Goal: Task Accomplishment & Management: Manage account settings

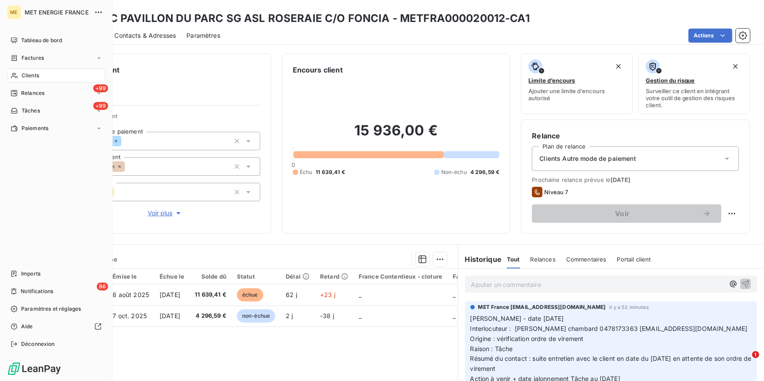
click at [29, 74] on span "Clients" at bounding box center [31, 76] width 18 height 8
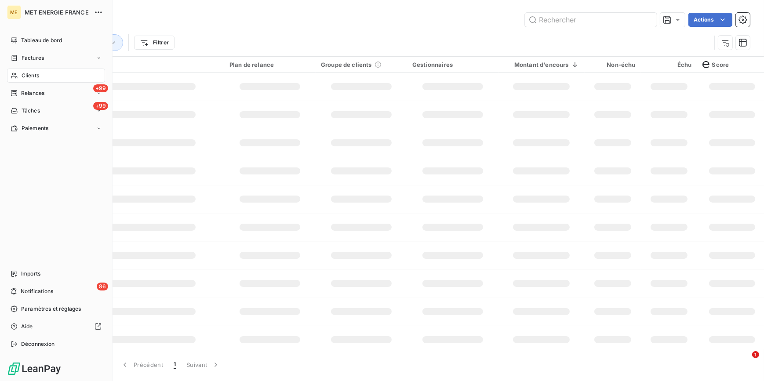
click at [358, 22] on div "Actions" at bounding box center [420, 20] width 660 height 14
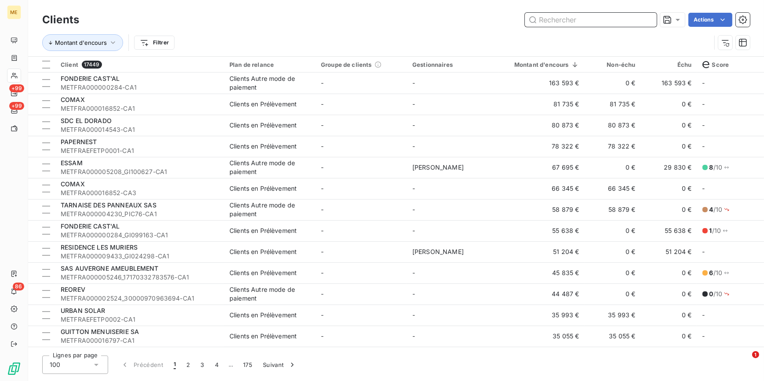
click at [546, 21] on input "text" at bounding box center [591, 20] width 132 height 14
paste input "DFA"
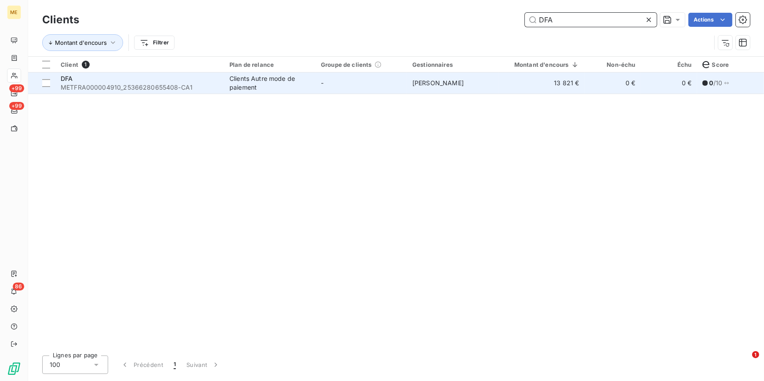
type input "DFA"
click at [325, 84] on td "-" at bounding box center [361, 83] width 91 height 21
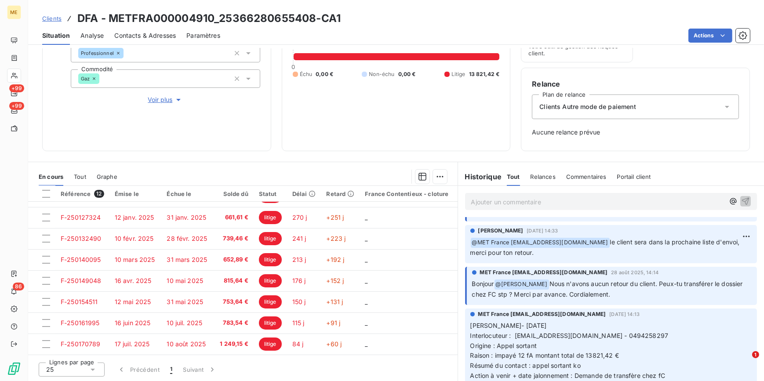
scroll to position [519, 0]
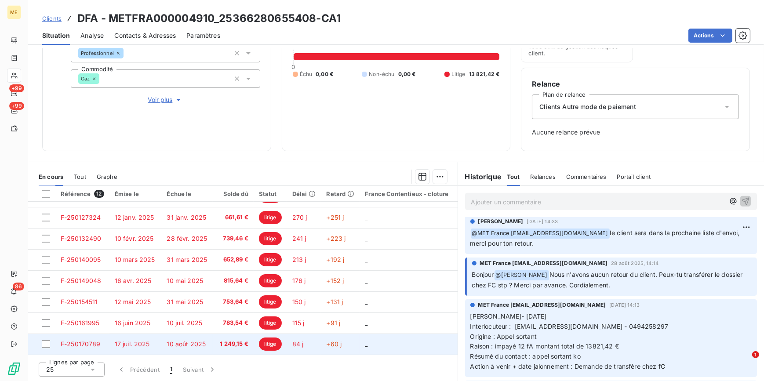
click at [214, 334] on td "1 249,15 €" at bounding box center [233, 344] width 41 height 21
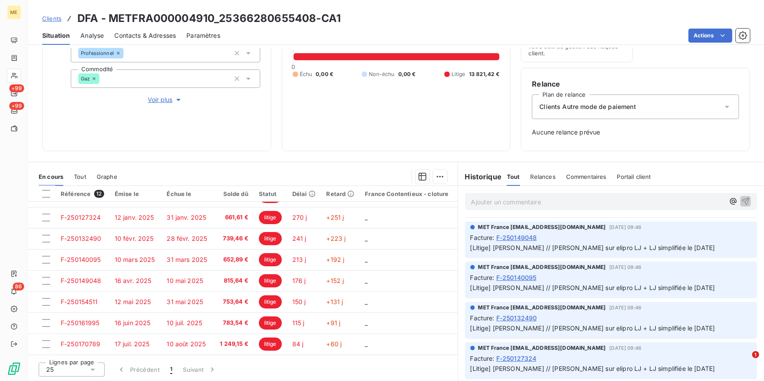
scroll to position [40, 0]
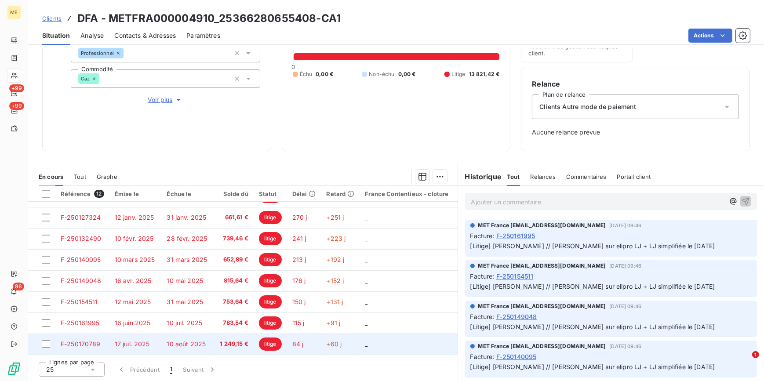
click at [249, 336] on td "1 249,15 €" at bounding box center [233, 344] width 41 height 21
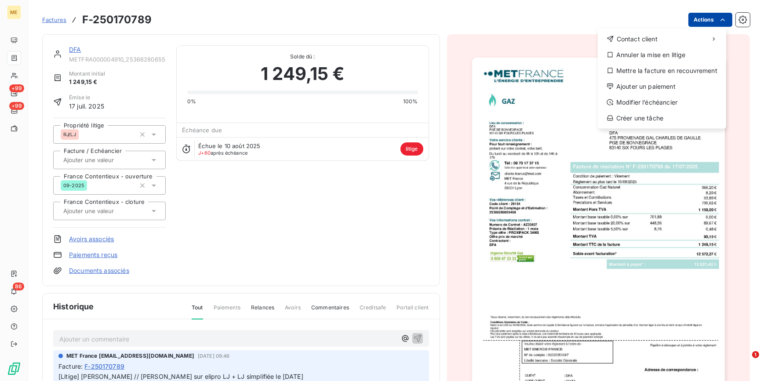
click at [711, 20] on html "ME +99 +99 86 Factures F-250170789 Actions Contact client Annuler la mise en li…" at bounding box center [382, 190] width 764 height 381
click at [642, 55] on div "Annuler la mise en litige" at bounding box center [661, 55] width 121 height 14
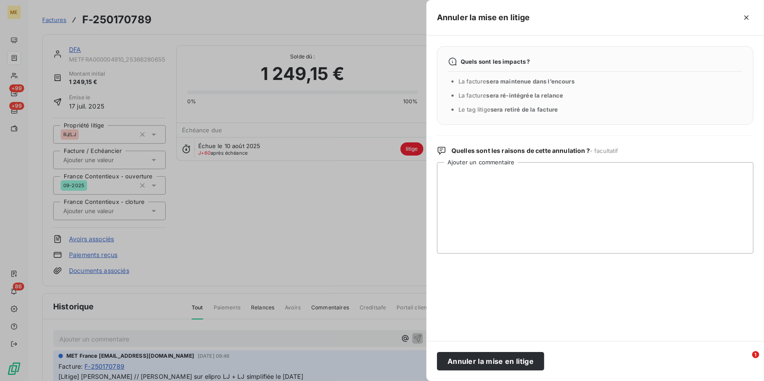
click at [345, 290] on div at bounding box center [382, 190] width 764 height 381
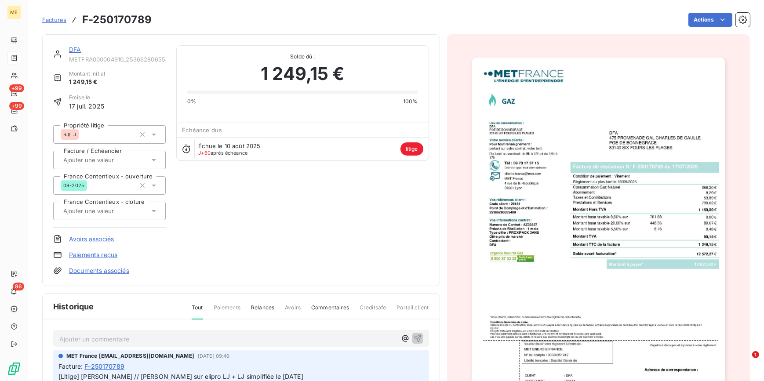
click at [566, 256] on img "button" at bounding box center [598, 237] width 253 height 358
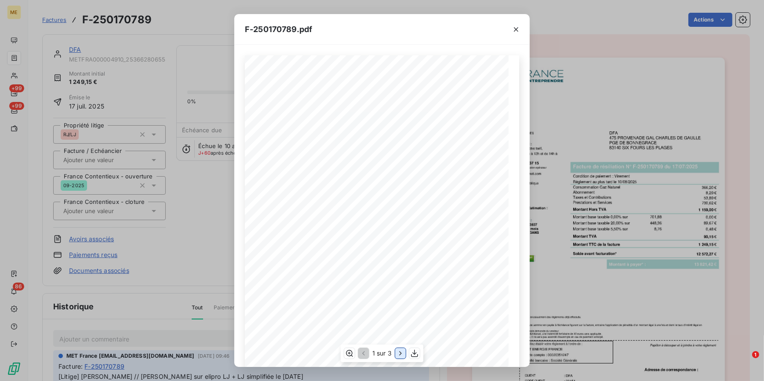
click at [401, 352] on icon "button" at bounding box center [400, 353] width 9 height 9
drag, startPoint x: 189, startPoint y: 209, endPoint x: 221, endPoint y: 188, distance: 37.8
click at [189, 208] on div "F-250170789.pdf Détail de votre facture : Document à conserver 10 ans Numéro F-…" at bounding box center [382, 190] width 764 height 381
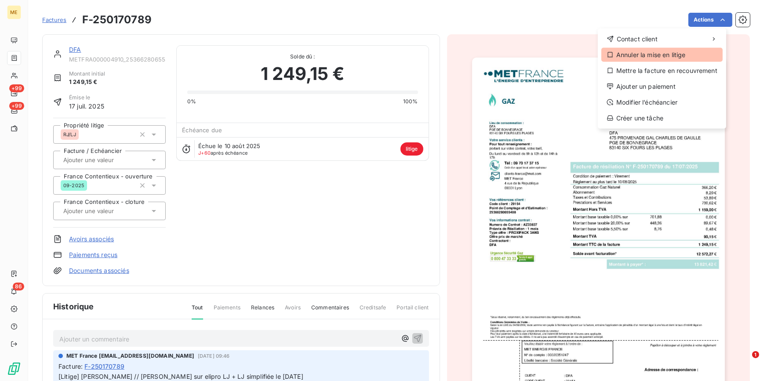
click at [647, 56] on div "Annuler la mise en litige" at bounding box center [661, 55] width 121 height 14
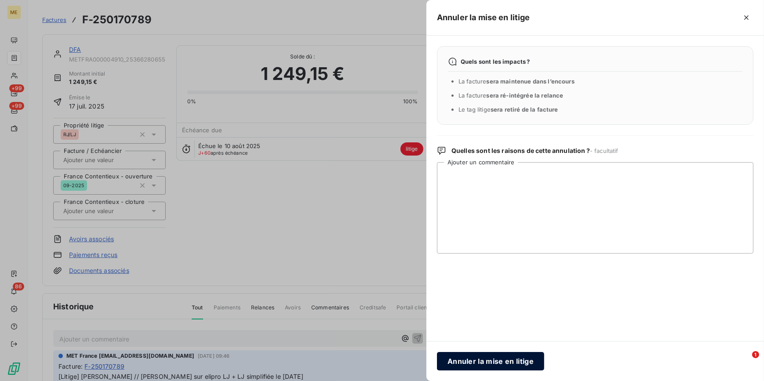
click at [455, 361] on button "Annuler la mise en litige" at bounding box center [490, 361] width 107 height 18
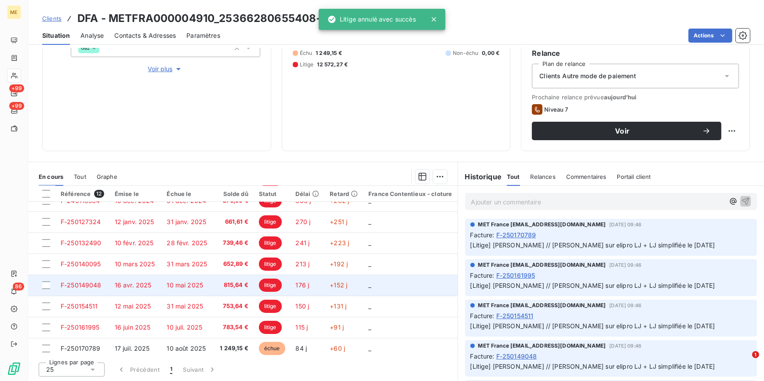
scroll to position [103, 0]
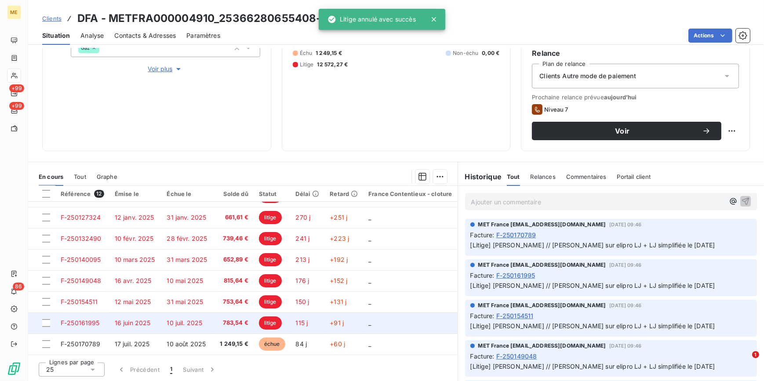
click at [210, 323] on td "10 juil. 2025" at bounding box center [186, 322] width 51 height 21
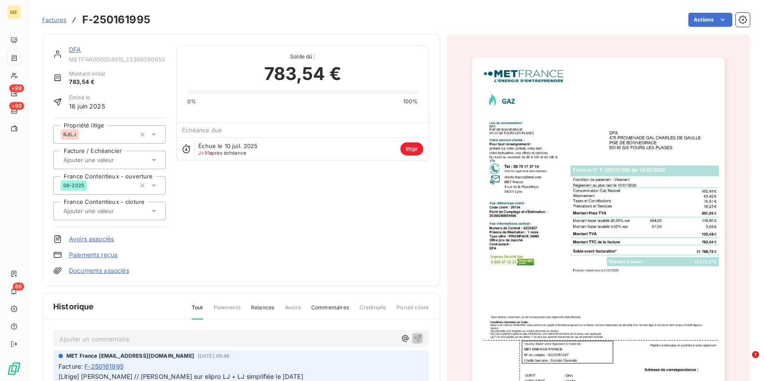
click at [626, 155] on img "button" at bounding box center [598, 237] width 253 height 358
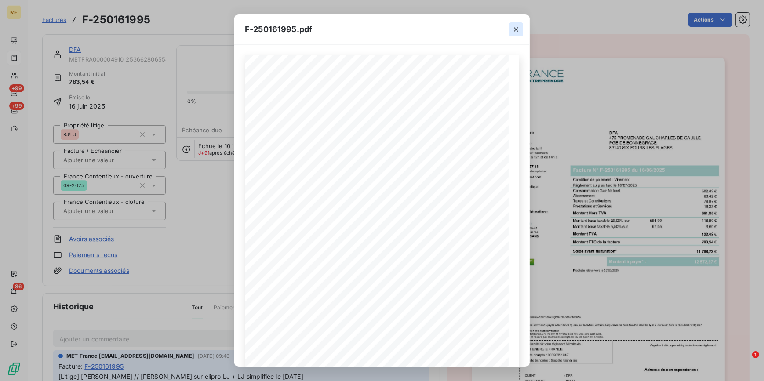
click at [519, 30] on icon "button" at bounding box center [516, 29] width 9 height 9
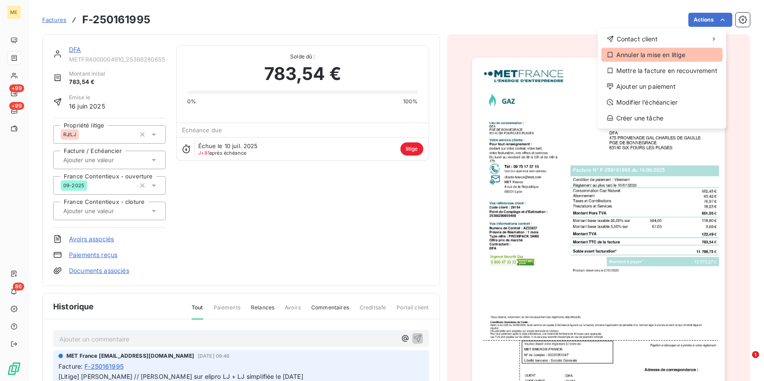
click at [646, 52] on div "Annuler la mise en litige" at bounding box center [661, 55] width 121 height 14
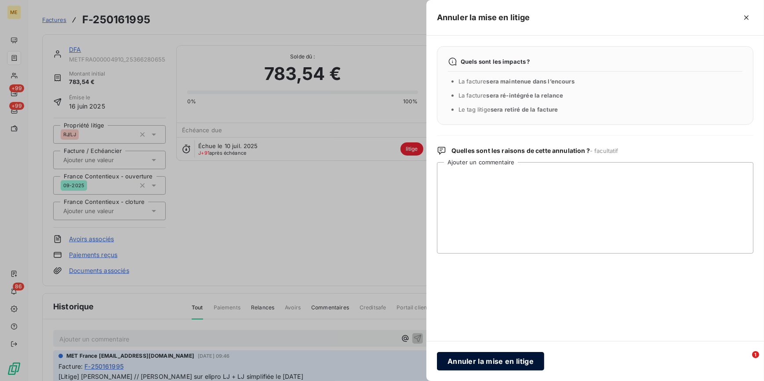
click at [497, 356] on button "Annuler la mise en litige" at bounding box center [490, 361] width 107 height 18
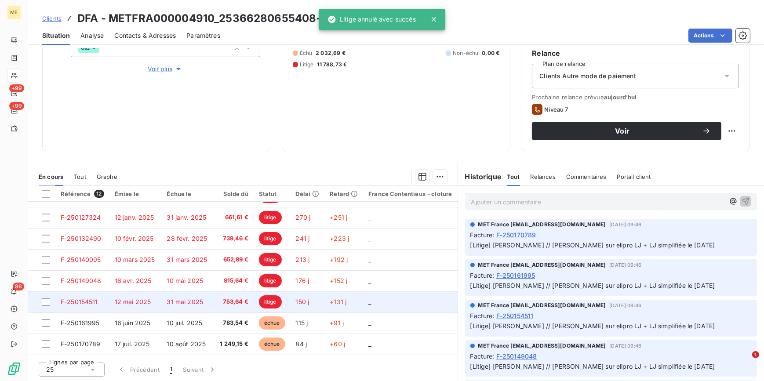
scroll to position [103, 0]
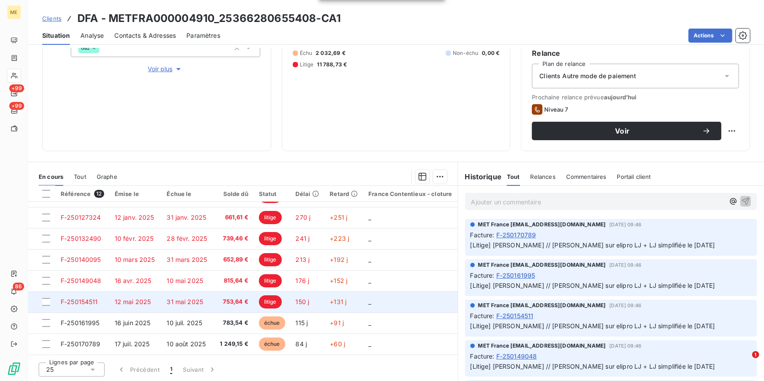
click at [239, 308] on td "753,64 €" at bounding box center [233, 301] width 41 height 21
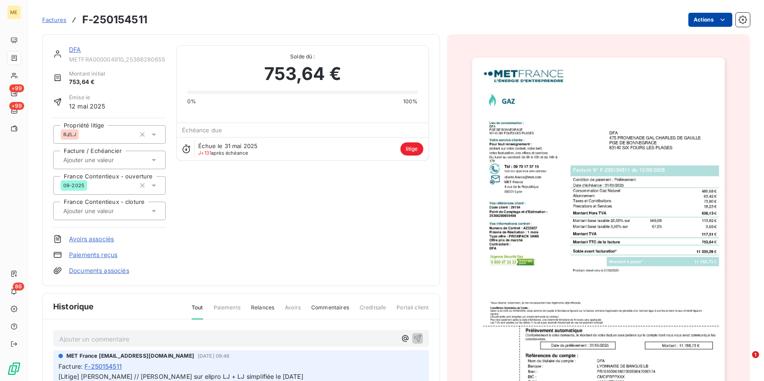
click at [722, 17] on html "ME +99 +99 86 Factures F-250154511 Actions DFA METFRA000004910_25366280655408-C…" at bounding box center [382, 190] width 764 height 381
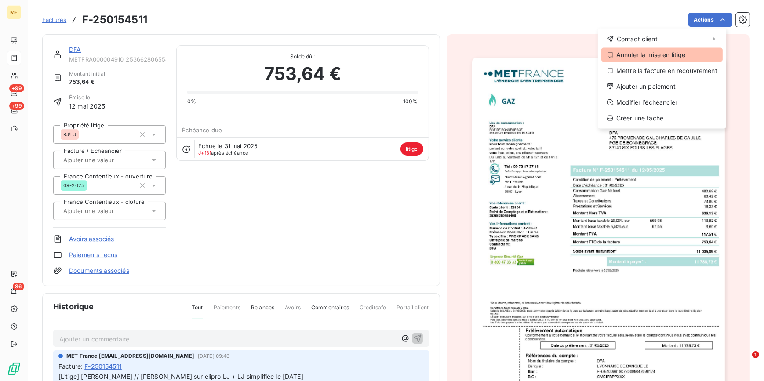
click at [675, 61] on div "Annuler la mise en litige" at bounding box center [661, 55] width 121 height 14
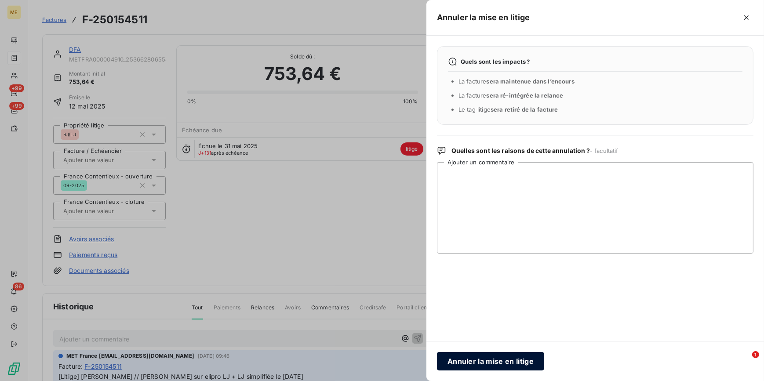
click at [496, 360] on button "Annuler la mise en litige" at bounding box center [490, 361] width 107 height 18
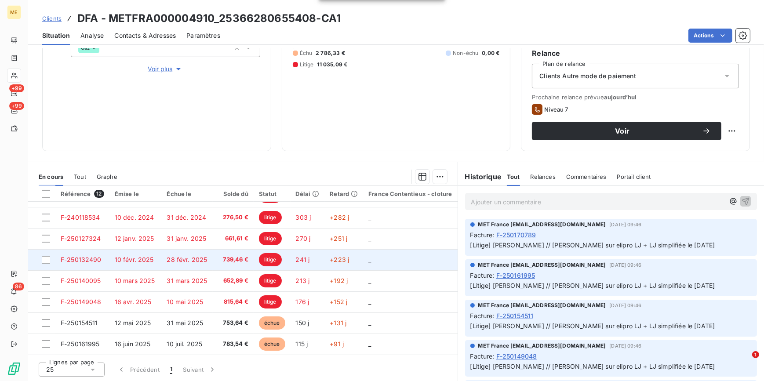
scroll to position [80, 0]
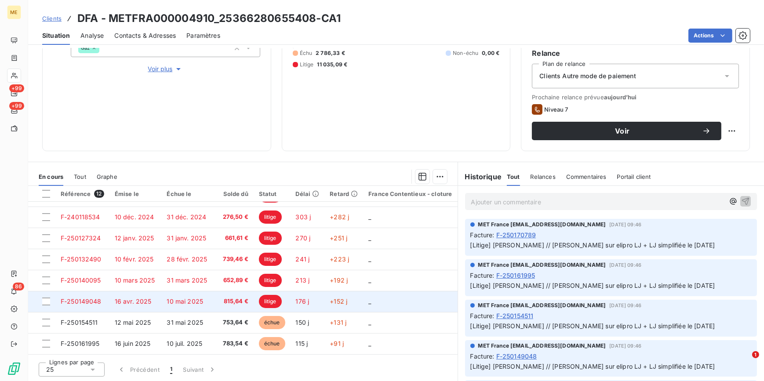
click at [227, 304] on span "815,64 €" at bounding box center [233, 301] width 30 height 9
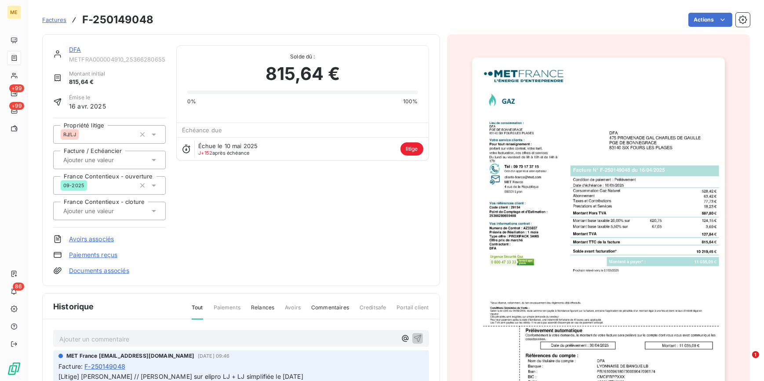
click at [606, 151] on img "button" at bounding box center [598, 237] width 253 height 358
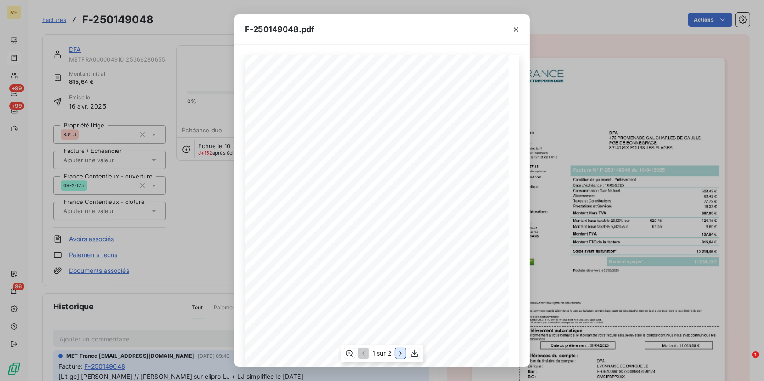
click at [402, 354] on icon "button" at bounding box center [400, 353] width 9 height 9
click at [520, 27] on button "button" at bounding box center [516, 29] width 14 height 14
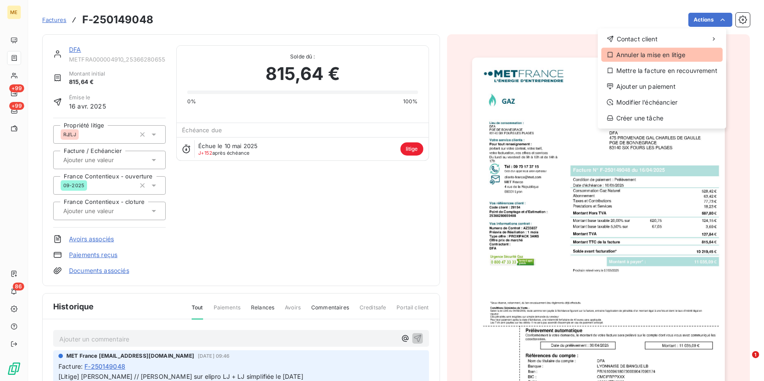
click at [646, 53] on div "Annuler la mise en litige" at bounding box center [661, 55] width 121 height 14
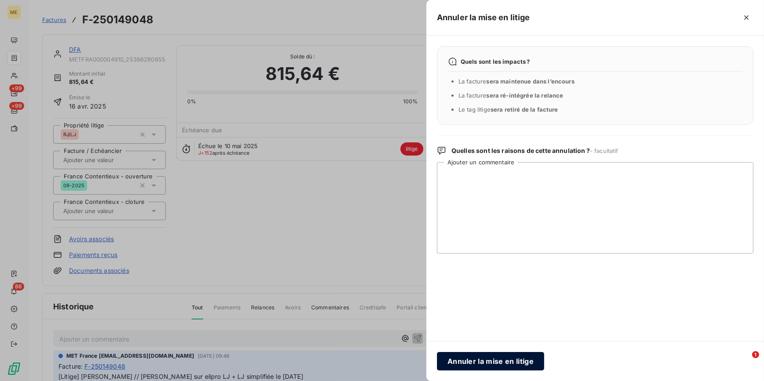
click at [483, 360] on button "Annuler la mise en litige" at bounding box center [490, 361] width 107 height 18
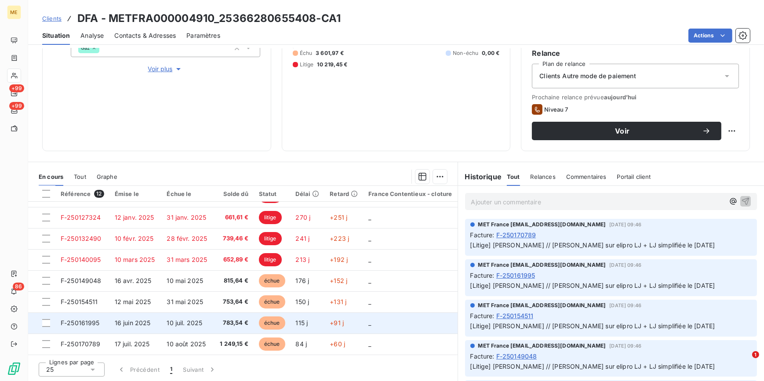
scroll to position [103, 0]
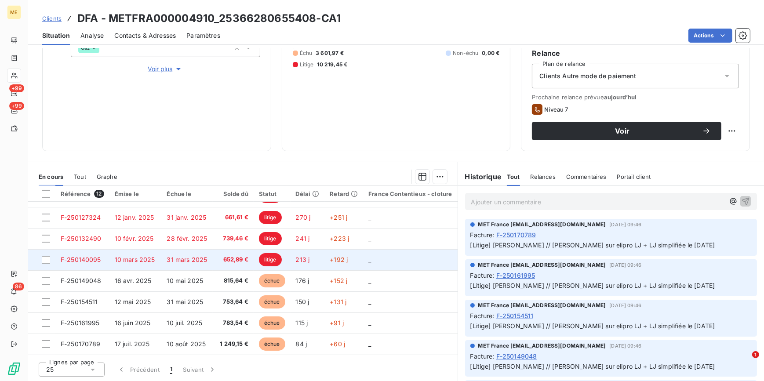
click at [196, 258] on span "31 mars 2025" at bounding box center [187, 259] width 40 height 7
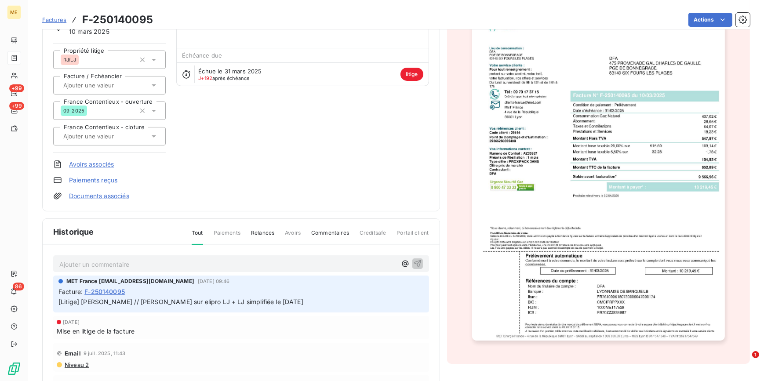
scroll to position [80, 0]
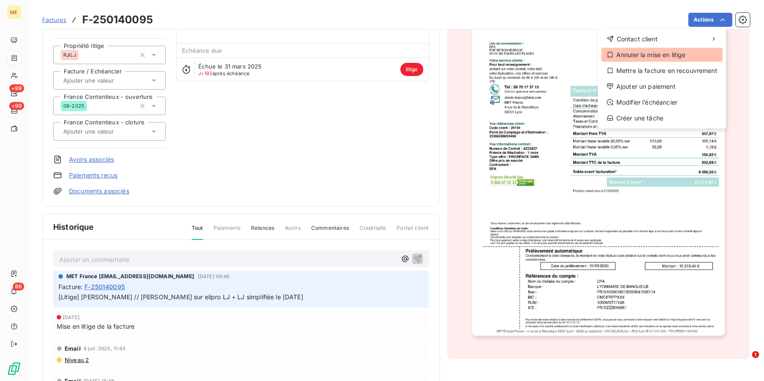
click at [642, 57] on div "Annuler la mise en litige" at bounding box center [661, 55] width 121 height 14
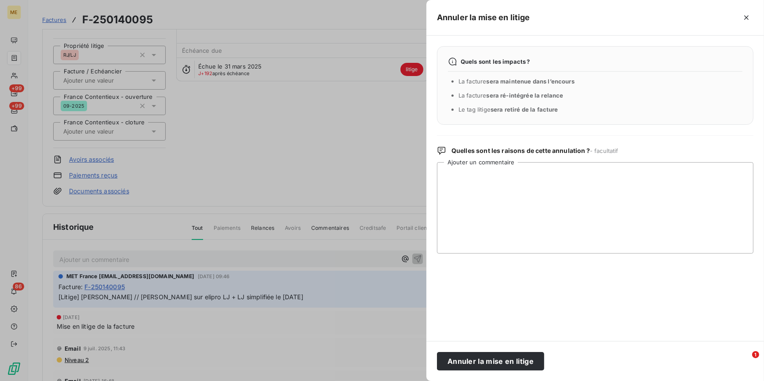
click at [477, 358] on button "Annuler la mise en litige" at bounding box center [490, 361] width 107 height 18
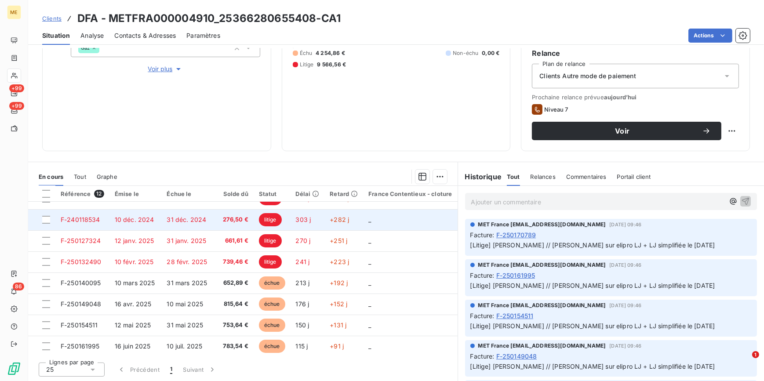
scroll to position [80, 0]
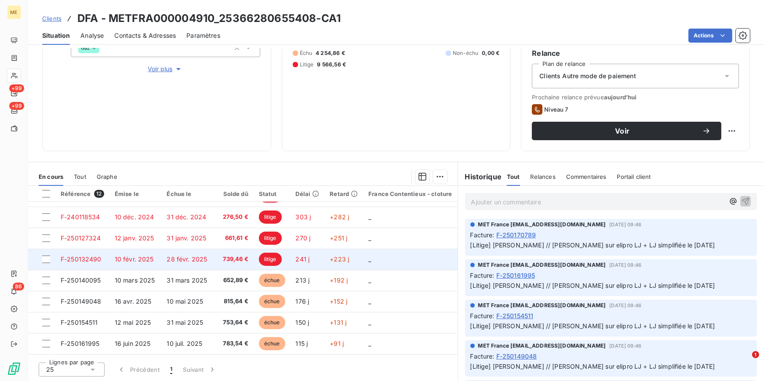
click at [202, 258] on span "28 févr. 2025" at bounding box center [187, 258] width 40 height 7
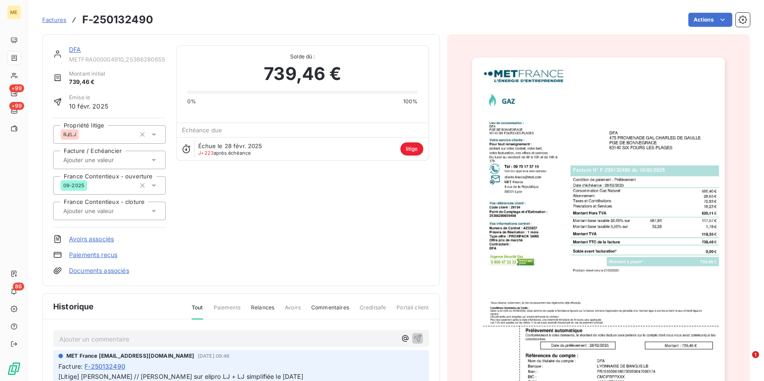
click at [573, 201] on img "button" at bounding box center [598, 237] width 253 height 358
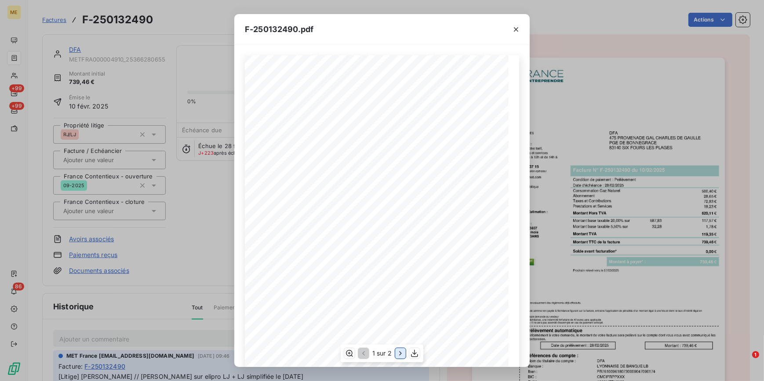
click at [403, 353] on icon "button" at bounding box center [400, 353] width 9 height 9
click at [517, 25] on icon "button" at bounding box center [516, 29] width 9 height 9
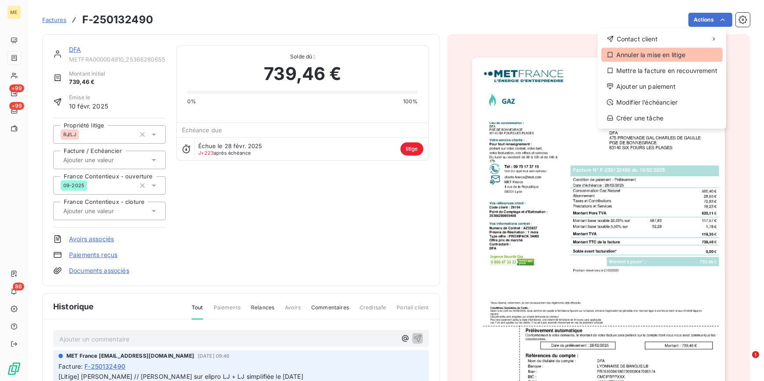
click at [657, 54] on div "Annuler la mise en litige" at bounding box center [661, 55] width 121 height 14
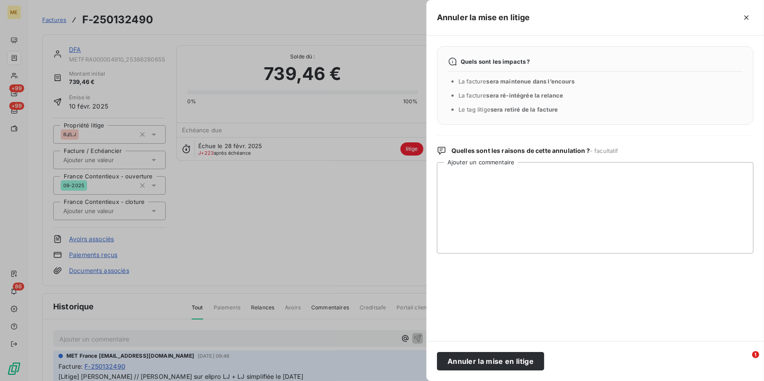
drag, startPoint x: 495, startPoint y: 362, endPoint x: 398, endPoint y: 259, distance: 141.4
click at [494, 359] on button "Annuler la mise en litige" at bounding box center [490, 361] width 107 height 18
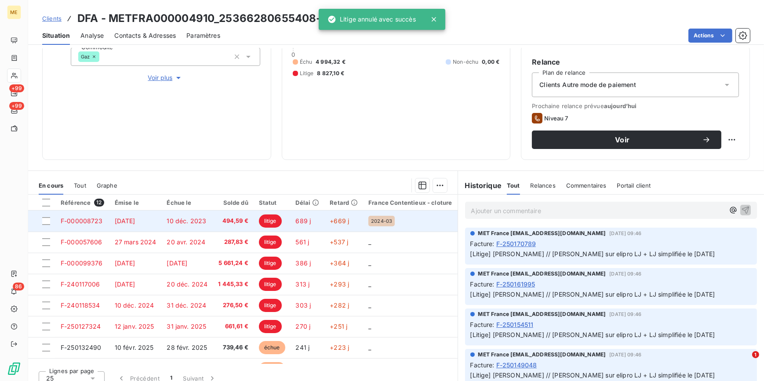
scroll to position [144, 0]
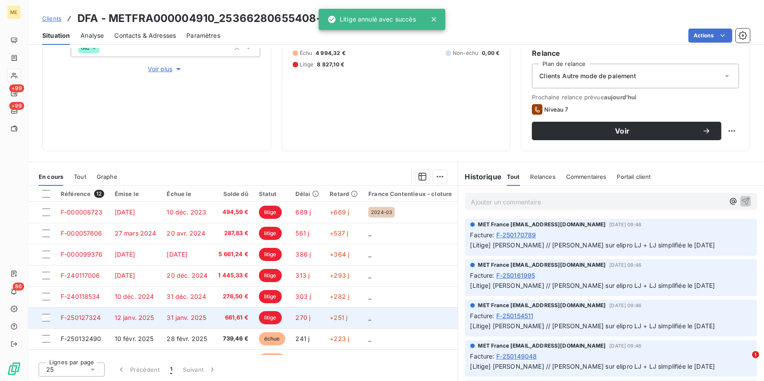
click at [193, 313] on td "31 janv. 2025" at bounding box center [186, 317] width 51 height 21
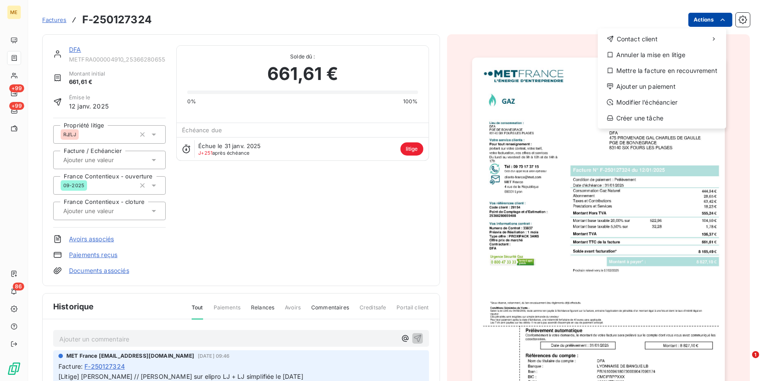
click at [709, 19] on html "ME +99 +99 86 Factures F-250127324 Actions Contact client Annuler la mise en li…" at bounding box center [382, 190] width 764 height 381
click at [635, 57] on div "Annuler la mise en litige" at bounding box center [661, 55] width 121 height 14
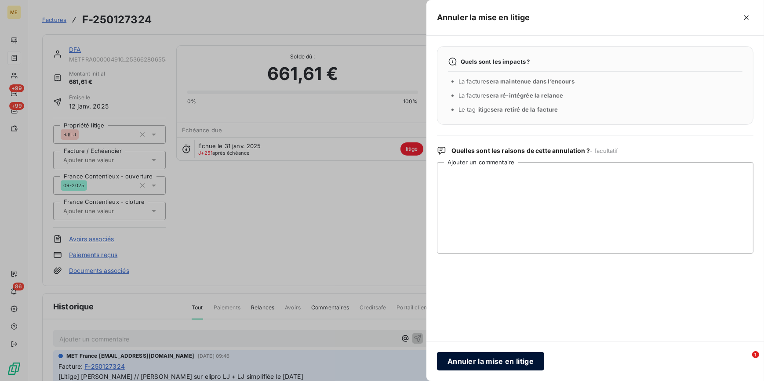
click at [488, 356] on button "Annuler la mise en litige" at bounding box center [490, 361] width 107 height 18
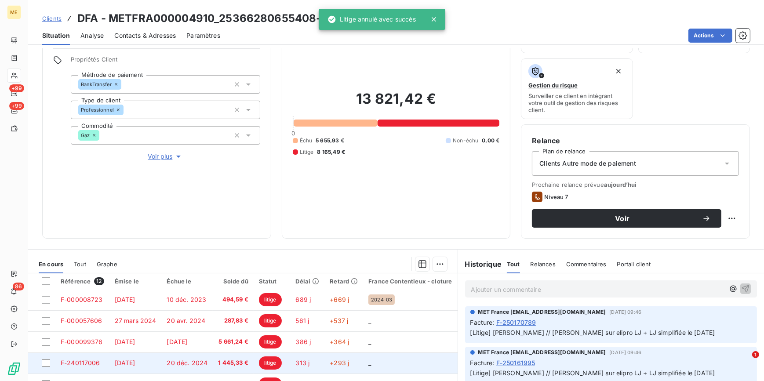
scroll to position [144, 0]
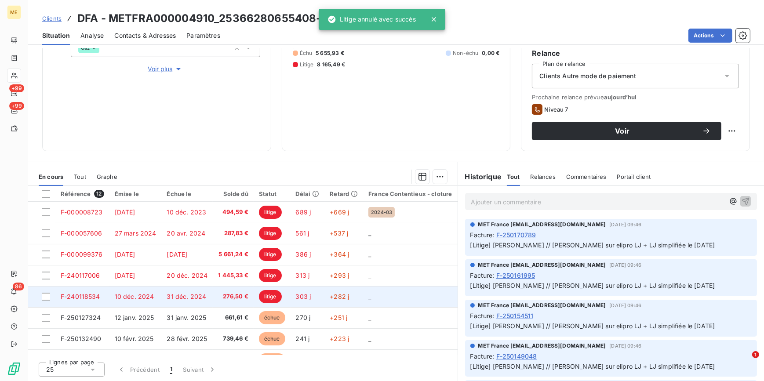
click at [208, 299] on td "31 déc. 2024" at bounding box center [186, 296] width 51 height 21
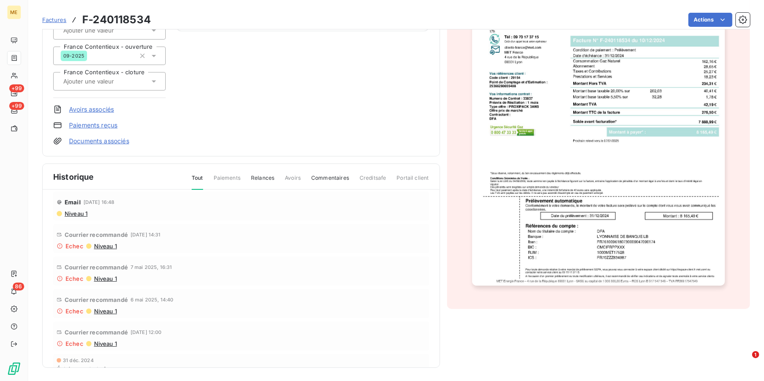
scroll to position [160, 0]
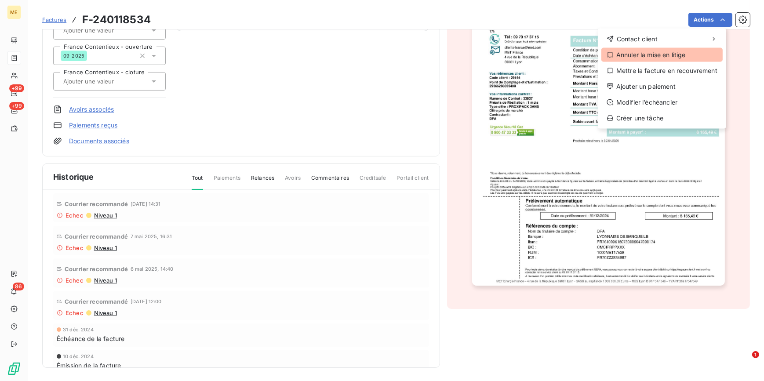
click at [648, 54] on div "Annuler la mise en litige" at bounding box center [661, 55] width 121 height 14
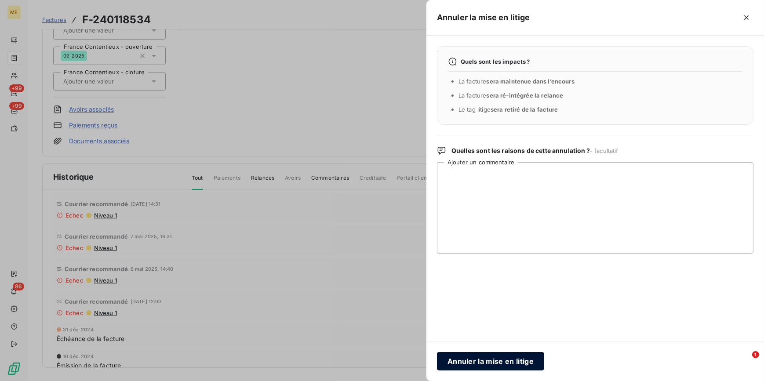
click at [467, 364] on button "Annuler la mise en litige" at bounding box center [490, 361] width 107 height 18
drag, startPoint x: 368, startPoint y: 131, endPoint x: 396, endPoint y: 121, distance: 30.0
click at [368, 131] on div at bounding box center [382, 190] width 764 height 381
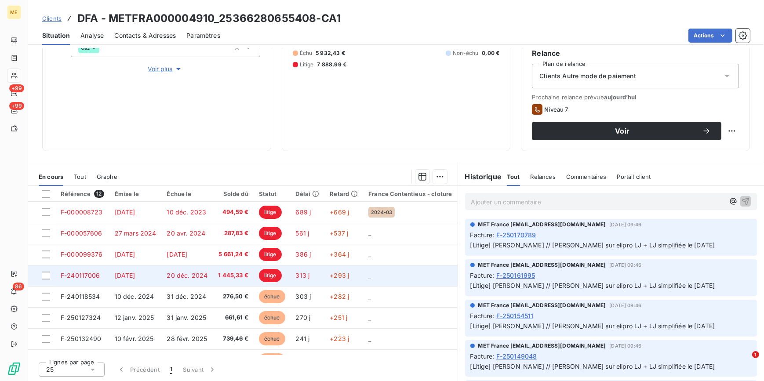
click at [201, 278] on span "20 déc. 2024" at bounding box center [187, 275] width 41 height 7
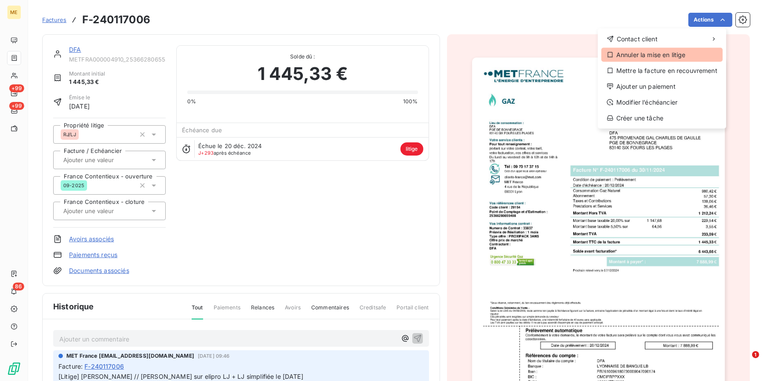
click at [648, 57] on div "Annuler la mise en litige" at bounding box center [661, 55] width 121 height 14
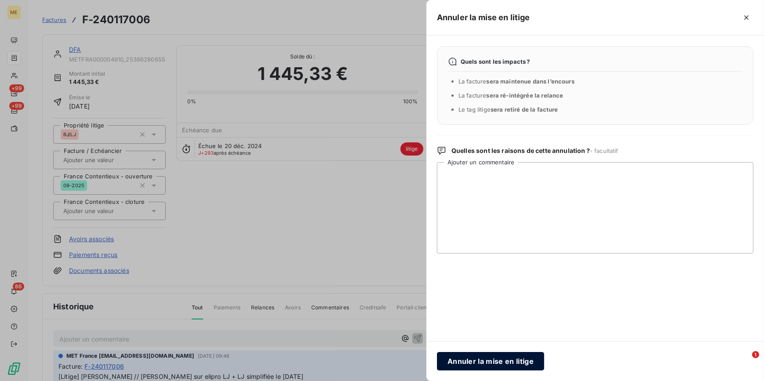
click at [495, 361] on button "Annuler la mise en litige" at bounding box center [490, 361] width 107 height 18
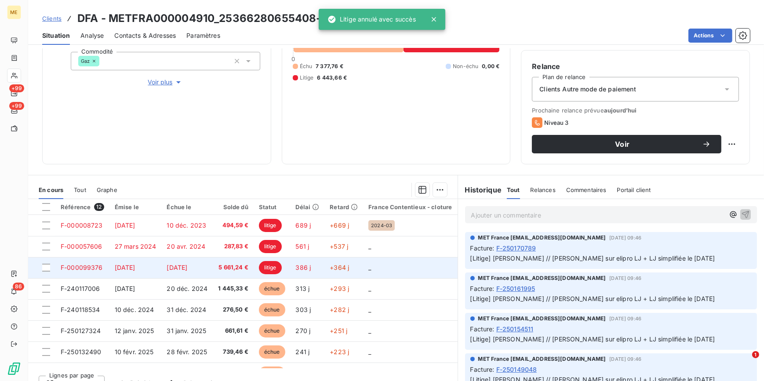
scroll to position [144, 0]
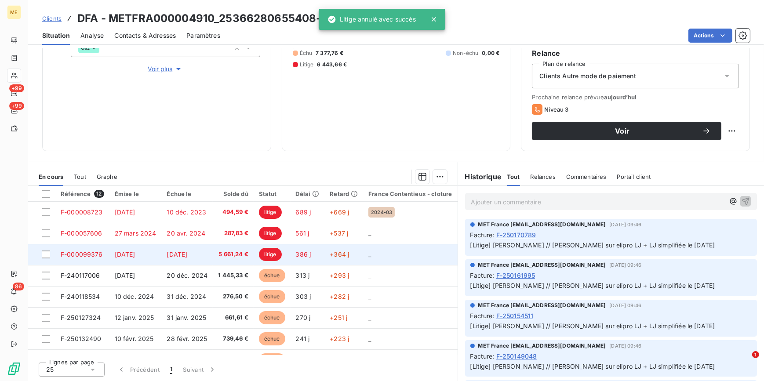
click at [242, 258] on td "5 661,24 €" at bounding box center [233, 254] width 41 height 21
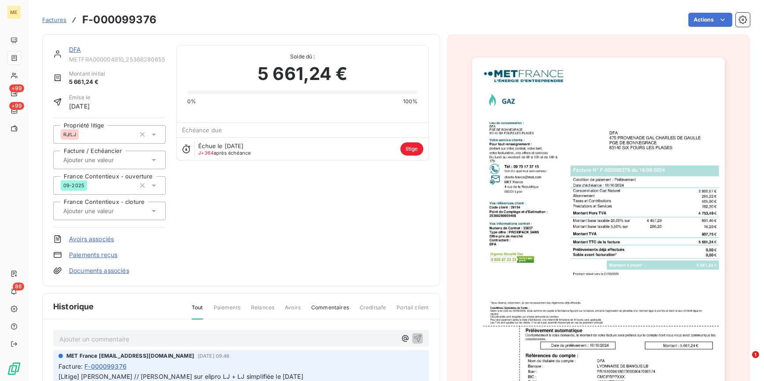
click at [529, 315] on img "button" at bounding box center [598, 237] width 253 height 358
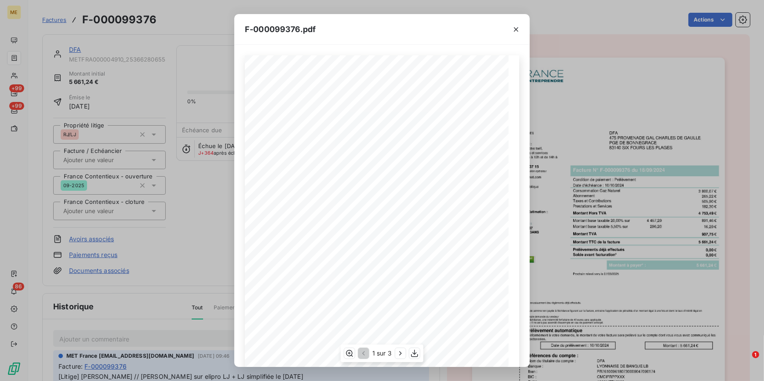
click at [393, 355] on div "1 sur 3" at bounding box center [382, 354] width 83 height 18
click at [395, 351] on button "button" at bounding box center [400, 353] width 11 height 11
click at [203, 223] on div "F-000099376.pdf Détail de votre facture : Document à conserver 10 ans Numéro F-…" at bounding box center [382, 190] width 764 height 381
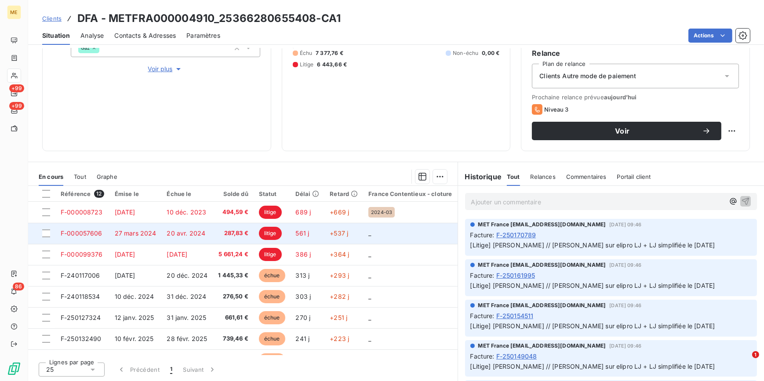
click at [137, 231] on span "27 mars 2024" at bounding box center [136, 232] width 42 height 7
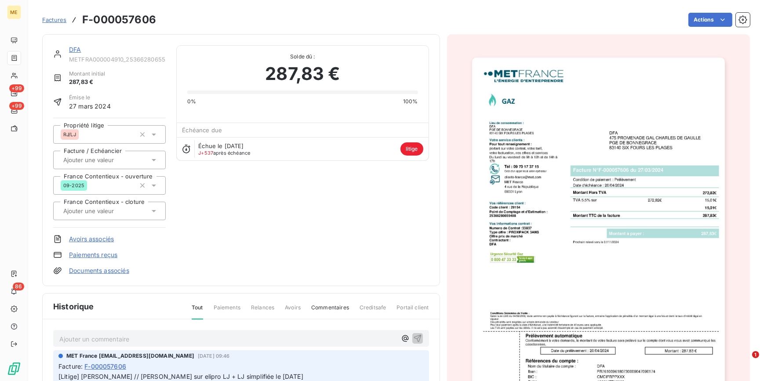
click at [605, 193] on img "button" at bounding box center [598, 237] width 253 height 358
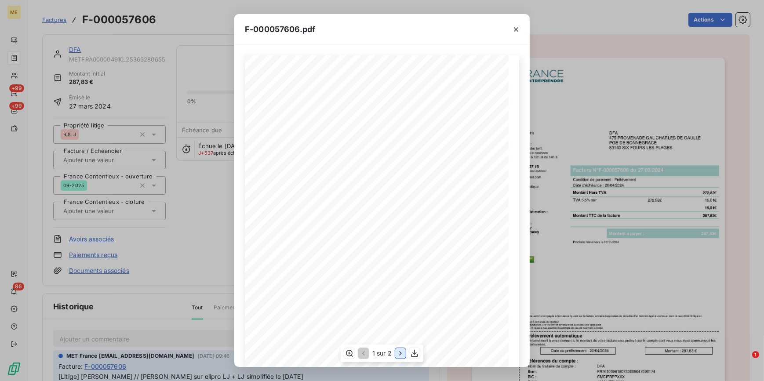
click at [396, 355] on icon "button" at bounding box center [400, 353] width 9 height 9
click at [189, 153] on div "F-000057606.pdf Détail de votre facture : Document à conserver 10 ans Numéro F-…" at bounding box center [382, 190] width 764 height 381
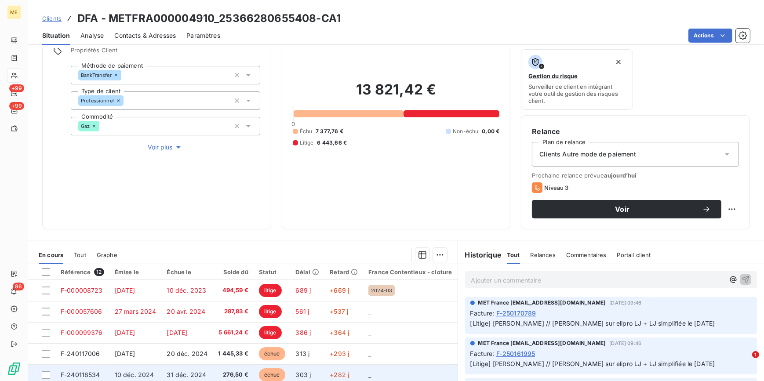
scroll to position [144, 0]
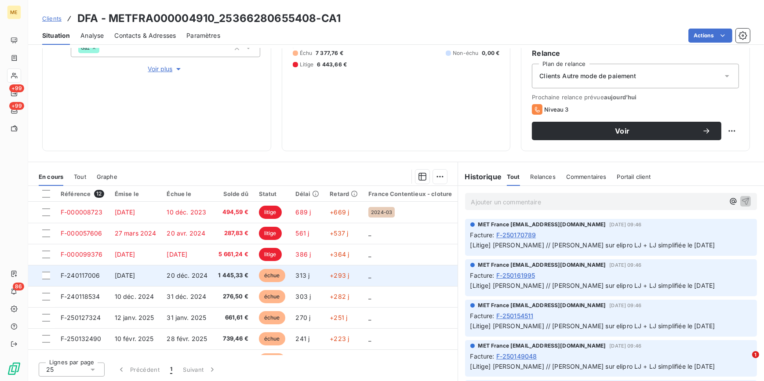
click at [196, 272] on span "20 déc. 2024" at bounding box center [187, 275] width 41 height 7
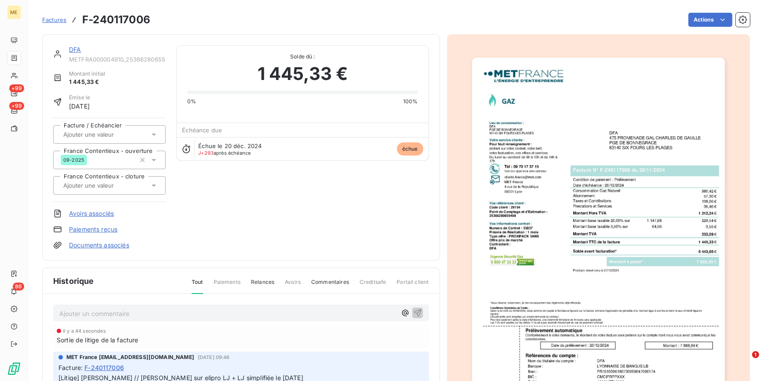
click at [559, 211] on img "button" at bounding box center [598, 237] width 253 height 358
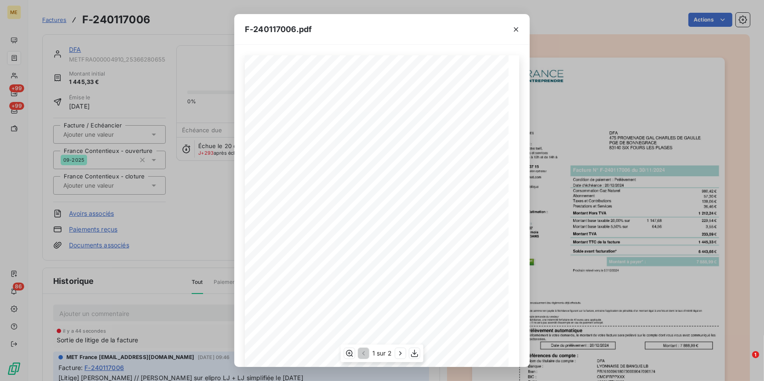
click at [394, 354] on div "1 sur 2" at bounding box center [382, 354] width 83 height 18
click at [398, 353] on icon "button" at bounding box center [400, 353] width 9 height 9
click at [170, 219] on div "F-240117006.pdf Détail de votre facture : Document à conserver 10 ans Numéro F-…" at bounding box center [382, 190] width 764 height 381
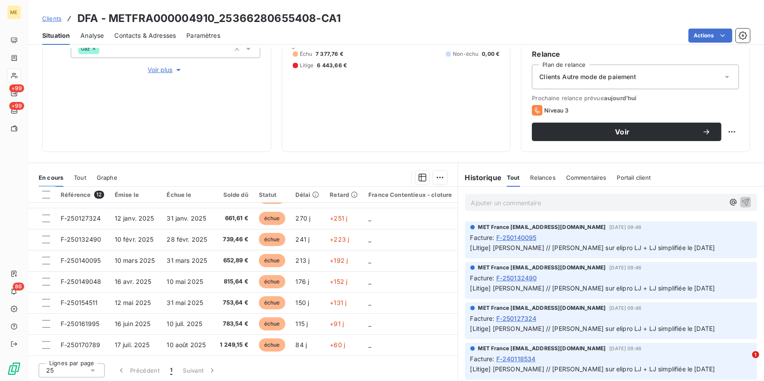
scroll to position [144, 0]
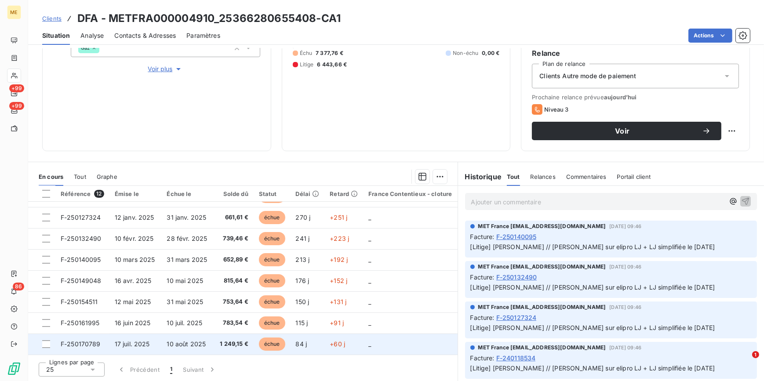
click at [196, 345] on td "10 août 2025" at bounding box center [186, 344] width 51 height 21
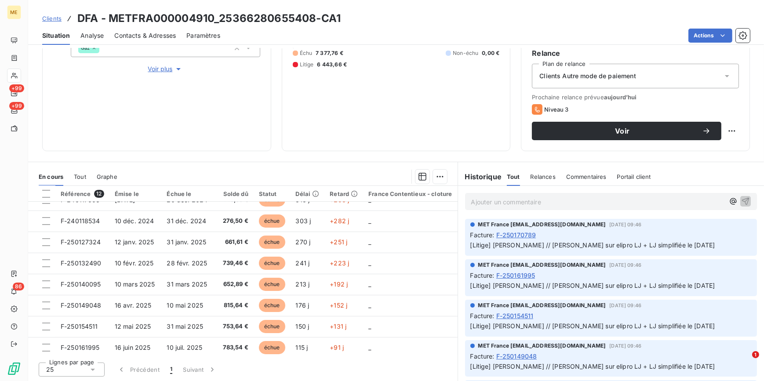
scroll to position [63, 0]
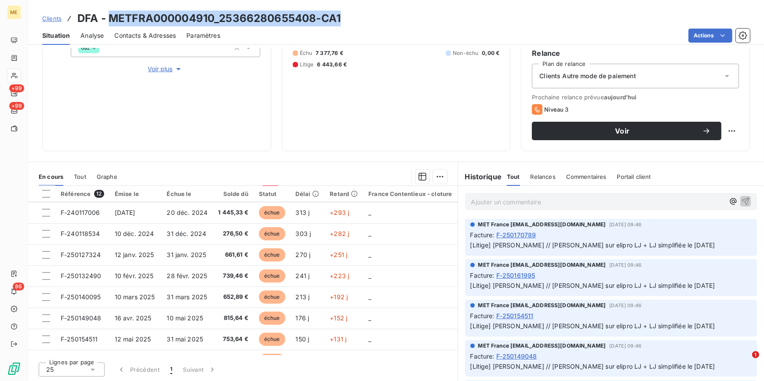
drag, startPoint x: 287, startPoint y: 18, endPoint x: 112, endPoint y: 13, distance: 175.0
click at [112, 13] on div "Clients DFA - METFRA000004910_25366280655408-CA1" at bounding box center [396, 19] width 736 height 16
copy h3 "METFRA000004910_25366280655408-CA1"
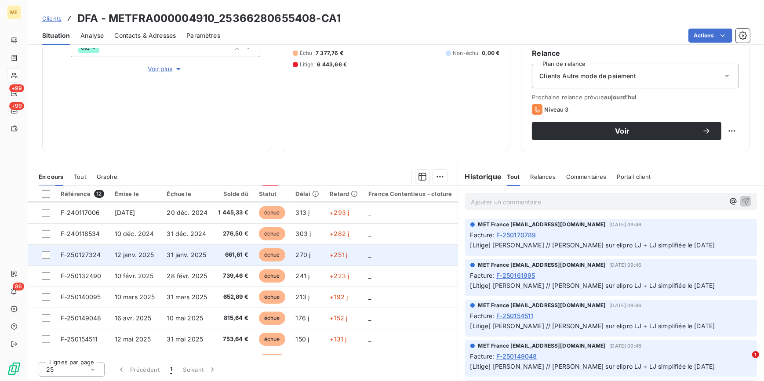
click at [187, 263] on td "31 janv. 2025" at bounding box center [186, 254] width 51 height 21
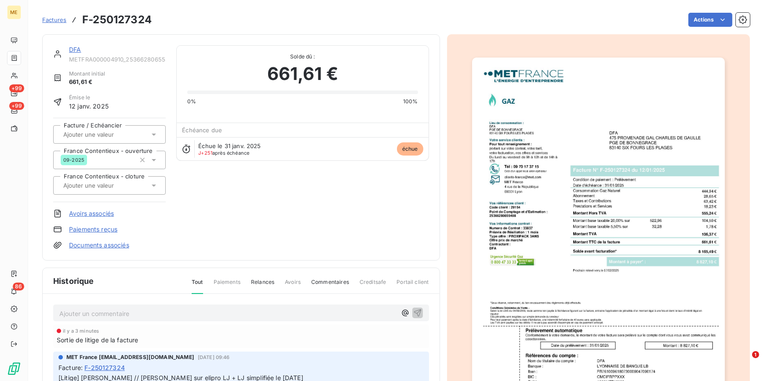
click at [530, 223] on img "button" at bounding box center [598, 237] width 253 height 358
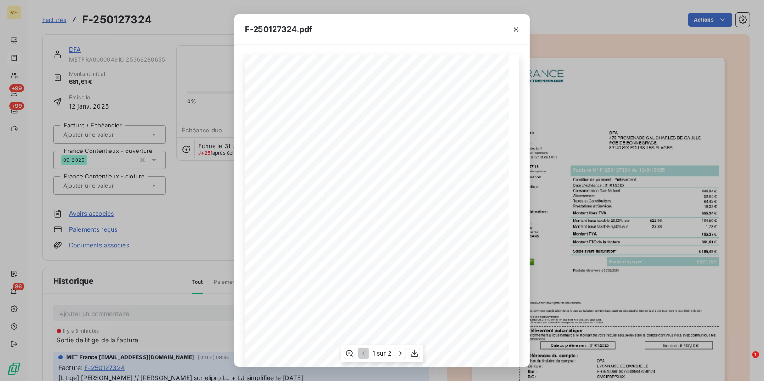
click at [395, 352] on div "1 sur 2" at bounding box center [382, 354] width 83 height 18
click at [399, 353] on icon "button" at bounding box center [400, 353] width 9 height 9
click at [215, 257] on div "F-250127324.pdf Détail de votre facture : Document à conserver 10 ans Numéro F-…" at bounding box center [382, 190] width 764 height 381
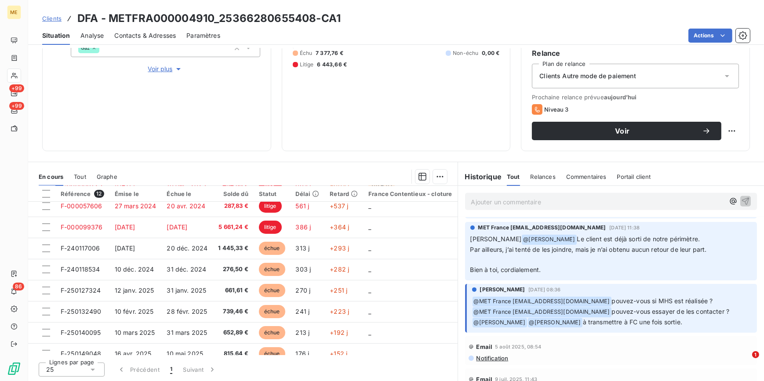
scroll to position [40, 0]
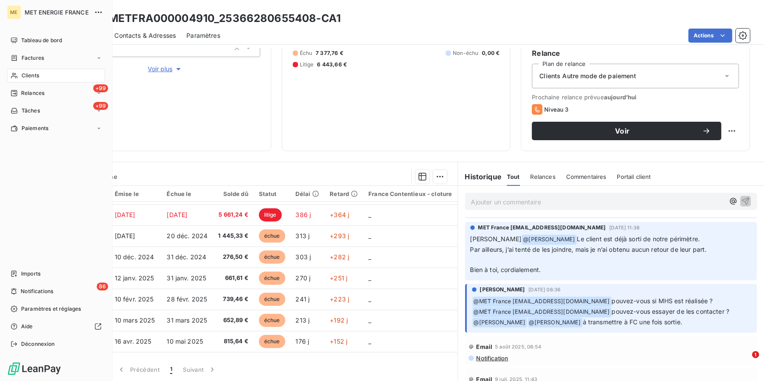
click at [41, 75] on div "Clients" at bounding box center [56, 76] width 98 height 14
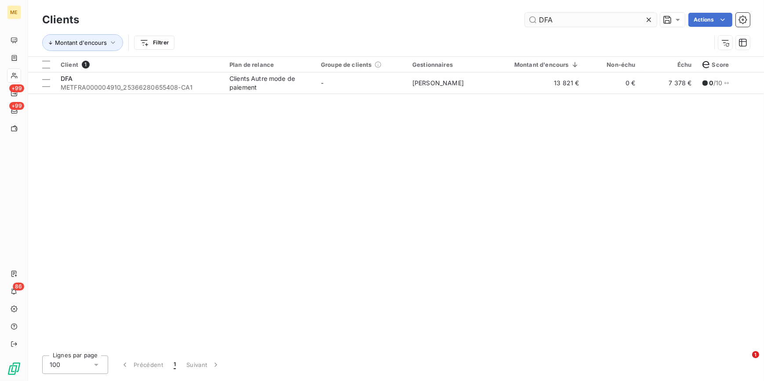
drag, startPoint x: 647, startPoint y: 19, endPoint x: 641, endPoint y: 19, distance: 5.7
click at [647, 19] on icon at bounding box center [648, 19] width 9 height 9
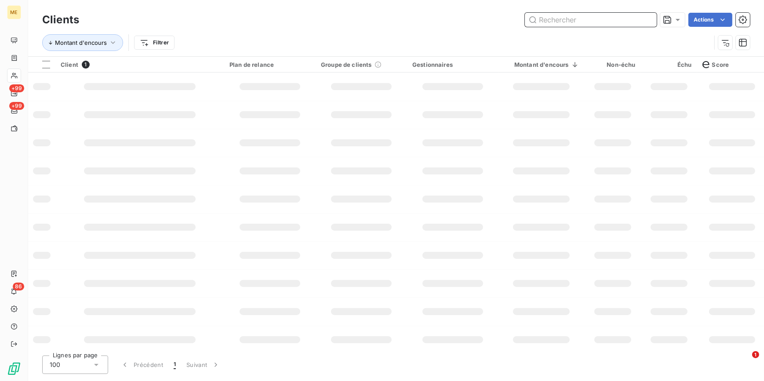
click at [641, 19] on input "text" at bounding box center [591, 20] width 132 height 14
paste input "JCB"
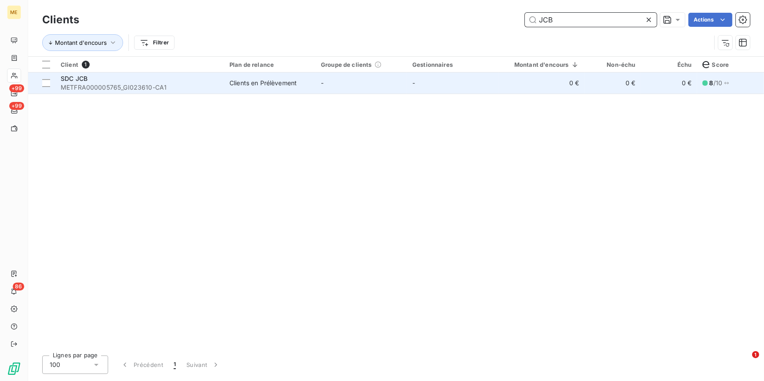
type input "JCB"
click at [466, 87] on td "-" at bounding box center [452, 83] width 91 height 21
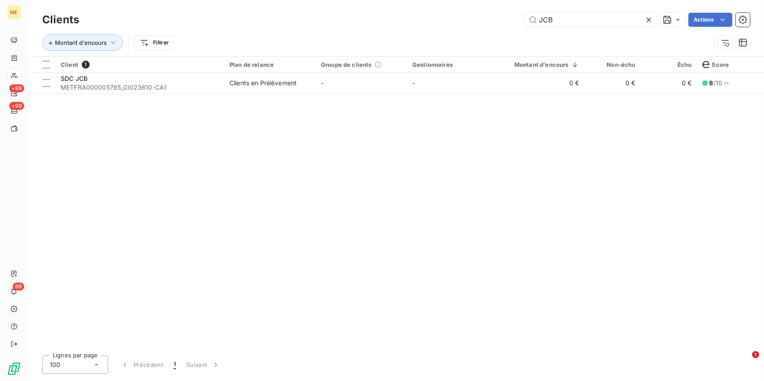
click at [649, 18] on icon at bounding box center [648, 20] width 4 height 4
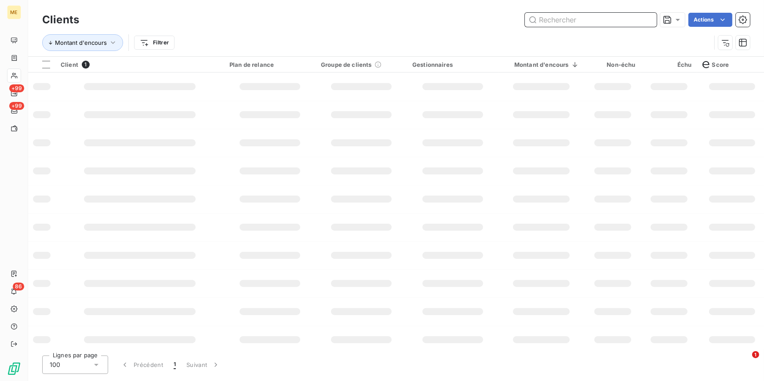
click at [631, 18] on input "text" at bounding box center [591, 20] width 132 height 14
paste input "KAIA"
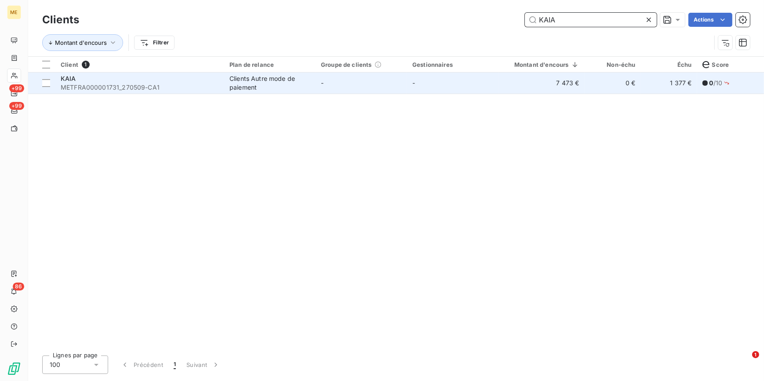
type input "KAIA"
click at [336, 79] on td "-" at bounding box center [361, 83] width 91 height 21
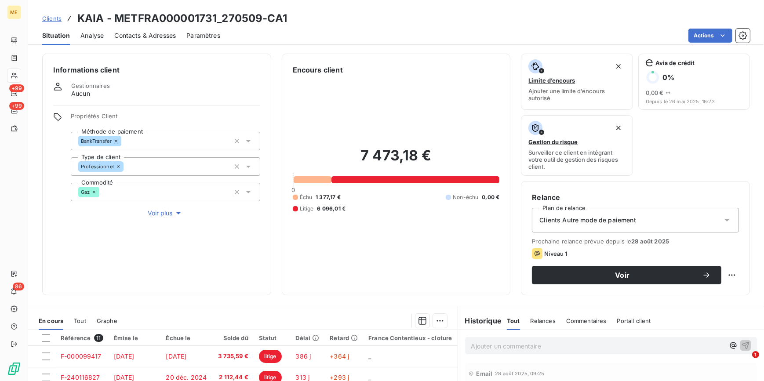
scroll to position [120, 0]
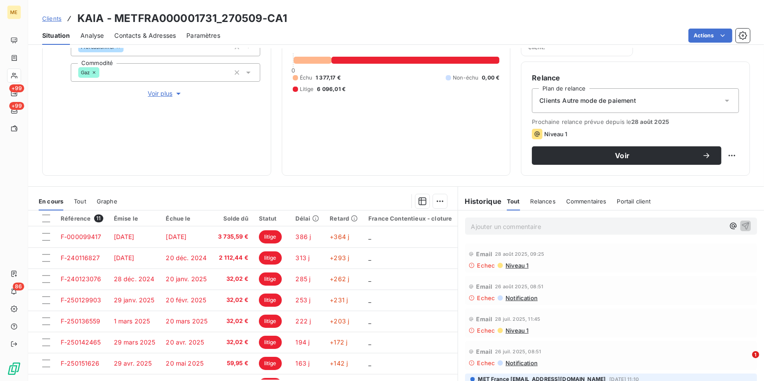
click at [172, 91] on span "Voir plus" at bounding box center [165, 93] width 35 height 9
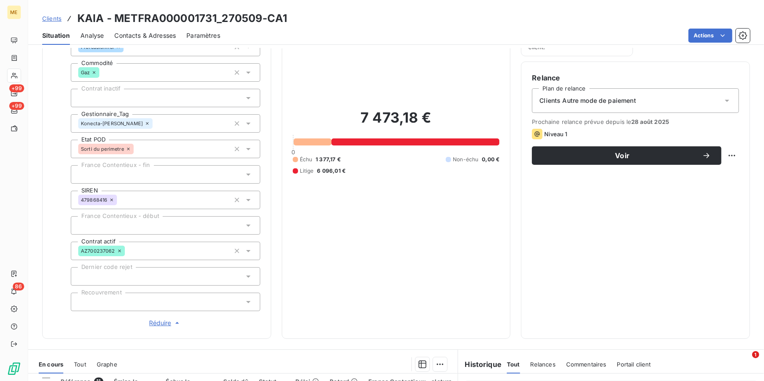
click at [154, 304] on div at bounding box center [165, 302] width 189 height 18
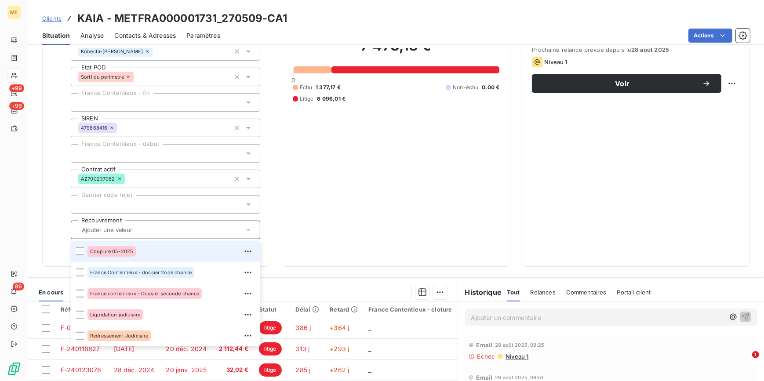
scroll to position [279, 0]
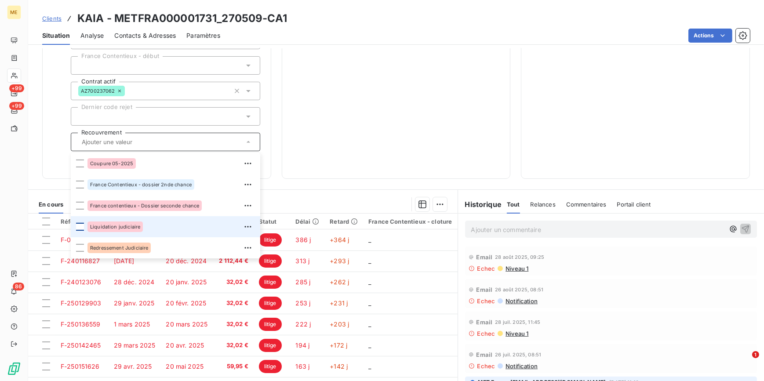
click at [78, 225] on div at bounding box center [80, 227] width 8 height 8
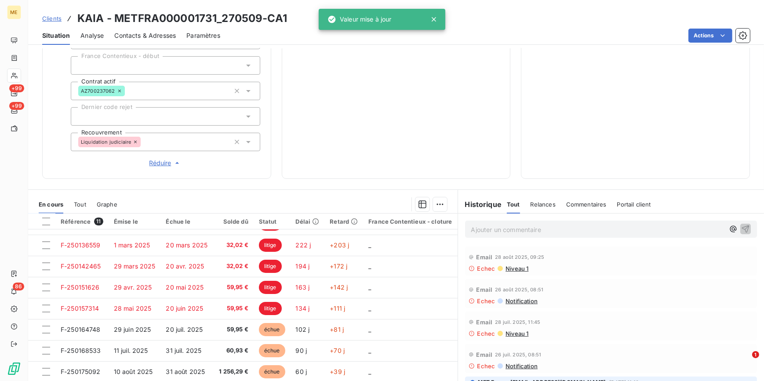
scroll to position [82, 0]
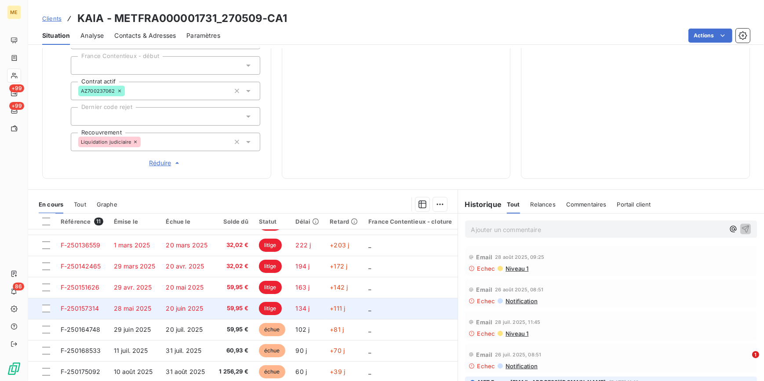
click at [190, 300] on td "20 juin 2025" at bounding box center [186, 308] width 52 height 21
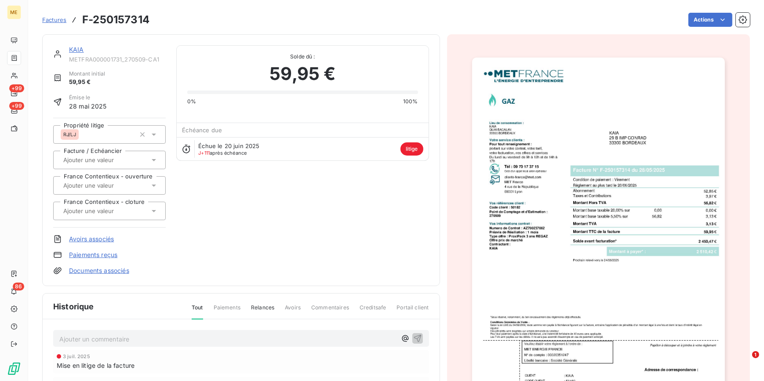
click at [606, 135] on img "button" at bounding box center [598, 237] width 253 height 358
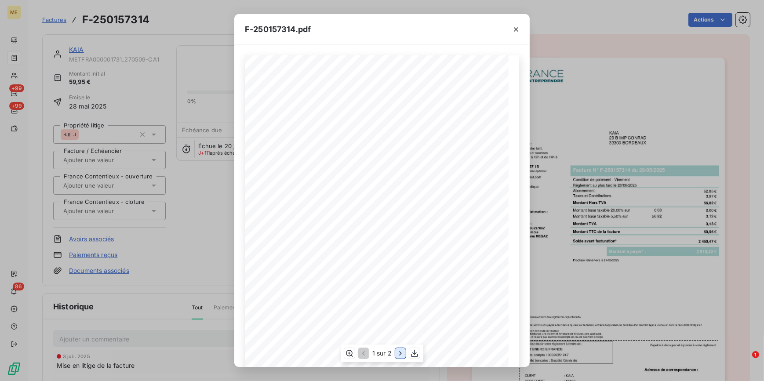
click at [396, 350] on icon "button" at bounding box center [400, 353] width 9 height 9
drag, startPoint x: 517, startPoint y: 24, endPoint x: 733, endPoint y: 40, distance: 216.3
click at [518, 25] on button "button" at bounding box center [516, 29] width 14 height 14
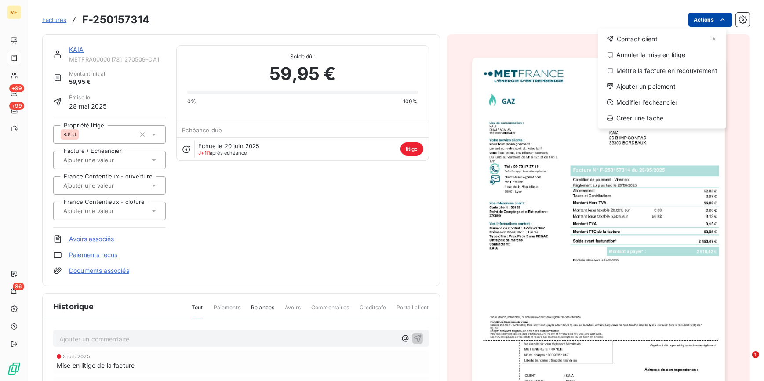
click at [718, 15] on html "ME +99 +99 86 Factures F-250157314 Actions Contact client Annuler la mise en li…" at bounding box center [382, 190] width 764 height 381
click at [650, 55] on div "Annuler la mise en litige" at bounding box center [661, 55] width 121 height 14
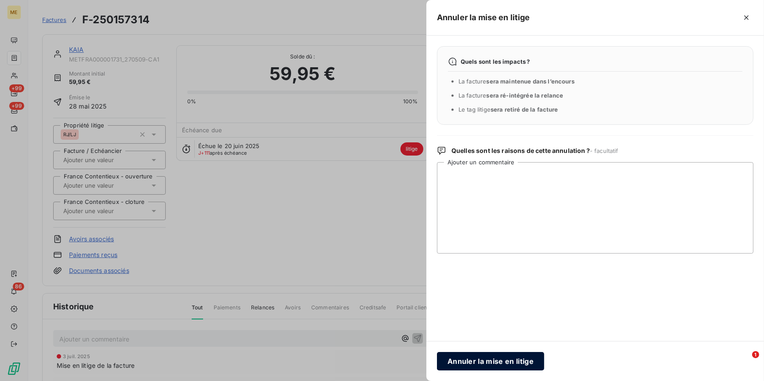
click at [492, 363] on button "Annuler la mise en litige" at bounding box center [490, 361] width 107 height 18
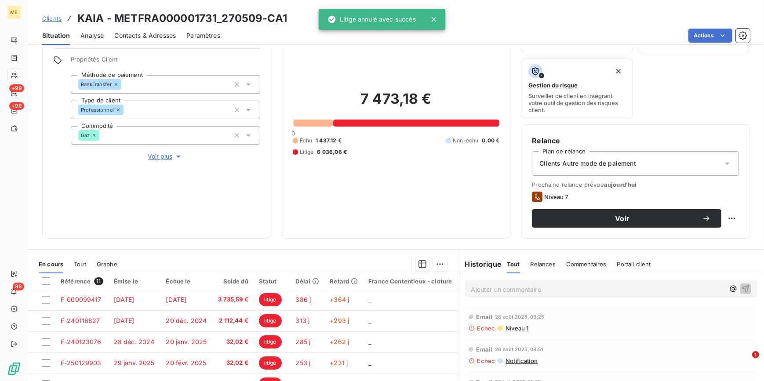
scroll to position [144, 0]
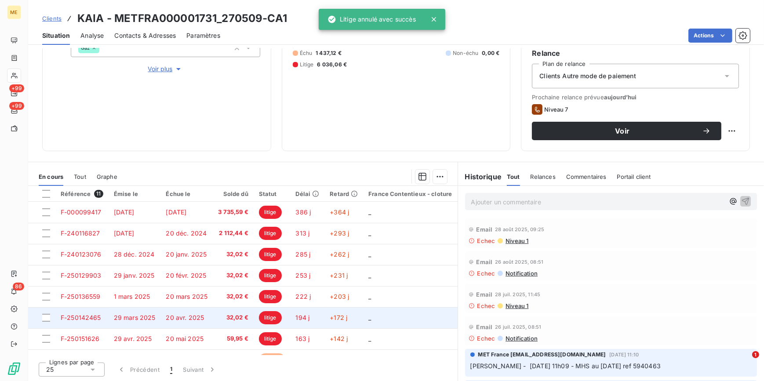
click at [189, 322] on td "20 avr. 2025" at bounding box center [186, 317] width 52 height 21
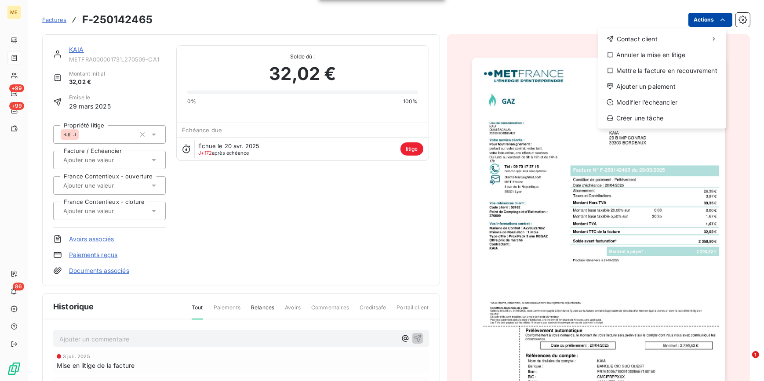
click at [719, 14] on html "ME +99 +99 86 Factures F-250142465 Actions Contact client Annuler la mise en li…" at bounding box center [382, 190] width 764 height 381
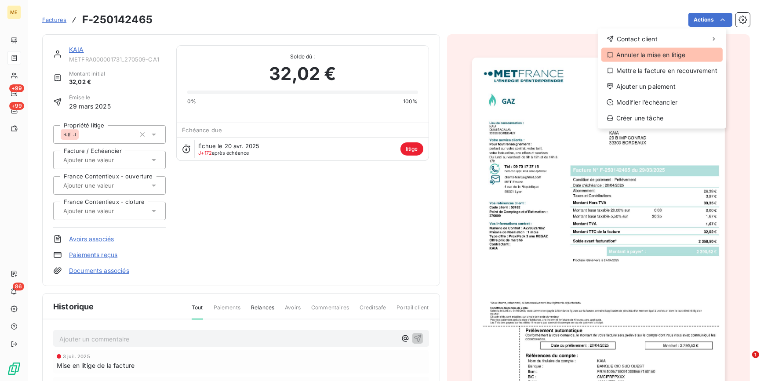
click at [654, 55] on div "Annuler la mise en litige" at bounding box center [661, 55] width 121 height 14
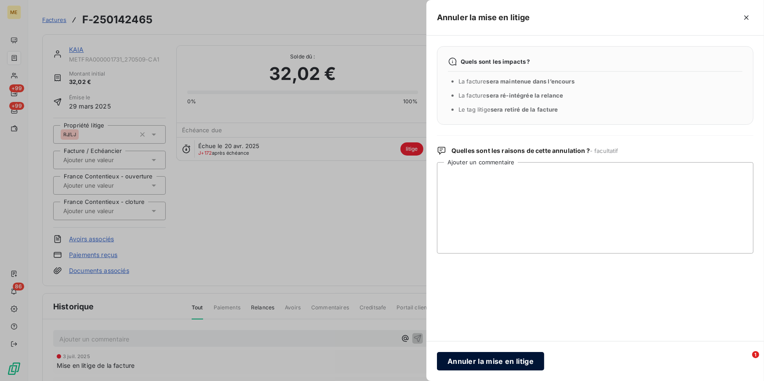
click at [489, 356] on button "Annuler la mise en litige" at bounding box center [490, 361] width 107 height 18
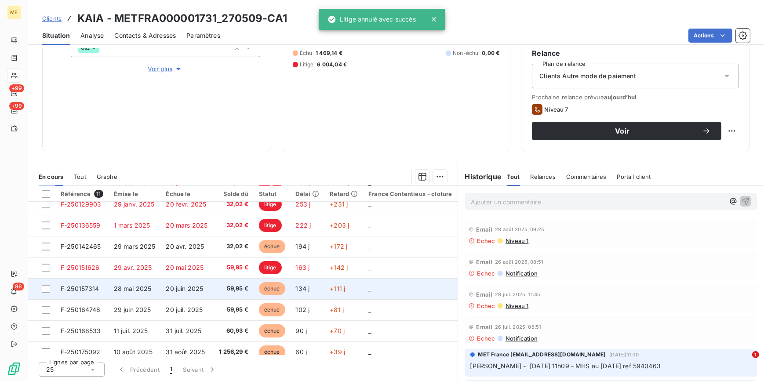
scroll to position [82, 0]
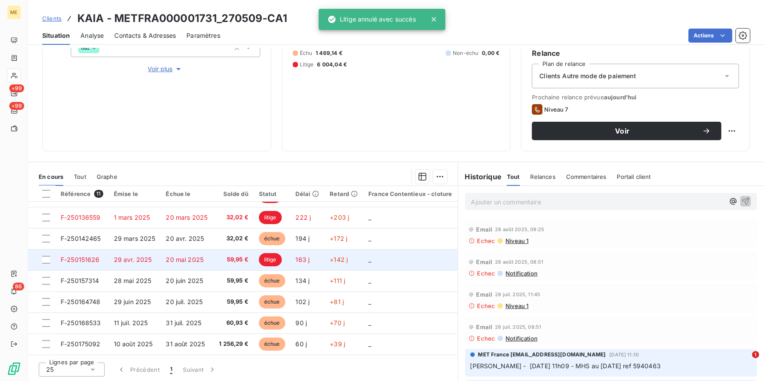
click at [241, 258] on span "59,95 €" at bounding box center [233, 259] width 30 height 9
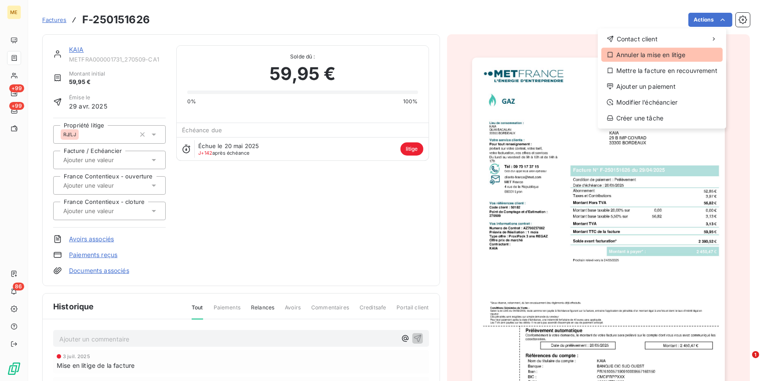
click at [658, 57] on div "Annuler la mise en litige" at bounding box center [661, 55] width 121 height 14
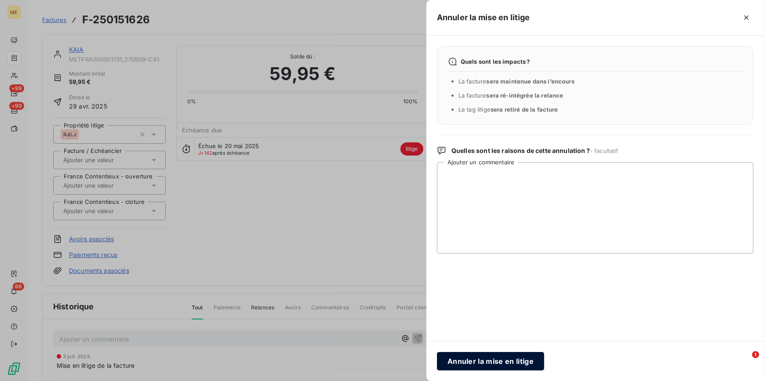
click at [467, 361] on button "Annuler la mise en litige" at bounding box center [490, 361] width 107 height 18
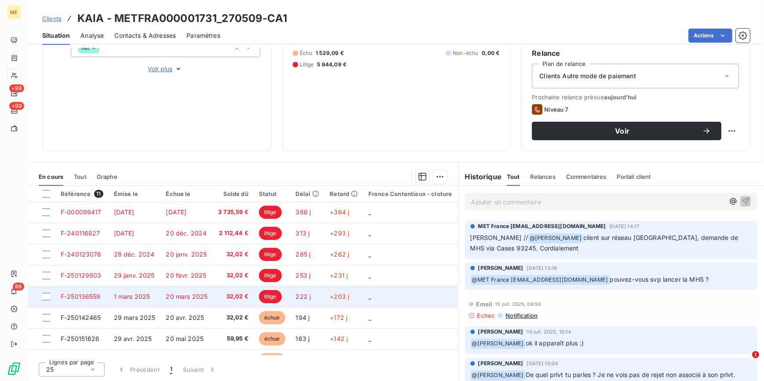
click at [191, 293] on span "20 mars 2025" at bounding box center [187, 296] width 42 height 7
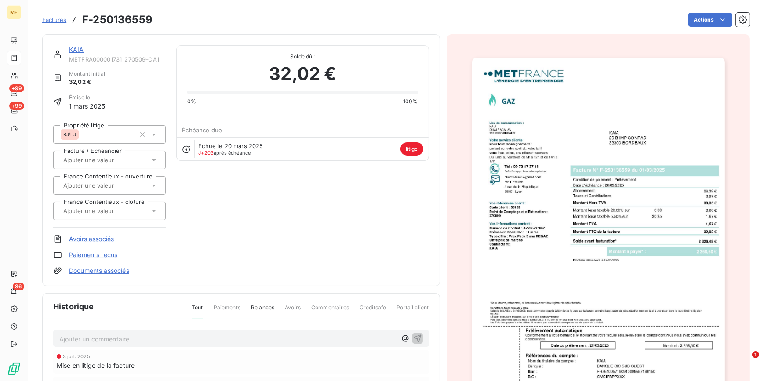
click at [574, 142] on img "button" at bounding box center [598, 237] width 253 height 358
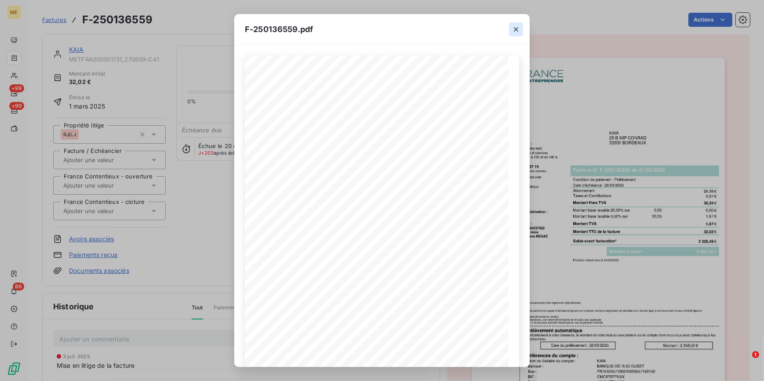
click at [513, 31] on icon "button" at bounding box center [516, 29] width 9 height 9
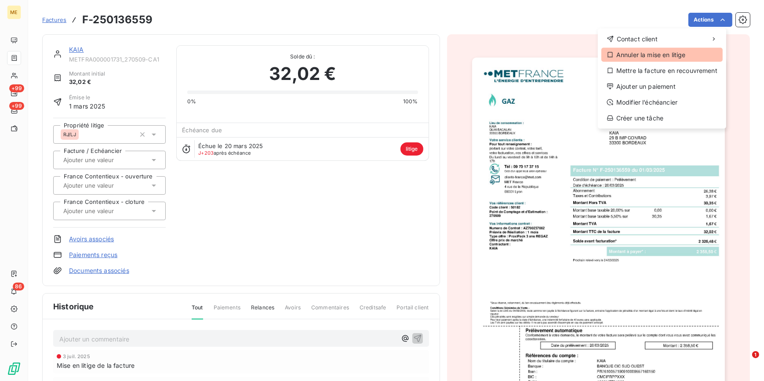
click at [652, 59] on div "Annuler la mise en litige" at bounding box center [661, 55] width 121 height 14
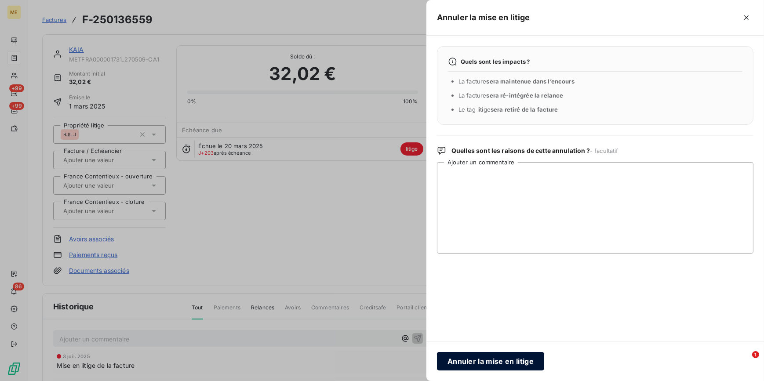
click at [505, 364] on button "Annuler la mise en litige" at bounding box center [490, 361] width 107 height 18
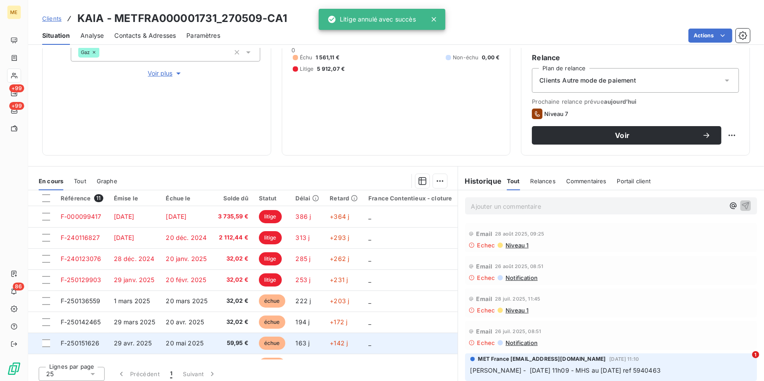
scroll to position [144, 0]
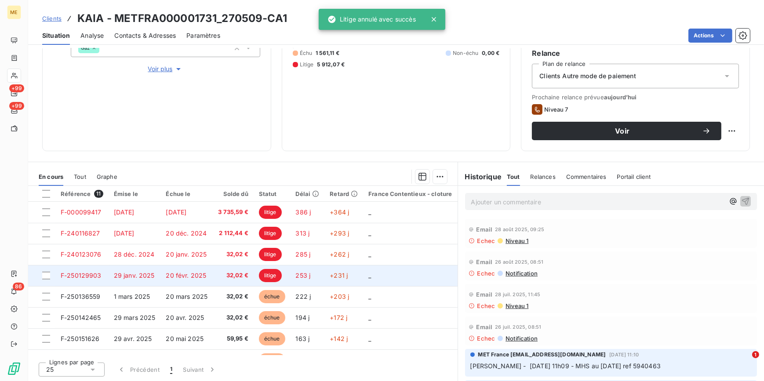
click at [224, 276] on span "32,02 €" at bounding box center [233, 275] width 30 height 9
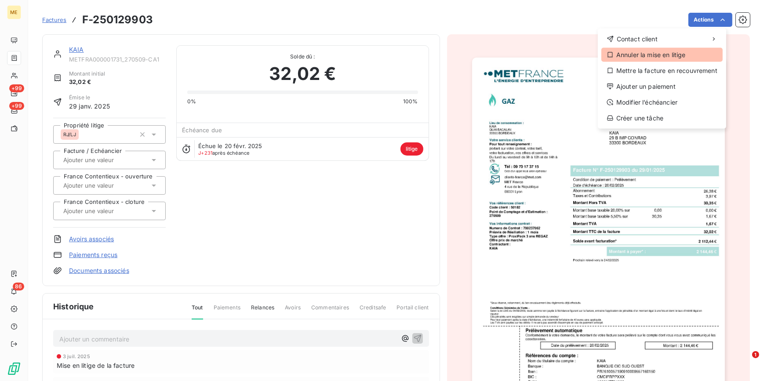
click at [655, 56] on div "Annuler la mise en litige" at bounding box center [661, 55] width 121 height 14
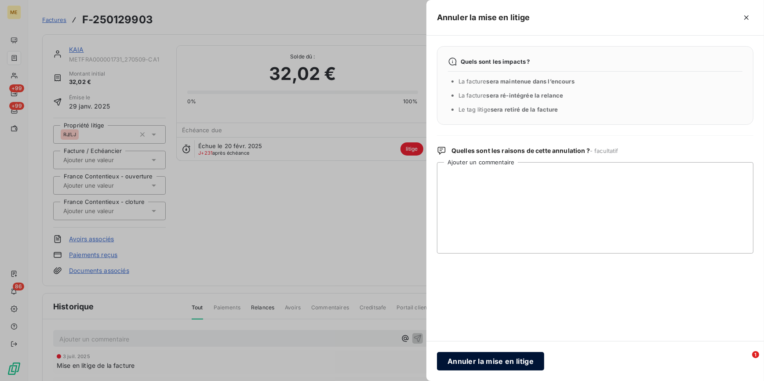
drag, startPoint x: 475, startPoint y: 359, endPoint x: 382, endPoint y: 272, distance: 127.5
click at [474, 359] on button "Annuler la mise en litige" at bounding box center [490, 361] width 107 height 18
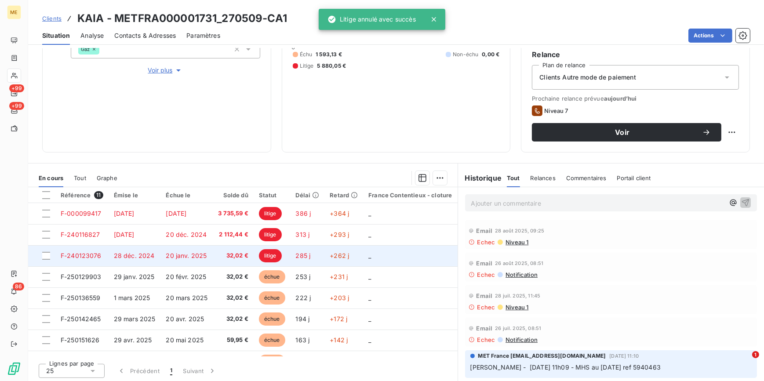
scroll to position [144, 0]
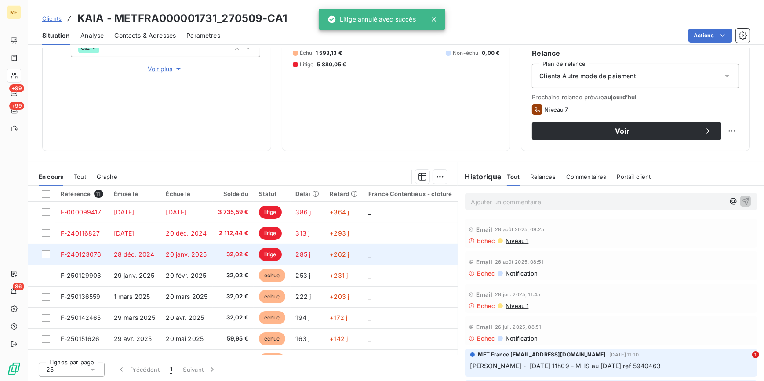
click at [214, 260] on td "32,02 €" at bounding box center [233, 254] width 41 height 21
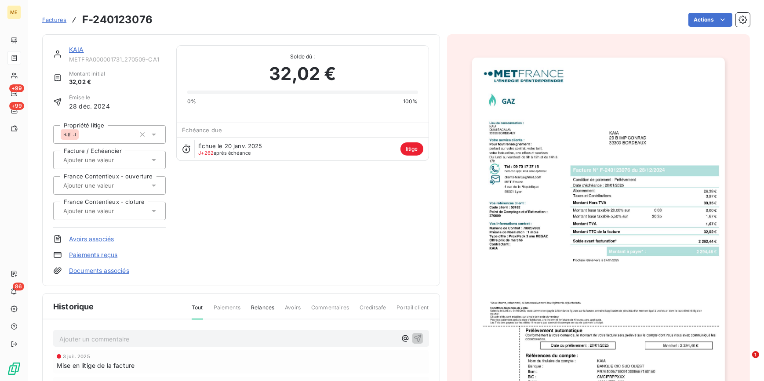
click at [616, 167] on img "button" at bounding box center [598, 237] width 253 height 358
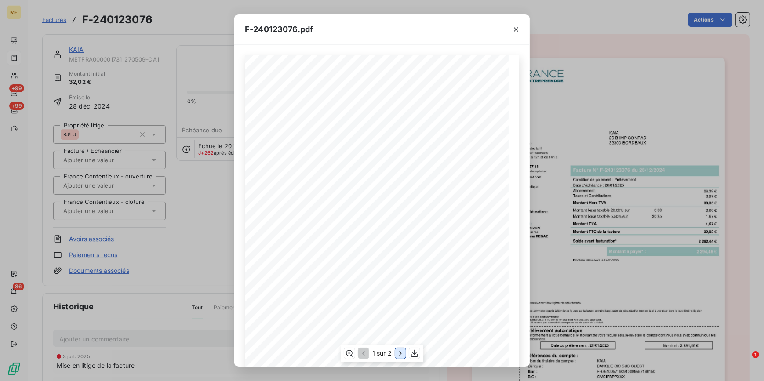
click at [398, 353] on icon "button" at bounding box center [400, 353] width 9 height 9
click at [510, 30] on button "button" at bounding box center [516, 29] width 14 height 14
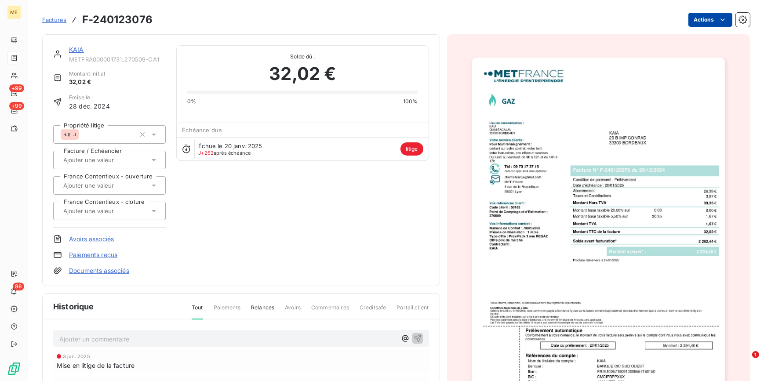
click at [709, 17] on html "ME +99 +99 86 Factures F-240123076 Actions KAIA METFRA000001731_270509-CA1 Mont…" at bounding box center [382, 190] width 764 height 381
drag, startPoint x: 435, startPoint y: 66, endPoint x: 237, endPoint y: 62, distance: 197.3
click at [435, 66] on html "ME +99 +99 86 Factures F-240123076 Actions KAIA METFRA000001731_270509-CA1 Mont…" at bounding box center [382, 190] width 764 height 381
click at [528, 215] on img "button" at bounding box center [598, 237] width 253 height 358
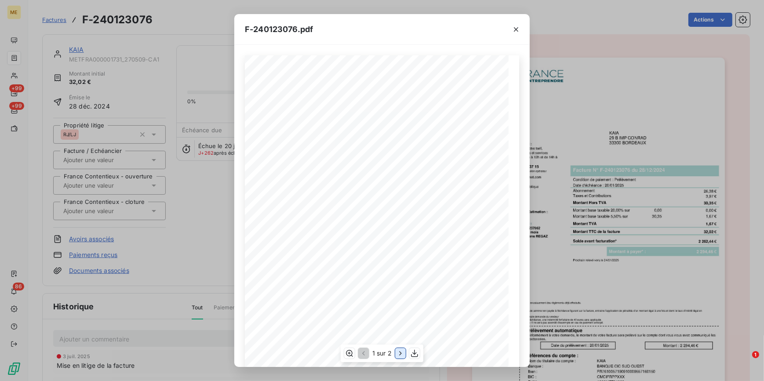
click at [397, 354] on icon "button" at bounding box center [400, 353] width 9 height 9
click at [514, 28] on icon "button" at bounding box center [516, 29] width 9 height 9
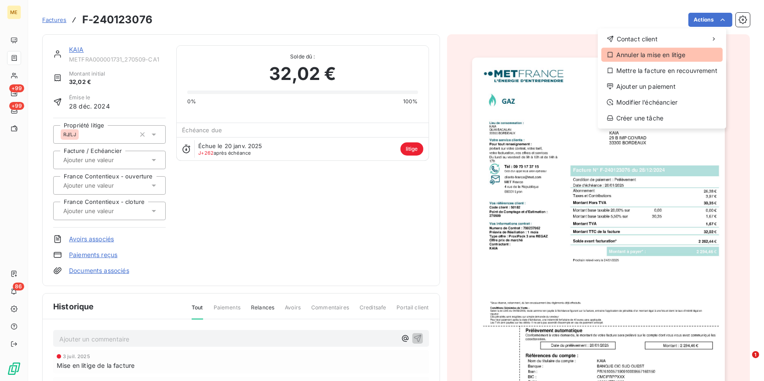
click at [642, 55] on div "Annuler la mise en litige" at bounding box center [661, 55] width 121 height 14
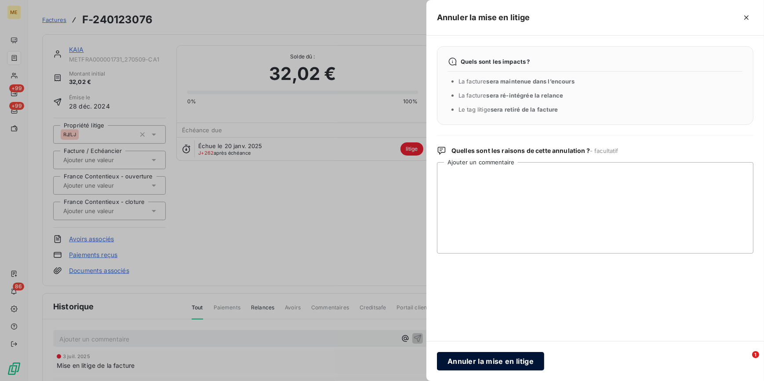
click at [474, 357] on button "Annuler la mise en litige" at bounding box center [490, 361] width 107 height 18
click at [181, 224] on div at bounding box center [382, 190] width 764 height 381
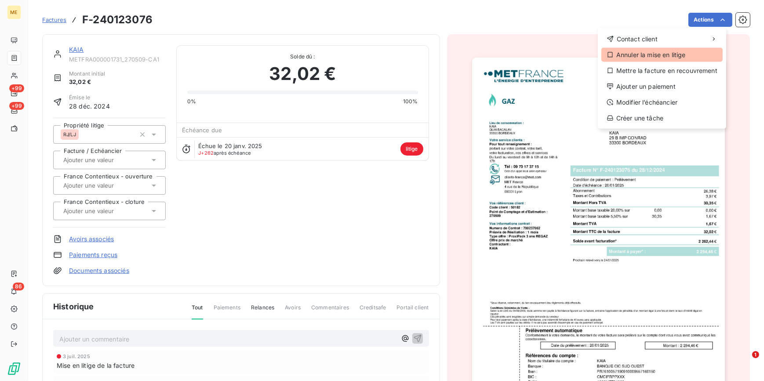
drag, startPoint x: 649, startPoint y: 54, endPoint x: 646, endPoint y: 61, distance: 6.9
click at [646, 61] on div "Annuler la mise en litige" at bounding box center [661, 55] width 121 height 14
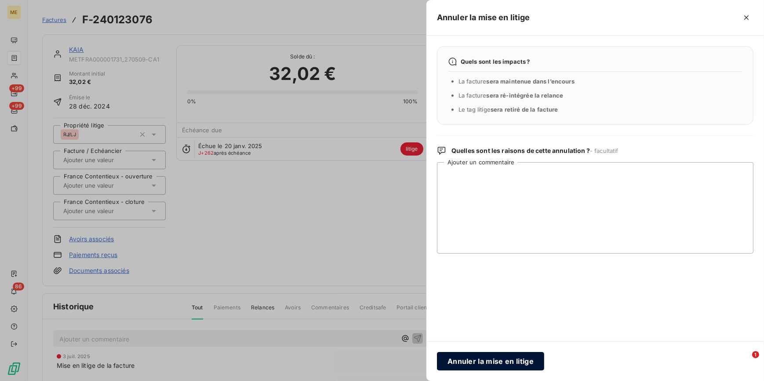
click at [501, 357] on button "Annuler la mise en litige" at bounding box center [490, 361] width 107 height 18
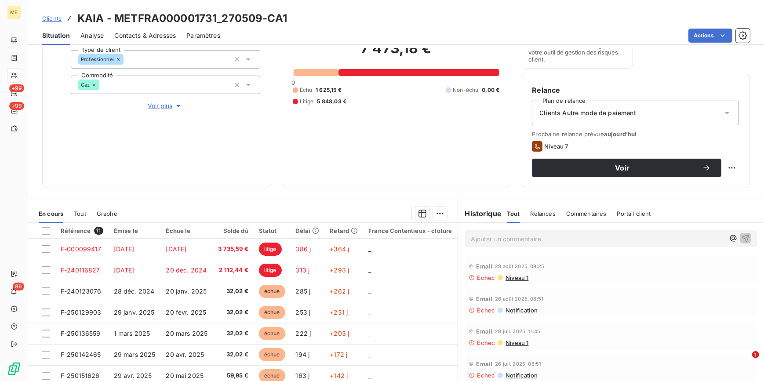
scroll to position [64, 0]
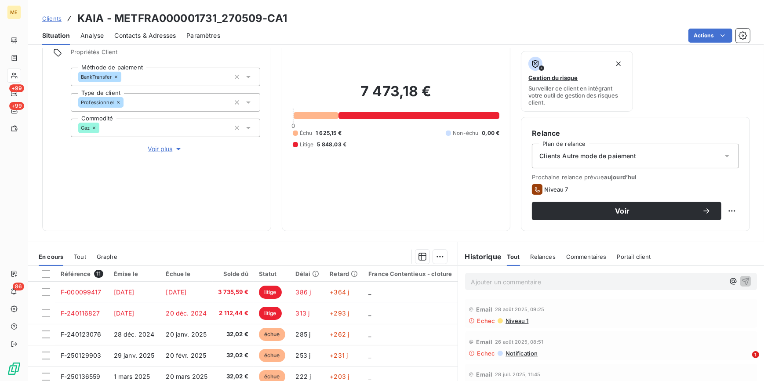
click at [170, 146] on span "Voir plus" at bounding box center [165, 149] width 35 height 9
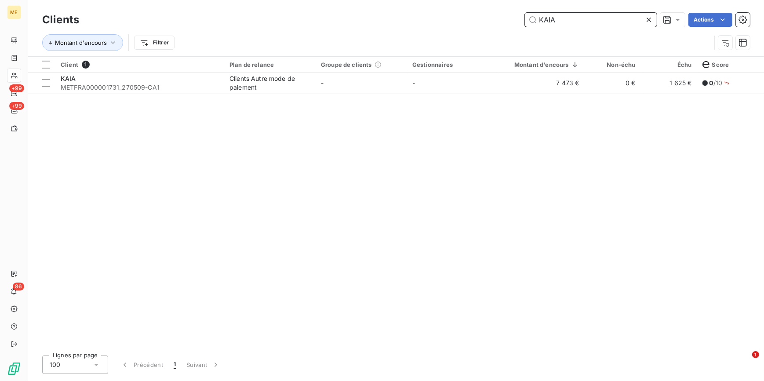
click at [642, 18] on input "KAIA" at bounding box center [591, 20] width 132 height 14
click at [644, 18] on icon at bounding box center [648, 19] width 9 height 9
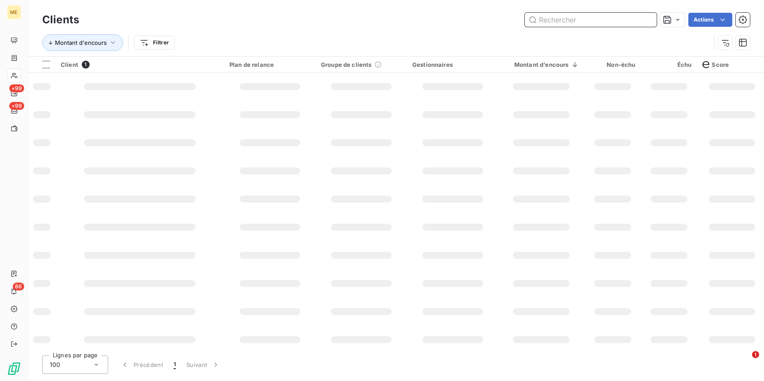
click at [644, 18] on input "text" at bounding box center [591, 20] width 132 height 14
paste input "DFA"
type input "DFA"
click at [310, 83] on td at bounding box center [269, 87] width 91 height 28
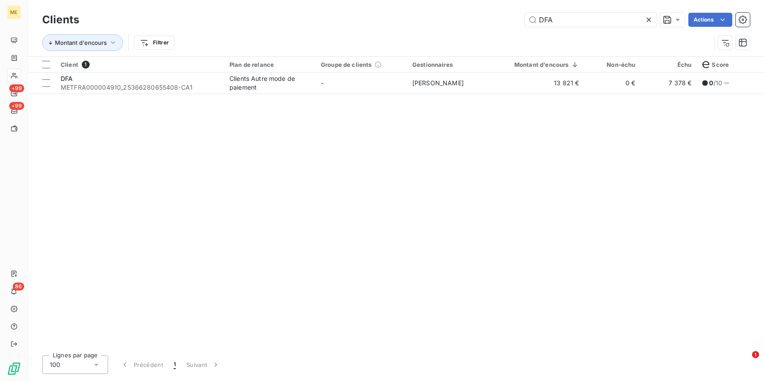
click at [310, 82] on div "Clients Autre mode de paiement" at bounding box center [269, 83] width 81 height 18
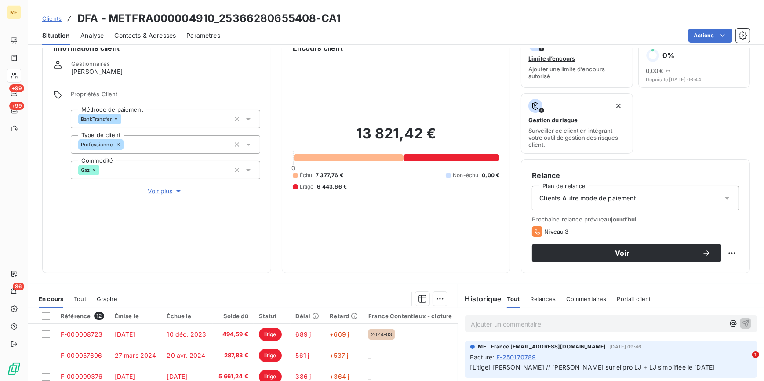
scroll to position [40, 0]
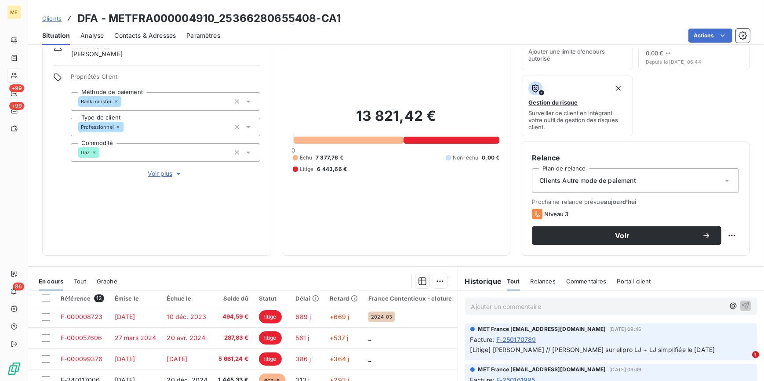
click at [162, 171] on span "Voir plus" at bounding box center [165, 173] width 35 height 9
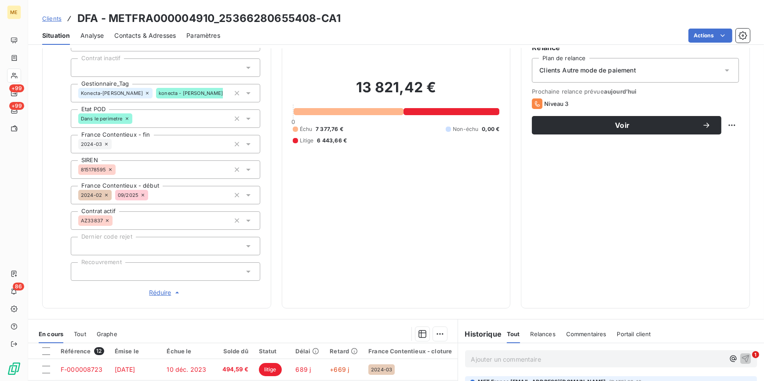
scroll to position [200, 0]
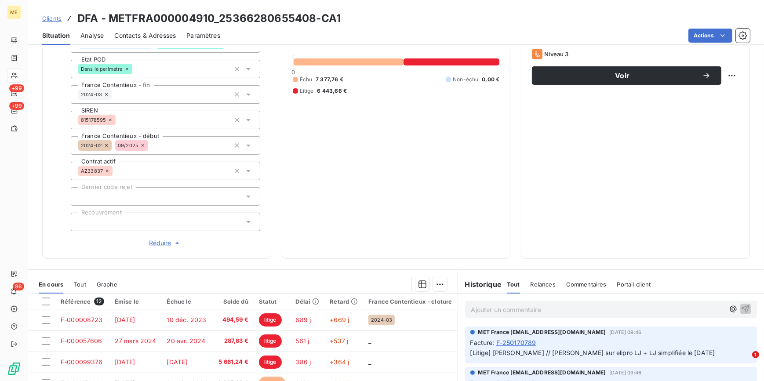
click at [155, 229] on div at bounding box center [165, 222] width 189 height 18
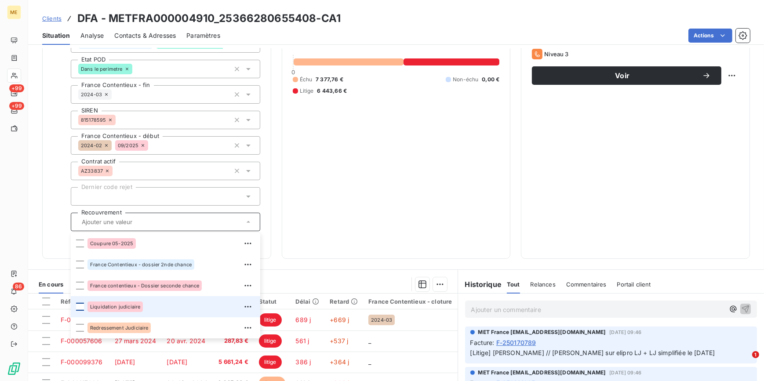
click at [79, 308] on div at bounding box center [80, 307] width 8 height 8
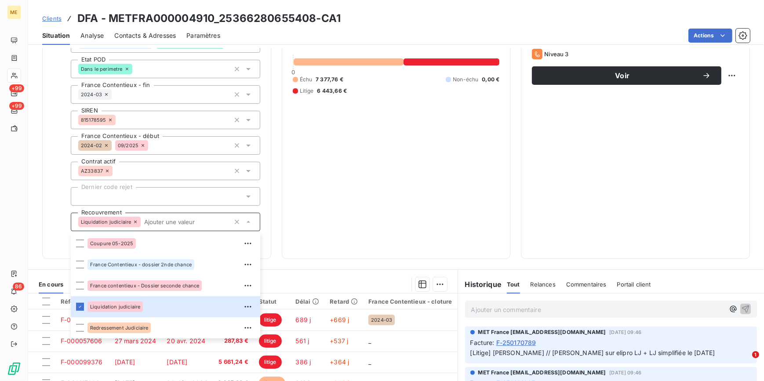
click at [421, 160] on div "13 821,42 € 0 Échu 7 377,76 € Non-échu 0,00 € Litige 6 443,66 €" at bounding box center [396, 62] width 207 height 372
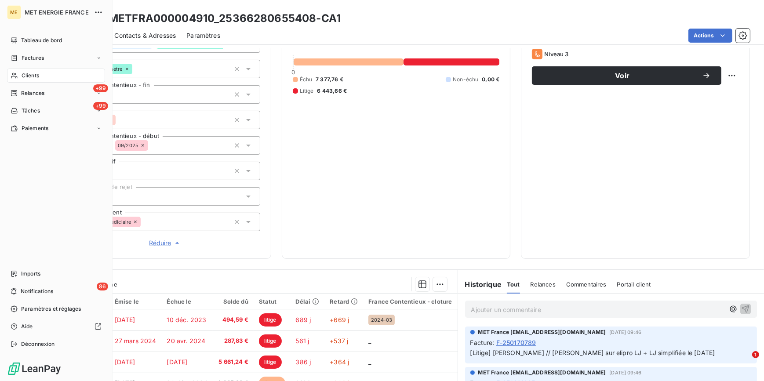
click at [27, 74] on span "Clients" at bounding box center [31, 76] width 18 height 8
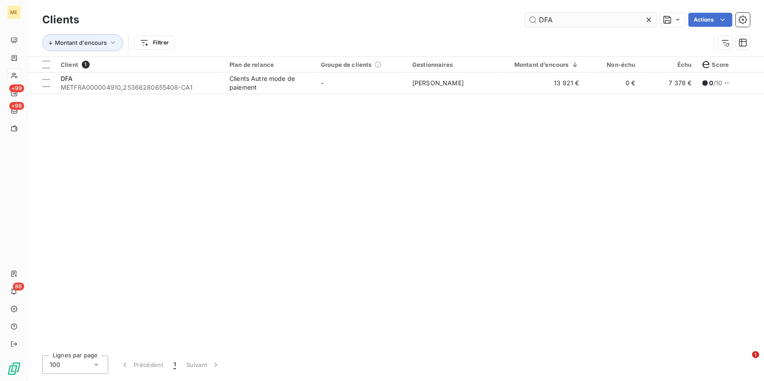
click at [648, 18] on icon at bounding box center [648, 19] width 9 height 9
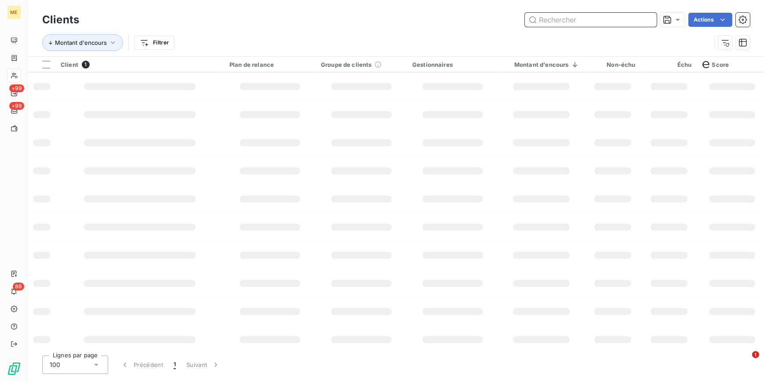
click at [644, 17] on input "text" at bounding box center [591, 20] width 132 height 14
paste input "AREA CASA"
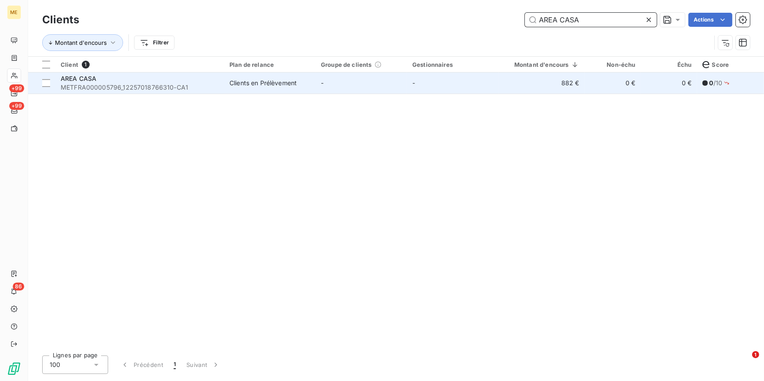
type input "AREA CASA"
click at [250, 91] on td "Clients en Prélèvement" at bounding box center [269, 83] width 91 height 21
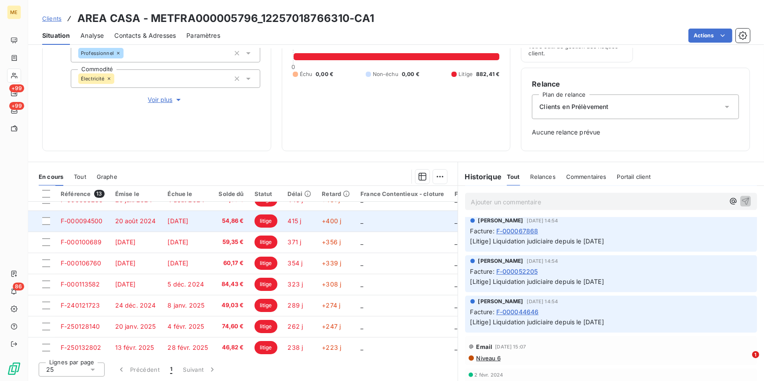
scroll to position [123, 0]
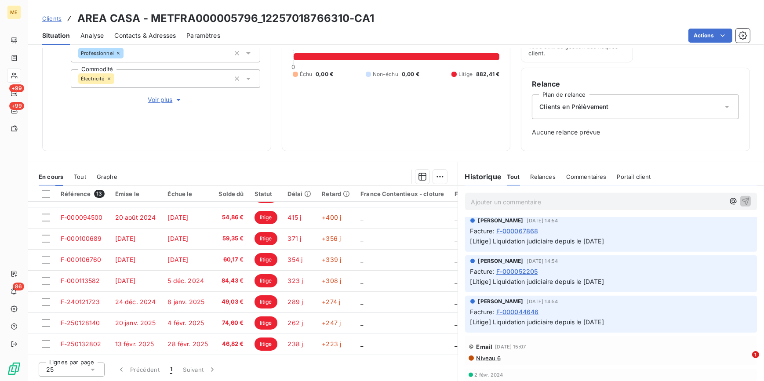
click at [158, 101] on span "Voir plus" at bounding box center [165, 99] width 35 height 9
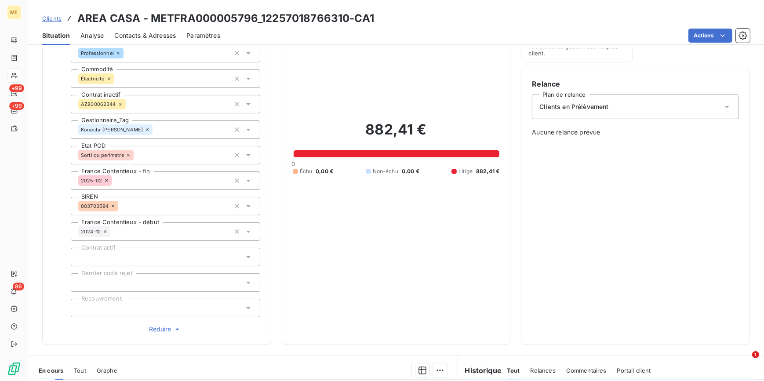
click at [108, 308] on div at bounding box center [165, 308] width 189 height 18
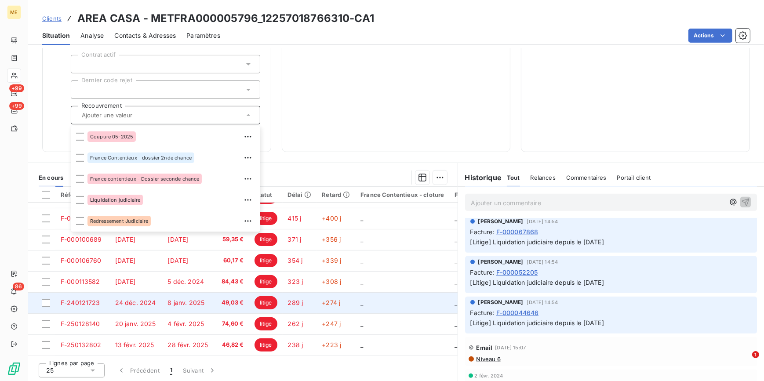
scroll to position [307, 0]
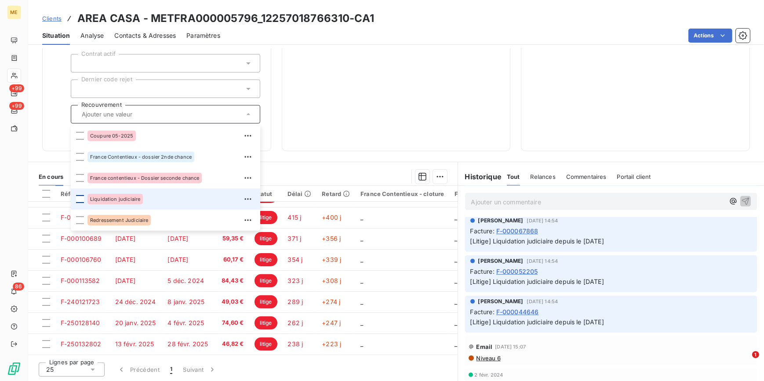
click at [80, 200] on div at bounding box center [80, 199] width 8 height 8
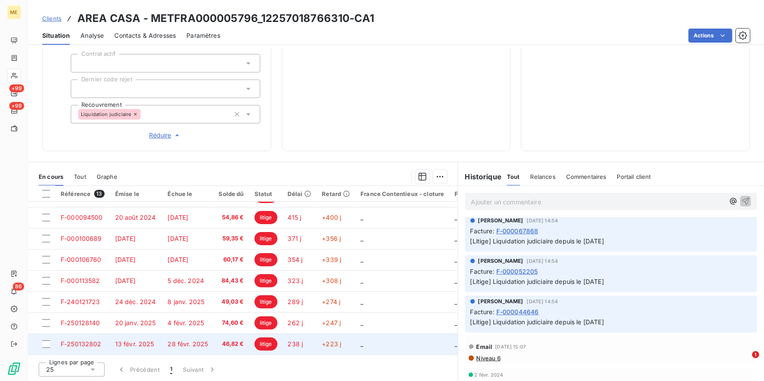
click at [256, 345] on span "litige" at bounding box center [265, 343] width 23 height 13
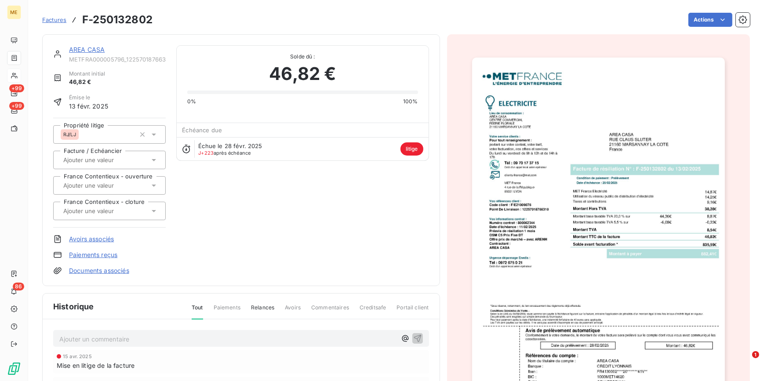
click at [562, 190] on img "button" at bounding box center [598, 237] width 253 height 358
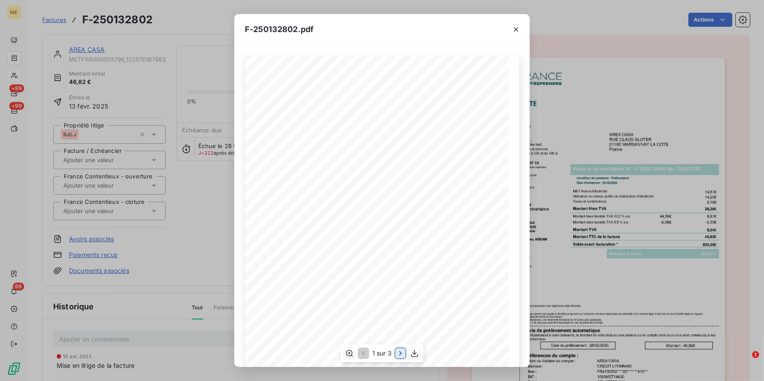
click at [399, 352] on icon "button" at bounding box center [400, 353] width 9 height 9
drag, startPoint x: 205, startPoint y: 267, endPoint x: 103, endPoint y: 145, distance: 158.8
click at [205, 267] on div "F-250132802.pdf Détail de votre facture : Document à conserver 10 ans 2/2 Numér…" at bounding box center [382, 190] width 764 height 381
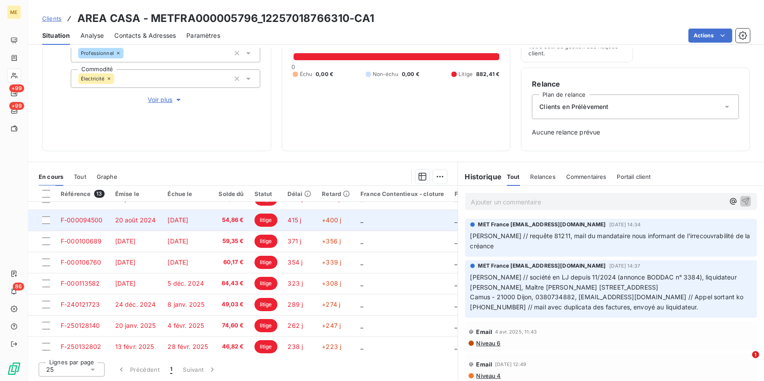
scroll to position [123, 0]
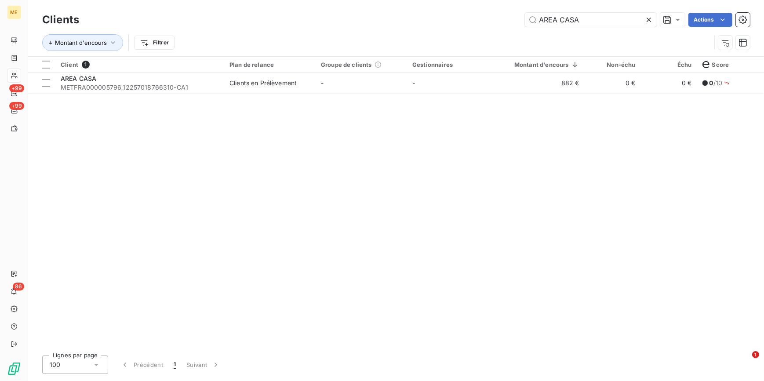
click at [647, 17] on icon at bounding box center [648, 19] width 9 height 9
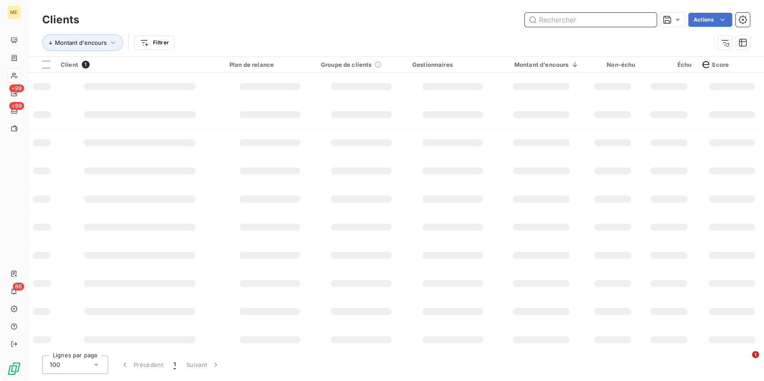
click at [647, 18] on input "text" at bounding box center [591, 20] width 132 height 14
paste input "NICOLO Emmanuelle nee MAILLET"
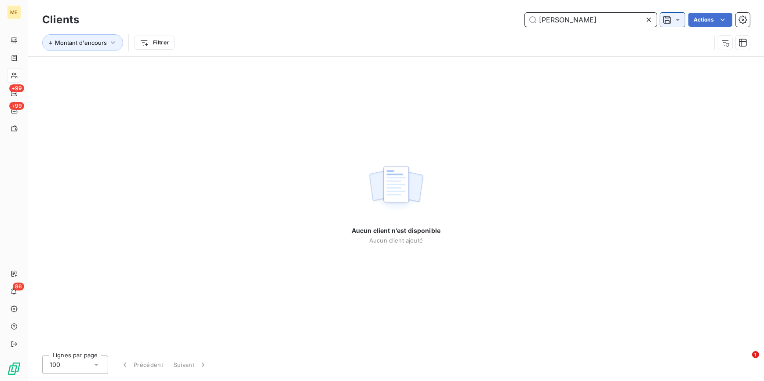
drag, startPoint x: 554, startPoint y: 18, endPoint x: 671, endPoint y: 15, distance: 116.5
click at [670, 15] on div "NICOLO Emmanuelle nee MAILLET Actions" at bounding box center [420, 20] width 660 height 14
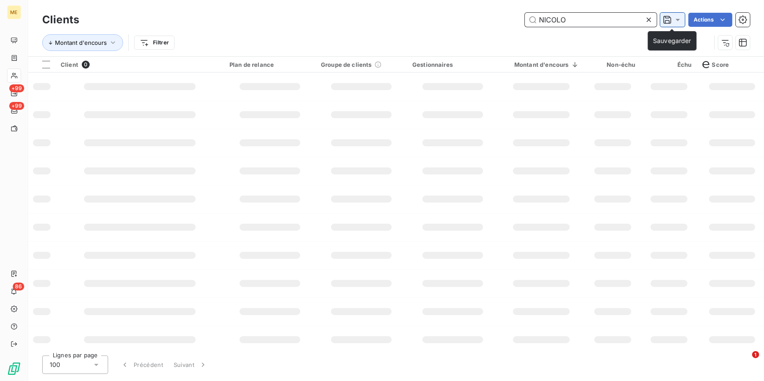
scroll to position [0, 0]
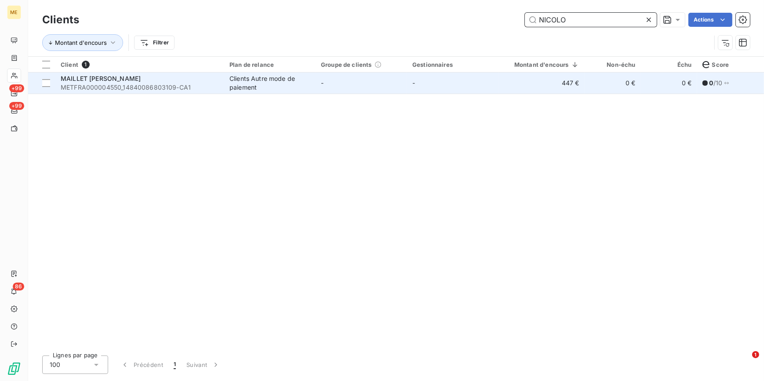
type input "NICOLO"
click at [98, 92] on td "MAILLET NICOLO EMMANUELLE METFRA000004550_14840086803109-CA1" at bounding box center [139, 83] width 169 height 21
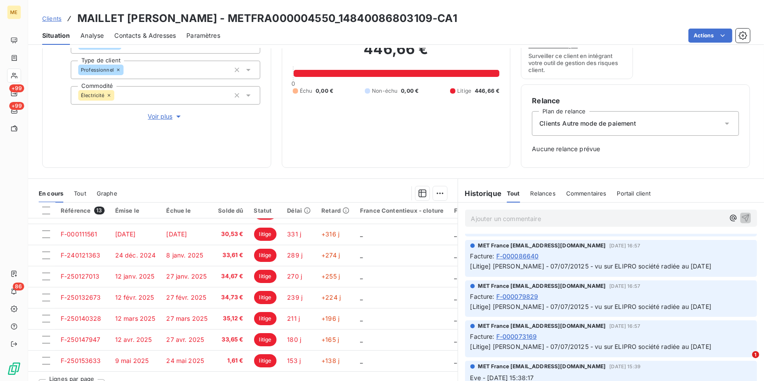
scroll to position [113, 0]
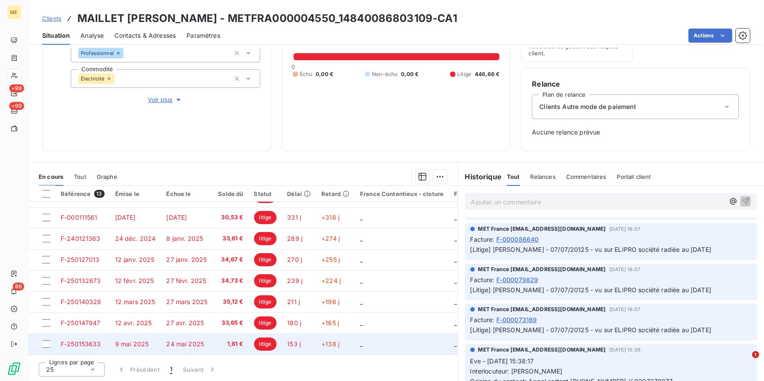
click at [236, 345] on span "1,61 €" at bounding box center [230, 344] width 25 height 9
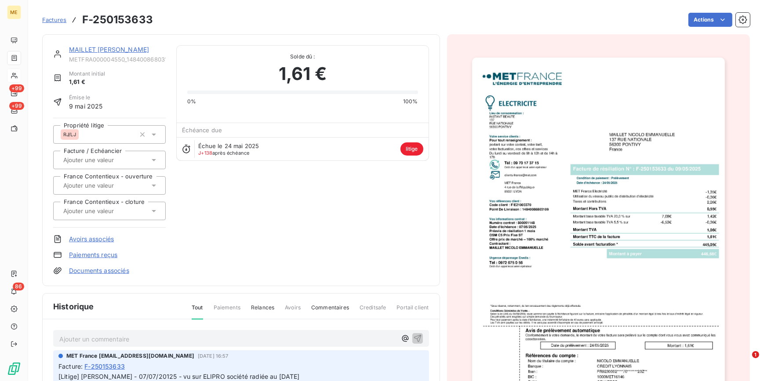
click at [572, 196] on img "button" at bounding box center [598, 237] width 253 height 358
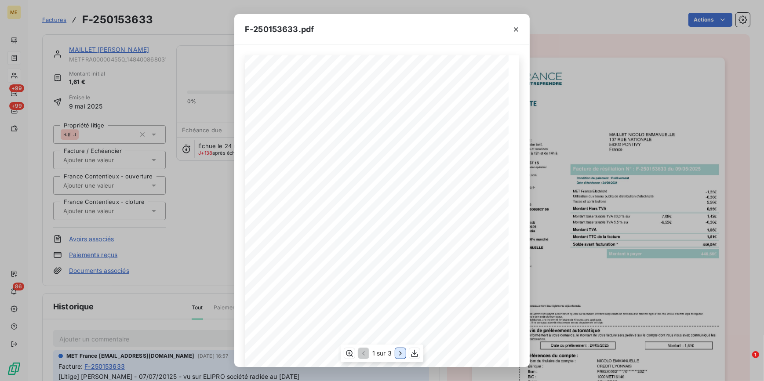
click at [400, 352] on icon "button" at bounding box center [400, 353] width 9 height 9
click at [163, 234] on div "F-250153633.pdf Détail de votre facture : Document à conserver 10 ans 2/2 Numér…" at bounding box center [382, 190] width 764 height 381
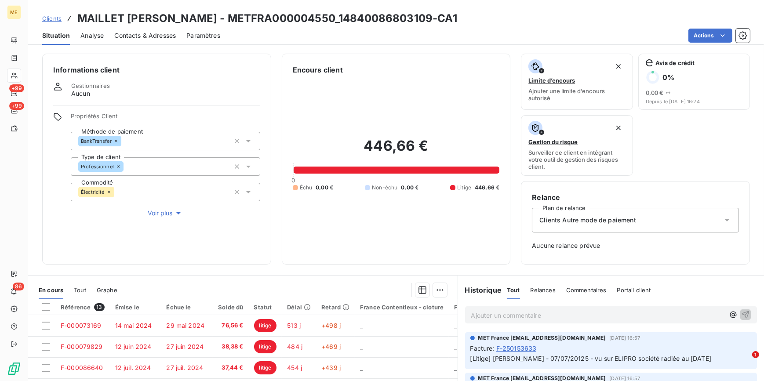
click at [165, 214] on span "Voir plus" at bounding box center [165, 213] width 35 height 9
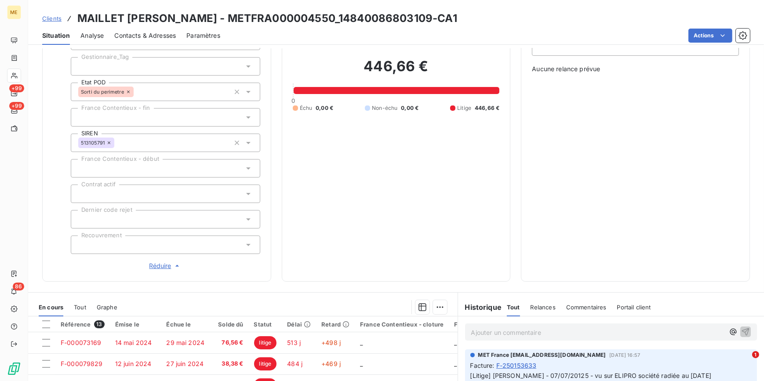
scroll to position [200, 0]
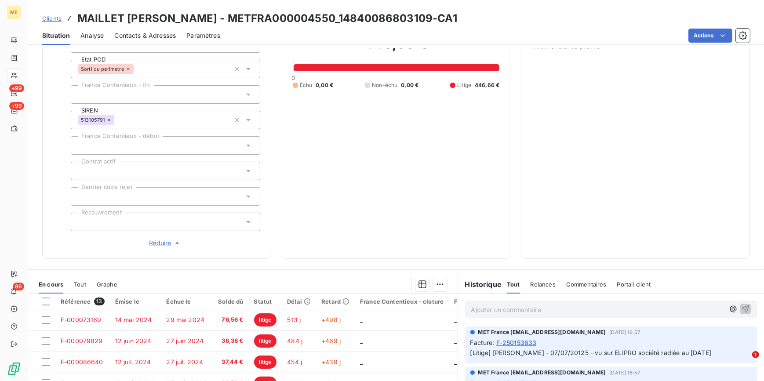
click at [155, 221] on div at bounding box center [165, 222] width 189 height 18
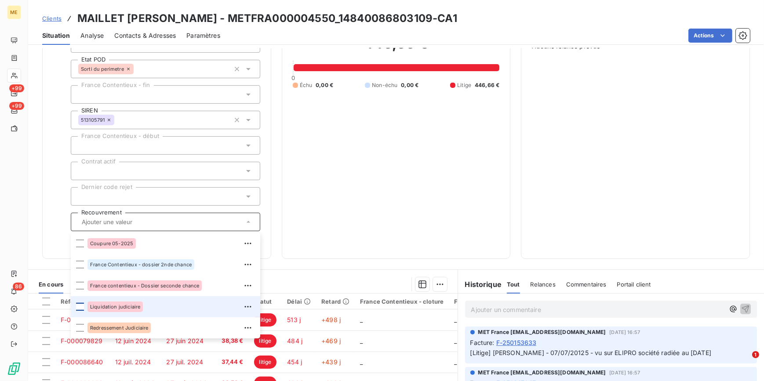
click at [80, 305] on div at bounding box center [80, 307] width 8 height 8
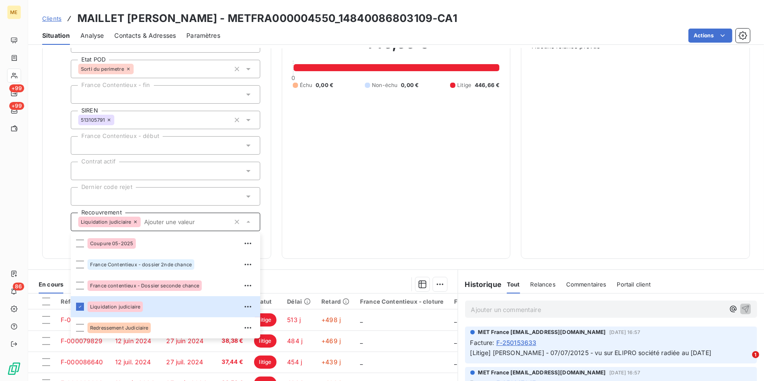
click at [458, 243] on div "446,66 € 0 Échu 0,00 € Non-échu 0,00 € Litige 446,66 €" at bounding box center [396, 62] width 207 height 372
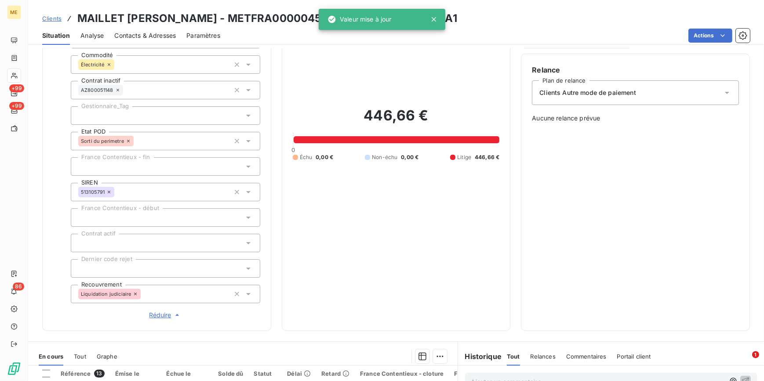
scroll to position [40, 0]
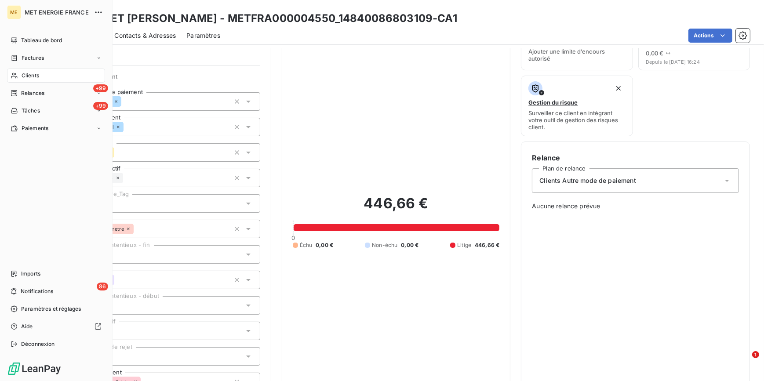
click at [34, 75] on span "Clients" at bounding box center [31, 76] width 18 height 8
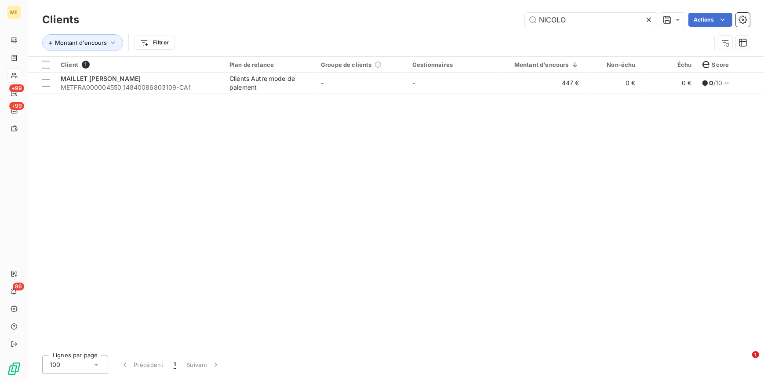
click at [652, 19] on div at bounding box center [650, 20] width 12 height 14
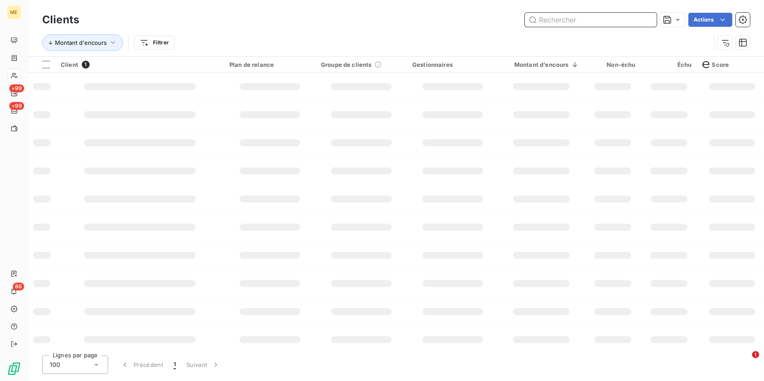
click at [650, 19] on input "text" at bounding box center [591, 20] width 132 height 14
paste input "L'ATELIER DES SAVEURS"
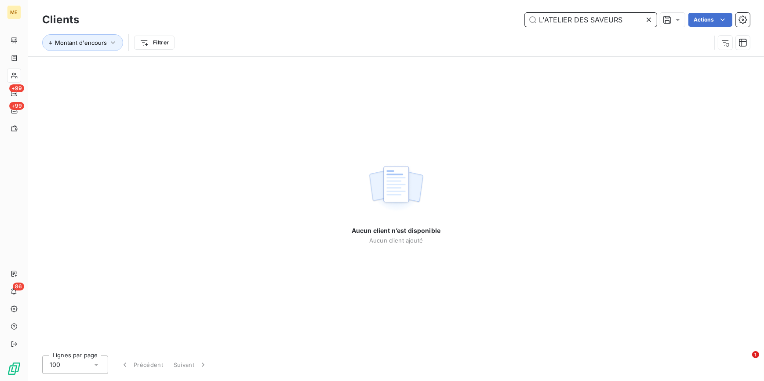
drag, startPoint x: 571, startPoint y: 15, endPoint x: 452, endPoint y: 4, distance: 119.5
click at [464, 4] on div "Clients L'ATELIER DES SAVEURS Actions Montant d'encours Filtrer" at bounding box center [396, 28] width 736 height 56
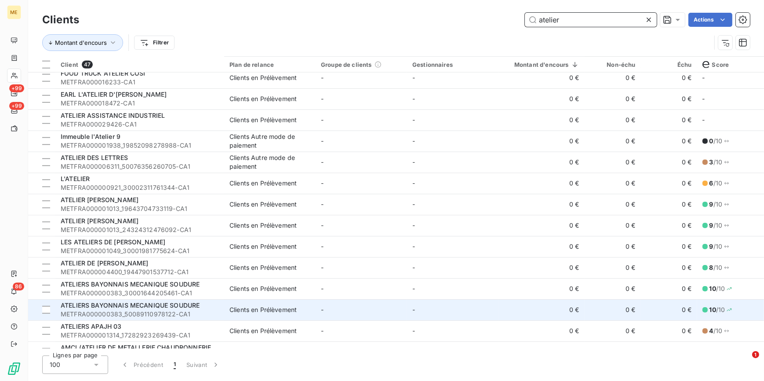
scroll to position [718, 0]
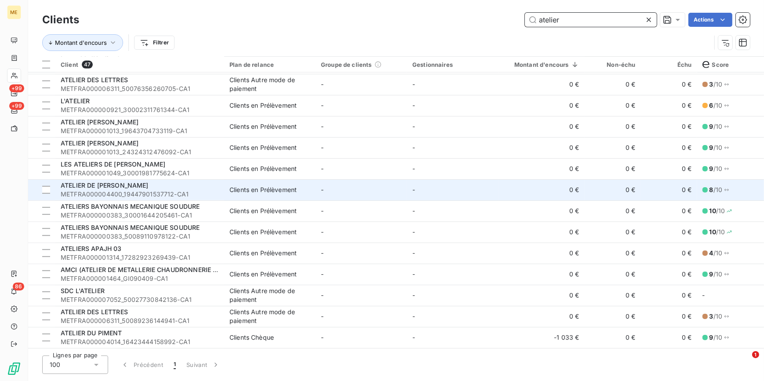
type input "atelier"
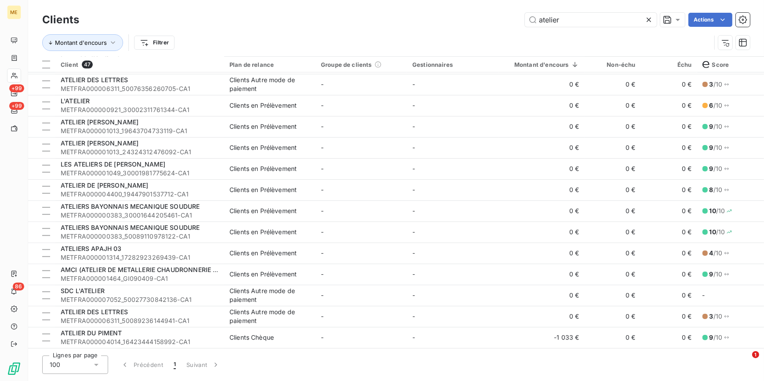
click at [651, 17] on icon at bounding box center [648, 19] width 9 height 9
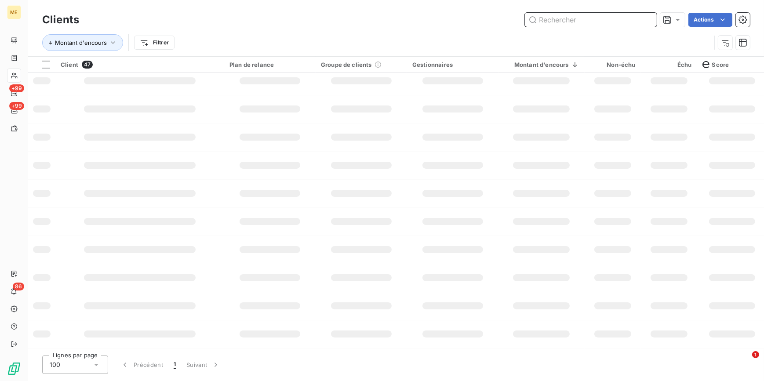
click at [646, 18] on input "text" at bounding box center [591, 20] width 132 height 14
paste input "METFRA000000627"
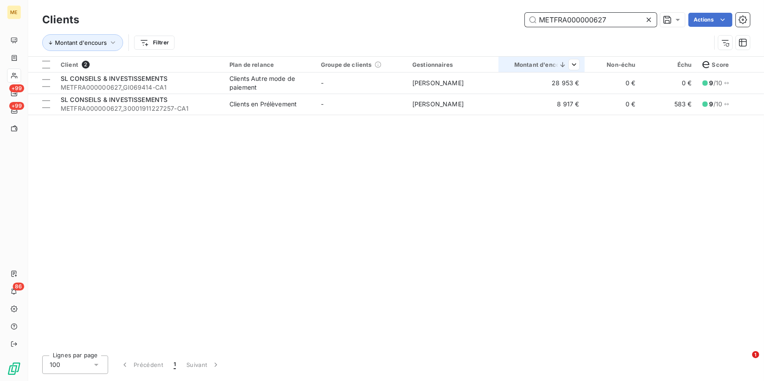
scroll to position [0, 0]
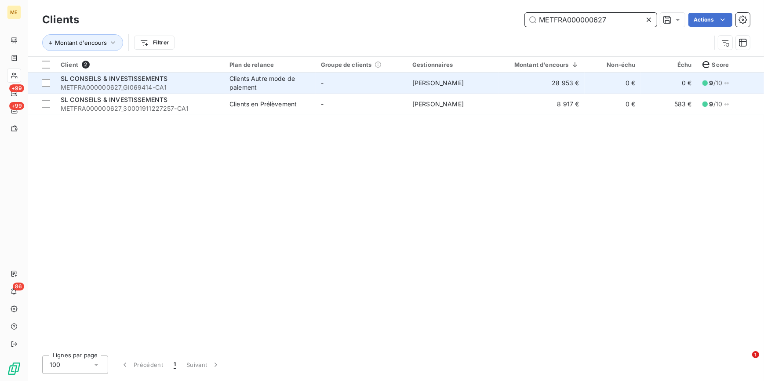
type input "METFRA000000627"
click at [354, 83] on td "-" at bounding box center [361, 83] width 91 height 21
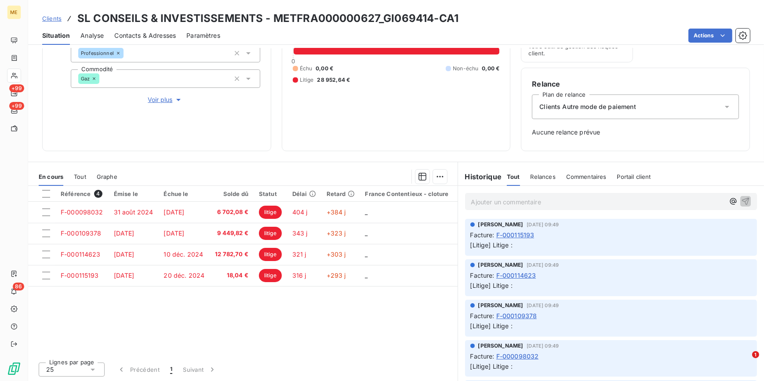
click at [156, 97] on span "Voir plus" at bounding box center [165, 99] width 35 height 9
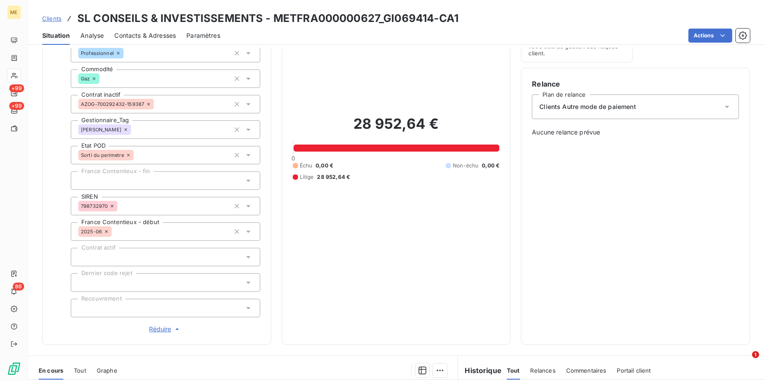
click at [136, 303] on div at bounding box center [165, 308] width 189 height 18
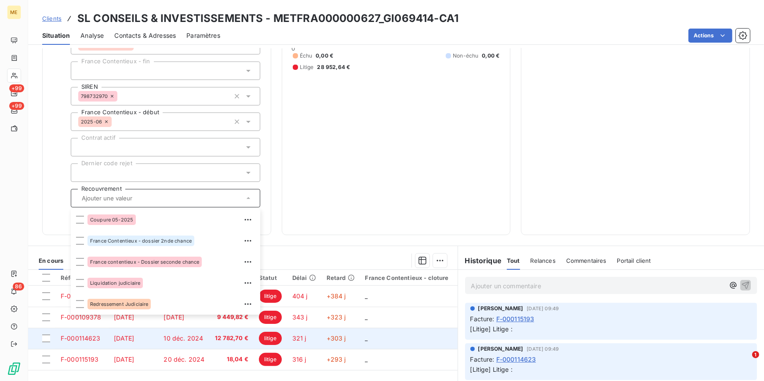
scroll to position [233, 0]
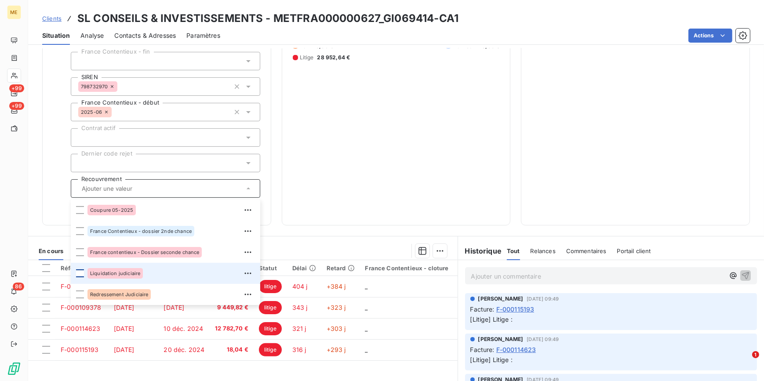
click at [79, 272] on div at bounding box center [80, 273] width 8 height 8
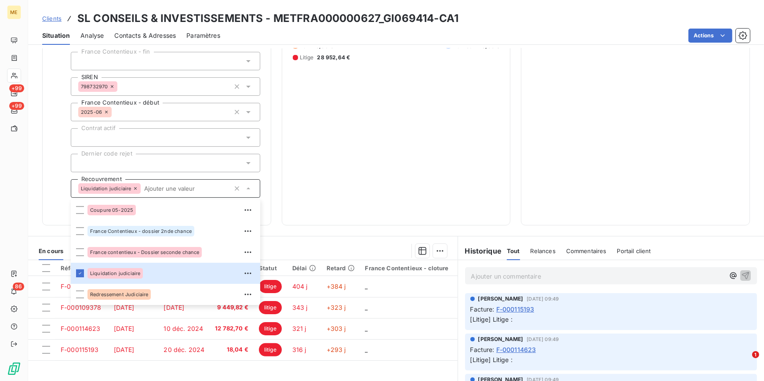
click at [454, 174] on div "28 952,64 € 0 Échu 0,00 € Non-échu 0,00 € Litige 28 952,64 €" at bounding box center [396, 28] width 207 height 372
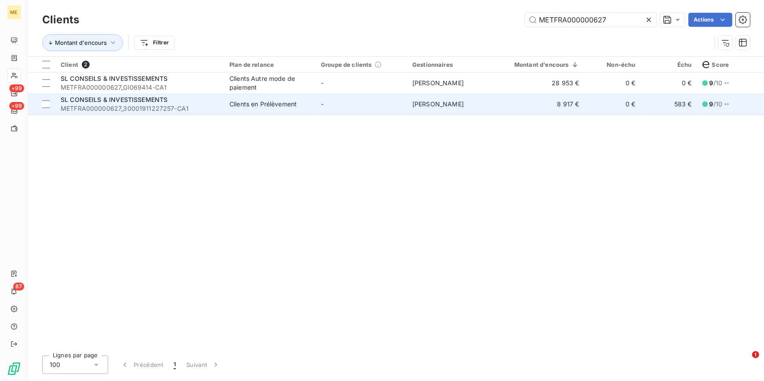
click at [162, 108] on span "METFRA000000627_30001911227257-CA1" at bounding box center [140, 108] width 158 height 9
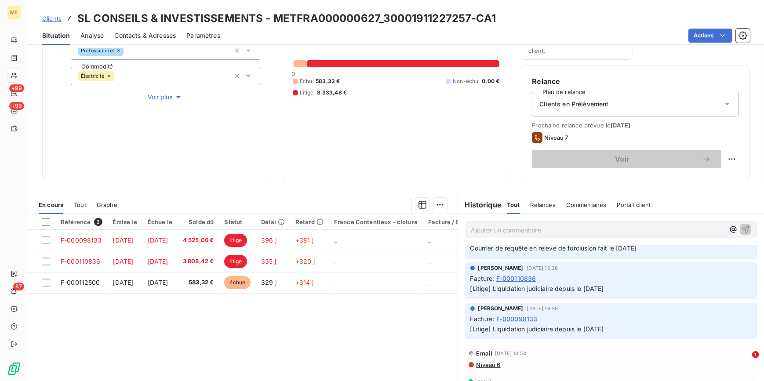
scroll to position [24, 0]
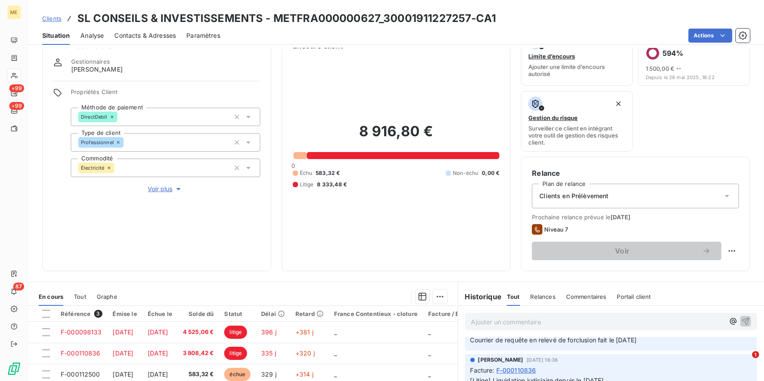
click at [163, 192] on span "Voir plus" at bounding box center [165, 189] width 35 height 9
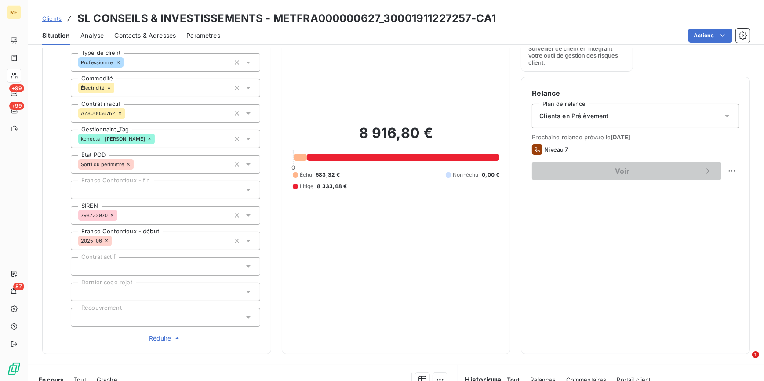
scroll to position [224, 0]
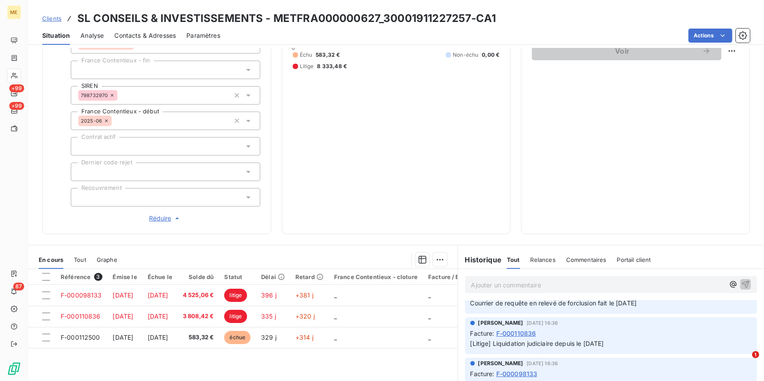
click at [173, 193] on div at bounding box center [165, 197] width 189 height 18
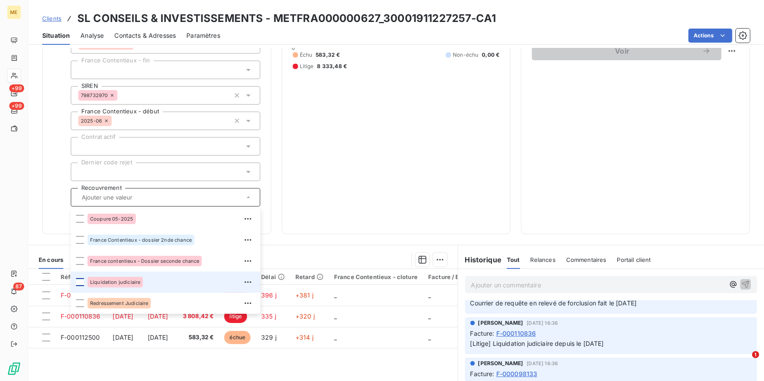
click at [80, 285] on div at bounding box center [80, 282] width 8 height 8
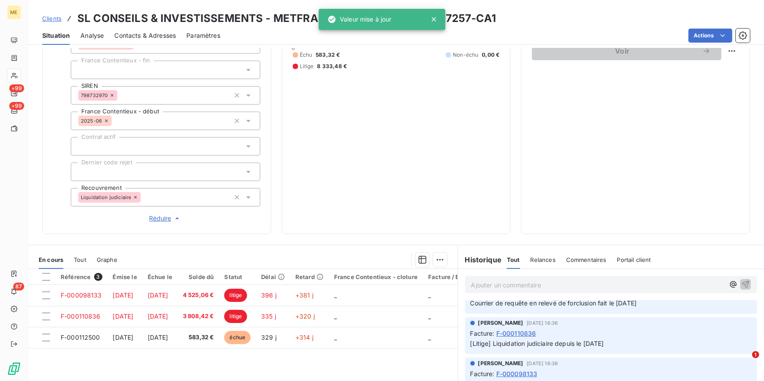
click at [435, 225] on div "Encours client 8 916,80 € 0 Échu 583,32 € Non-échu 0,00 € Litige 8 333,48 €" at bounding box center [396, 31] width 229 height 405
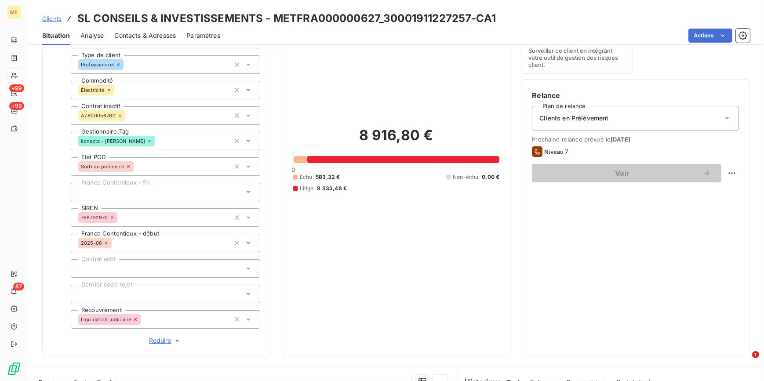
scroll to position [64, 0]
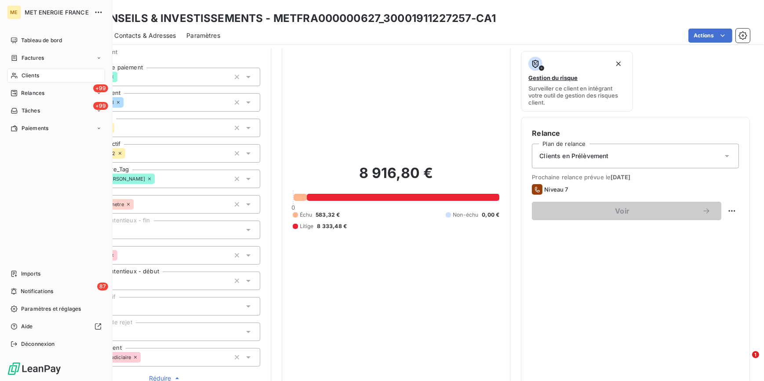
click at [27, 74] on span "Clients" at bounding box center [31, 76] width 18 height 8
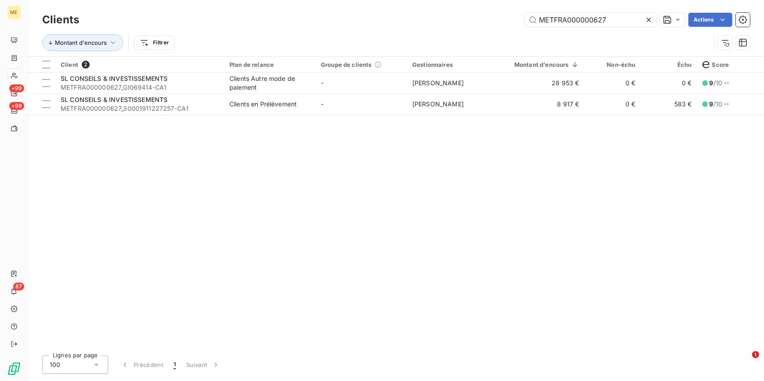
click at [651, 18] on icon at bounding box center [648, 19] width 9 height 9
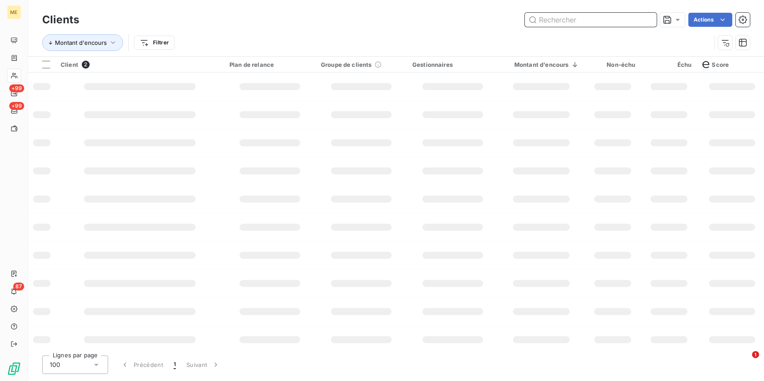
click at [646, 16] on input "text" at bounding box center [591, 20] width 132 height 14
paste input "HOTEL RESTAURANT LUCCOTEL"
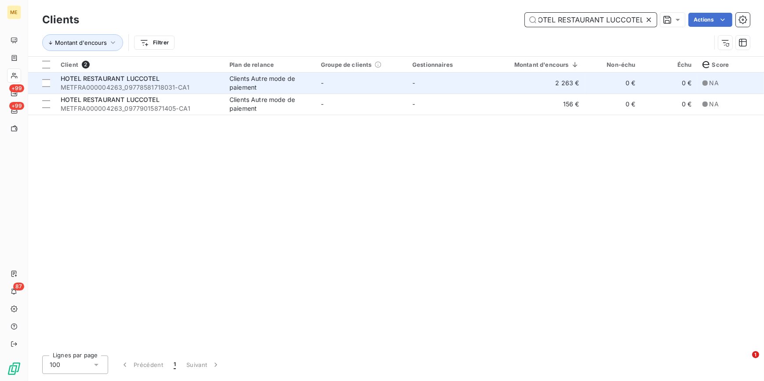
type input "HOTEL RESTAURANT LUCCOTEL"
click at [345, 83] on td "-" at bounding box center [361, 83] width 91 height 21
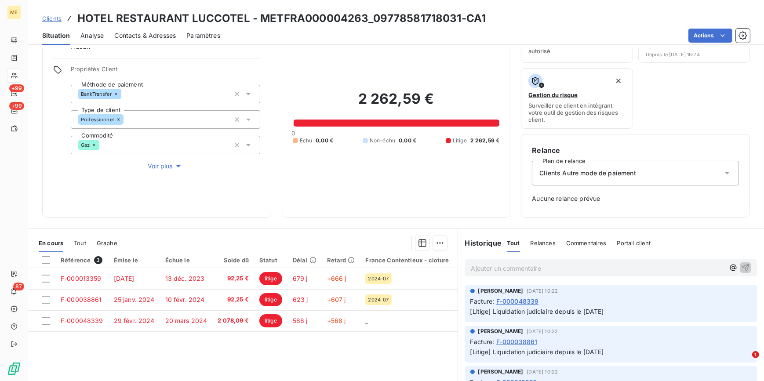
scroll to position [33, 0]
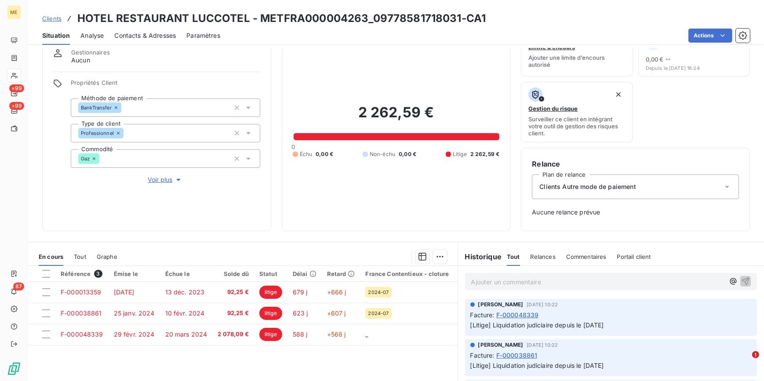
click at [165, 176] on span "Voir plus" at bounding box center [165, 179] width 35 height 9
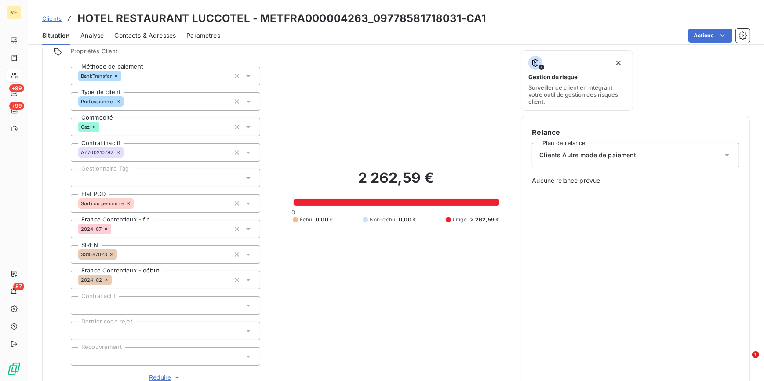
scroll to position [193, 0]
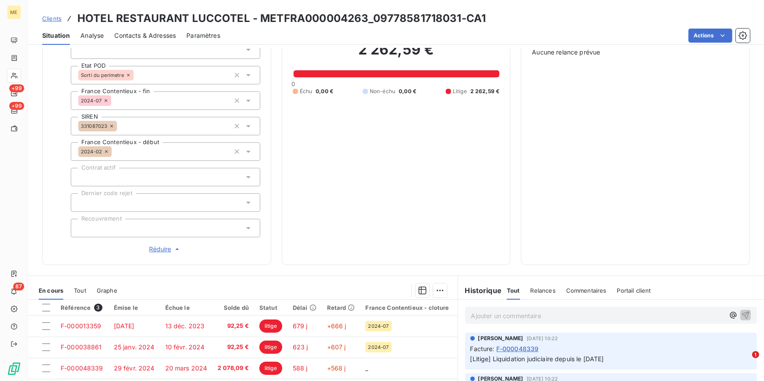
click at [142, 218] on div "Propriétés Client Méthode de paiement BankTransfer Type de client Professionnel…" at bounding box center [165, 86] width 189 height 335
click at [142, 230] on div at bounding box center [165, 228] width 189 height 18
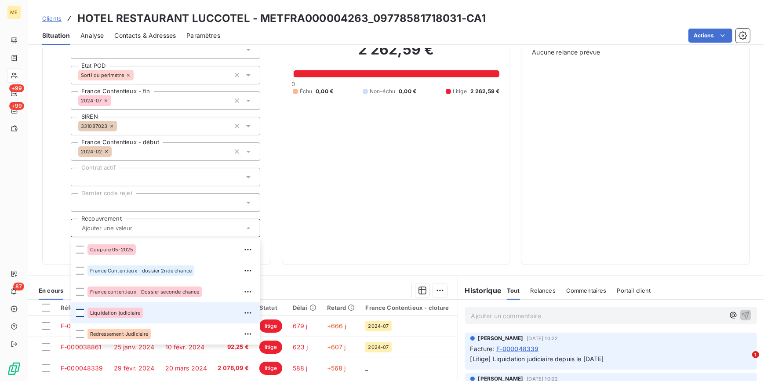
click at [80, 312] on div at bounding box center [80, 313] width 8 height 8
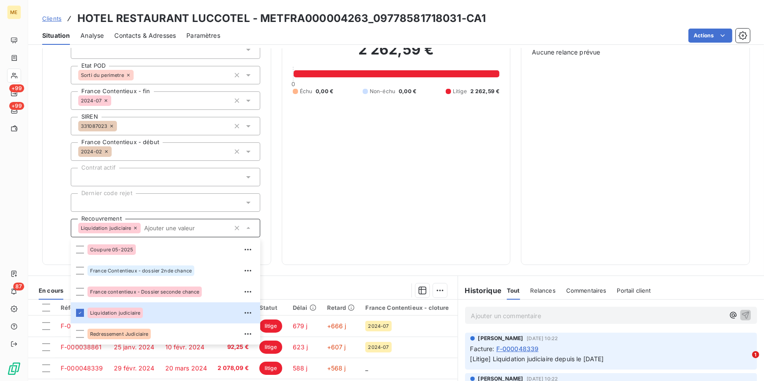
click at [565, 192] on div "Relance Plan de relance Clients Autre mode de paiement Aucune relance prévue" at bounding box center [635, 126] width 207 height 255
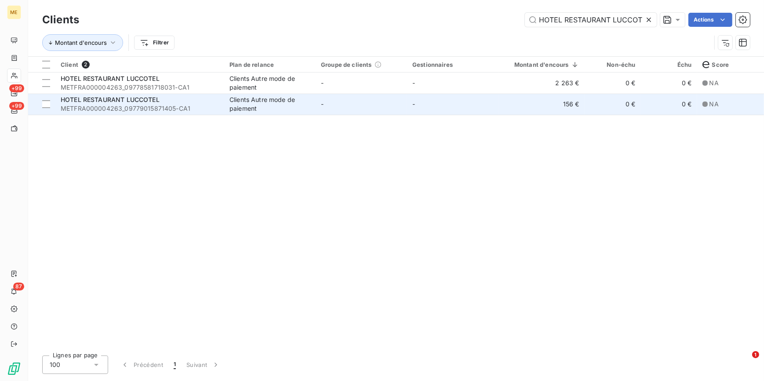
click at [249, 109] on div "Clients Autre mode de paiement" at bounding box center [269, 104] width 81 height 18
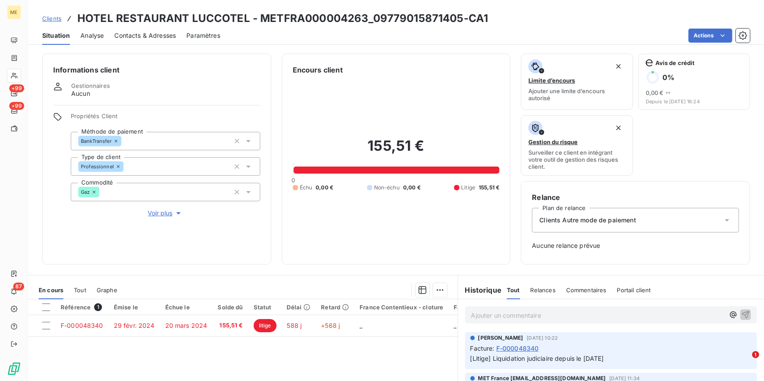
click at [163, 213] on span "Voir plus" at bounding box center [165, 213] width 35 height 9
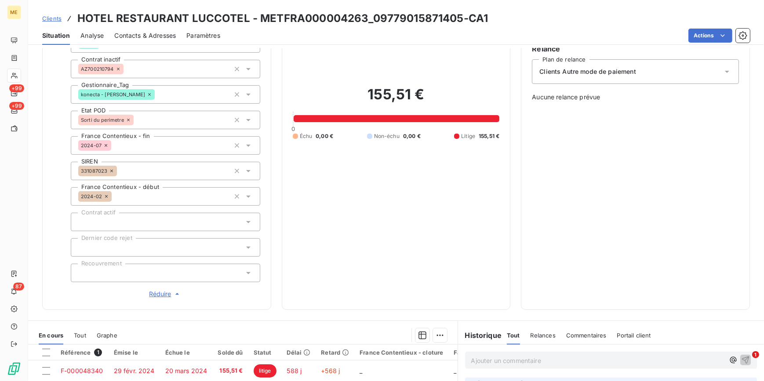
scroll to position [160, 0]
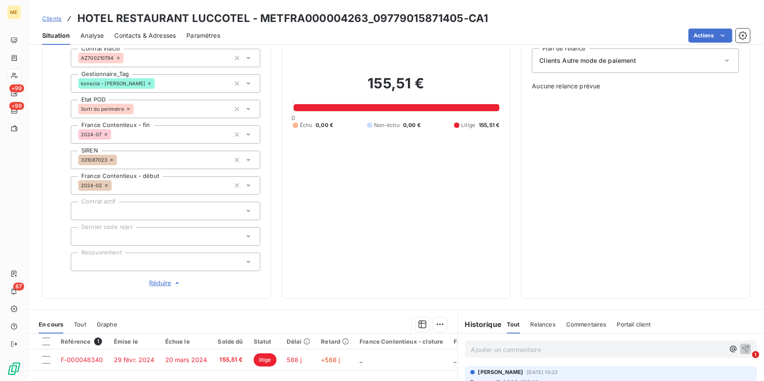
click at [153, 261] on div at bounding box center [165, 262] width 189 height 18
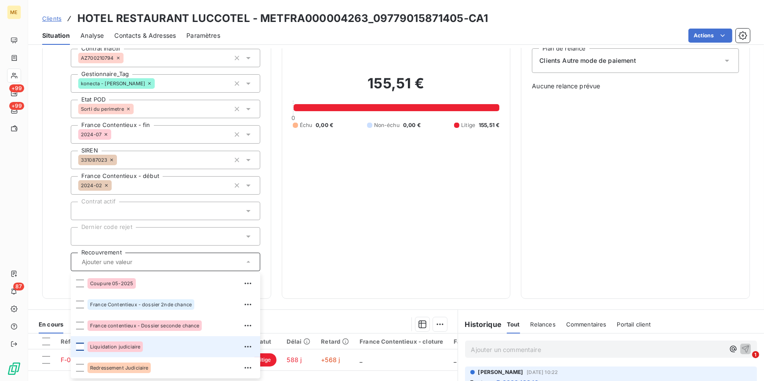
click at [78, 347] on div at bounding box center [80, 347] width 8 height 8
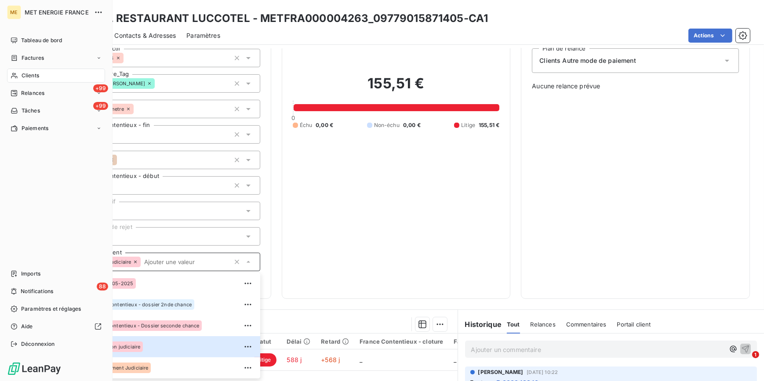
click at [29, 75] on span "Clients" at bounding box center [31, 76] width 18 height 8
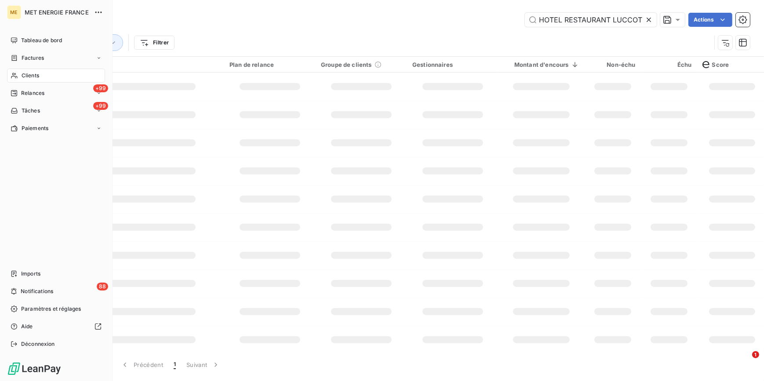
scroll to position [0, 7]
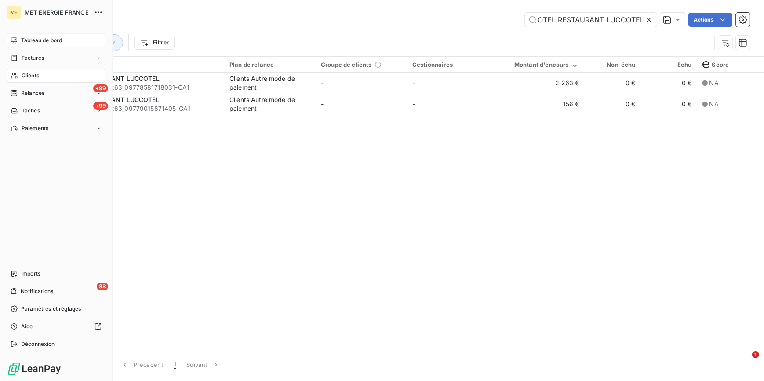
click at [28, 39] on span "Tableau de bord" at bounding box center [41, 40] width 41 height 8
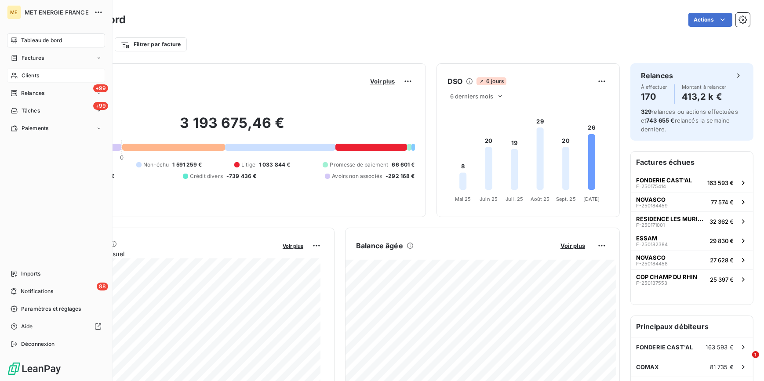
click at [25, 76] on span "Clients" at bounding box center [31, 76] width 18 height 8
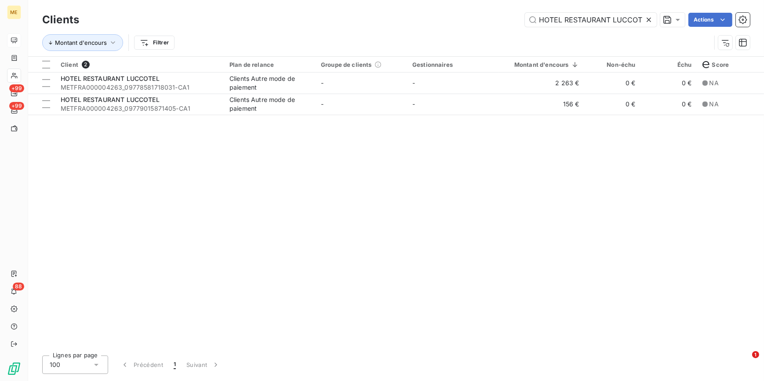
click at [650, 16] on icon at bounding box center [648, 19] width 9 height 9
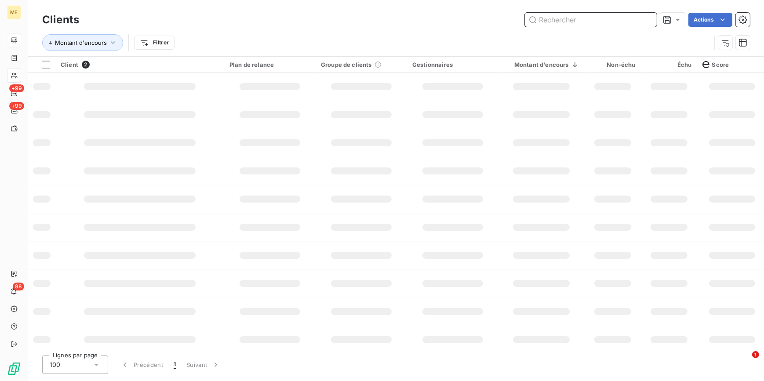
click at [650, 16] on input "text" at bounding box center [591, 20] width 132 height 14
paste input "BISCUITERIE D'AUVERGNE"
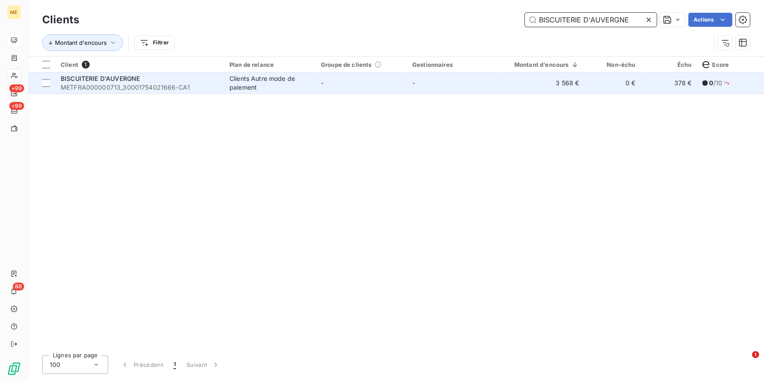
type input "BISCUITERIE D'AUVERGNE"
click at [333, 78] on td "-" at bounding box center [361, 83] width 91 height 21
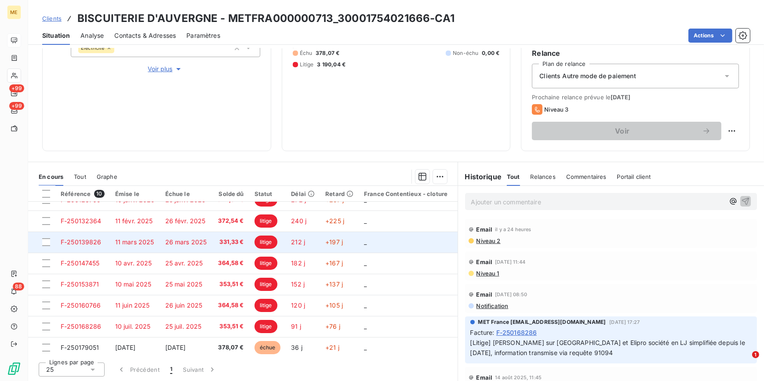
scroll to position [61, 0]
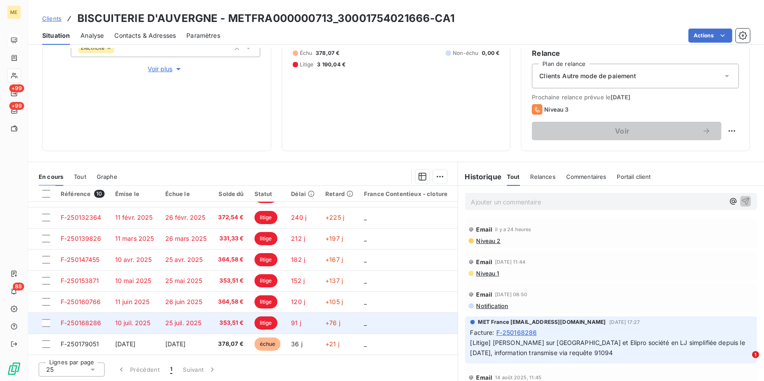
click at [225, 314] on td "353,51 €" at bounding box center [230, 322] width 37 height 21
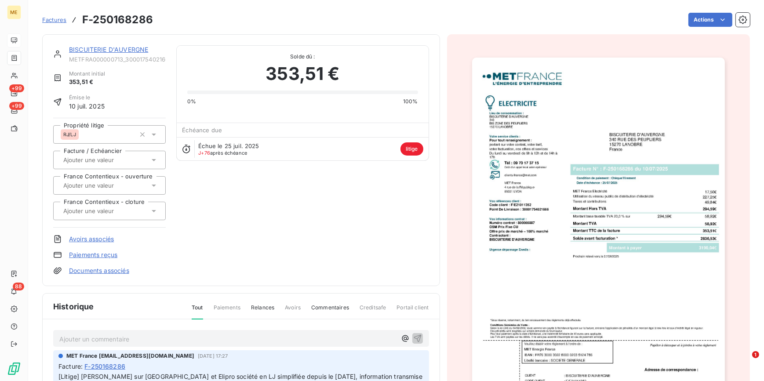
click at [534, 226] on img "button" at bounding box center [598, 237] width 253 height 358
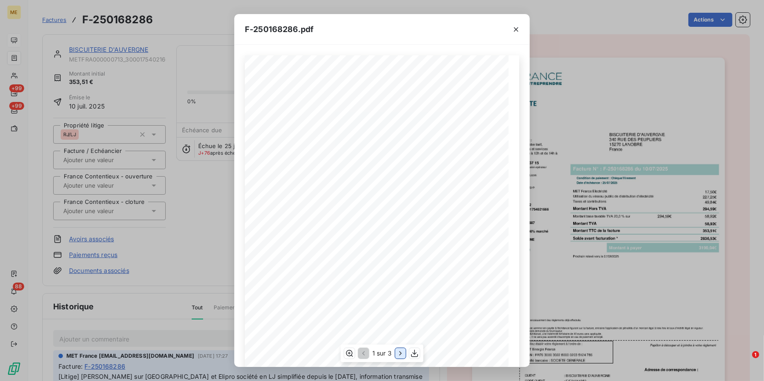
click at [402, 354] on icon "button" at bounding box center [400, 353] width 9 height 9
drag, startPoint x: 139, startPoint y: 180, endPoint x: 274, endPoint y: 47, distance: 189.6
click at [139, 180] on div "F-250168286.pdf Détail de votre facture : Document à conserver 10 ans 2/2 Numér…" at bounding box center [382, 190] width 764 height 381
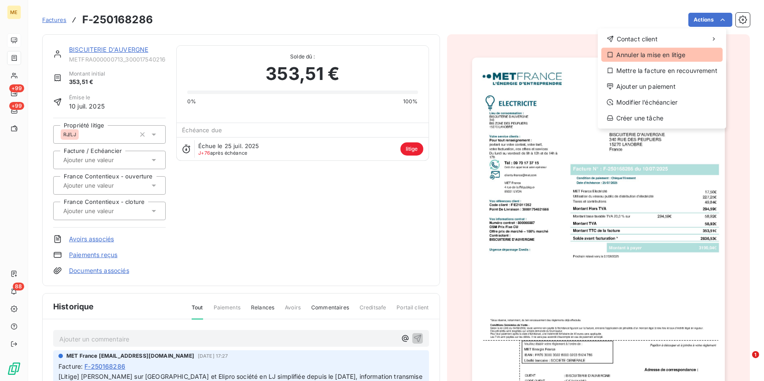
click at [662, 55] on div "Annuler la mise en litige" at bounding box center [661, 55] width 121 height 14
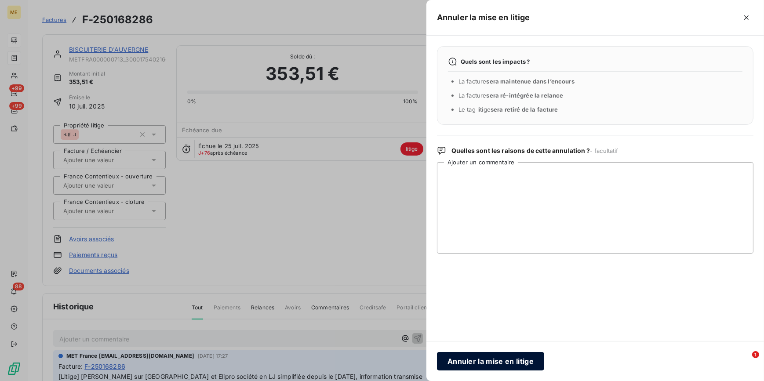
click at [478, 360] on button "Annuler la mise en litige" at bounding box center [490, 361] width 107 height 18
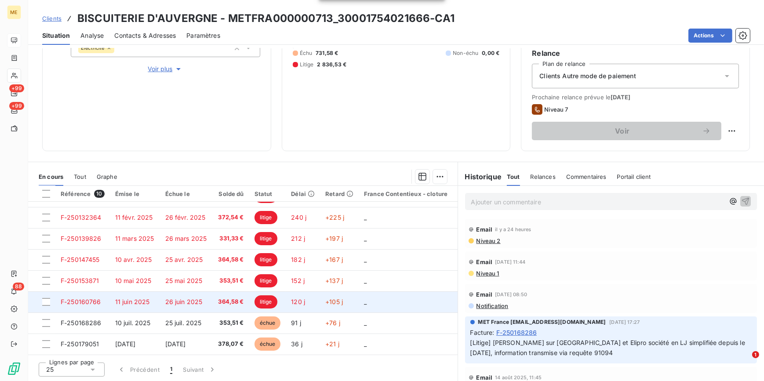
scroll to position [61, 0]
click at [231, 298] on span "364,58 €" at bounding box center [230, 302] width 26 height 9
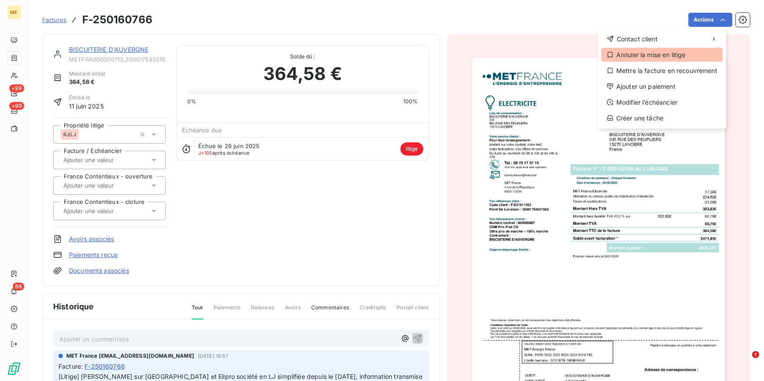
click at [628, 56] on div "Annuler la mise en litige" at bounding box center [661, 55] width 121 height 14
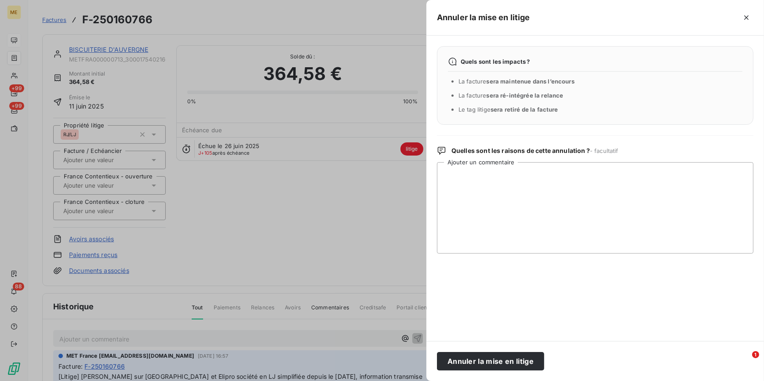
click at [466, 350] on div "Annuler la mise en litige" at bounding box center [594, 361] width 337 height 40
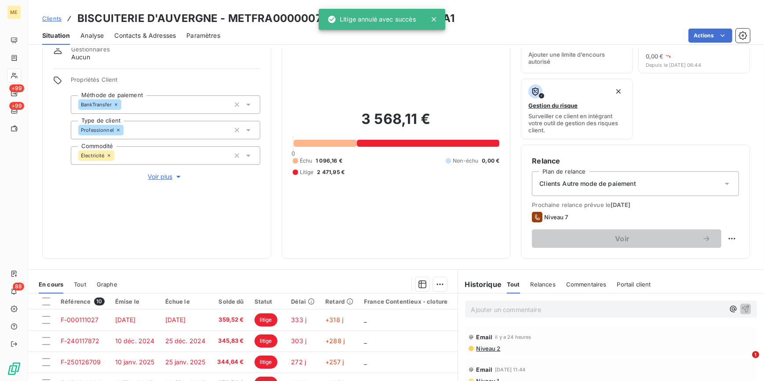
scroll to position [120, 0]
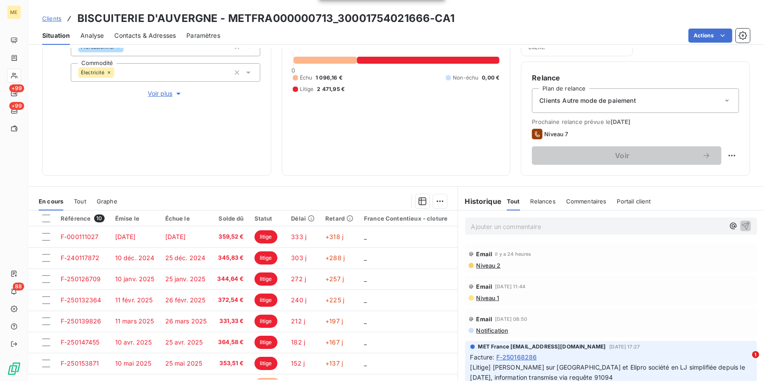
click at [170, 93] on span "Voir plus" at bounding box center [165, 93] width 35 height 9
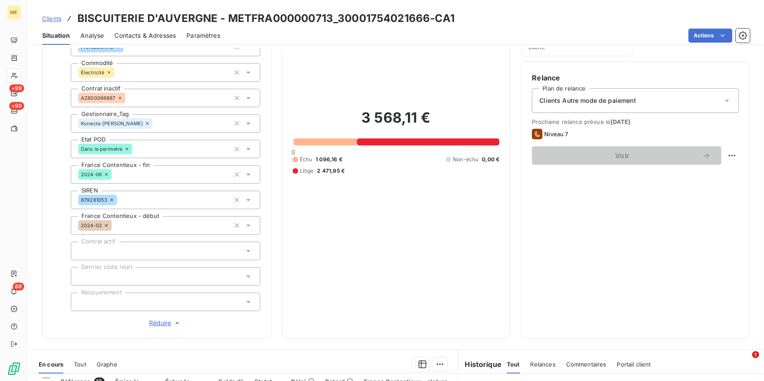
click at [112, 297] on div at bounding box center [165, 302] width 189 height 18
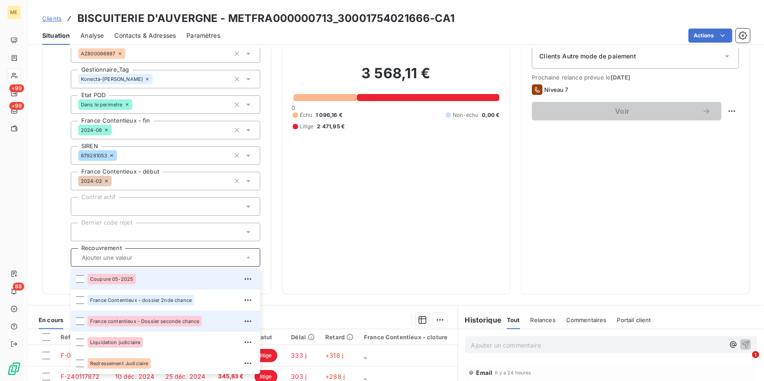
scroll to position [279, 0]
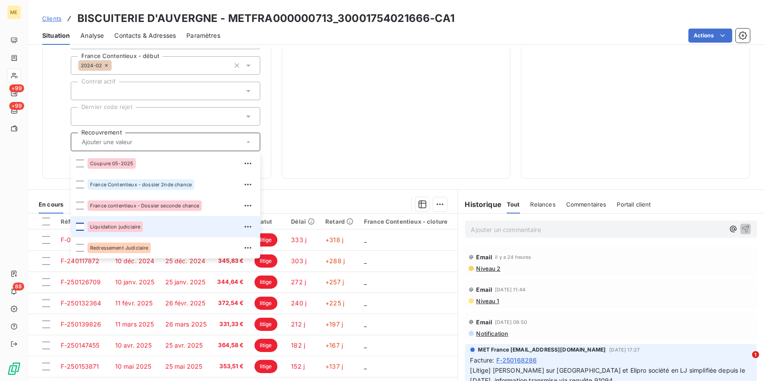
click at [82, 225] on div at bounding box center [80, 227] width 8 height 8
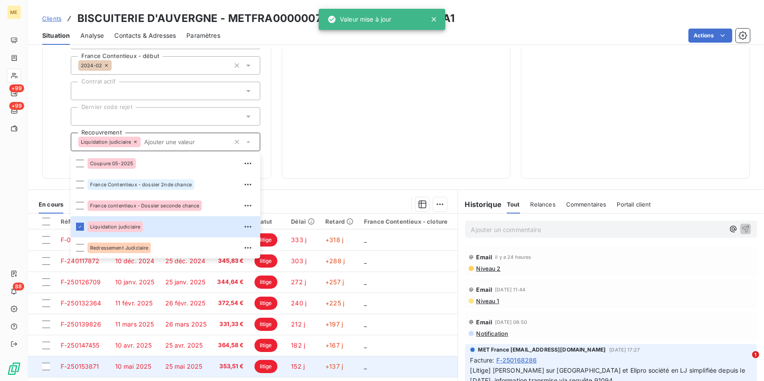
click at [163, 365] on td "25 mai 2025" at bounding box center [186, 366] width 52 height 21
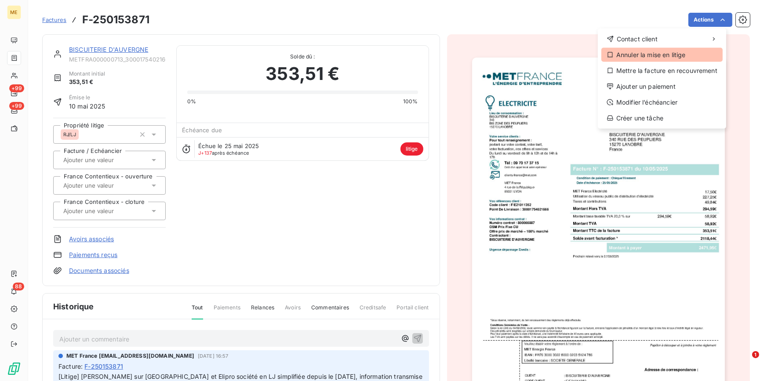
click at [644, 56] on div "Annuler la mise en litige" at bounding box center [661, 55] width 121 height 14
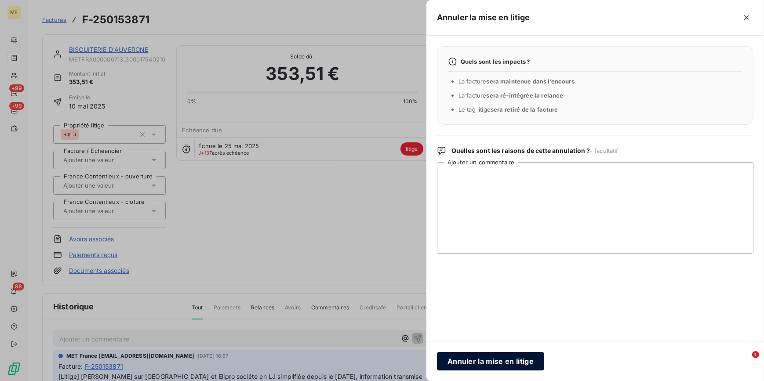
click at [494, 357] on button "Annuler la mise en litige" at bounding box center [490, 361] width 107 height 18
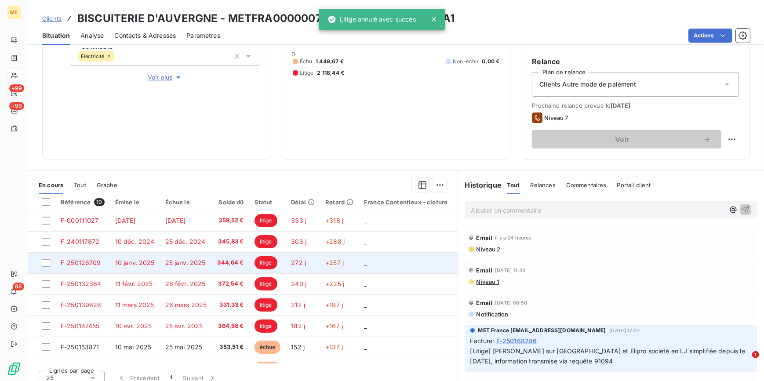
scroll to position [144, 0]
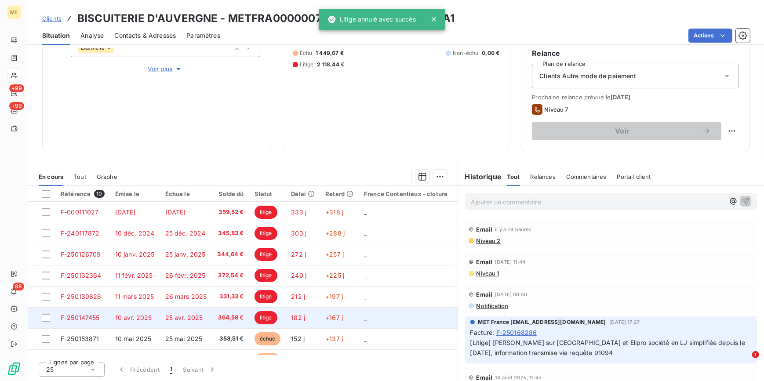
click at [191, 318] on span "25 avr. 2025" at bounding box center [184, 317] width 38 height 7
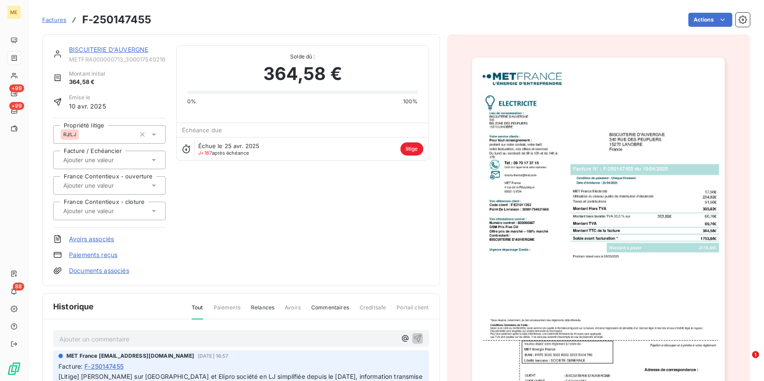
click at [604, 193] on img "button" at bounding box center [598, 237] width 253 height 358
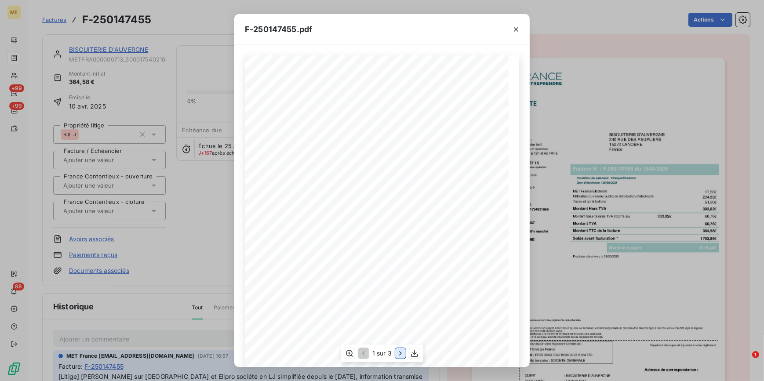
click at [396, 352] on icon "button" at bounding box center [400, 353] width 9 height 9
click at [527, 32] on div at bounding box center [515, 29] width 27 height 30
click at [519, 27] on icon "button" at bounding box center [516, 29] width 9 height 9
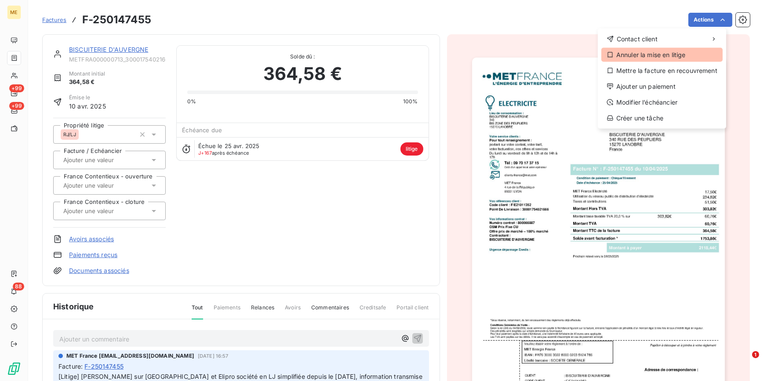
click at [628, 55] on div "Annuler la mise en litige" at bounding box center [661, 55] width 121 height 14
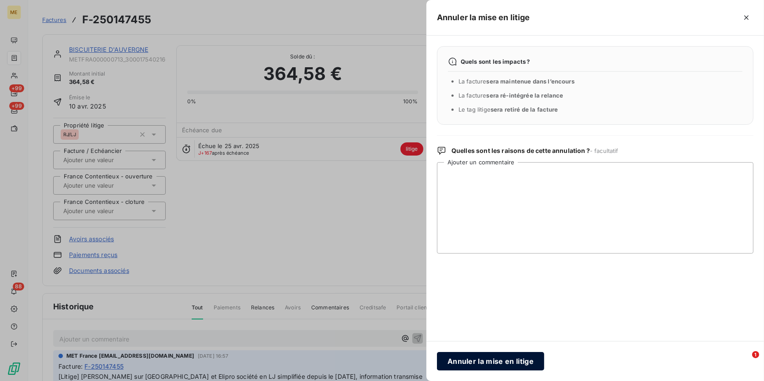
click at [470, 356] on button "Annuler la mise en litige" at bounding box center [490, 361] width 107 height 18
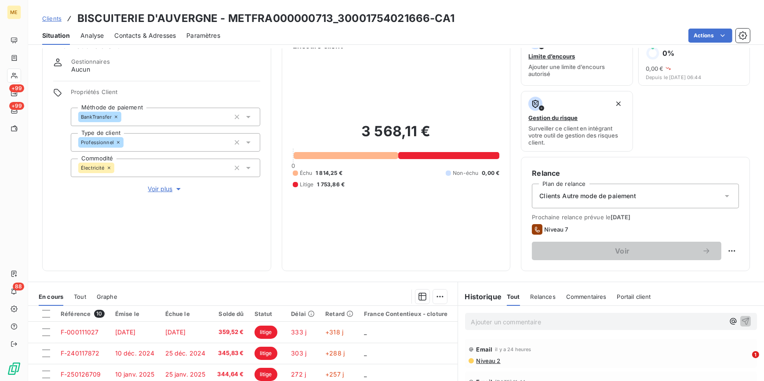
scroll to position [144, 0]
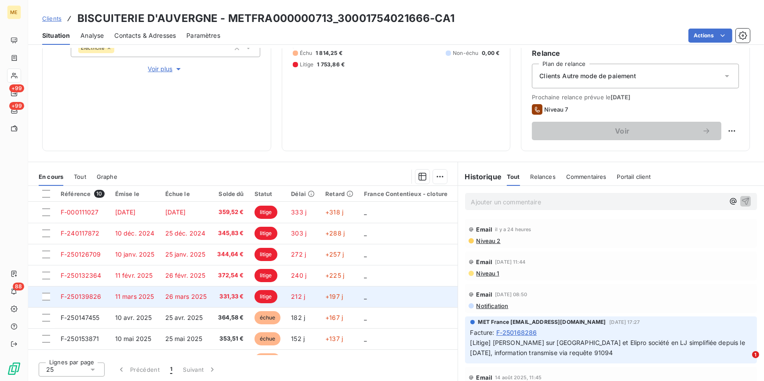
click at [194, 297] on span "26 mars 2025" at bounding box center [186, 296] width 42 height 7
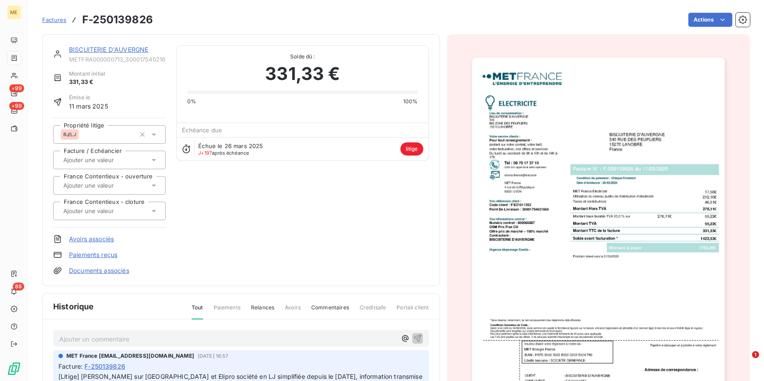
click at [616, 158] on img "button" at bounding box center [598, 237] width 253 height 358
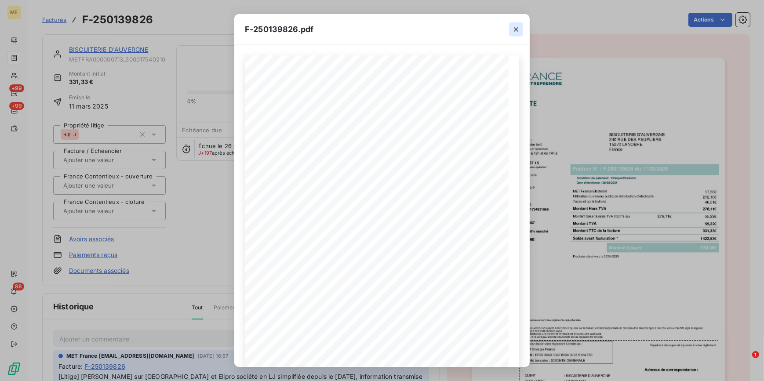
click at [518, 26] on icon "button" at bounding box center [516, 29] width 9 height 9
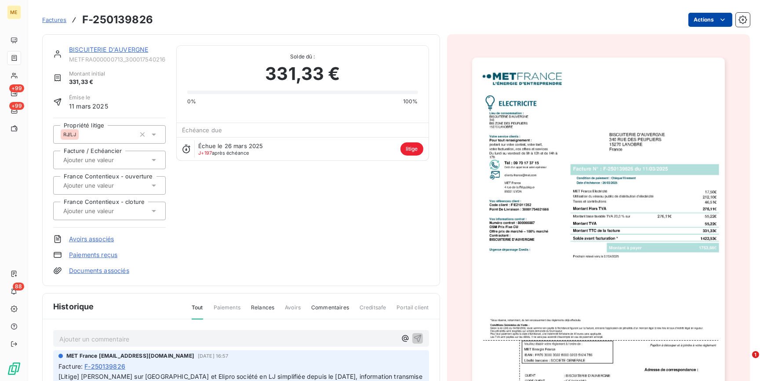
click at [721, 22] on html "ME +99 +99 88 Factures F-250139826 Actions BISCUITERIE D'AUVERGNE METFRA0000007…" at bounding box center [382, 190] width 764 height 381
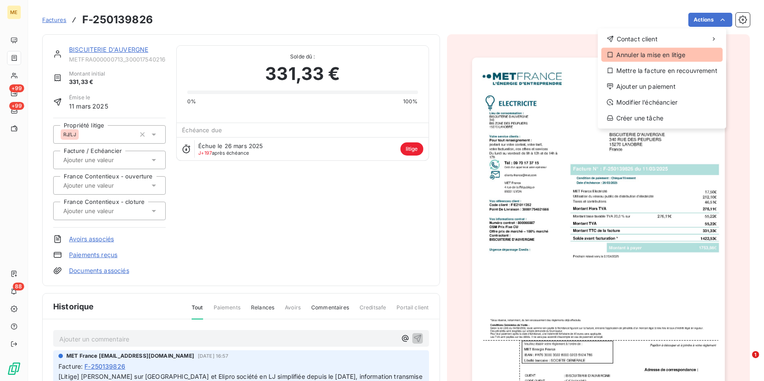
click at [643, 57] on div "Annuler la mise en litige" at bounding box center [661, 55] width 121 height 14
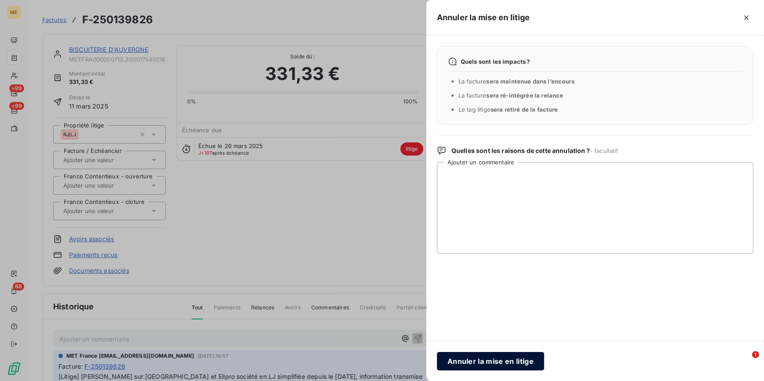
click at [481, 366] on button "Annuler la mise en litige" at bounding box center [490, 361] width 107 height 18
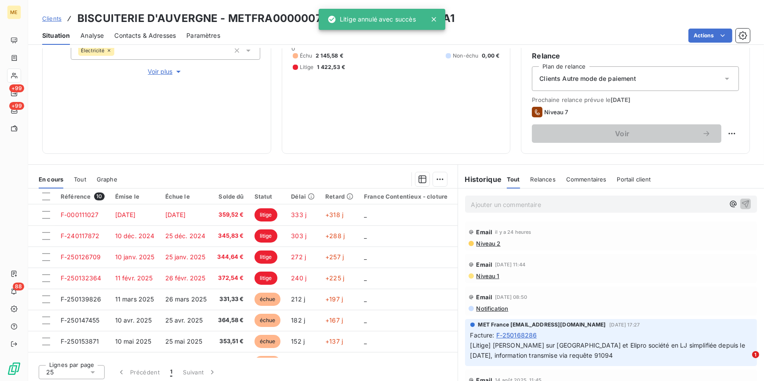
scroll to position [144, 0]
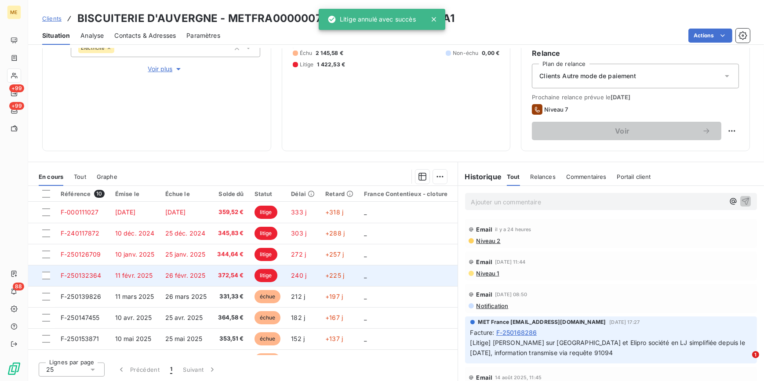
click at [181, 277] on span "26 févr. 2025" at bounding box center [185, 275] width 40 height 7
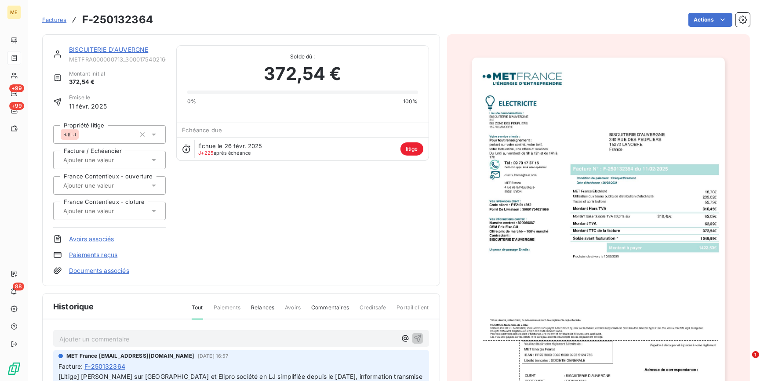
click at [630, 180] on img "button" at bounding box center [598, 237] width 253 height 358
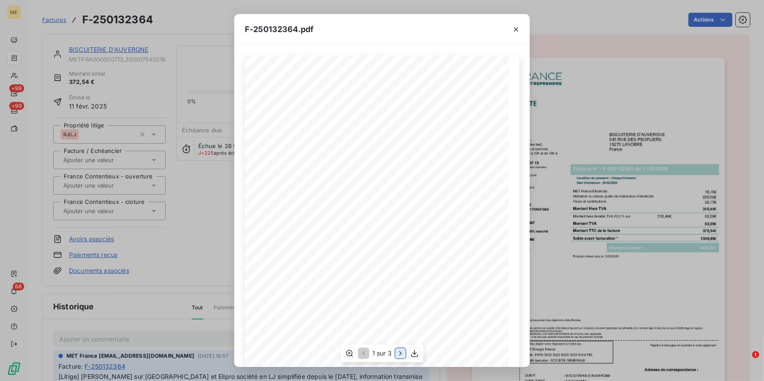
click at [395, 353] on button "button" at bounding box center [400, 353] width 11 height 11
click at [223, 246] on div "F-250132364.pdf Détail de votre facture : Document à conserver 10 ans 2/2 Numér…" at bounding box center [382, 190] width 764 height 381
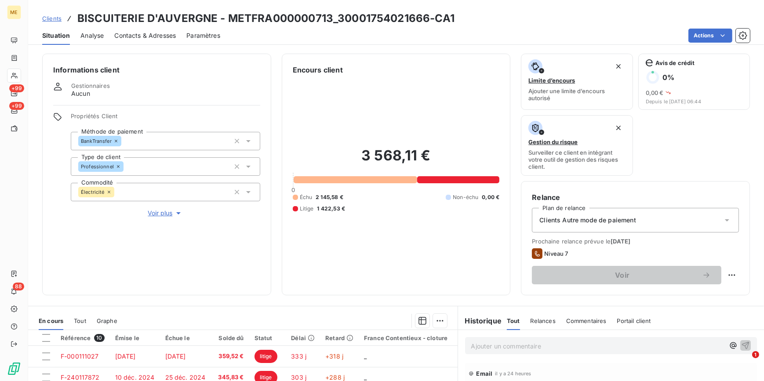
scroll to position [144, 0]
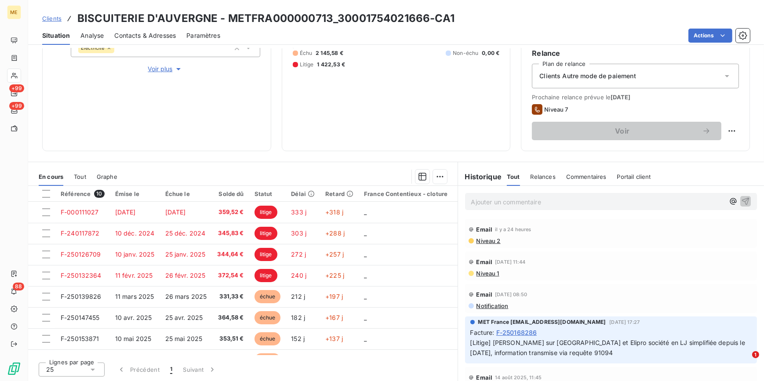
click at [483, 227] on span "Email" at bounding box center [484, 229] width 16 height 7
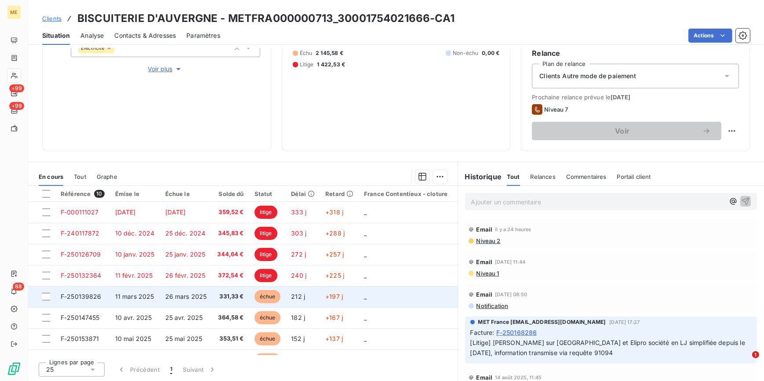
click at [201, 296] on span "26 mars 2025" at bounding box center [186, 296] width 42 height 7
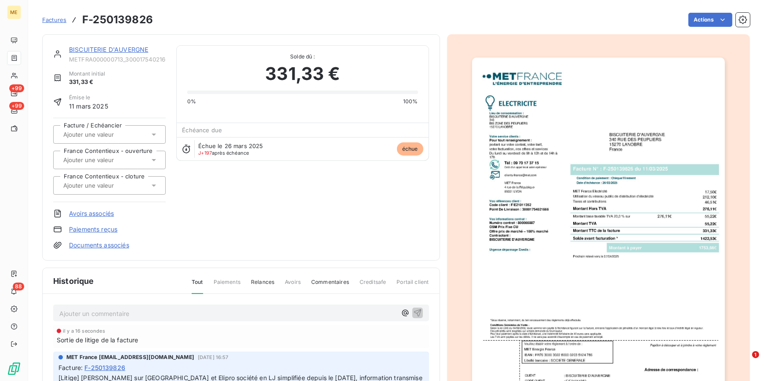
click at [707, 196] on img "button" at bounding box center [598, 237] width 253 height 358
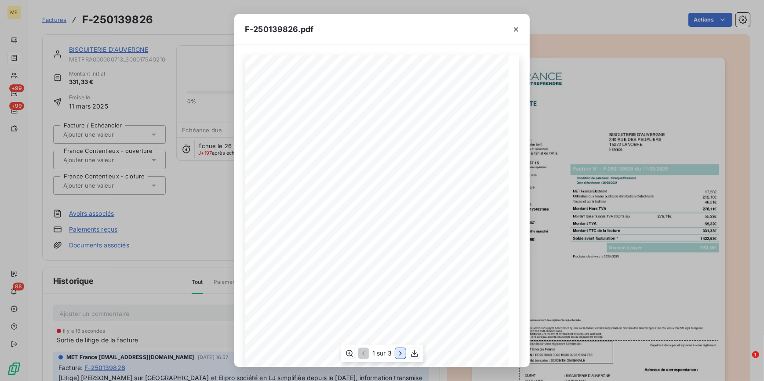
click at [392, 352] on div "1 sur 3" at bounding box center [382, 354] width 83 height 18
click at [395, 354] on button "button" at bounding box center [400, 353] width 11 height 11
click at [182, 221] on div "F-250139826.pdf Détail de votre facture : Document à conserver 10 ans 2/2 Numér…" at bounding box center [382, 190] width 764 height 381
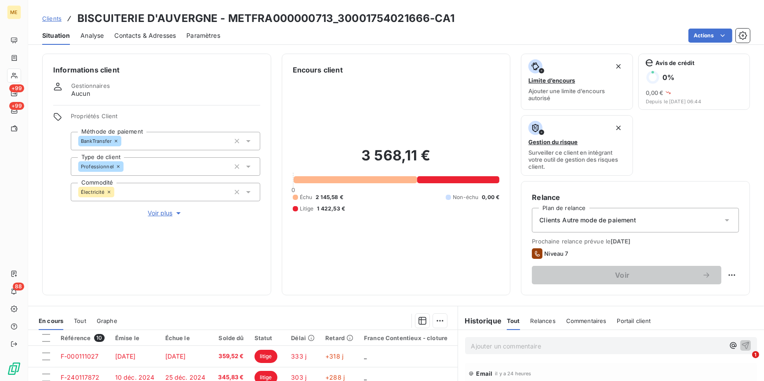
click at [158, 204] on div "Propriétés Client Méthode de paiement BankTransfer Type de client Professionnel…" at bounding box center [165, 164] width 189 height 105
click at [160, 211] on span "Voir plus" at bounding box center [165, 213] width 35 height 9
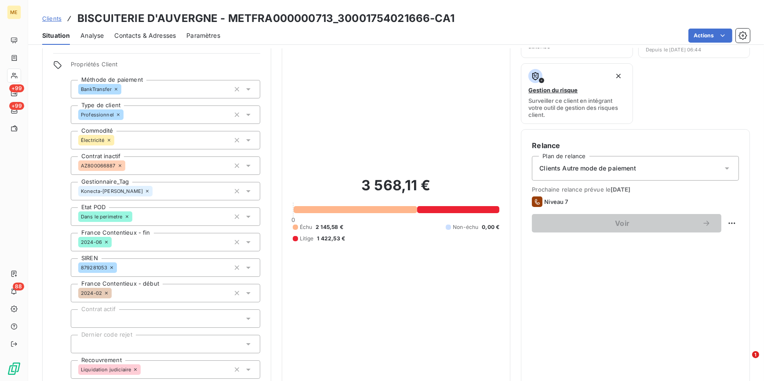
scroll to position [160, 0]
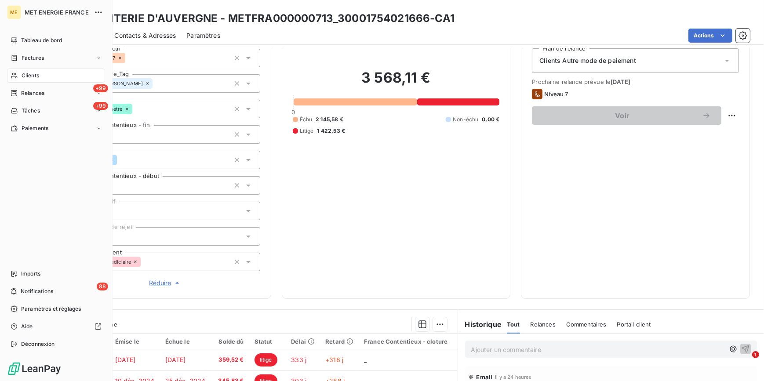
click at [23, 73] on span "Clients" at bounding box center [31, 76] width 18 height 8
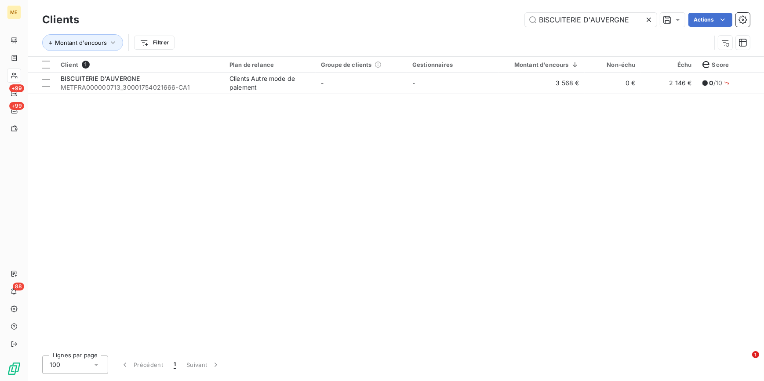
click at [650, 19] on icon at bounding box center [648, 19] width 9 height 9
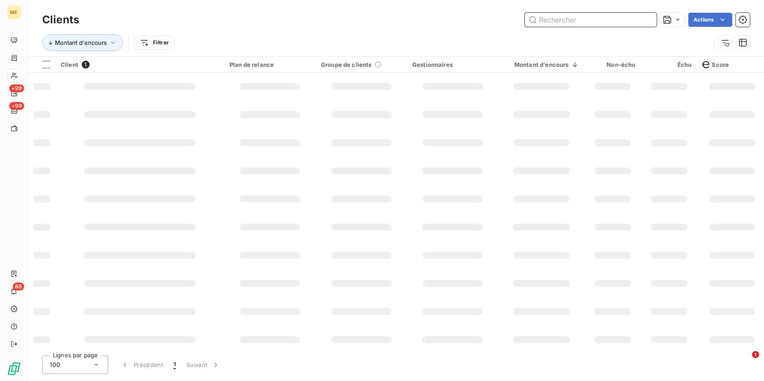
click at [646, 19] on input "text" at bounding box center [591, 20] width 132 height 14
paste input "B ET C CLIMATISATION"
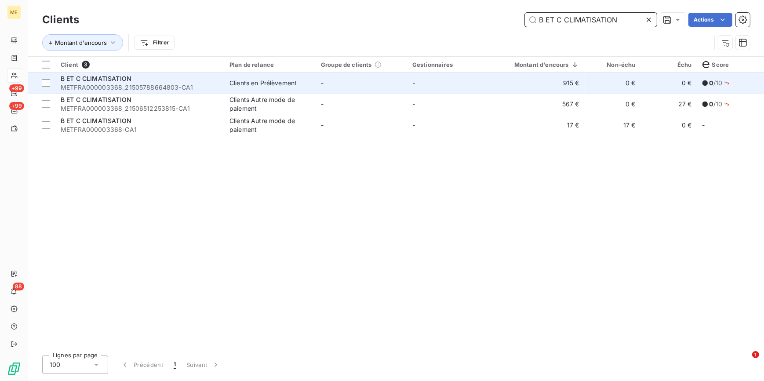
type input "B ET C CLIMATISATION"
click at [454, 87] on td "-" at bounding box center [452, 83] width 91 height 21
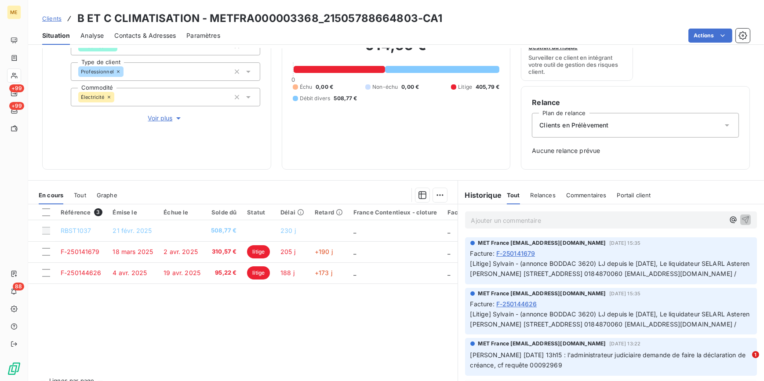
scroll to position [113, 0]
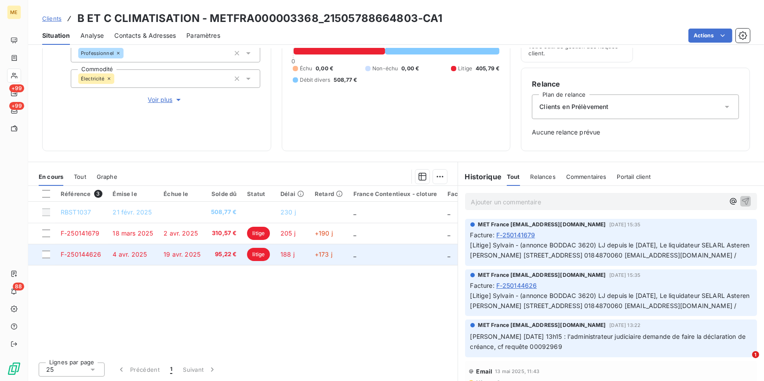
click at [221, 255] on span "95,22 €" at bounding box center [223, 254] width 25 height 9
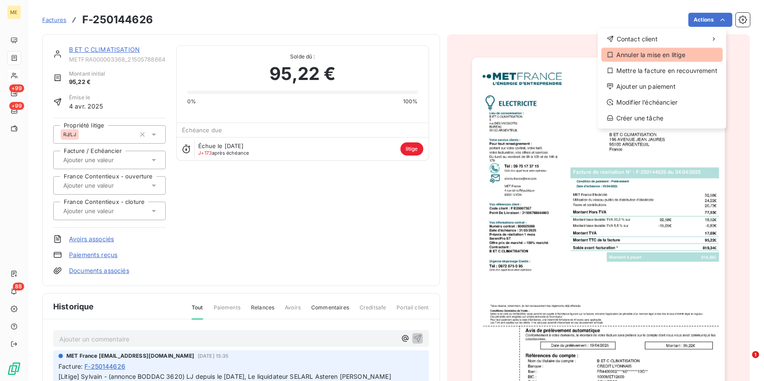
click at [637, 54] on div "Annuler la mise en litige" at bounding box center [661, 55] width 121 height 14
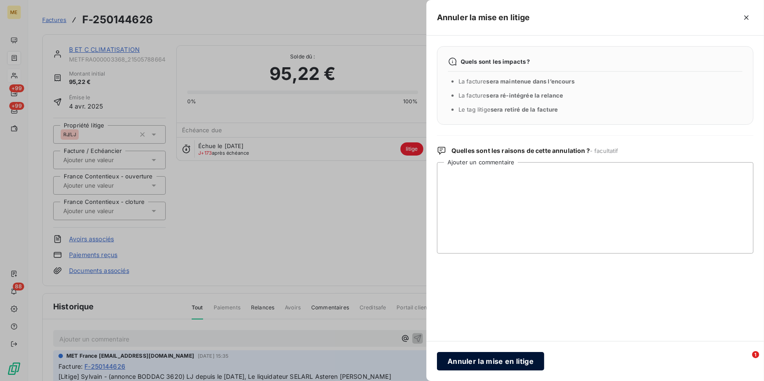
click at [476, 359] on button "Annuler la mise en litige" at bounding box center [490, 361] width 107 height 18
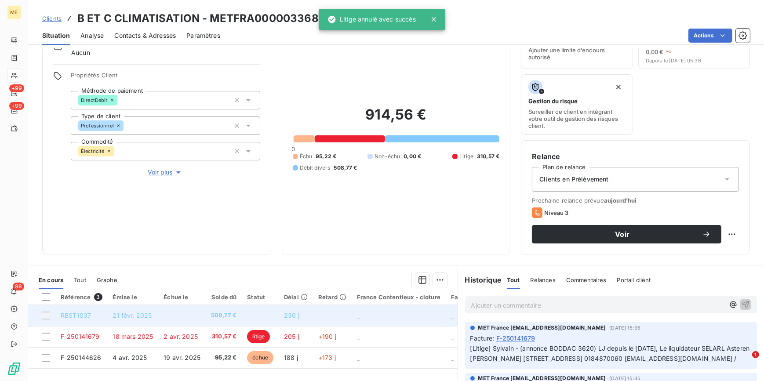
scroll to position [80, 0]
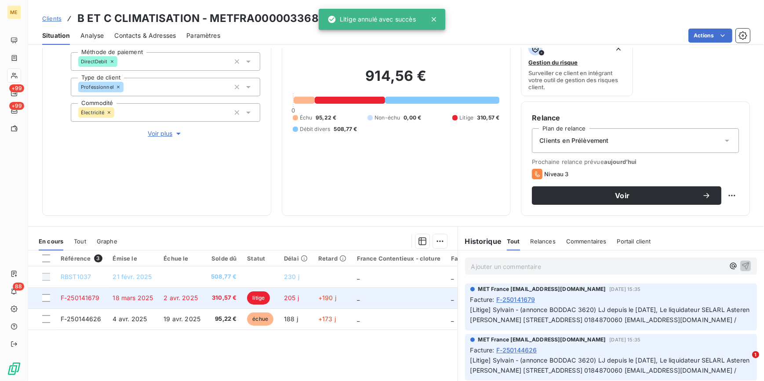
click at [221, 295] on span "310,57 €" at bounding box center [223, 298] width 25 height 9
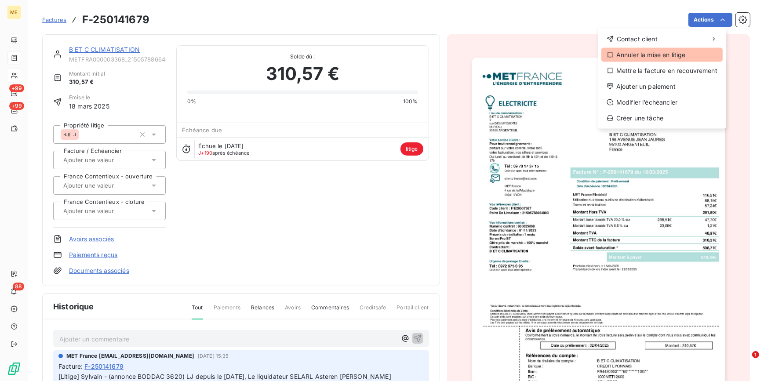
click at [643, 56] on div "Annuler la mise en litige" at bounding box center [661, 55] width 121 height 14
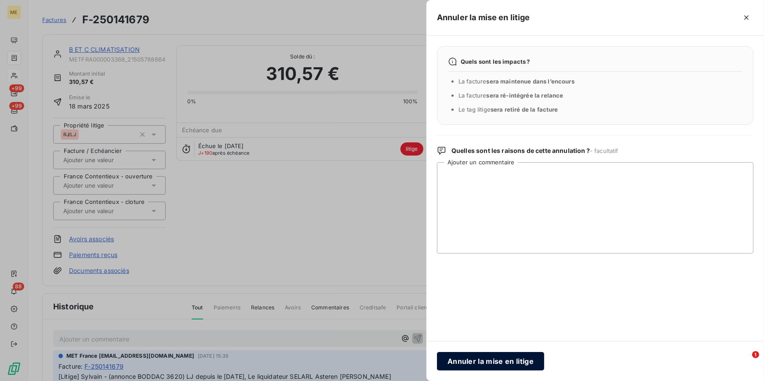
click at [502, 357] on button "Annuler la mise en litige" at bounding box center [490, 361] width 107 height 18
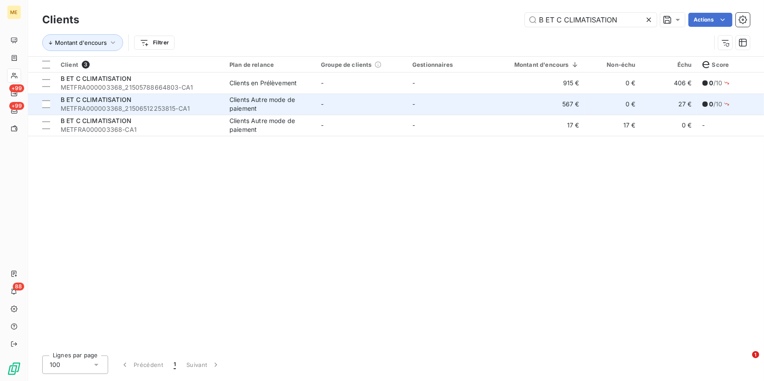
click at [226, 106] on td "Clients Autre mode de paiement" at bounding box center [269, 104] width 91 height 21
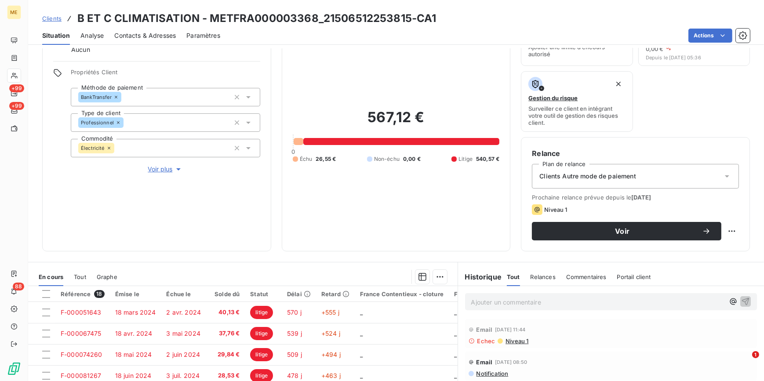
scroll to position [144, 0]
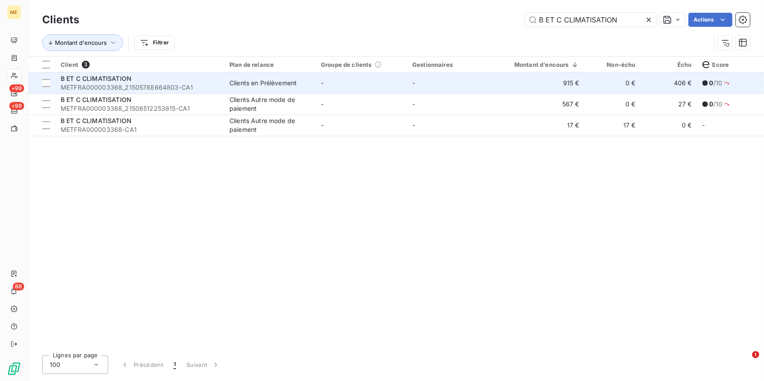
click at [167, 79] on div "B ET C CLIMATISATION" at bounding box center [140, 78] width 158 height 9
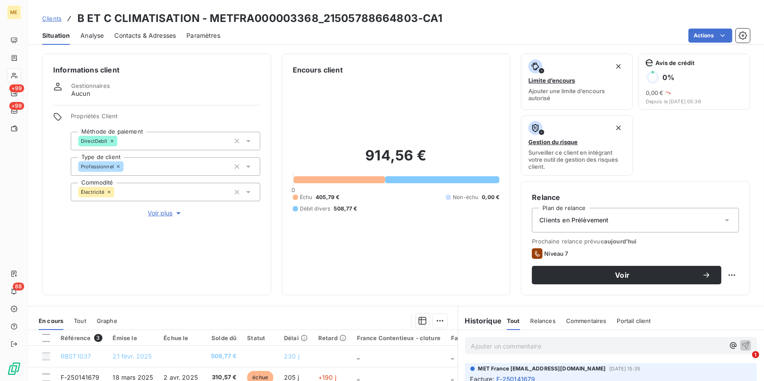
click at [166, 214] on span "Voir plus" at bounding box center [165, 213] width 35 height 9
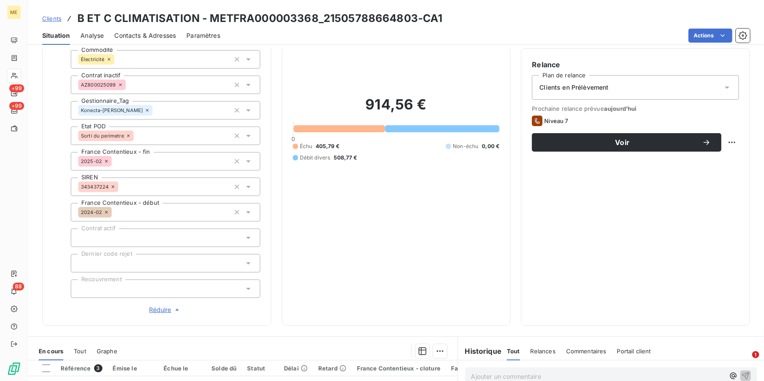
scroll to position [200, 0]
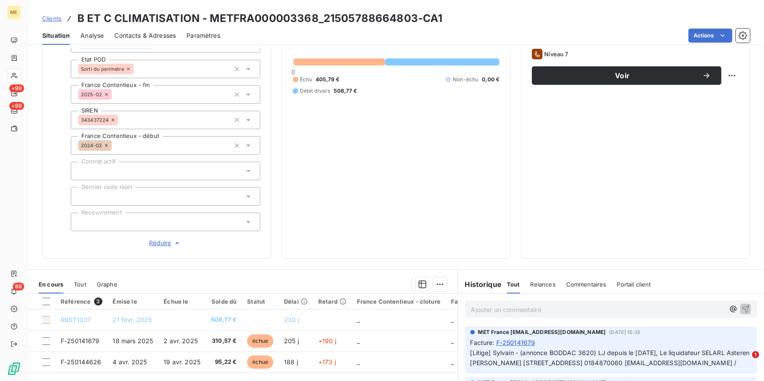
click at [180, 229] on div at bounding box center [165, 222] width 189 height 18
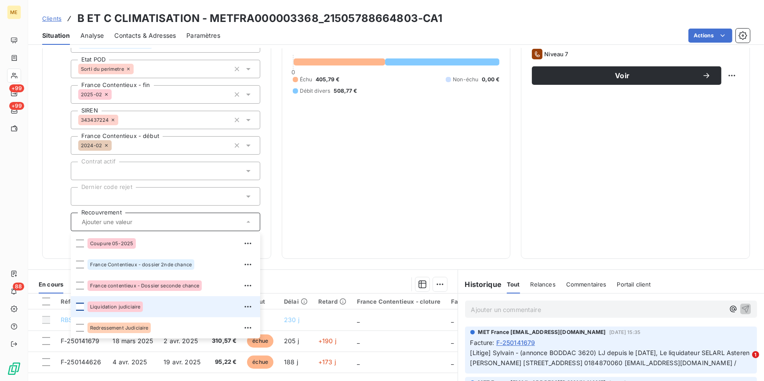
click at [83, 305] on div at bounding box center [80, 307] width 8 height 8
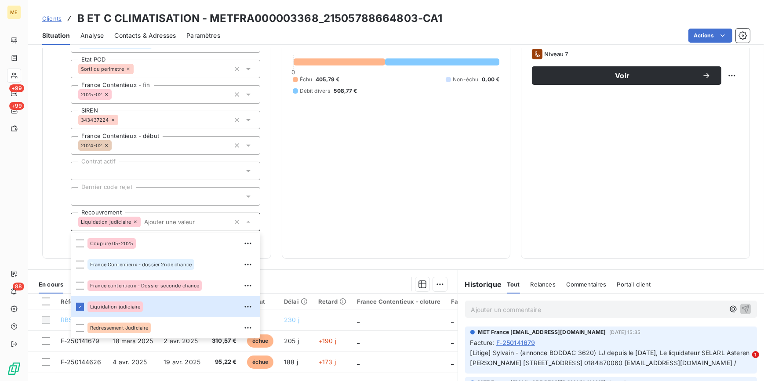
click at [456, 225] on div "914,56 € 0 Échu 405,79 € Non-échu 0,00 € Débit divers 508,77 €" at bounding box center [396, 62] width 207 height 372
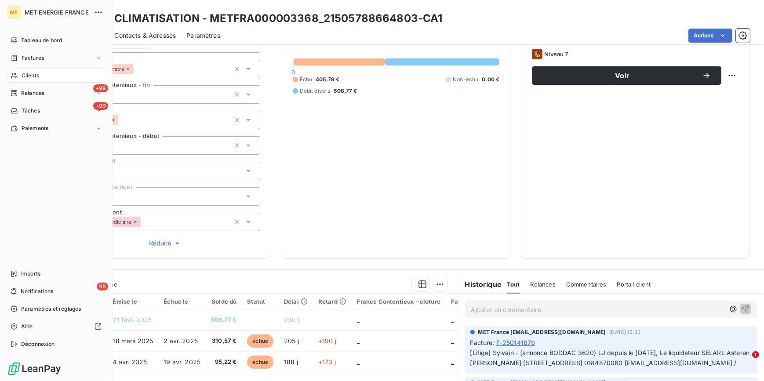
click at [24, 78] on span "Clients" at bounding box center [31, 76] width 18 height 8
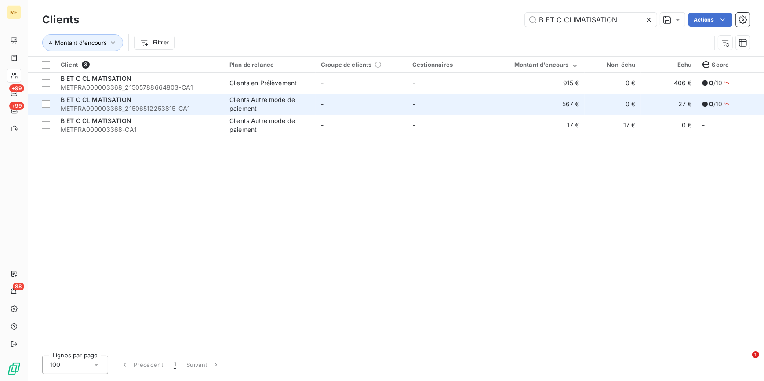
click at [386, 100] on td "-" at bounding box center [361, 104] width 91 height 21
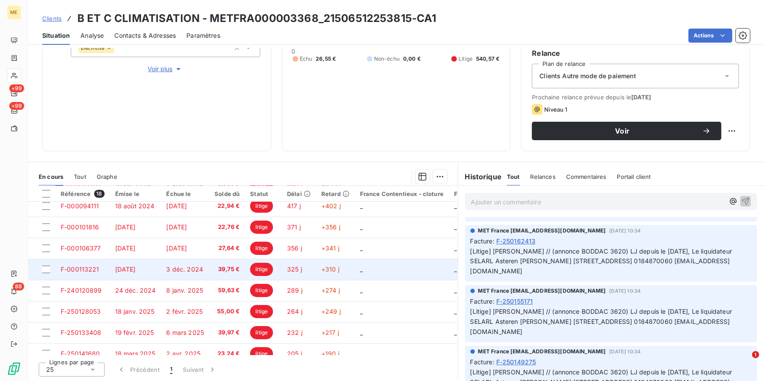
scroll to position [120, 0]
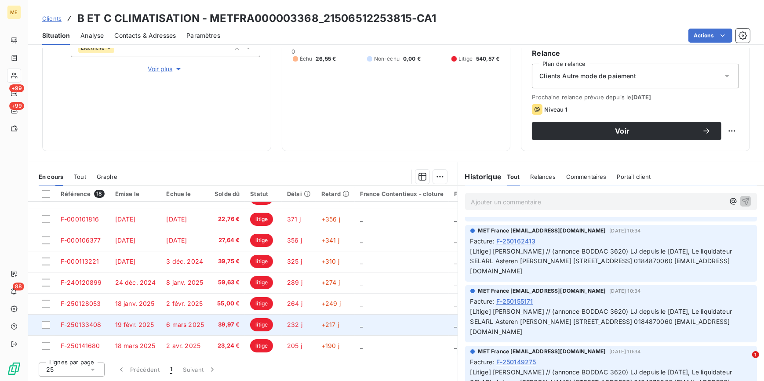
click at [197, 321] on span "6 mars 2025" at bounding box center [185, 324] width 38 height 7
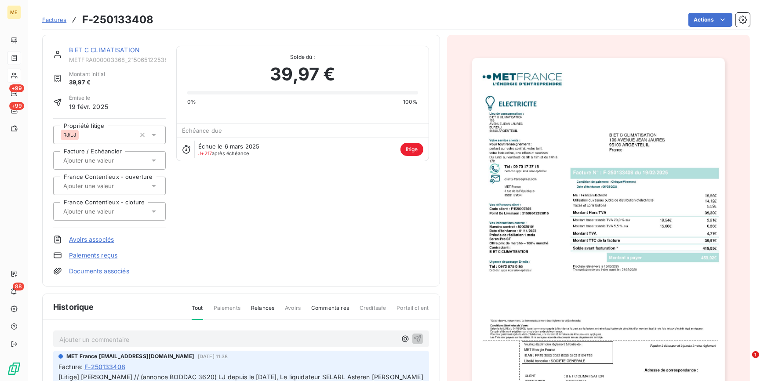
scroll to position [0, 0]
click at [579, 225] on img "button" at bounding box center [598, 237] width 253 height 358
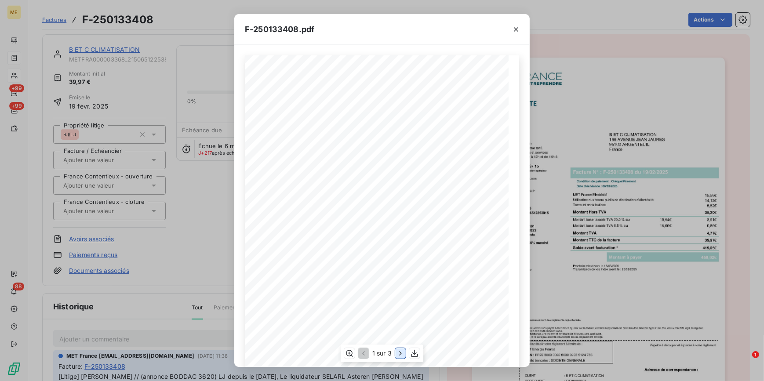
click at [399, 356] on icon "button" at bounding box center [400, 353] width 9 height 9
click at [514, 23] on button "button" at bounding box center [516, 29] width 14 height 14
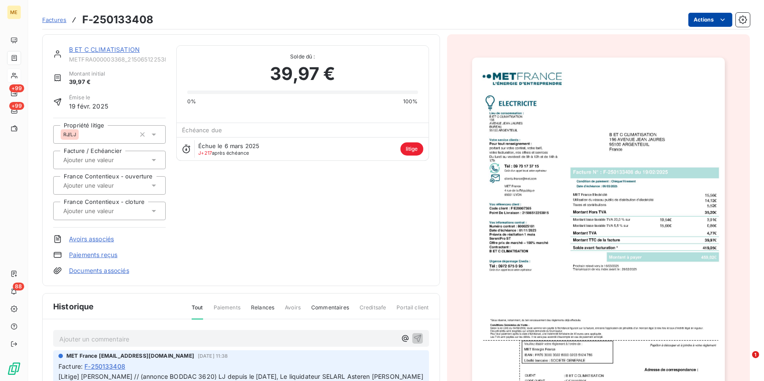
click at [711, 18] on html "ME +99 +99 88 Factures F-250133408 Actions B ET C CLIMATISATION METFRA000003368…" at bounding box center [382, 190] width 764 height 381
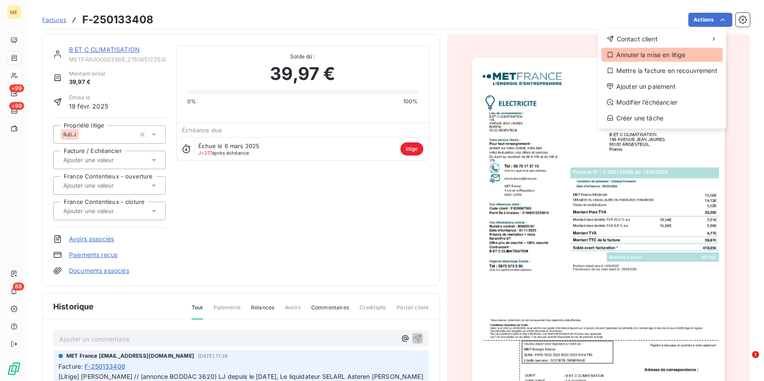
click at [650, 58] on div "Annuler la mise en litige" at bounding box center [661, 55] width 121 height 14
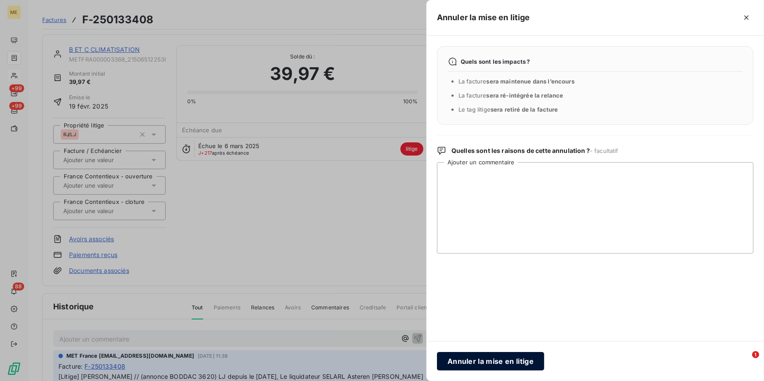
click at [484, 356] on button "Annuler la mise en litige" at bounding box center [490, 361] width 107 height 18
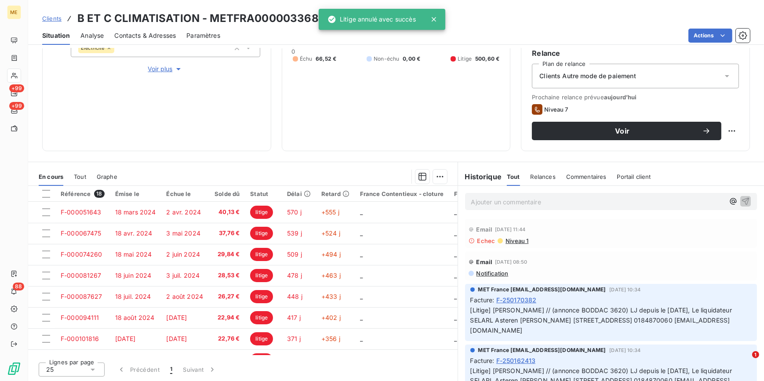
scroll to position [229, 0]
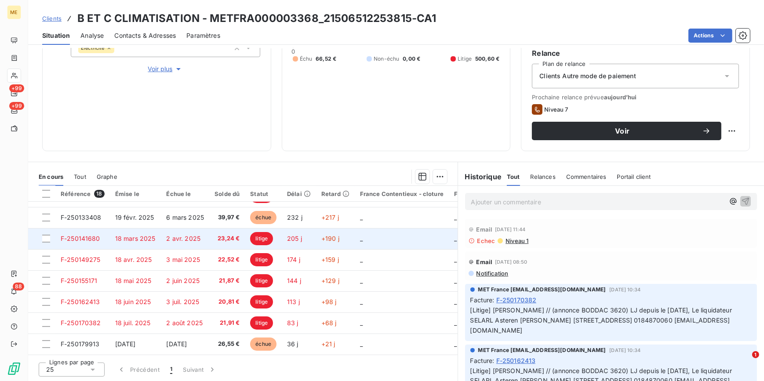
click at [179, 235] on span "2 avr. 2025" at bounding box center [183, 238] width 34 height 7
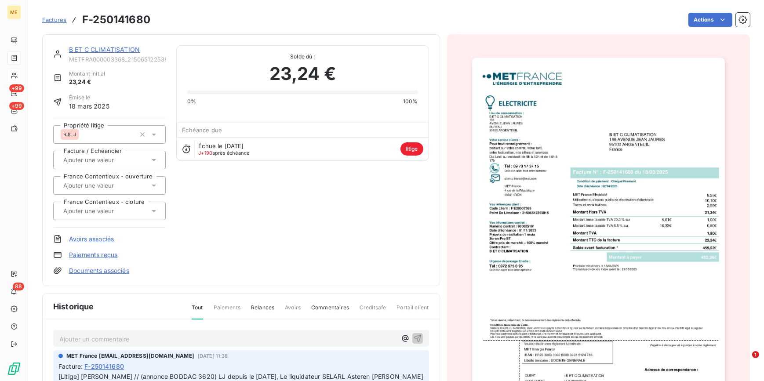
click at [635, 193] on img "button" at bounding box center [598, 237] width 253 height 358
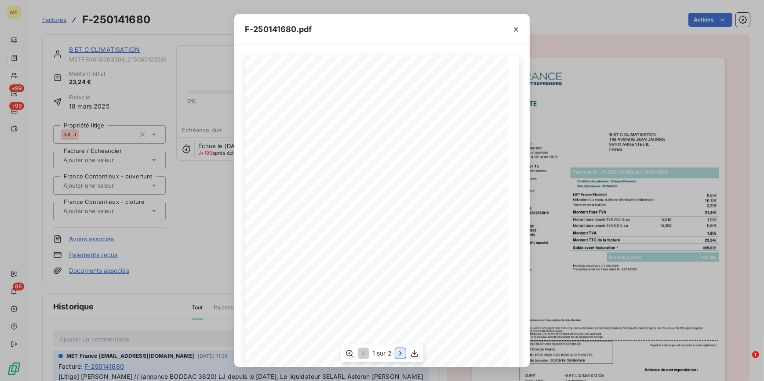
click at [402, 352] on icon "button" at bounding box center [400, 353] width 9 height 9
click at [521, 27] on button "button" at bounding box center [516, 29] width 14 height 14
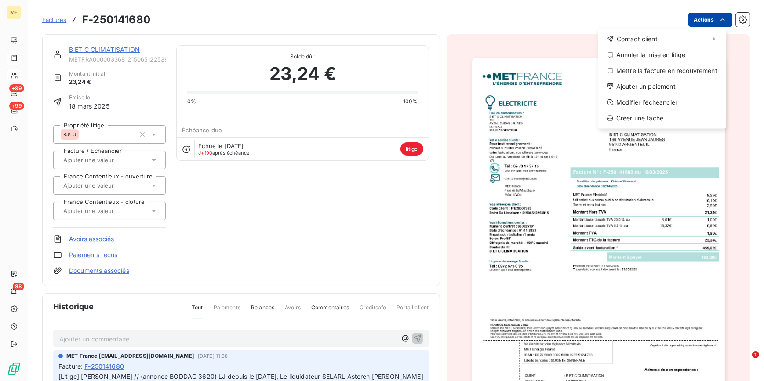
click at [708, 18] on html "ME +99 +99 88 Factures F-250141680 Actions Contact client Annuler la mise en li…" at bounding box center [382, 190] width 764 height 381
click at [657, 54] on div "Annuler la mise en litige" at bounding box center [661, 55] width 121 height 14
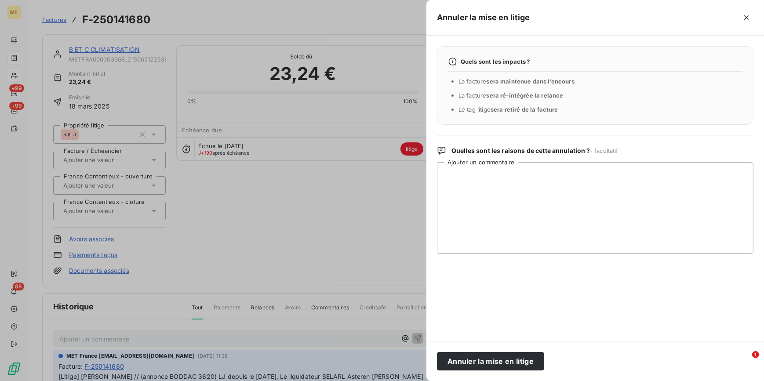
drag, startPoint x: 475, startPoint y: 359, endPoint x: 468, endPoint y: 348, distance: 13.6
click at [474, 359] on button "Annuler la mise en litige" at bounding box center [490, 361] width 107 height 18
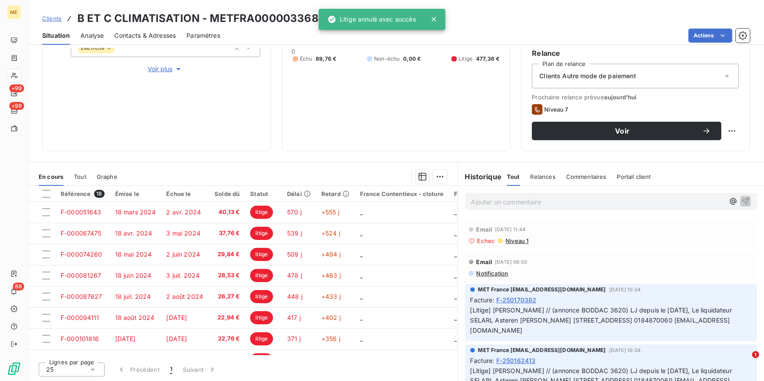
scroll to position [229, 0]
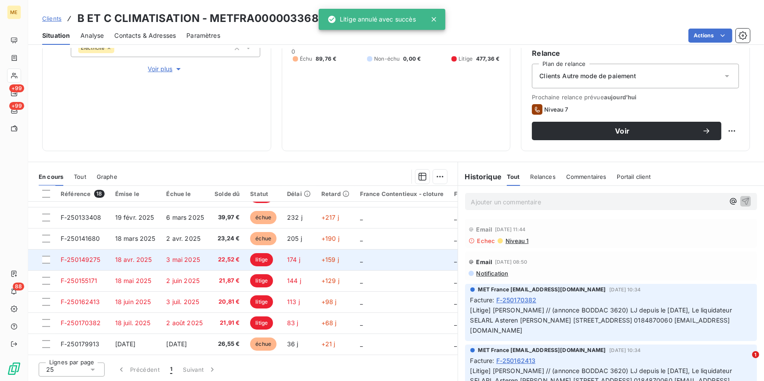
click at [192, 270] on td "2 juin 2025" at bounding box center [185, 280] width 48 height 21
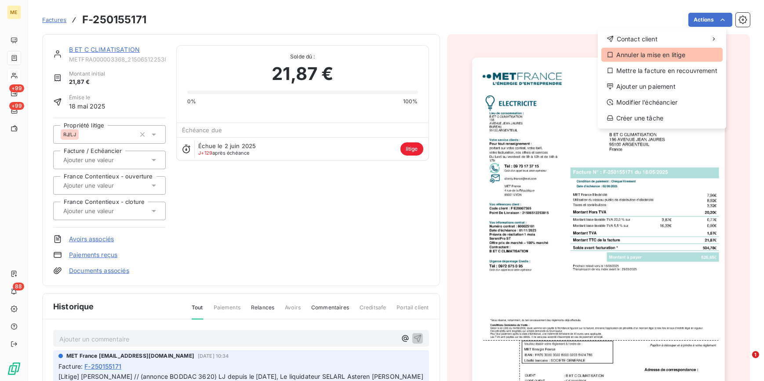
click at [647, 51] on div "Annuler la mise en litige" at bounding box center [661, 55] width 121 height 14
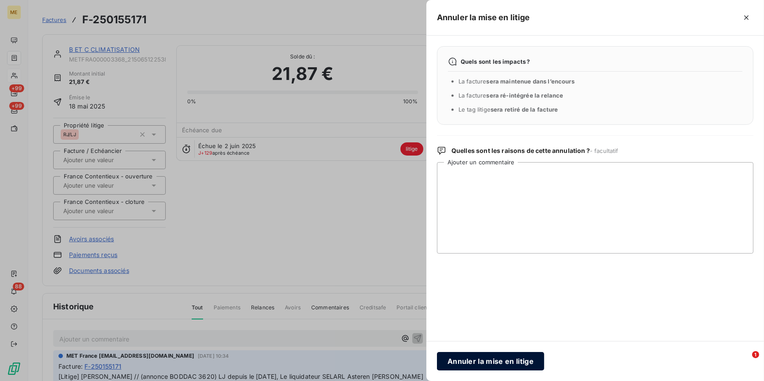
click at [504, 356] on button "Annuler la mise en litige" at bounding box center [490, 361] width 107 height 18
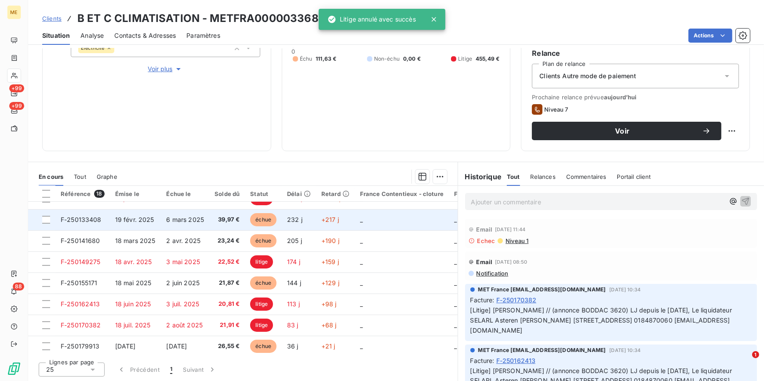
scroll to position [229, 0]
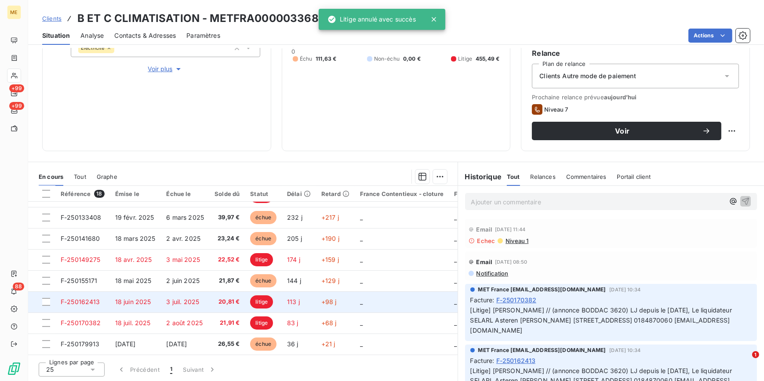
click at [229, 304] on td "20,81 €" at bounding box center [227, 301] width 36 height 21
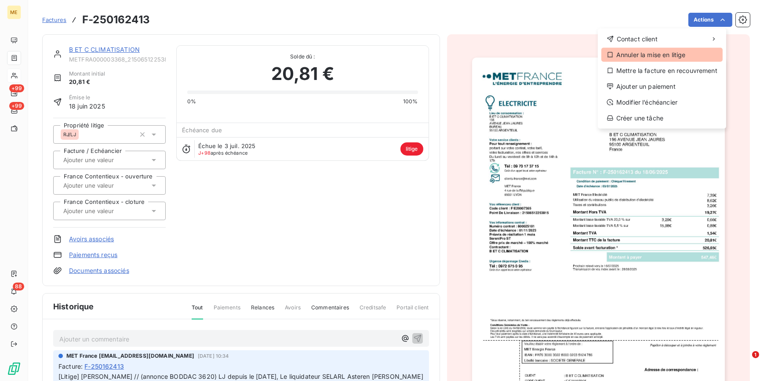
click at [653, 54] on div "Annuler la mise en litige" at bounding box center [661, 55] width 121 height 14
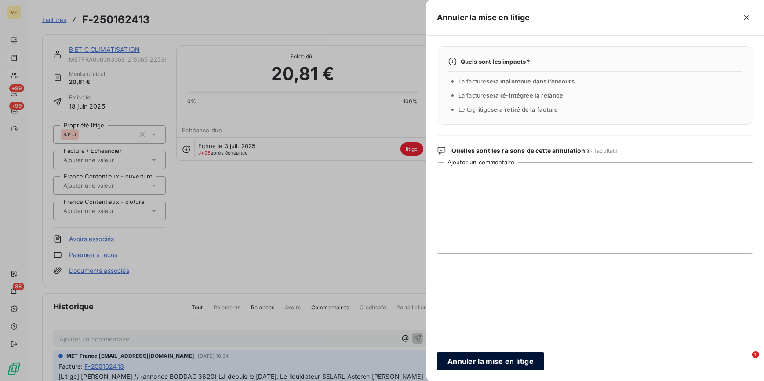
click at [495, 352] on button "Annuler la mise en litige" at bounding box center [490, 361] width 107 height 18
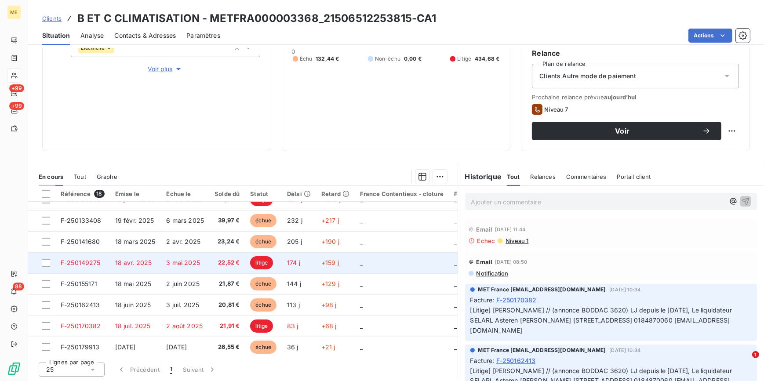
scroll to position [229, 0]
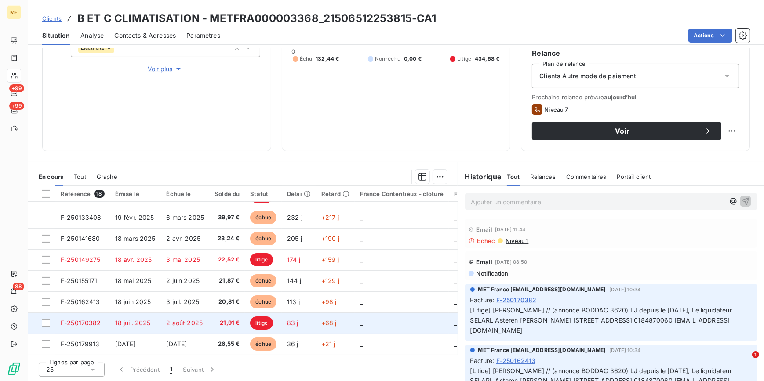
click at [278, 315] on td "litige" at bounding box center [263, 322] width 37 height 21
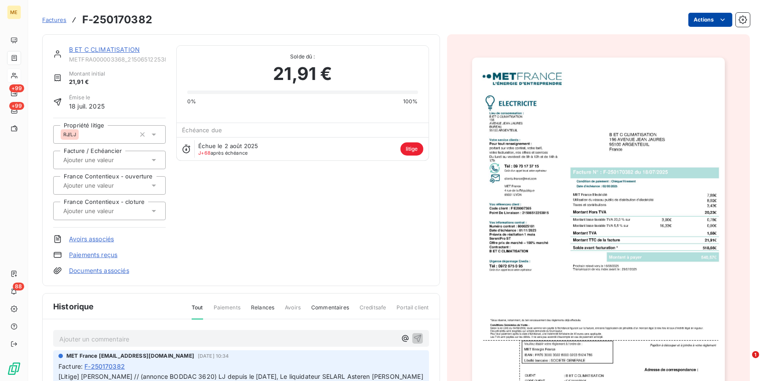
click at [714, 14] on html "ME +99 +99 88 Factures F-250170382 Actions B ET C CLIMATISATION METFRA000003368…" at bounding box center [382, 190] width 764 height 381
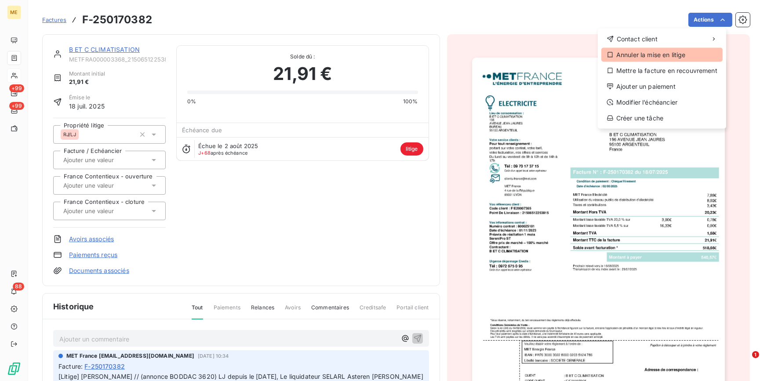
click at [660, 54] on div "Annuler la mise en litige" at bounding box center [661, 55] width 121 height 14
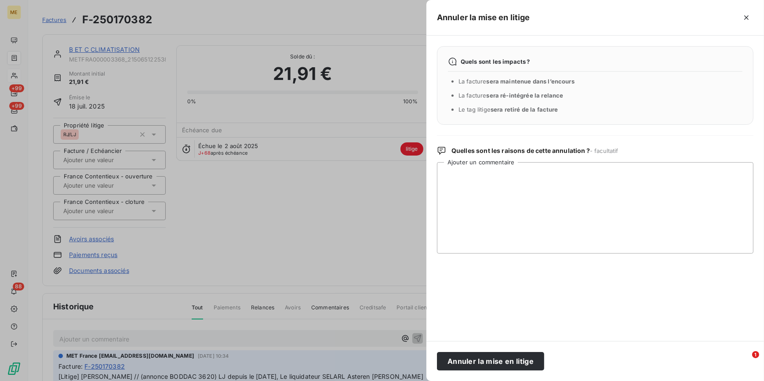
click at [522, 351] on div "Annuler la mise en litige" at bounding box center [594, 361] width 337 height 40
click at [522, 361] on button "Annuler la mise en litige" at bounding box center [490, 361] width 107 height 18
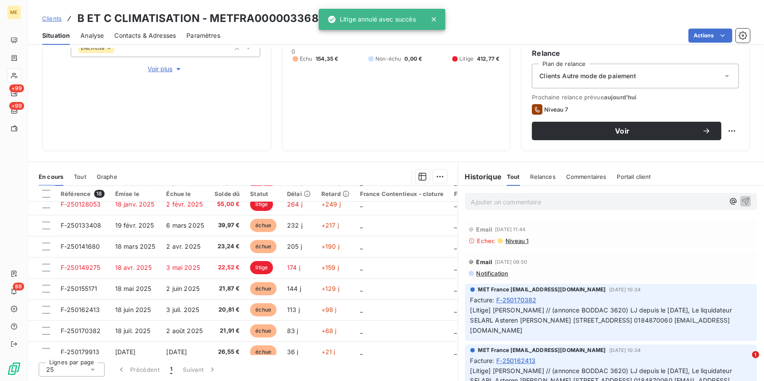
scroll to position [229, 0]
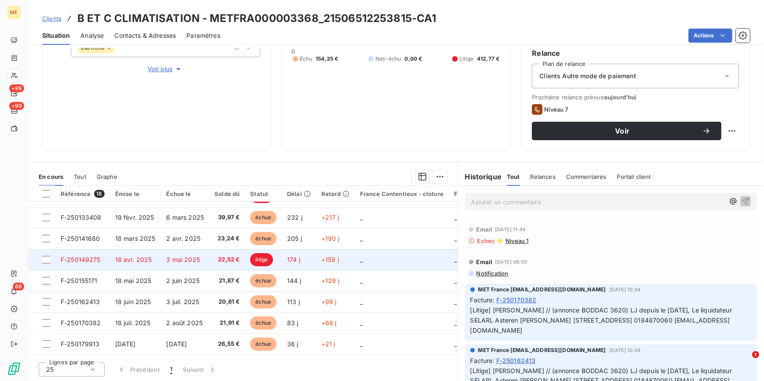
click at [278, 250] on td "litige" at bounding box center [263, 259] width 37 height 21
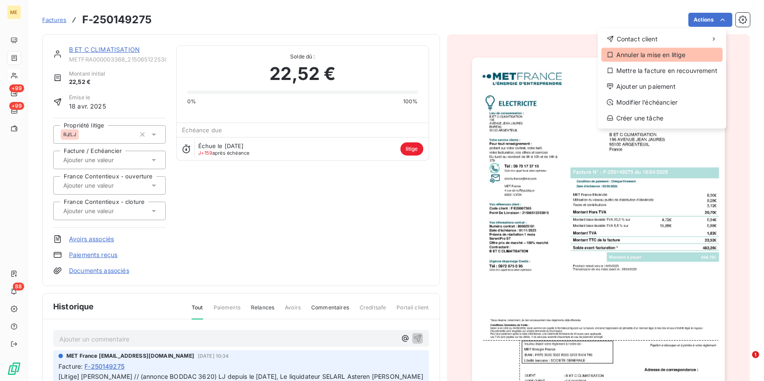
click at [662, 58] on div "Annuler la mise en litige" at bounding box center [661, 55] width 121 height 14
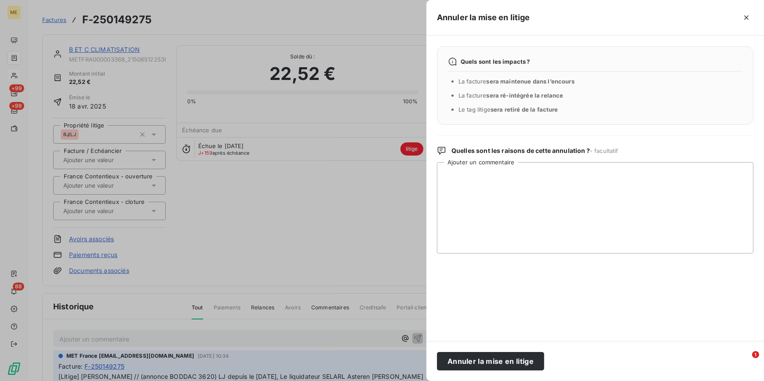
click at [502, 372] on div "Annuler la mise en litige" at bounding box center [594, 361] width 337 height 40
click at [502, 365] on button "Annuler la mise en litige" at bounding box center [490, 361] width 107 height 18
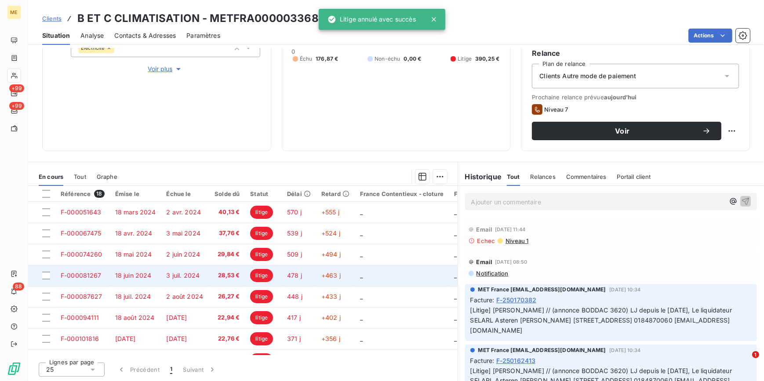
scroll to position [229, 0]
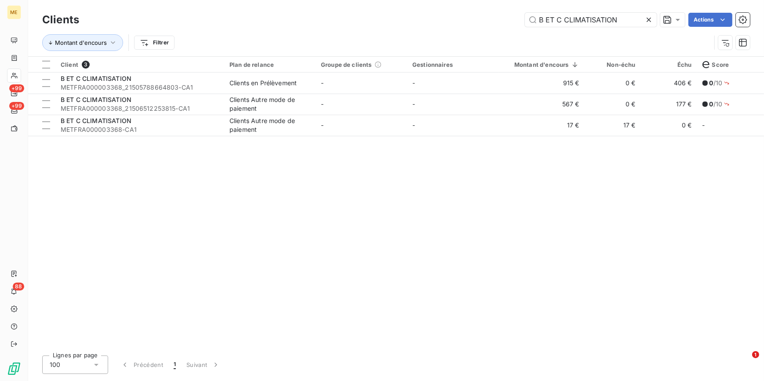
click at [403, 141] on div "Client 3 Plan de relance Groupe de clients Gestionnaires Montant d'encours Non-…" at bounding box center [396, 203] width 736 height 292
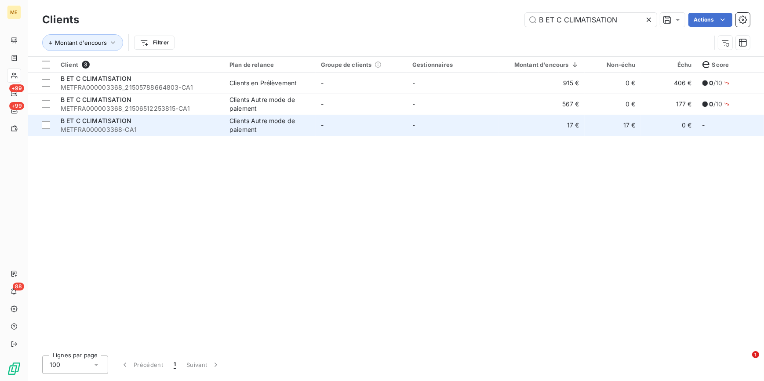
click at [405, 126] on td "-" at bounding box center [361, 125] width 91 height 21
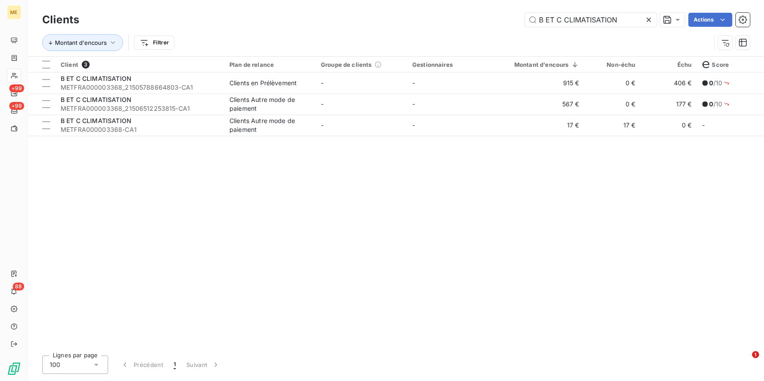
click at [647, 21] on icon at bounding box center [648, 20] width 4 height 4
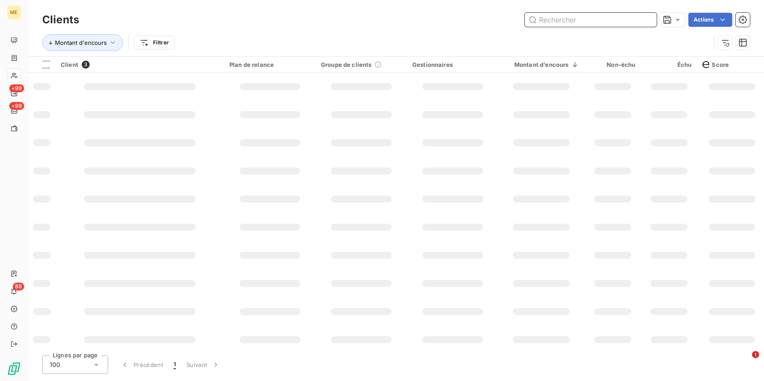
click at [646, 20] on input "text" at bounding box center [591, 20] width 132 height 14
paste input "ACTIMO CONSEIL"
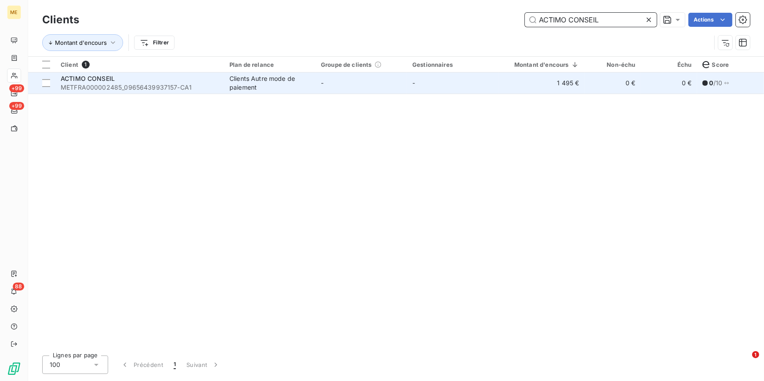
type input "ACTIMO CONSEIL"
click at [421, 79] on td "-" at bounding box center [452, 83] width 91 height 21
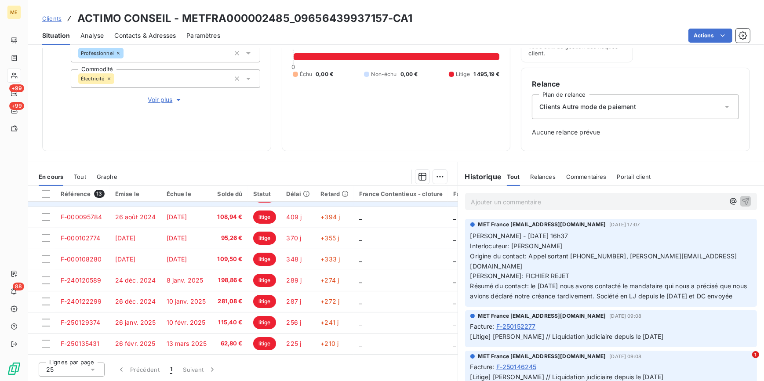
scroll to position [123, 0]
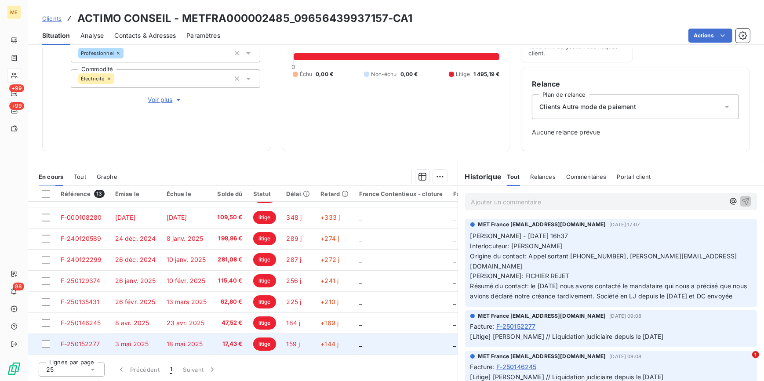
click at [215, 343] on td "17,43 €" at bounding box center [230, 344] width 36 height 21
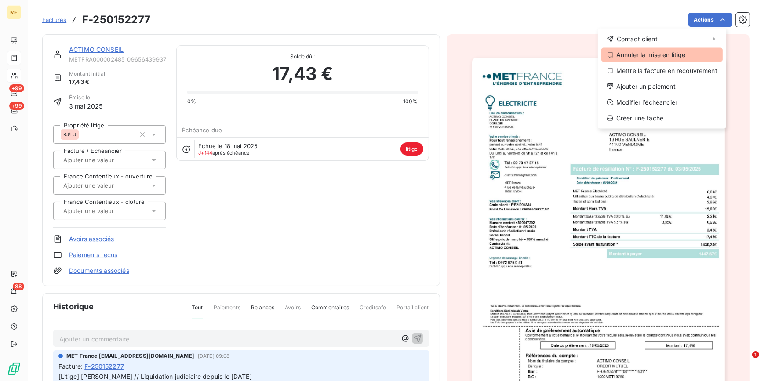
click at [672, 58] on div "Annuler la mise en litige" at bounding box center [661, 55] width 121 height 14
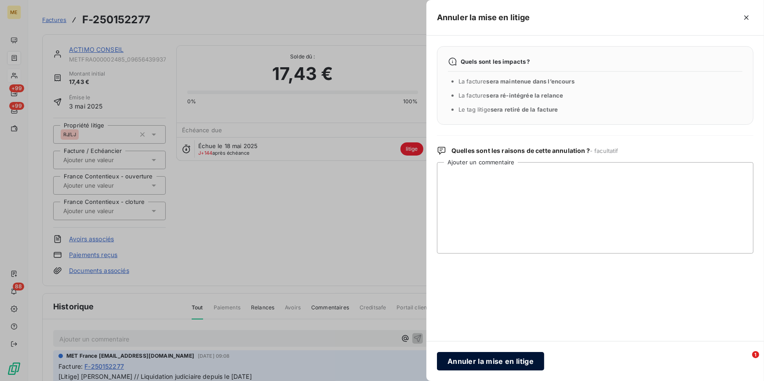
click at [496, 363] on button "Annuler la mise en litige" at bounding box center [490, 361] width 107 height 18
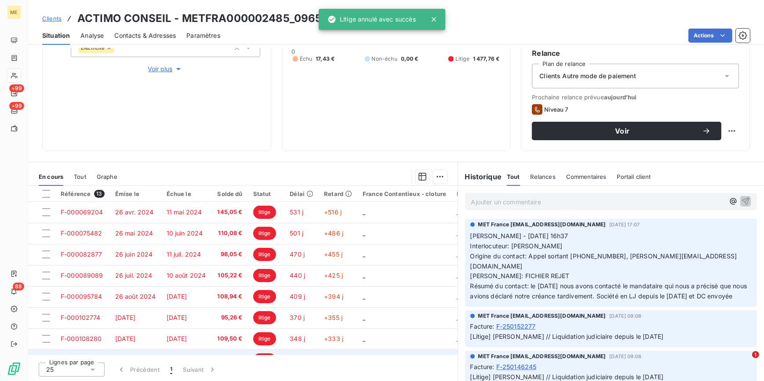
scroll to position [123, 0]
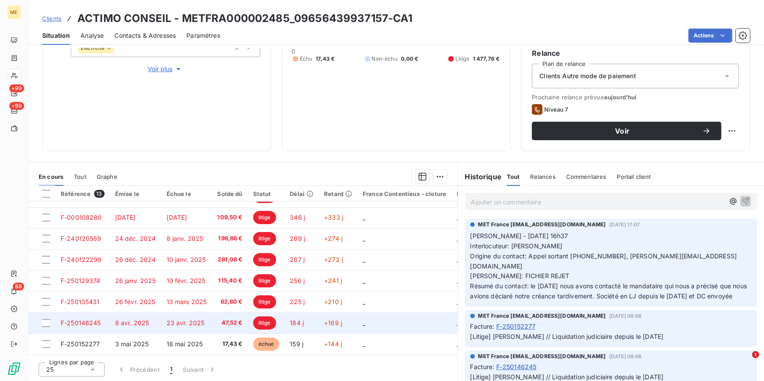
click at [214, 316] on td "47,52 €" at bounding box center [230, 322] width 36 height 21
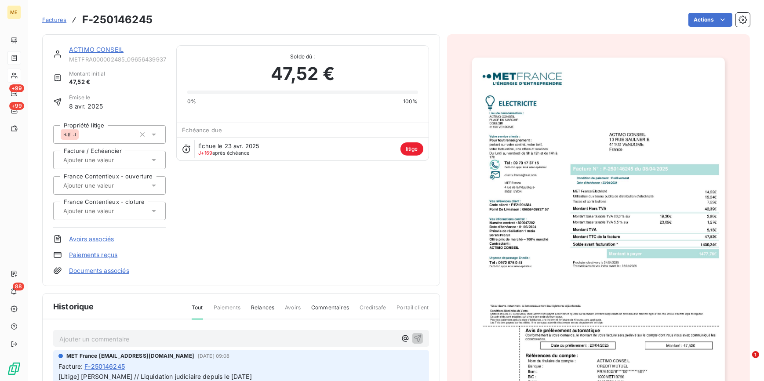
click at [627, 188] on img "button" at bounding box center [598, 237] width 253 height 358
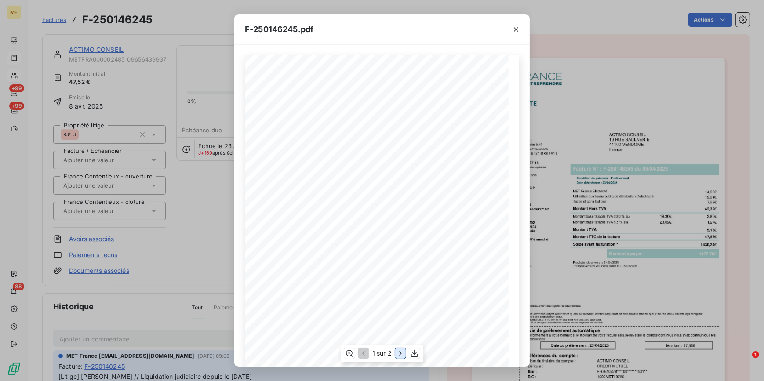
click at [399, 354] on icon "button" at bounding box center [400, 353] width 9 height 9
drag, startPoint x: 520, startPoint y: 30, endPoint x: 624, endPoint y: 22, distance: 104.0
click at [523, 27] on button "button" at bounding box center [516, 29] width 14 height 14
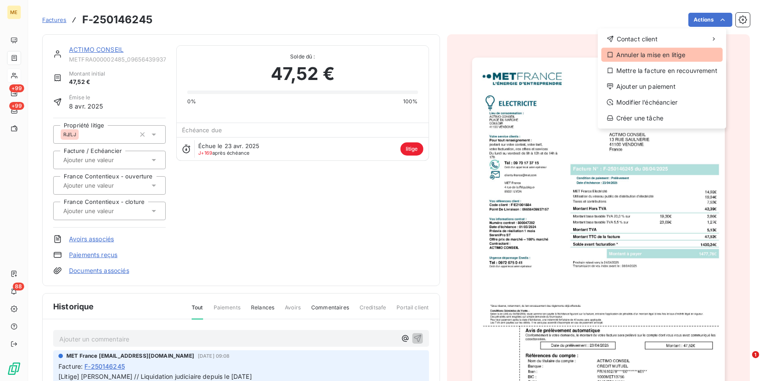
click at [647, 57] on div "Annuler la mise en litige" at bounding box center [661, 55] width 121 height 14
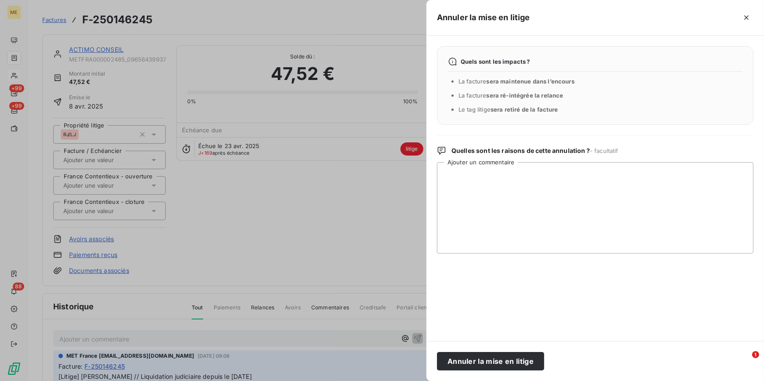
click at [479, 377] on div "Annuler la mise en litige" at bounding box center [594, 361] width 337 height 40
click at [477, 367] on button "Annuler la mise en litige" at bounding box center [490, 361] width 107 height 18
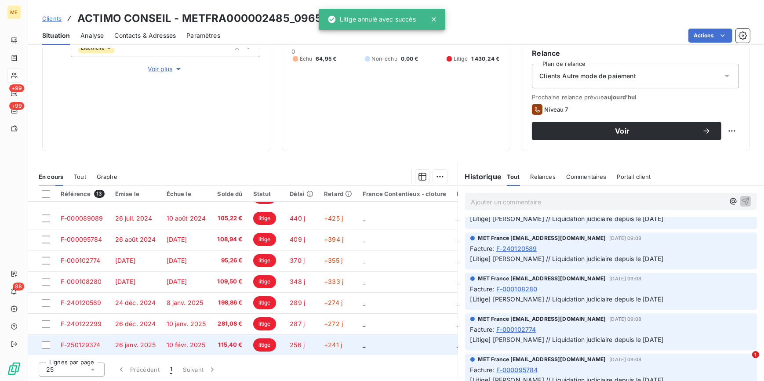
scroll to position [123, 0]
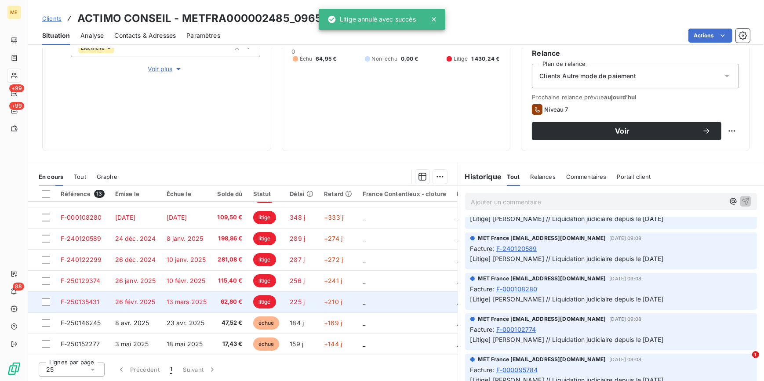
click at [204, 298] on span "13 mars 2025" at bounding box center [187, 301] width 40 height 7
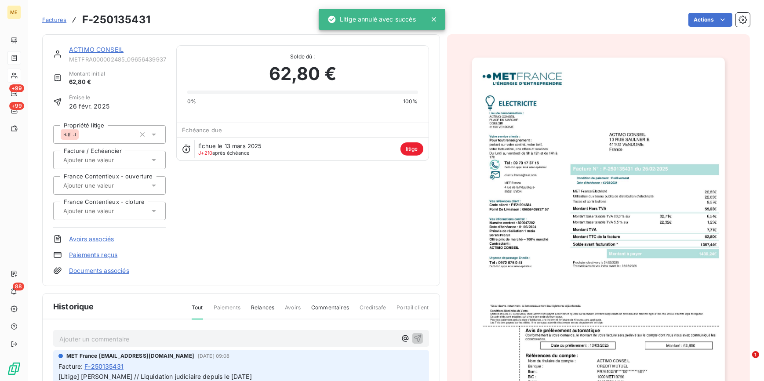
click at [585, 307] on img "button" at bounding box center [598, 237] width 253 height 358
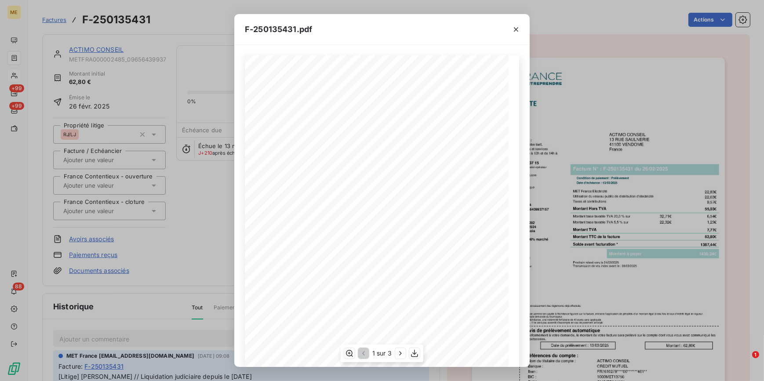
click at [395, 353] on div "1 sur 3" at bounding box center [382, 354] width 83 height 18
click at [397, 352] on icon "button" at bounding box center [400, 353] width 9 height 9
click at [514, 33] on icon "button" at bounding box center [516, 29] width 9 height 9
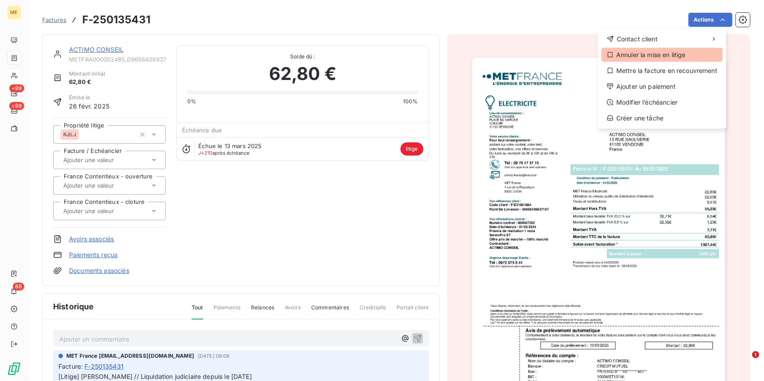
click at [643, 54] on div "Annuler la mise en litige" at bounding box center [661, 55] width 121 height 14
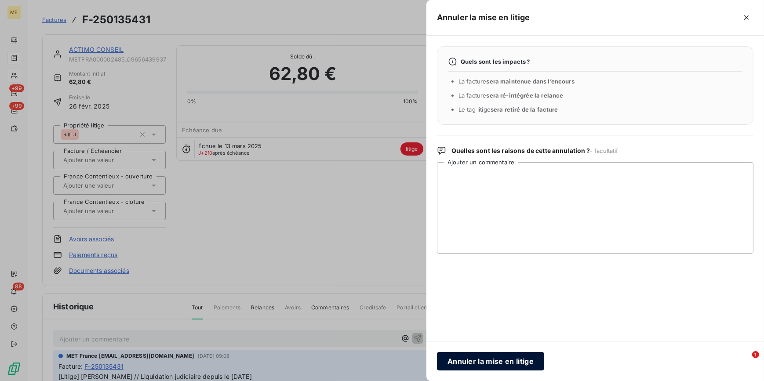
click at [519, 365] on button "Annuler la mise en litige" at bounding box center [490, 361] width 107 height 18
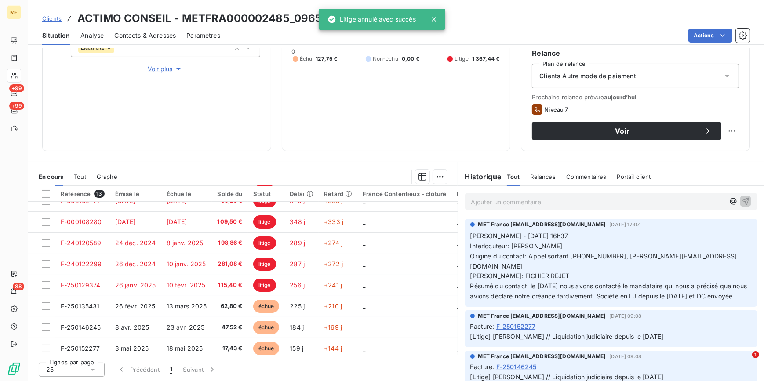
scroll to position [123, 0]
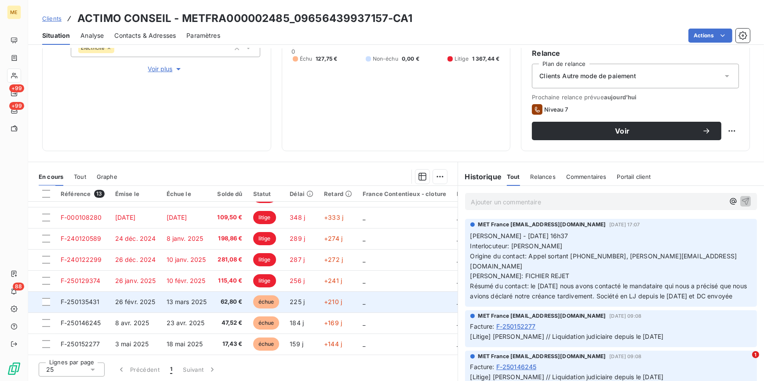
click at [217, 291] on td "62,80 €" at bounding box center [230, 301] width 36 height 21
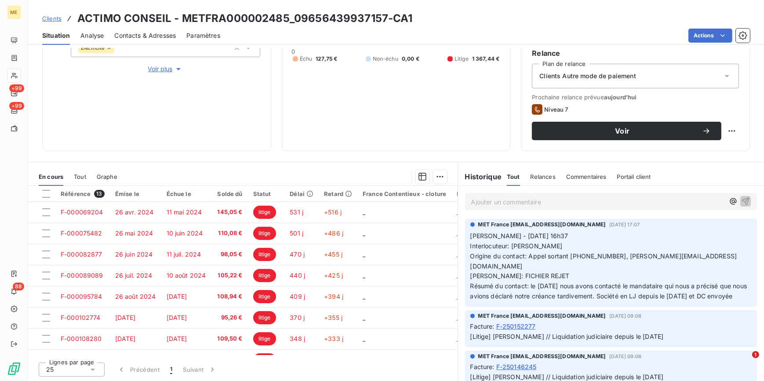
scroll to position [123, 0]
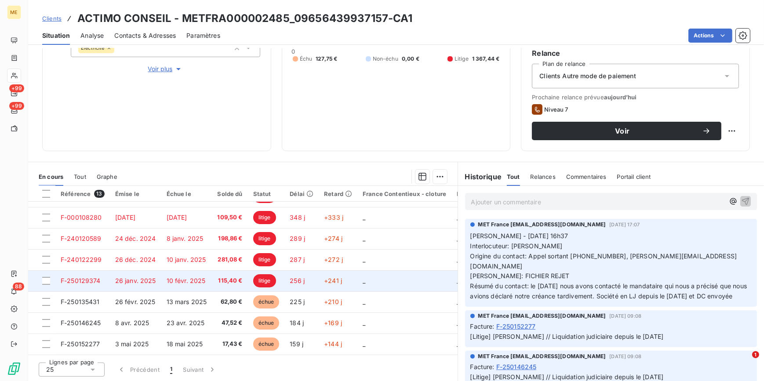
click at [232, 276] on span "115,40 €" at bounding box center [229, 280] width 25 height 9
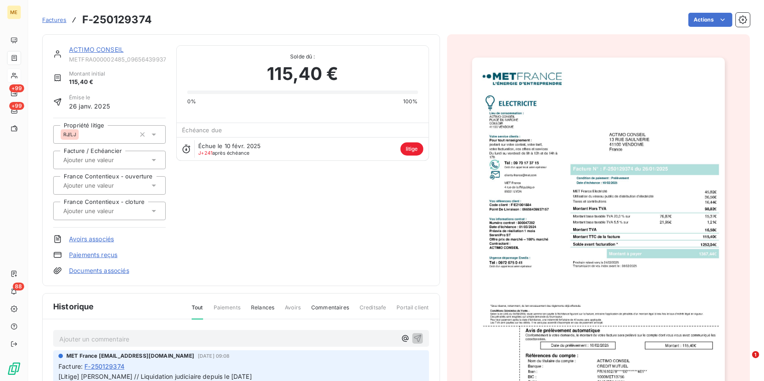
click at [496, 242] on div at bounding box center [598, 236] width 303 height 404
click at [512, 250] on img "button" at bounding box center [598, 237] width 253 height 358
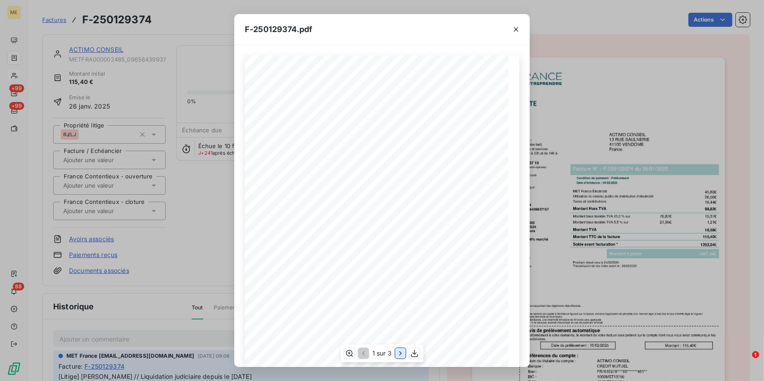
click at [403, 356] on icon "button" at bounding box center [400, 353] width 9 height 9
click at [519, 18] on div at bounding box center [515, 29] width 27 height 30
click at [515, 27] on icon "button" at bounding box center [516, 29] width 9 height 9
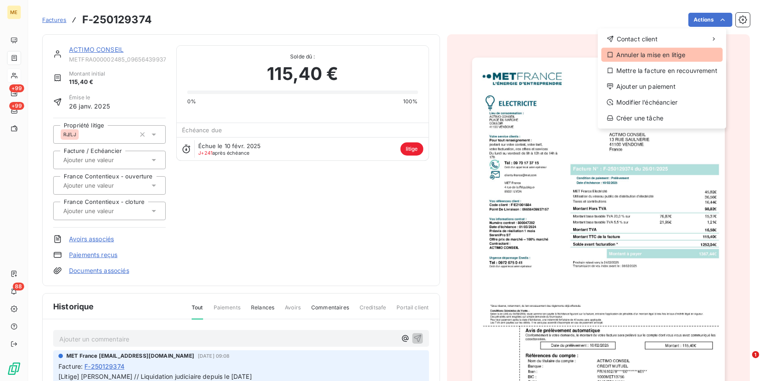
click at [636, 57] on div "Annuler la mise en litige" at bounding box center [661, 55] width 121 height 14
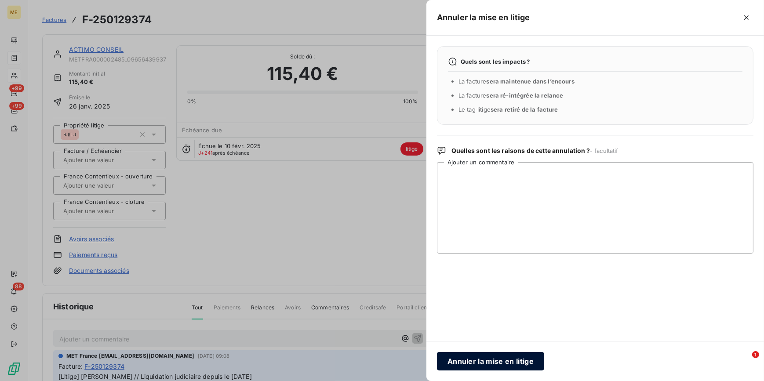
click at [467, 365] on button "Annuler la mise en litige" at bounding box center [490, 361] width 107 height 18
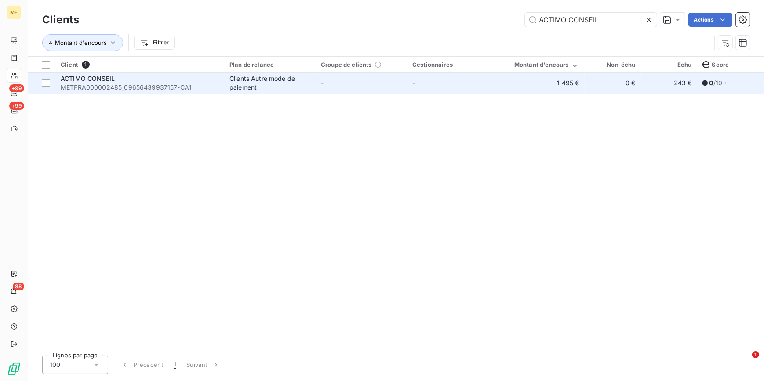
click at [233, 88] on div "Clients Autre mode de paiement" at bounding box center [269, 83] width 81 height 18
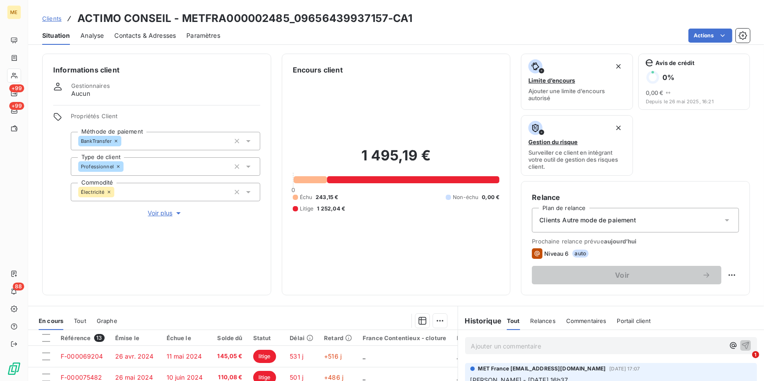
click at [172, 214] on span "Voir plus" at bounding box center [165, 213] width 35 height 9
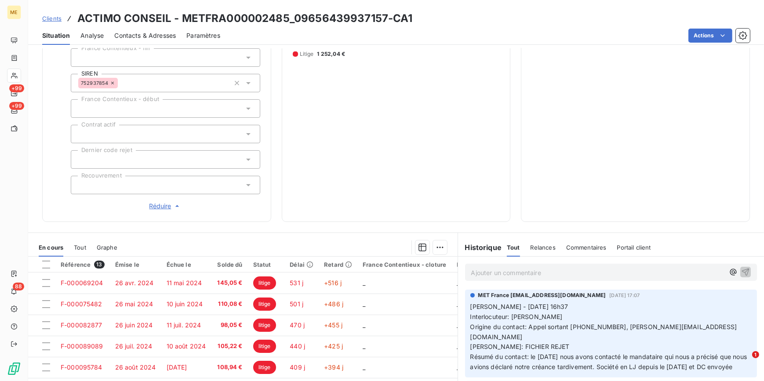
scroll to position [239, 0]
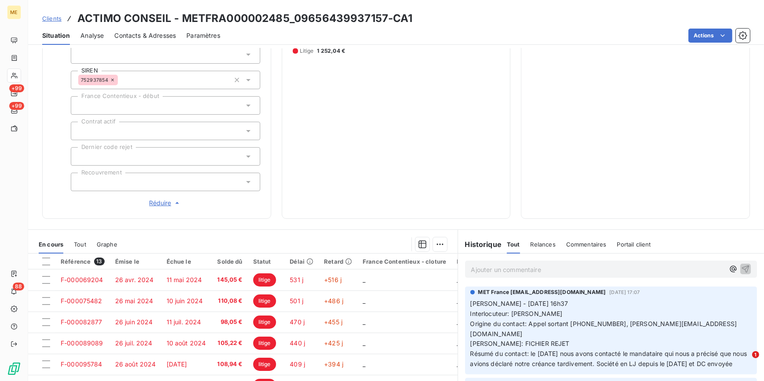
click at [142, 178] on div at bounding box center [165, 182] width 189 height 18
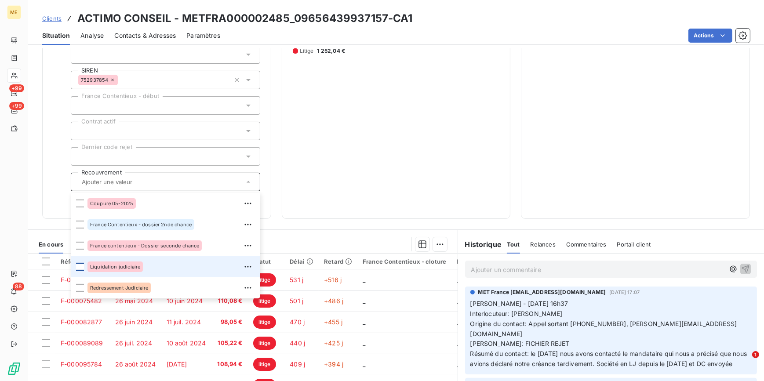
click at [80, 267] on div at bounding box center [80, 267] width 8 height 8
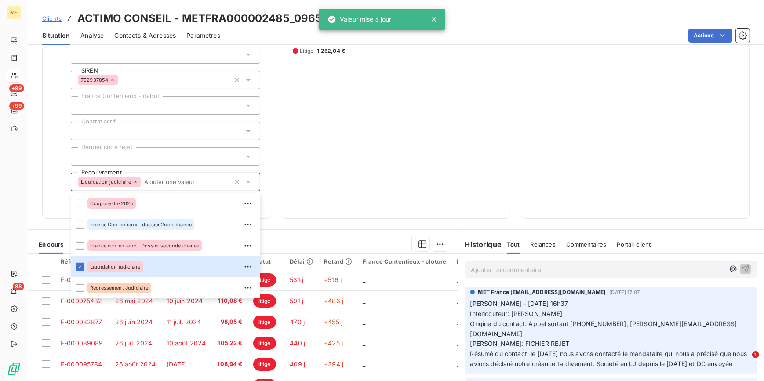
click at [521, 203] on div "Relance Plan de relance Clients Autre mode de paiement Prochaine relance prévue…" at bounding box center [635, 80] width 229 height 277
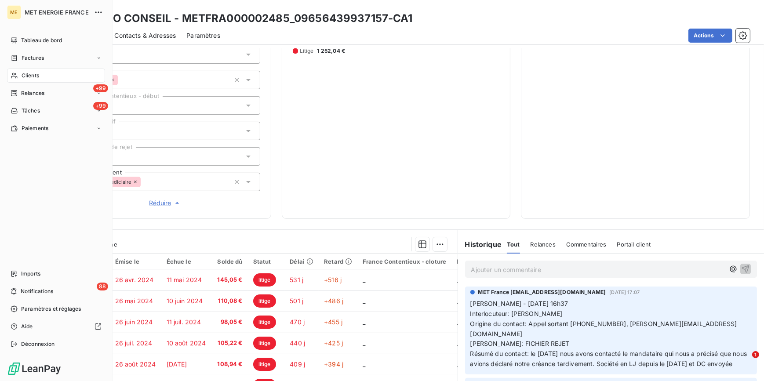
click at [37, 75] on span "Clients" at bounding box center [31, 76] width 18 height 8
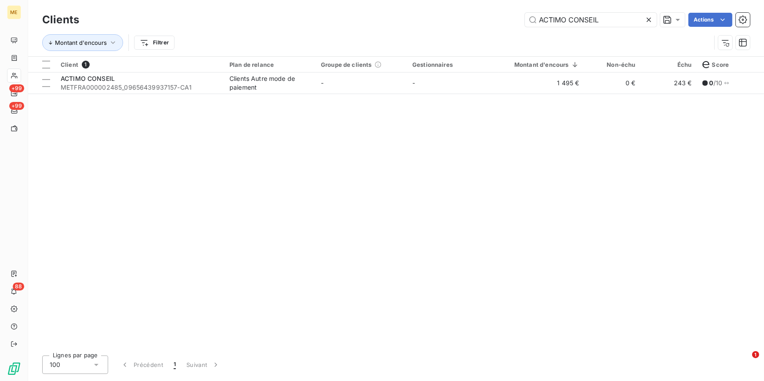
click at [649, 19] on icon at bounding box center [648, 20] width 4 height 4
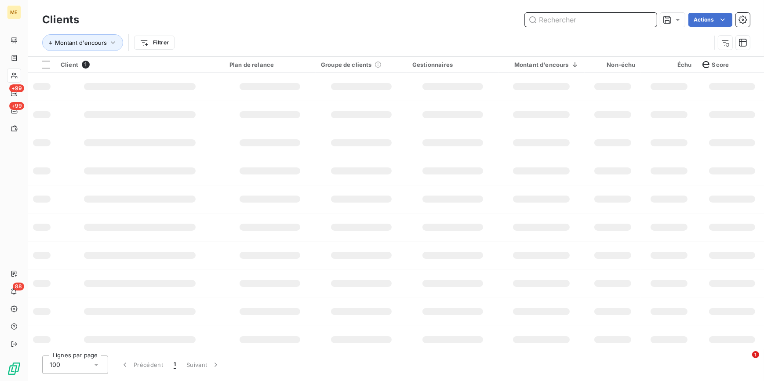
click at [649, 19] on input "text" at bounding box center [591, 20] width 132 height 14
paste input "RABAEY DOMINIQUE"
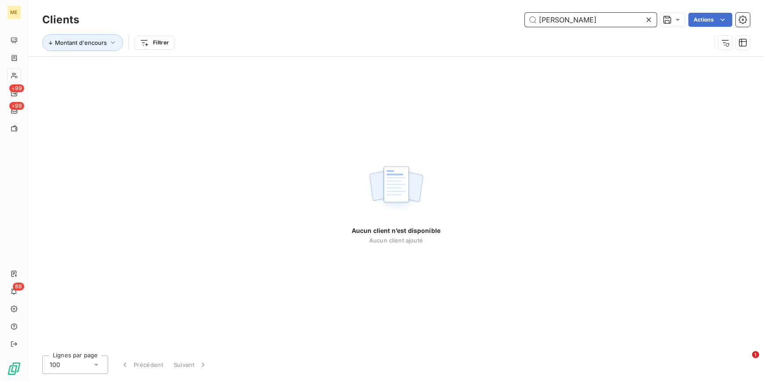
type input "RABAEY DOMINIQUE"
click at [646, 18] on icon at bounding box center [648, 19] width 9 height 9
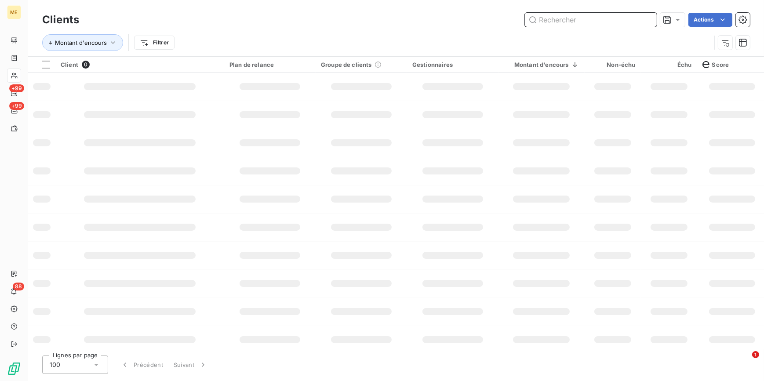
drag, startPoint x: 645, startPoint y: 18, endPoint x: 611, endPoint y: 31, distance: 36.2
click at [645, 18] on input "text" at bounding box center [591, 20] width 132 height 14
paste input "METFRA000003270"
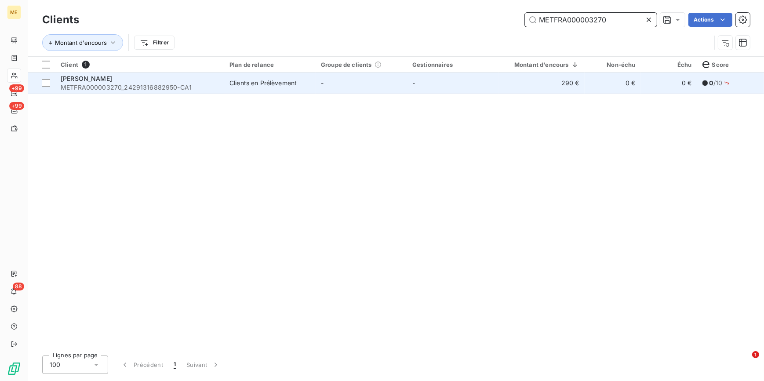
type input "METFRA000003270"
click at [478, 83] on td "-" at bounding box center [452, 83] width 91 height 21
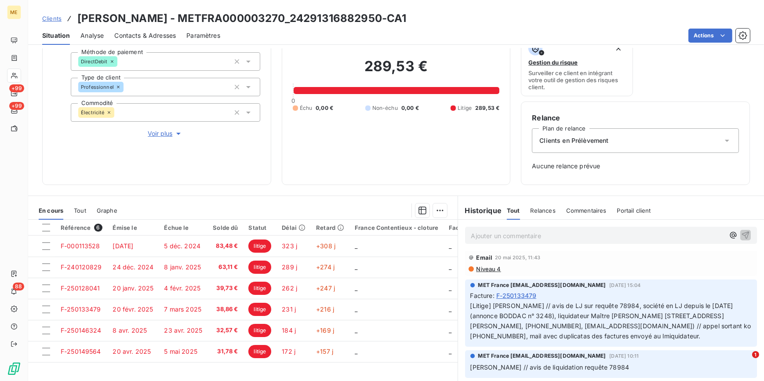
scroll to position [113, 0]
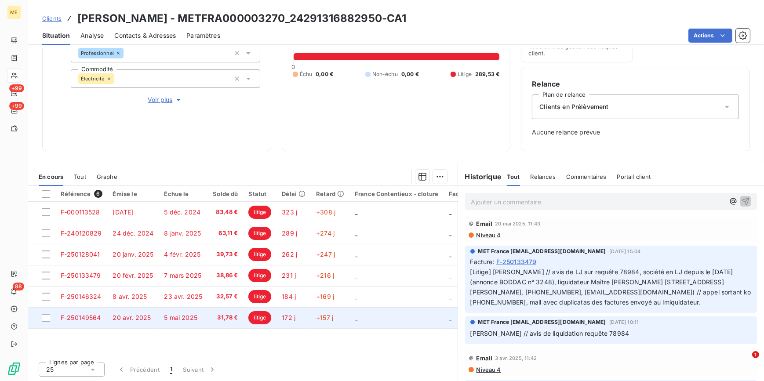
click at [210, 319] on td "31,78 €" at bounding box center [225, 317] width 36 height 21
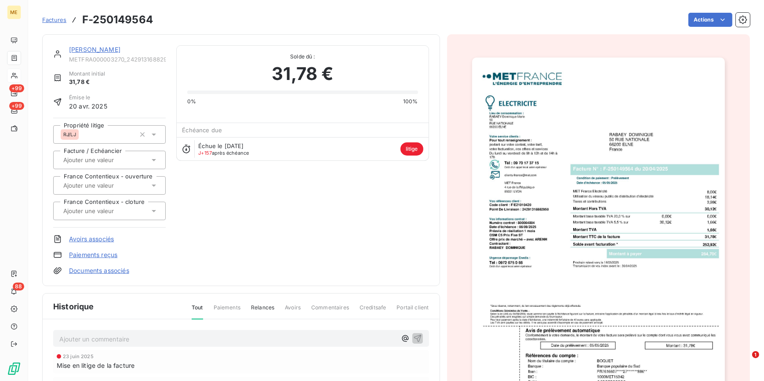
click at [588, 164] on img "button" at bounding box center [598, 237] width 253 height 358
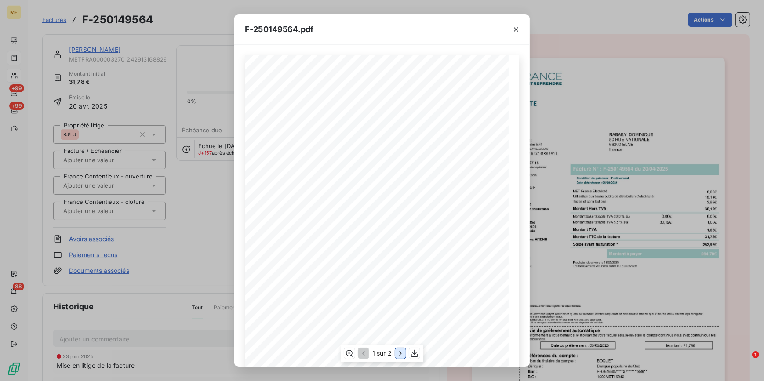
click at [399, 351] on icon "button" at bounding box center [400, 353] width 9 height 9
click at [528, 25] on div at bounding box center [515, 29] width 27 height 30
click at [519, 26] on icon "button" at bounding box center [516, 29] width 9 height 9
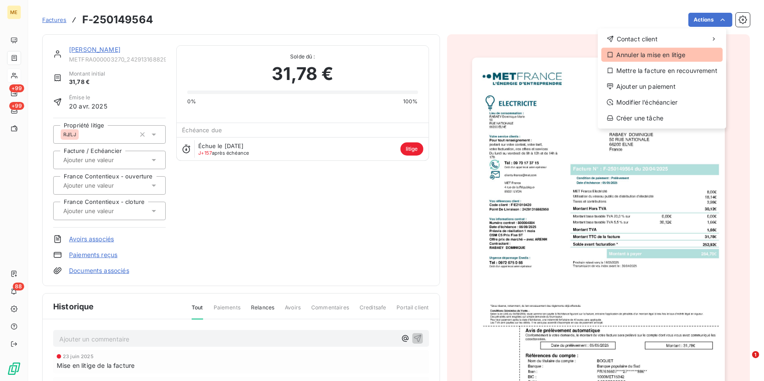
click at [646, 61] on div "Annuler la mise en litige" at bounding box center [661, 55] width 121 height 14
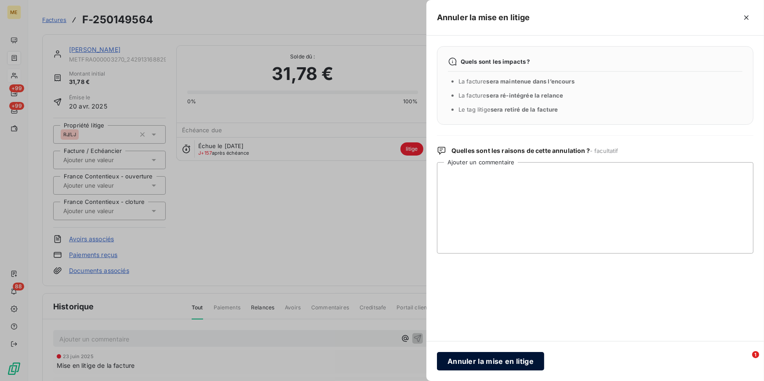
click at [518, 358] on button "Annuler la mise en litige" at bounding box center [490, 361] width 107 height 18
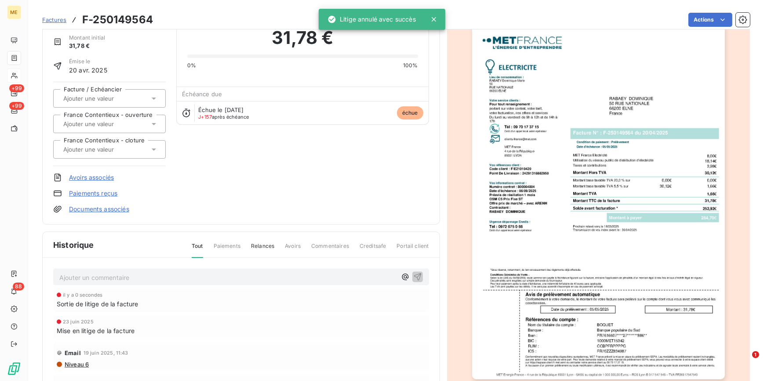
scroll to position [105, 0]
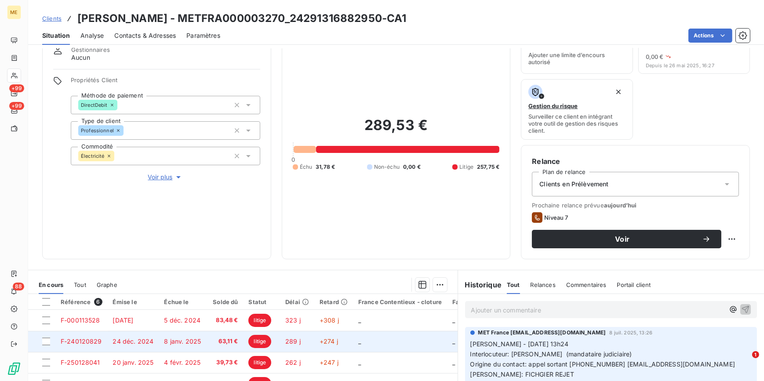
scroll to position [144, 0]
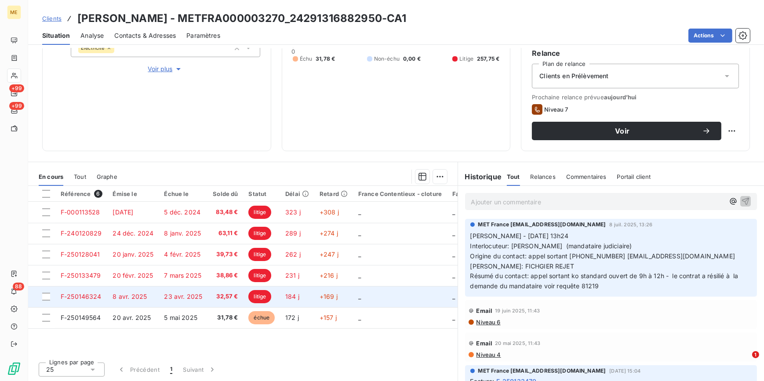
click at [245, 294] on td "litige" at bounding box center [261, 296] width 37 height 21
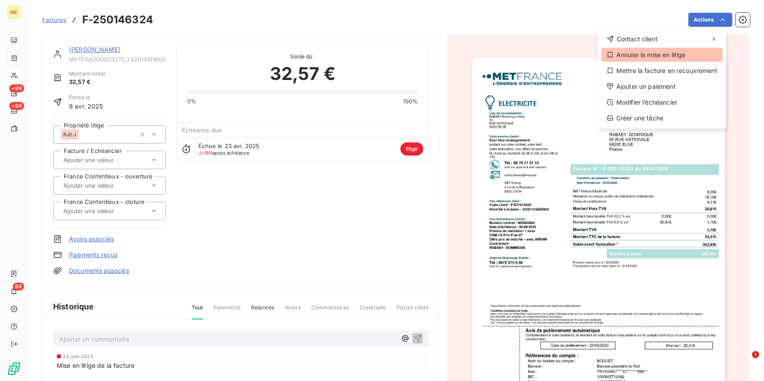
click at [650, 56] on div "Annuler la mise en litige" at bounding box center [661, 55] width 121 height 14
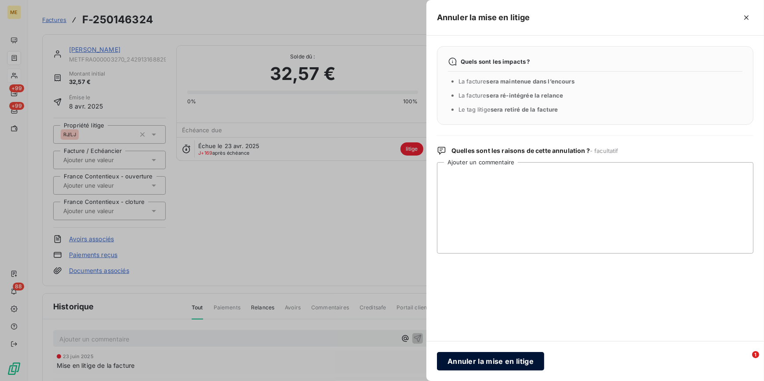
click at [492, 357] on button "Annuler la mise en litige" at bounding box center [490, 361] width 107 height 18
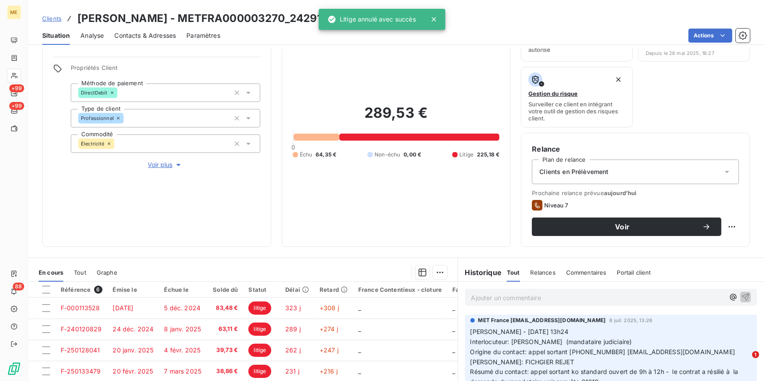
scroll to position [144, 0]
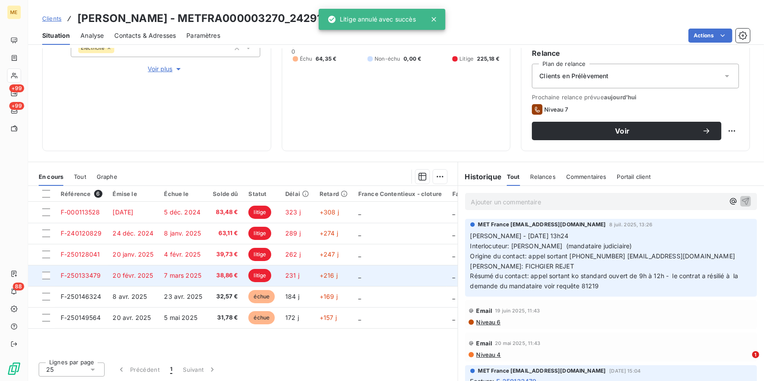
click at [226, 274] on span "38,86 €" at bounding box center [225, 275] width 25 height 9
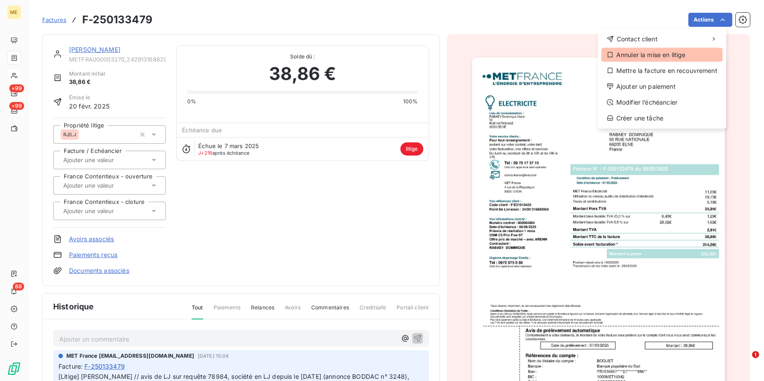
click at [638, 52] on div "Annuler la mise en litige" at bounding box center [661, 55] width 121 height 14
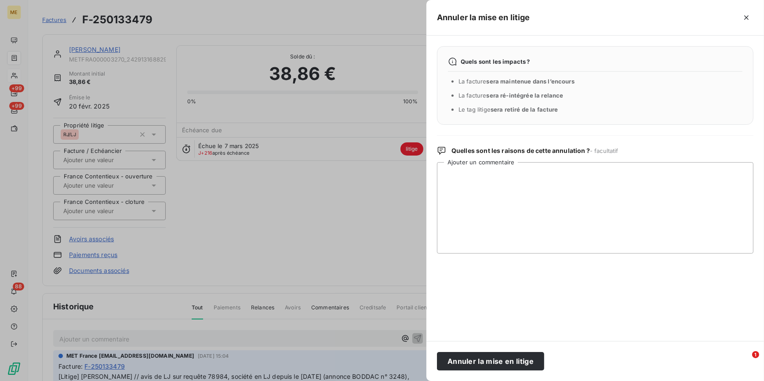
drag, startPoint x: 495, startPoint y: 359, endPoint x: 430, endPoint y: 303, distance: 86.0
click at [495, 359] on button "Annuler la mise en litige" at bounding box center [490, 361] width 107 height 18
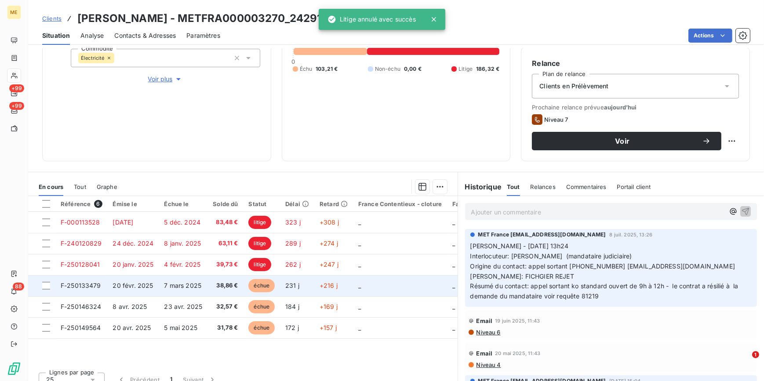
scroll to position [144, 0]
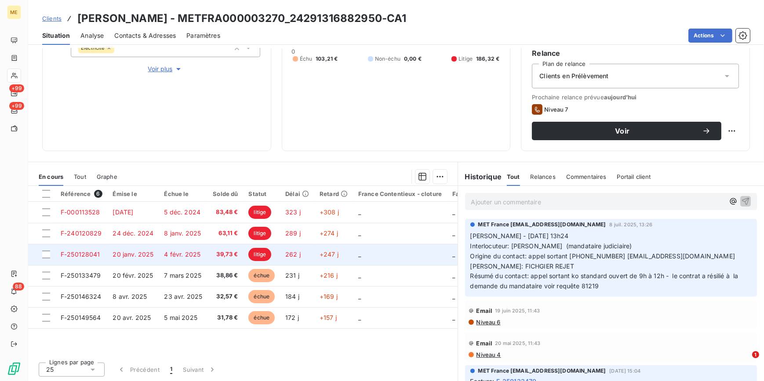
click at [258, 256] on span "litige" at bounding box center [259, 254] width 23 height 13
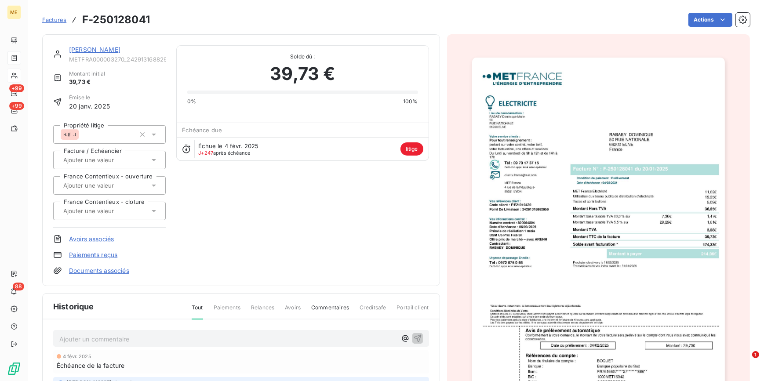
click at [642, 129] on img "button" at bounding box center [598, 237] width 253 height 358
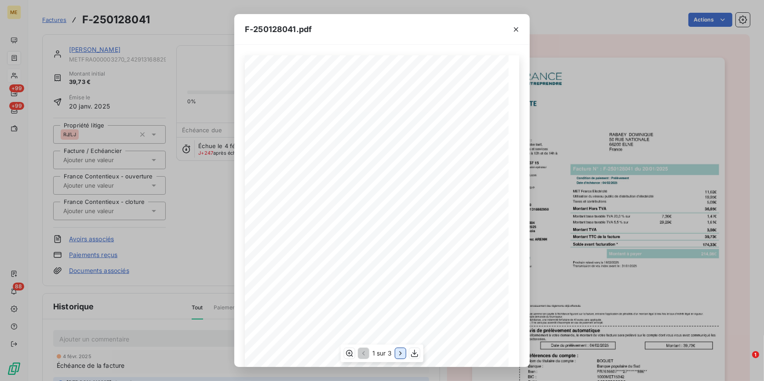
click at [404, 353] on icon "button" at bounding box center [400, 353] width 9 height 9
click at [515, 26] on icon "button" at bounding box center [516, 29] width 9 height 9
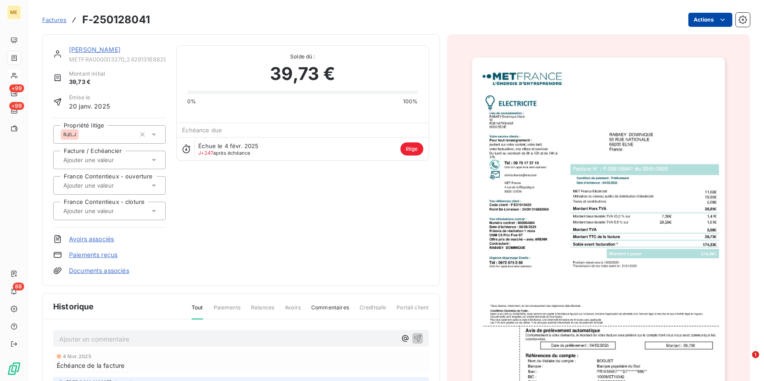
click at [722, 18] on html "ME +99 +99 88 Factures F-250128041 Actions RABAEY DOMINIQUE METFRA000003270_242…" at bounding box center [382, 190] width 764 height 381
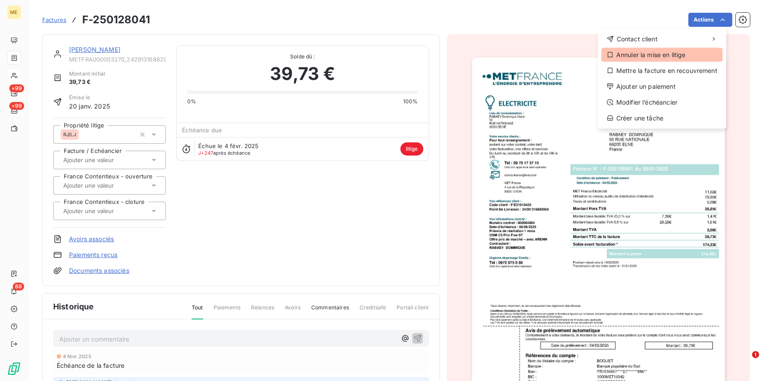
click at [652, 55] on div "Annuler la mise en litige" at bounding box center [661, 55] width 121 height 14
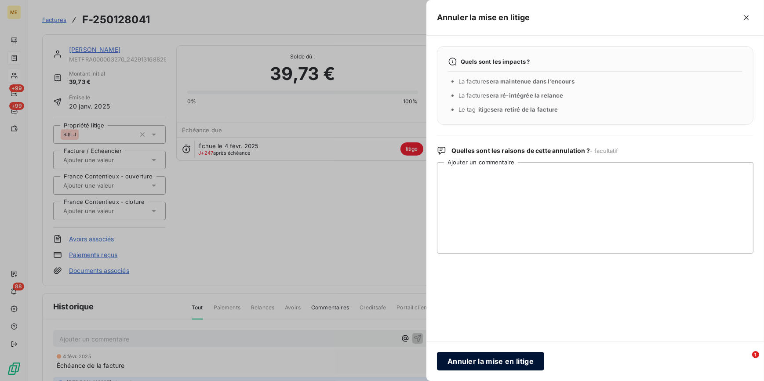
click at [455, 357] on button "Annuler la mise en litige" at bounding box center [490, 361] width 107 height 18
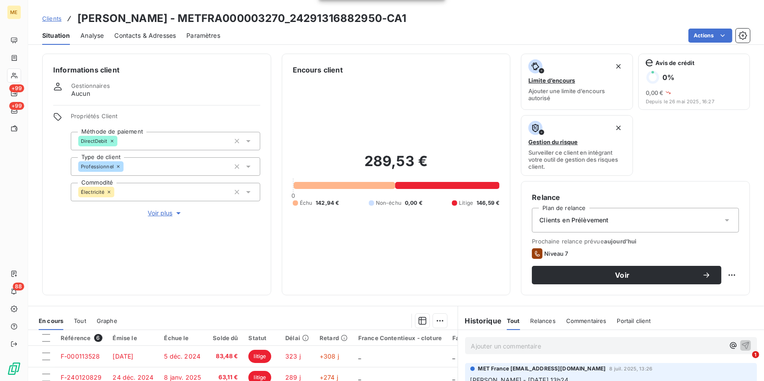
click at [160, 213] on span "Voir plus" at bounding box center [165, 213] width 35 height 9
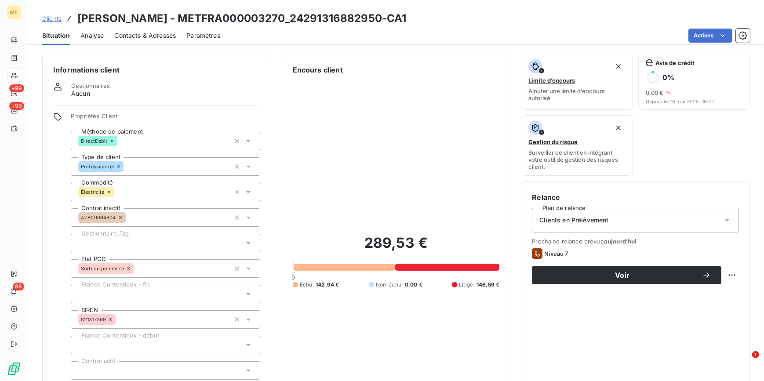
scroll to position [160, 0]
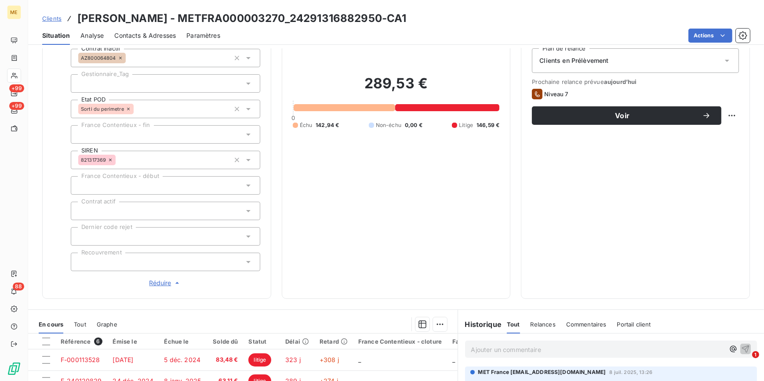
click at [123, 265] on div at bounding box center [165, 262] width 189 height 18
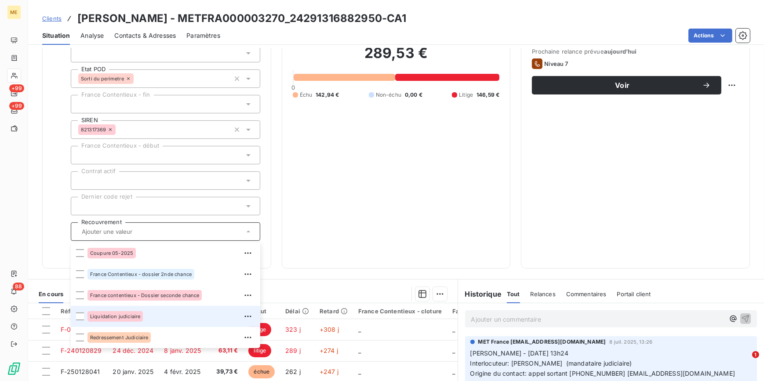
scroll to position [239, 0]
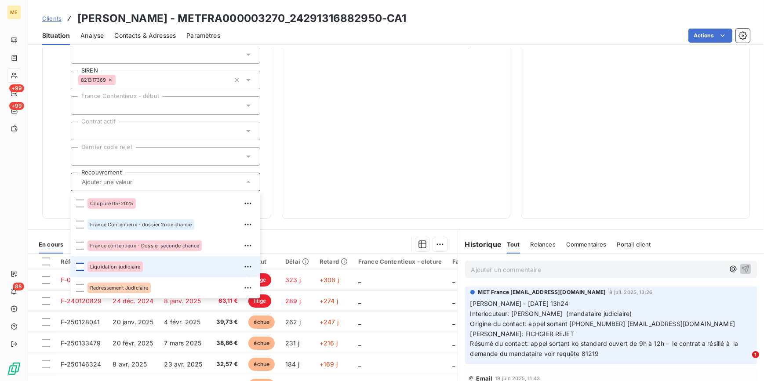
click at [79, 267] on div at bounding box center [80, 267] width 8 height 8
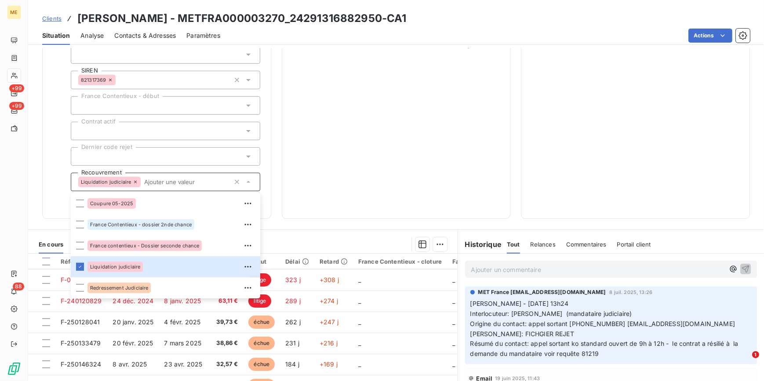
click at [433, 157] on div "289,53 € 0 Échu 142,94 € Non-échu 0,00 € Litige 146,59 €" at bounding box center [396, 22] width 207 height 372
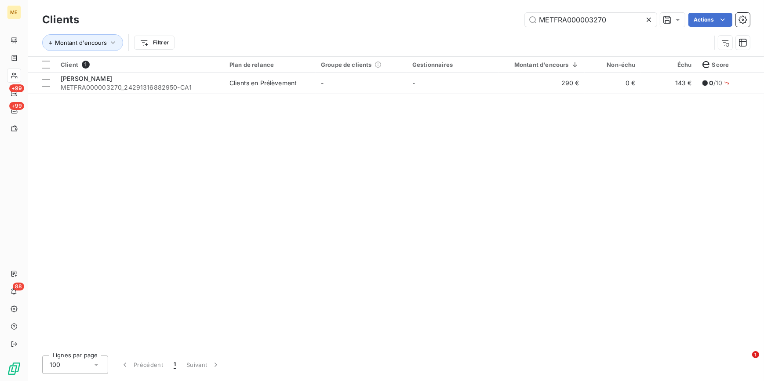
click at [649, 19] on icon at bounding box center [648, 20] width 4 height 4
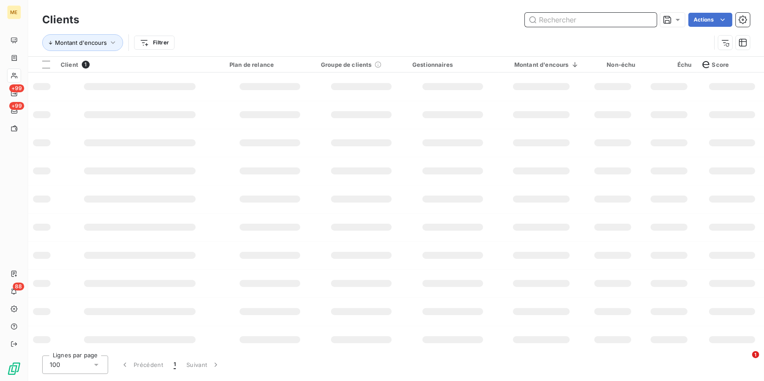
click at [641, 16] on input "text" at bounding box center [591, 20] width 132 height 14
paste input "CARROSSERIE LUDOVIC JOUSSET"
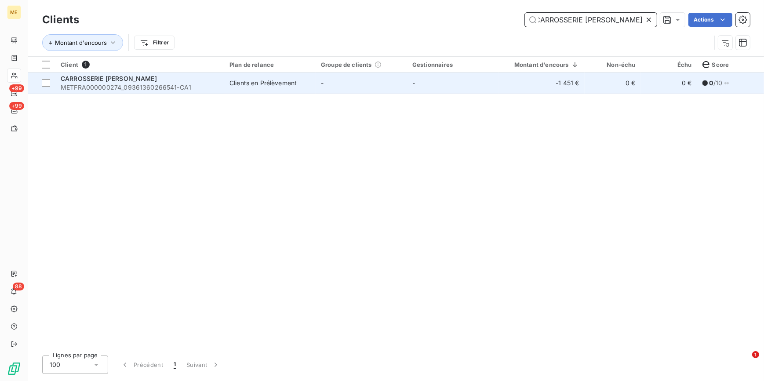
type input "CARROSSERIE LUDOVIC JOUSSET"
click at [396, 86] on td "-" at bounding box center [361, 83] width 91 height 21
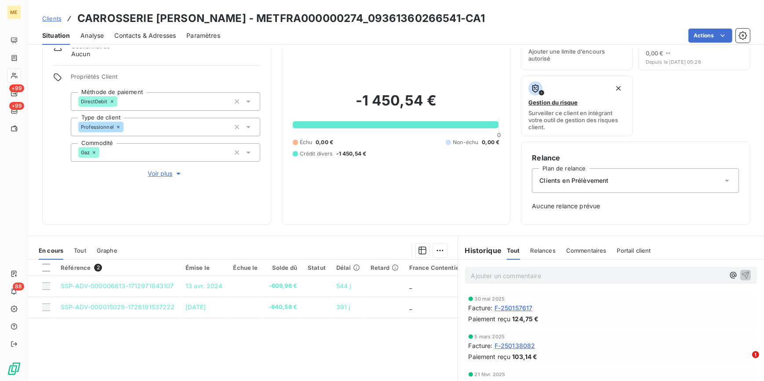
click at [168, 174] on span "Voir plus" at bounding box center [165, 173] width 35 height 9
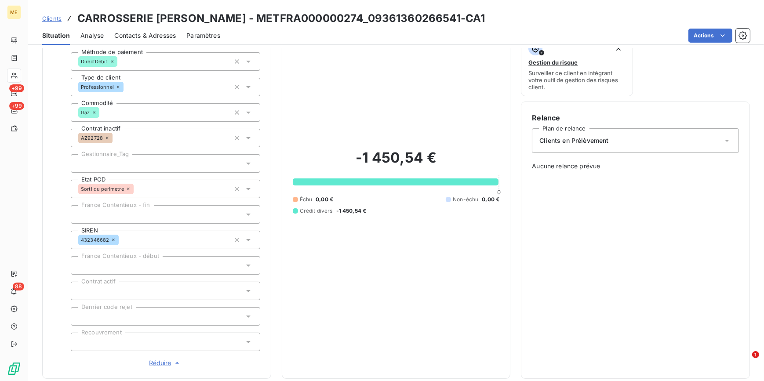
scroll to position [120, 0]
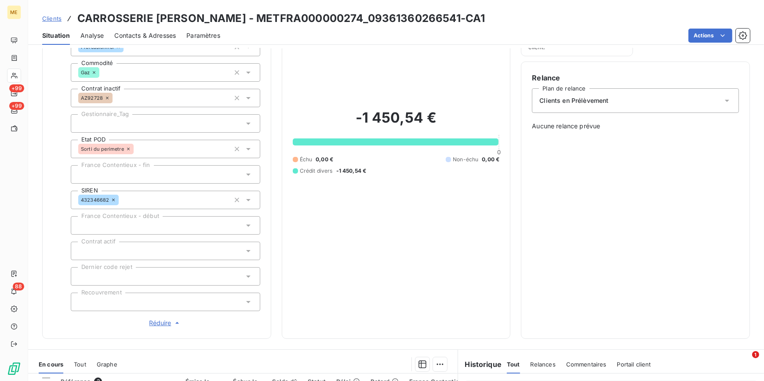
click at [160, 36] on span "Contacts & Adresses" at bounding box center [145, 35] width 62 height 9
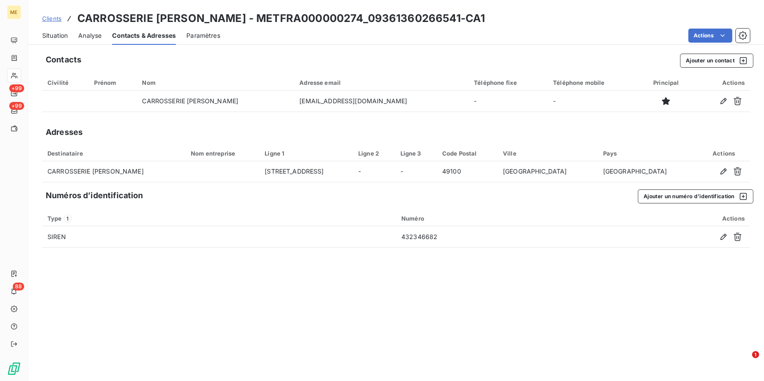
click at [47, 36] on span "Situation" at bounding box center [54, 35] width 25 height 9
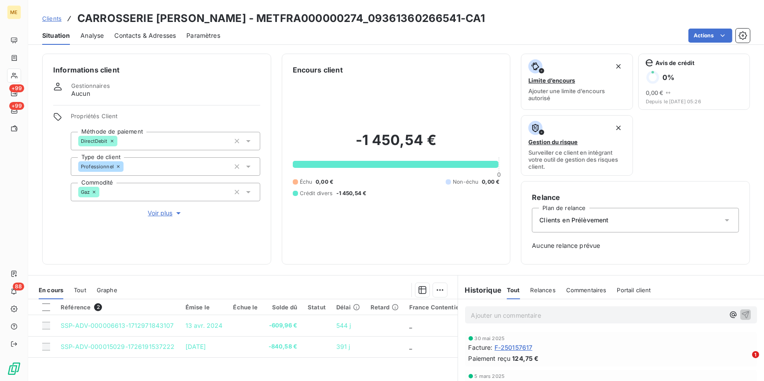
click at [164, 216] on span "Voir plus" at bounding box center [165, 213] width 35 height 9
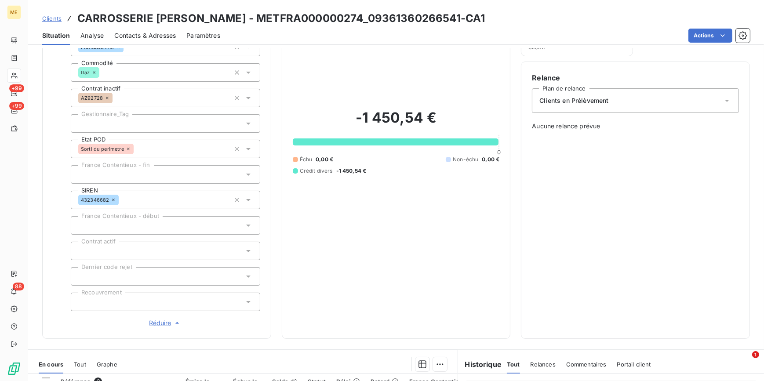
click at [147, 298] on div at bounding box center [165, 302] width 189 height 18
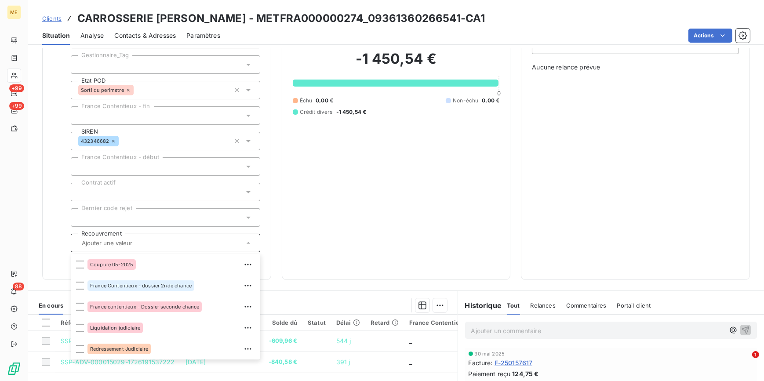
scroll to position [279, 0]
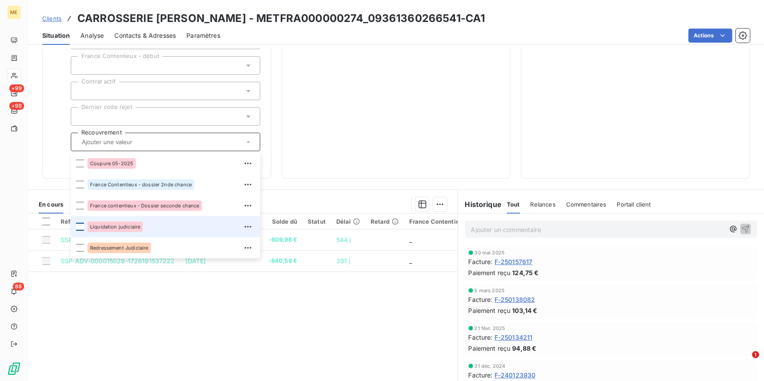
click at [79, 227] on div at bounding box center [80, 227] width 8 height 8
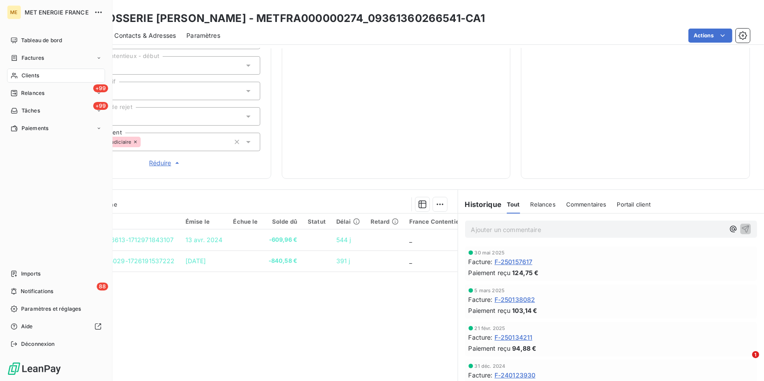
drag, startPoint x: 31, startPoint y: 74, endPoint x: 703, endPoint y: 86, distance: 672.5
click at [31, 74] on span "Clients" at bounding box center [31, 76] width 18 height 8
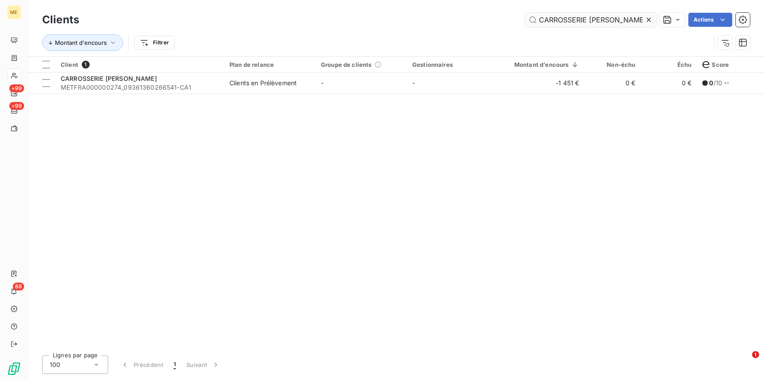
drag, startPoint x: 646, startPoint y: 18, endPoint x: 639, endPoint y: 18, distance: 7.0
click at [646, 18] on icon at bounding box center [648, 19] width 9 height 9
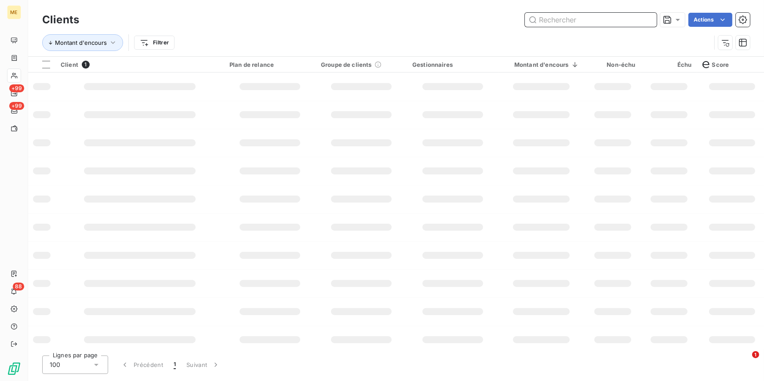
click at [640, 18] on input "text" at bounding box center [591, 20] width 132 height 14
paste input "L'ALAMBIC"
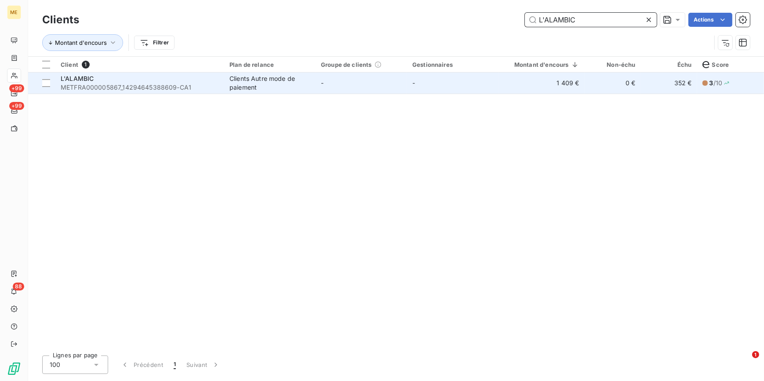
type input "L'ALAMBIC"
click at [370, 91] on td "-" at bounding box center [361, 83] width 91 height 21
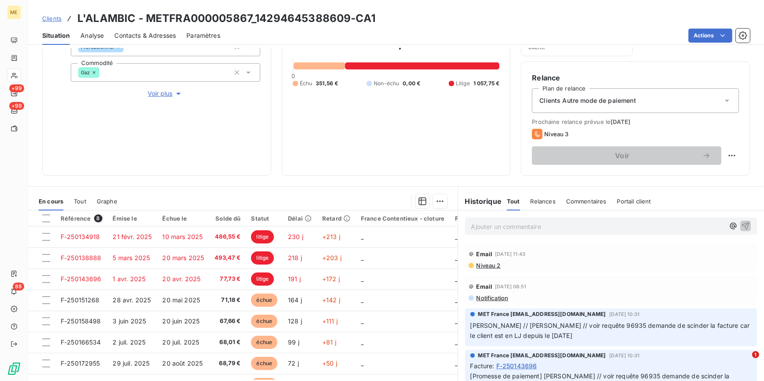
scroll to position [40, 0]
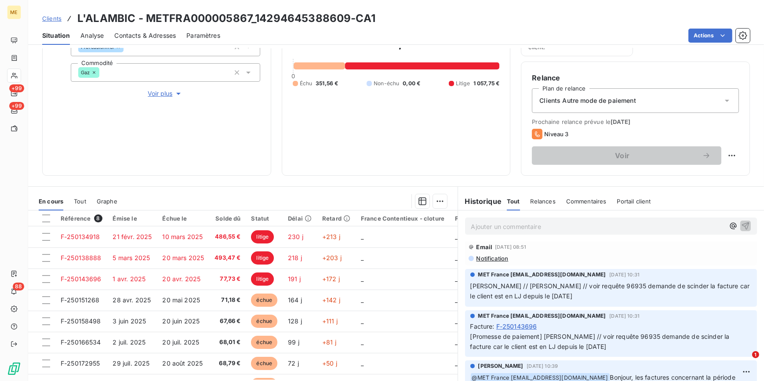
click at [149, 91] on span "Voir plus" at bounding box center [165, 93] width 35 height 9
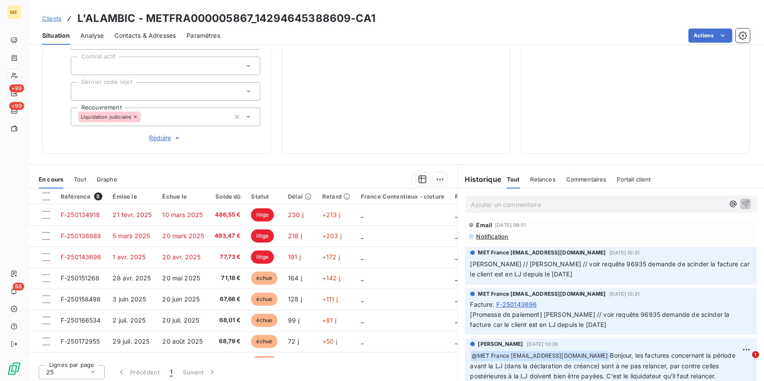
scroll to position [307, 0]
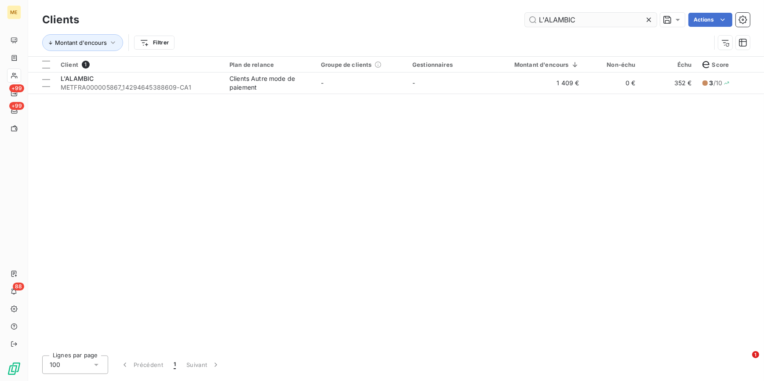
click at [648, 18] on icon at bounding box center [648, 19] width 9 height 9
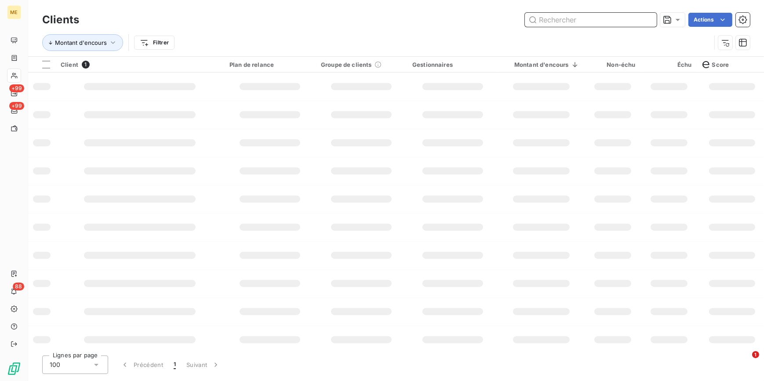
click at [643, 18] on input "text" at bounding box center [591, 20] width 132 height 14
paste input "KREMER-RIGAUD"
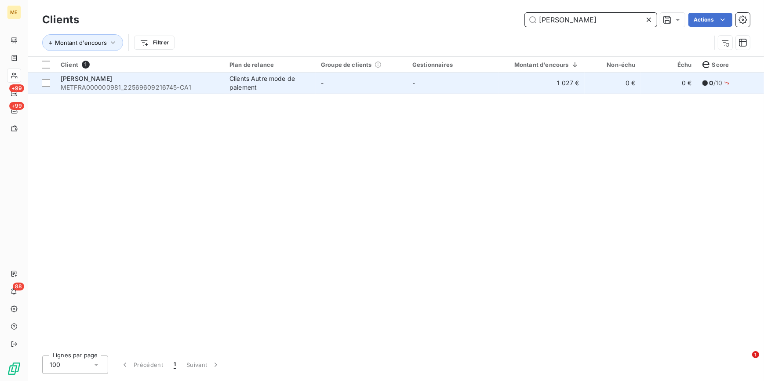
type input "KREMER-RIGAUD"
click at [331, 83] on td "-" at bounding box center [361, 83] width 91 height 21
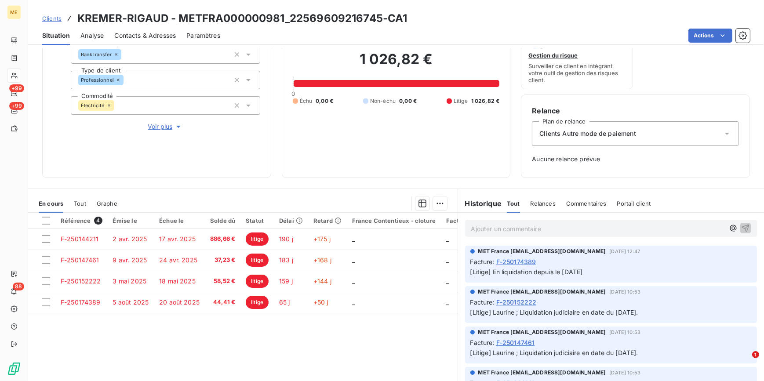
scroll to position [73, 0]
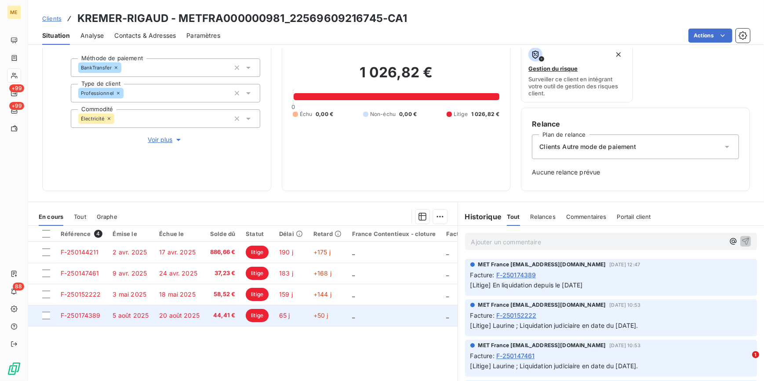
click at [205, 320] on td "44,41 €" at bounding box center [223, 315] width 36 height 21
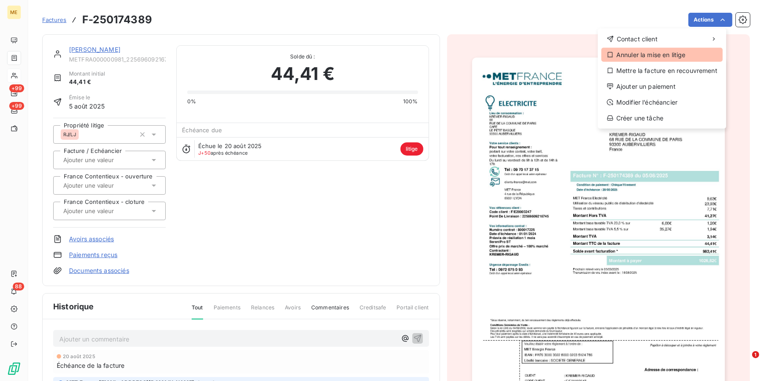
click at [677, 54] on div "Annuler la mise en litige" at bounding box center [661, 55] width 121 height 14
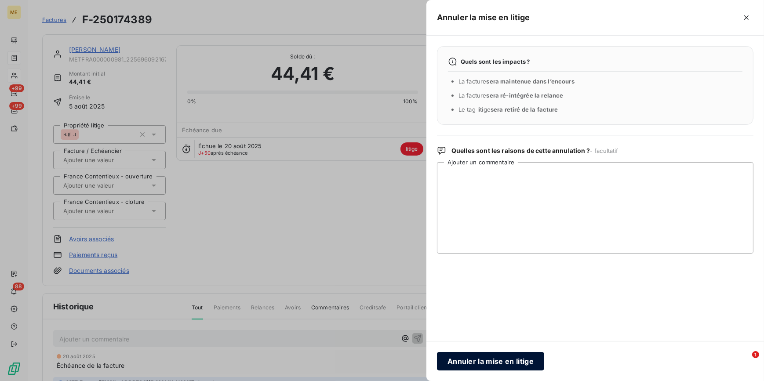
click at [508, 353] on button "Annuler la mise en litige" at bounding box center [490, 361] width 107 height 18
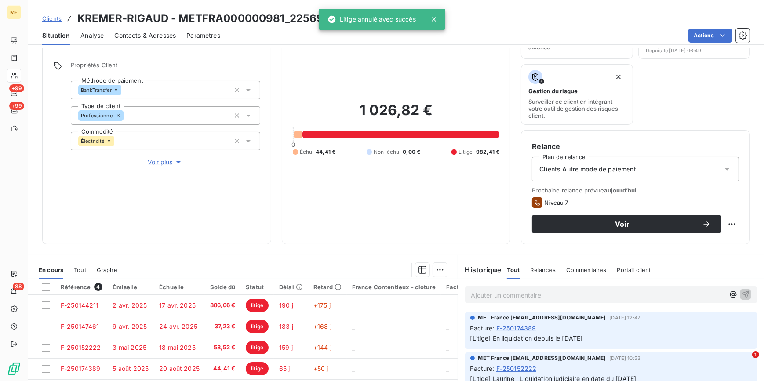
scroll to position [144, 0]
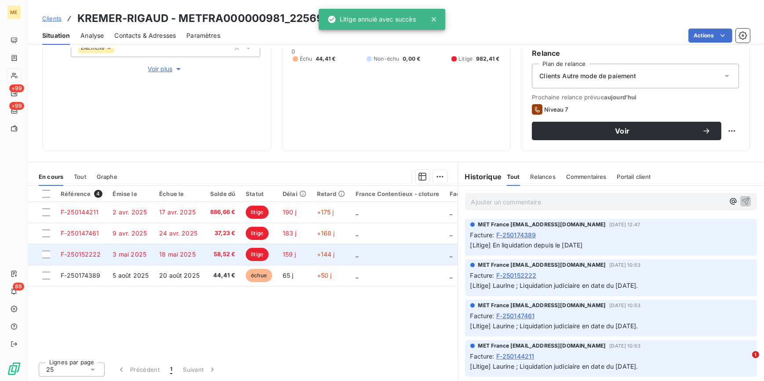
click at [243, 261] on td "litige" at bounding box center [258, 254] width 37 height 21
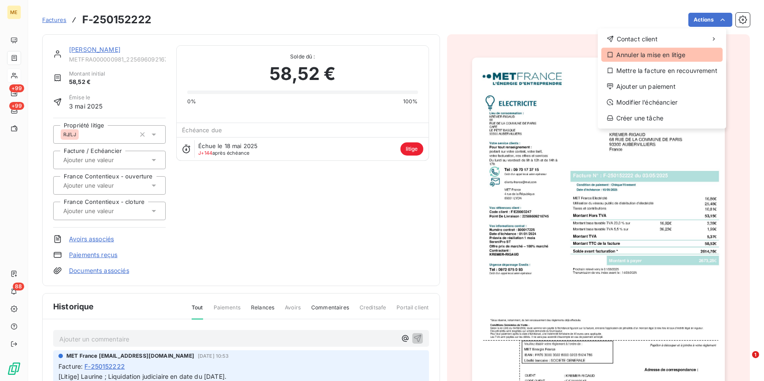
click at [648, 55] on div "Annuler la mise en litige" at bounding box center [661, 55] width 121 height 14
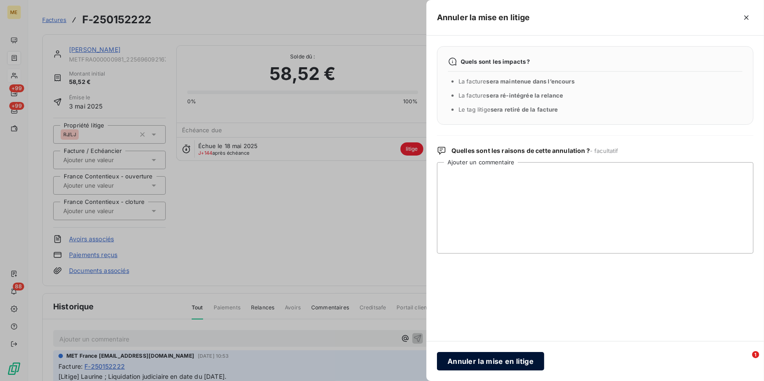
click at [476, 359] on button "Annuler la mise en litige" at bounding box center [490, 361] width 107 height 18
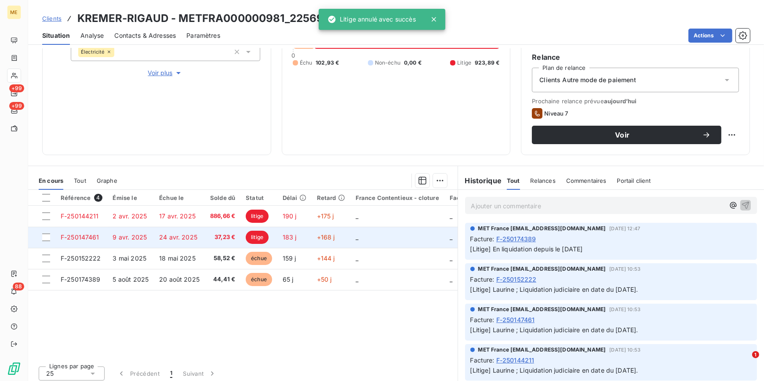
scroll to position [144, 0]
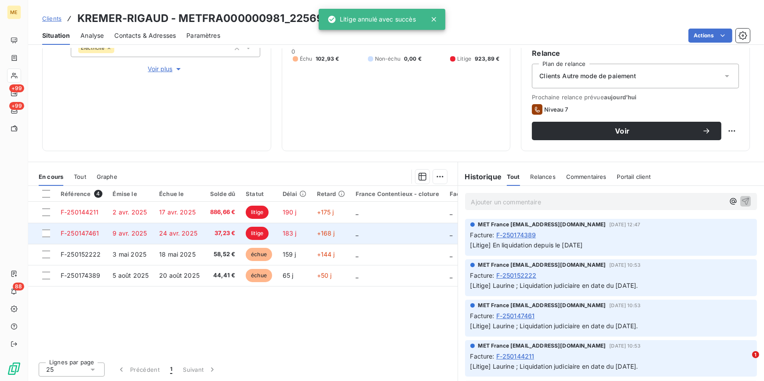
click at [255, 236] on span "litige" at bounding box center [257, 233] width 23 height 13
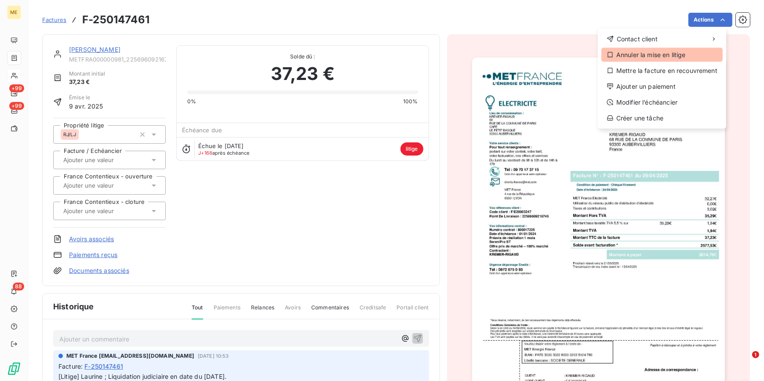
click at [633, 52] on div "Annuler la mise en litige" at bounding box center [661, 55] width 121 height 14
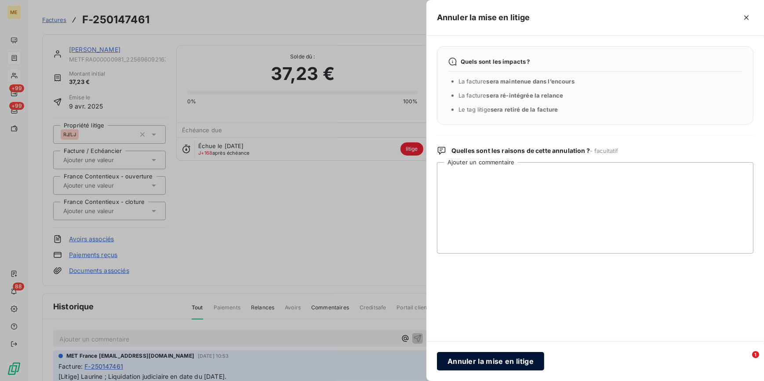
click at [484, 360] on button "Annuler la mise en litige" at bounding box center [490, 361] width 107 height 18
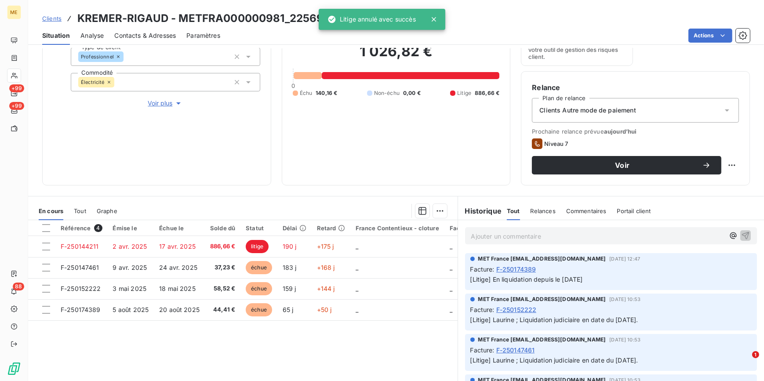
scroll to position [144, 0]
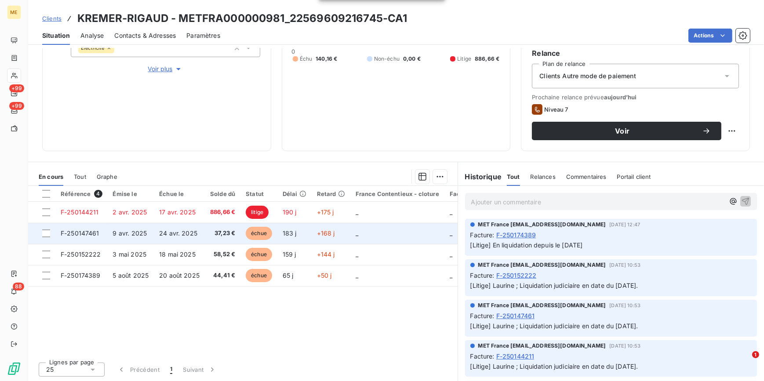
click at [224, 232] on span "37,23 €" at bounding box center [222, 233] width 25 height 9
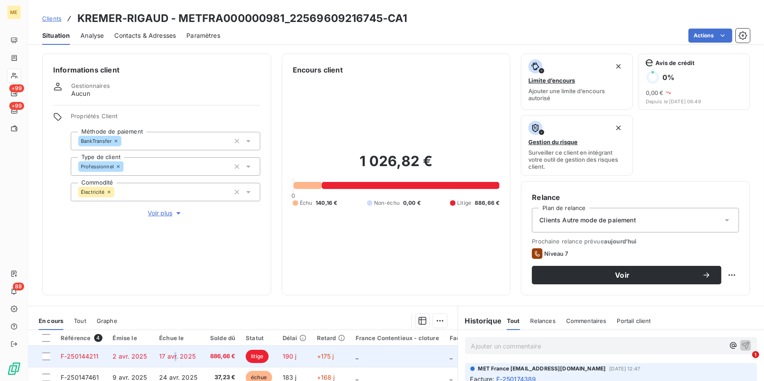
click at [174, 360] on td "17 avr. 2025" at bounding box center [179, 356] width 51 height 21
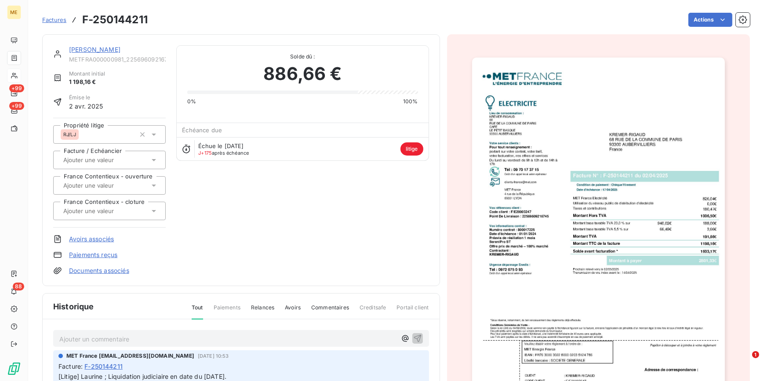
click at [543, 166] on img "button" at bounding box center [598, 237] width 253 height 358
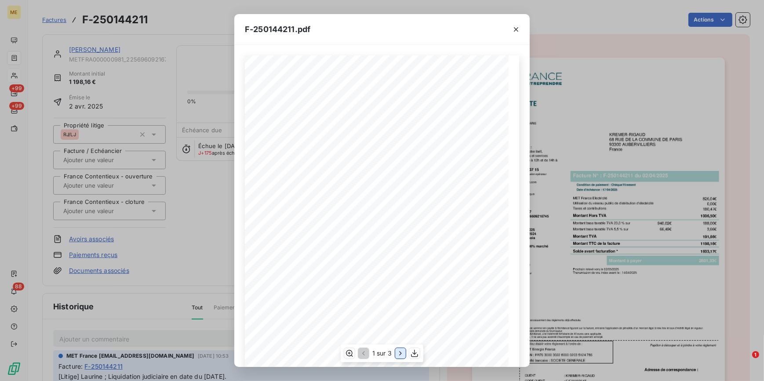
click at [399, 351] on icon "button" at bounding box center [400, 353] width 9 height 9
drag, startPoint x: 159, startPoint y: 68, endPoint x: 62, endPoint y: 17, distance: 109.7
click at [159, 68] on div "F-250144211.pdf Détail de votre facture : Document à conserver 10 ans 2/2 Numér…" at bounding box center [382, 190] width 764 height 381
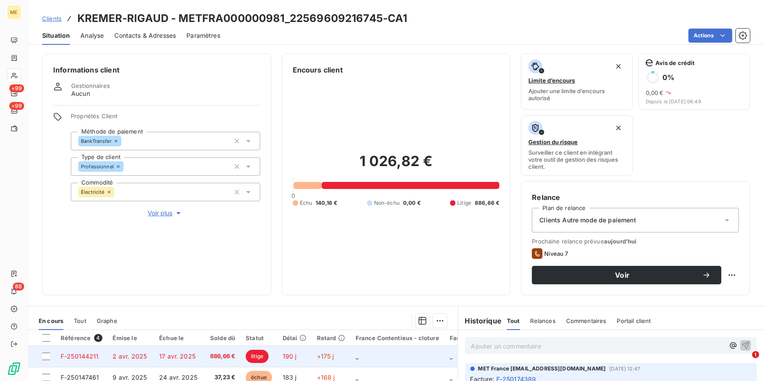
scroll to position [144, 0]
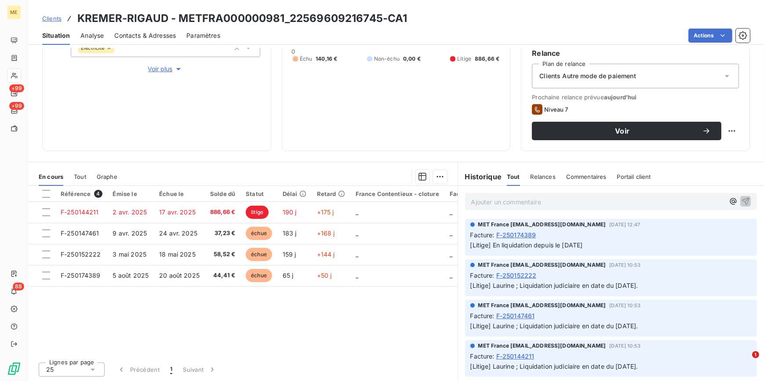
click at [170, 68] on span "Voir plus" at bounding box center [165, 69] width 35 height 9
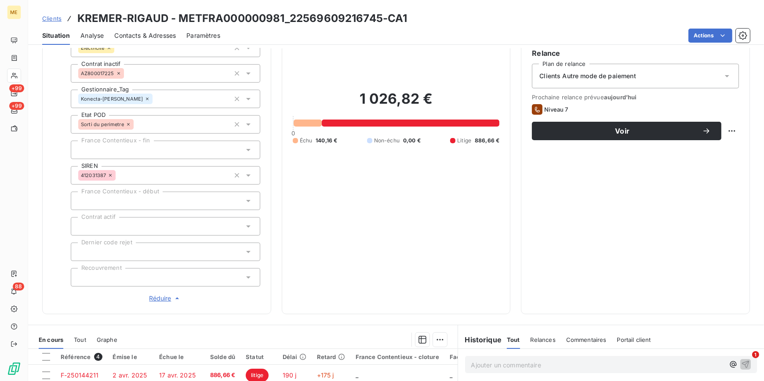
click at [144, 275] on div at bounding box center [165, 277] width 189 height 18
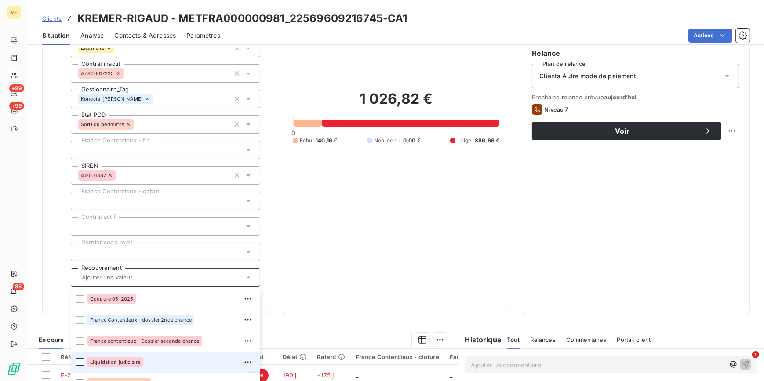
click at [81, 360] on div at bounding box center [80, 362] width 8 height 8
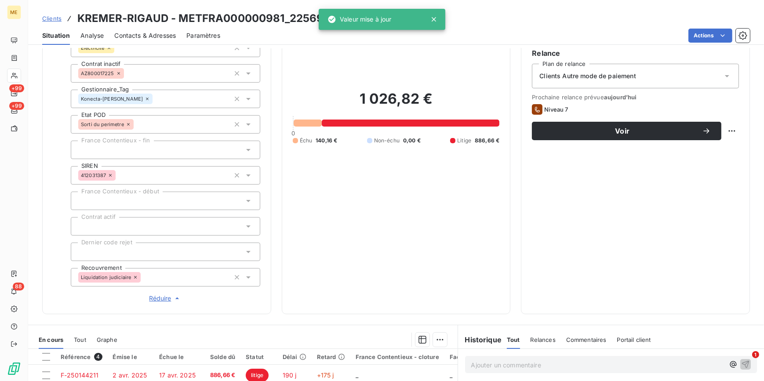
click at [58, 19] on span "Clients" at bounding box center [51, 18] width 19 height 7
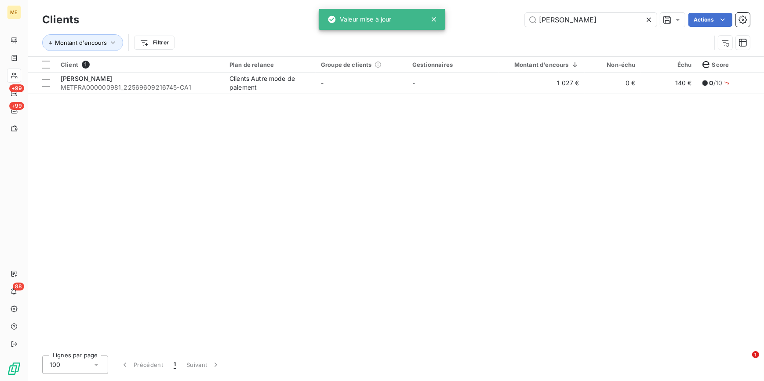
click at [653, 20] on div at bounding box center [650, 20] width 12 height 14
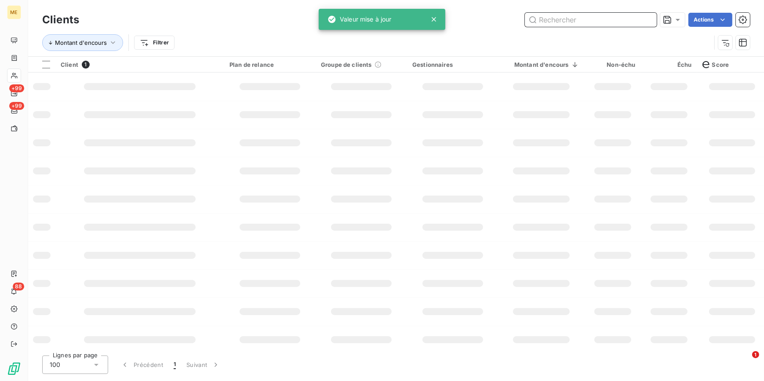
click at [648, 19] on input "text" at bounding box center [591, 20] width 132 height 14
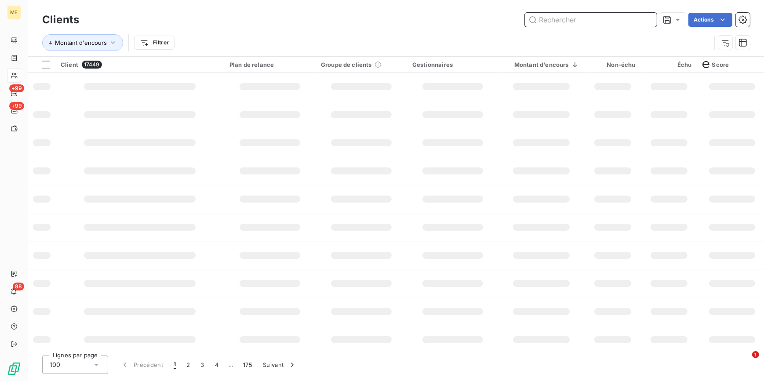
paste input "COMPAGNIE COMMERCIALE DU BASSIN C.C.B"
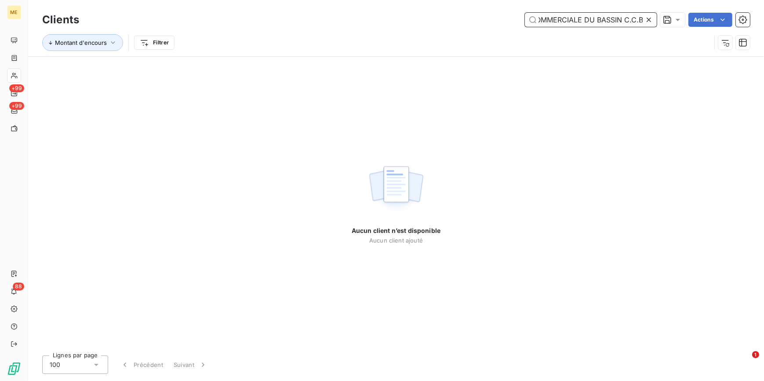
click at [641, 19] on input "COMPAGNIE COMMERCIALE DU BASSIN C.C.B" at bounding box center [591, 20] width 132 height 14
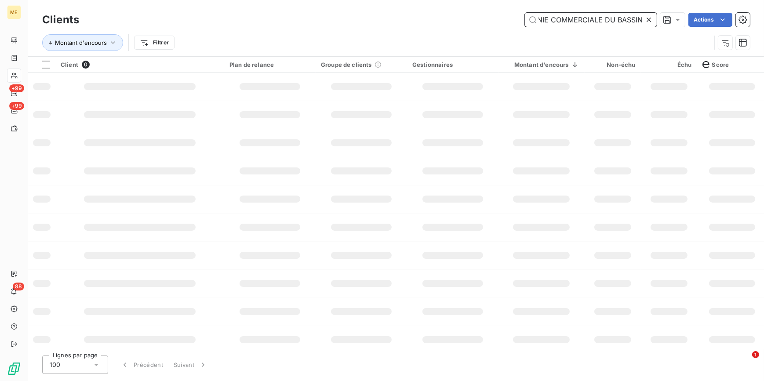
scroll to position [0, 32]
type input "COMPAGNIE COMMERCIALE DU BASSIN"
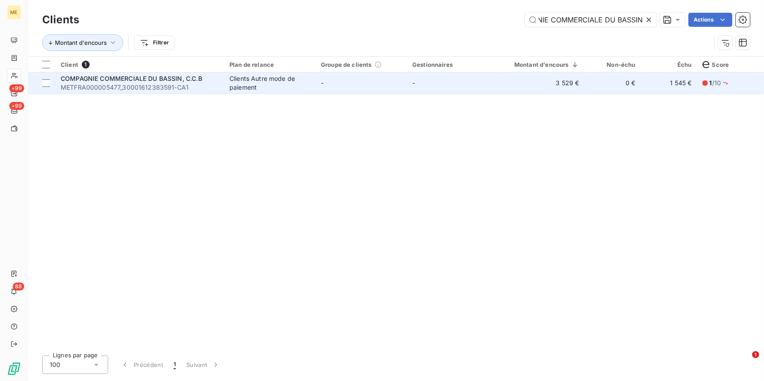
click at [186, 87] on span "METFRA000005477_30001612383591-CA1" at bounding box center [140, 87] width 158 height 9
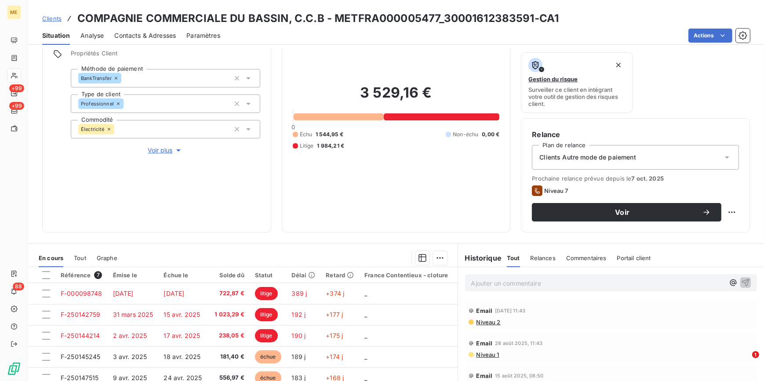
scroll to position [45, 0]
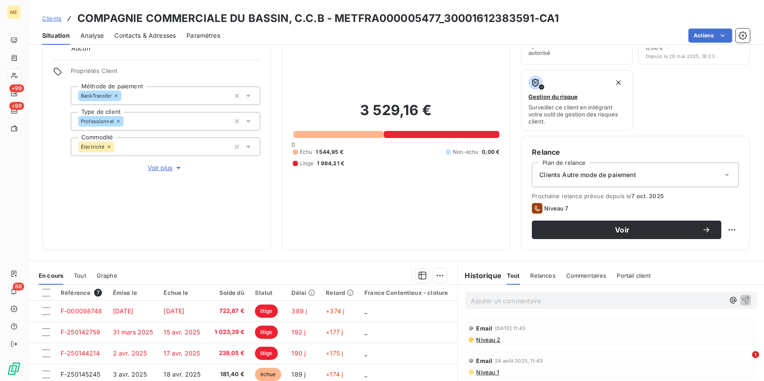
click at [162, 166] on span "Voir plus" at bounding box center [165, 167] width 35 height 9
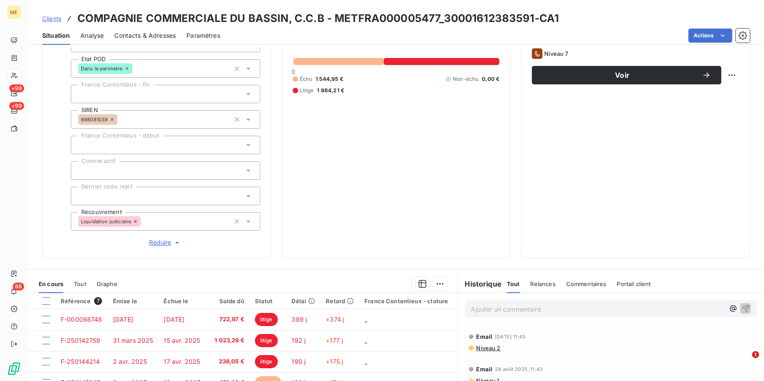
scroll to position [205, 0]
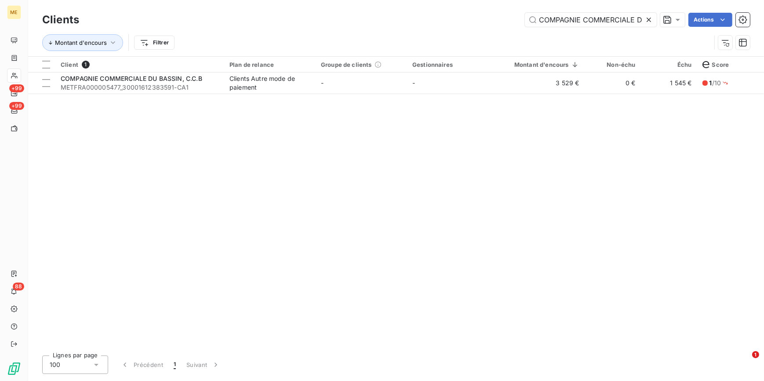
click at [646, 18] on icon at bounding box center [648, 19] width 9 height 9
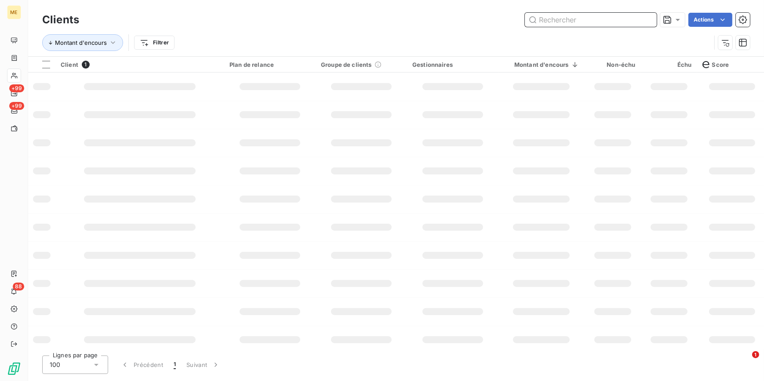
click at [646, 18] on input "text" at bounding box center [591, 20] width 132 height 14
paste input "Ici, Comme Chez Meme"
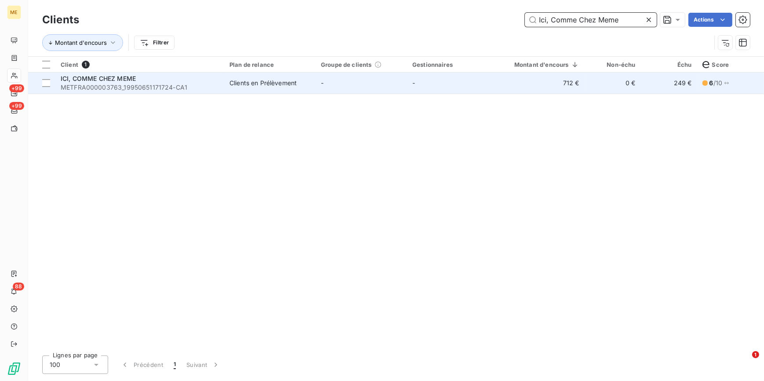
type input "Ici, Comme Chez Meme"
click at [395, 93] on td "-" at bounding box center [361, 83] width 91 height 21
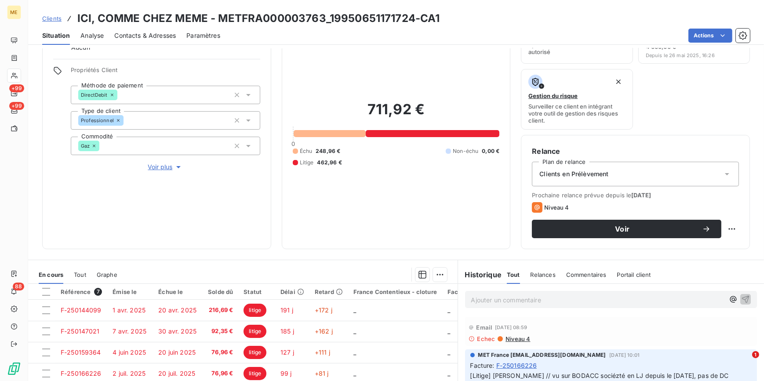
scroll to position [24, 0]
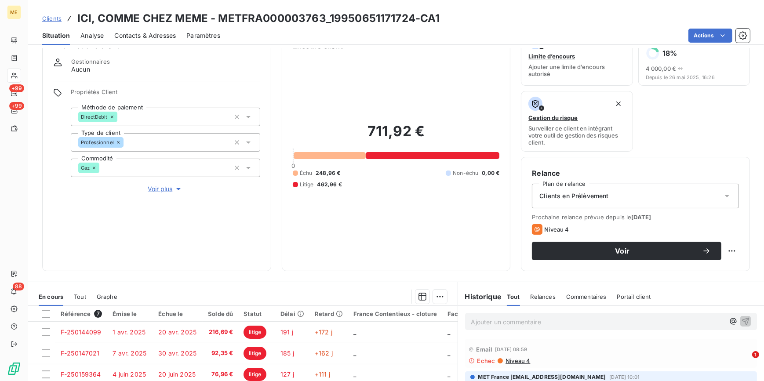
click at [168, 186] on span "Voir plus" at bounding box center [165, 189] width 35 height 9
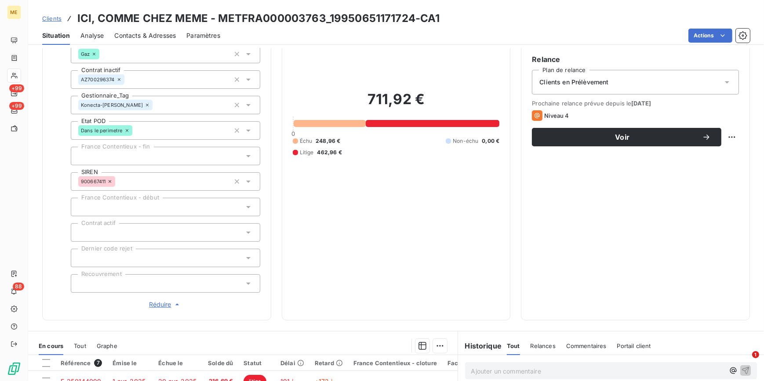
scroll to position [224, 0]
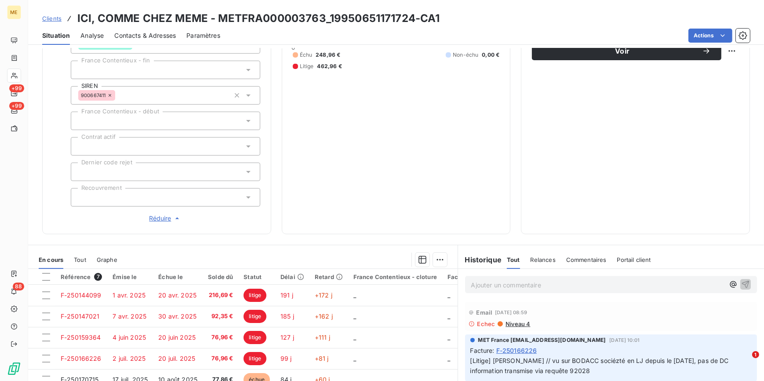
click at [144, 200] on div at bounding box center [165, 197] width 189 height 18
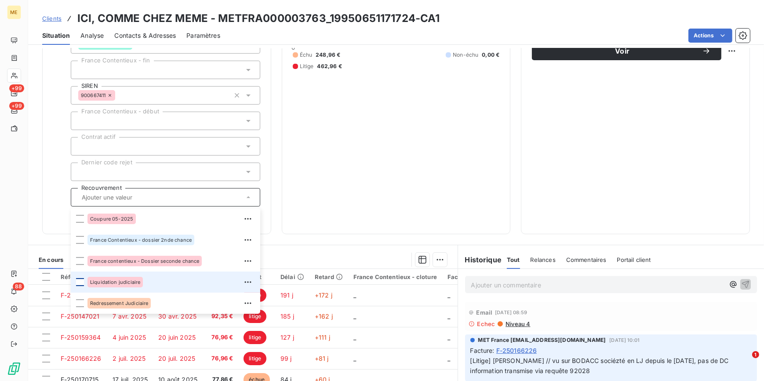
click at [79, 283] on div at bounding box center [80, 282] width 8 height 8
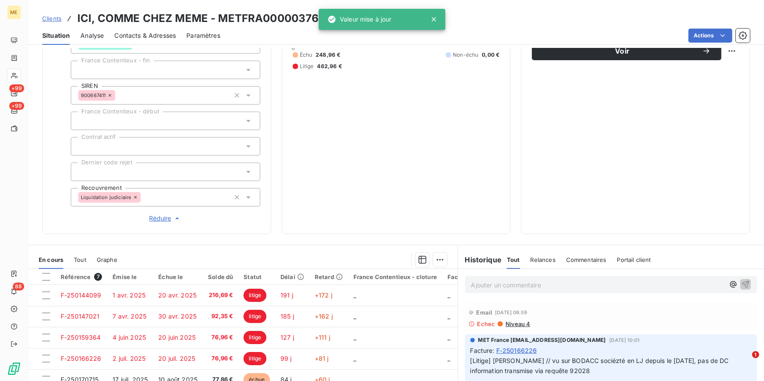
click at [443, 221] on div "711,92 € 0 Échu 248,96 € Non-échu 0,00 € Litige 462,96 €" at bounding box center [396, 37] width 207 height 372
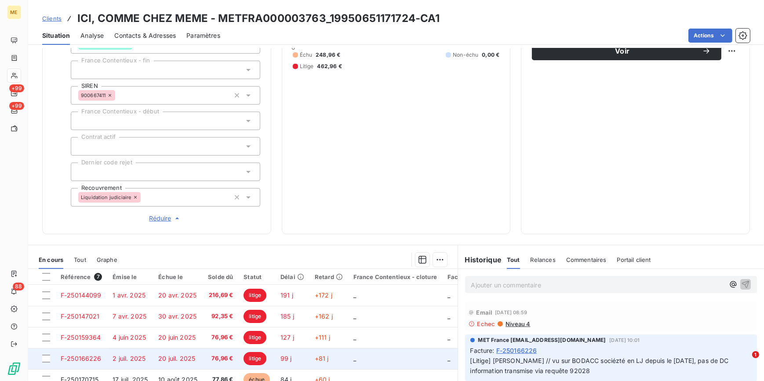
click at [216, 348] on td "76,96 €" at bounding box center [221, 358] width 36 height 21
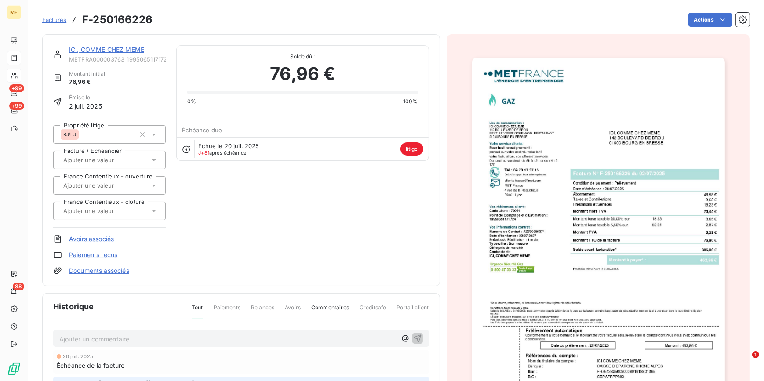
click at [657, 171] on img "button" at bounding box center [598, 237] width 253 height 358
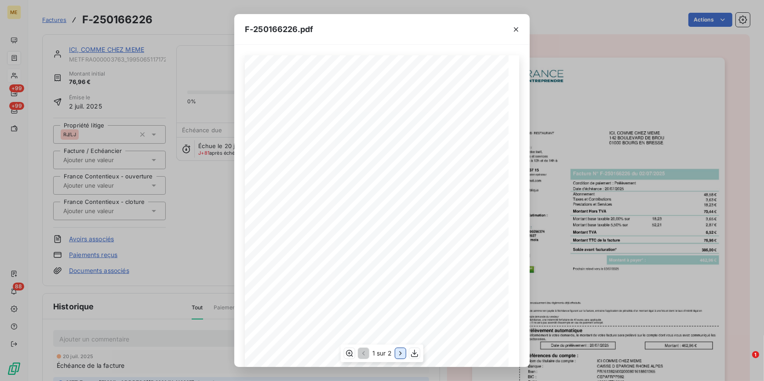
click at [400, 351] on icon "button" at bounding box center [400, 353] width 9 height 9
click at [521, 29] on button "button" at bounding box center [516, 29] width 14 height 14
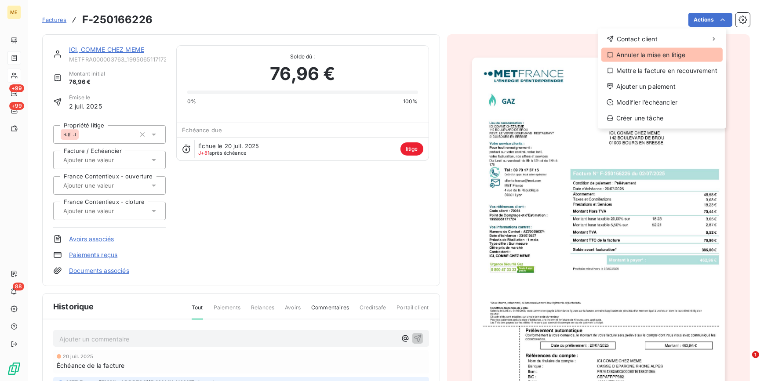
click at [649, 57] on div "Annuler la mise en litige" at bounding box center [661, 55] width 121 height 14
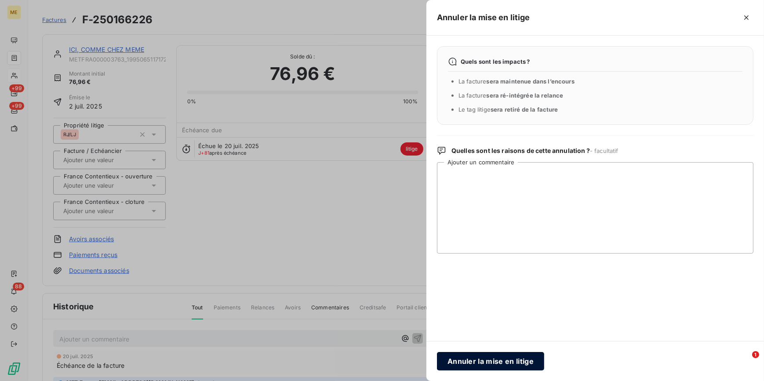
click at [488, 358] on button "Annuler la mise en litige" at bounding box center [490, 361] width 107 height 18
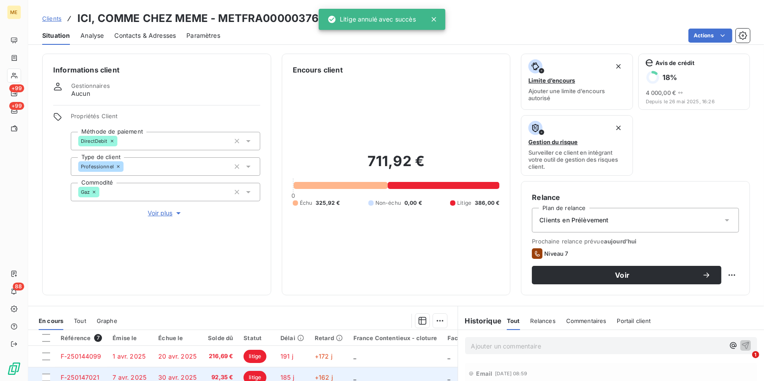
scroll to position [144, 0]
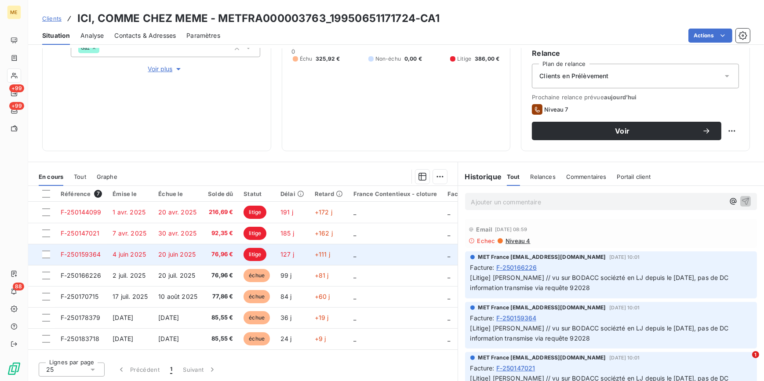
click at [224, 255] on span "76,96 €" at bounding box center [220, 254] width 25 height 9
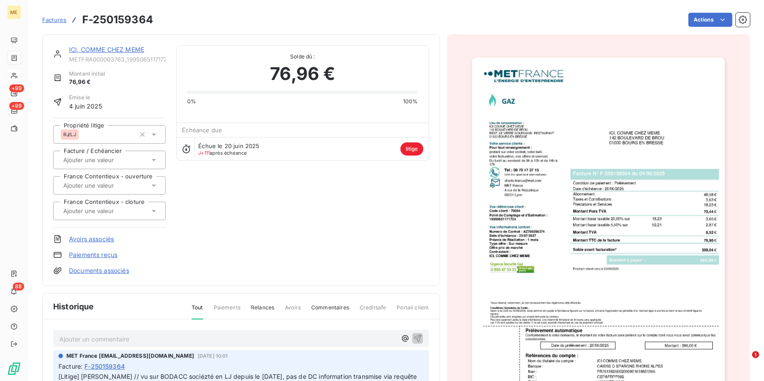
click at [710, 173] on img "button" at bounding box center [598, 237] width 253 height 358
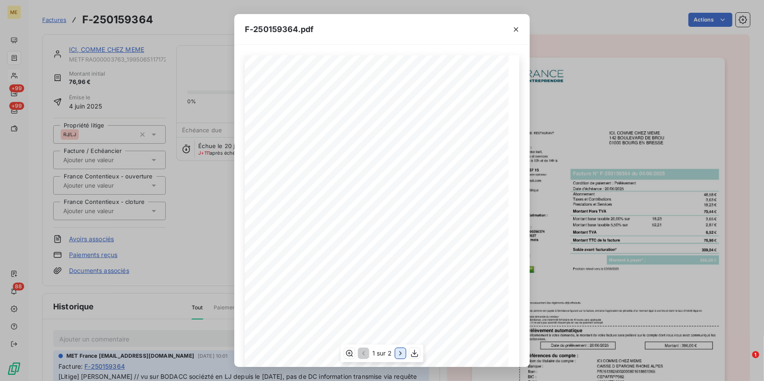
click at [398, 356] on icon "button" at bounding box center [400, 353] width 9 height 9
click at [515, 28] on icon "button" at bounding box center [516, 29] width 9 height 9
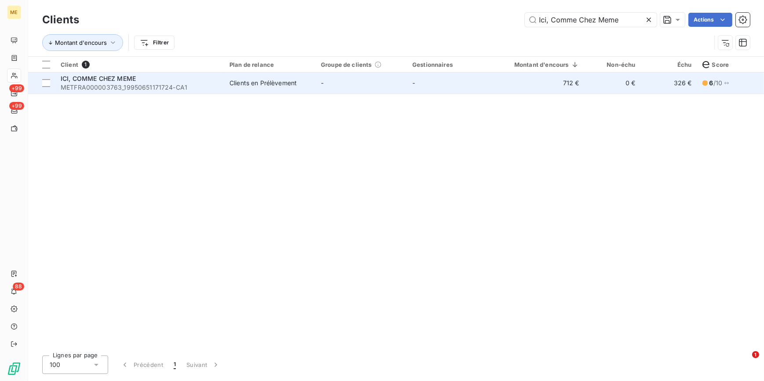
click at [385, 89] on td "-" at bounding box center [361, 83] width 91 height 21
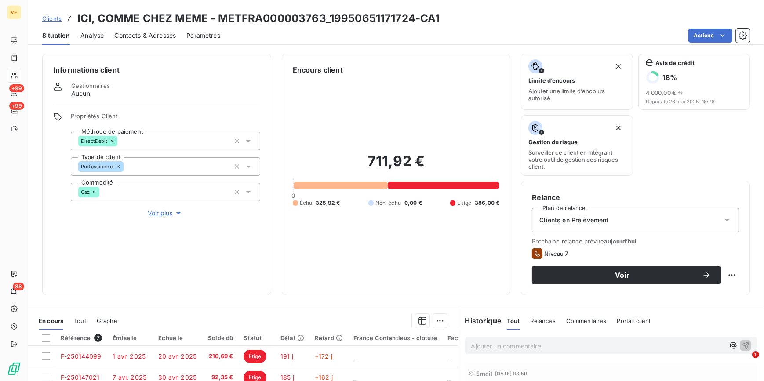
drag, startPoint x: 174, startPoint y: 212, endPoint x: 151, endPoint y: 197, distance: 27.5
click at [171, 213] on span "Voir plus" at bounding box center [165, 213] width 35 height 9
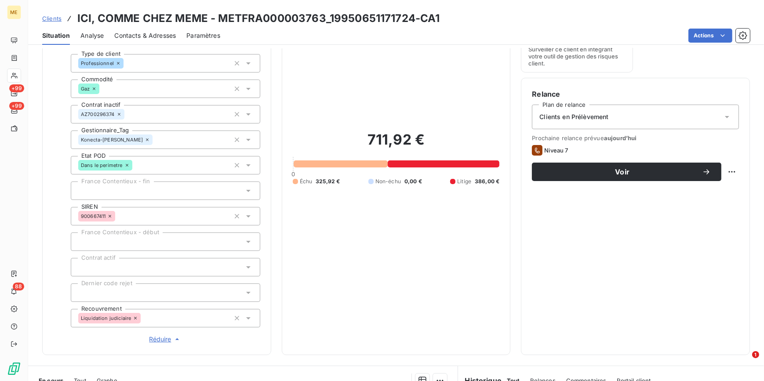
scroll to position [160, 0]
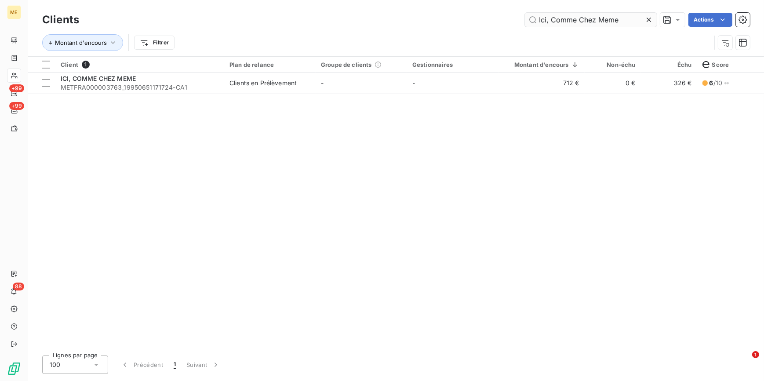
click at [647, 21] on icon at bounding box center [648, 20] width 4 height 4
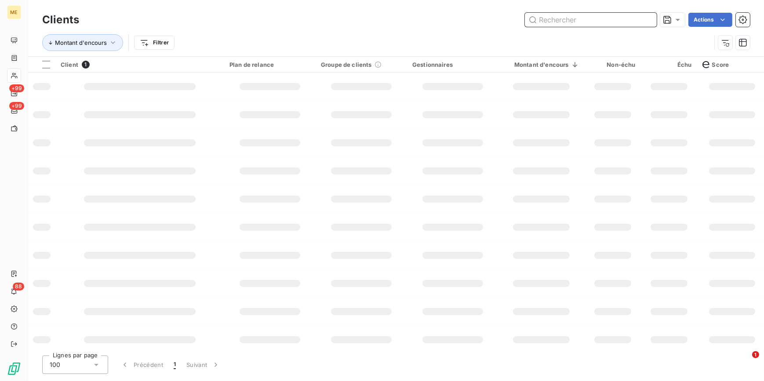
click at [647, 20] on input "text" at bounding box center [591, 20] width 132 height 14
paste input "MLG DA VIKEN"
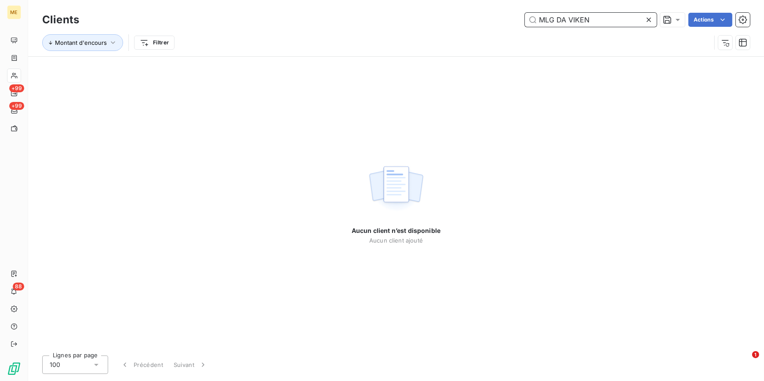
click at [604, 22] on input "MLG DA VIKEN" at bounding box center [591, 20] width 132 height 14
drag, startPoint x: 604, startPoint y: 22, endPoint x: 554, endPoint y: 18, distance: 50.3
click at [554, 18] on input "MLG DA VIKEN" at bounding box center [591, 20] width 132 height 14
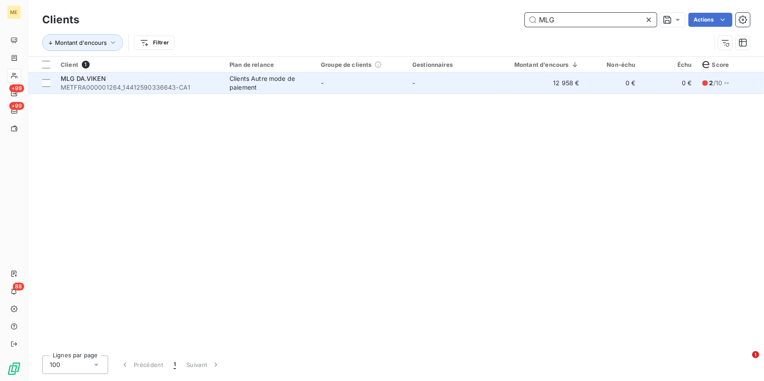
type input "MLG"
click at [276, 89] on div "Clients Autre mode de paiement" at bounding box center [269, 83] width 81 height 18
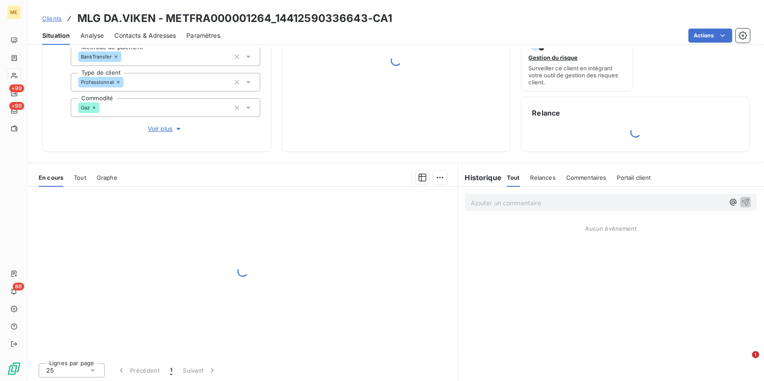
scroll to position [85, 0]
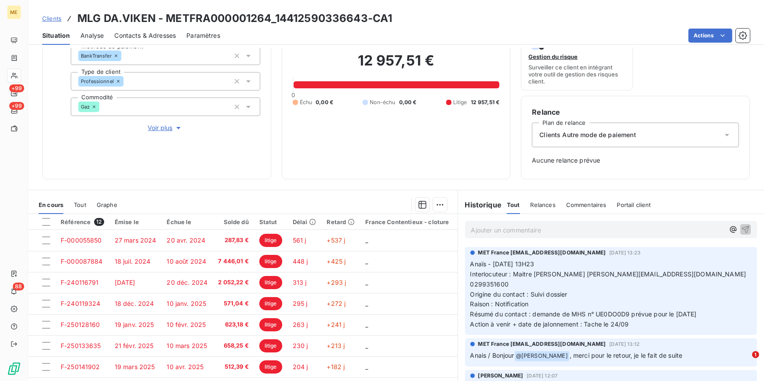
click at [172, 123] on button "Voir plus" at bounding box center [165, 128] width 189 height 10
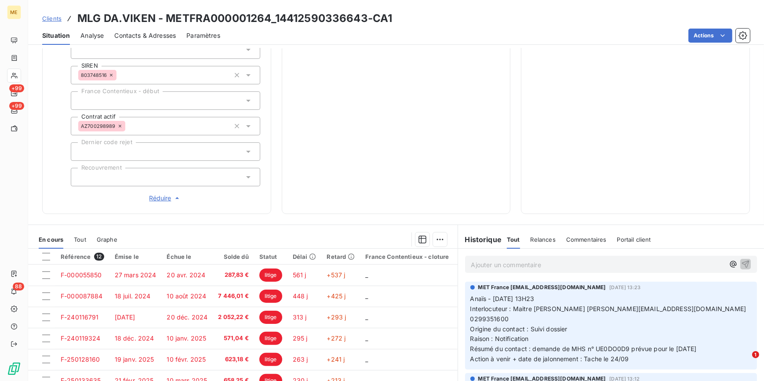
scroll to position [245, 0]
click at [176, 177] on div at bounding box center [165, 176] width 189 height 18
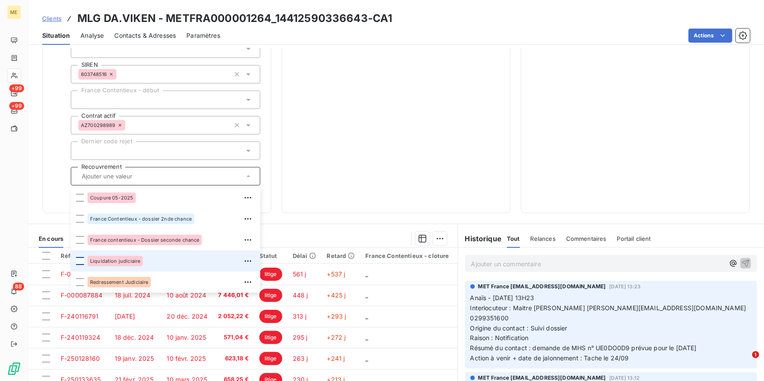
click at [81, 259] on div at bounding box center [80, 261] width 8 height 8
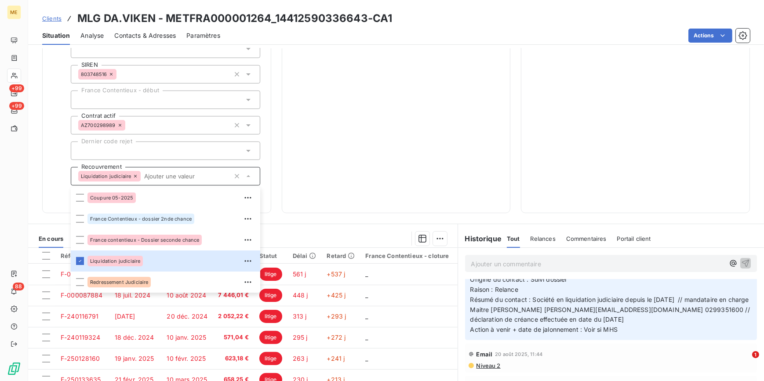
scroll to position [399, 0]
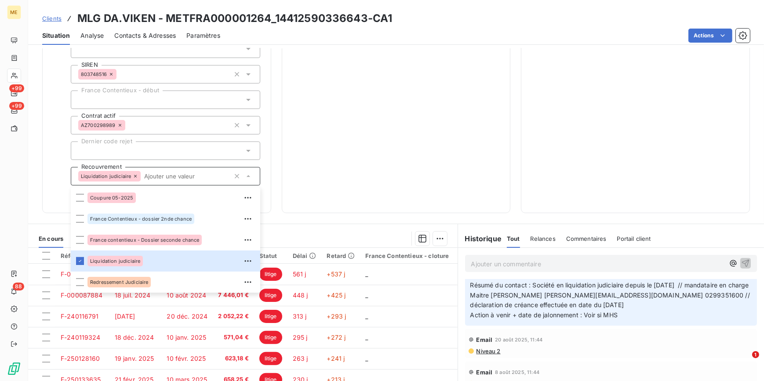
click at [439, 149] on div "12 957,51 € 0 Échu 0,00 € Non-échu 0,00 € Litige 12 957,51 €" at bounding box center [396, 16] width 207 height 372
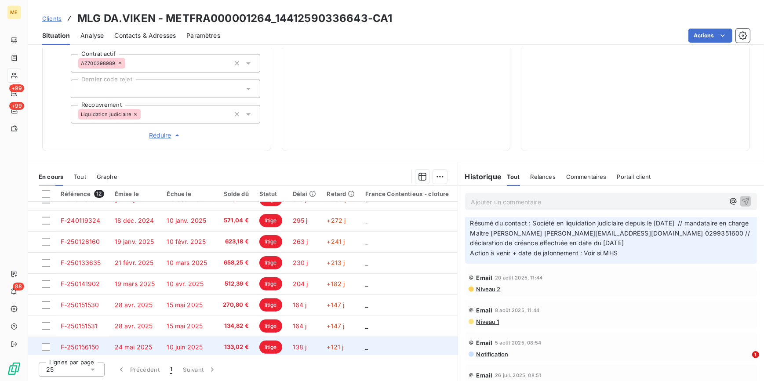
scroll to position [23, 0]
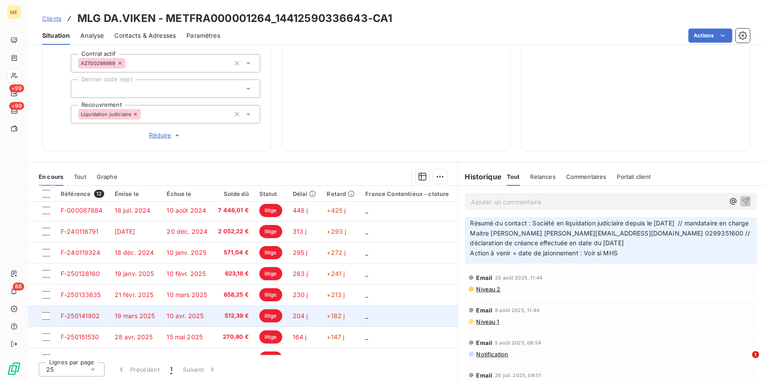
click at [181, 320] on td "10 avr. 2025" at bounding box center [186, 315] width 51 height 21
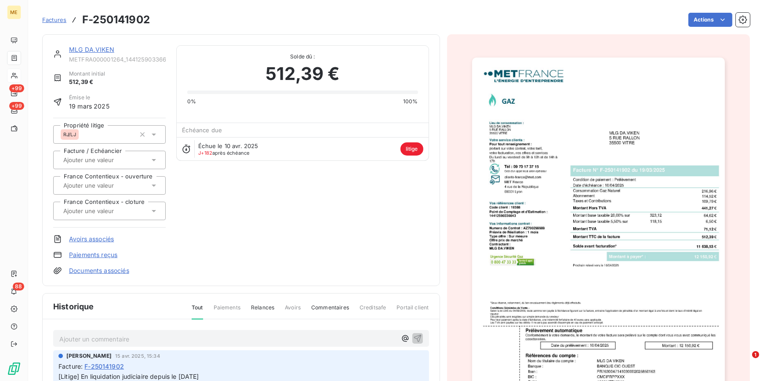
click at [650, 136] on img "button" at bounding box center [598, 237] width 253 height 358
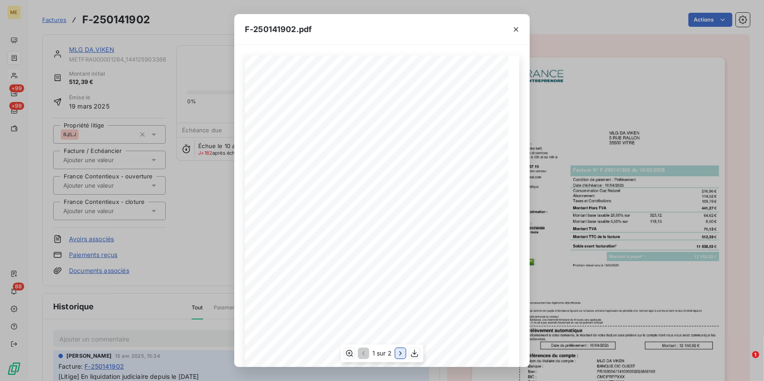
click at [404, 351] on icon "button" at bounding box center [400, 353] width 9 height 9
click at [151, 224] on div "F-250141902.pdf Détail de votre facture : Document à conserver 10 ans Numéro F-…" at bounding box center [382, 190] width 764 height 381
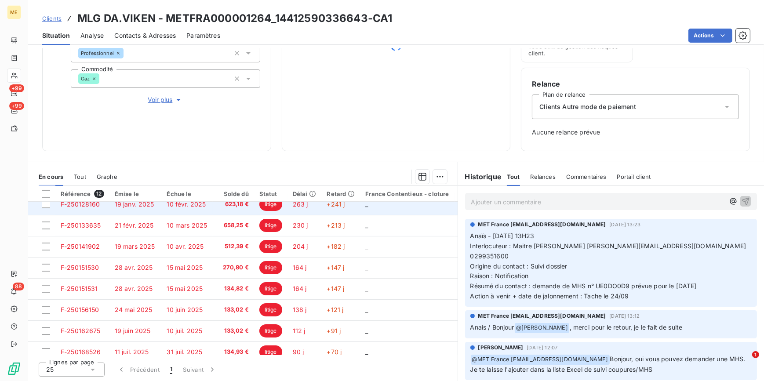
scroll to position [103, 0]
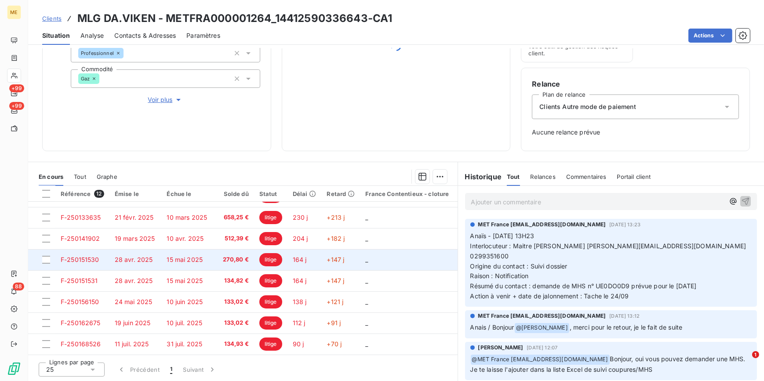
click at [213, 255] on td "270,80 €" at bounding box center [233, 259] width 41 height 21
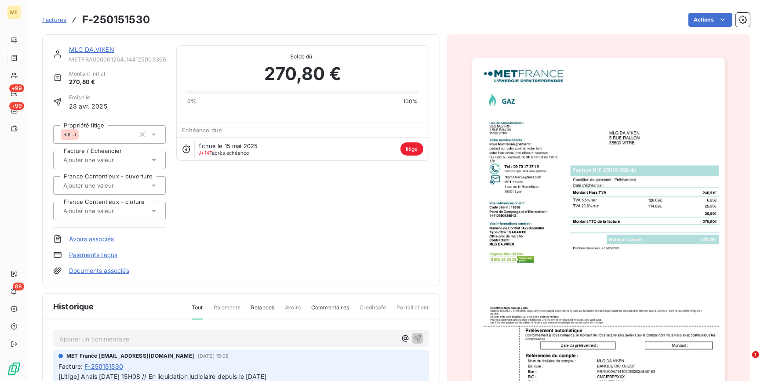
click at [610, 147] on img "button" at bounding box center [598, 237] width 253 height 358
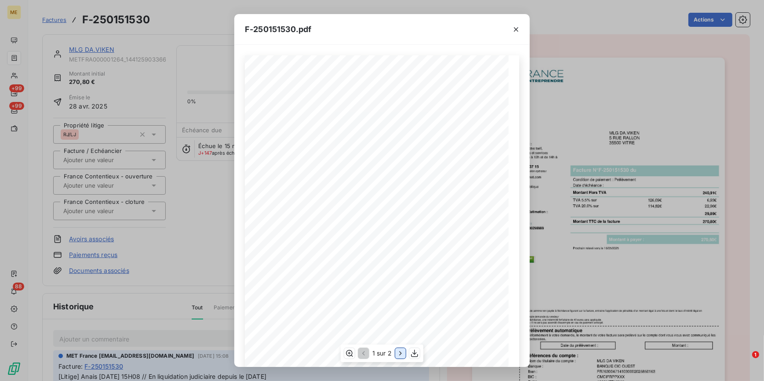
click at [402, 351] on icon "button" at bounding box center [400, 353] width 9 height 9
click at [211, 222] on div "F-250151530.pdf Détail de votre facture : Document à conserver 10 ans Numéro F-…" at bounding box center [382, 190] width 764 height 381
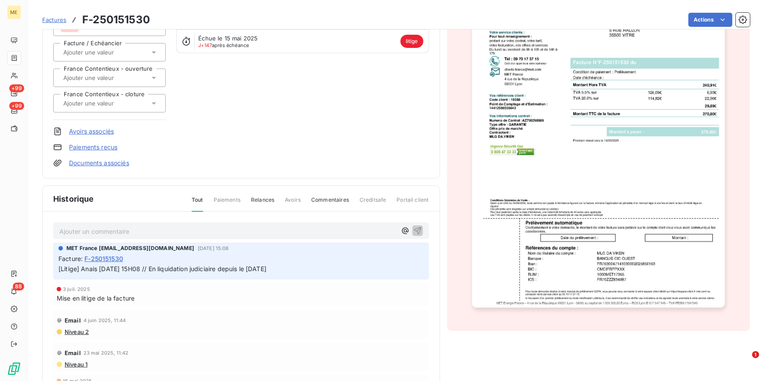
scroll to position [120, 0]
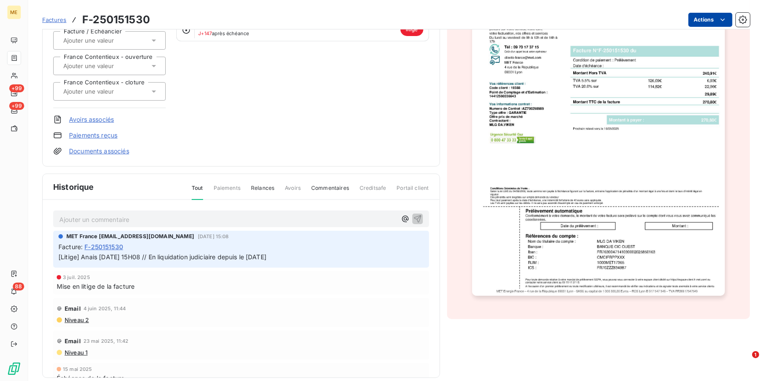
click at [722, 17] on html "ME +99 +99 88 Factures F-250151530 Actions MLG DA.VIKEN METFRA000001264_1441259…" at bounding box center [382, 190] width 764 height 381
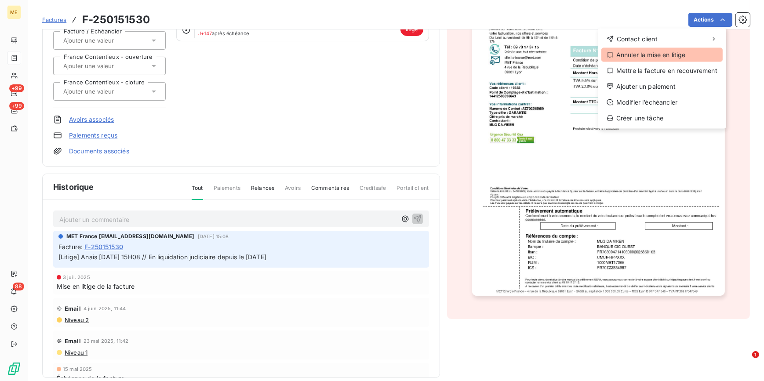
click at [648, 59] on div "Annuler la mise en litige" at bounding box center [661, 55] width 121 height 14
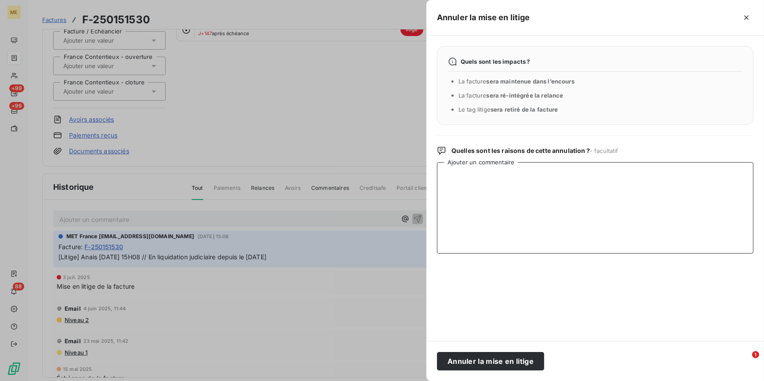
click at [472, 188] on textarea "Ajouter un commentaire" at bounding box center [595, 207] width 316 height 91
type textarea "levée litige car facture post LJ"
click at [470, 359] on button "Annuler la mise en litige" at bounding box center [490, 361] width 107 height 18
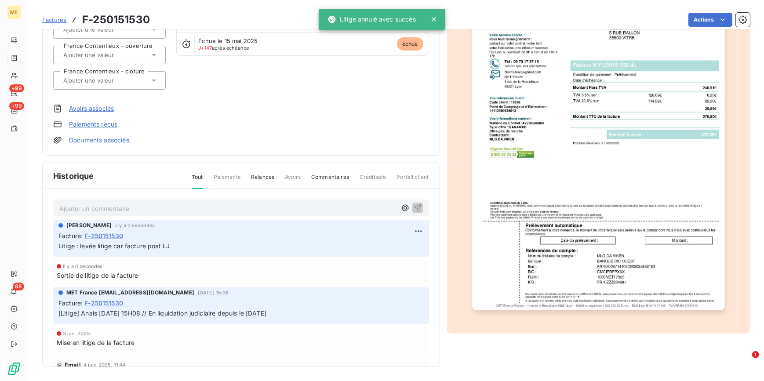
scroll to position [95, 0]
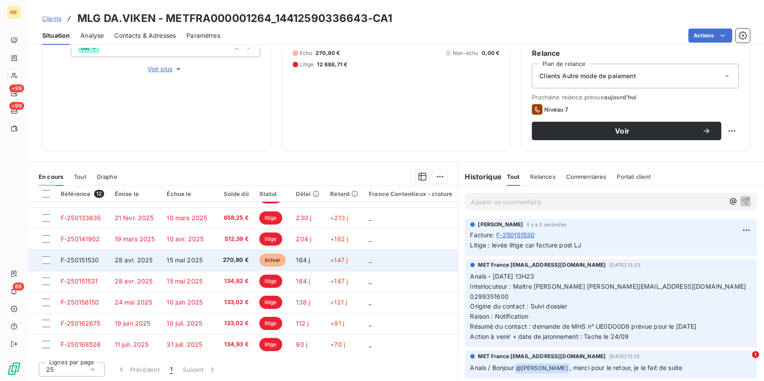
scroll to position [103, 0]
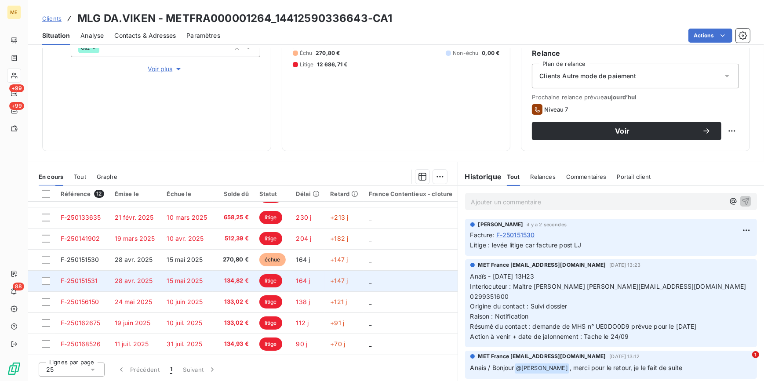
click at [223, 272] on td "134,82 €" at bounding box center [233, 280] width 41 height 21
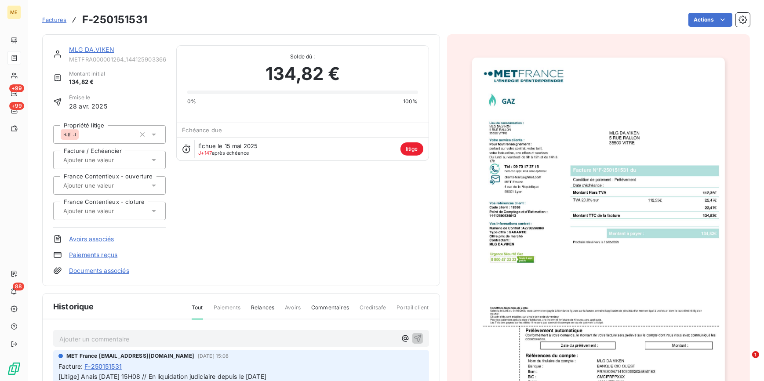
click at [585, 231] on img "button" at bounding box center [598, 237] width 253 height 358
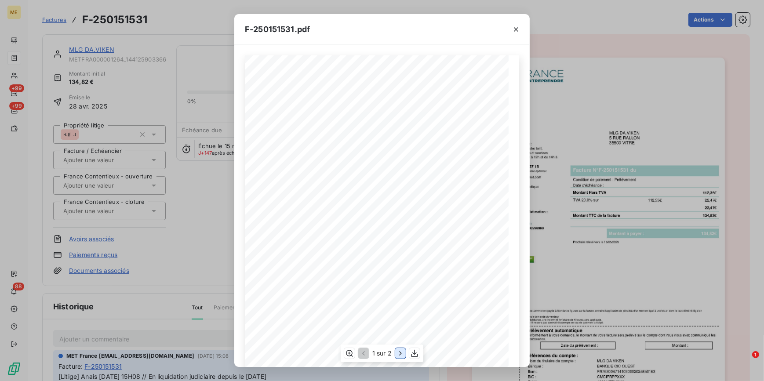
click at [404, 352] on icon "button" at bounding box center [400, 353] width 9 height 9
click at [518, 26] on icon "button" at bounding box center [516, 29] width 9 height 9
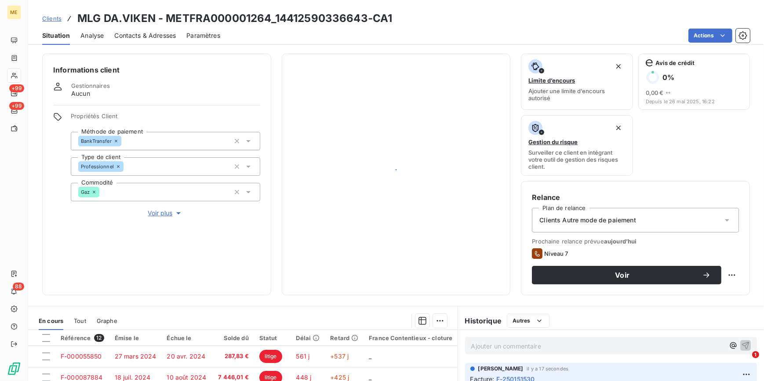
click at [363, 245] on div at bounding box center [396, 175] width 207 height 220
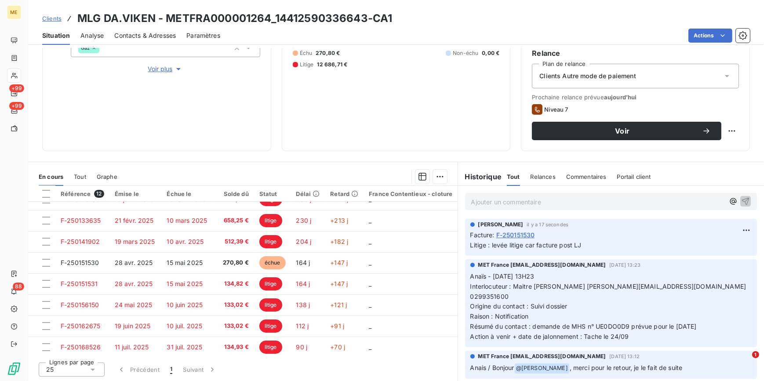
scroll to position [103, 0]
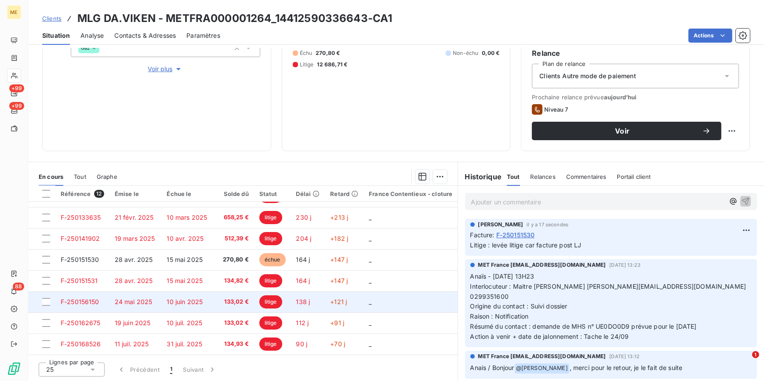
click at [228, 298] on span "133,02 €" at bounding box center [233, 302] width 31 height 9
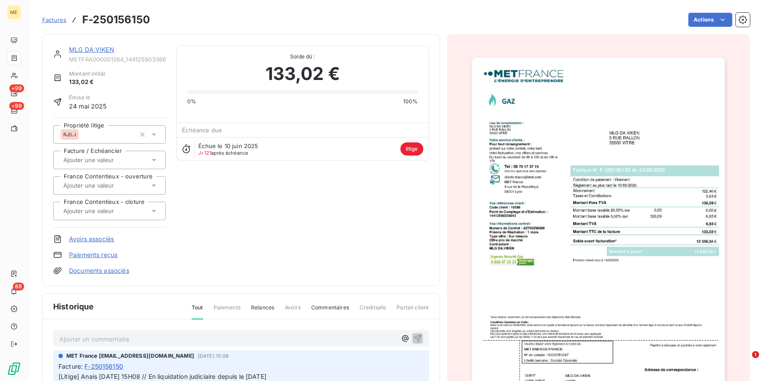
click at [590, 171] on img "button" at bounding box center [598, 237] width 253 height 358
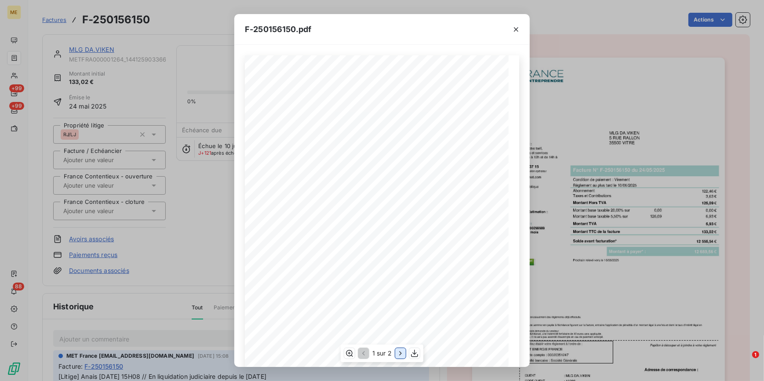
click at [402, 353] on icon "button" at bounding box center [400, 353] width 9 height 9
click at [515, 29] on icon "button" at bounding box center [516, 29] width 4 height 4
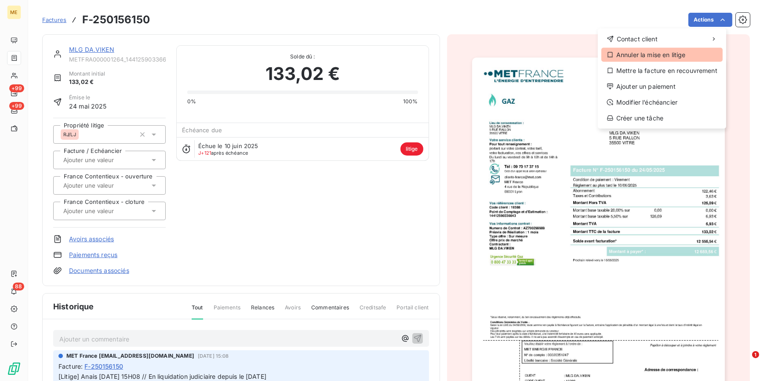
click at [639, 57] on div "Annuler la mise en litige" at bounding box center [661, 55] width 121 height 14
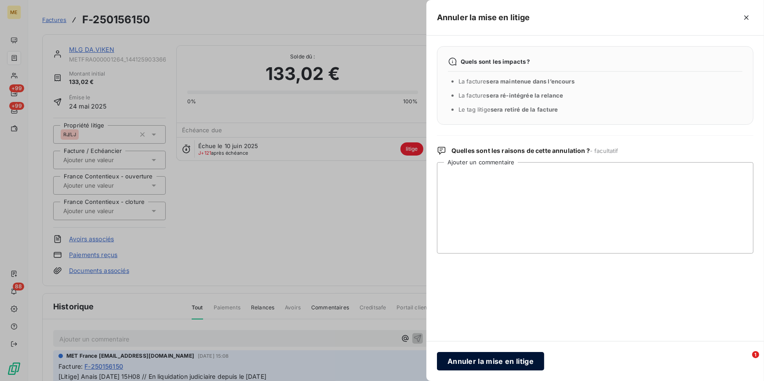
click at [473, 363] on button "Annuler la mise en litige" at bounding box center [490, 361] width 107 height 18
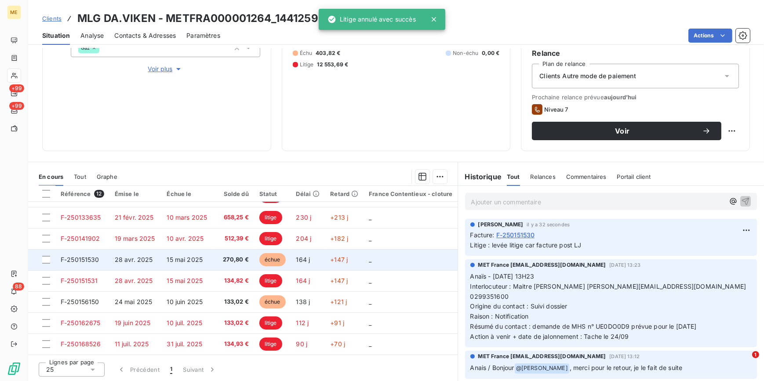
scroll to position [103, 0]
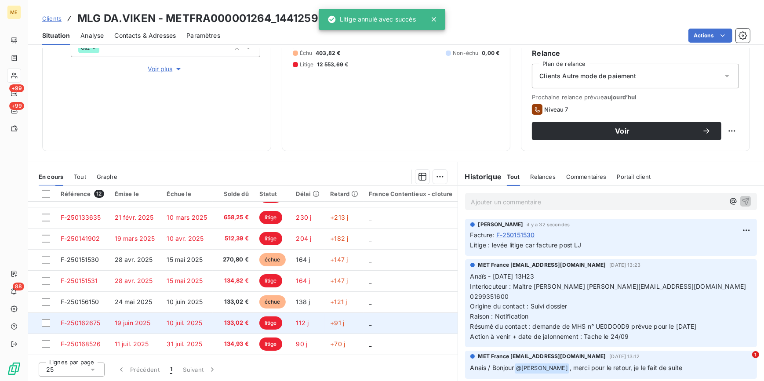
click at [209, 312] on td "10 juil. 2025" at bounding box center [186, 322] width 51 height 21
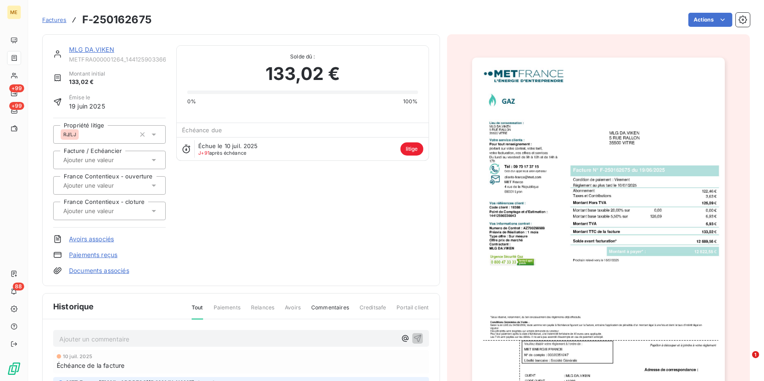
click at [667, 106] on img "button" at bounding box center [598, 237] width 253 height 358
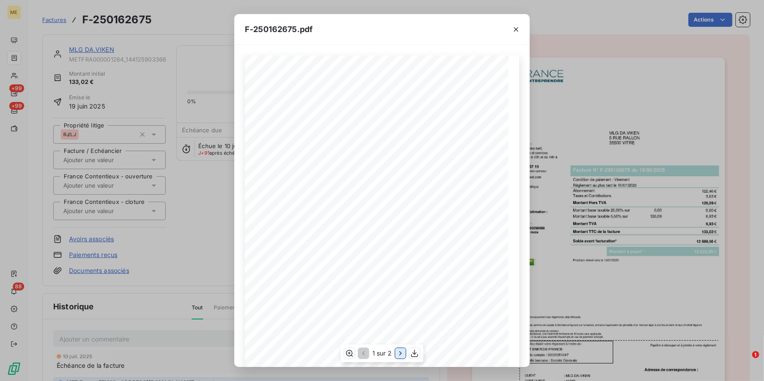
click at [399, 354] on icon "button" at bounding box center [400, 353] width 9 height 9
click at [523, 24] on div at bounding box center [515, 29] width 27 height 30
click at [521, 24] on button "button" at bounding box center [516, 29] width 14 height 14
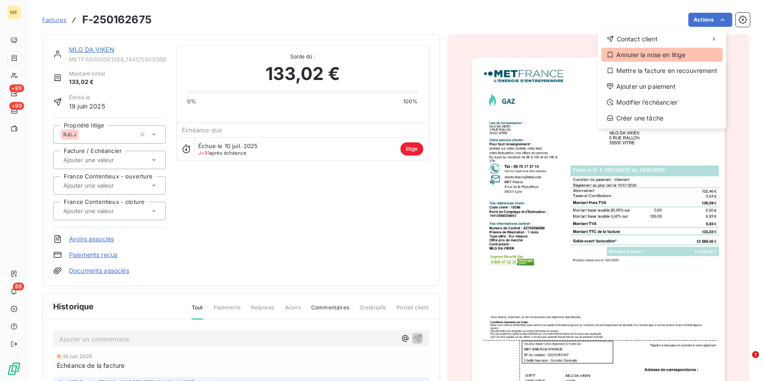
click at [639, 54] on div "Annuler la mise en litige" at bounding box center [661, 55] width 121 height 14
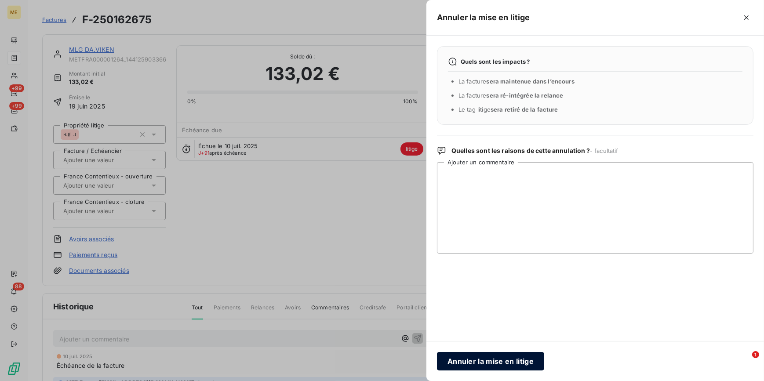
click at [478, 366] on button "Annuler la mise en litige" at bounding box center [490, 361] width 107 height 18
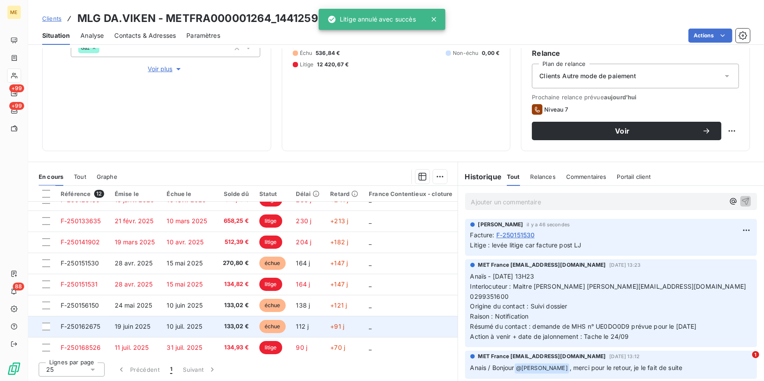
scroll to position [103, 0]
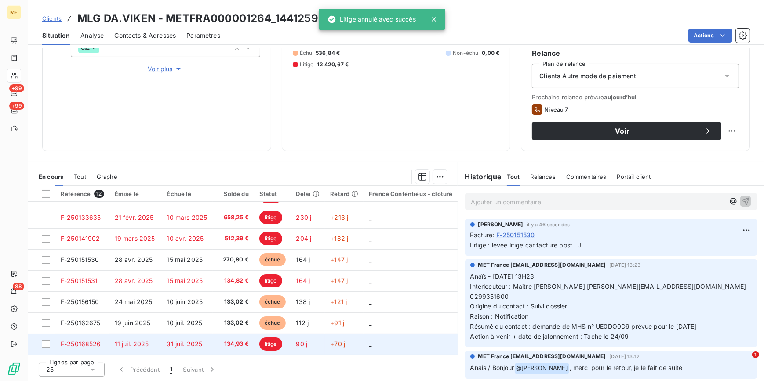
click at [193, 350] on td "31 juil. 2025" at bounding box center [186, 344] width 51 height 21
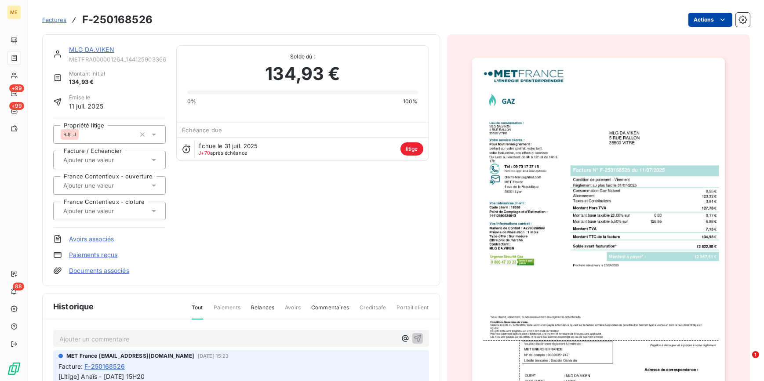
click at [722, 16] on html "ME +99 +99 88 Factures F-250168526 Actions MLG DA.VIKEN METFRA000001264_1441259…" at bounding box center [382, 190] width 764 height 381
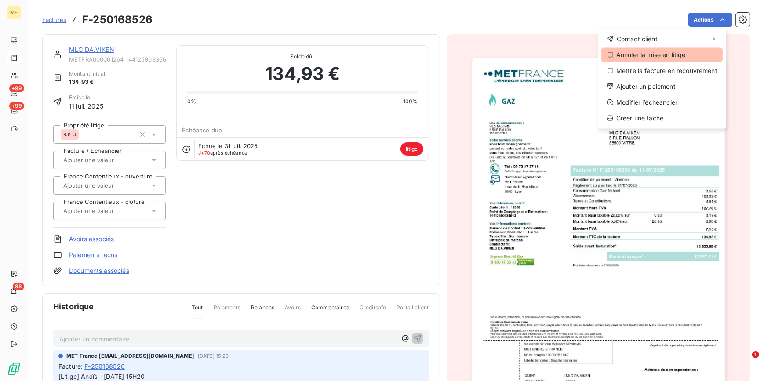
click at [653, 55] on div "Annuler la mise en litige" at bounding box center [661, 55] width 121 height 14
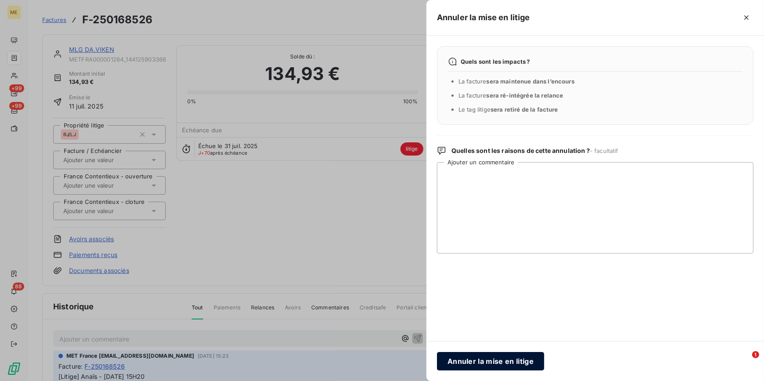
click at [496, 361] on button "Annuler la mise en litige" at bounding box center [490, 361] width 107 height 18
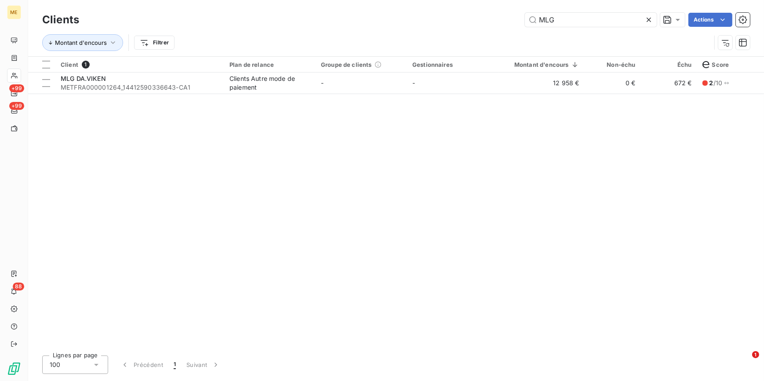
click at [133, 103] on div "Client 1 Plan de relance Groupe de clients Gestionnaires Montant d'encours Non-…" at bounding box center [396, 203] width 736 height 292
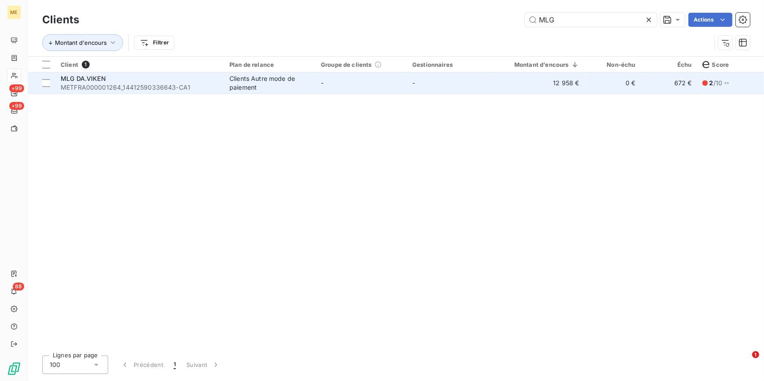
click at [132, 91] on td "MLG DA.VIKEN METFRA000001264_14412590336643-CA1" at bounding box center [139, 83] width 169 height 21
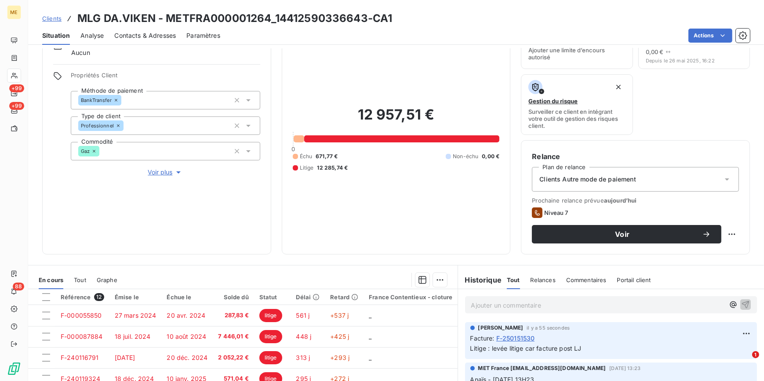
scroll to position [80, 0]
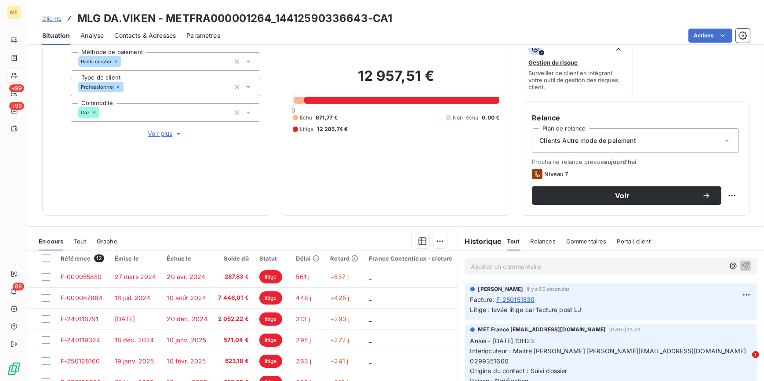
click at [163, 125] on div "Propriétés Client Méthode de paiement BankTransfer Type de client Professionnel…" at bounding box center [165, 85] width 189 height 105
click at [165, 131] on span "Voir plus" at bounding box center [165, 133] width 35 height 9
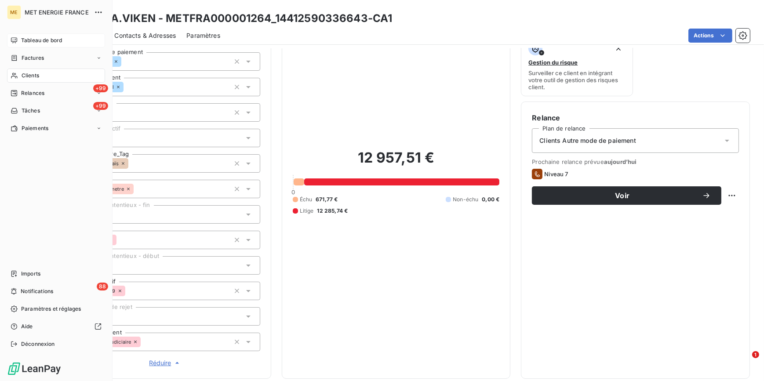
click at [32, 40] on span "Tableau de bord" at bounding box center [41, 40] width 41 height 8
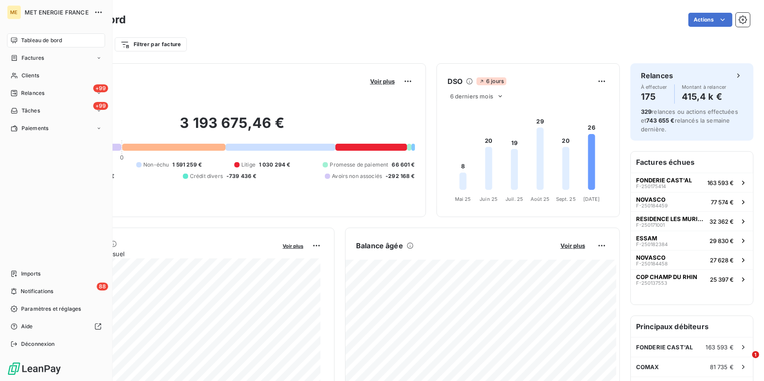
click at [37, 67] on nav "Tableau de bord Factures Clients +99 Relances +99 Tâches Paiements" at bounding box center [56, 84] width 98 height 102
click at [34, 73] on span "Clients" at bounding box center [31, 76] width 18 height 8
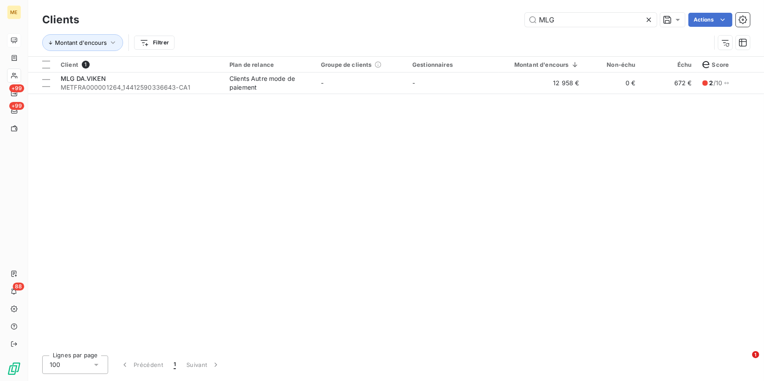
click at [654, 20] on div at bounding box center [650, 20] width 12 height 14
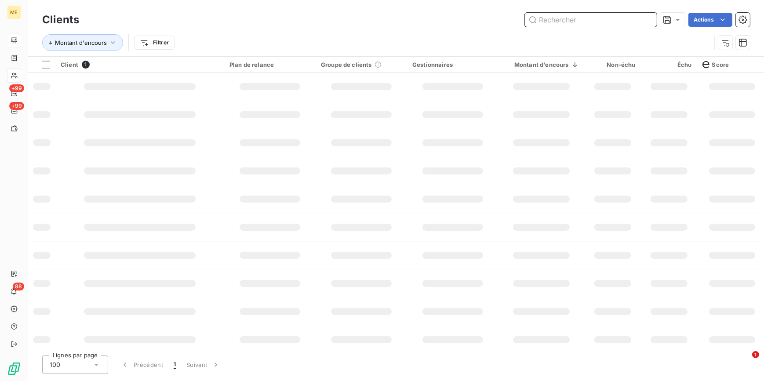
click at [650, 18] on input "text" at bounding box center [591, 20] width 132 height 14
paste input "ENZO PIZZA"
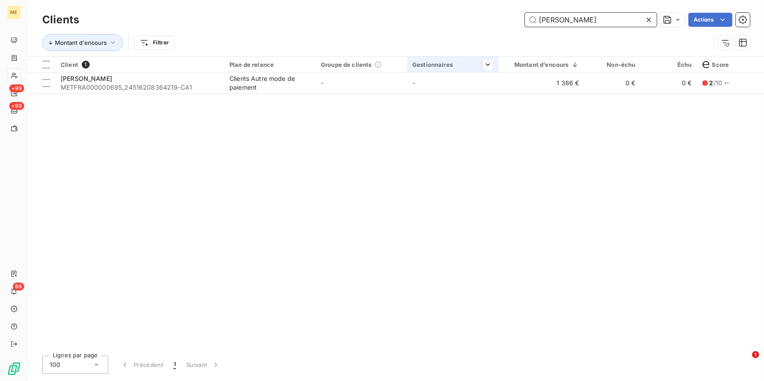
type input "ENZO PIZZA"
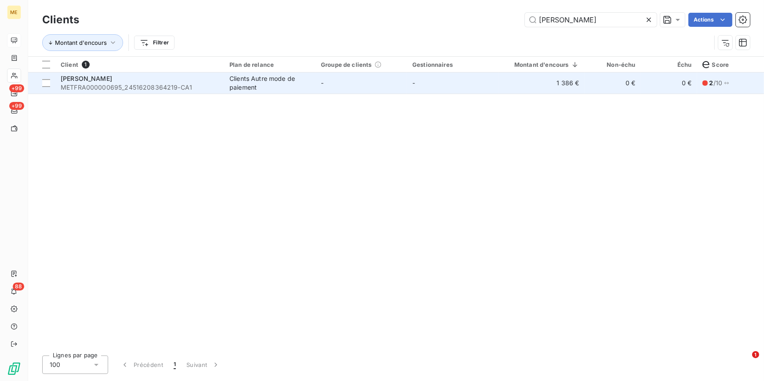
drag, startPoint x: 484, startPoint y: 70, endPoint x: 425, endPoint y: 79, distance: 59.5
click at [425, 79] on td "-" at bounding box center [452, 83] width 91 height 21
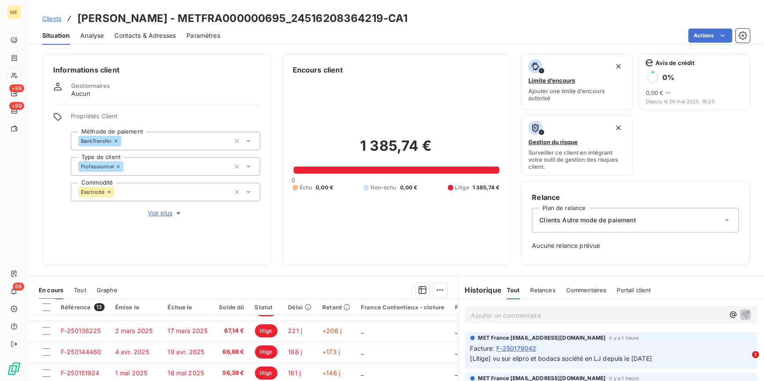
scroll to position [113, 0]
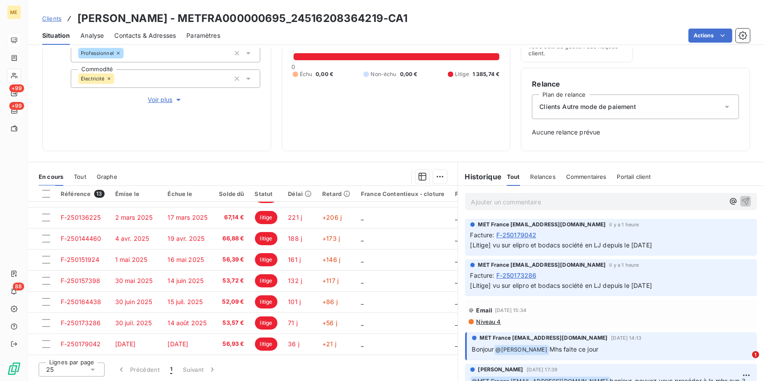
click at [501, 202] on p "Ajouter un commentaire ﻿" at bounding box center [598, 201] width 254 height 11
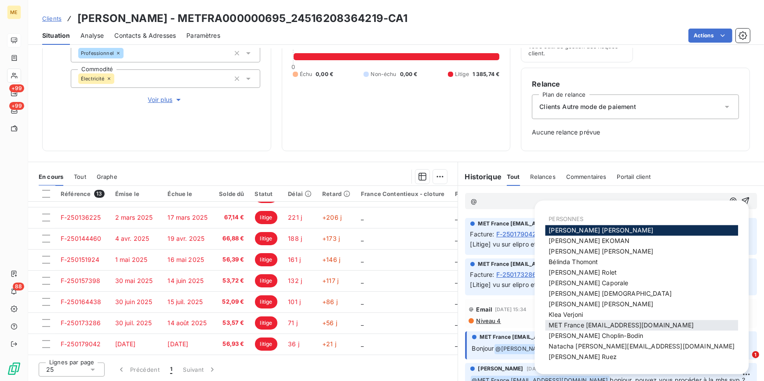
click at [602, 325] on span "MET France met-france@recouvrement.met.com" at bounding box center [620, 325] width 145 height 7
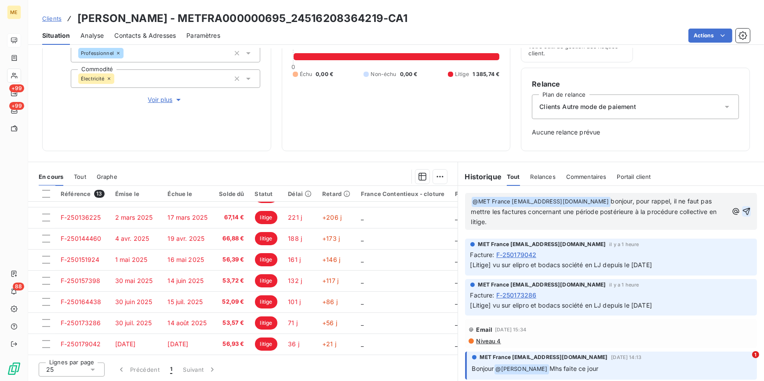
click at [742, 210] on icon "button" at bounding box center [746, 211] width 9 height 9
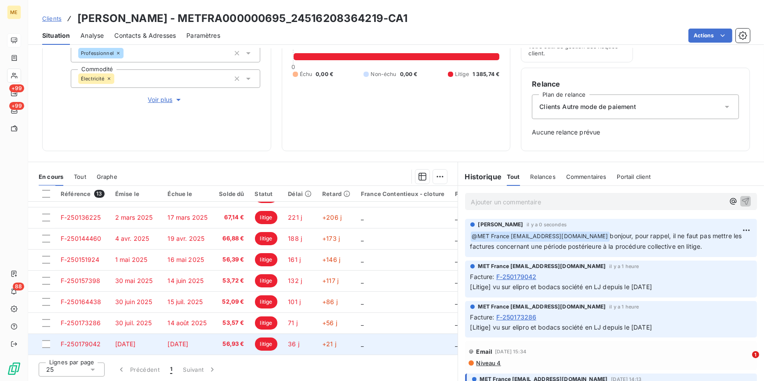
click at [167, 340] on span "18 sept. 2025" at bounding box center [177, 343] width 21 height 7
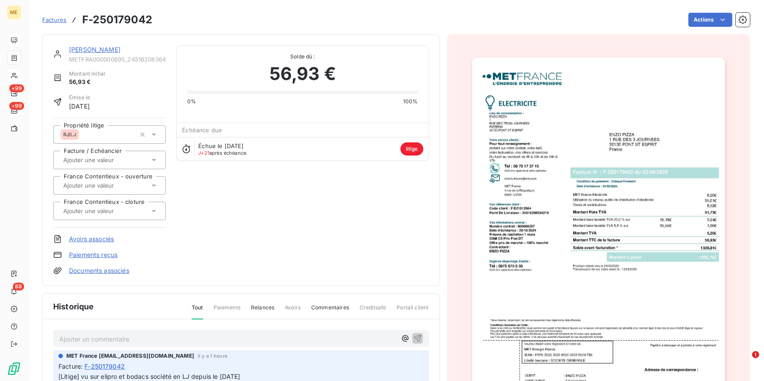
click at [616, 181] on img "button" at bounding box center [598, 237] width 253 height 358
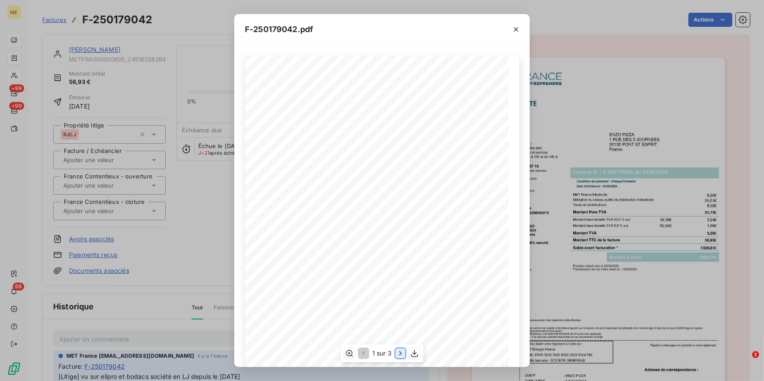
click at [399, 352] on icon "button" at bounding box center [400, 353] width 9 height 9
click at [516, 25] on icon "button" at bounding box center [516, 29] width 9 height 9
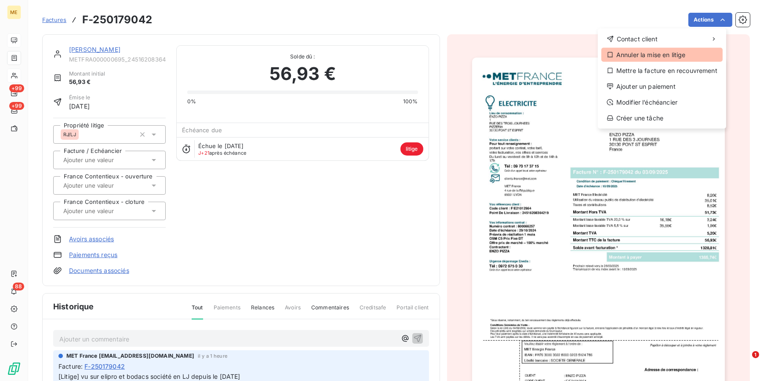
click at [677, 54] on div "Annuler la mise en litige" at bounding box center [661, 55] width 121 height 14
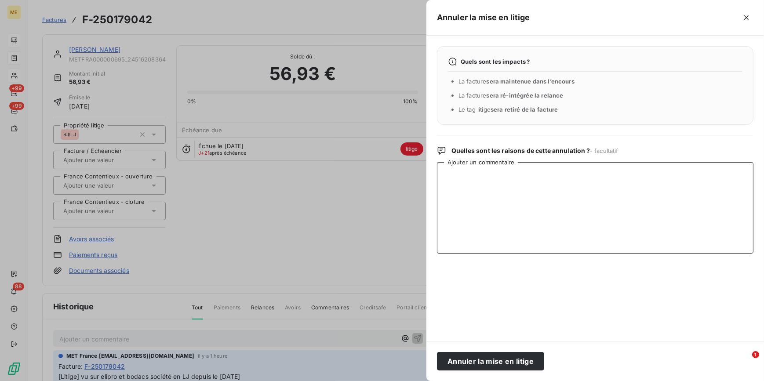
click at [512, 191] on textarea "Ajouter un commentaire" at bounding box center [595, 207] width 316 height 91
type textarea "f"
type textarea "levée litige facture post LJ"
click at [466, 360] on button "Annuler la mise en litige" at bounding box center [490, 361] width 107 height 18
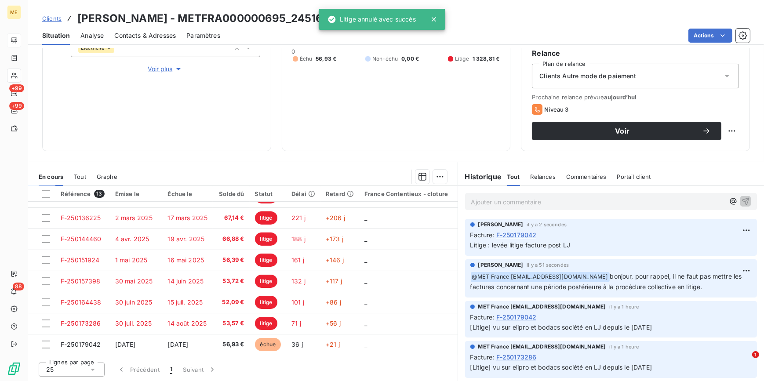
scroll to position [123, 0]
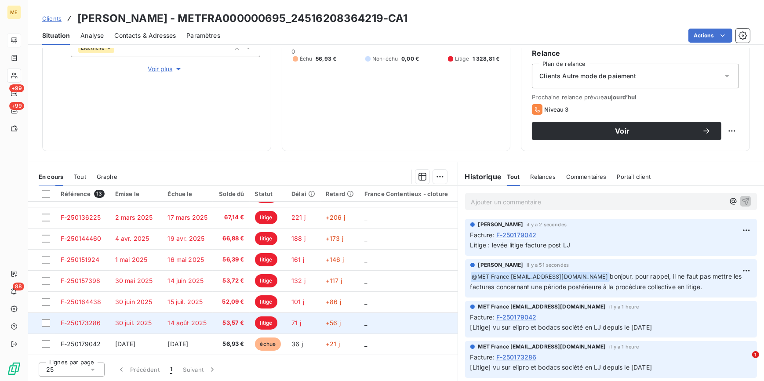
click at [254, 325] on td "litige" at bounding box center [268, 322] width 37 height 21
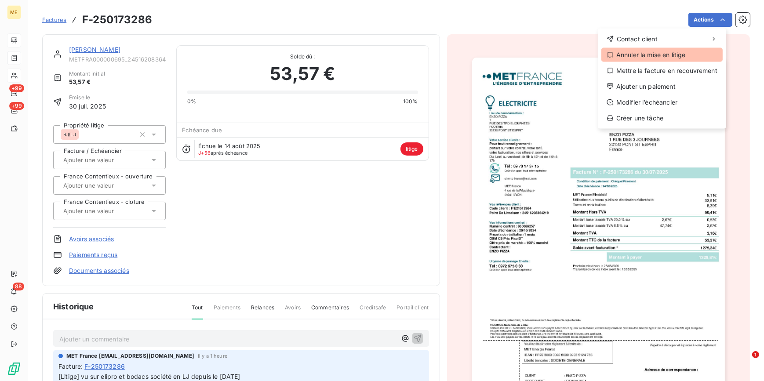
click at [659, 60] on div "Annuler la mise en litige" at bounding box center [661, 55] width 121 height 14
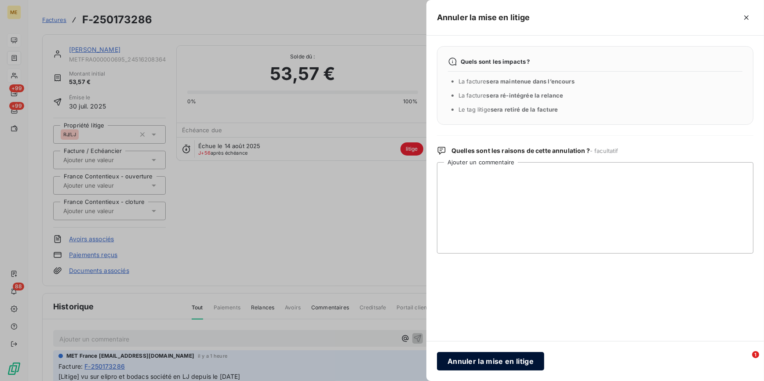
click at [479, 361] on button "Annuler la mise en litige" at bounding box center [490, 361] width 107 height 18
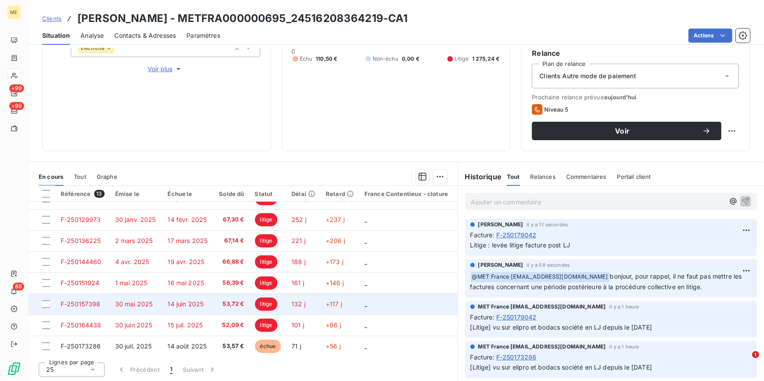
scroll to position [123, 0]
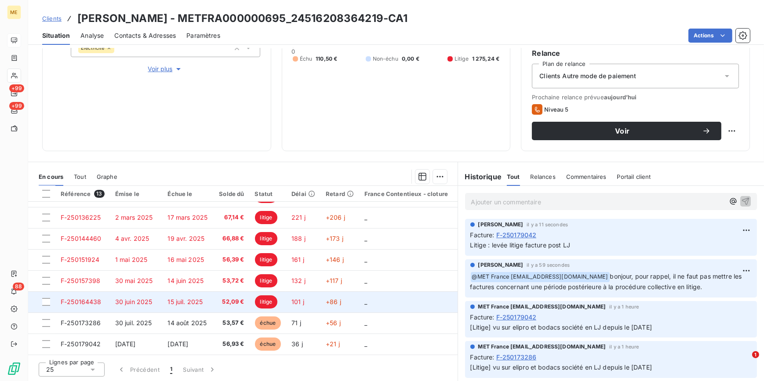
click at [232, 298] on span "52,09 €" at bounding box center [231, 302] width 26 height 9
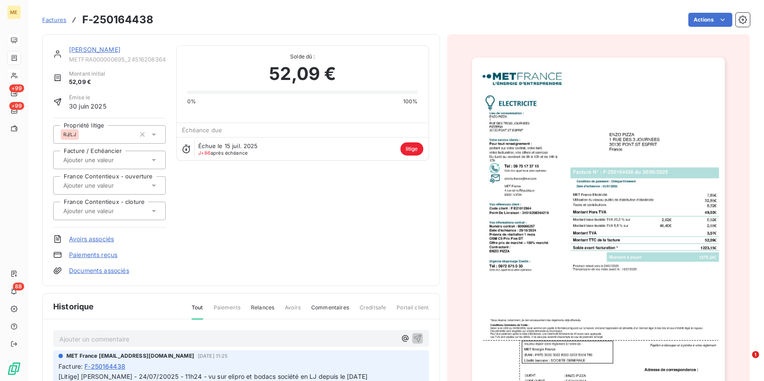
click at [603, 199] on img "button" at bounding box center [598, 237] width 253 height 358
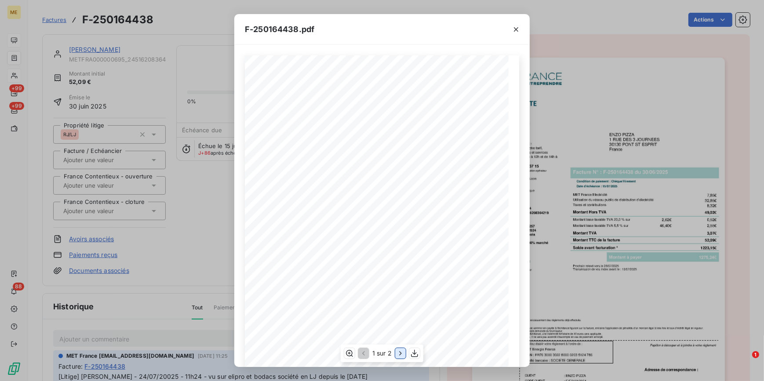
click at [398, 353] on icon "button" at bounding box center [400, 353] width 9 height 9
click at [517, 27] on icon "button" at bounding box center [516, 29] width 9 height 9
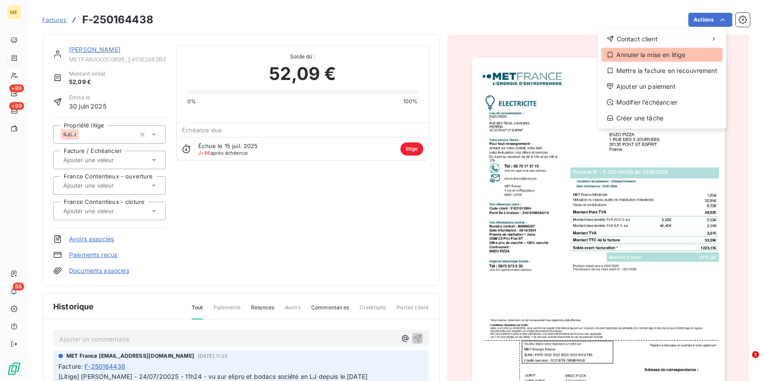
click at [659, 54] on div "Annuler la mise en litige" at bounding box center [661, 55] width 121 height 14
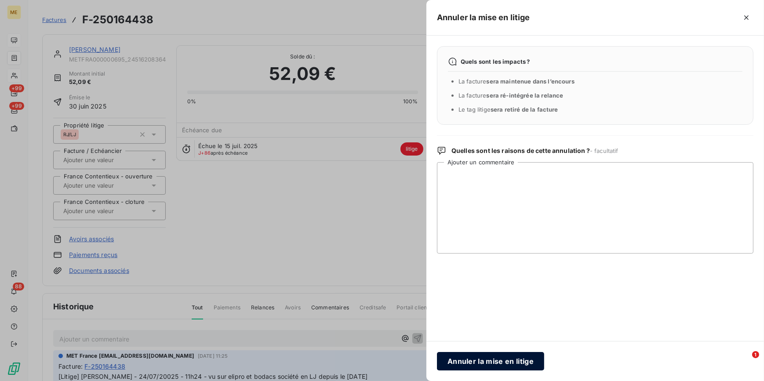
click at [488, 359] on button "Annuler la mise en litige" at bounding box center [490, 361] width 107 height 18
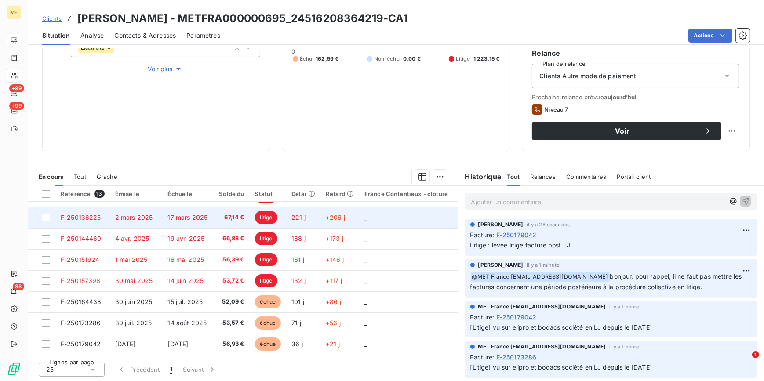
scroll to position [123, 0]
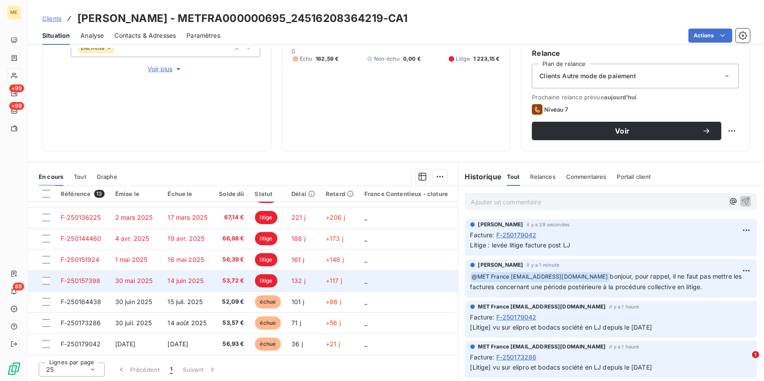
click at [247, 281] on td "53,72 €" at bounding box center [231, 280] width 36 height 21
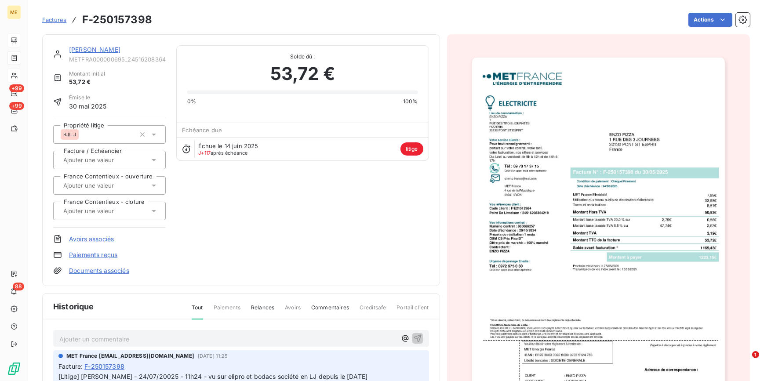
click at [659, 136] on img "button" at bounding box center [598, 237] width 253 height 358
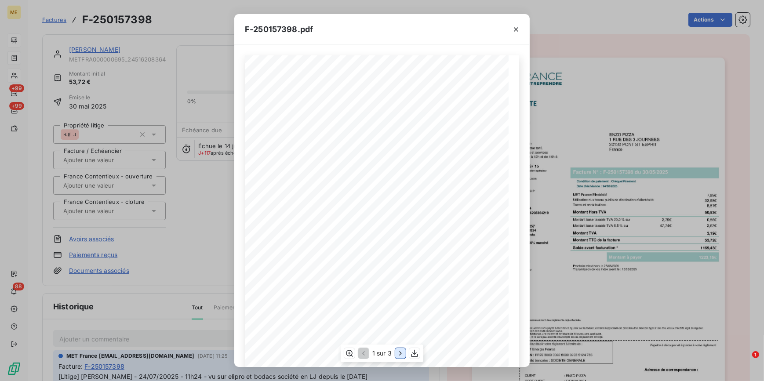
click at [399, 356] on icon "button" at bounding box center [400, 353] width 9 height 9
drag, startPoint x: 510, startPoint y: 31, endPoint x: 571, endPoint y: 26, distance: 61.7
click at [512, 32] on button "button" at bounding box center [516, 29] width 14 height 14
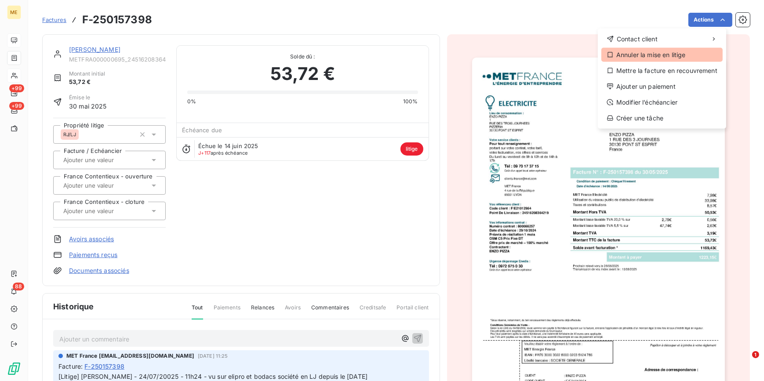
click at [662, 57] on div "Annuler la mise en litige" at bounding box center [661, 55] width 121 height 14
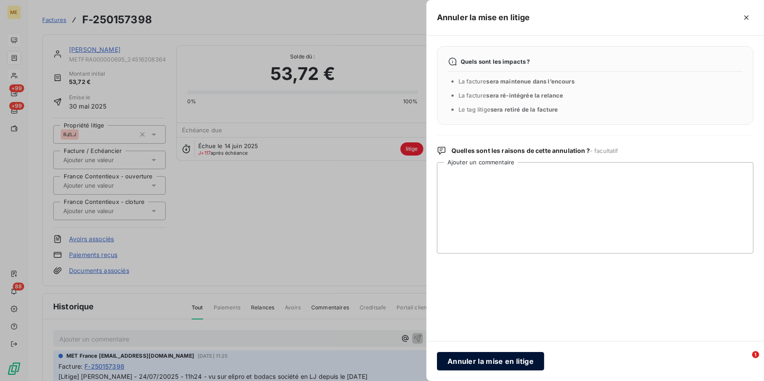
click at [516, 362] on button "Annuler la mise en litige" at bounding box center [490, 361] width 107 height 18
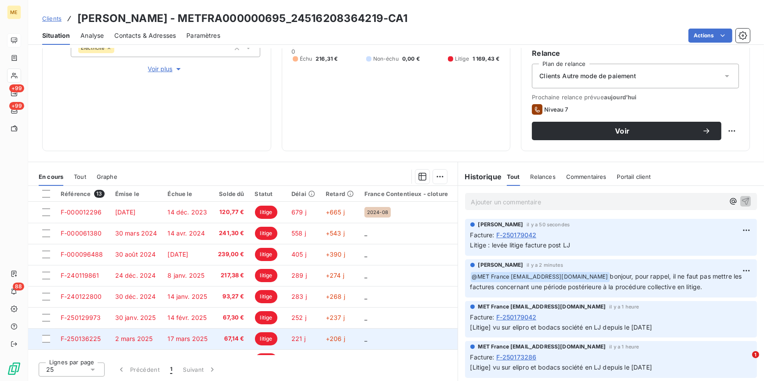
scroll to position [80, 0]
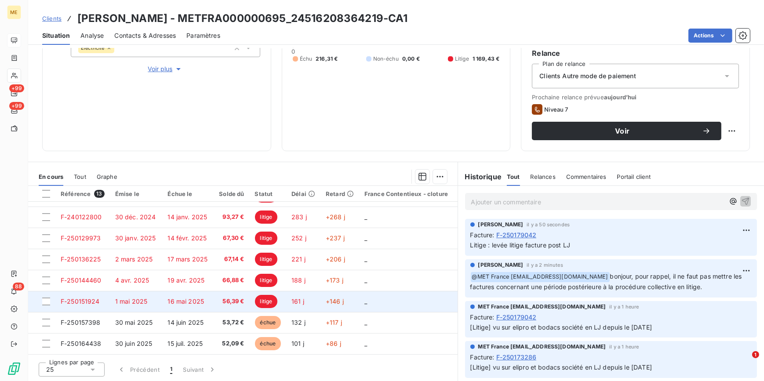
click at [214, 295] on td "56,39 €" at bounding box center [231, 301] width 36 height 21
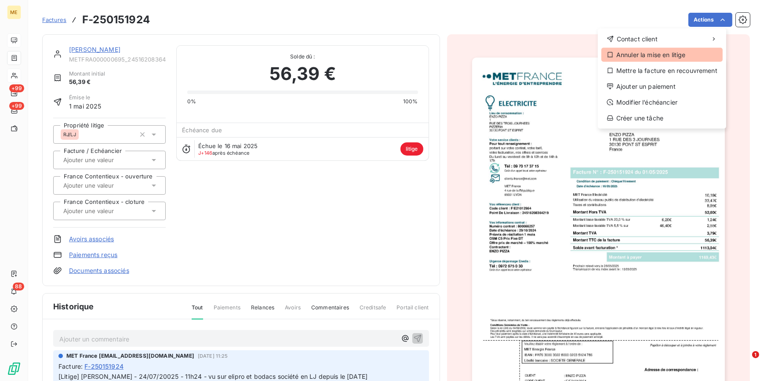
click at [686, 57] on div "Annuler la mise en litige" at bounding box center [661, 55] width 121 height 14
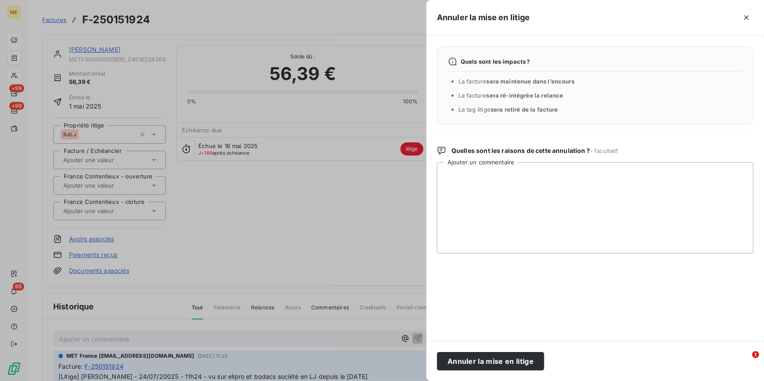
click at [286, 180] on div at bounding box center [382, 190] width 764 height 381
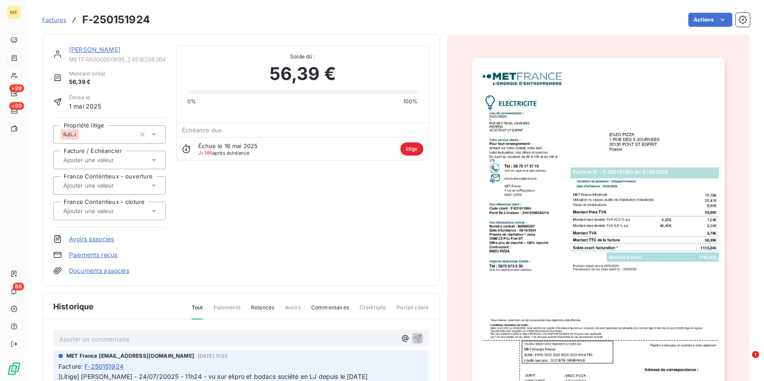
click at [600, 174] on img "button" at bounding box center [598, 237] width 253 height 358
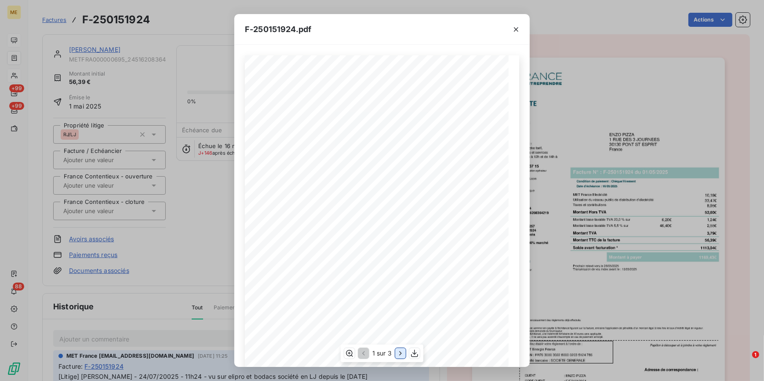
click at [396, 356] on icon "button" at bounding box center [400, 353] width 9 height 9
click at [512, 26] on icon "button" at bounding box center [516, 29] width 9 height 9
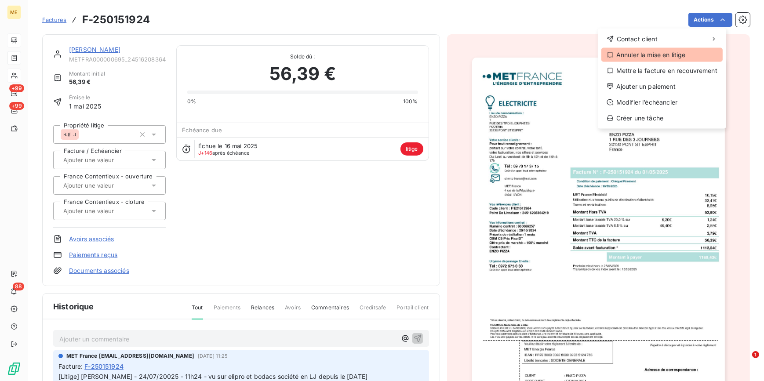
click at [650, 58] on div "Annuler la mise en litige" at bounding box center [661, 55] width 121 height 14
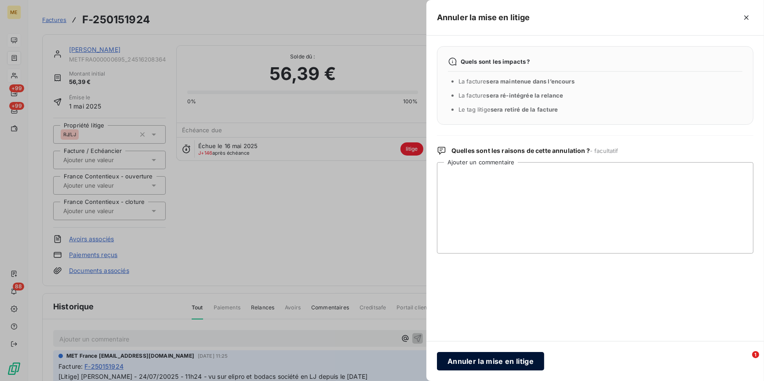
click at [461, 357] on button "Annuler la mise en litige" at bounding box center [490, 361] width 107 height 18
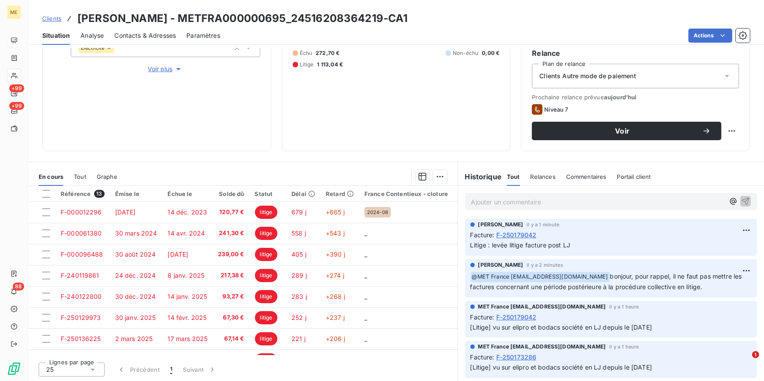
click at [155, 72] on span "Voir plus" at bounding box center [165, 69] width 35 height 9
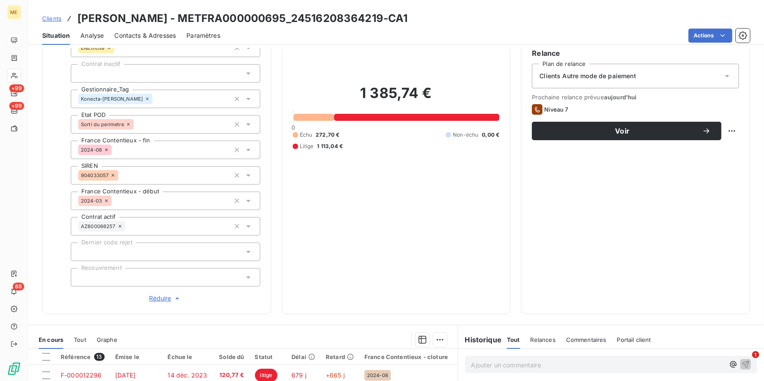
click at [158, 270] on div at bounding box center [165, 277] width 189 height 18
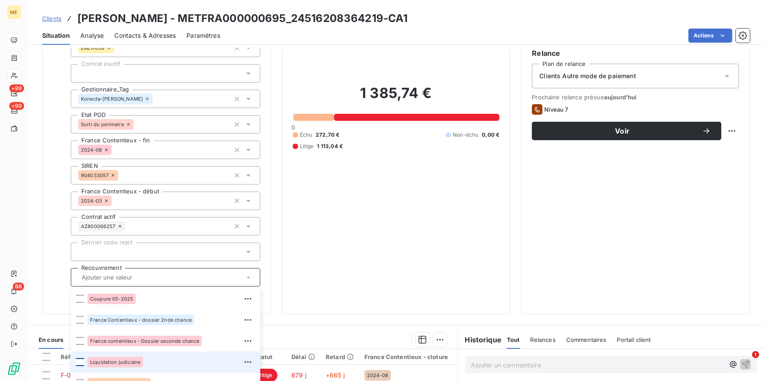
click at [80, 365] on div at bounding box center [80, 362] width 8 height 8
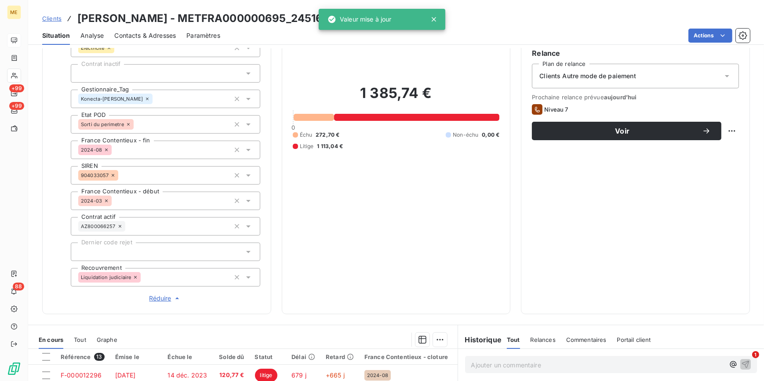
click at [446, 209] on div "1 385,74 € 0 Échu 272,70 € Non-échu 0,00 € Litige 1 113,04 €" at bounding box center [396, 117] width 207 height 372
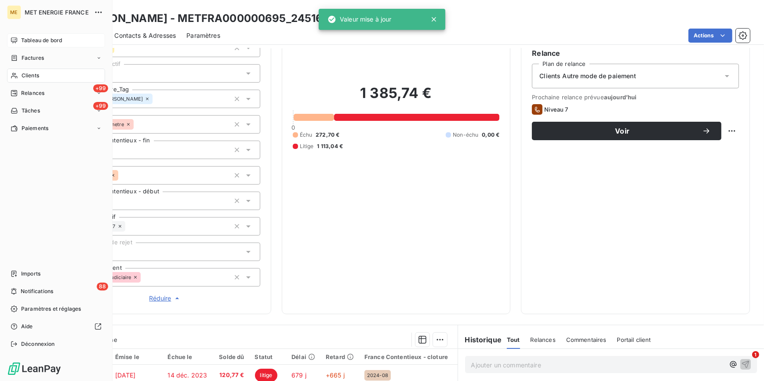
click at [40, 40] on span "Tableau de bord" at bounding box center [41, 40] width 41 height 8
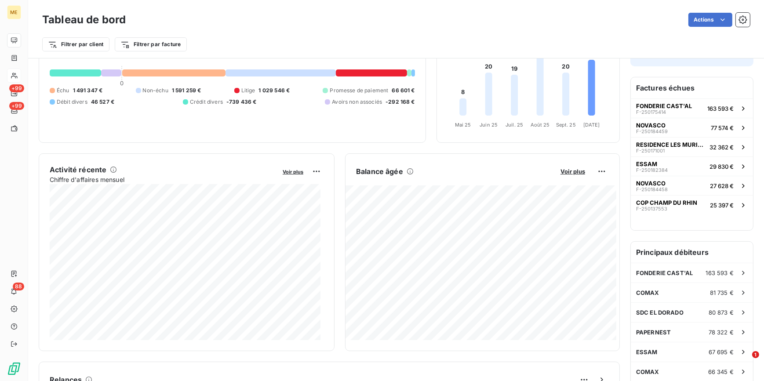
scroll to position [80, 0]
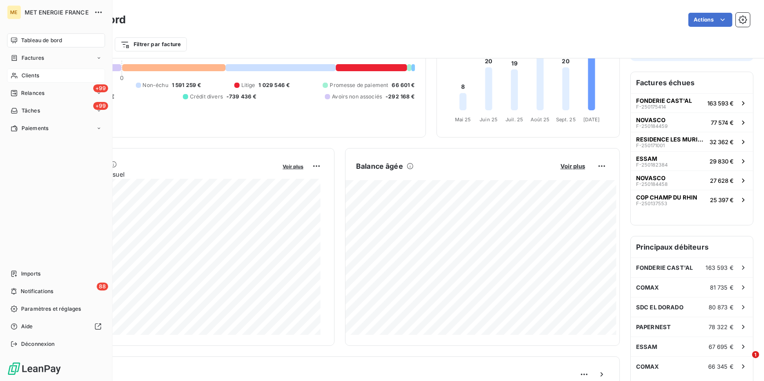
click at [35, 73] on span "Clients" at bounding box center [31, 76] width 18 height 8
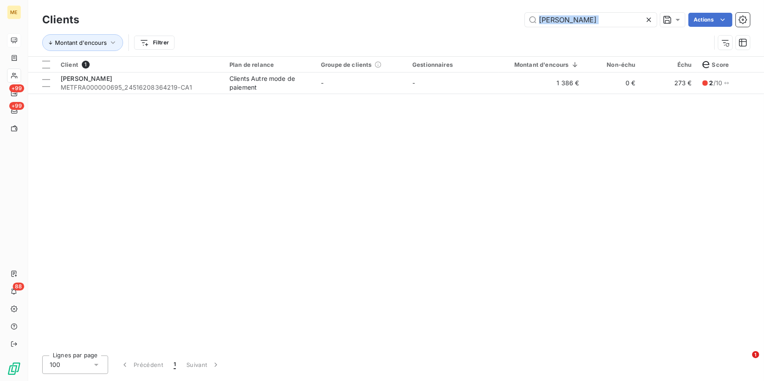
click at [646, 14] on div "Clients ENZO PIZZA Actions" at bounding box center [396, 20] width 708 height 18
drag, startPoint x: 646, startPoint y: 15, endPoint x: 646, endPoint y: 21, distance: 6.6
click at [647, 19] on icon at bounding box center [648, 20] width 4 height 4
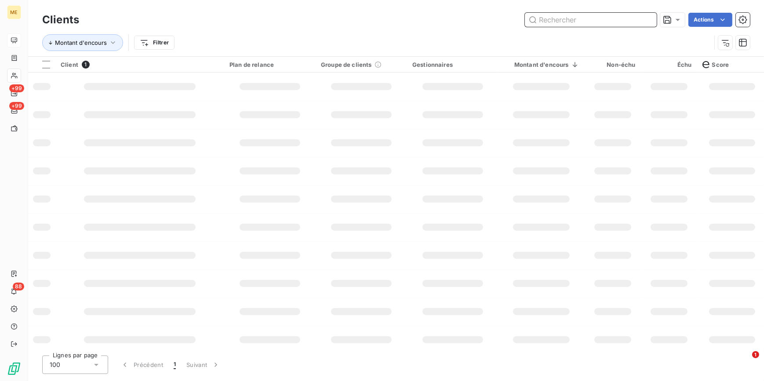
click at [646, 22] on input "text" at bounding box center [591, 20] width 132 height 14
paste input "ORAIN PAULETTE nee SIMON"
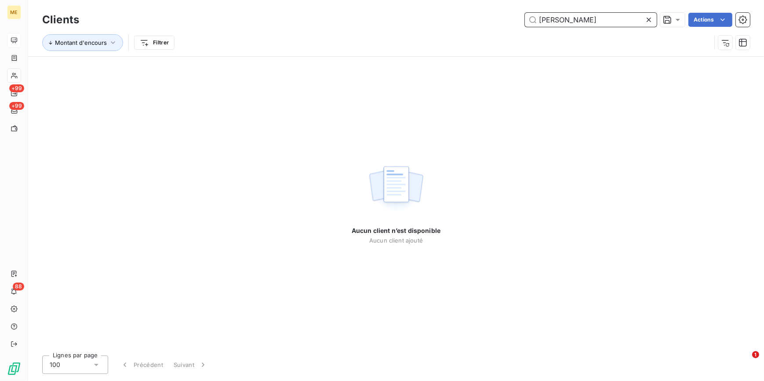
drag, startPoint x: 639, startPoint y: 17, endPoint x: 599, endPoint y: 21, distance: 40.6
click at [599, 21] on input "ORAIN PAULETTE nee SIMON" at bounding box center [591, 20] width 132 height 14
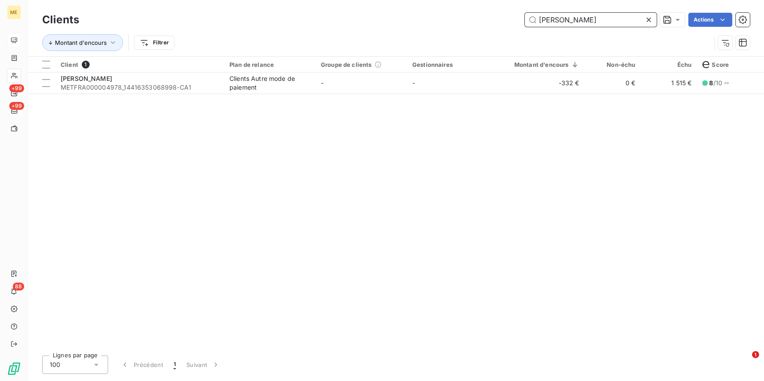
type input "ORAIN PAULETTE"
click at [451, 76] on td "-" at bounding box center [452, 83] width 91 height 21
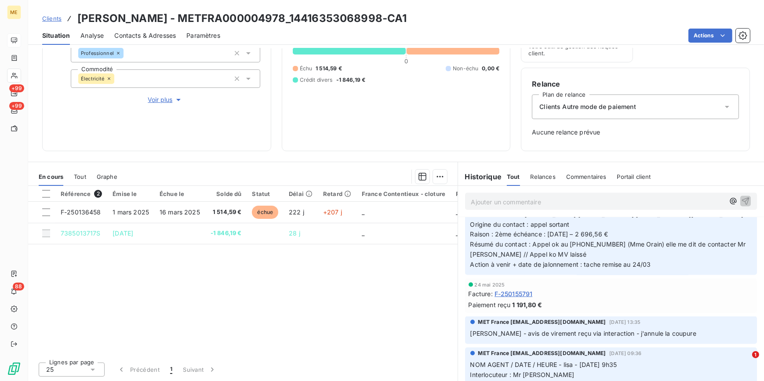
scroll to position [1718, 0]
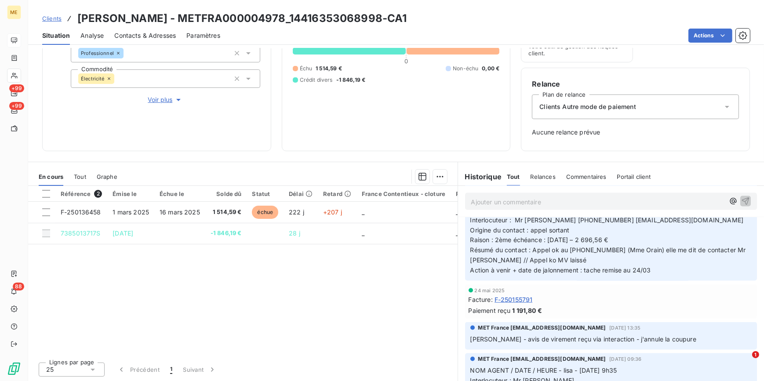
click at [80, 171] on div "Tout" at bounding box center [80, 176] width 12 height 18
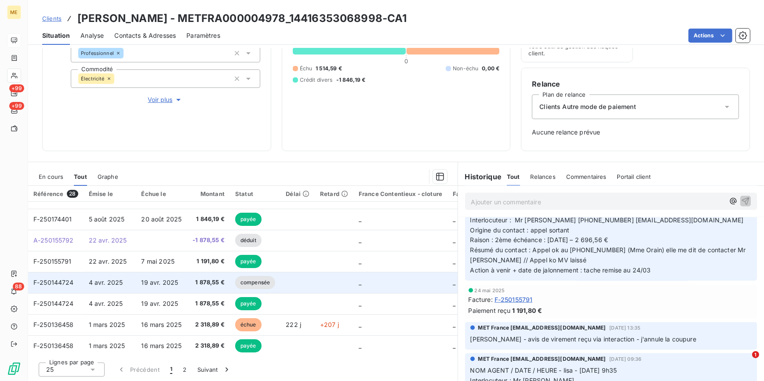
scroll to position [0, 0]
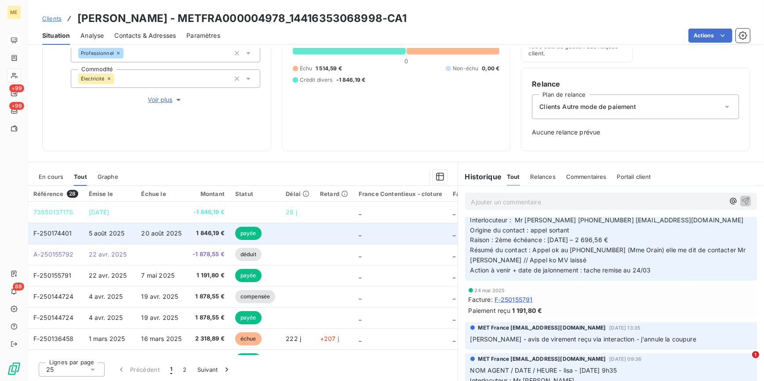
click at [180, 235] on td "20 août 2025" at bounding box center [161, 233] width 51 height 21
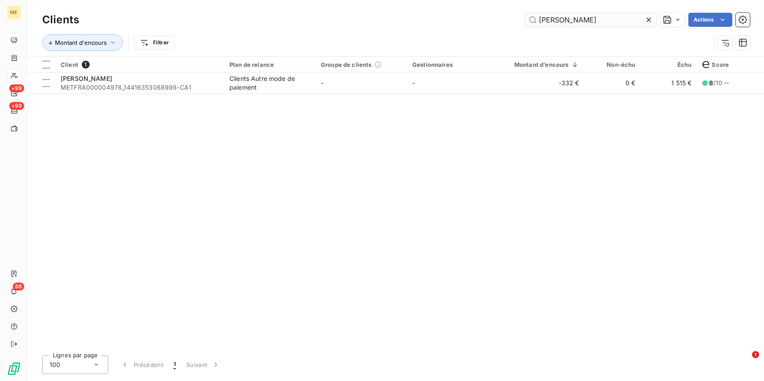
click at [648, 15] on icon at bounding box center [648, 19] width 9 height 9
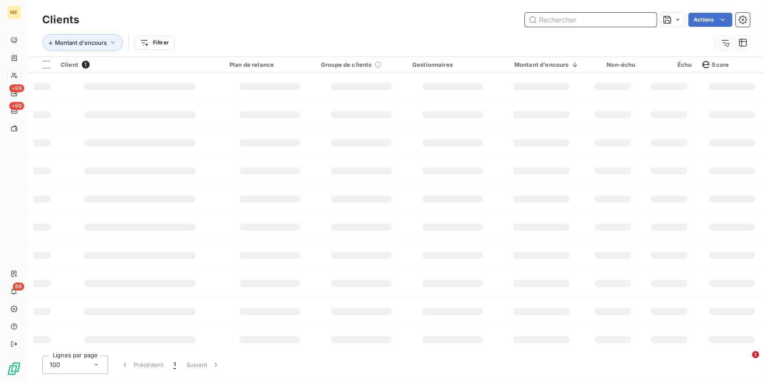
click at [638, 19] on input "text" at bounding box center [591, 20] width 132 height 14
paste input "KALU"
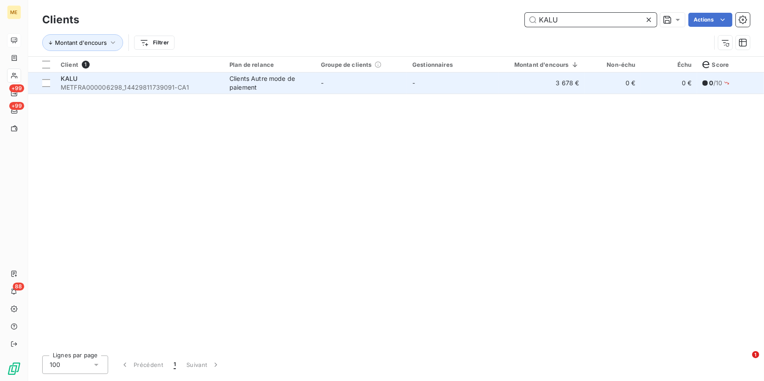
type input "KALU"
click at [525, 76] on td "3 678 €" at bounding box center [541, 83] width 86 height 21
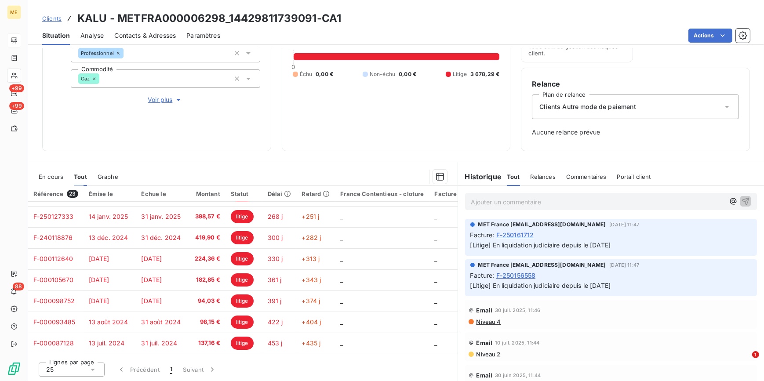
scroll to position [40, 0]
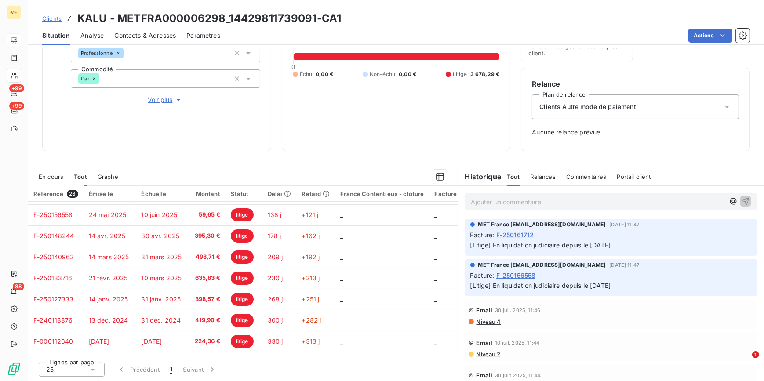
click at [51, 181] on div "En cours" at bounding box center [51, 176] width 25 height 18
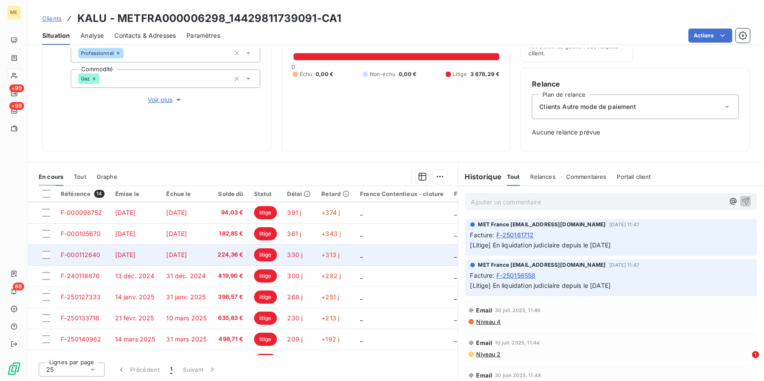
scroll to position [145, 0]
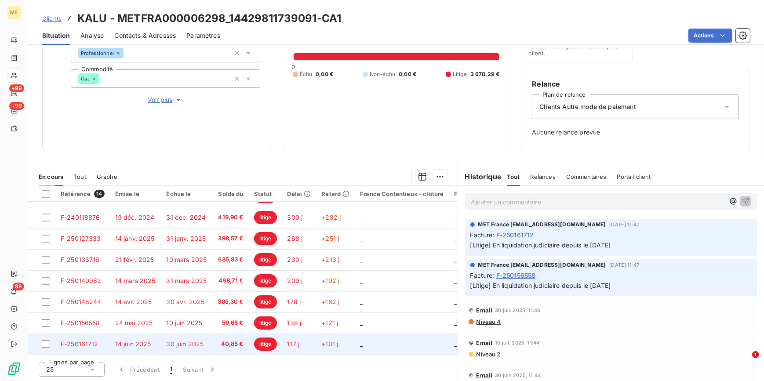
click at [206, 337] on td "30 juin 2025" at bounding box center [186, 344] width 51 height 21
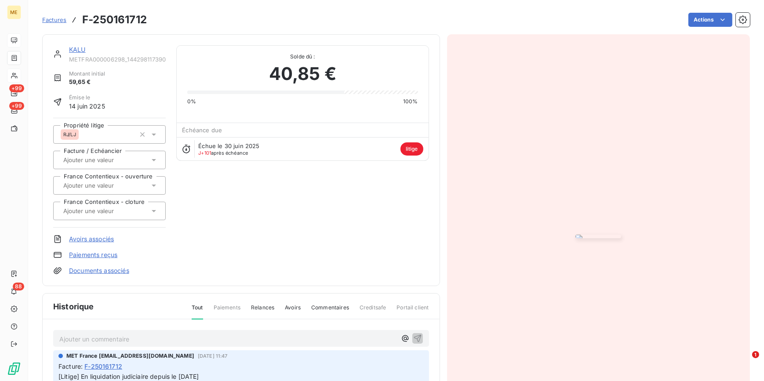
click at [612, 238] on img "button" at bounding box center [598, 237] width 46 height 4
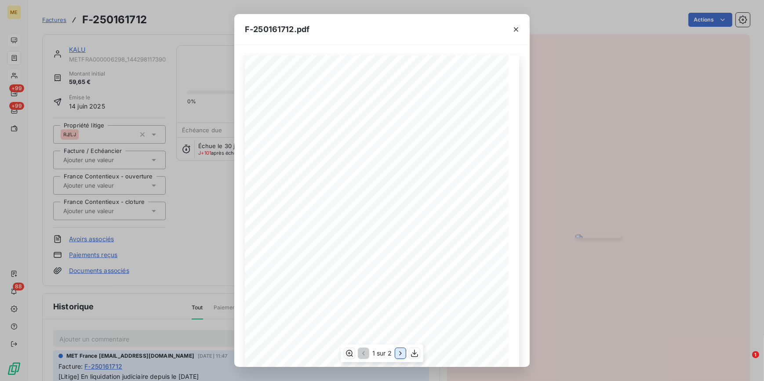
click at [402, 352] on icon "button" at bounding box center [400, 353] width 9 height 9
click at [516, 30] on icon "button" at bounding box center [516, 29] width 9 height 9
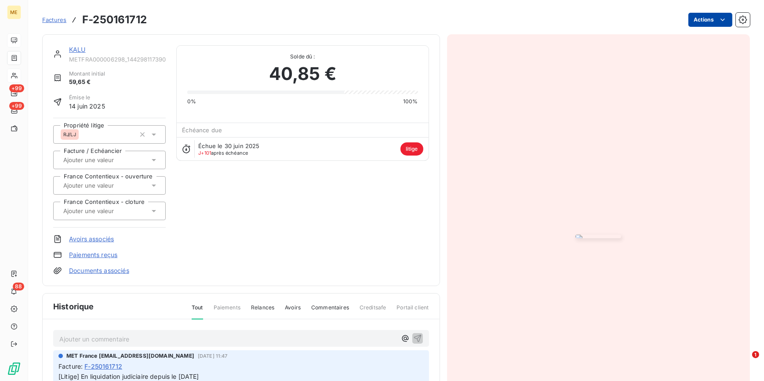
click at [722, 22] on html "ME +99 +99 88 Factures F-250161712 Actions KALU METFRA000006298_14429811739091-…" at bounding box center [382, 190] width 764 height 381
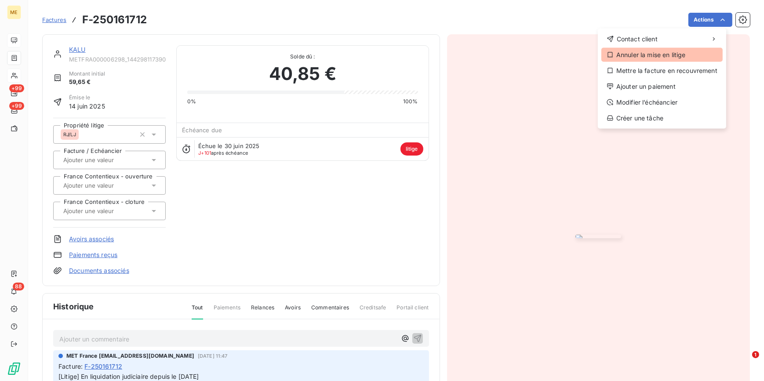
click at [668, 53] on div "Annuler la mise en litige" at bounding box center [661, 55] width 121 height 14
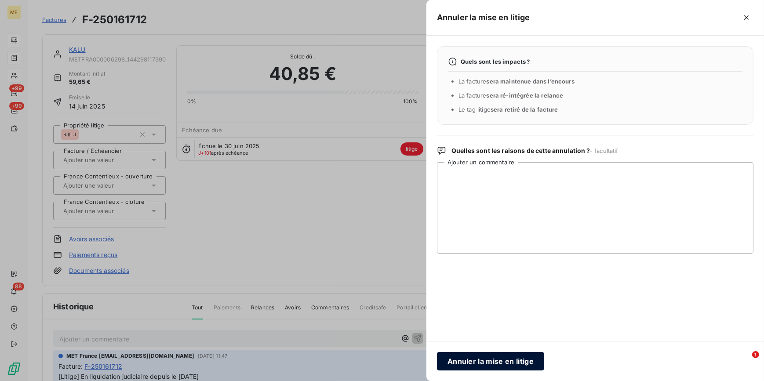
drag, startPoint x: 471, startPoint y: 363, endPoint x: 468, endPoint y: 359, distance: 5.1
click at [469, 359] on button "Annuler la mise en litige" at bounding box center [490, 361] width 107 height 18
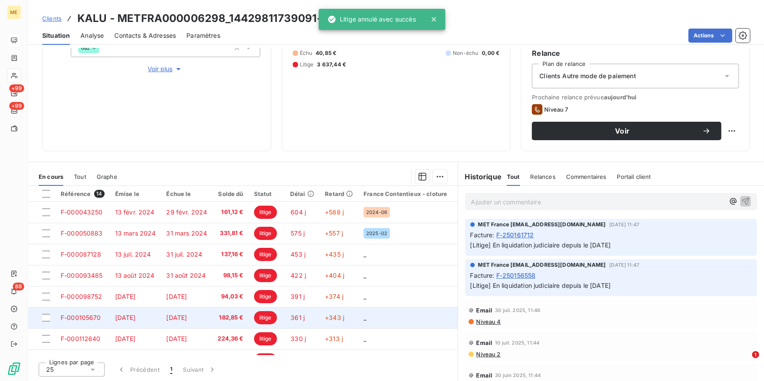
scroll to position [145, 0]
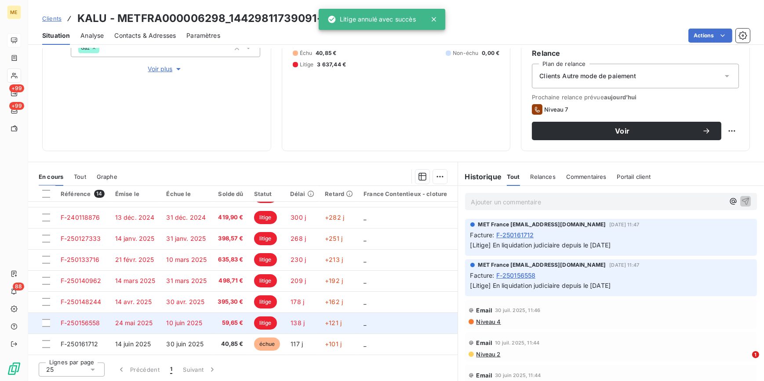
click at [235, 312] on td "59,65 €" at bounding box center [230, 322] width 36 height 21
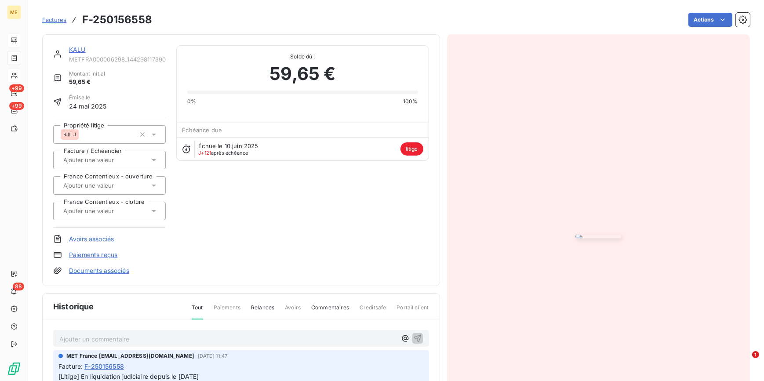
click at [601, 235] on img "button" at bounding box center [598, 237] width 46 height 4
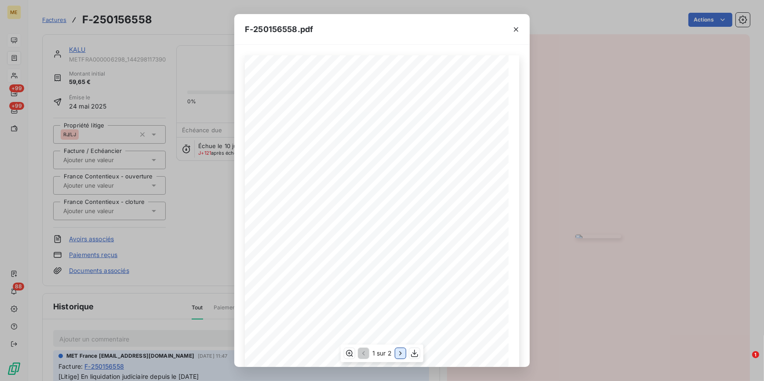
click at [396, 357] on button "button" at bounding box center [400, 353] width 11 height 11
click at [516, 33] on icon "button" at bounding box center [516, 29] width 9 height 9
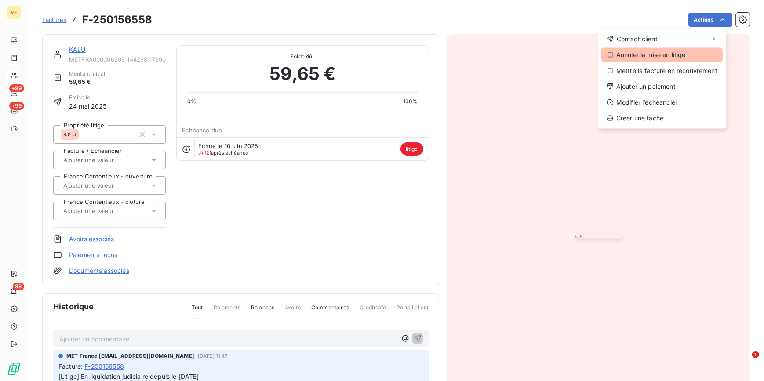
click at [645, 52] on div "Annuler la mise en litige" at bounding box center [661, 55] width 121 height 14
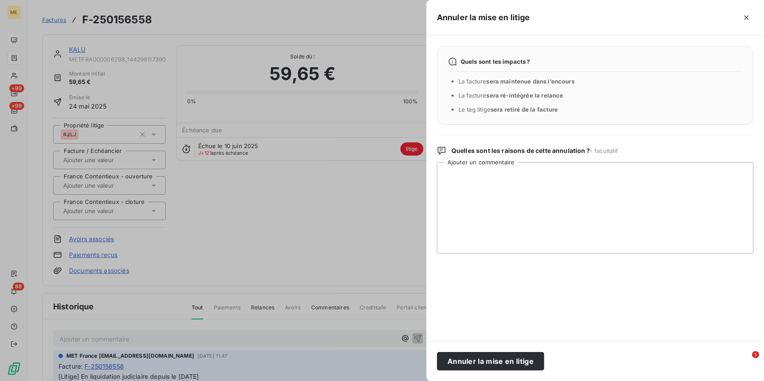
drag, startPoint x: 491, startPoint y: 360, endPoint x: 421, endPoint y: 304, distance: 89.4
click at [488, 358] on button "Annuler la mise en litige" at bounding box center [490, 361] width 107 height 18
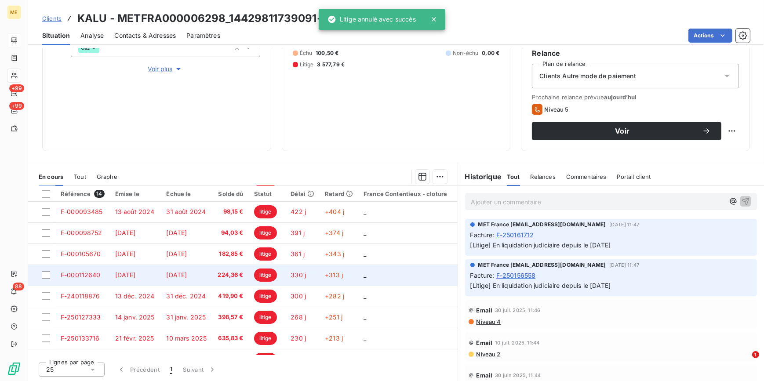
scroll to position [145, 0]
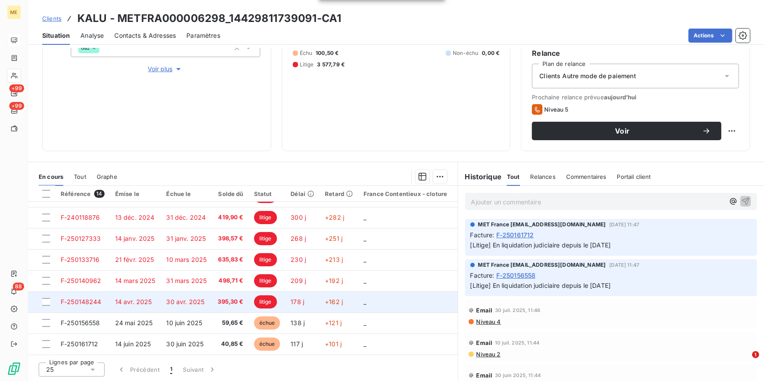
click at [209, 294] on td "30 avr. 2025" at bounding box center [186, 301] width 51 height 21
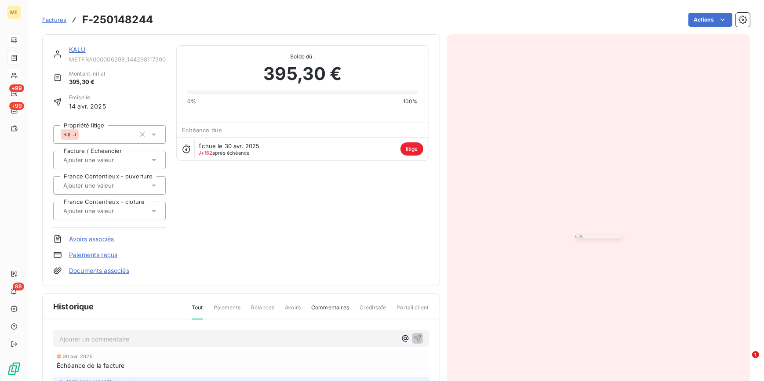
click at [621, 235] on img "button" at bounding box center [598, 237] width 46 height 4
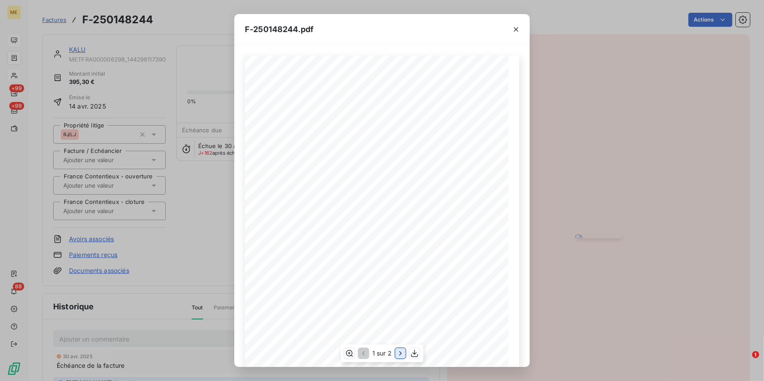
click at [398, 352] on icon "button" at bounding box center [400, 353] width 9 height 9
click at [188, 229] on div "F-250148244.pdf Détail de votre facture : Document à conserver 10 ans Numéro F-…" at bounding box center [382, 190] width 764 height 381
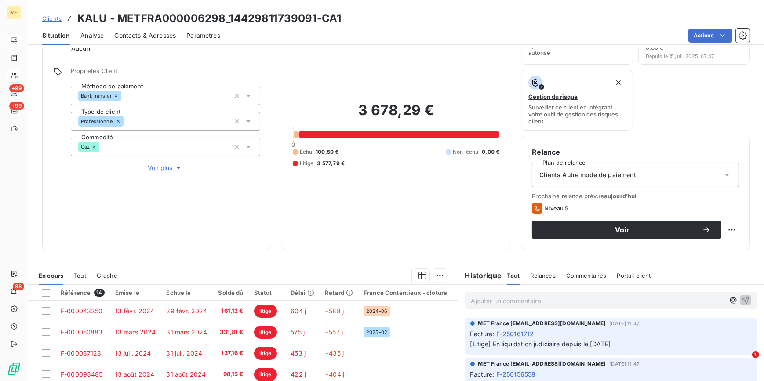
scroll to position [24, 0]
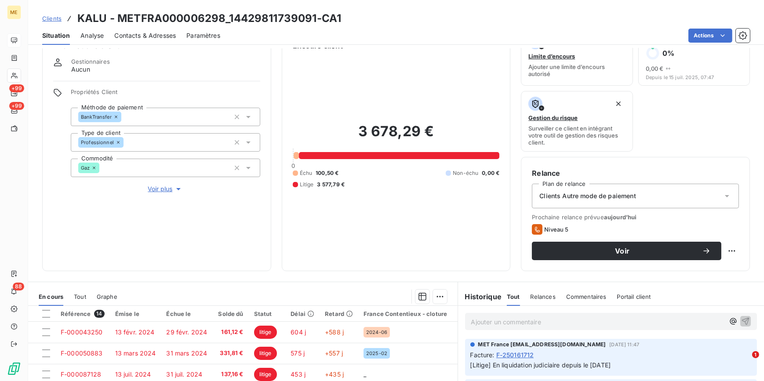
click at [167, 190] on span "Voir plus" at bounding box center [165, 189] width 35 height 9
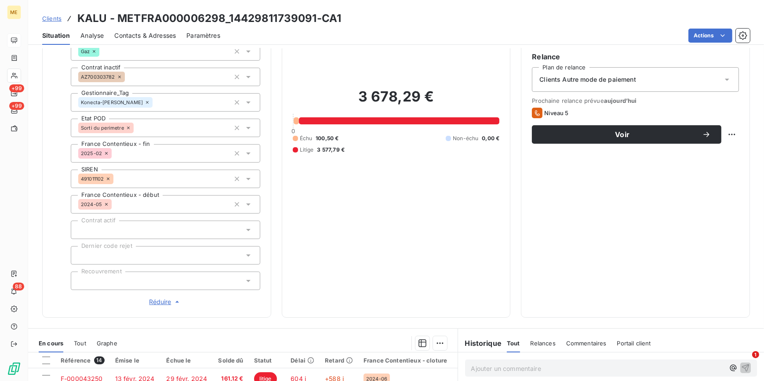
scroll to position [224, 0]
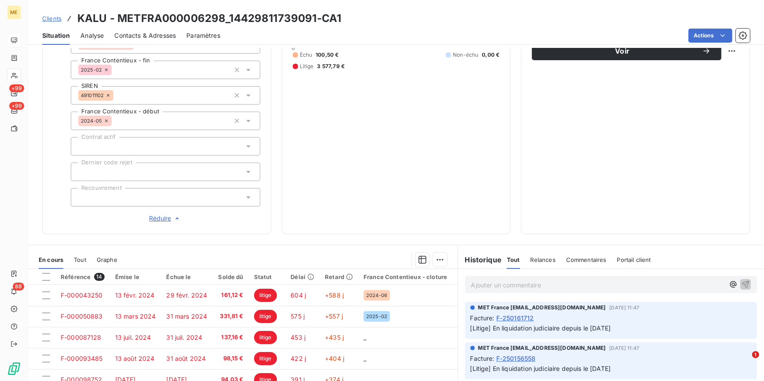
click at [138, 200] on div at bounding box center [165, 197] width 189 height 18
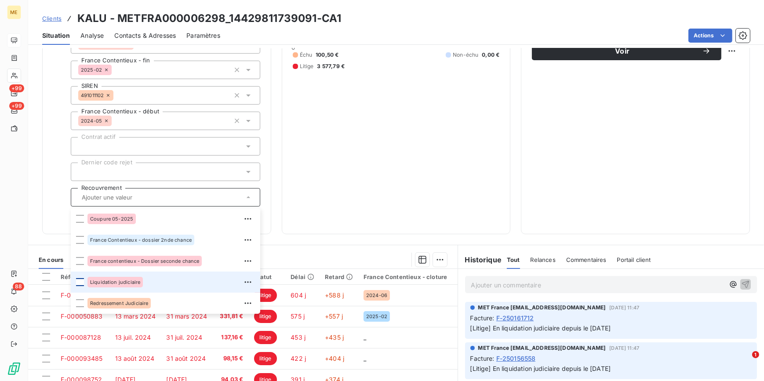
click at [78, 280] on div at bounding box center [80, 282] width 8 height 8
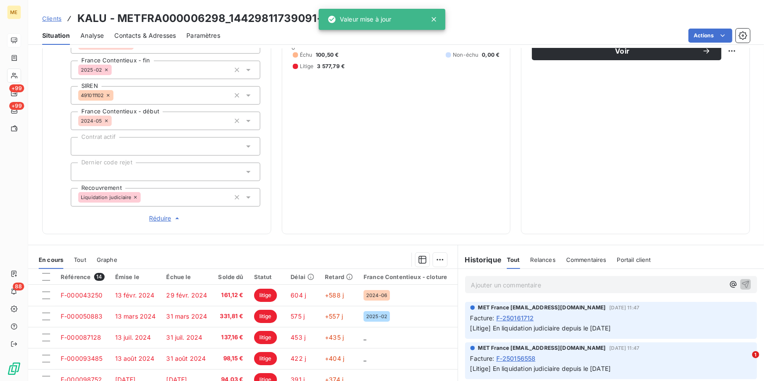
drag, startPoint x: 456, startPoint y: 176, endPoint x: 443, endPoint y: 169, distance: 14.7
click at [455, 175] on div "3 678,29 € 0 Échu 100,50 € Non-échu 0,00 € Litige 3 577,79 €" at bounding box center [396, 37] width 207 height 372
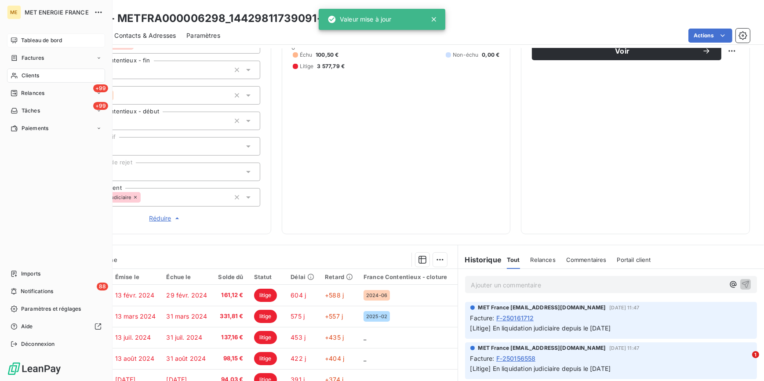
click at [37, 77] on span "Clients" at bounding box center [31, 76] width 18 height 8
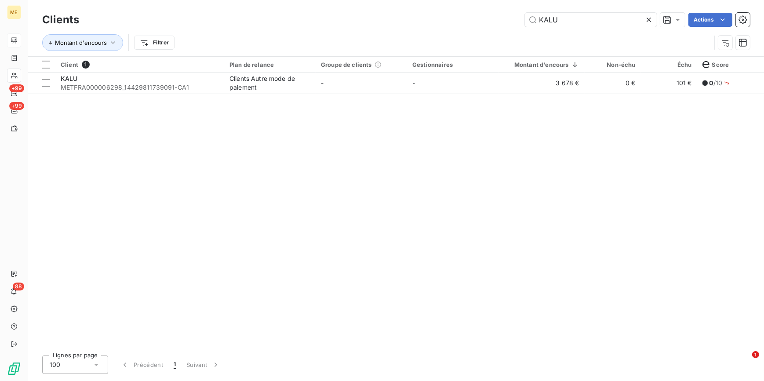
click at [649, 22] on icon at bounding box center [648, 19] width 9 height 9
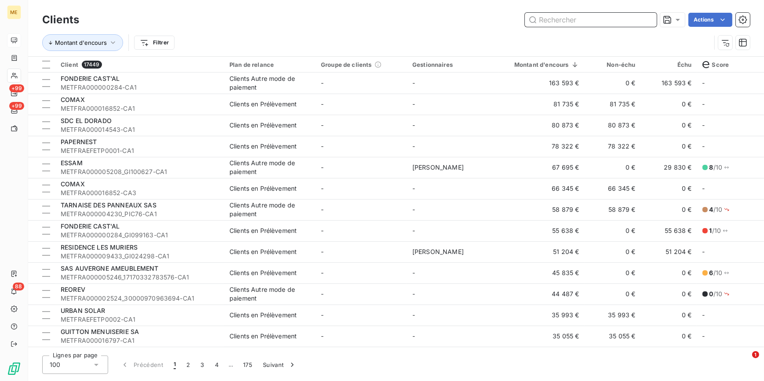
click at [559, 21] on input "text" at bounding box center [591, 20] width 132 height 14
paste input "CP COMPANY"
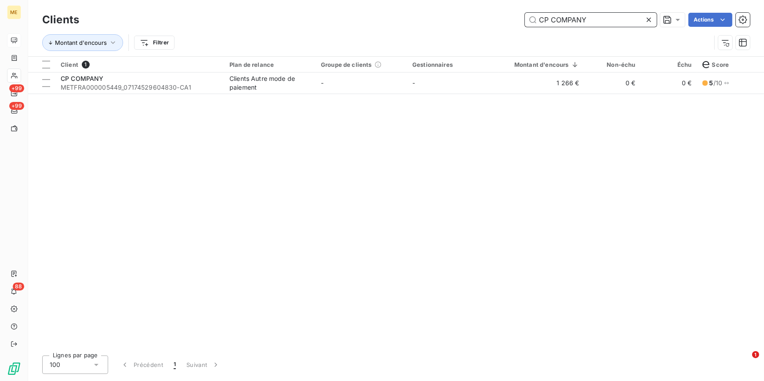
type input "CP COMPANY"
click at [326, 94] on div "Client 1 Plan de relance Groupe de clients Gestionnaires Montant d'encours Non-…" at bounding box center [396, 203] width 736 height 292
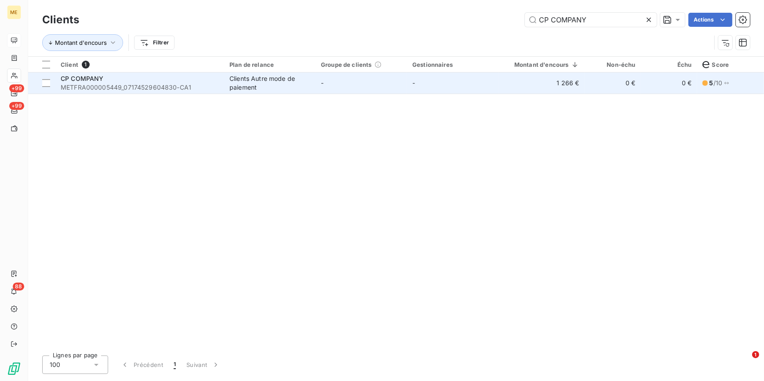
click at [341, 87] on td "-" at bounding box center [361, 83] width 91 height 21
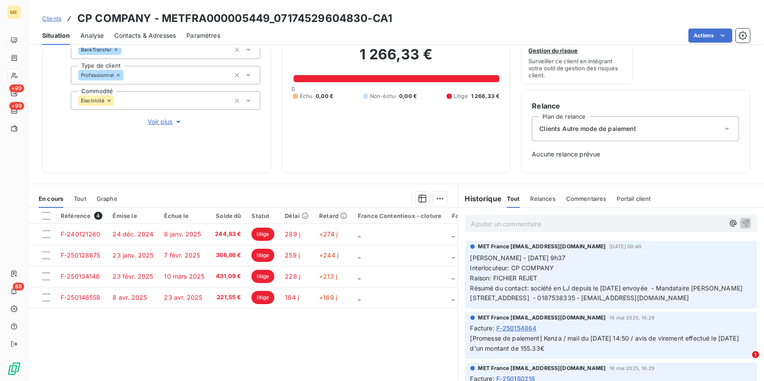
scroll to position [113, 0]
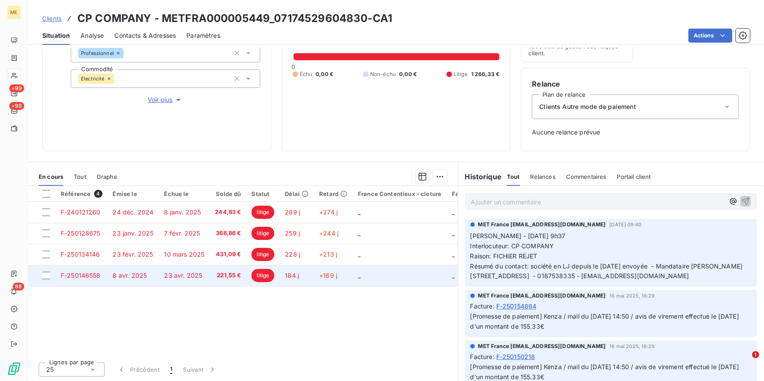
click at [134, 274] on span "8 avr. 2025" at bounding box center [130, 275] width 34 height 7
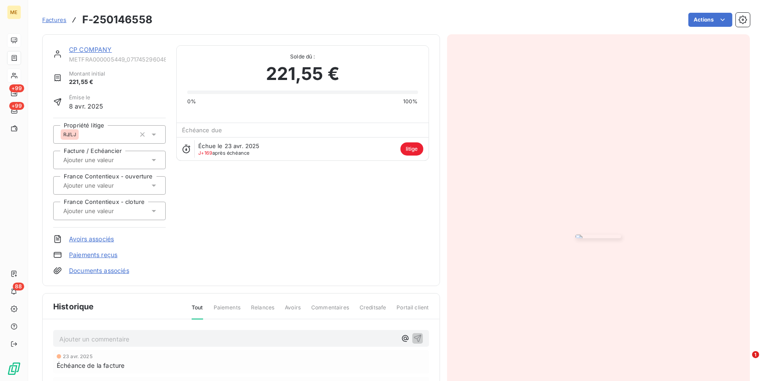
click at [621, 238] on img "button" at bounding box center [598, 237] width 46 height 4
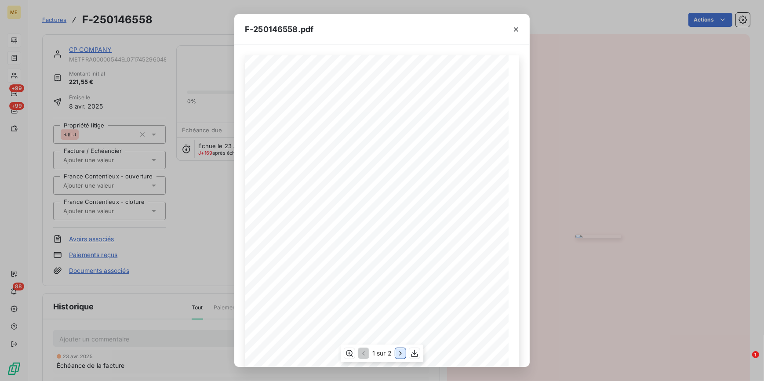
click at [401, 352] on icon "button" at bounding box center [400, 353] width 9 height 9
click at [163, 250] on div "F-250146558.pdf Détail de votre facture : Document à conserver 10 ans 2/2 Numér…" at bounding box center [382, 190] width 764 height 381
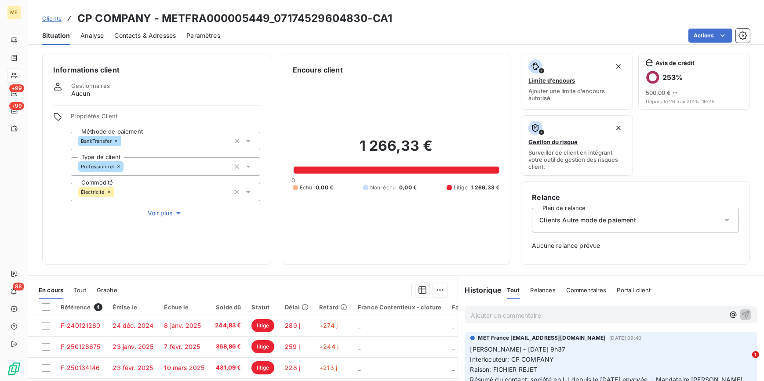
click at [154, 212] on span "Voir plus" at bounding box center [165, 213] width 35 height 9
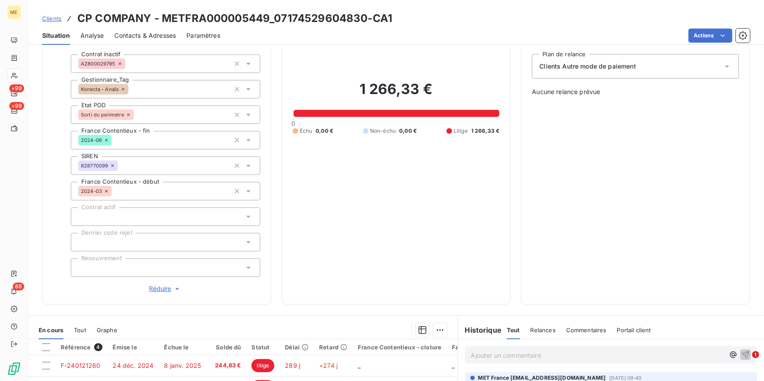
scroll to position [160, 0]
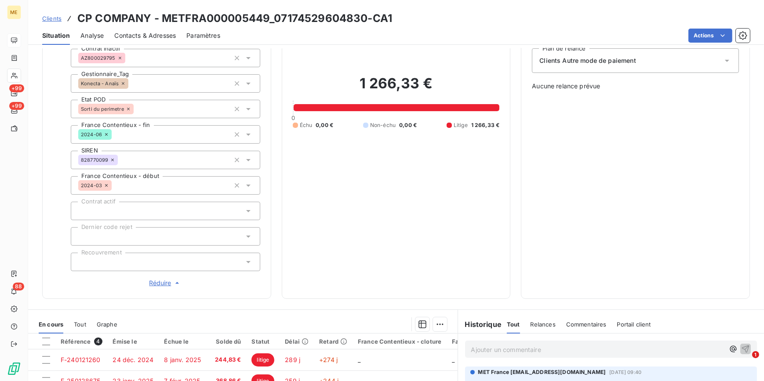
click at [128, 264] on div at bounding box center [165, 262] width 189 height 18
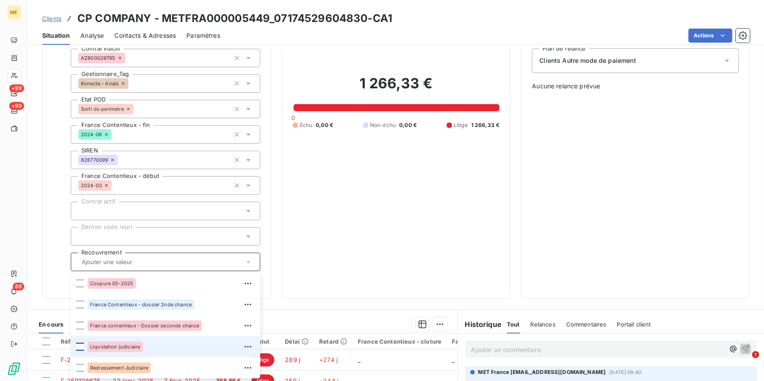
click at [80, 347] on div at bounding box center [80, 347] width 8 height 8
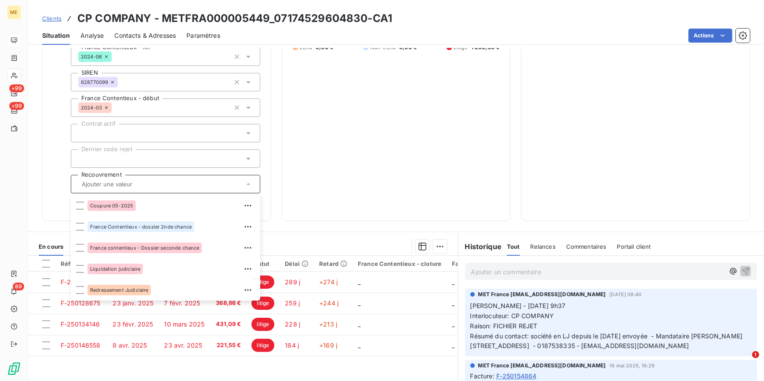
scroll to position [239, 0]
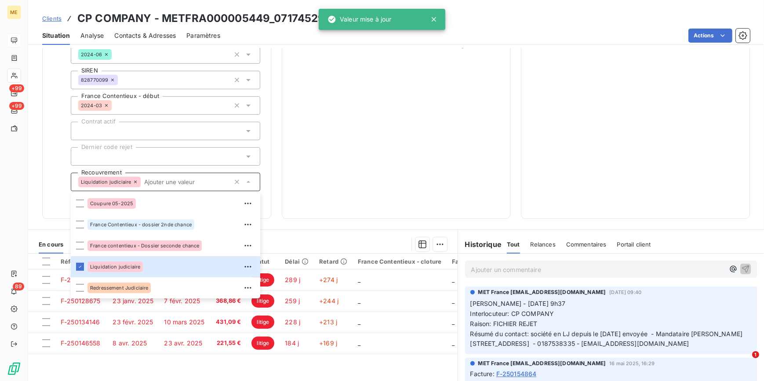
click at [439, 171] on div "1 266,33 € 0 Échu 0,00 € Non-échu 0,00 € Litige 1 266,33 €" at bounding box center [396, 22] width 207 height 372
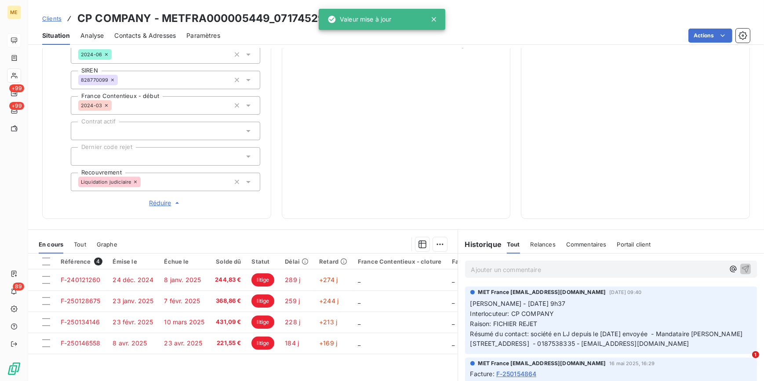
click at [57, 16] on span "Clients" at bounding box center [51, 18] width 19 height 7
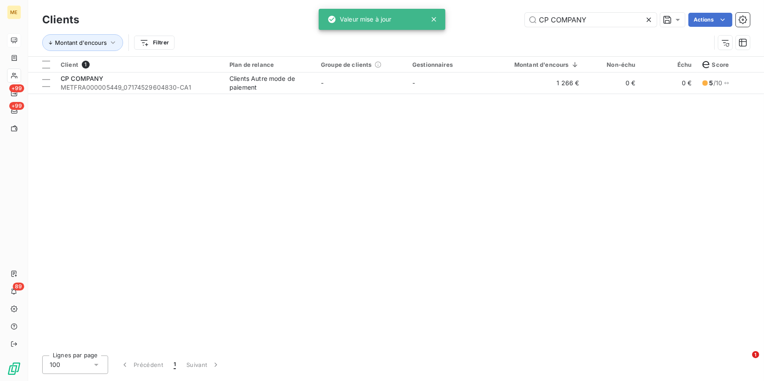
click at [650, 20] on icon at bounding box center [648, 19] width 9 height 9
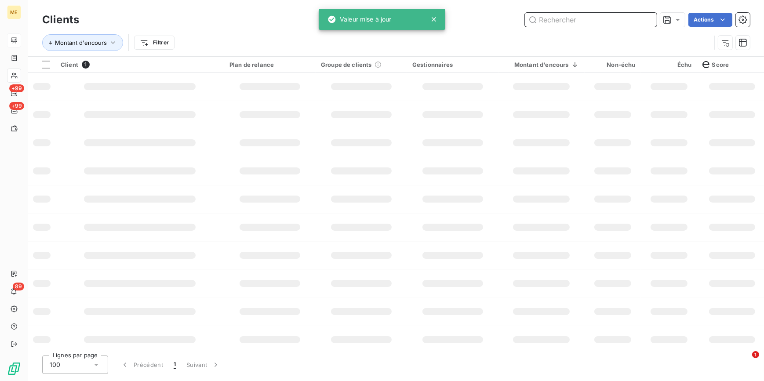
click at [649, 20] on input "text" at bounding box center [591, 20] width 132 height 14
paste input "Silou"
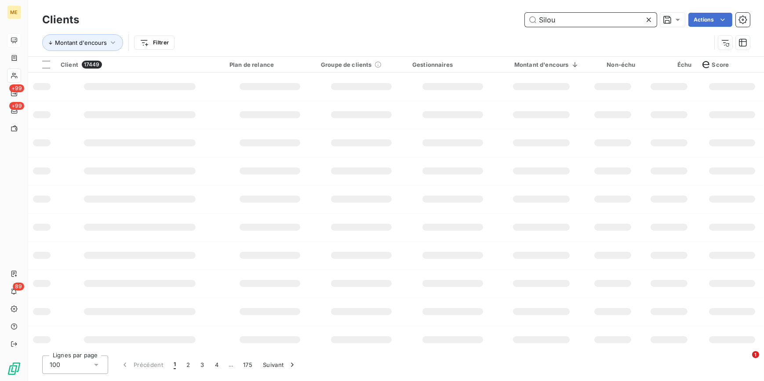
type input "Silou"
click at [364, 81] on td at bounding box center [361, 87] width 91 height 28
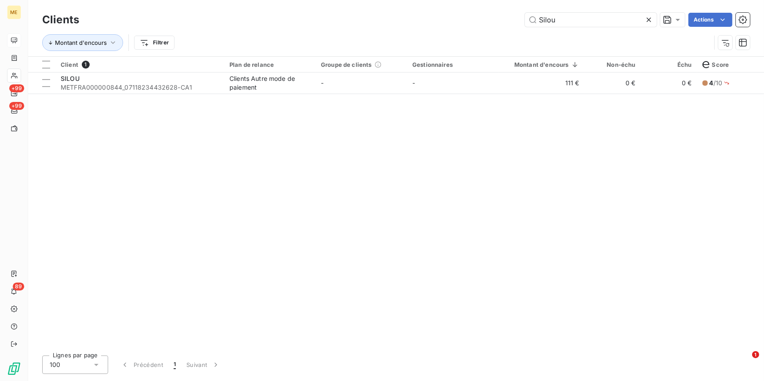
click at [353, 89] on td "-" at bounding box center [361, 83] width 91 height 21
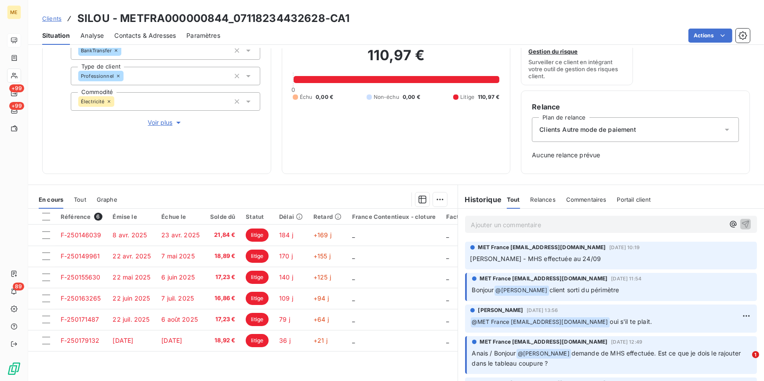
scroll to position [113, 0]
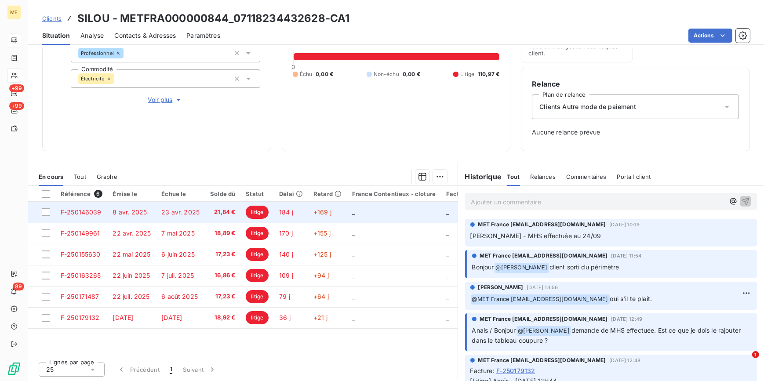
click at [98, 211] on span "F-250146039" at bounding box center [81, 211] width 41 height 7
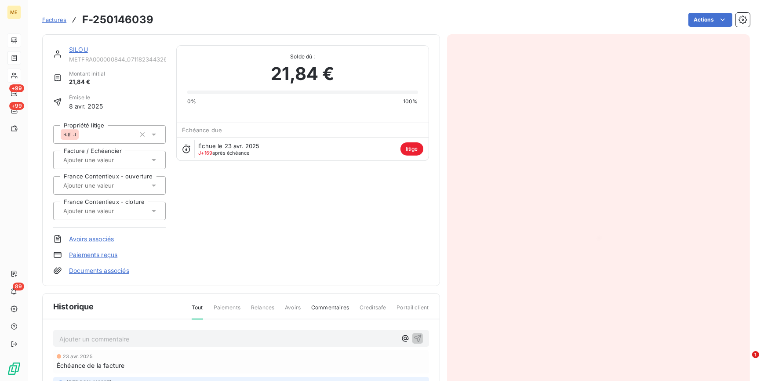
click at [447, 197] on div at bounding box center [598, 236] width 303 height 404
click at [575, 235] on img "button" at bounding box center [598, 237] width 46 height 4
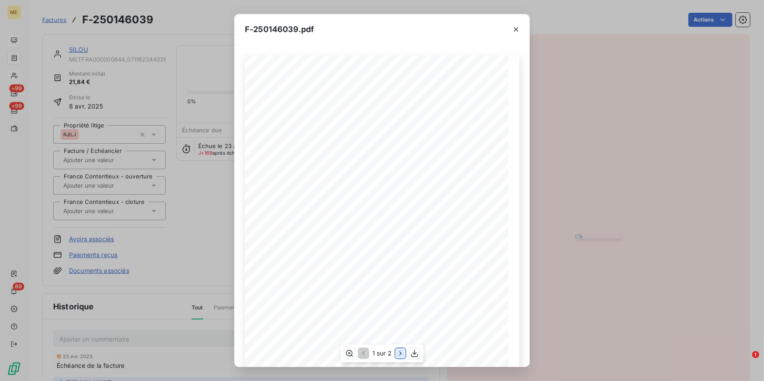
click at [399, 353] on icon "button" at bounding box center [400, 353] width 9 height 9
click at [192, 238] on div "F-250146039.pdf Détail de votre facture : Document à conserver 10 ans 2/2 Numér…" at bounding box center [382, 190] width 764 height 381
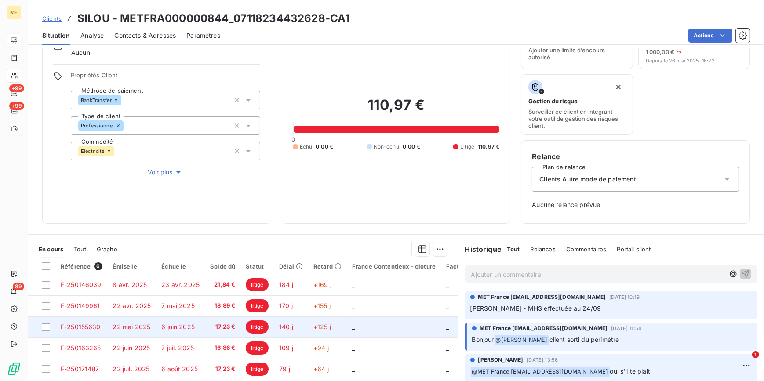
scroll to position [113, 0]
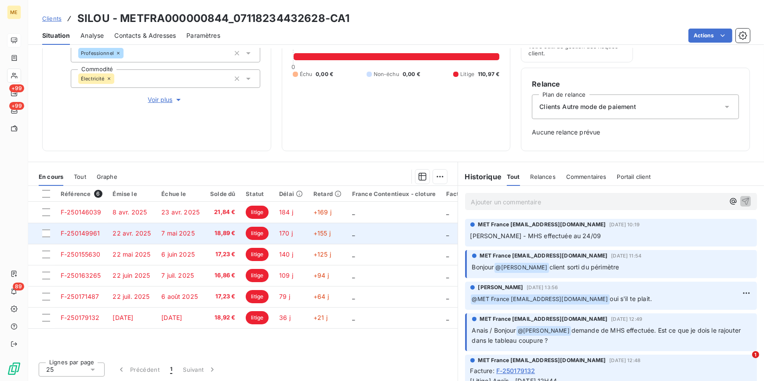
click at [195, 230] on td "7 mai 2025" at bounding box center [180, 233] width 49 height 21
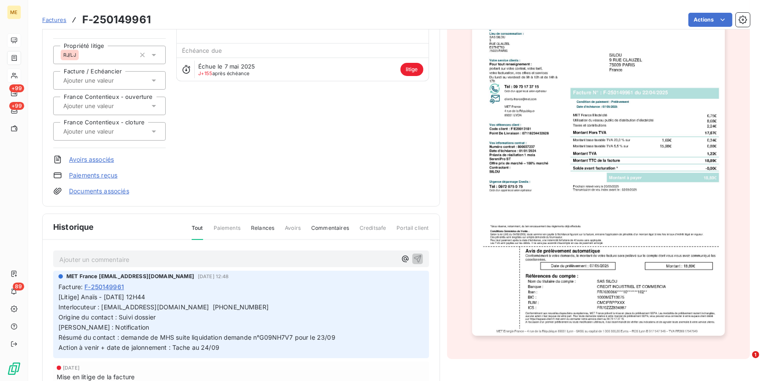
click at [716, 168] on button "button" at bounding box center [598, 156] width 263 height 383
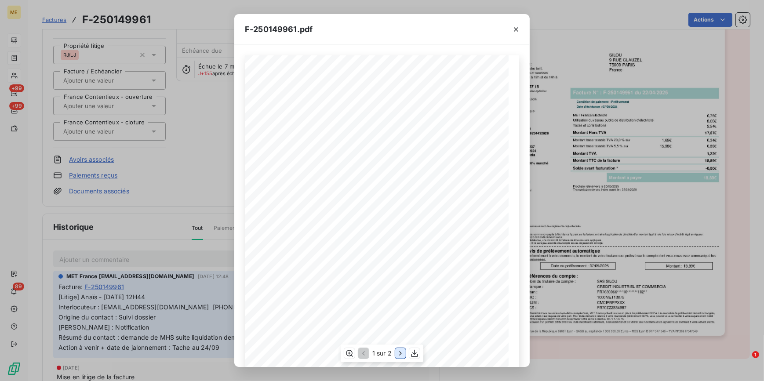
click at [399, 355] on icon "button" at bounding box center [400, 353] width 2 height 4
click at [168, 188] on div "F-250149961.pdf Détail de votre facture : Document à conserver 10 ans 2/2 Numér…" at bounding box center [382, 190] width 764 height 381
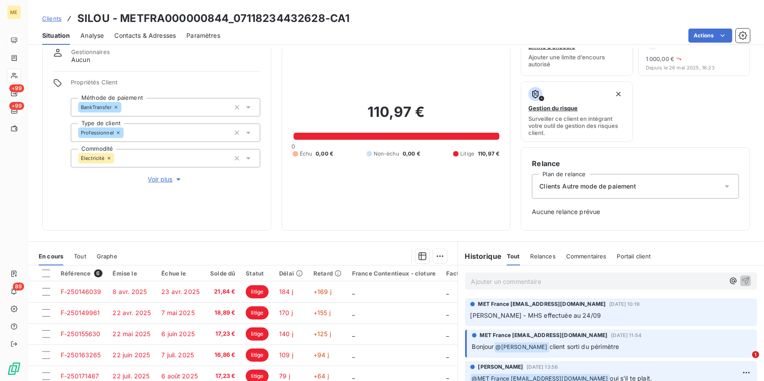
scroll to position [33, 0]
click at [174, 179] on icon "button" at bounding box center [178, 179] width 9 height 9
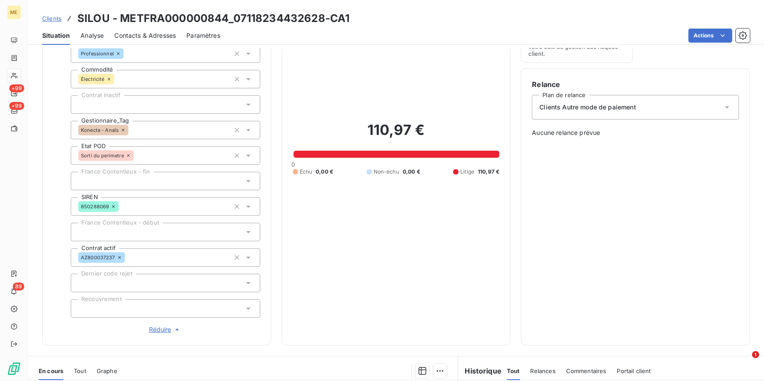
scroll to position [113, 0]
click at [140, 306] on div at bounding box center [165, 308] width 189 height 18
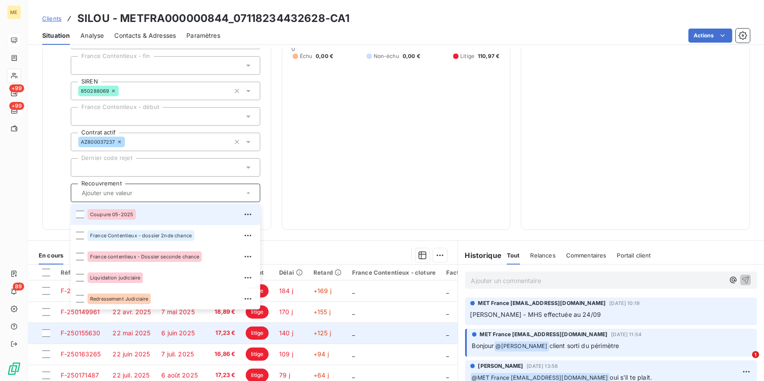
scroll to position [233, 0]
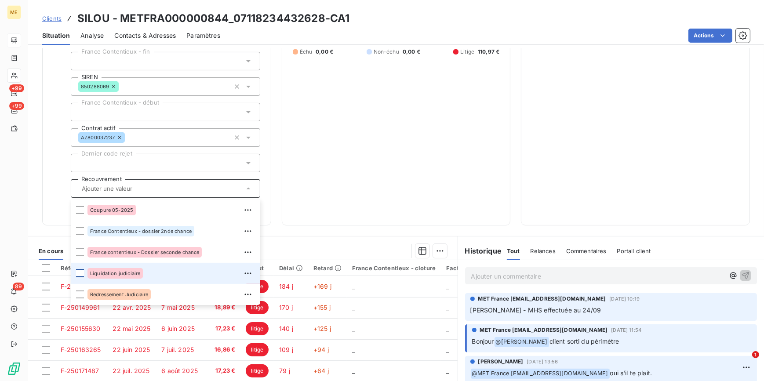
click at [81, 271] on div at bounding box center [80, 273] width 8 height 8
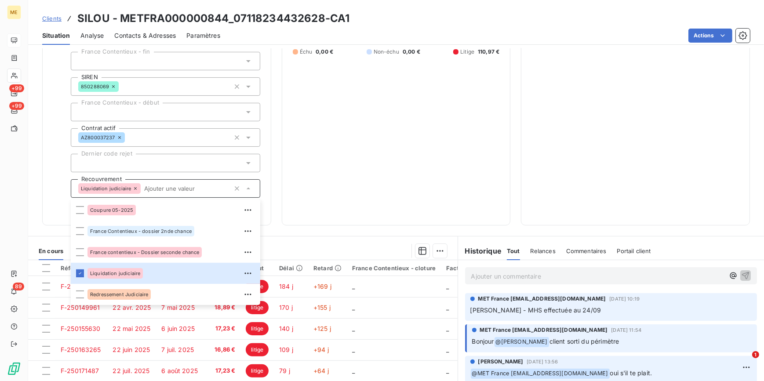
click at [406, 147] on div "110,97 € 0 Échu 0,00 € Non-échu 0,00 € Litige 110,97 €" at bounding box center [396, 28] width 207 height 372
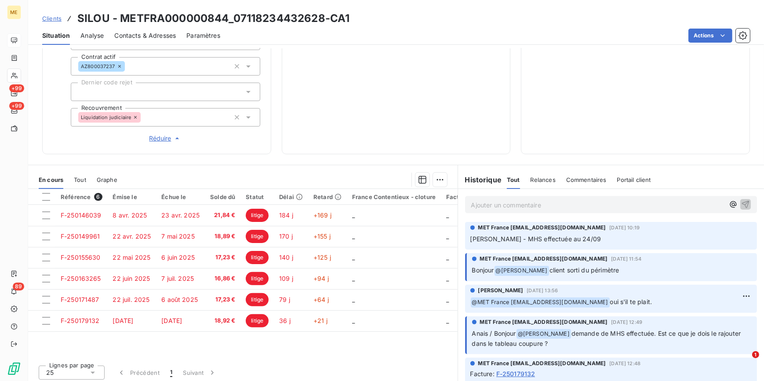
scroll to position [307, 0]
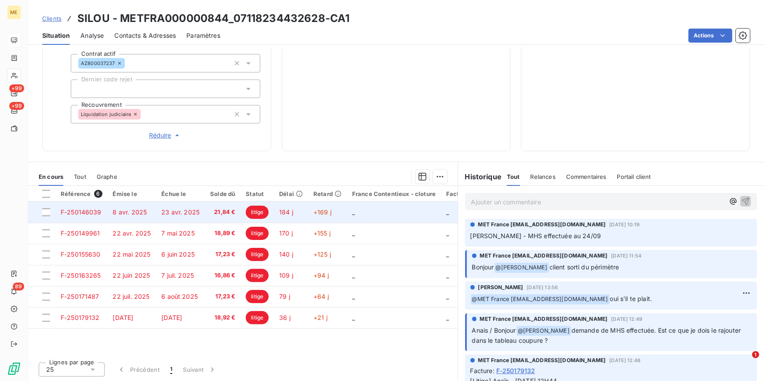
click at [174, 207] on td "23 avr. 2025" at bounding box center [180, 212] width 49 height 21
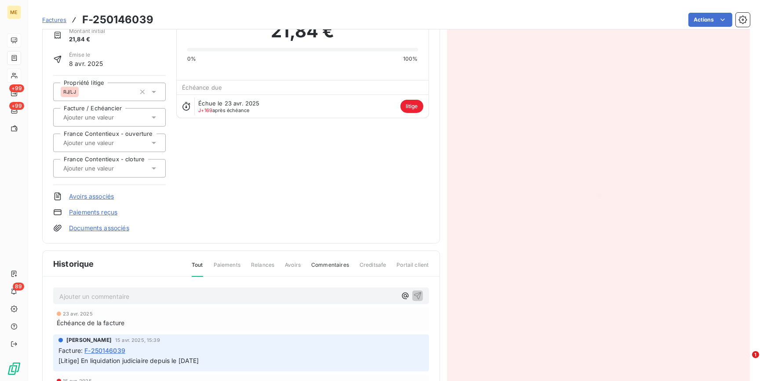
scroll to position [130, 0]
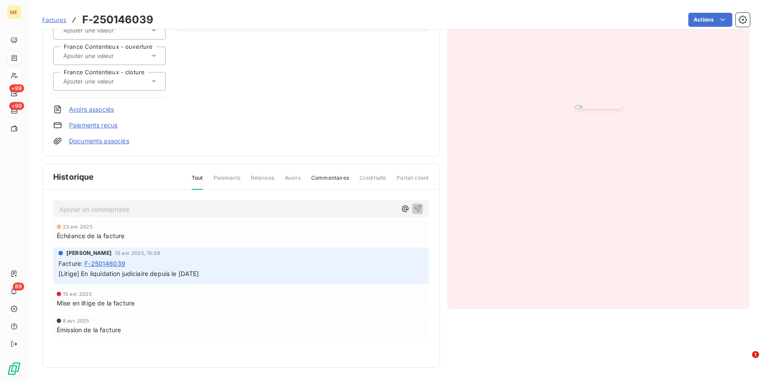
click at [590, 109] on img "button" at bounding box center [598, 107] width 46 height 4
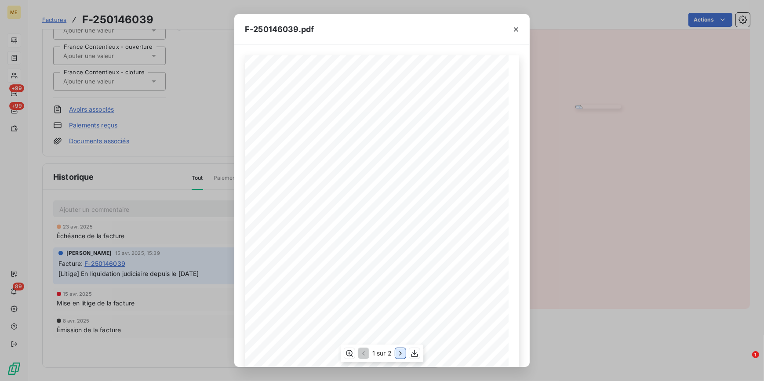
click at [395, 350] on button "button" at bounding box center [400, 353] width 11 height 11
drag, startPoint x: 69, startPoint y: 210, endPoint x: 67, endPoint y: 198, distance: 11.9
click at [68, 210] on div "F-250146039.pdf Détail de votre facture : Document à conserver 10 ans 2/2 Numér…" at bounding box center [382, 190] width 764 height 381
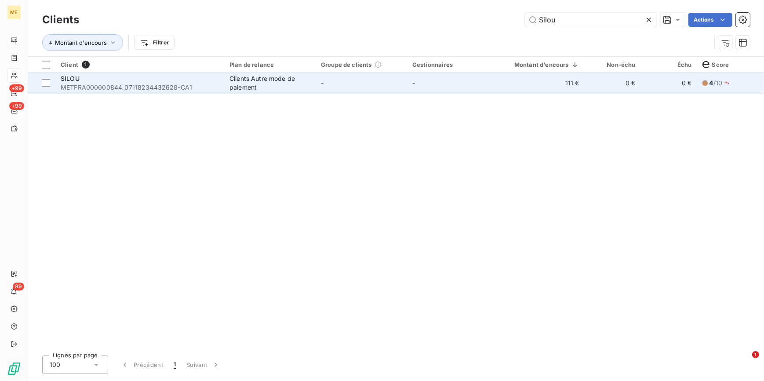
click at [399, 83] on td "-" at bounding box center [361, 83] width 91 height 21
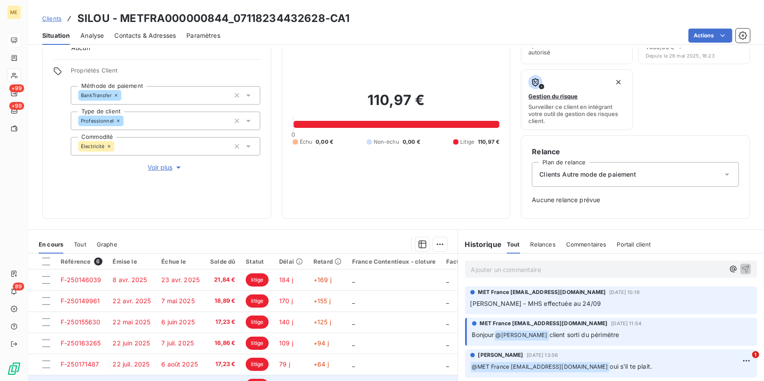
scroll to position [113, 0]
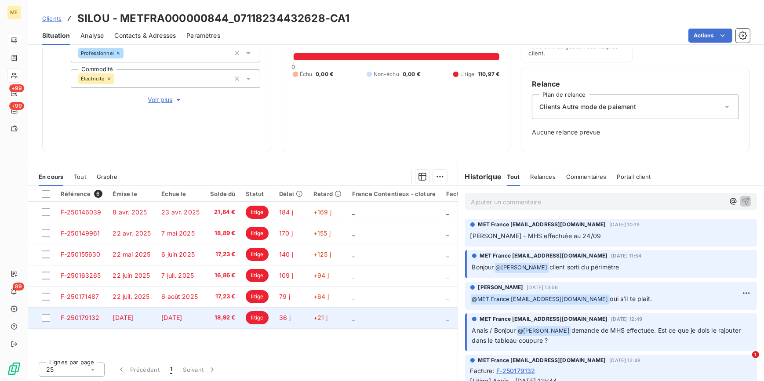
click at [161, 320] on span "[DATE]" at bounding box center [171, 317] width 21 height 7
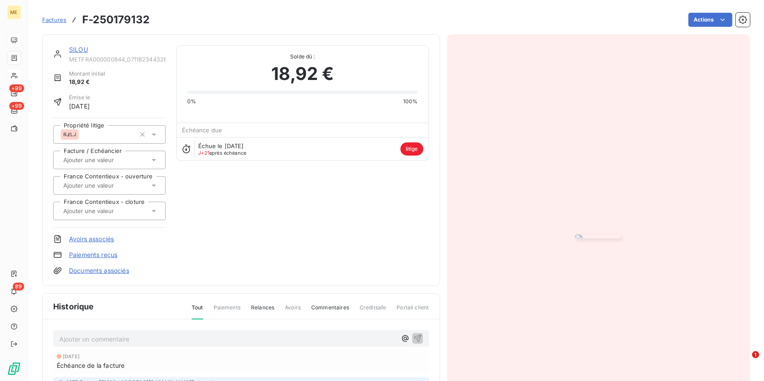
click at [575, 235] on img "button" at bounding box center [598, 237] width 46 height 4
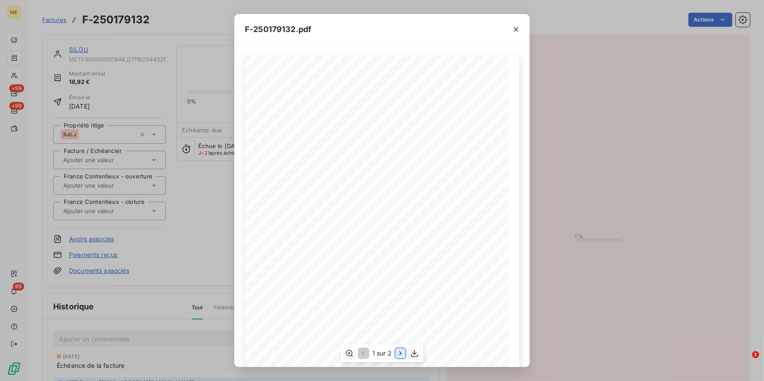
click at [403, 351] on icon "button" at bounding box center [400, 353] width 9 height 9
click at [192, 274] on div "F-250179132.pdf Détail de votre facture : Document à conserver 10 ans 2/2 Numér…" at bounding box center [382, 190] width 764 height 381
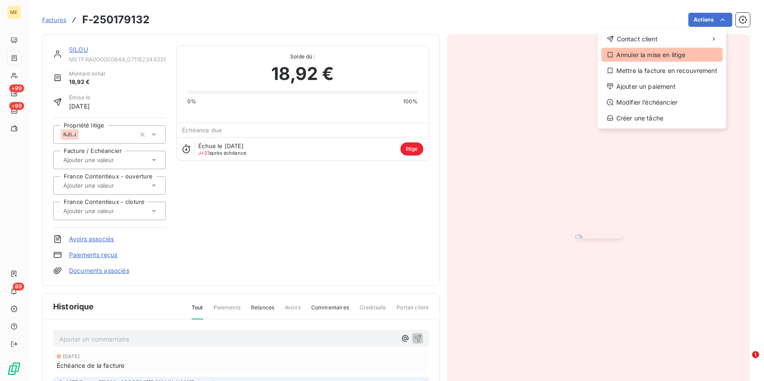
click at [656, 60] on div "Annuler la mise en litige" at bounding box center [661, 55] width 121 height 14
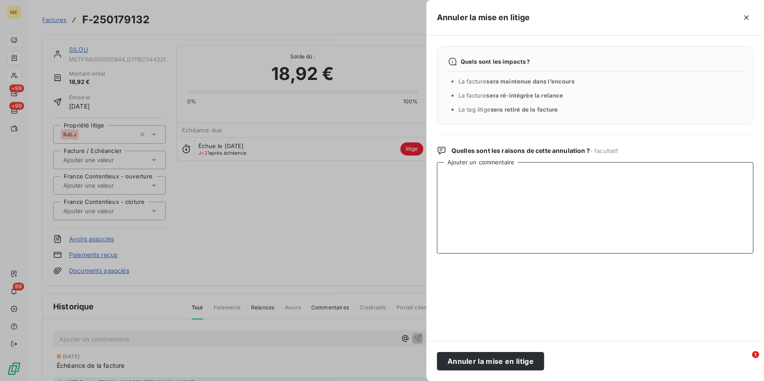
click at [548, 197] on textarea "Ajouter un commentaire" at bounding box center [595, 207] width 316 height 91
type textarea "levée litige facture post lj"
click at [500, 362] on button "Annuler la mise en litige" at bounding box center [490, 361] width 107 height 18
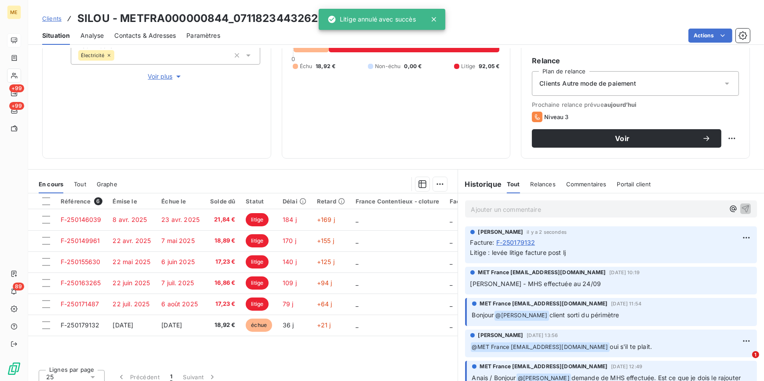
scroll to position [144, 0]
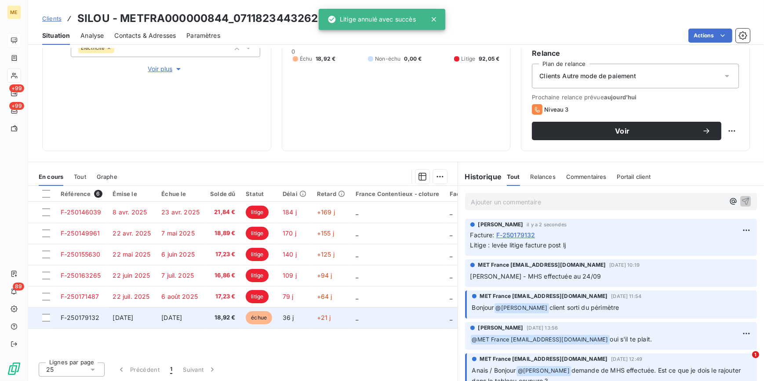
click at [257, 307] on td "échue" at bounding box center [258, 317] width 37 height 21
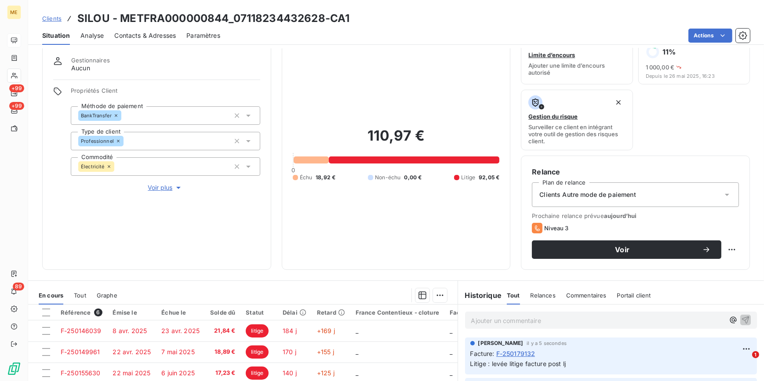
scroll to position [144, 0]
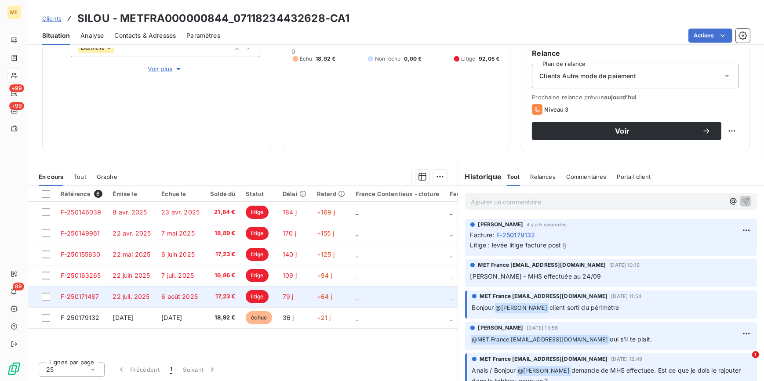
click at [257, 292] on span "litige" at bounding box center [257, 296] width 23 height 13
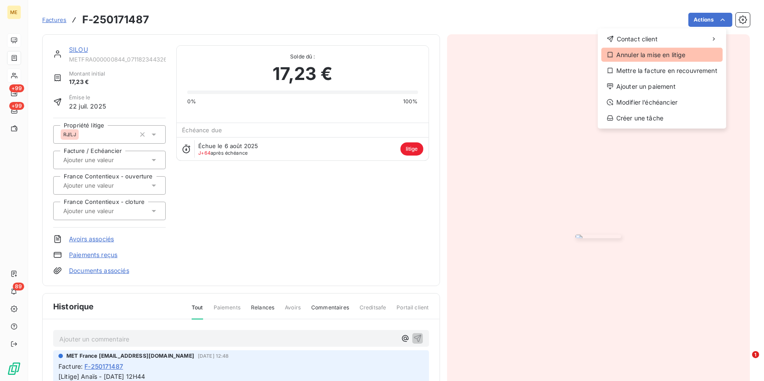
click at [651, 57] on div "Annuler la mise en litige" at bounding box center [661, 55] width 121 height 14
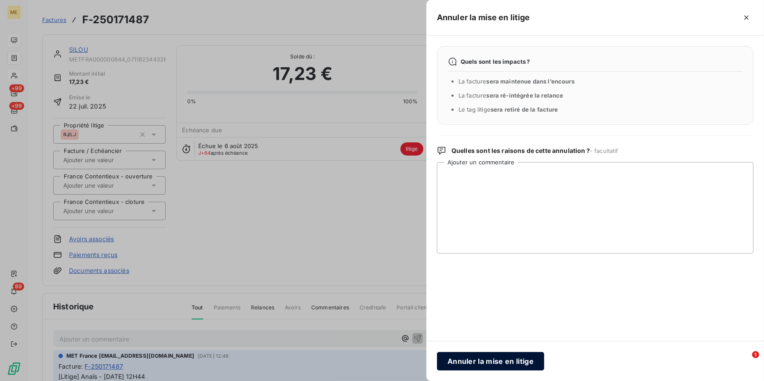
click at [488, 366] on button "Annuler la mise en litige" at bounding box center [490, 361] width 107 height 18
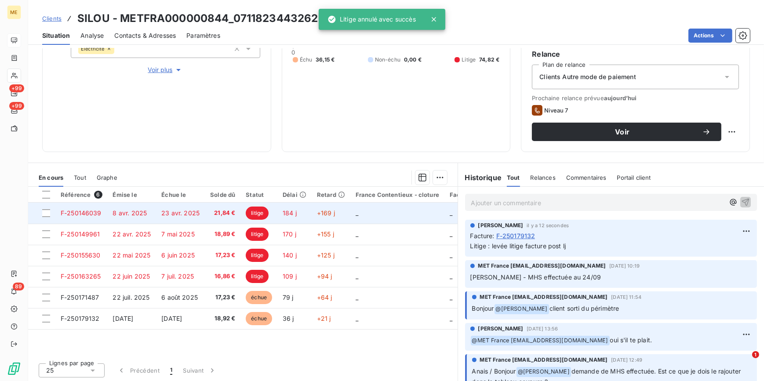
scroll to position [144, 0]
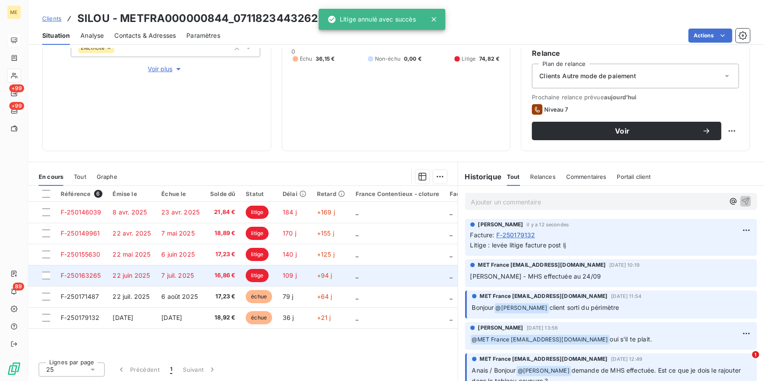
click at [299, 280] on td "109 j" at bounding box center [294, 275] width 34 height 21
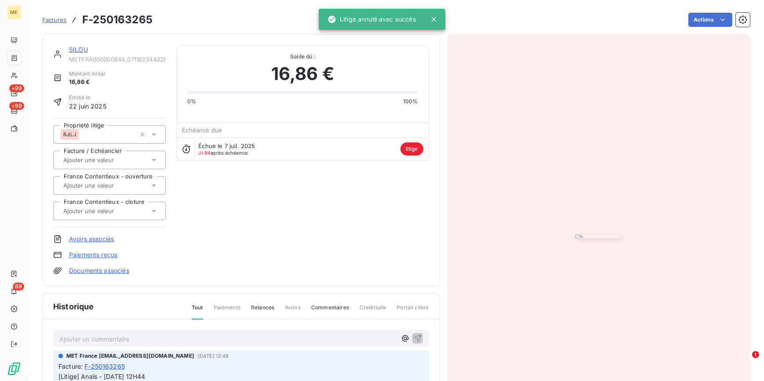
click at [587, 235] on img "button" at bounding box center [598, 237] width 46 height 4
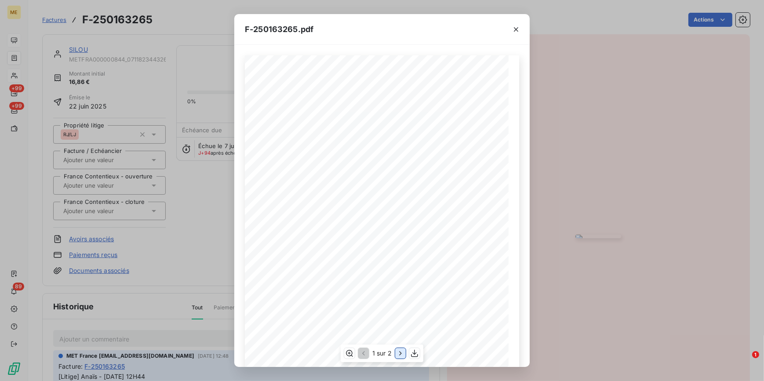
click at [401, 352] on icon "button" at bounding box center [400, 353] width 2 height 4
click at [515, 31] on icon "button" at bounding box center [516, 29] width 9 height 9
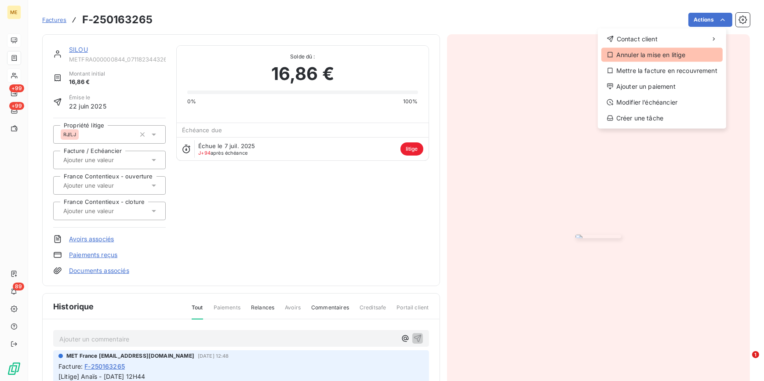
click at [650, 53] on div "Annuler la mise en litige" at bounding box center [661, 55] width 121 height 14
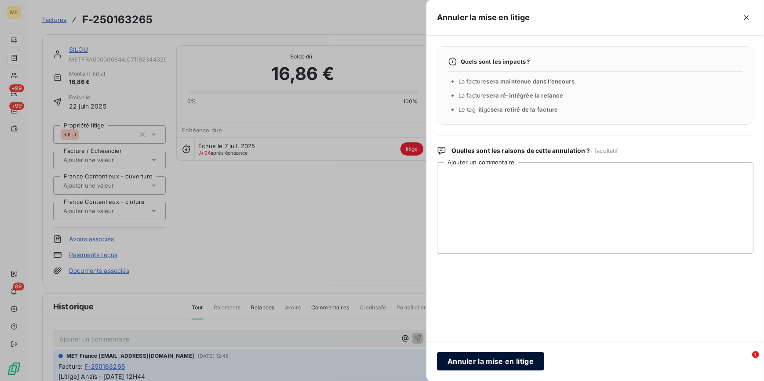
click at [477, 358] on button "Annuler la mise en litige" at bounding box center [490, 361] width 107 height 18
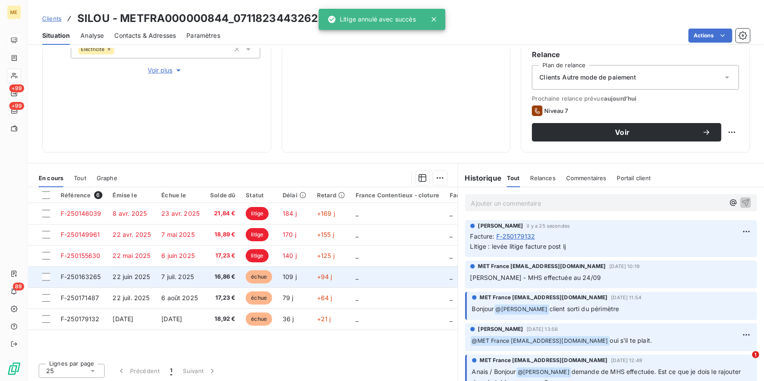
scroll to position [144, 0]
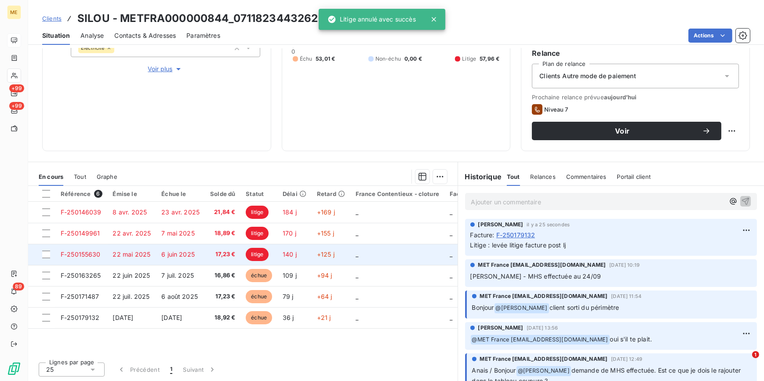
click at [246, 250] on td "litige" at bounding box center [258, 254] width 37 height 21
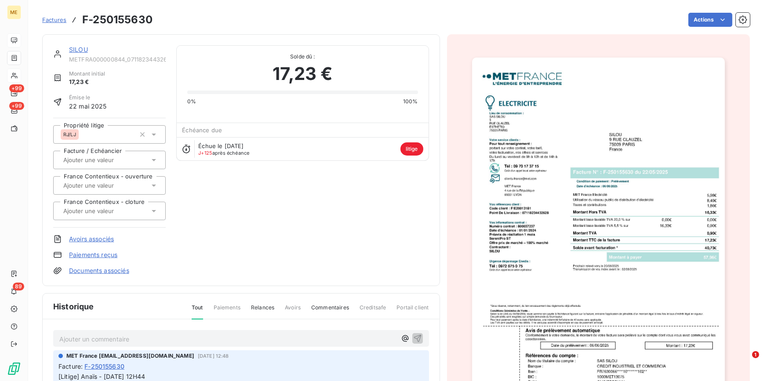
click at [634, 160] on img "button" at bounding box center [598, 237] width 253 height 358
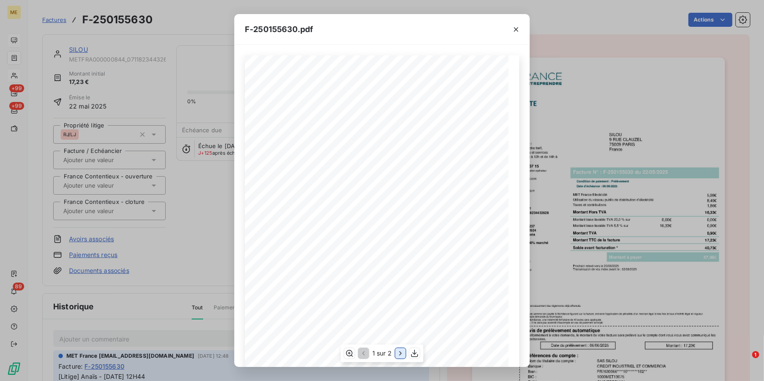
click at [400, 354] on icon "button" at bounding box center [400, 353] width 2 height 4
click at [518, 33] on icon "button" at bounding box center [516, 29] width 9 height 9
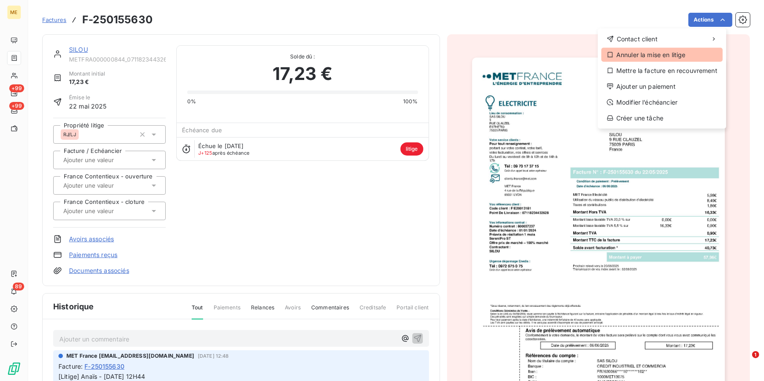
click at [641, 55] on div "Annuler la mise en litige" at bounding box center [661, 55] width 121 height 14
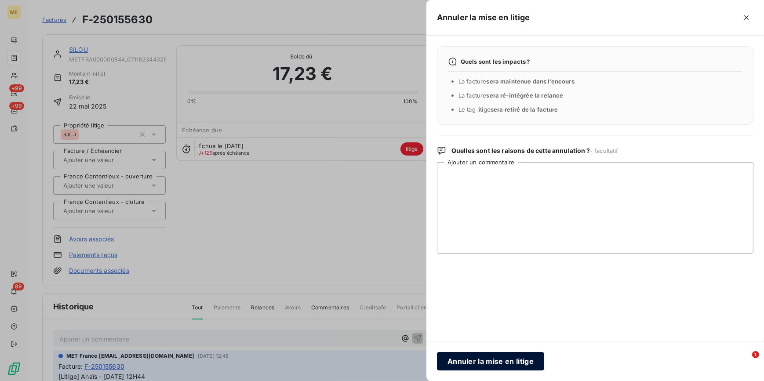
click at [475, 356] on button "Annuler la mise en litige" at bounding box center [490, 361] width 107 height 18
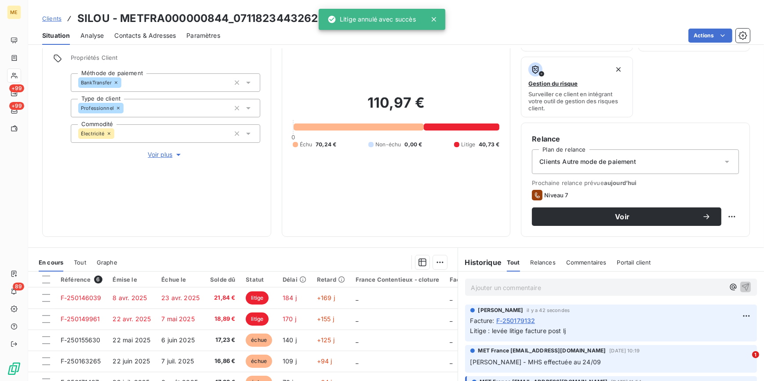
scroll to position [144, 0]
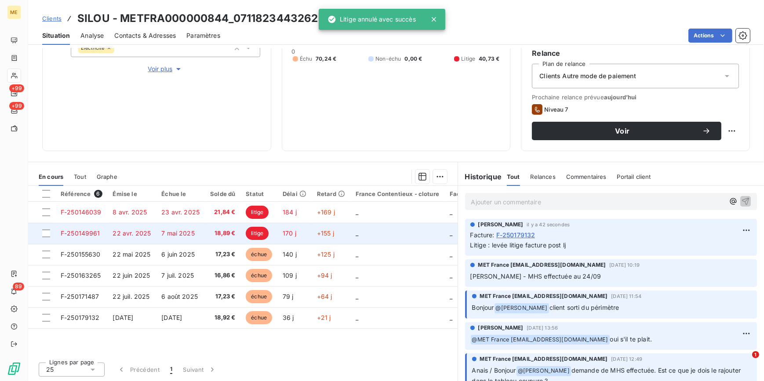
click at [220, 233] on span "18,89 €" at bounding box center [222, 233] width 25 height 9
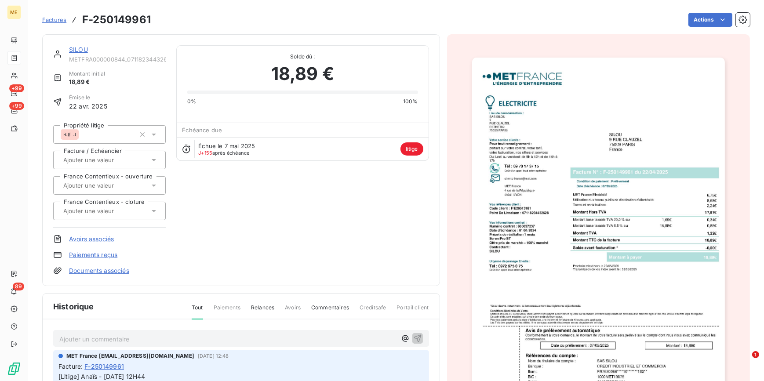
click at [609, 215] on img "button" at bounding box center [598, 237] width 253 height 358
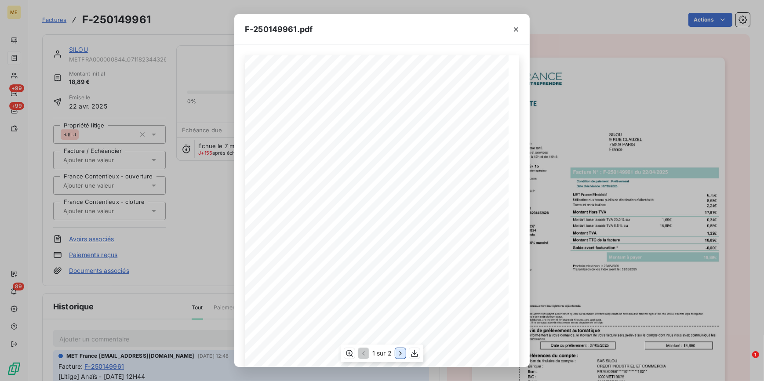
click at [398, 355] on icon "button" at bounding box center [400, 353] width 9 height 9
click at [210, 248] on div "F-250149961.pdf Détail de votre facture : Document à conserver 10 ans 2/2 Numér…" at bounding box center [382, 190] width 764 height 381
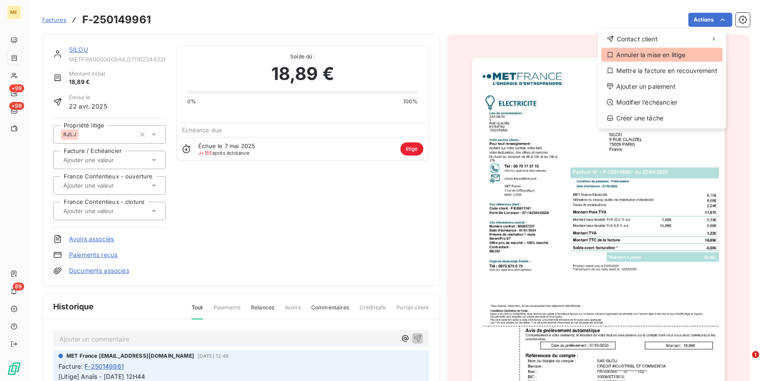
click at [643, 58] on div "Annuler la mise en litige" at bounding box center [661, 55] width 121 height 14
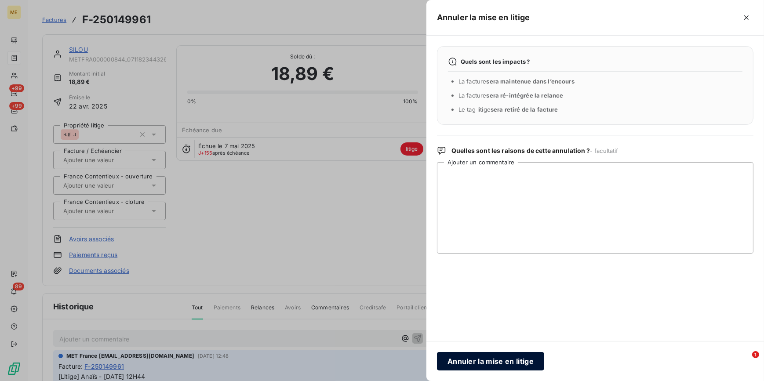
click at [497, 359] on button "Annuler la mise en litige" at bounding box center [490, 361] width 107 height 18
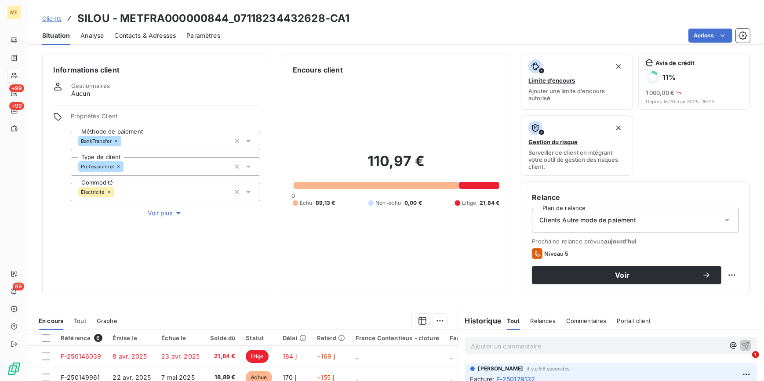
click at [165, 210] on span "Voir plus" at bounding box center [165, 213] width 35 height 9
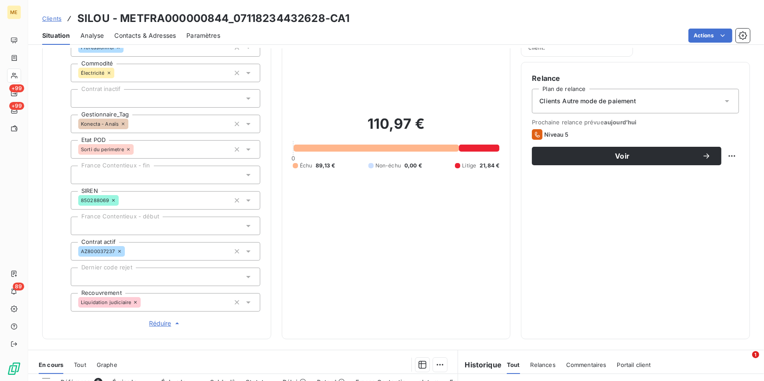
scroll to position [120, 0]
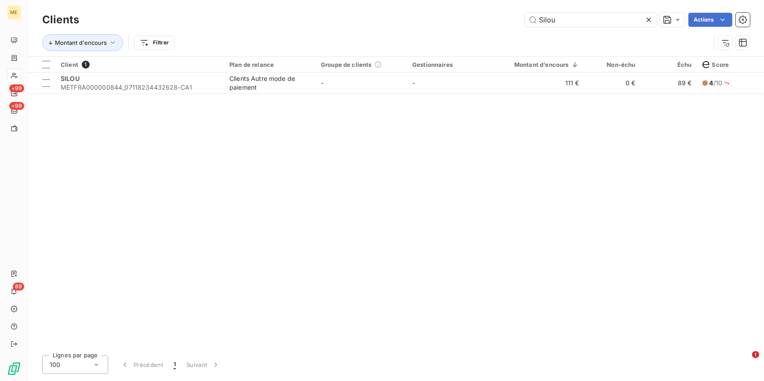
click at [649, 21] on icon at bounding box center [648, 20] width 4 height 4
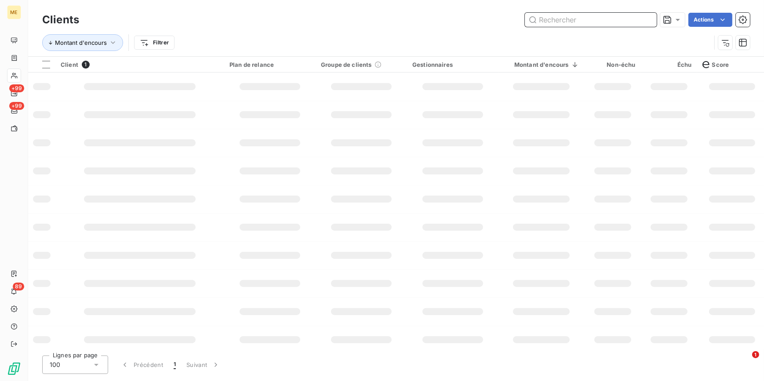
click at [647, 19] on input "text" at bounding box center [591, 20] width 132 height 14
paste input "DESCHAUME"
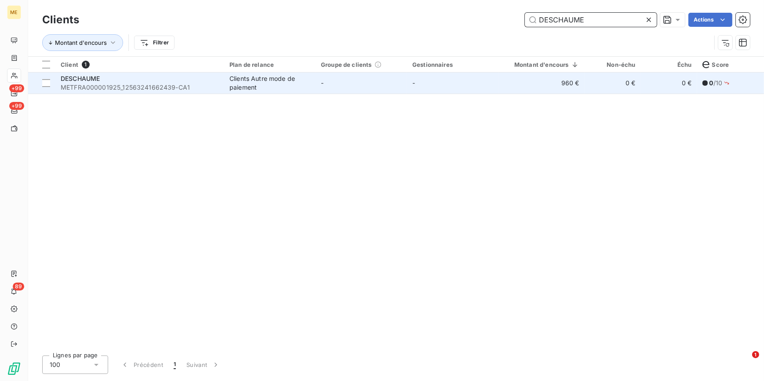
type input "DESCHAUME"
click at [225, 88] on td "Clients Autre mode de paiement" at bounding box center [269, 83] width 91 height 21
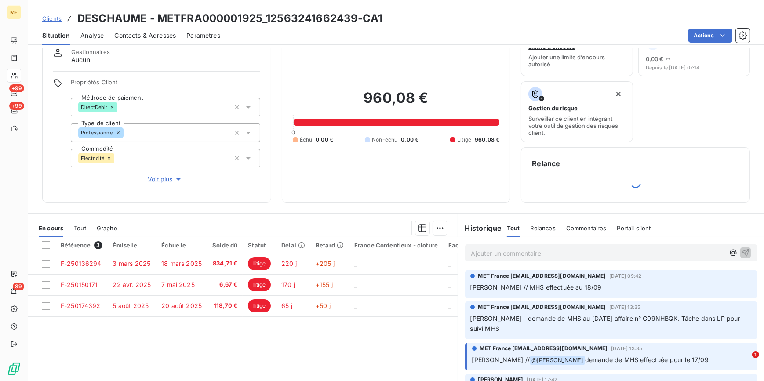
scroll to position [85, 0]
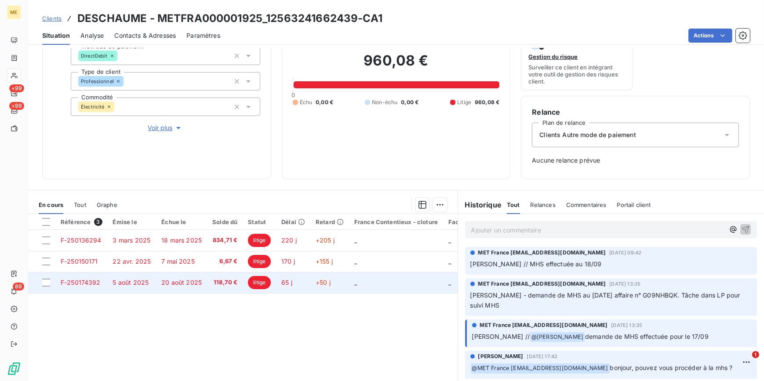
click at [233, 286] on td "118,70 €" at bounding box center [225, 282] width 36 height 21
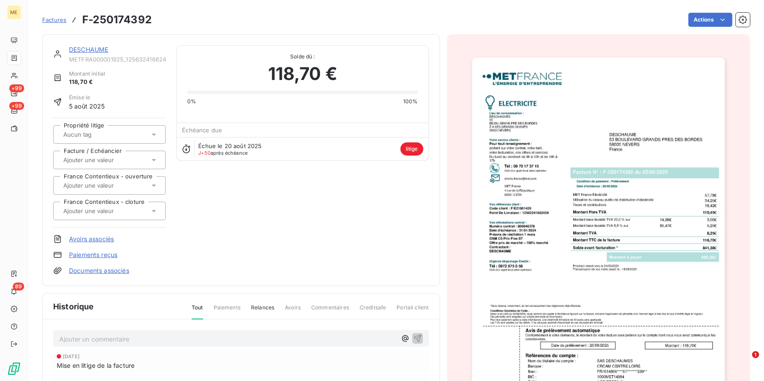
click at [609, 287] on img "button" at bounding box center [598, 237] width 253 height 358
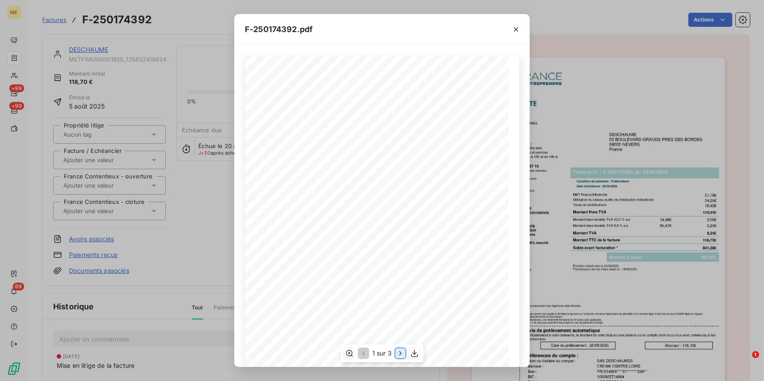
click at [399, 350] on icon "button" at bounding box center [400, 353] width 9 height 9
click at [518, 28] on icon "button" at bounding box center [516, 29] width 9 height 9
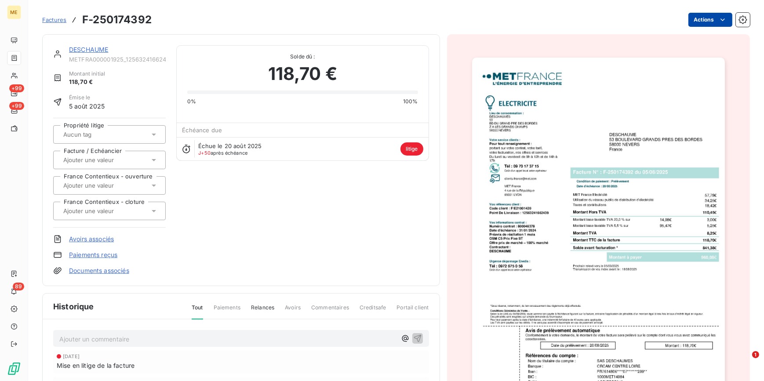
click at [711, 19] on html "ME +99 +99 89 Factures F-250174392 Actions DESCHAUME METFRA000001925_1256324166…" at bounding box center [382, 190] width 764 height 381
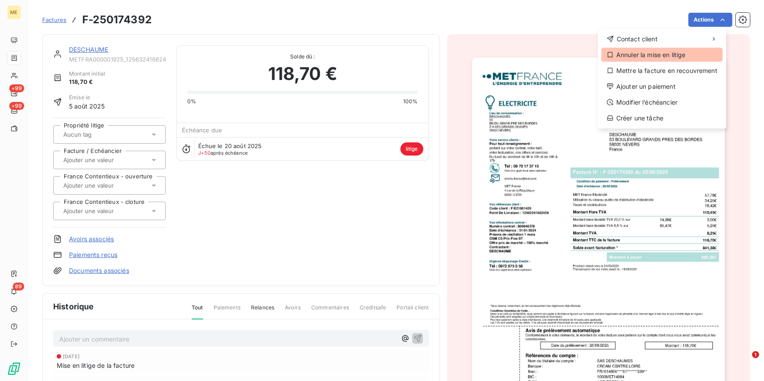
click at [664, 57] on div "Annuler la mise en litige" at bounding box center [661, 55] width 121 height 14
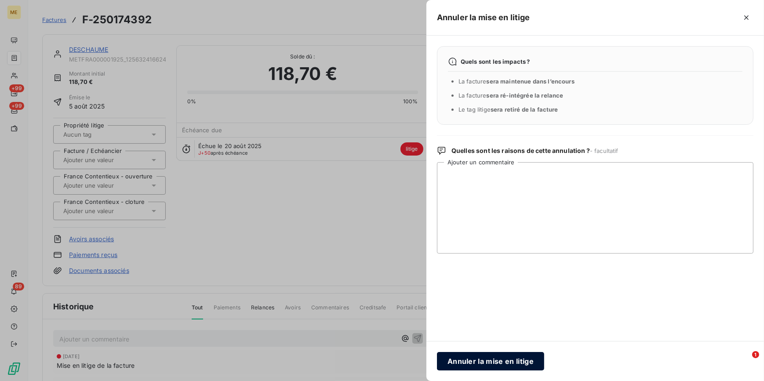
click at [504, 362] on button "Annuler la mise en litige" at bounding box center [490, 361] width 107 height 18
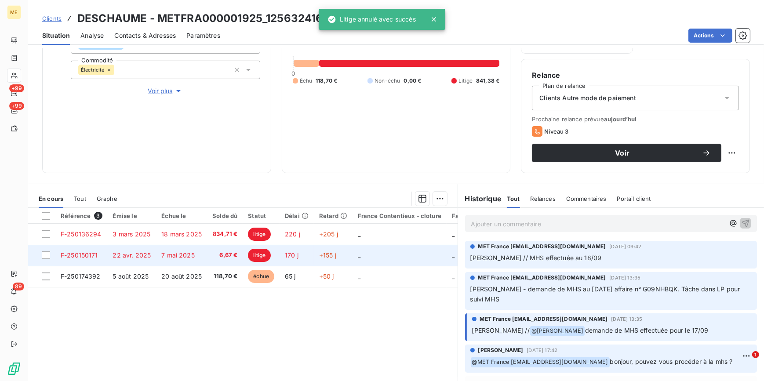
scroll to position [144, 0]
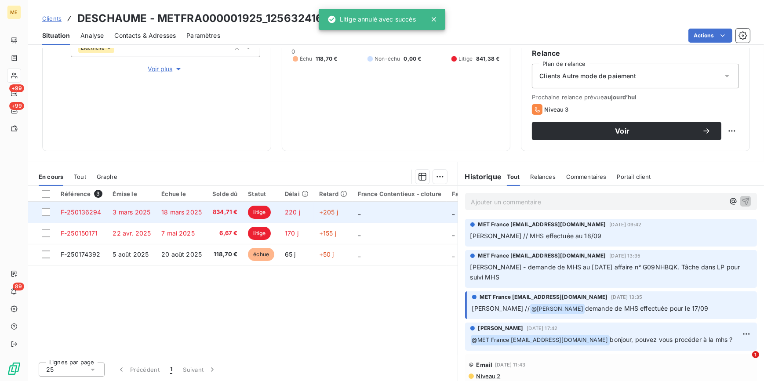
click at [227, 221] on td "834,71 €" at bounding box center [225, 212] width 36 height 21
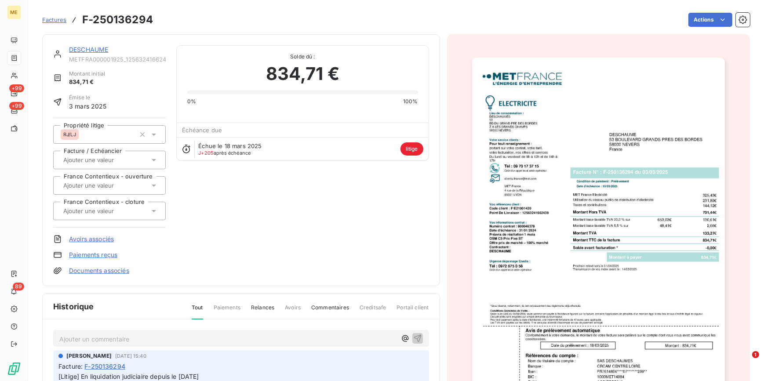
click at [564, 189] on img "button" at bounding box center [598, 237] width 253 height 358
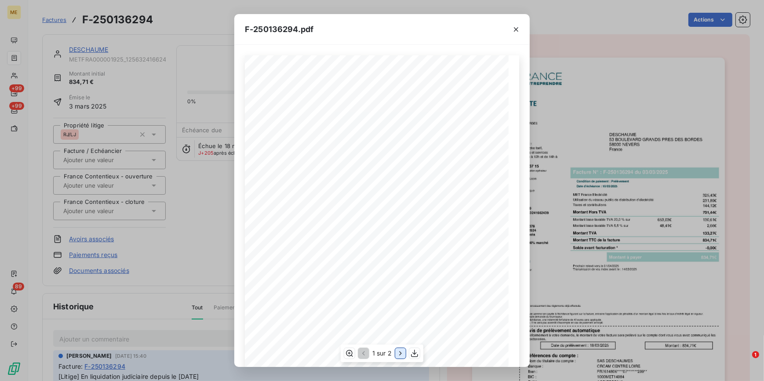
click at [396, 349] on icon "button" at bounding box center [400, 353] width 9 height 9
click at [219, 209] on div "F-250136294.pdf Détail de votre facture : Document à conserver 10 ans 2/2 Numér…" at bounding box center [382, 190] width 764 height 381
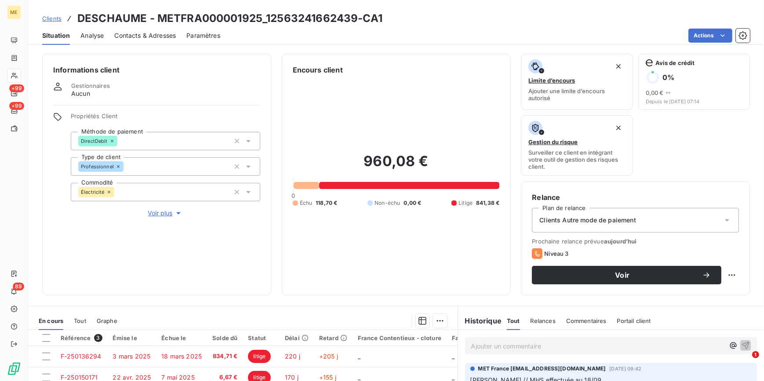
scroll to position [144, 0]
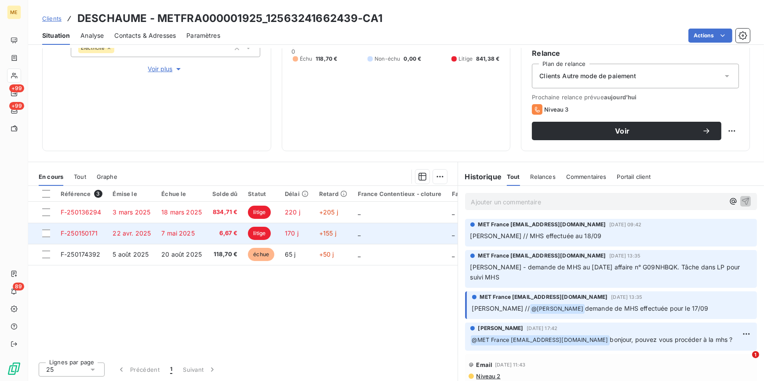
click at [272, 231] on td "litige" at bounding box center [261, 233] width 37 height 21
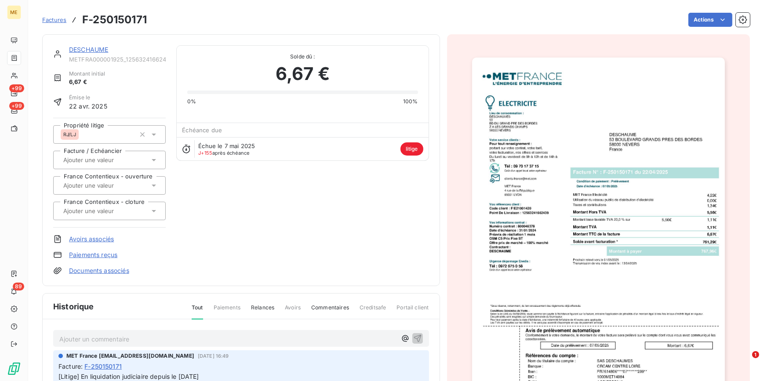
click at [624, 258] on img "button" at bounding box center [598, 237] width 253 height 358
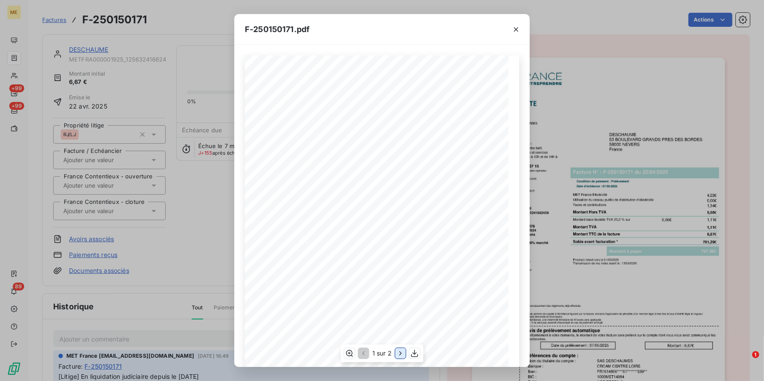
click at [397, 352] on icon "button" at bounding box center [400, 353] width 9 height 9
click at [145, 244] on div "F-250150171.pdf Détail de votre facture : Document à conserver 10 ans 2/2 Numér…" at bounding box center [382, 190] width 764 height 381
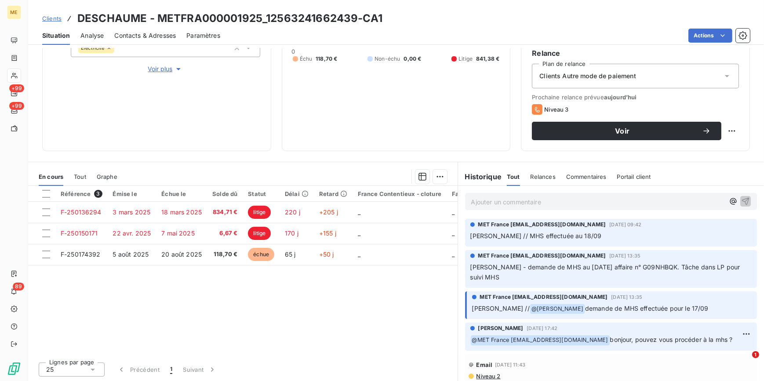
scroll to position [104, 0]
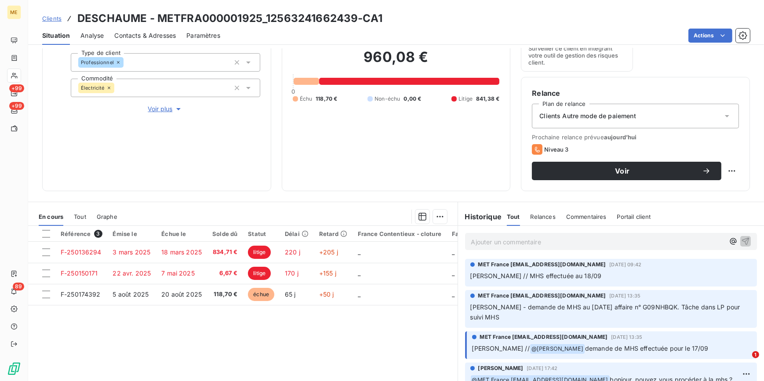
click at [163, 109] on span "Voir plus" at bounding box center [165, 109] width 35 height 9
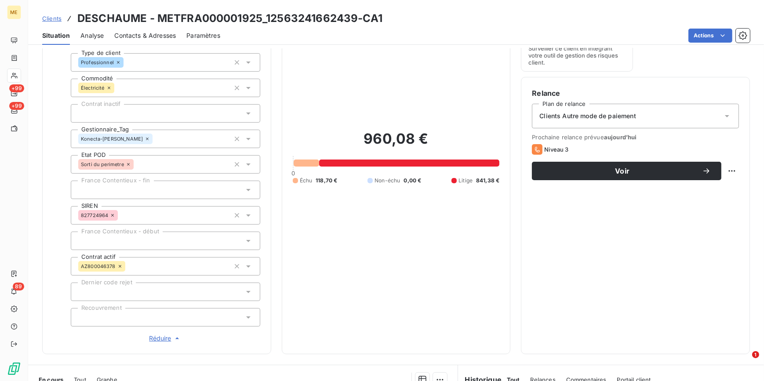
click at [171, 321] on div at bounding box center [165, 317] width 189 height 18
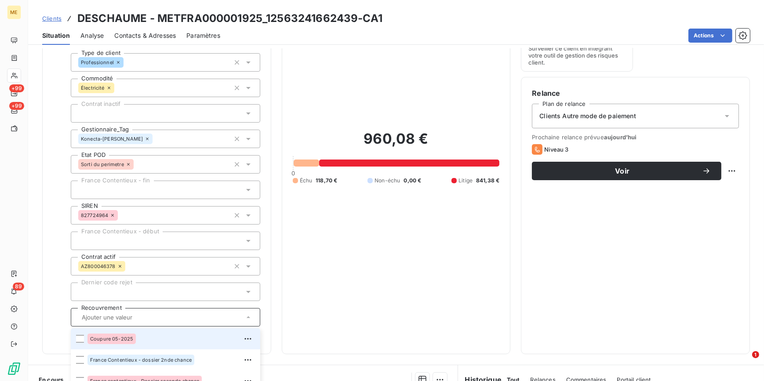
scroll to position [184, 0]
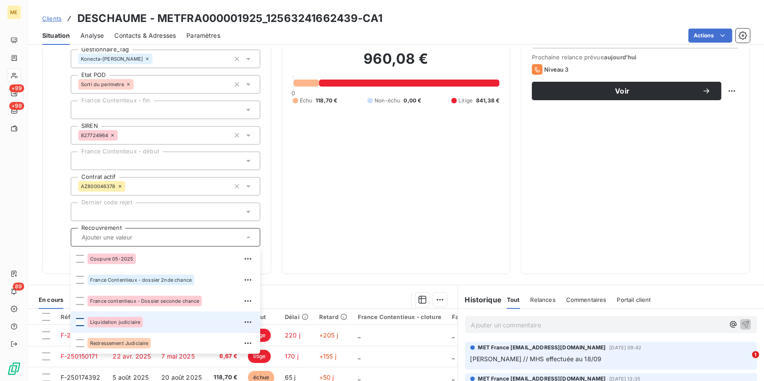
click at [79, 320] on div at bounding box center [80, 322] width 8 height 8
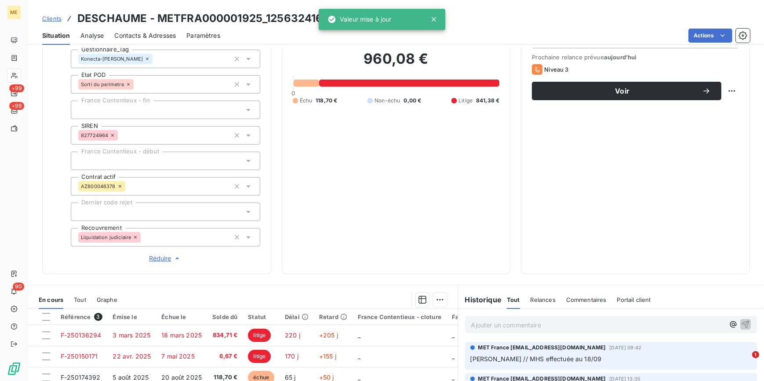
click at [431, 207] on div "960,08 € 0 Échu 118,70 € Non-échu 0,00 € Litige 841,38 €" at bounding box center [396, 77] width 207 height 372
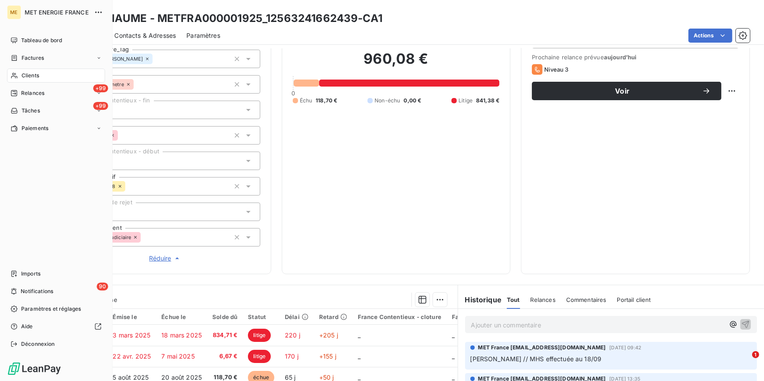
drag, startPoint x: 26, startPoint y: 73, endPoint x: 67, endPoint y: 70, distance: 41.0
click at [27, 73] on span "Clients" at bounding box center [31, 76] width 18 height 8
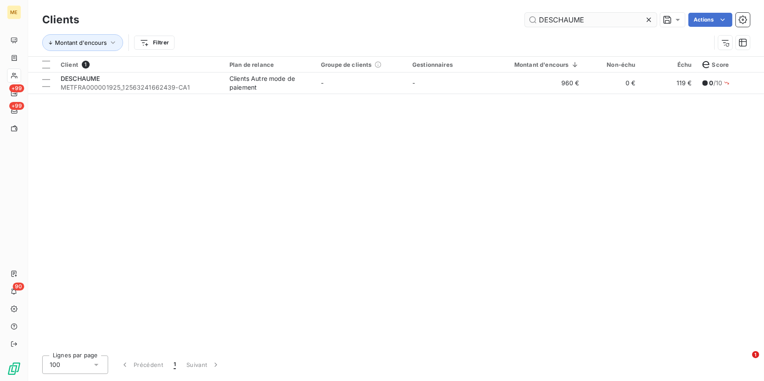
click at [649, 23] on icon at bounding box center [648, 19] width 9 height 9
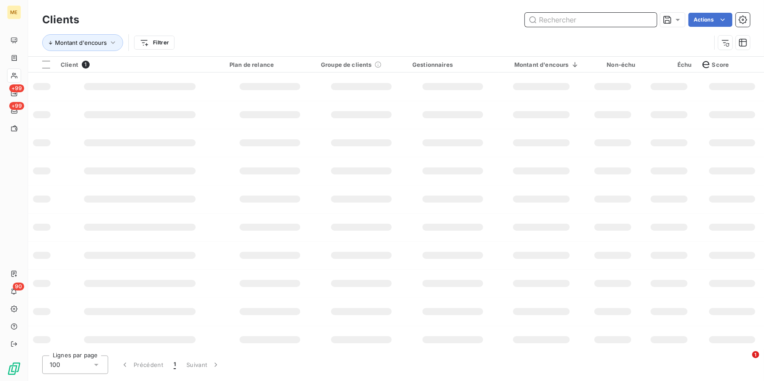
click at [650, 22] on input "text" at bounding box center [591, 20] width 132 height 14
paste input "[PERSON_NAME]"
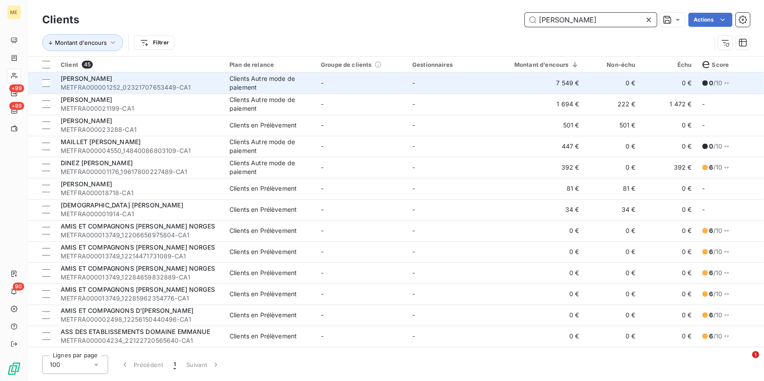
type input "[PERSON_NAME]"
click at [292, 82] on div "Clients Autre mode de paiement" at bounding box center [269, 83] width 81 height 18
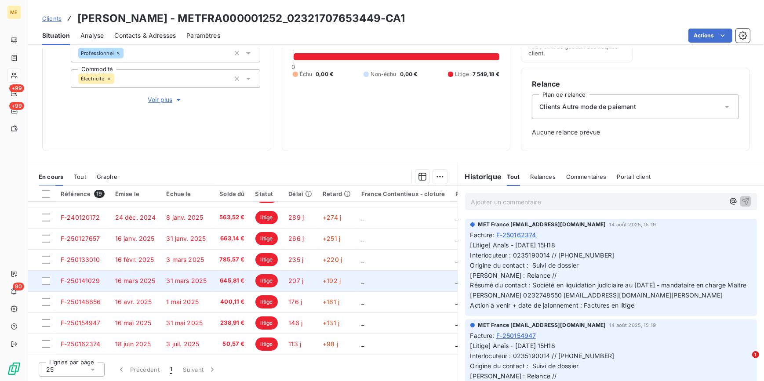
scroll to position [250, 0]
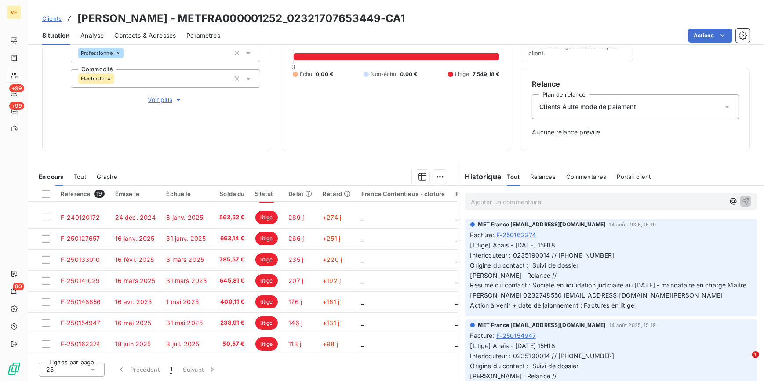
click at [162, 99] on span "Voir plus" at bounding box center [165, 99] width 35 height 9
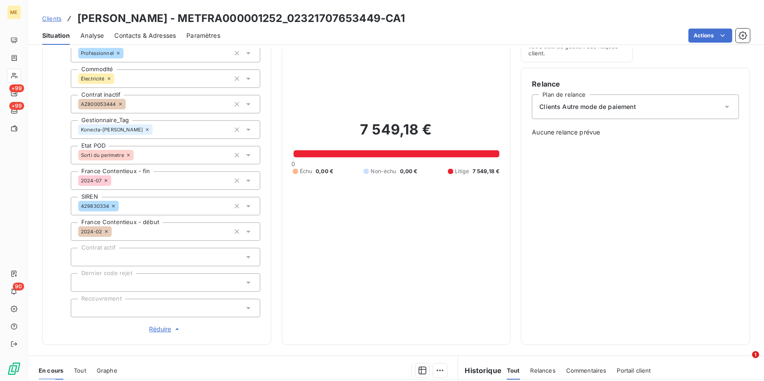
click at [167, 300] on div at bounding box center [165, 308] width 189 height 18
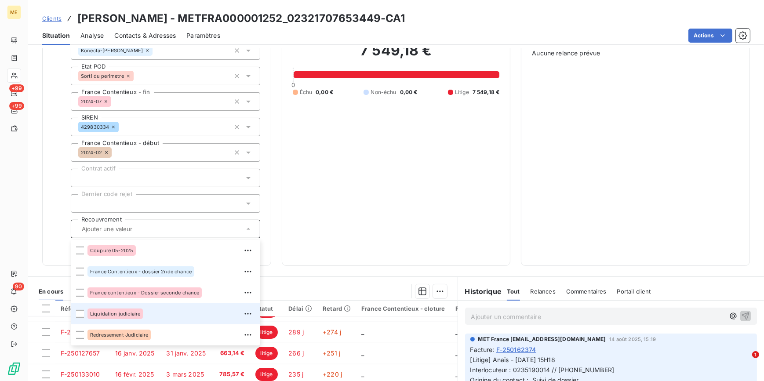
scroll to position [193, 0]
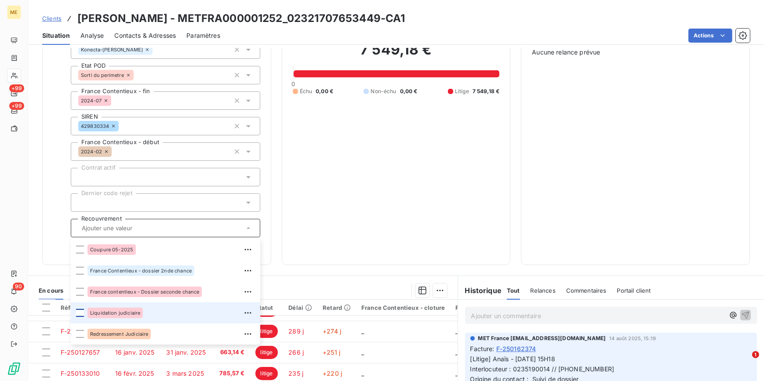
click at [79, 314] on div at bounding box center [80, 313] width 8 height 8
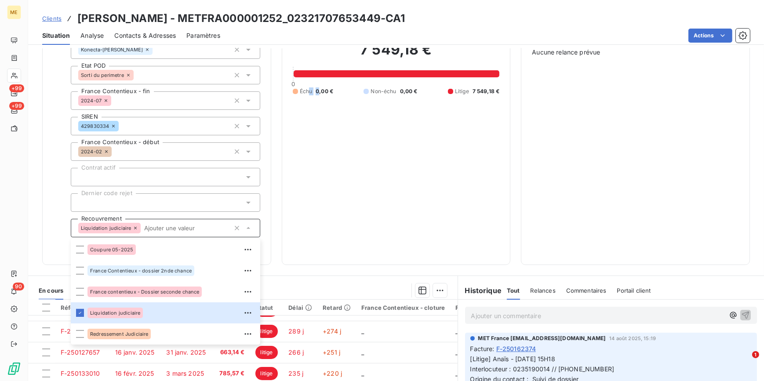
click at [318, 233] on div "7 549,18 € 0 Échu 0,00 € Non-échu 0,00 € Litige 7 549,18 €" at bounding box center [396, 68] width 207 height 372
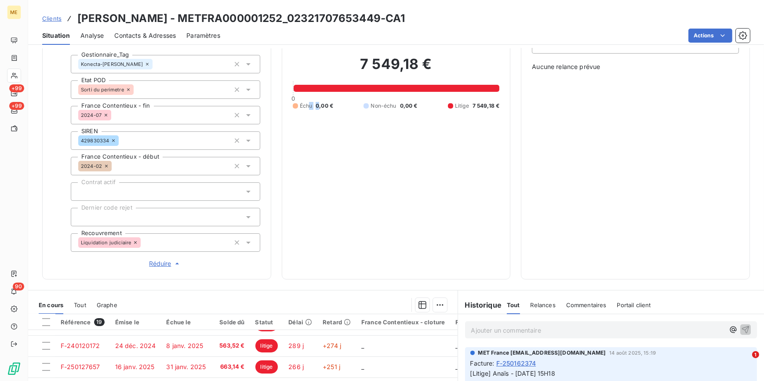
scroll to position [307, 0]
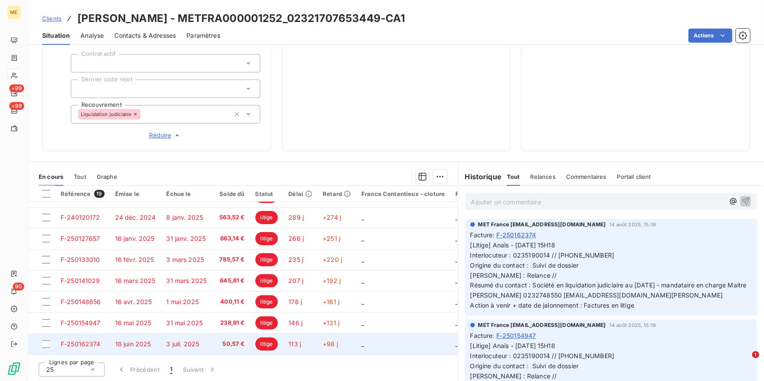
click at [204, 334] on td "3 juil. 2025" at bounding box center [186, 344] width 51 height 21
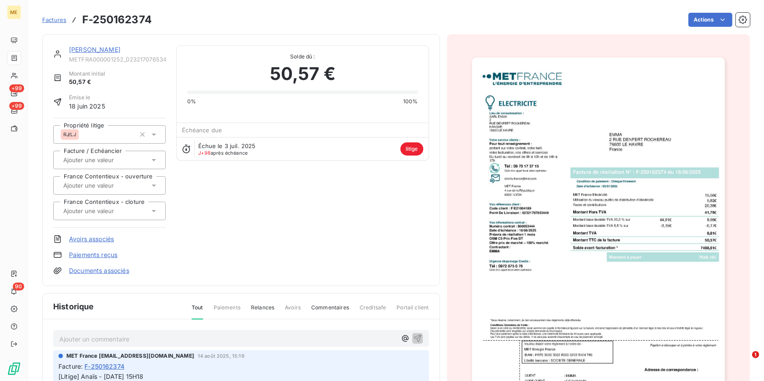
click at [562, 299] on img "button" at bounding box center [598, 237] width 253 height 358
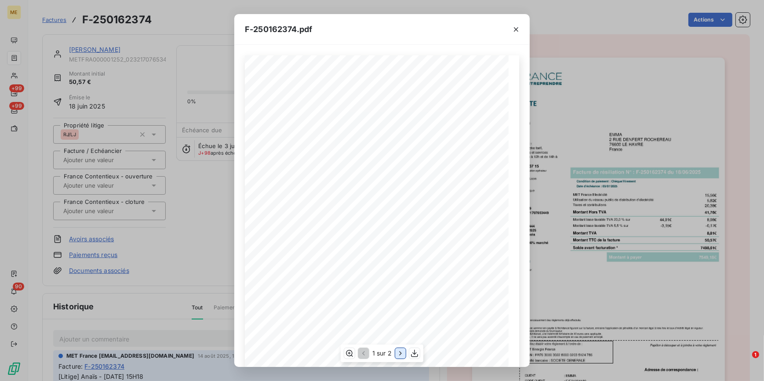
click at [402, 352] on icon "button" at bounding box center [400, 353] width 9 height 9
click at [518, 33] on icon "button" at bounding box center [516, 29] width 9 height 9
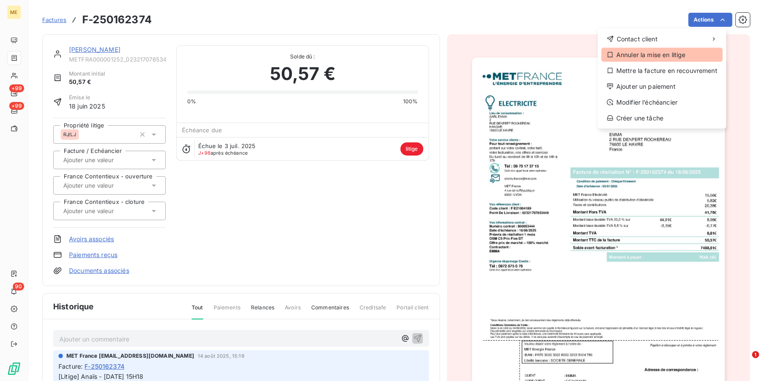
click at [638, 53] on div "Annuler la mise en litige" at bounding box center [661, 55] width 121 height 14
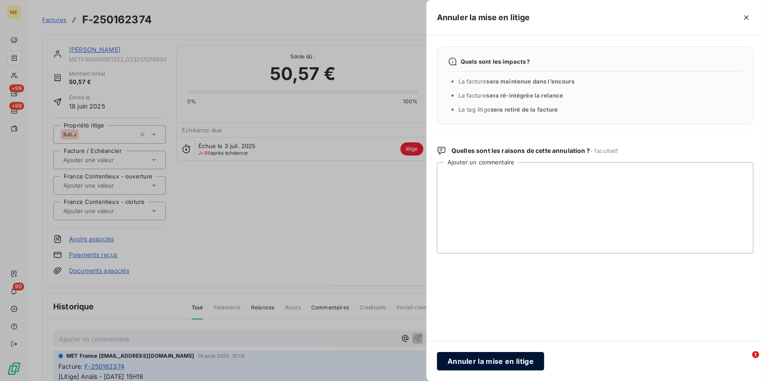
click at [470, 363] on button "Annuler la mise en litige" at bounding box center [490, 361] width 107 height 18
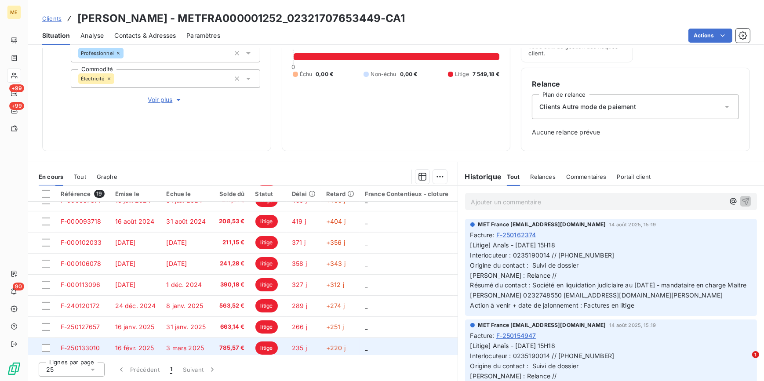
scroll to position [250, 0]
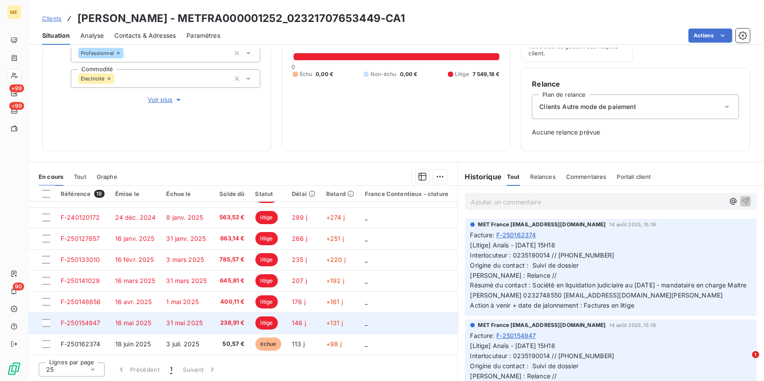
click at [218, 320] on span "238,91 €" at bounding box center [231, 323] width 27 height 9
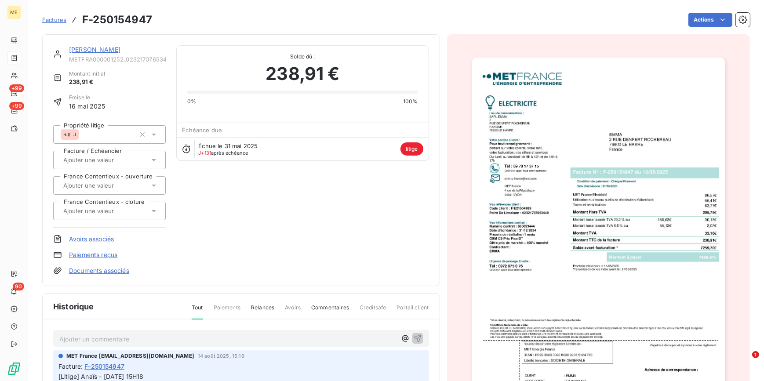
click at [603, 142] on img "button" at bounding box center [598, 237] width 253 height 358
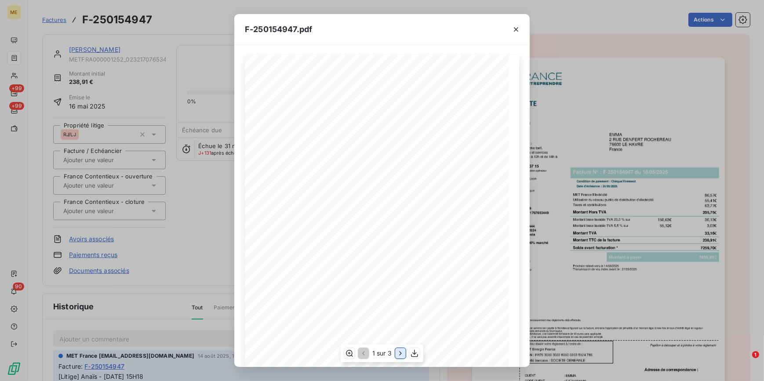
click at [398, 353] on icon "button" at bounding box center [400, 353] width 9 height 9
click at [519, 25] on icon "button" at bounding box center [516, 29] width 9 height 9
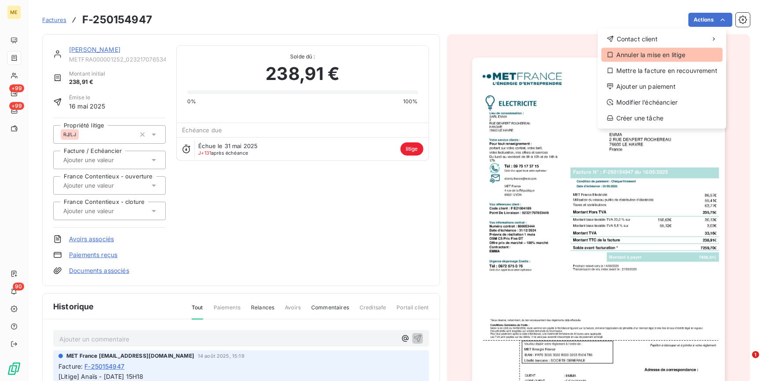
click at [650, 57] on div "Annuler la mise en litige" at bounding box center [661, 55] width 121 height 14
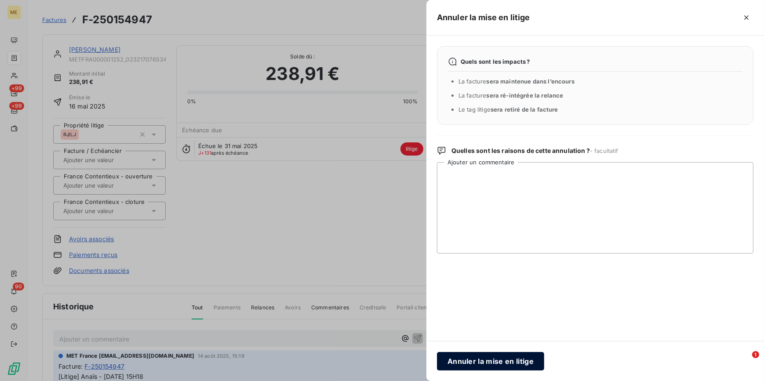
click at [461, 367] on button "Annuler la mise en litige" at bounding box center [490, 361] width 107 height 18
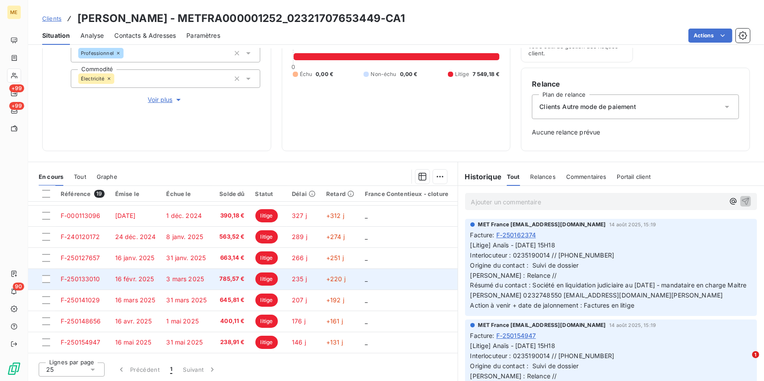
scroll to position [250, 0]
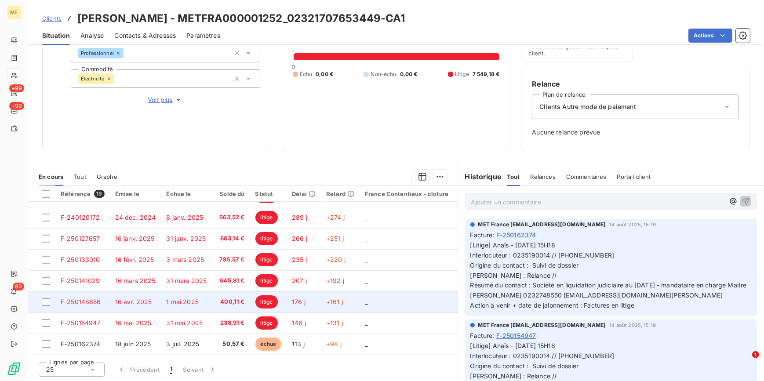
click at [185, 298] on span "1 mai 2025" at bounding box center [182, 301] width 33 height 7
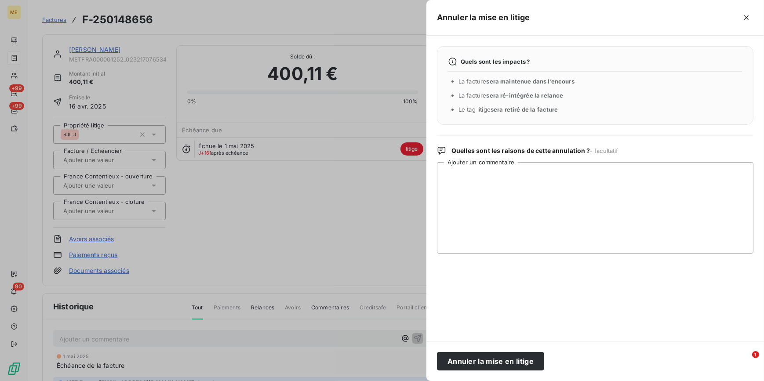
click at [356, 193] on div at bounding box center [382, 190] width 764 height 381
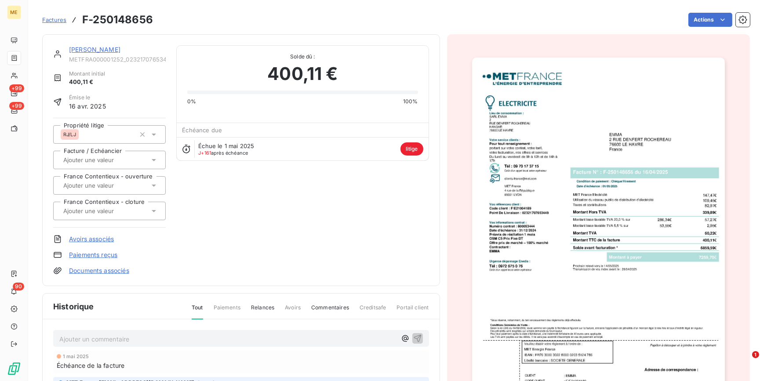
click at [519, 207] on img "button" at bounding box center [598, 237] width 253 height 358
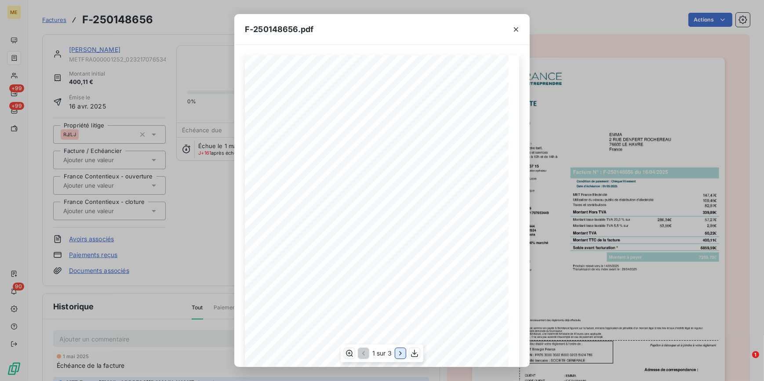
click at [399, 352] on icon "button" at bounding box center [400, 353] width 9 height 9
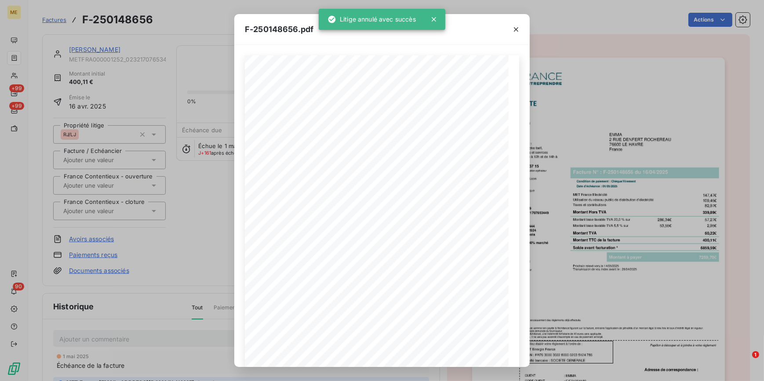
drag, startPoint x: 519, startPoint y: 31, endPoint x: 653, endPoint y: 25, distance: 134.2
click at [519, 30] on icon "button" at bounding box center [516, 29] width 9 height 9
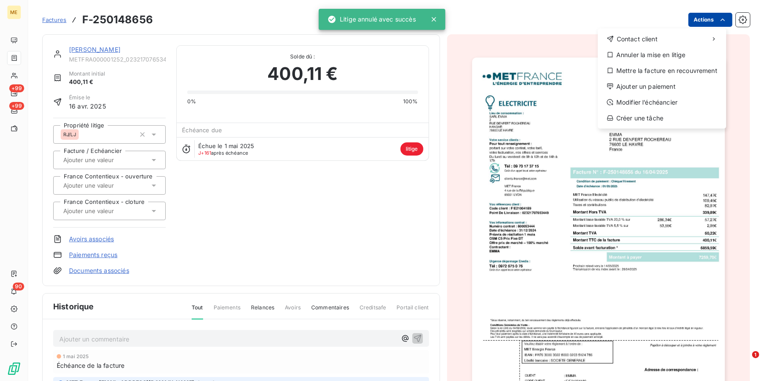
click at [722, 19] on html "ME +99 +99 90 Factures F-250148656 Actions Contact client Annuler la mise en li…" at bounding box center [382, 190] width 764 height 381
click at [665, 56] on div "Annuler la mise en litige" at bounding box center [661, 55] width 121 height 14
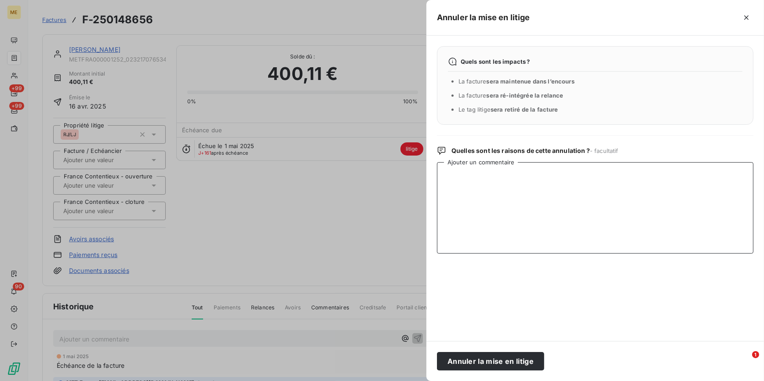
click at [553, 181] on textarea "Ajouter un commentaire" at bounding box center [595, 207] width 316 height 91
type textarea "levée litige facture post LJ"
click at [520, 360] on button "Annuler la mise en litige" at bounding box center [490, 361] width 107 height 18
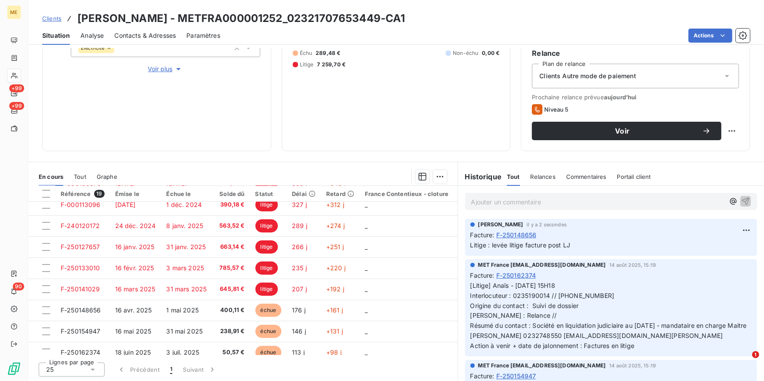
scroll to position [250, 0]
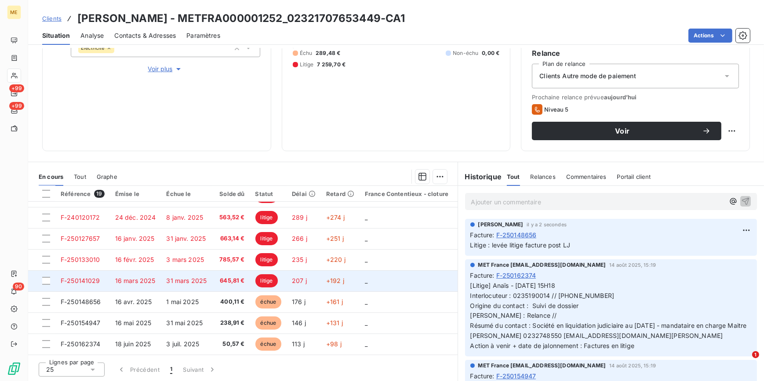
click at [258, 277] on span "litige" at bounding box center [266, 280] width 23 height 13
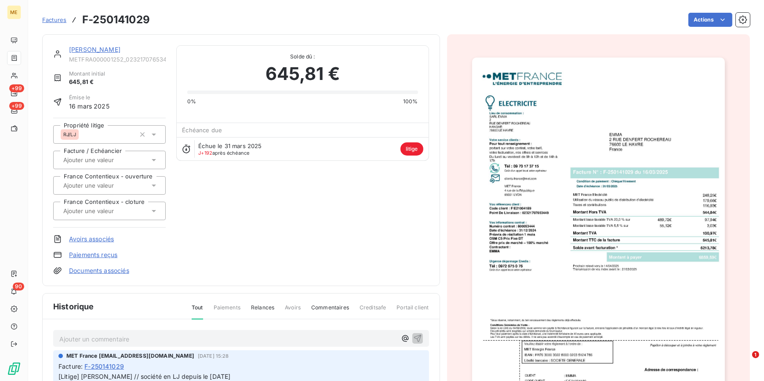
click at [604, 146] on img "button" at bounding box center [598, 237] width 253 height 358
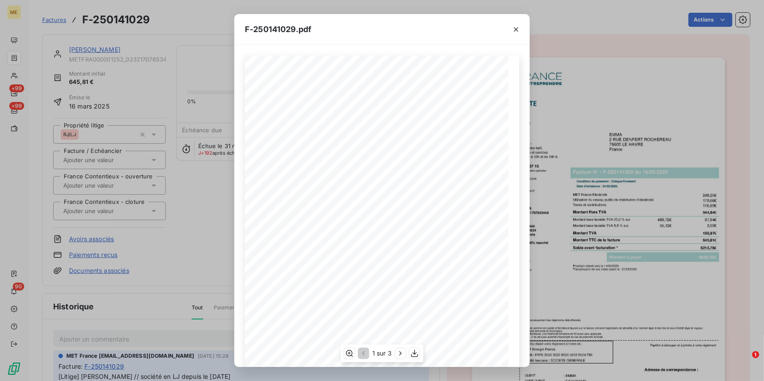
click at [399, 347] on div "1 sur 3" at bounding box center [382, 354] width 83 height 18
click at [398, 354] on icon "button" at bounding box center [400, 353] width 9 height 9
click at [116, 245] on div "F-250141029.pdf Détail de votre facture : Document à conserver 10 ans 2/2 Numér…" at bounding box center [382, 190] width 764 height 381
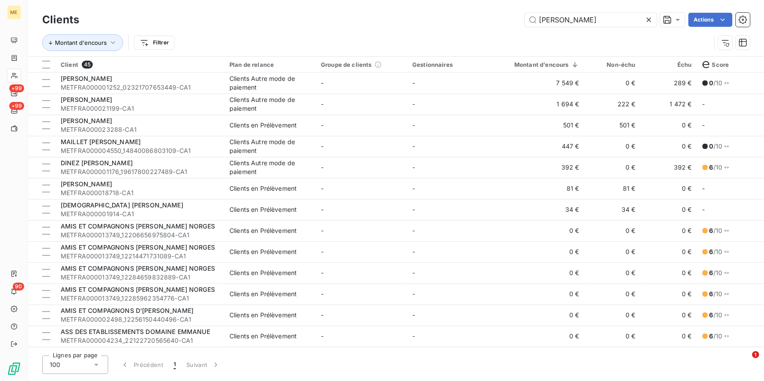
click at [651, 17] on icon at bounding box center [648, 19] width 9 height 9
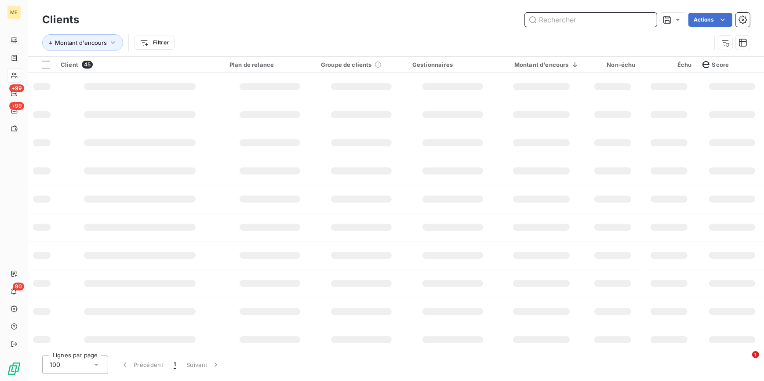
click at [636, 18] on input "text" at bounding box center [591, 20] width 132 height 14
paste input "LASTAGE"
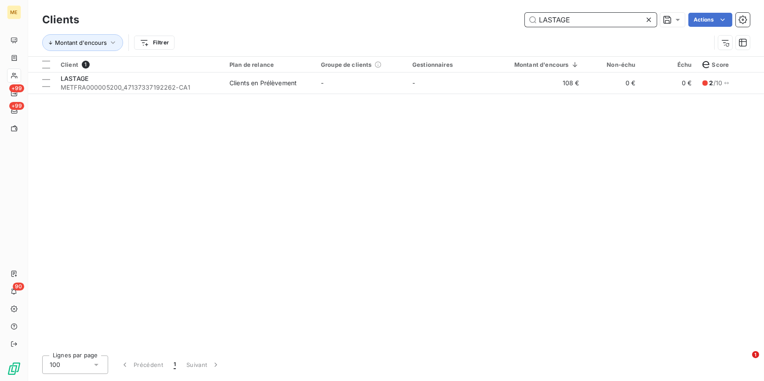
type input "LASTAGE"
click at [243, 79] on div "Clients en Prélèvement" at bounding box center [262, 83] width 67 height 9
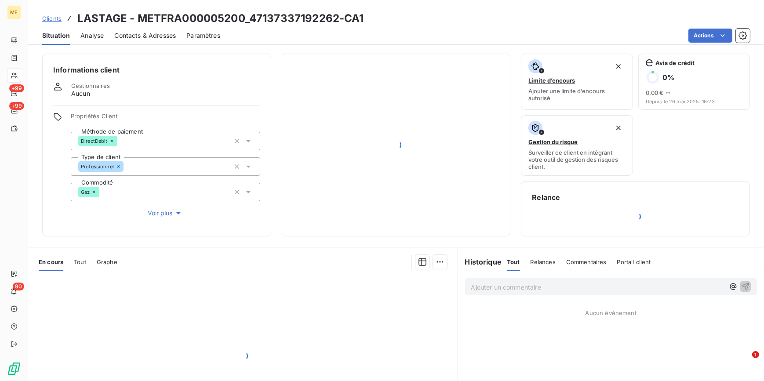
scroll to position [85, 0]
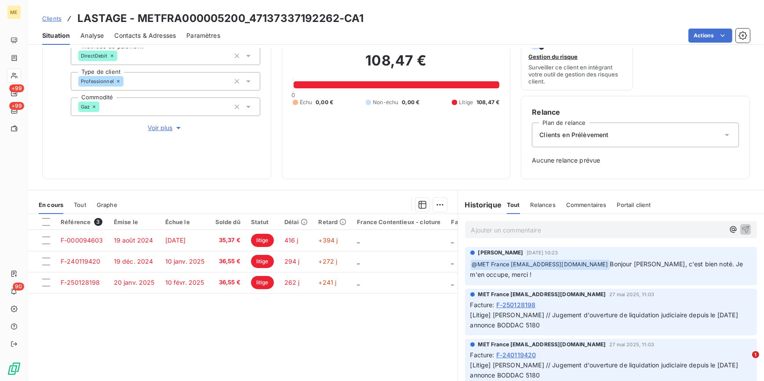
click at [167, 127] on span "Voir plus" at bounding box center [165, 127] width 35 height 9
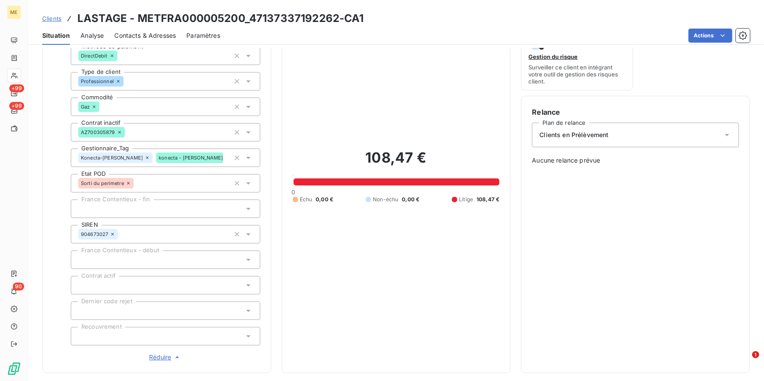
click at [158, 337] on div at bounding box center [165, 336] width 189 height 18
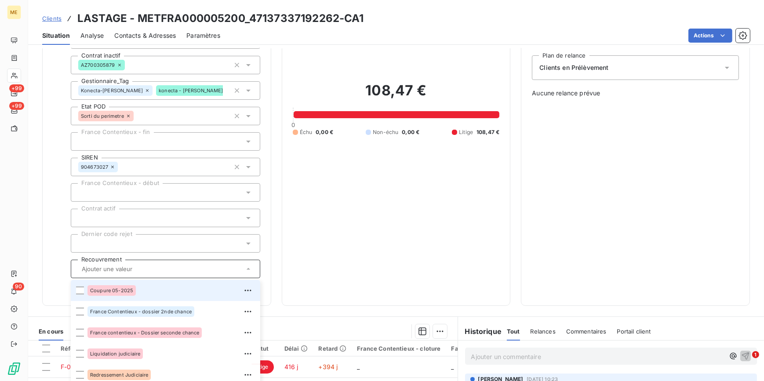
scroll to position [285, 0]
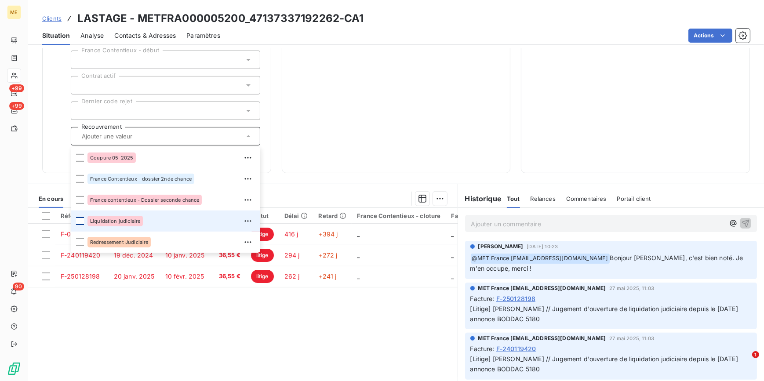
click at [82, 221] on div at bounding box center [80, 221] width 8 height 8
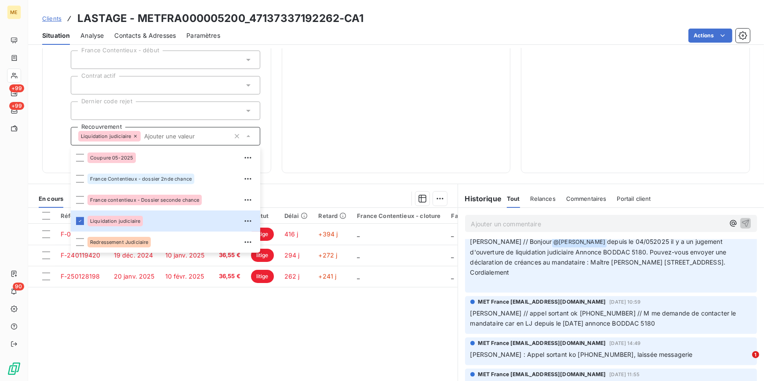
scroll to position [160, 0]
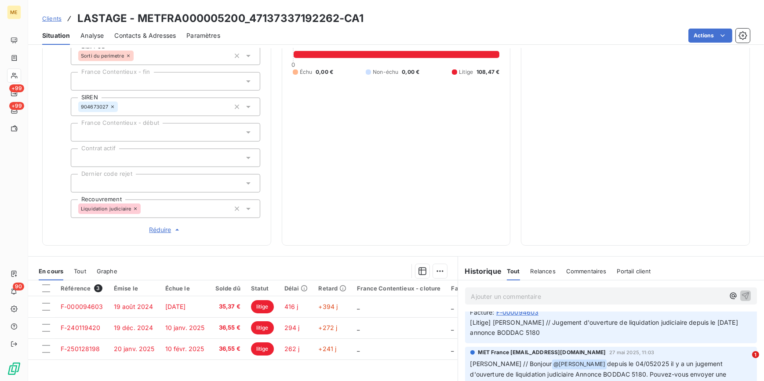
scroll to position [205, 0]
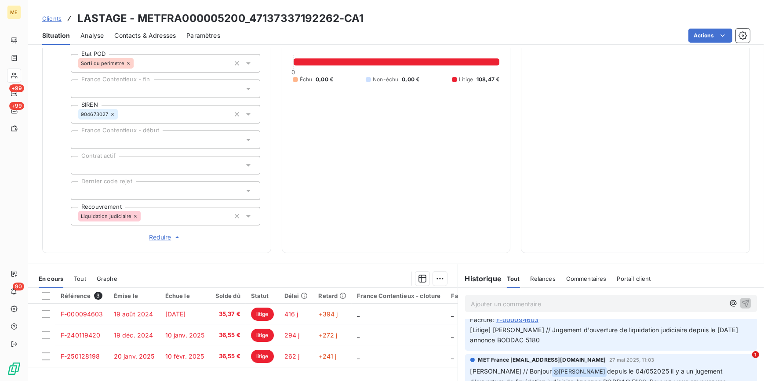
click at [52, 16] on span "Clients" at bounding box center [51, 18] width 19 height 7
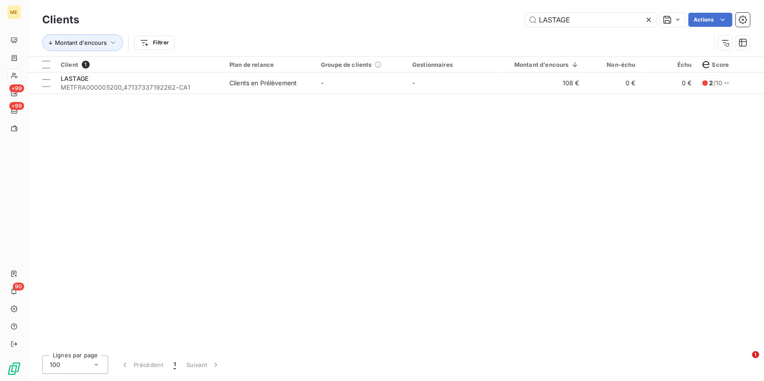
click at [649, 20] on icon at bounding box center [648, 19] width 9 height 9
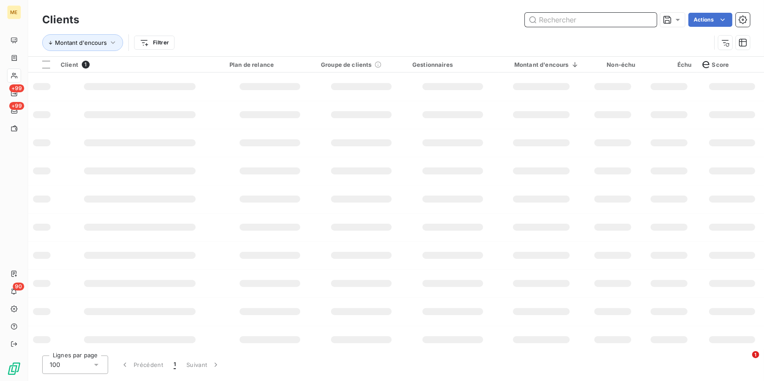
click at [644, 17] on input "text" at bounding box center [591, 20] width 132 height 14
paste input "CHEZ JADE"
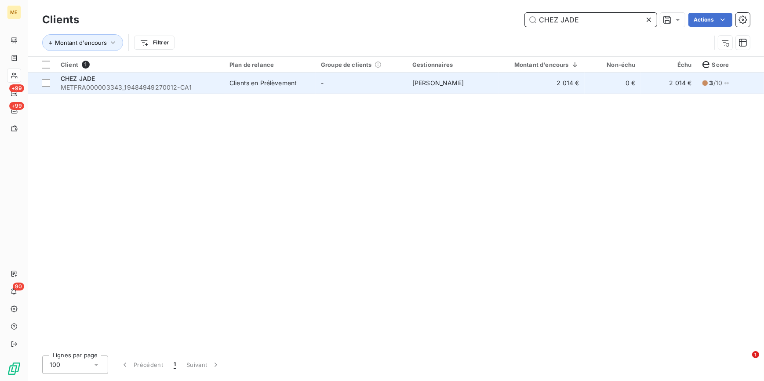
type input "CHEZ JADE"
click at [392, 87] on td "-" at bounding box center [361, 83] width 91 height 21
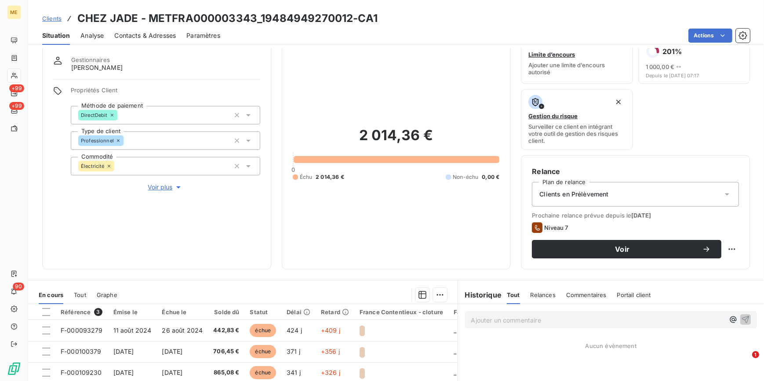
scroll to position [40, 0]
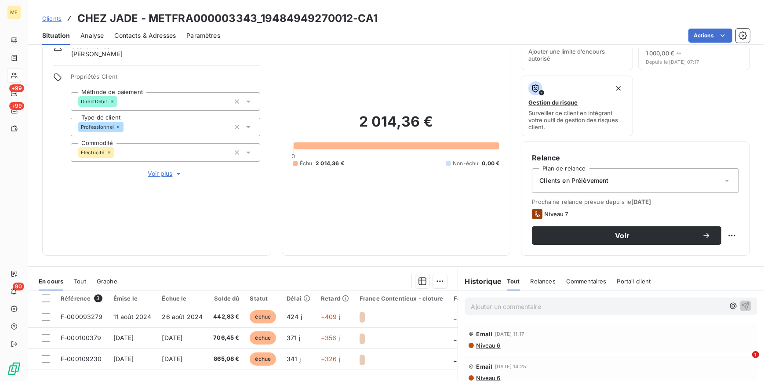
click at [152, 172] on span "Voir plus" at bounding box center [165, 173] width 35 height 9
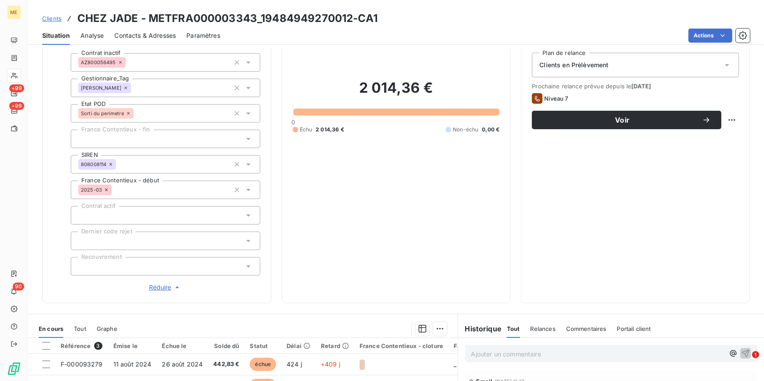
scroll to position [160, 0]
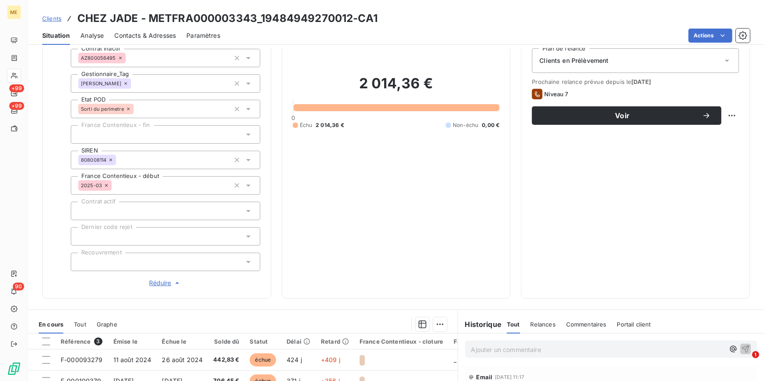
click at [110, 258] on div at bounding box center [165, 262] width 189 height 18
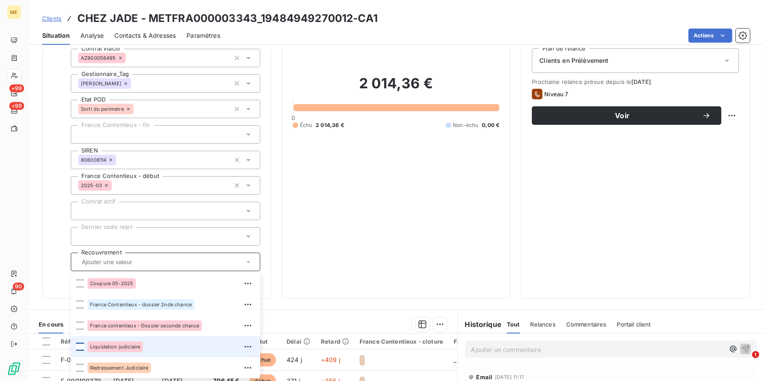
click at [79, 347] on div at bounding box center [80, 347] width 8 height 8
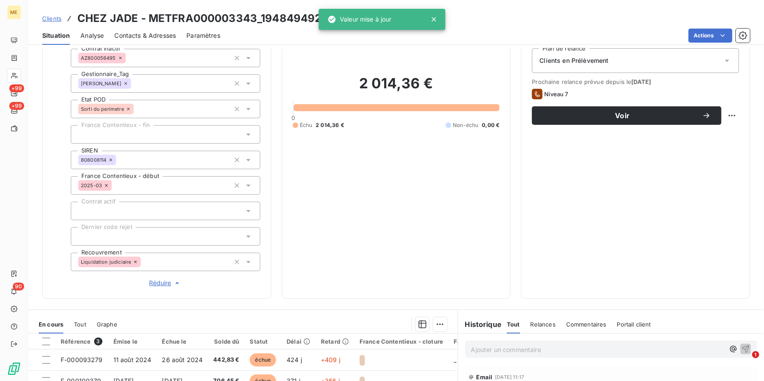
click at [479, 257] on div "2 014,36 € 0 Échu 2 014,36 € Non-échu 0,00 €" at bounding box center [396, 102] width 207 height 372
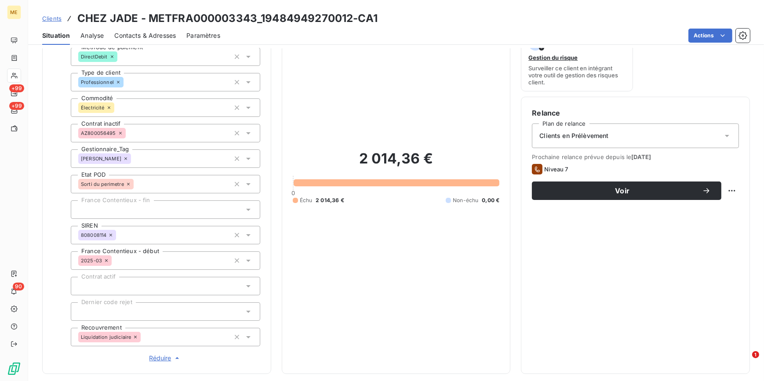
scroll to position [67, 0]
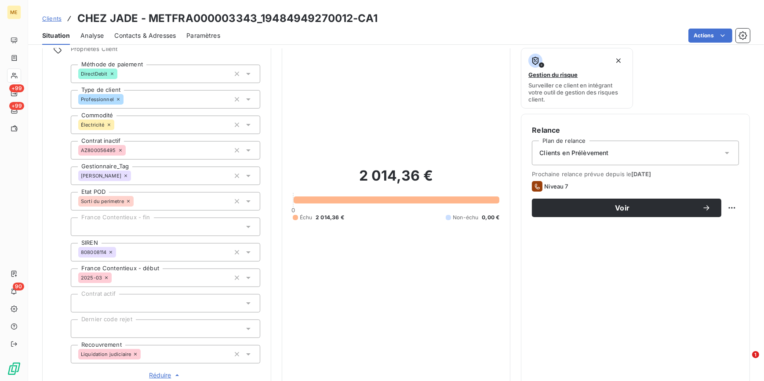
click at [144, 41] on div "Contacts & Adresses" at bounding box center [145, 35] width 62 height 18
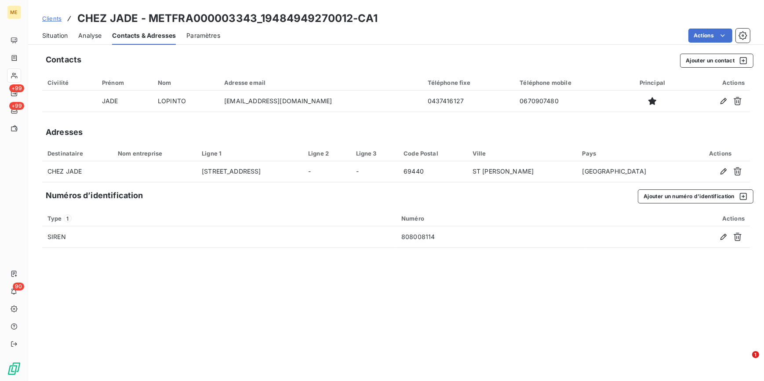
click at [45, 31] on span "Situation" at bounding box center [54, 35] width 25 height 9
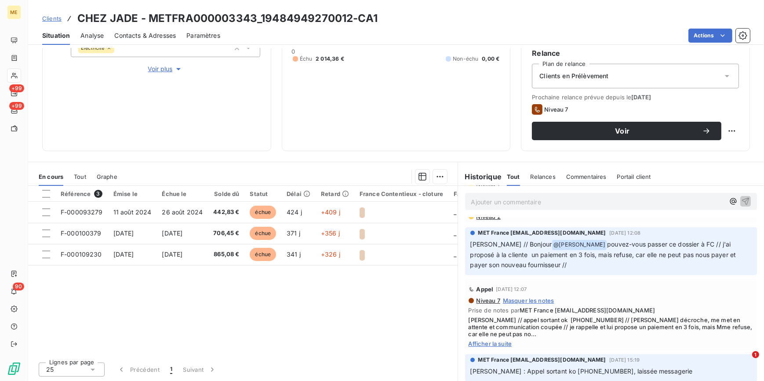
scroll to position [80, 0]
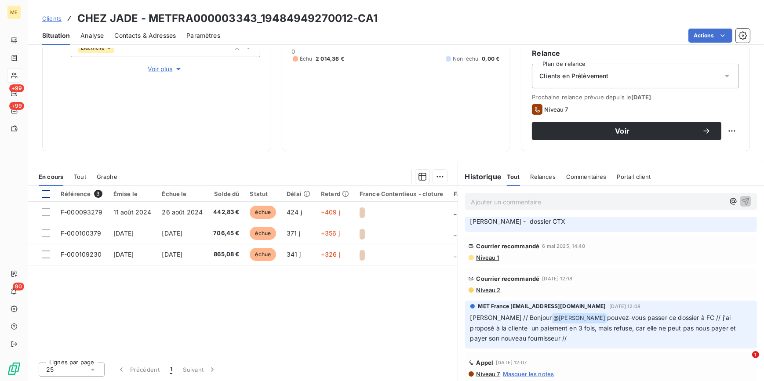
click at [46, 196] on div at bounding box center [46, 194] width 8 height 8
click at [437, 175] on html "ME +99 +99 90 Clients CHEZ JADE - METFRA000003343_19484949270012-CA1 Situation …" at bounding box center [382, 190] width 764 height 381
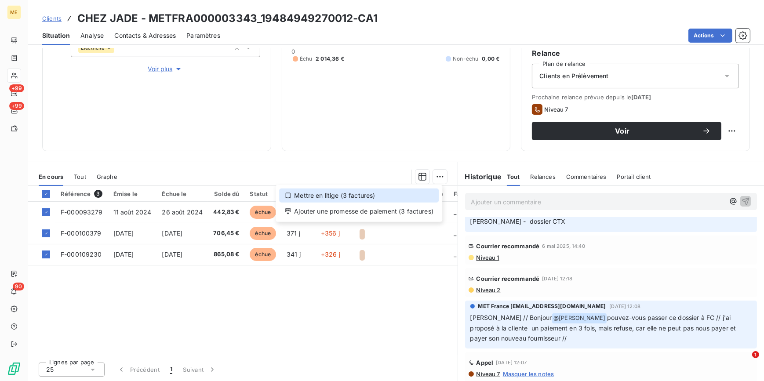
click at [390, 200] on div "Mettre en litige (3 factures)" at bounding box center [359, 196] width 160 height 14
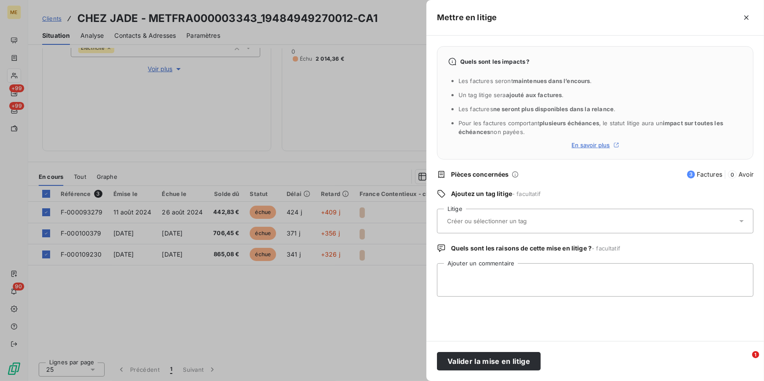
click at [559, 216] on div at bounding box center [590, 221] width 293 height 18
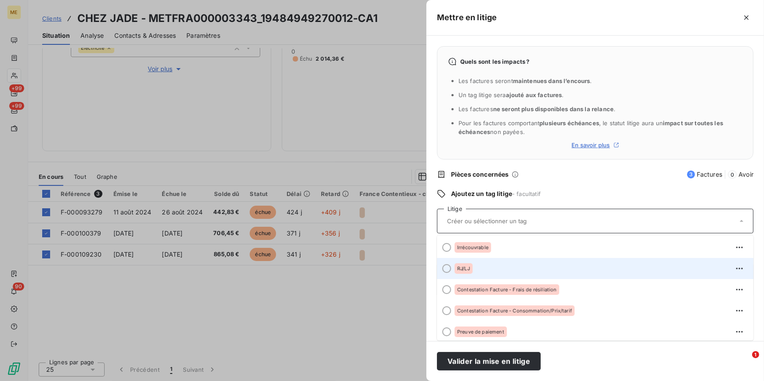
click at [453, 269] on li "RJ/LJ" at bounding box center [595, 268] width 316 height 21
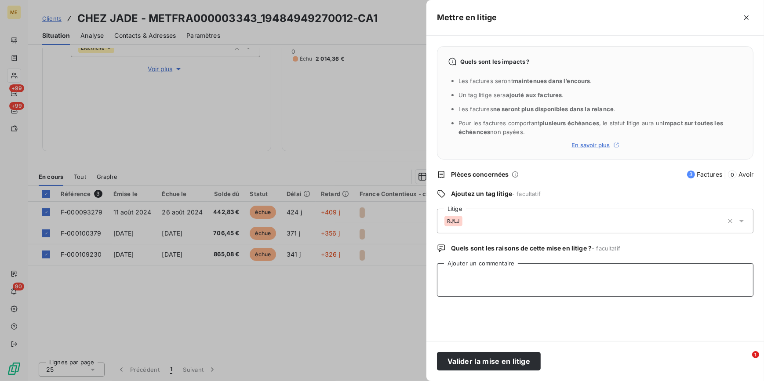
click at [493, 283] on textarea "Ajouter un commentaire" at bounding box center [595, 279] width 316 height 33
click at [597, 278] on textarea "Société en Liquidation judiciaire depuis le" at bounding box center [595, 279] width 316 height 33
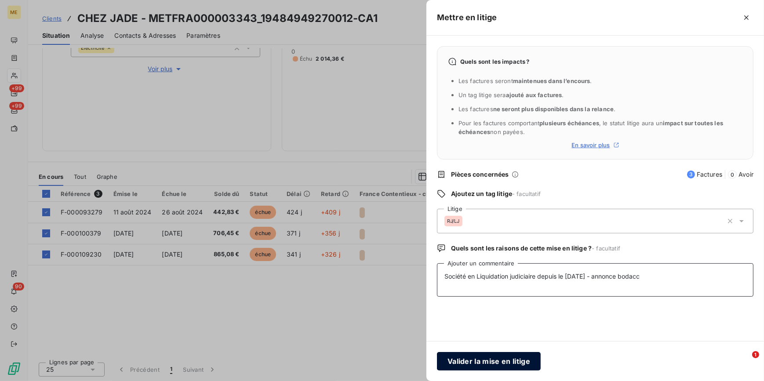
type textarea "Société en Liquidation judiciaire depuis le 22/05/2025 - annonce bodacc"
click at [480, 355] on button "Valider la mise en litige" at bounding box center [489, 361] width 104 height 18
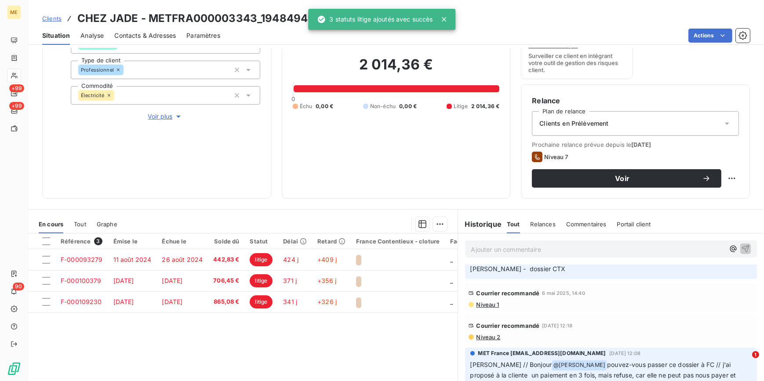
scroll to position [0, 0]
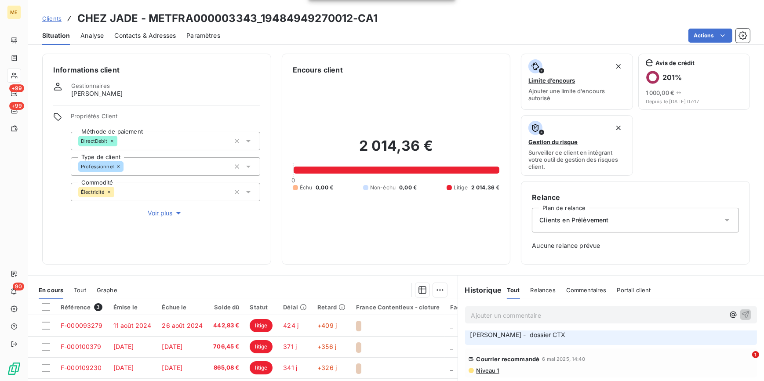
click at [174, 211] on icon "button" at bounding box center [178, 213] width 9 height 9
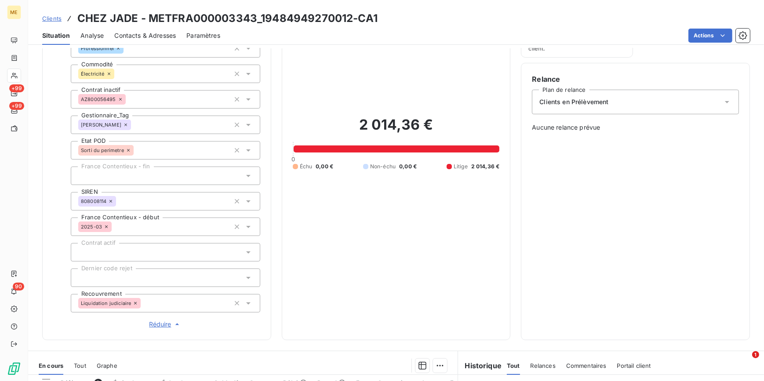
scroll to position [107, 0]
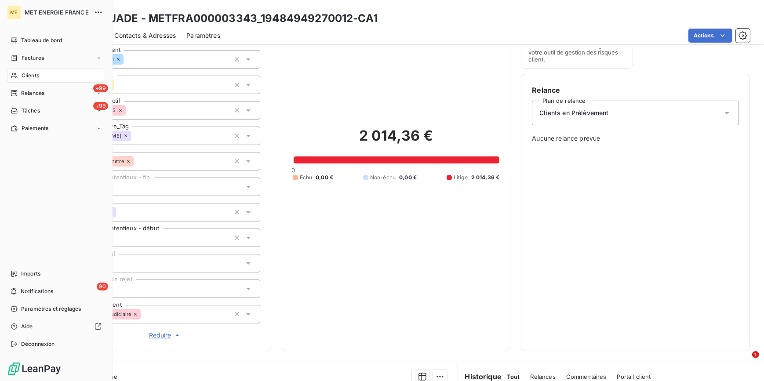
click at [38, 77] on span "Clients" at bounding box center [31, 76] width 18 height 8
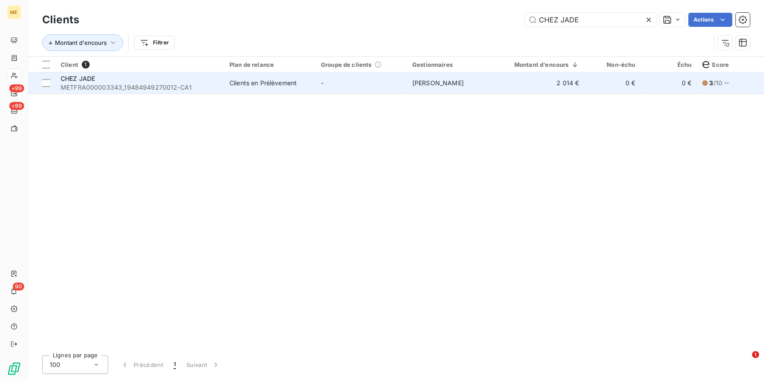
click at [467, 85] on td "[PERSON_NAME]" at bounding box center [452, 83] width 91 height 21
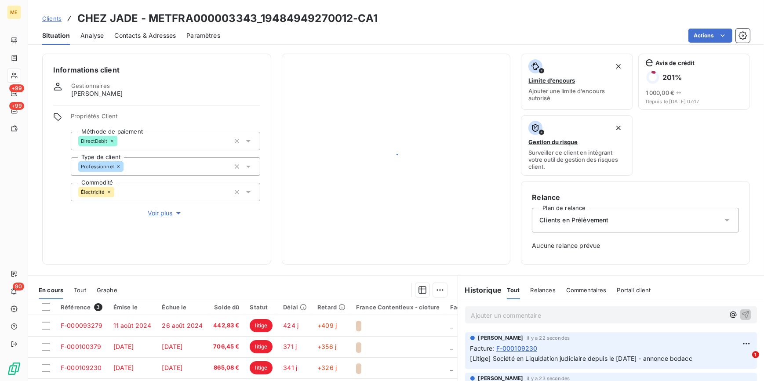
click at [156, 211] on span "Voir plus" at bounding box center [165, 213] width 35 height 9
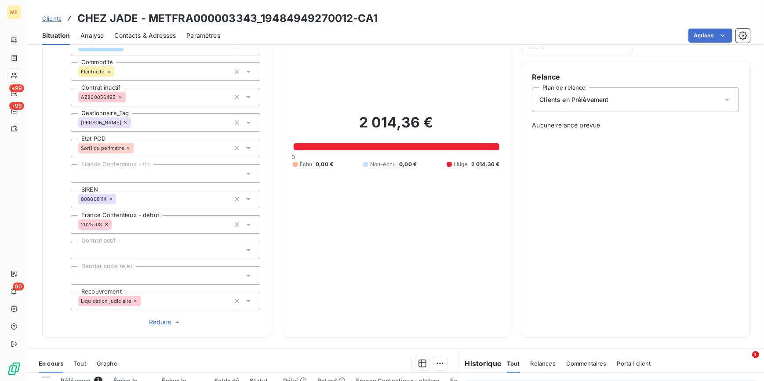
scroll to position [120, 0]
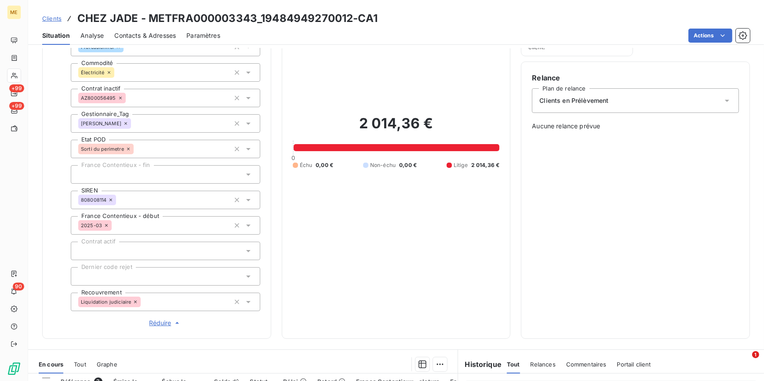
click at [52, 15] on span "Clients" at bounding box center [51, 18] width 19 height 7
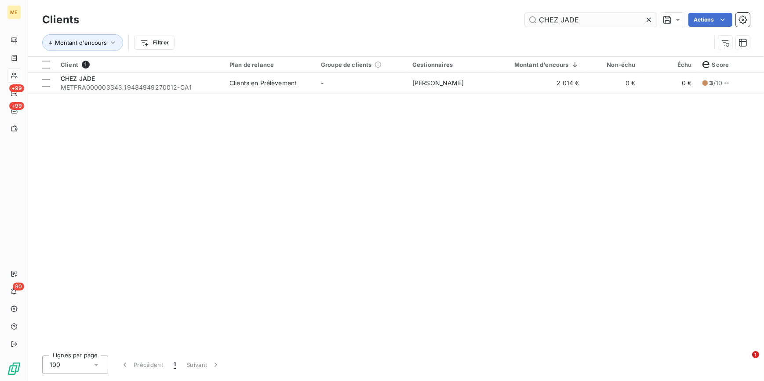
click at [652, 18] on div at bounding box center [650, 20] width 12 height 14
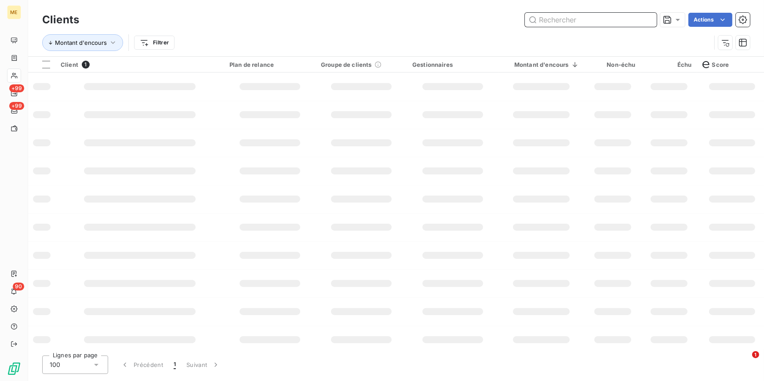
click at [647, 18] on input "text" at bounding box center [591, 20] width 132 height 14
paste input "ETABLISSEMENTS VARET"
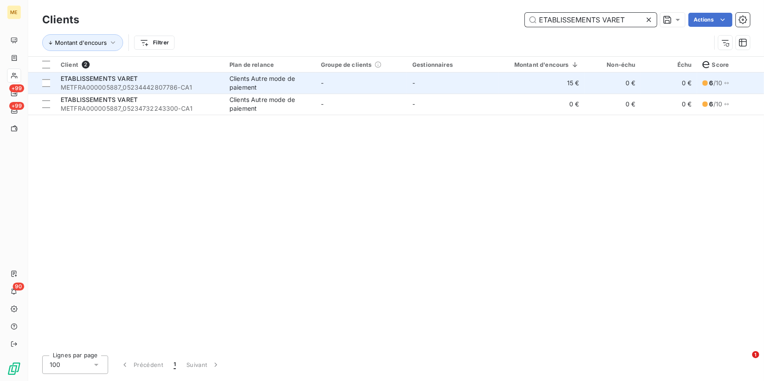
type input "ETABLISSEMENTS VARET"
click at [423, 90] on td "-" at bounding box center [452, 83] width 91 height 21
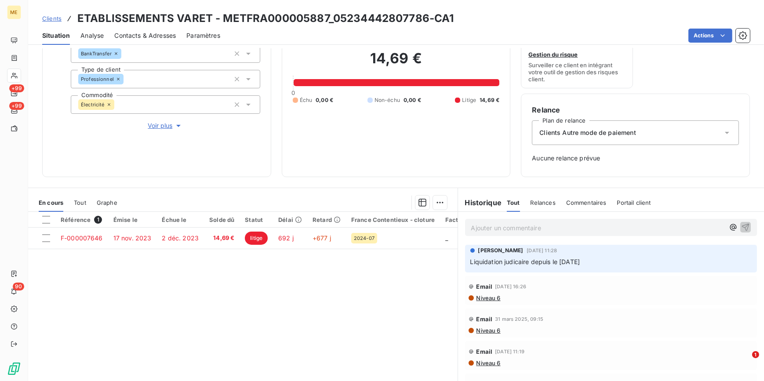
scroll to position [73, 0]
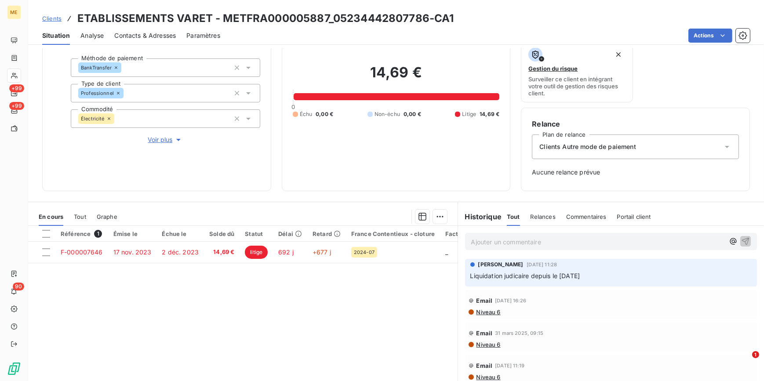
click at [163, 139] on span "Voir plus" at bounding box center [165, 139] width 35 height 9
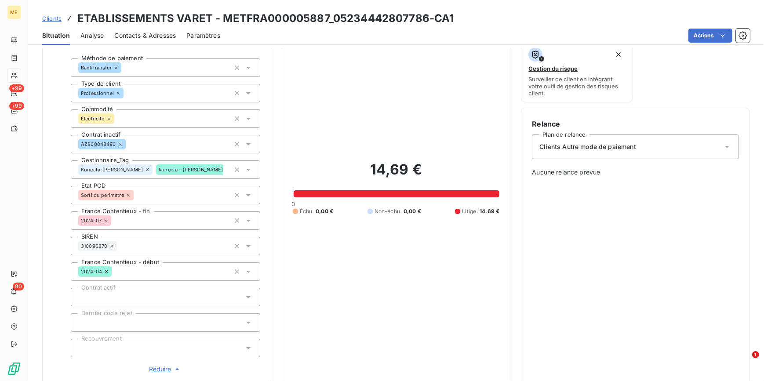
click at [123, 350] on div at bounding box center [165, 348] width 189 height 18
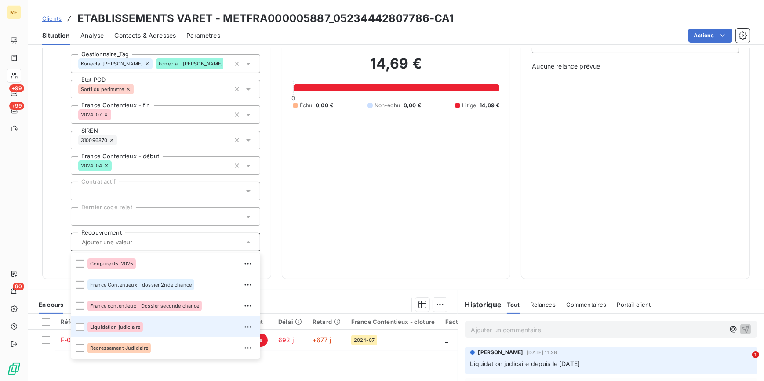
scroll to position [193, 0]
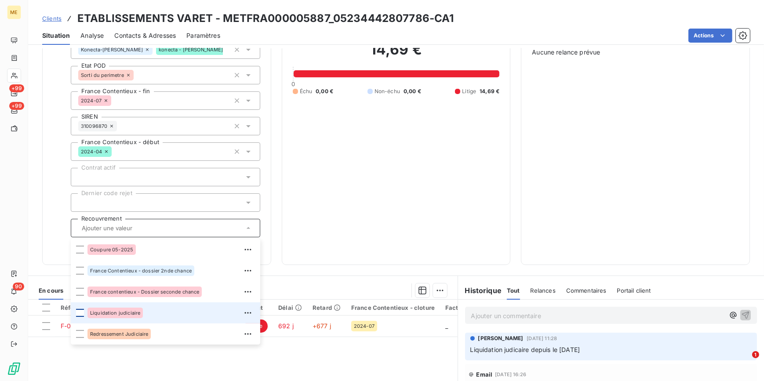
click at [79, 313] on div at bounding box center [80, 313] width 8 height 8
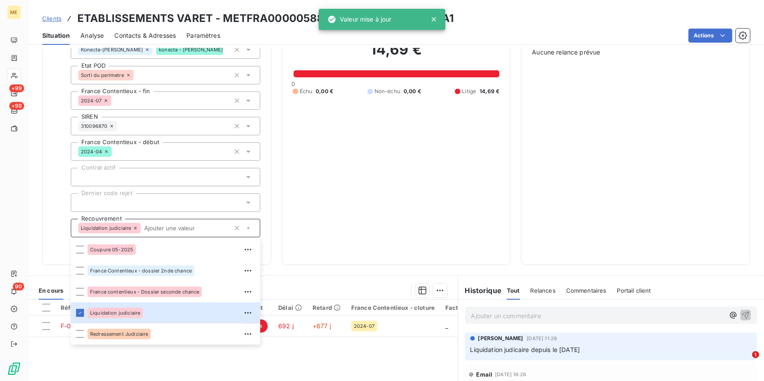
click at [337, 171] on div "14,69 € 0 Échu 0,00 € Non-échu 0,00 € Litige 14,69 €" at bounding box center [396, 68] width 207 height 372
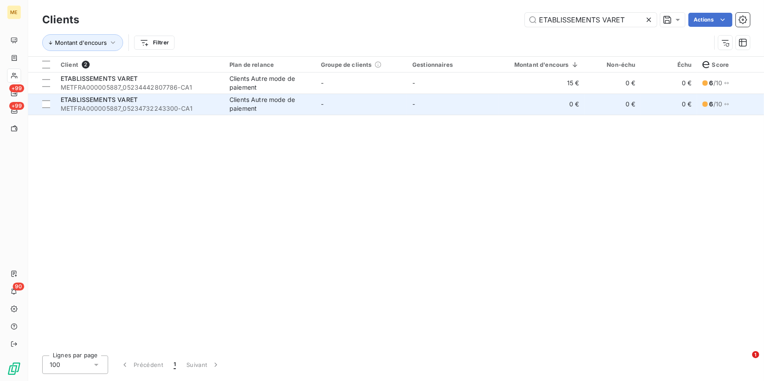
click at [187, 107] on span "METFRA000005887_05234732243300-CA1" at bounding box center [140, 108] width 158 height 9
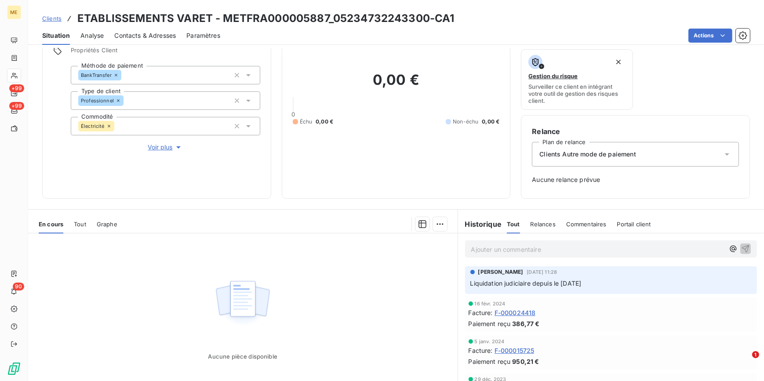
scroll to position [80, 0]
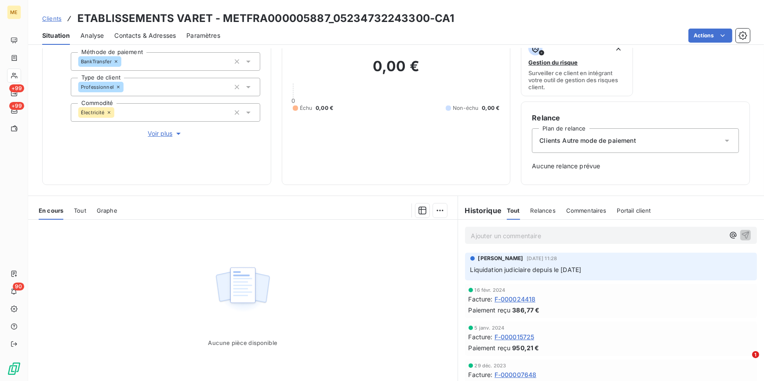
click at [164, 132] on span "Voir plus" at bounding box center [165, 133] width 35 height 9
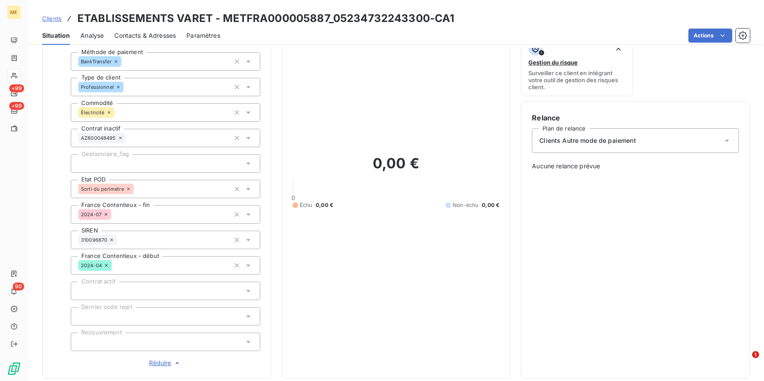
click at [116, 345] on div at bounding box center [165, 342] width 189 height 18
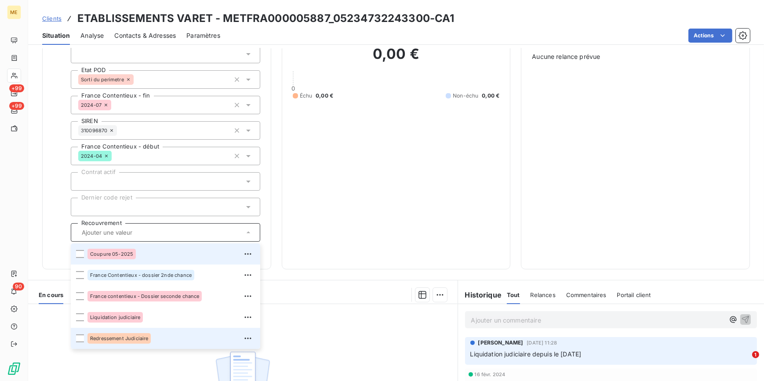
scroll to position [200, 0]
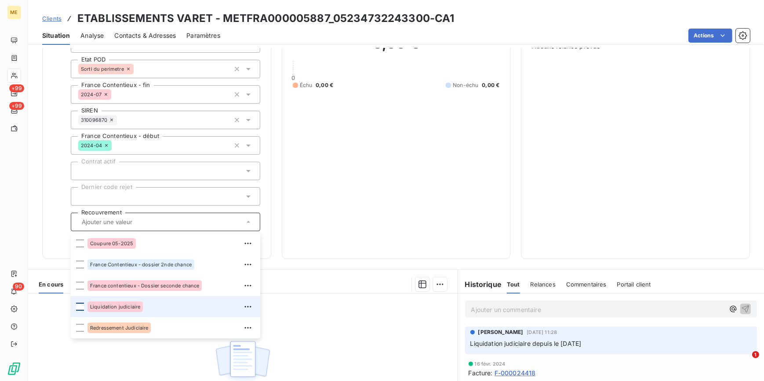
click at [79, 307] on div at bounding box center [80, 307] width 8 height 8
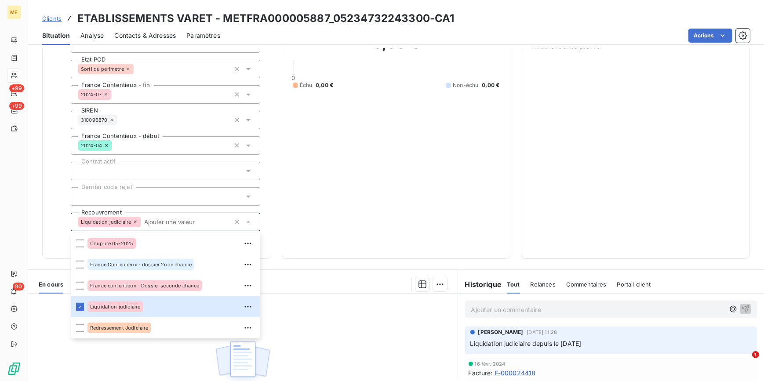
click at [352, 223] on div "0,00 € 0 Échu 0,00 € Non-échu 0,00 €" at bounding box center [396, 62] width 207 height 372
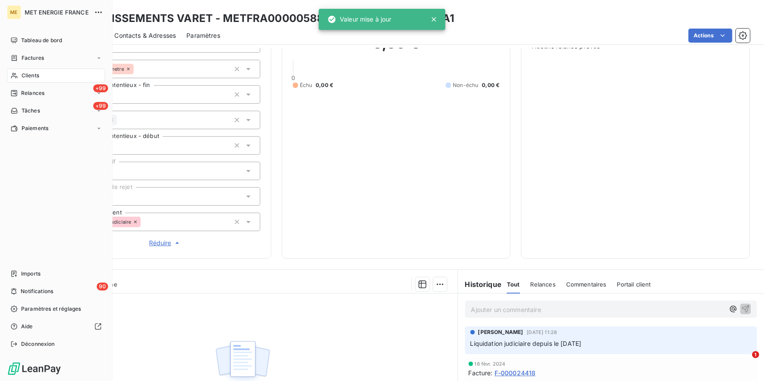
click at [31, 71] on div "Clients" at bounding box center [56, 76] width 98 height 14
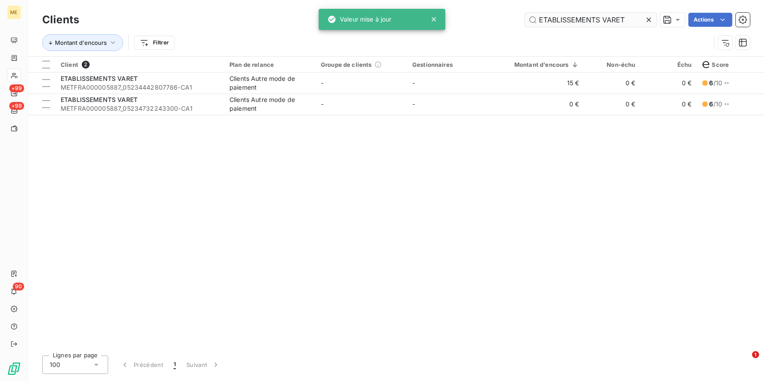
click at [650, 19] on icon at bounding box center [648, 19] width 9 height 9
click at [648, 18] on input "text" at bounding box center [591, 20] width 132 height 14
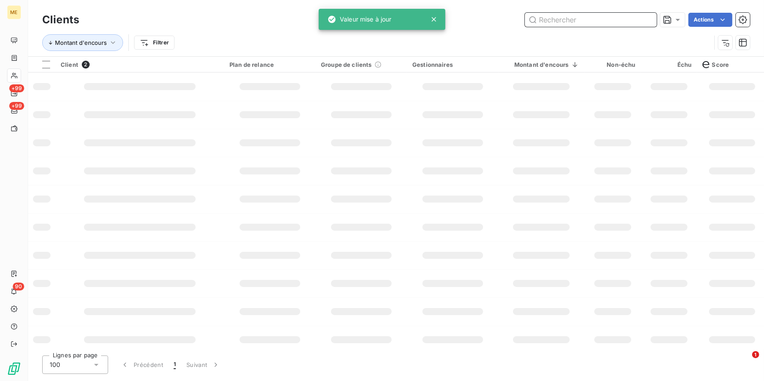
paste input "LE SPA CUSTOM"
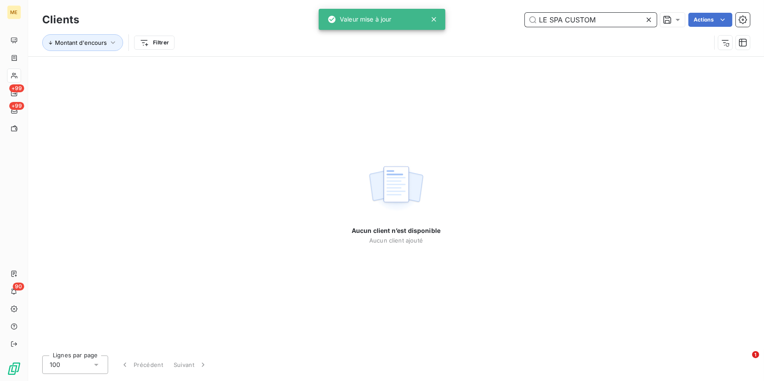
type input "LE SPA CUSTOM"
click at [421, 68] on div "Aucun client n’est disponible Aucun client ajouté" at bounding box center [396, 203] width 89 height 292
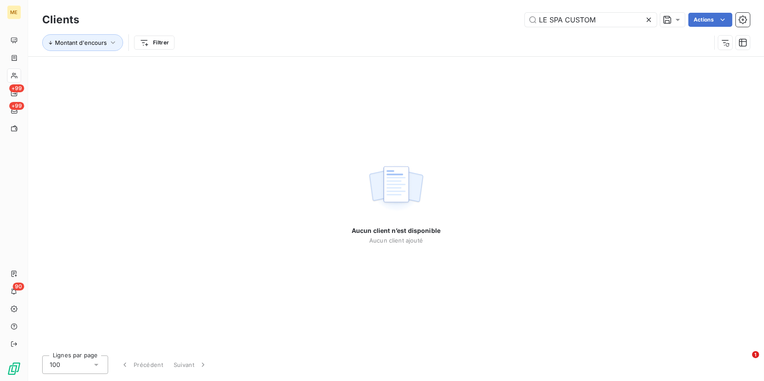
click at [609, 27] on div "Clients LE SPA CUSTOM Actions" at bounding box center [396, 20] width 708 height 18
click at [606, 17] on input "LE SPA CUSTOM" at bounding box center [591, 20] width 132 height 14
click at [649, 19] on icon at bounding box center [648, 20] width 4 height 4
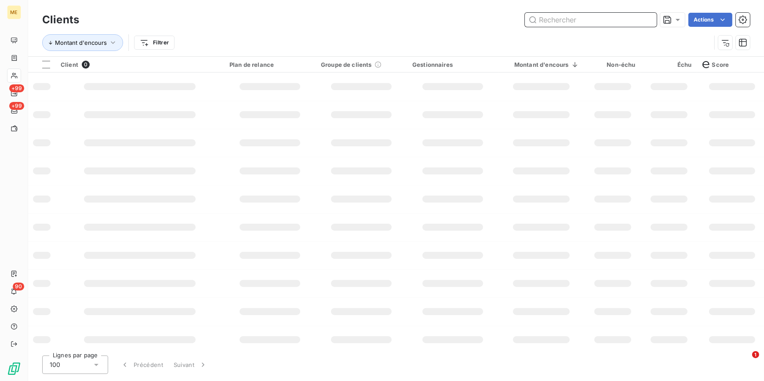
click at [647, 18] on input "text" at bounding box center [591, 20] width 132 height 14
paste input "METFRA000002263"
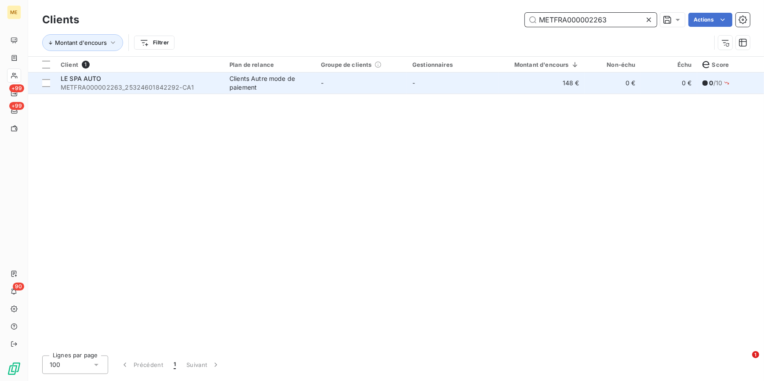
type input "METFRA000002263"
click at [347, 79] on td "-" at bounding box center [361, 83] width 91 height 21
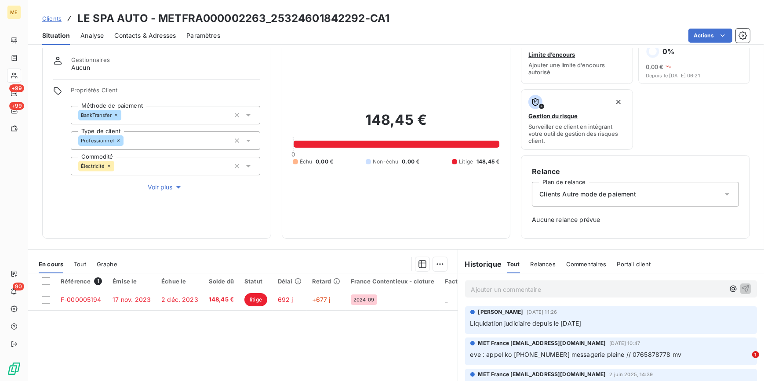
scroll to position [40, 0]
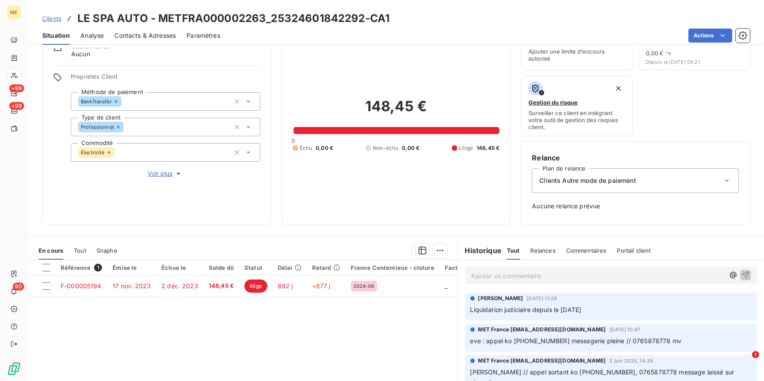
click at [161, 169] on span "Voir plus" at bounding box center [165, 173] width 35 height 9
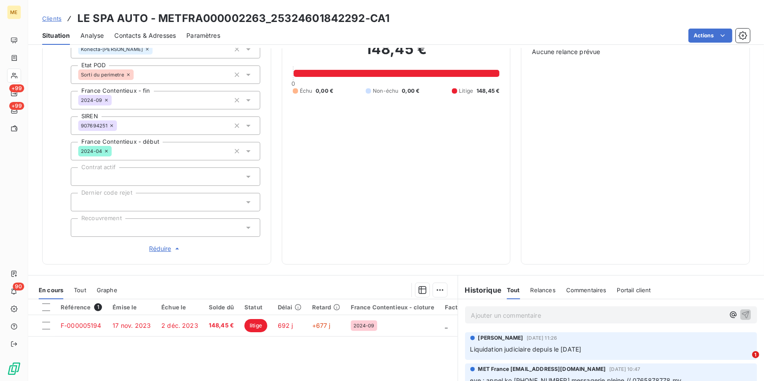
scroll to position [200, 0]
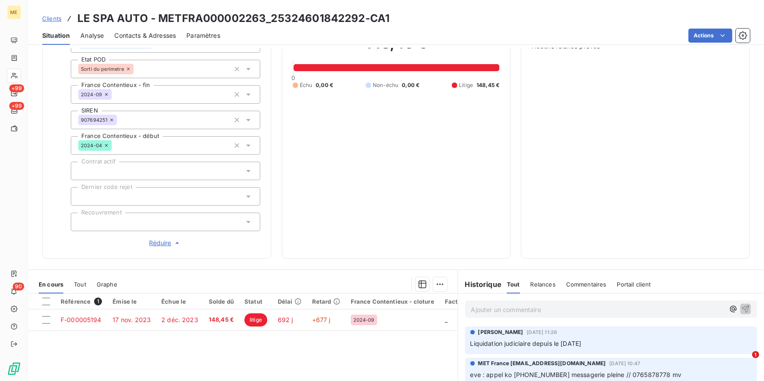
click at [184, 224] on div at bounding box center [165, 222] width 189 height 18
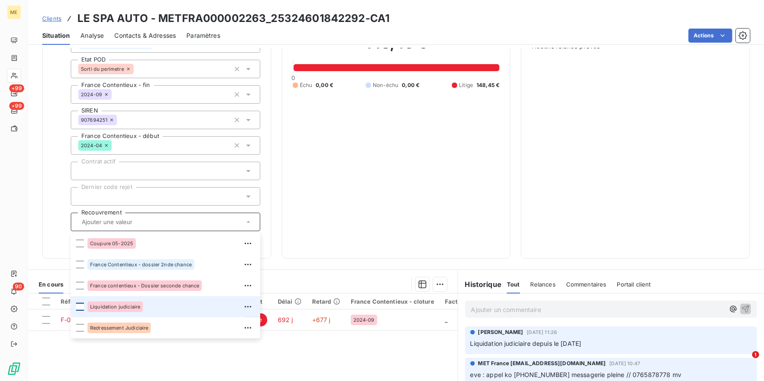
click at [79, 305] on div at bounding box center [80, 307] width 8 height 8
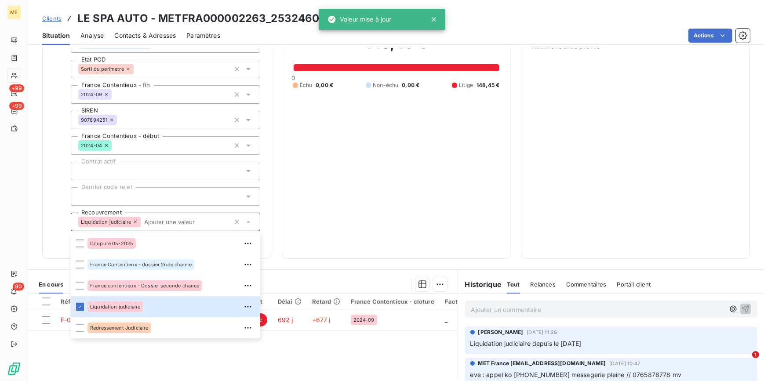
click at [42, 87] on div "Informations client Gestionnaires Aucun Propriétés Client Méthode de paiement B…" at bounding box center [156, 56] width 229 height 405
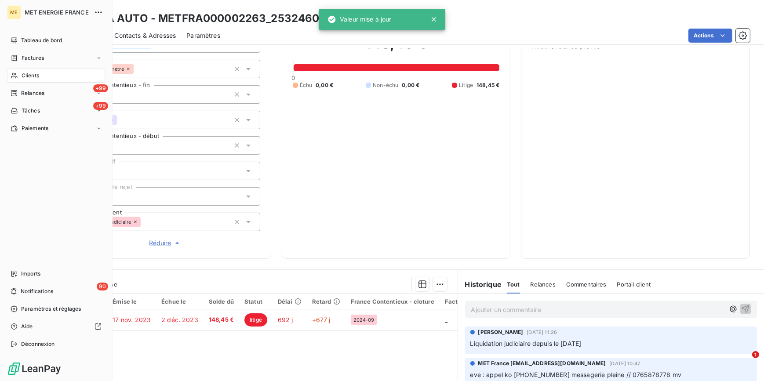
click at [27, 78] on span "Clients" at bounding box center [31, 76] width 18 height 8
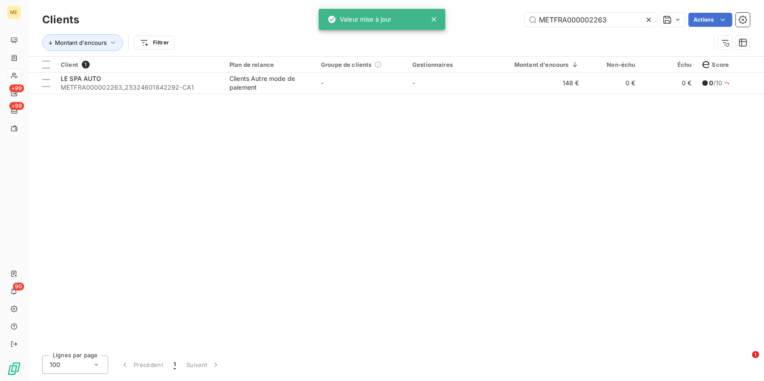
click at [647, 18] on icon at bounding box center [648, 19] width 9 height 9
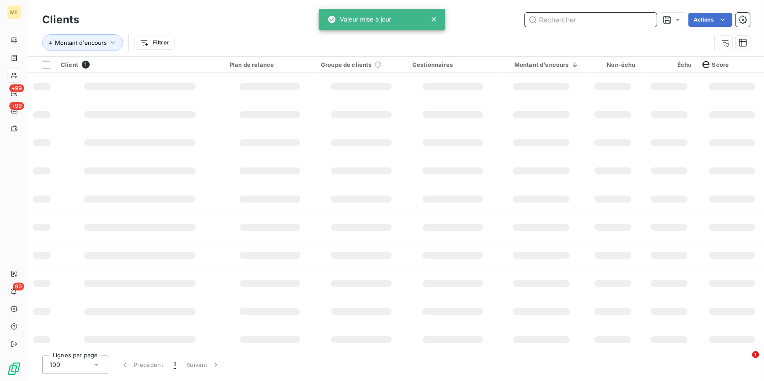
click at [642, 19] on input "text" at bounding box center [591, 20] width 132 height 14
paste input "METFRA000001055"
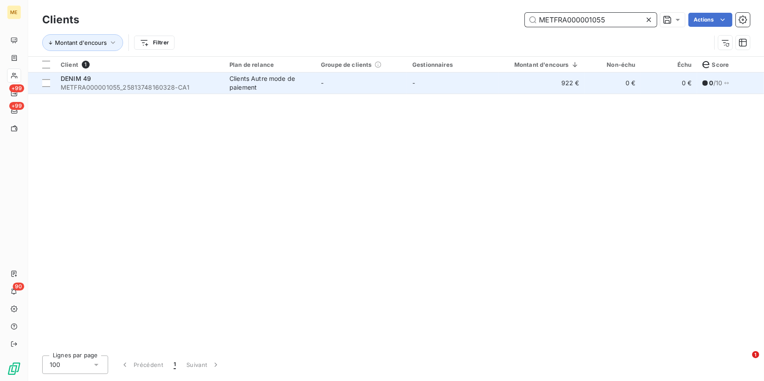
type input "METFRA000001055"
click at [417, 82] on td "-" at bounding box center [452, 83] width 91 height 21
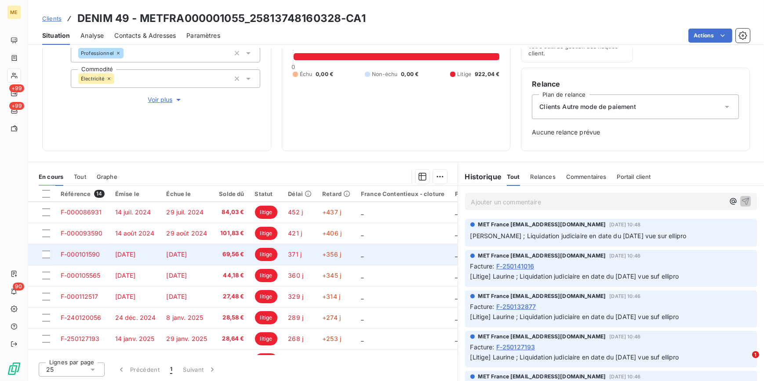
scroll to position [145, 0]
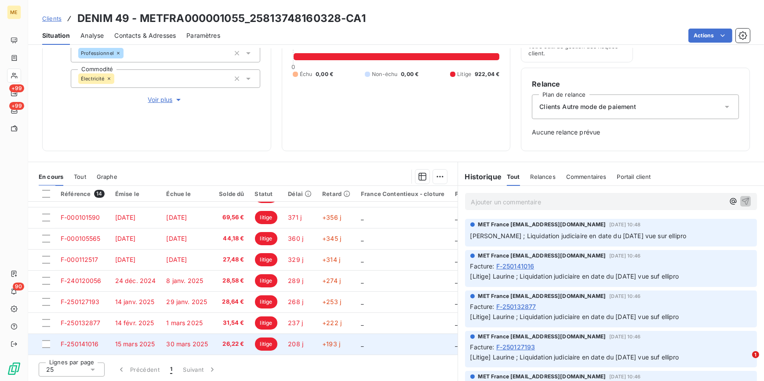
click at [207, 335] on td "30 mars 2025" at bounding box center [187, 344] width 53 height 21
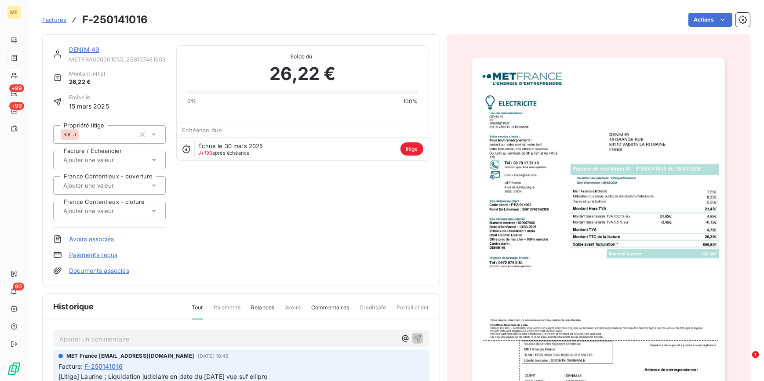
click at [631, 196] on div at bounding box center [598, 236] width 303 height 404
click at [631, 196] on img "button" at bounding box center [598, 237] width 253 height 358
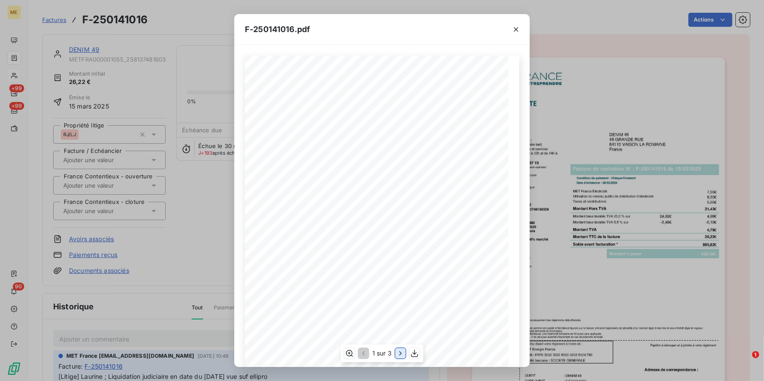
click at [398, 356] on icon "button" at bounding box center [400, 353] width 9 height 9
click at [514, 33] on icon "button" at bounding box center [516, 29] width 9 height 9
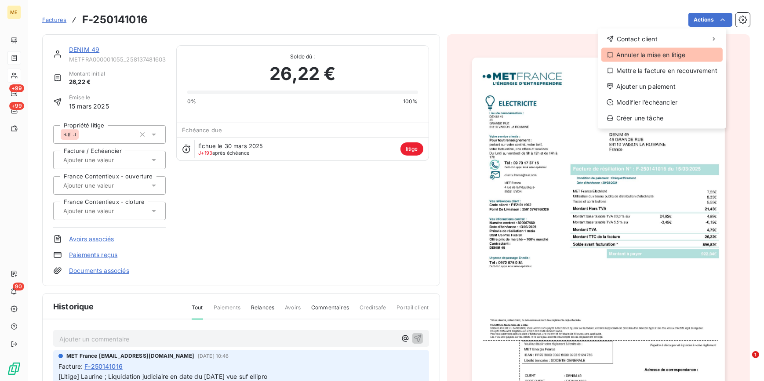
click at [648, 53] on div "Annuler la mise en litige" at bounding box center [661, 55] width 121 height 14
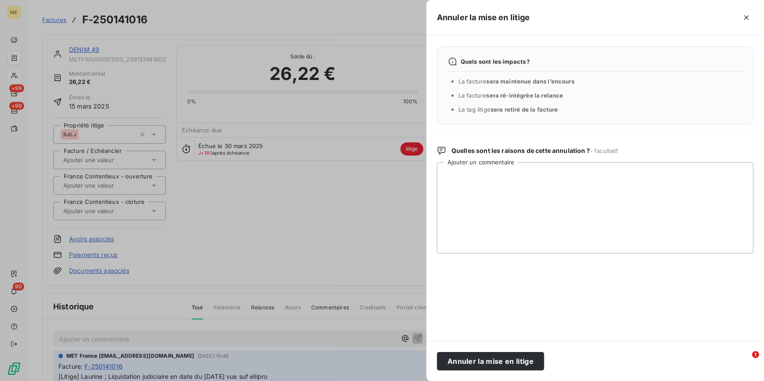
drag, startPoint x: 501, startPoint y: 363, endPoint x: 413, endPoint y: 304, distance: 106.3
click at [500, 363] on button "Annuler la mise en litige" at bounding box center [490, 361] width 107 height 18
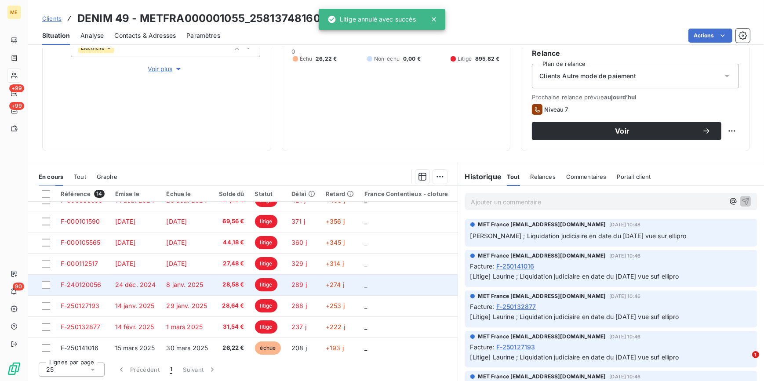
scroll to position [145, 0]
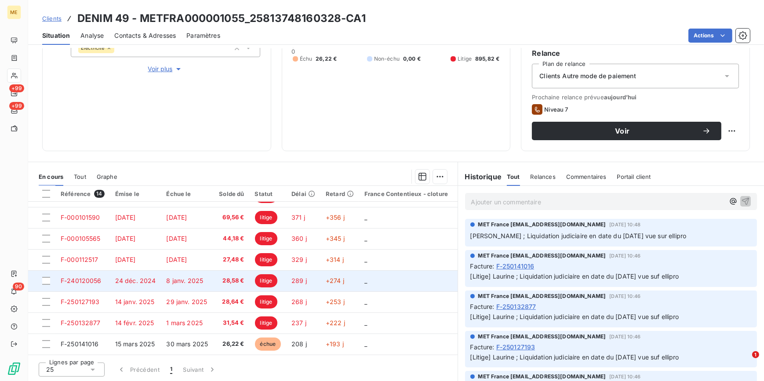
click at [179, 284] on td "8 janv. 2025" at bounding box center [187, 280] width 53 height 21
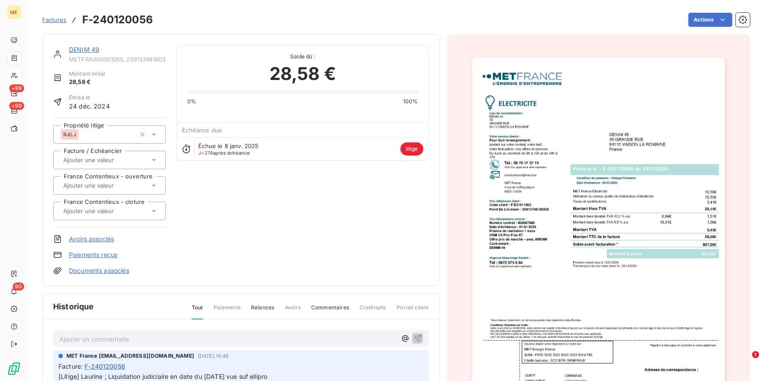
click at [526, 328] on img "button" at bounding box center [598, 237] width 253 height 358
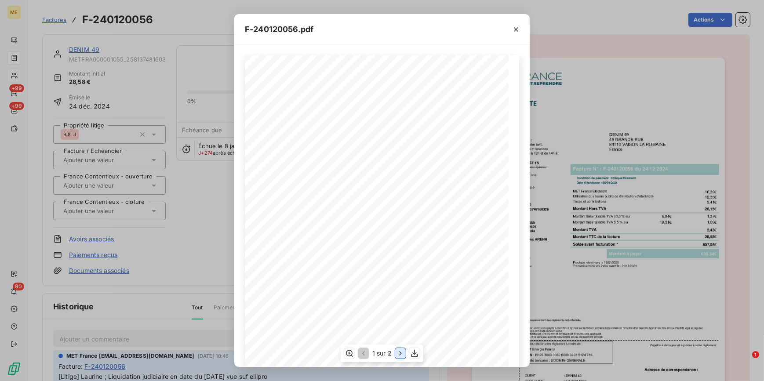
click at [399, 352] on icon "button" at bounding box center [400, 353] width 9 height 9
drag, startPoint x: 518, startPoint y: 27, endPoint x: 655, endPoint y: 25, distance: 136.7
click at [518, 27] on icon "button" at bounding box center [516, 29] width 9 height 9
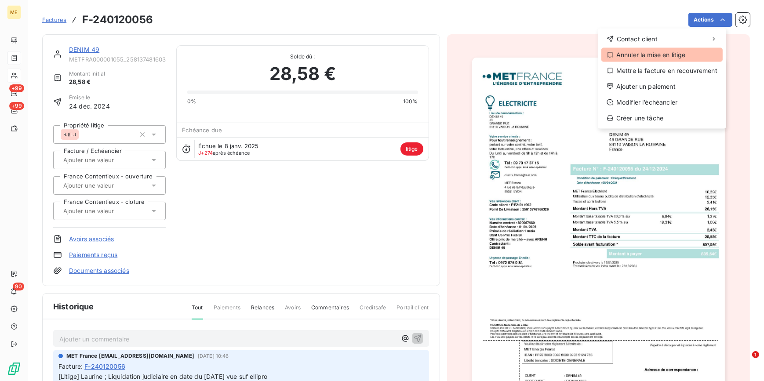
click at [661, 61] on div "Annuler la mise en litige" at bounding box center [661, 55] width 121 height 14
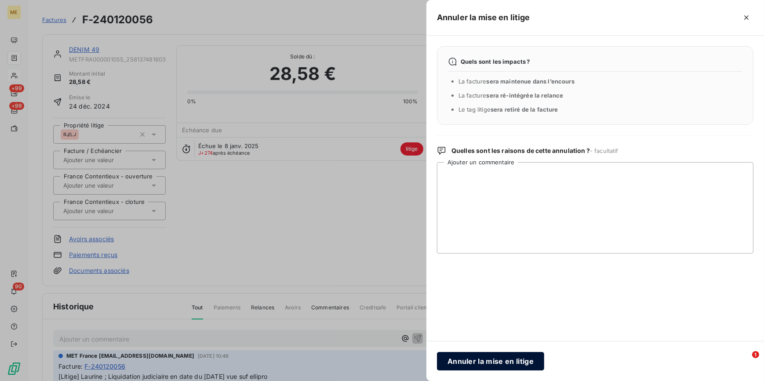
click at [497, 368] on button "Annuler la mise en litige" at bounding box center [490, 361] width 107 height 18
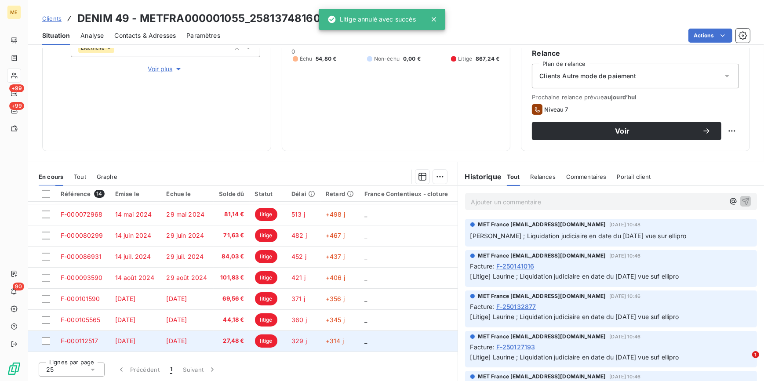
scroll to position [145, 0]
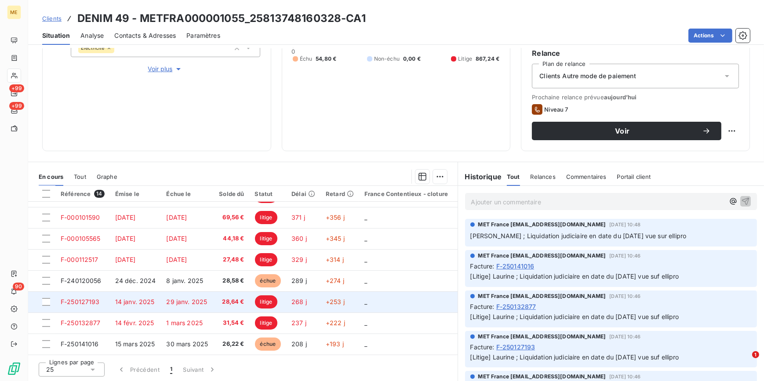
click at [250, 298] on td "litige" at bounding box center [268, 301] width 37 height 21
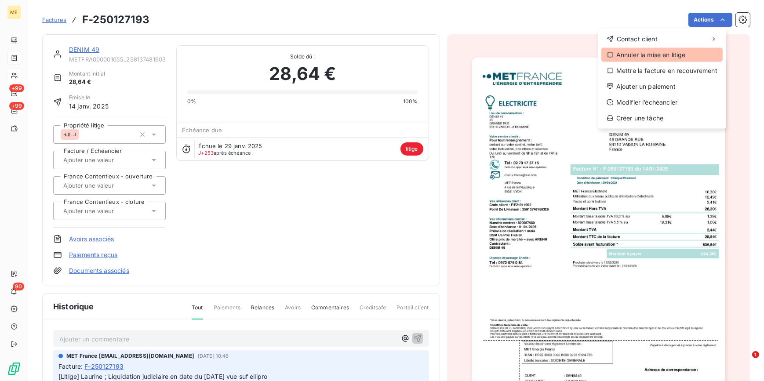
click at [650, 57] on div "Annuler la mise en litige" at bounding box center [661, 55] width 121 height 14
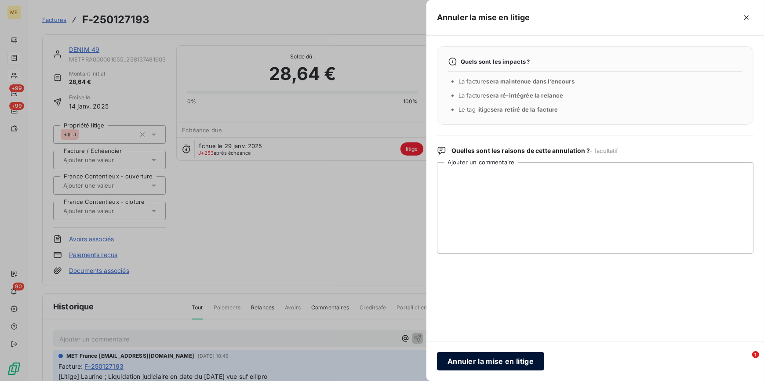
click at [476, 364] on button "Annuler la mise en litige" at bounding box center [490, 361] width 107 height 18
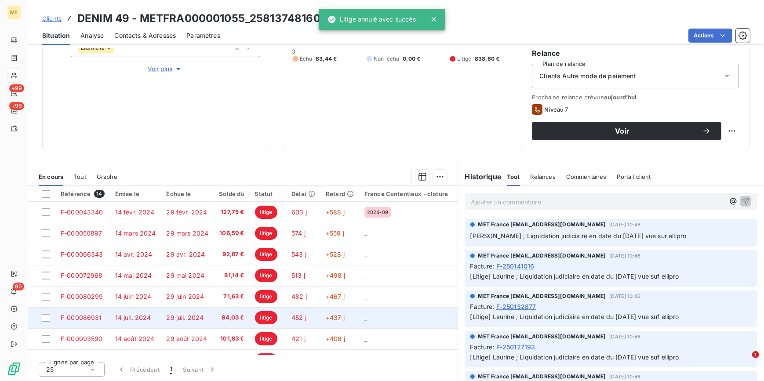
scroll to position [145, 0]
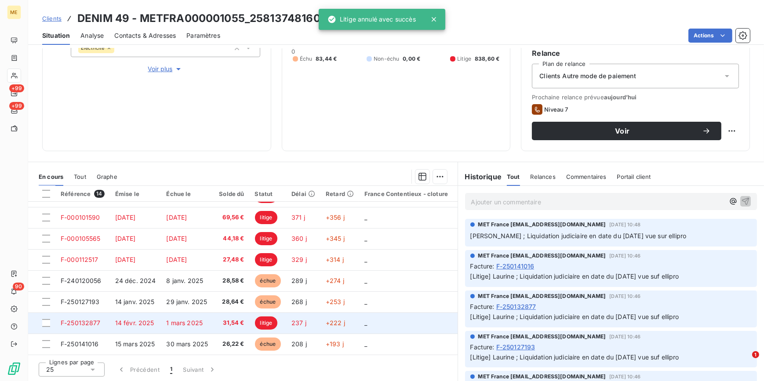
click at [250, 322] on td "litige" at bounding box center [268, 322] width 37 height 21
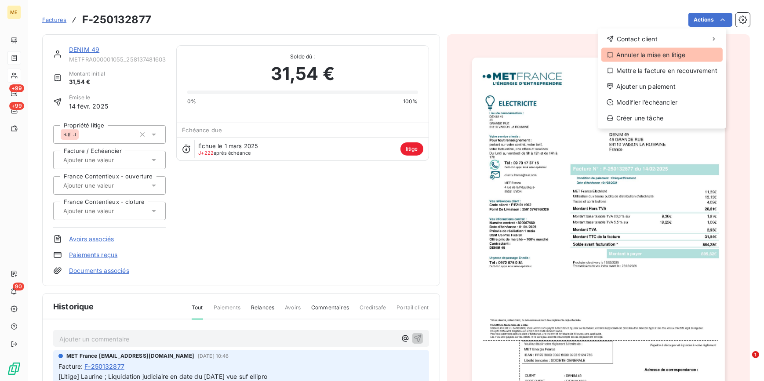
click at [653, 56] on div "Annuler la mise en litige" at bounding box center [661, 55] width 121 height 14
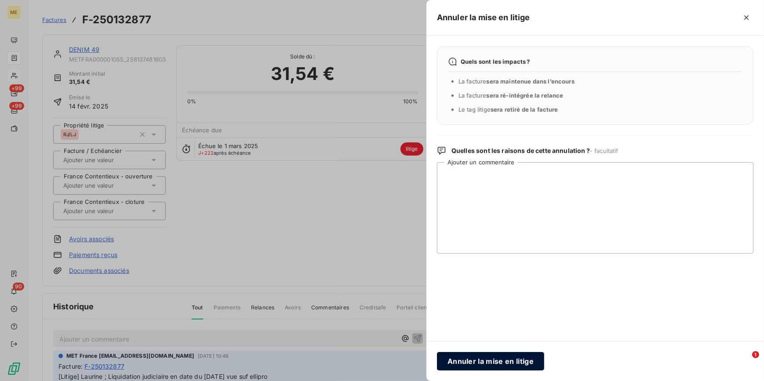
click at [497, 366] on button "Annuler la mise en litige" at bounding box center [490, 361] width 107 height 18
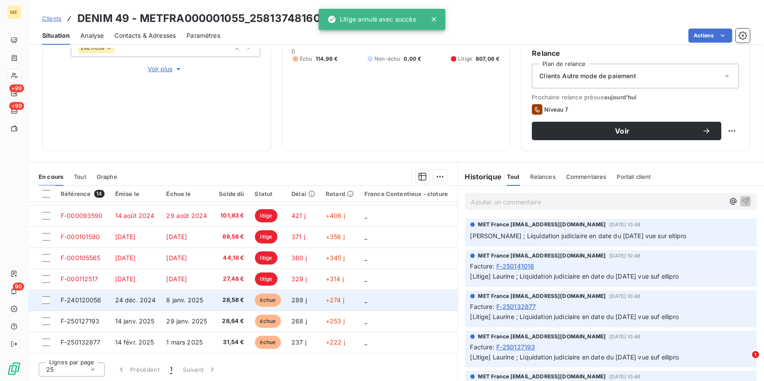
scroll to position [145, 0]
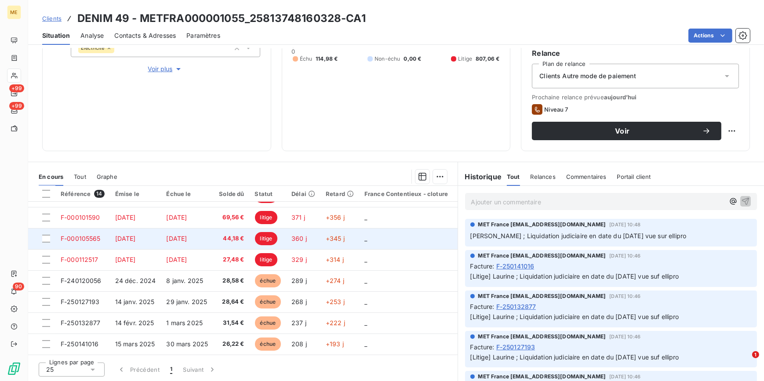
click at [216, 238] on td "44,18 €" at bounding box center [232, 238] width 36 height 21
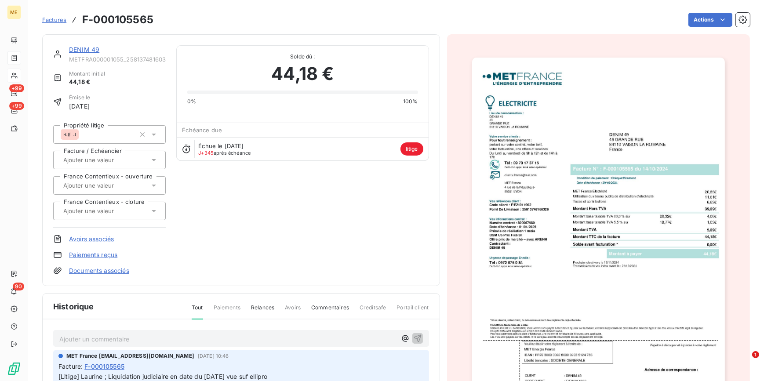
click at [573, 197] on img "button" at bounding box center [598, 237] width 253 height 358
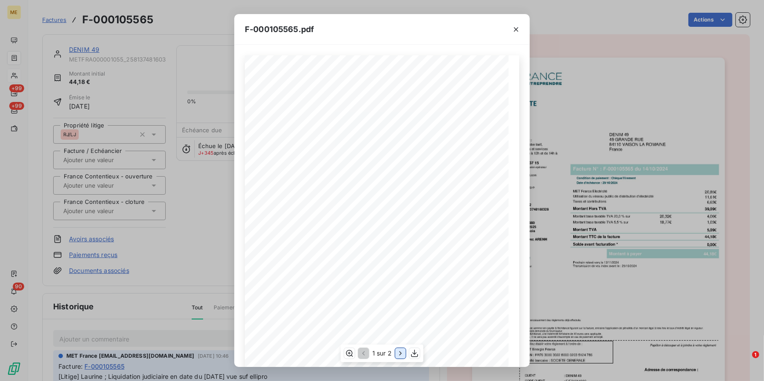
click at [399, 354] on icon "button" at bounding box center [400, 353] width 9 height 9
click at [514, 28] on icon "button" at bounding box center [516, 29] width 4 height 4
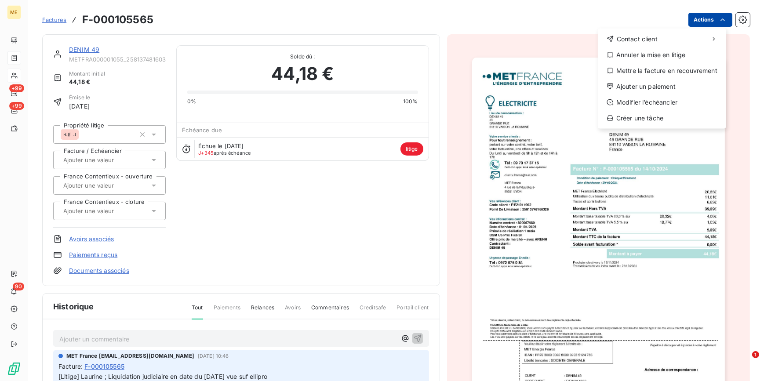
click at [725, 22] on html "ME +99 +99 90 Factures F-000105565 Actions Contact client Annuler la mise en li…" at bounding box center [382, 190] width 764 height 381
click at [646, 59] on div "Annuler la mise en litige" at bounding box center [661, 55] width 121 height 14
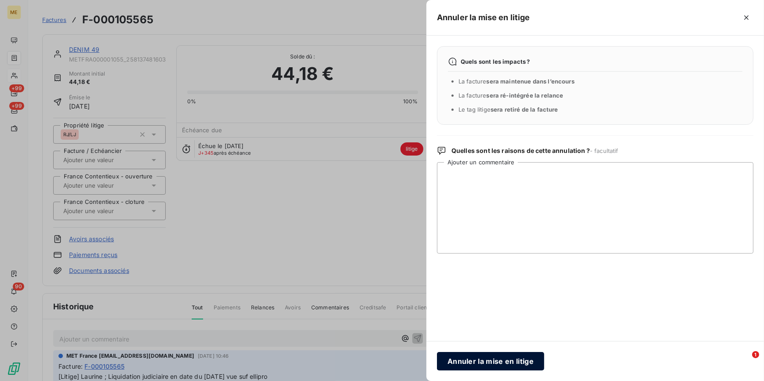
click at [508, 363] on button "Annuler la mise en litige" at bounding box center [490, 361] width 107 height 18
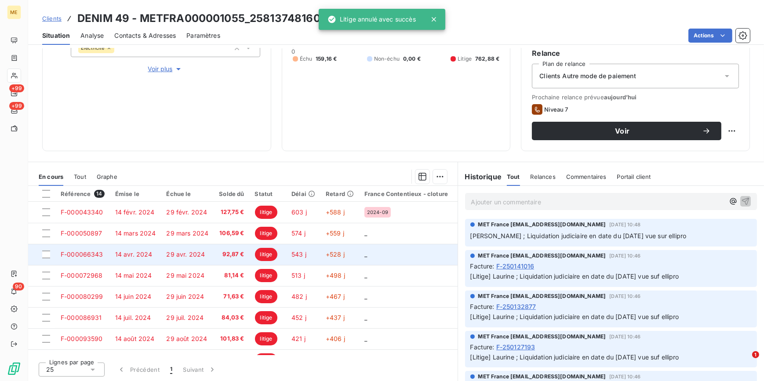
scroll to position [145, 0]
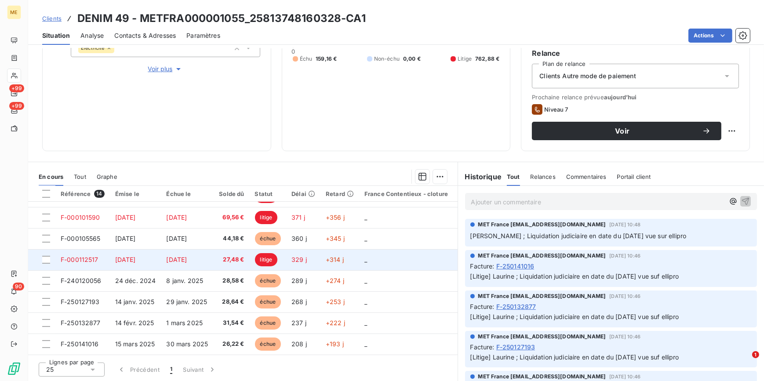
click at [210, 265] on td "29 nov. 2024" at bounding box center [187, 259] width 53 height 21
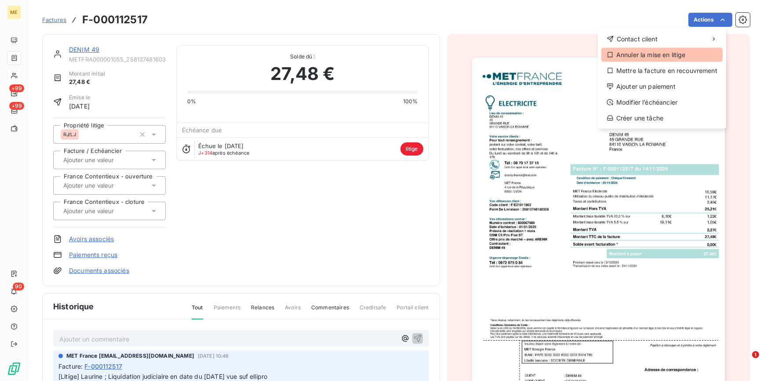
click at [657, 56] on div "Annuler la mise en litige" at bounding box center [661, 55] width 121 height 14
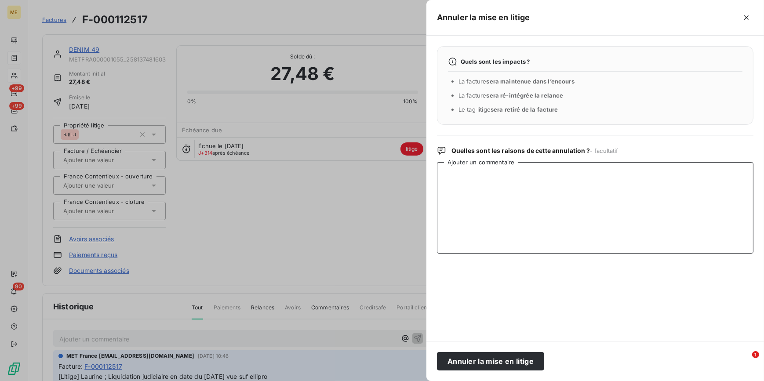
click at [555, 184] on textarea "Ajouter un commentaire" at bounding box center [595, 207] width 316 height 91
type textarea "levée litige facture post LJ"
click at [474, 357] on button "Annuler la mise en litige" at bounding box center [490, 361] width 107 height 18
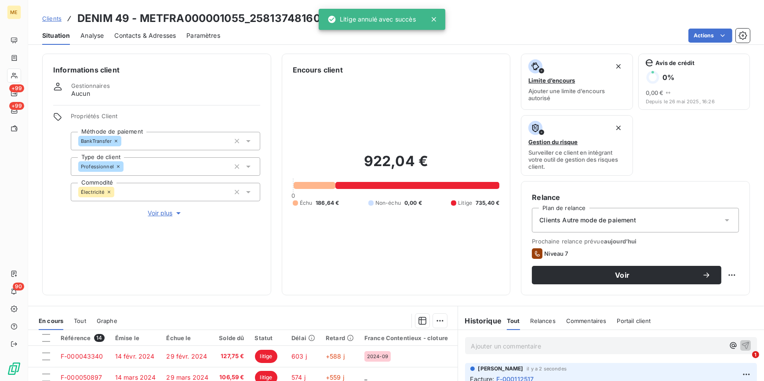
click at [154, 211] on span "Voir plus" at bounding box center [165, 213] width 35 height 9
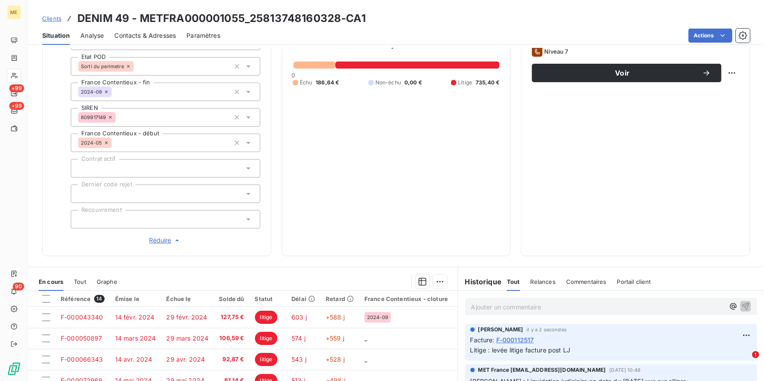
scroll to position [239, 0]
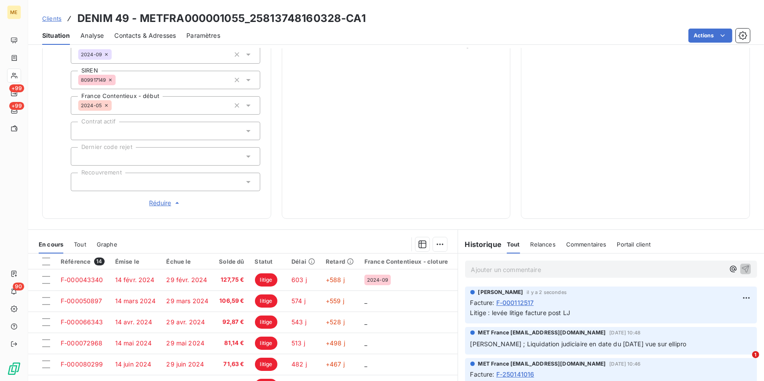
click at [182, 169] on div "Propriétés Client Méthode de paiement BankTransfer Type de client Professionnel…" at bounding box center [165, 40] width 189 height 335
click at [176, 180] on div at bounding box center [165, 182] width 189 height 18
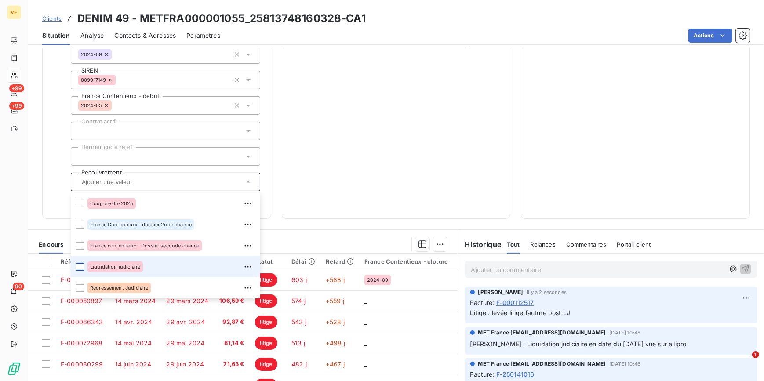
click at [81, 267] on div at bounding box center [80, 267] width 8 height 8
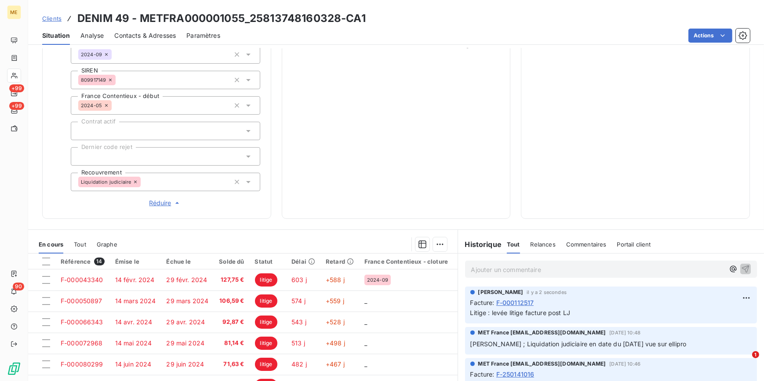
click at [367, 69] on div "922,04 € 0 Échu 186,64 € Non-échu 0,00 € Litige 735,40 €" at bounding box center [396, 22] width 207 height 372
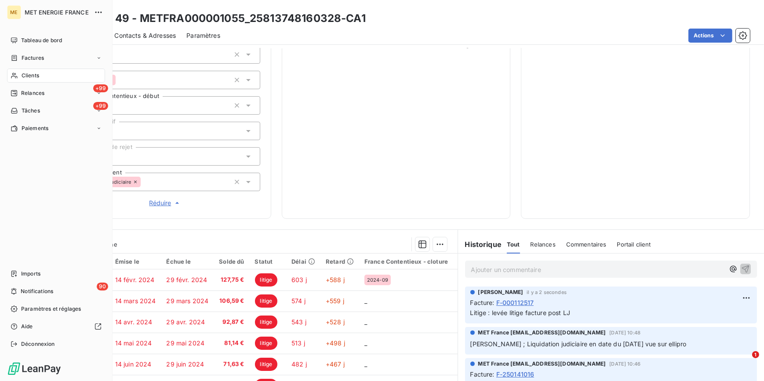
click at [36, 75] on span "Clients" at bounding box center [31, 76] width 18 height 8
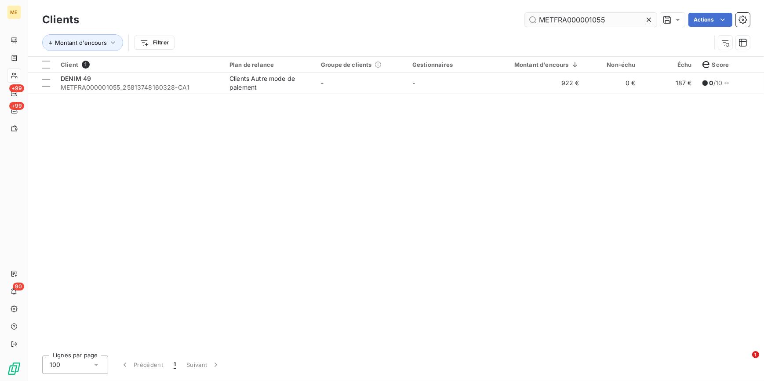
click at [648, 22] on icon at bounding box center [648, 19] width 9 height 9
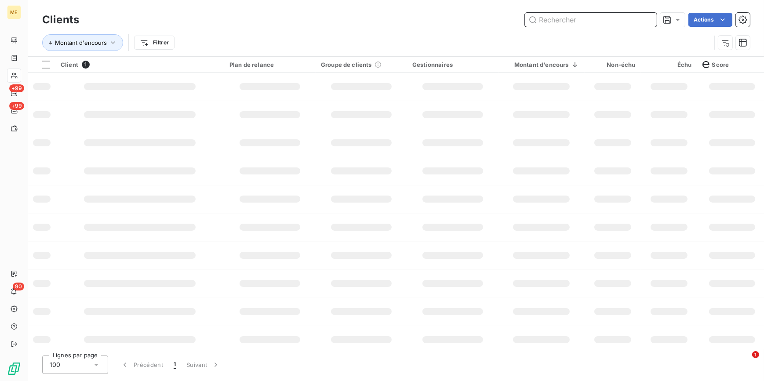
click at [646, 20] on input "text" at bounding box center [591, 20] width 132 height 14
paste input "IMA BOIS"
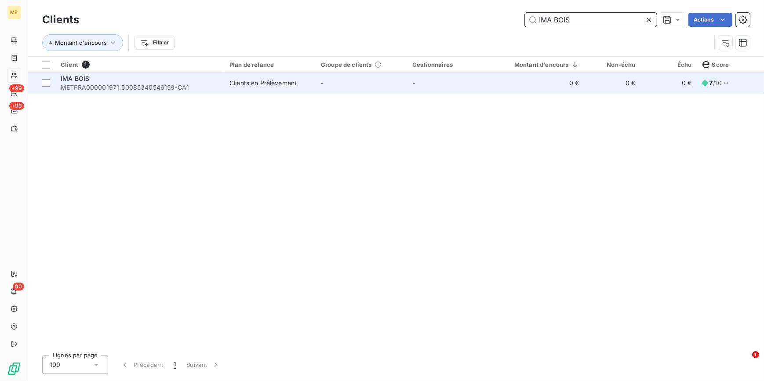
type input "IMA BOIS"
click at [398, 78] on td "-" at bounding box center [361, 83] width 91 height 21
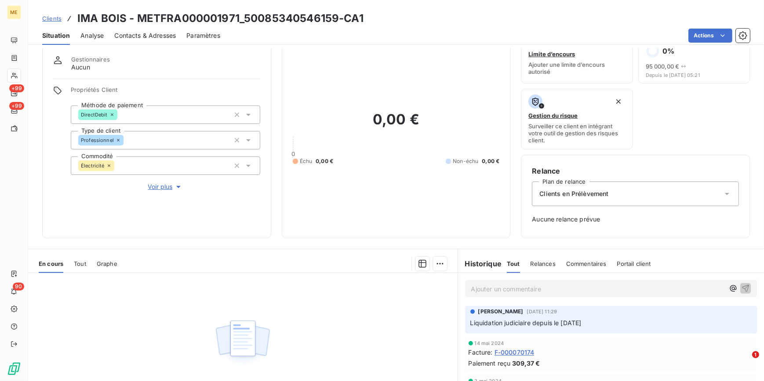
scroll to position [40, 0]
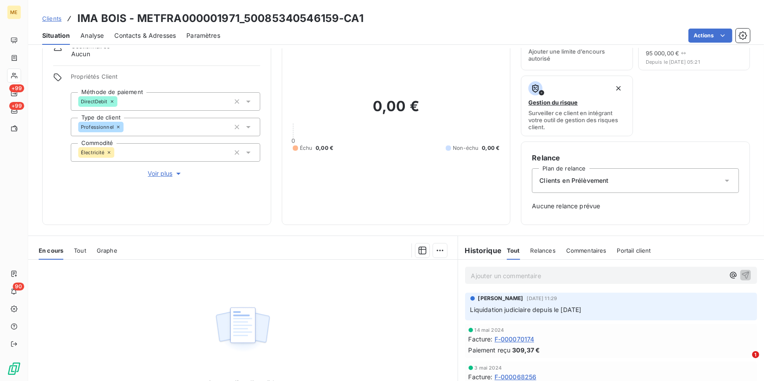
click at [160, 171] on span "Voir plus" at bounding box center [165, 173] width 35 height 9
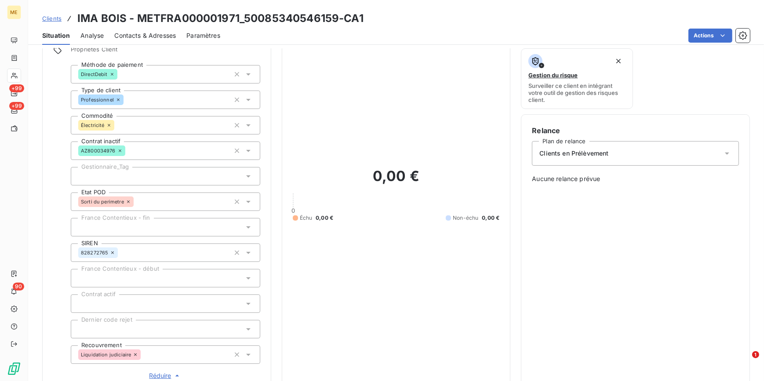
scroll to position [200, 0]
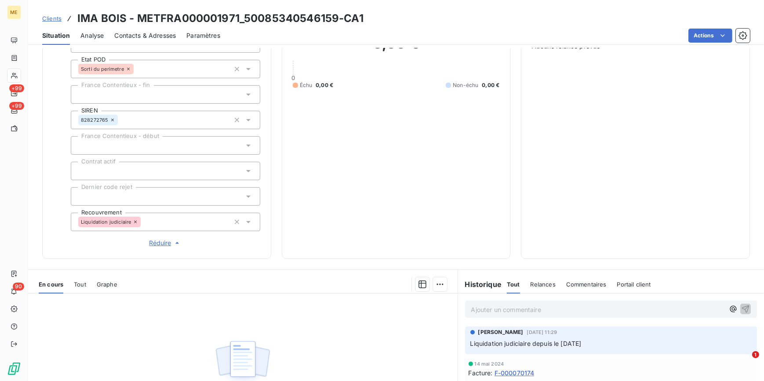
drag, startPoint x: 57, startPoint y: 19, endPoint x: 65, endPoint y: 20, distance: 7.9
click at [57, 19] on span "Clients" at bounding box center [51, 18] width 19 height 7
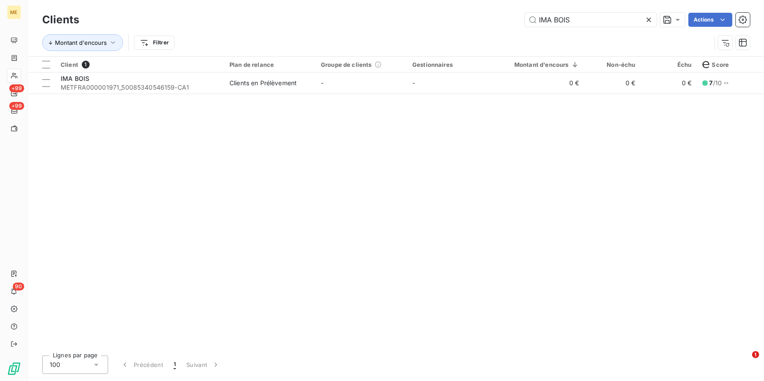
click at [647, 23] on icon at bounding box center [648, 19] width 9 height 9
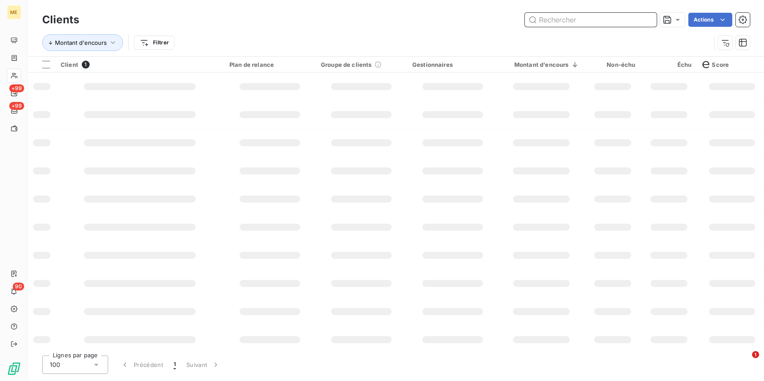
click at [641, 21] on input "text" at bounding box center [591, 20] width 132 height 14
paste input "LUMI'IN"
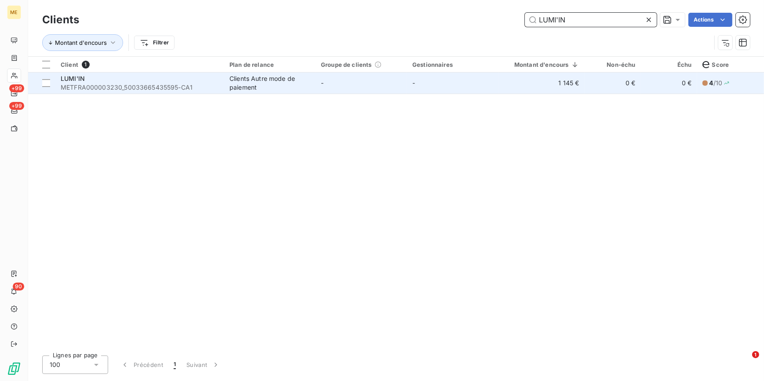
type input "LUMI'IN"
click at [387, 91] on td "-" at bounding box center [361, 83] width 91 height 21
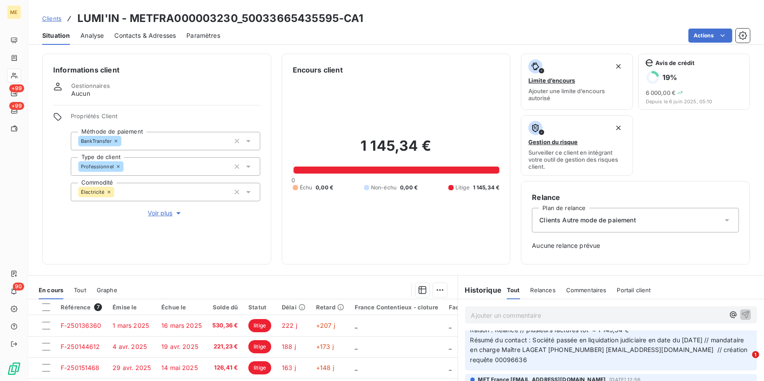
click at [160, 214] on span "Voir plus" at bounding box center [165, 213] width 35 height 9
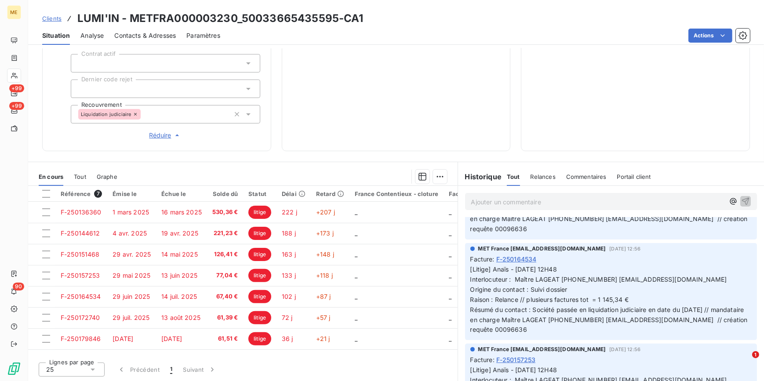
scroll to position [80, 0]
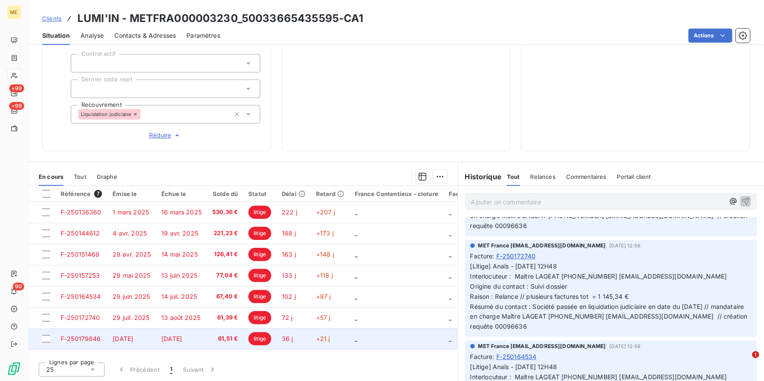
click at [182, 338] on span "[DATE]" at bounding box center [171, 338] width 21 height 7
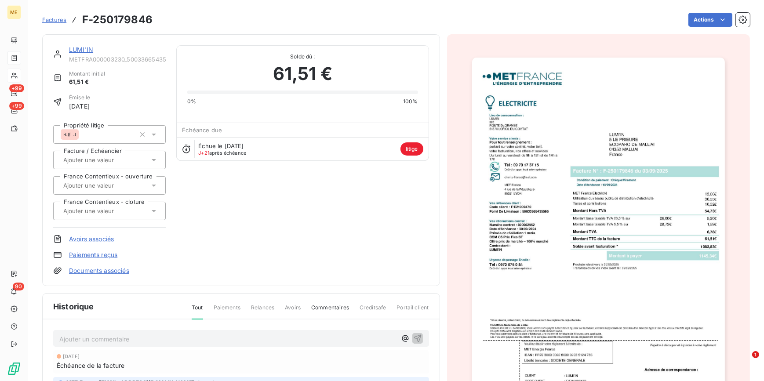
click at [581, 191] on img "button" at bounding box center [598, 237] width 253 height 358
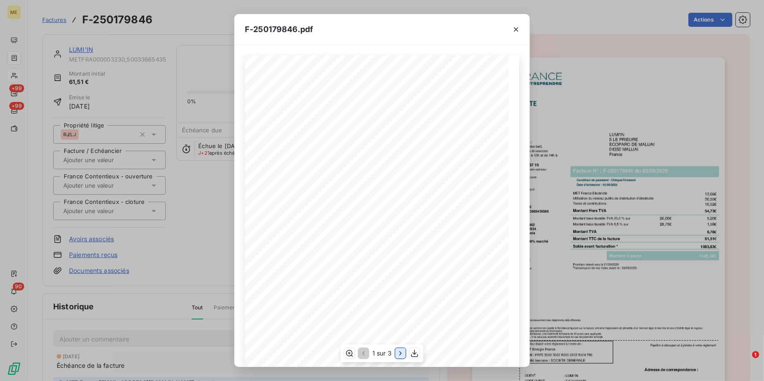
click at [396, 356] on icon "button" at bounding box center [400, 353] width 9 height 9
click at [519, 24] on button "button" at bounding box center [516, 29] width 14 height 14
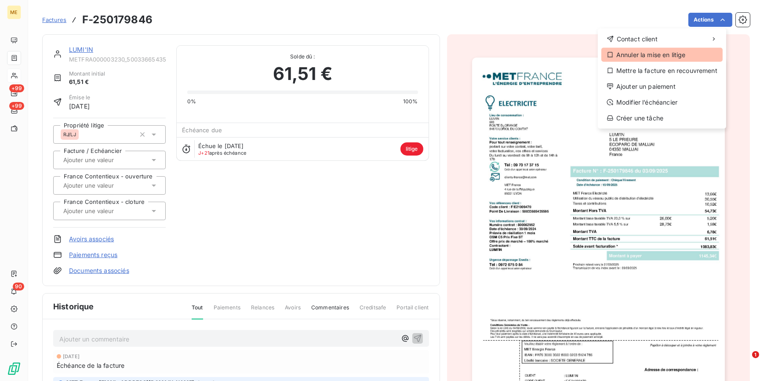
click at [658, 55] on div "Annuler la mise en litige" at bounding box center [661, 55] width 121 height 14
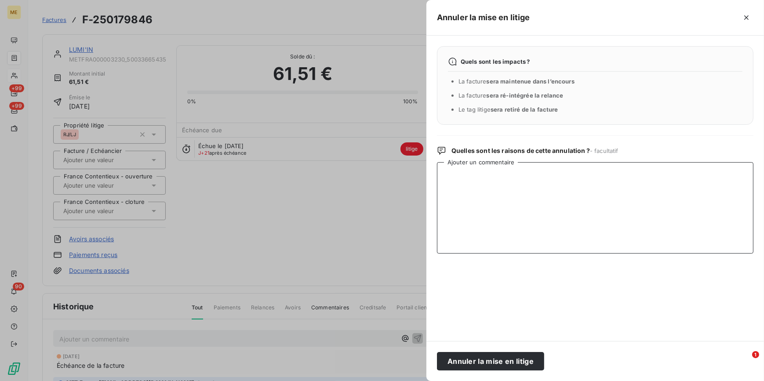
click at [522, 188] on textarea "Ajouter un commentaire" at bounding box center [595, 207] width 316 height 91
click at [522, 188] on textarea "levée litige car facture" at bounding box center [595, 207] width 316 height 91
type textarea "levée litige car facture période post LJ"
click at [486, 362] on button "Annuler la mise en litige" at bounding box center [490, 361] width 107 height 18
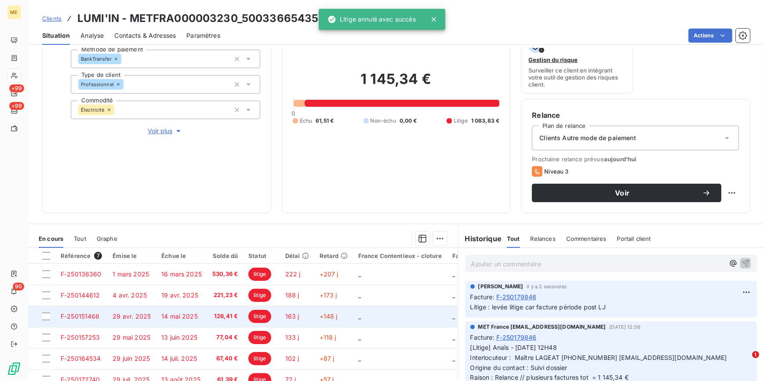
scroll to position [144, 0]
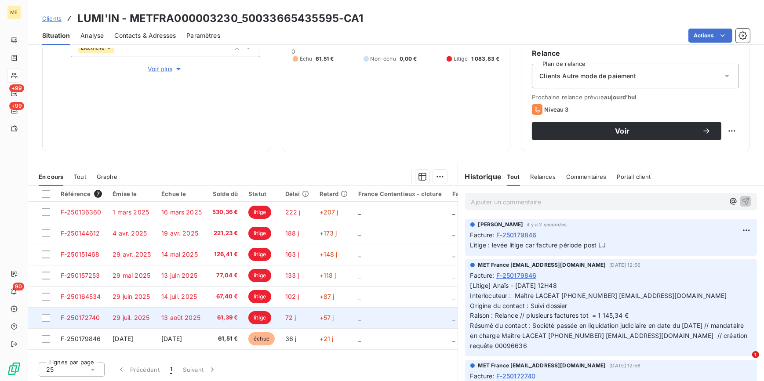
click at [173, 319] on span "13 août 2025" at bounding box center [180, 317] width 39 height 7
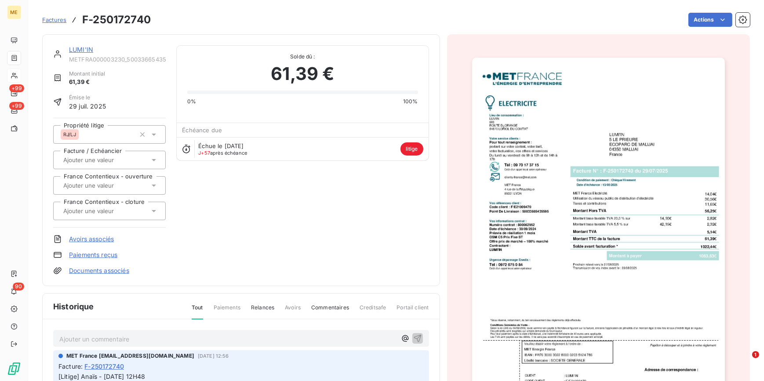
click at [568, 198] on img "button" at bounding box center [598, 237] width 253 height 358
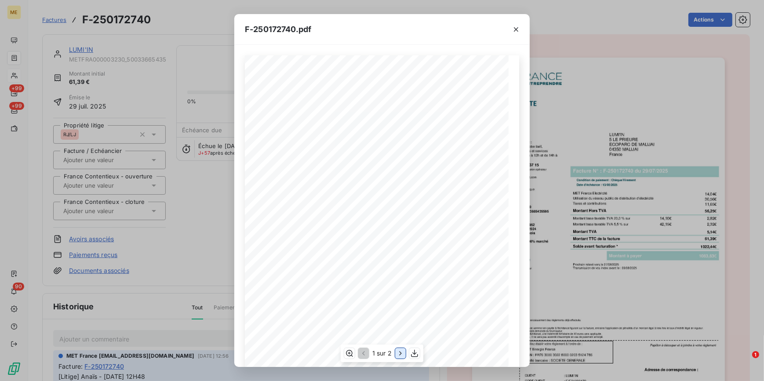
click at [398, 352] on icon "button" at bounding box center [400, 353] width 9 height 9
drag, startPoint x: 516, startPoint y: 33, endPoint x: 658, endPoint y: 40, distance: 142.2
click at [516, 33] on icon "button" at bounding box center [516, 29] width 9 height 9
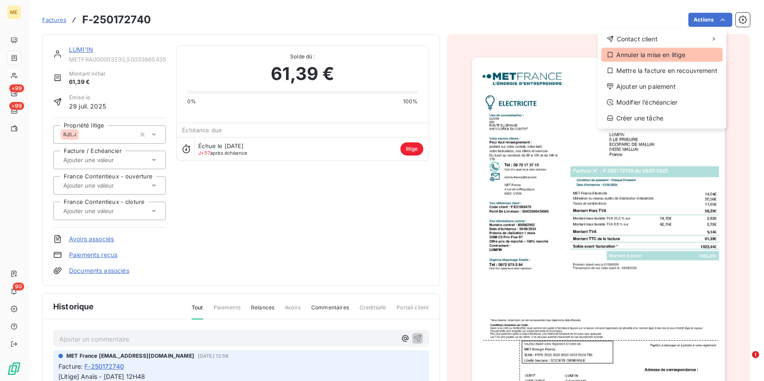
click at [642, 60] on div "Annuler la mise en litige" at bounding box center [661, 55] width 121 height 14
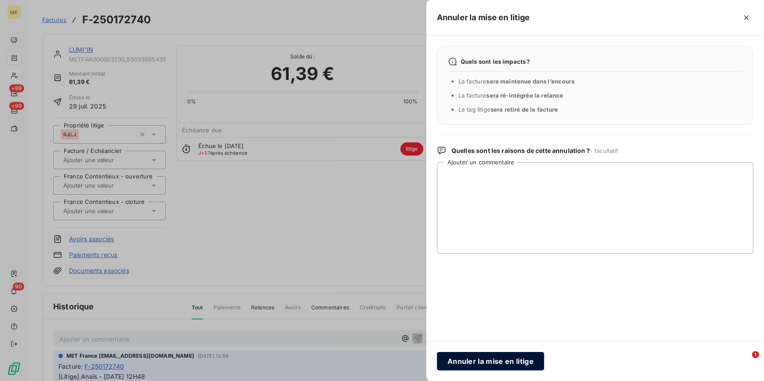
click at [476, 359] on button "Annuler la mise en litige" at bounding box center [490, 361] width 107 height 18
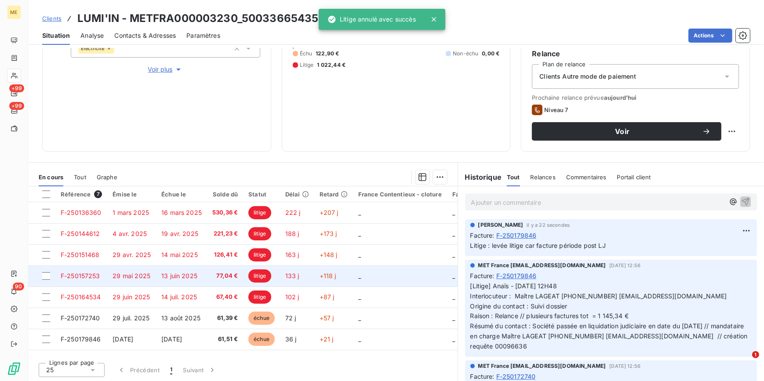
scroll to position [144, 0]
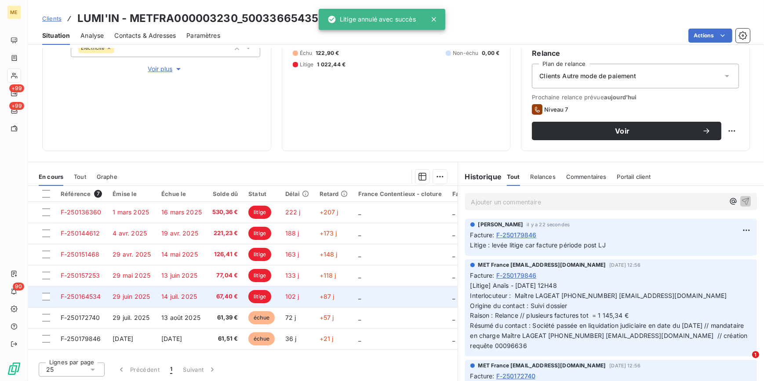
click at [202, 291] on td "14 juil. 2025" at bounding box center [181, 296] width 51 height 21
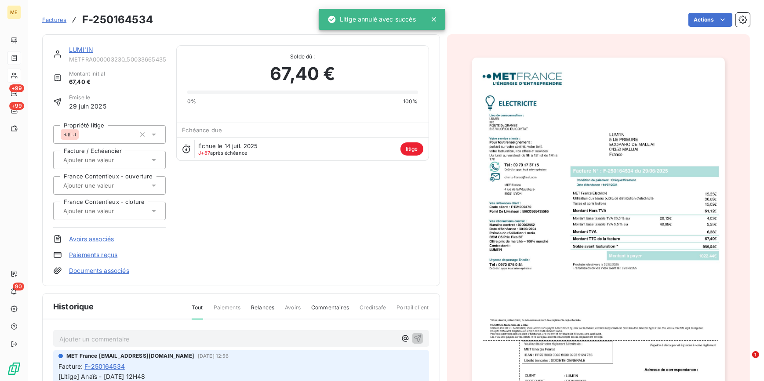
click at [590, 273] on img "button" at bounding box center [598, 237] width 253 height 358
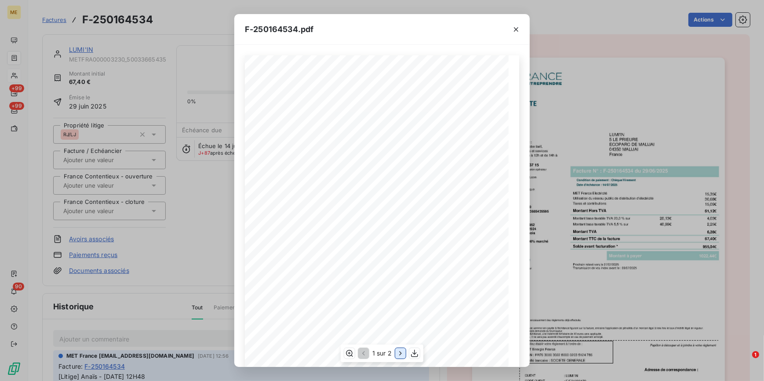
click at [399, 353] on icon "button" at bounding box center [400, 353] width 9 height 9
click at [230, 245] on div "F-250164534.pdf Détail de votre facture : Document à conserver 10 ans 2/2 Numér…" at bounding box center [382, 190] width 764 height 381
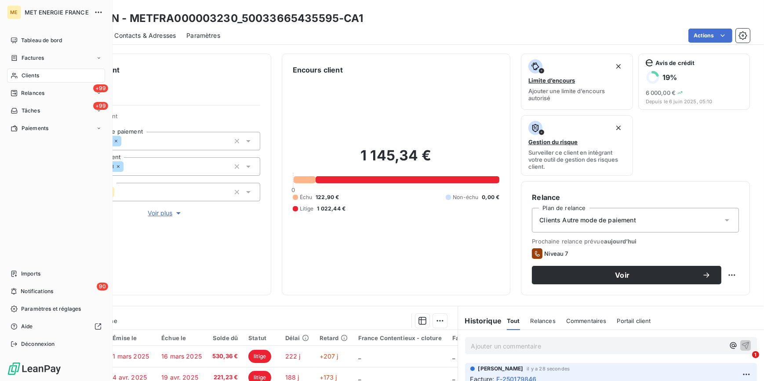
drag, startPoint x: 26, startPoint y: 75, endPoint x: 62, endPoint y: 66, distance: 36.7
click at [26, 75] on span "Clients" at bounding box center [31, 76] width 18 height 8
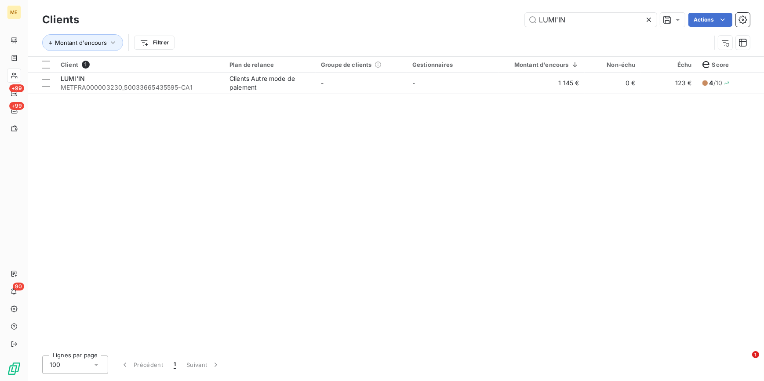
click at [648, 20] on icon at bounding box center [648, 20] width 4 height 4
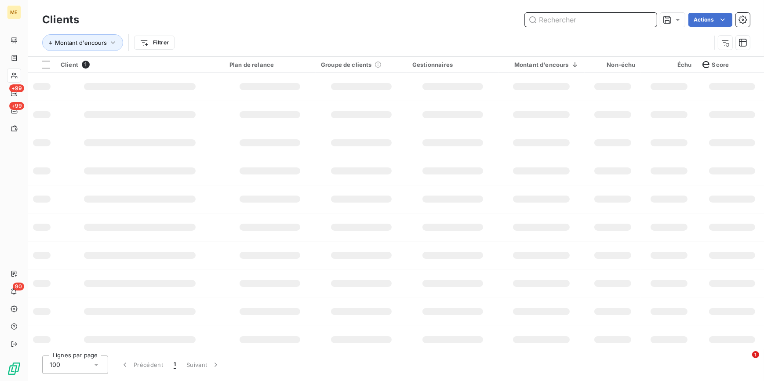
click at [648, 20] on input "text" at bounding box center [591, 20] width 132 height 14
paste input "NETT AUTO BIO [GEOGRAPHIC_DATA]"
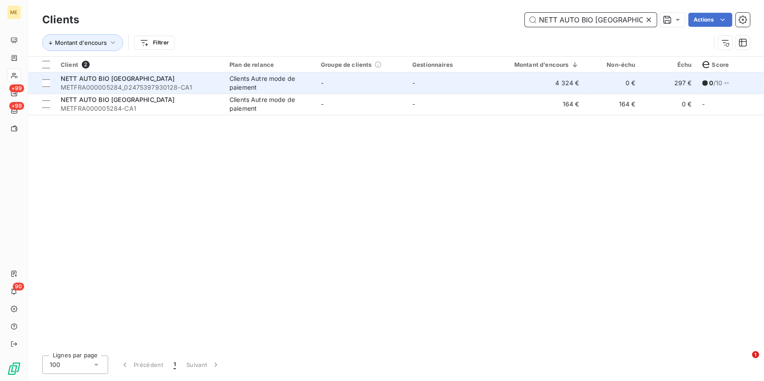
type input "NETT AUTO BIO [GEOGRAPHIC_DATA]"
click at [457, 82] on td "-" at bounding box center [452, 83] width 91 height 21
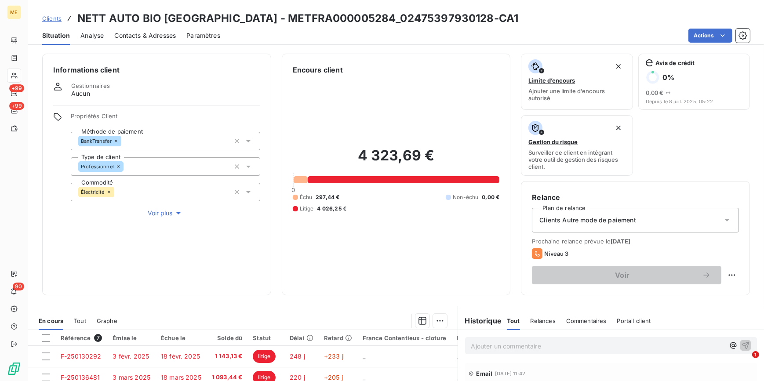
click at [174, 212] on icon "button" at bounding box center [178, 213] width 9 height 9
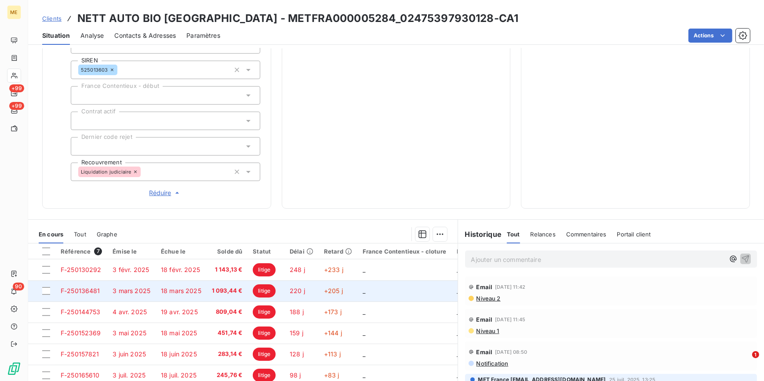
scroll to position [307, 0]
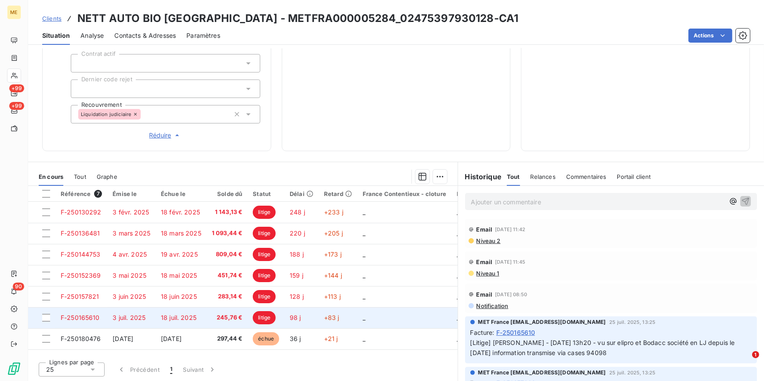
click at [176, 321] on td "18 juil. 2025" at bounding box center [181, 317] width 51 height 21
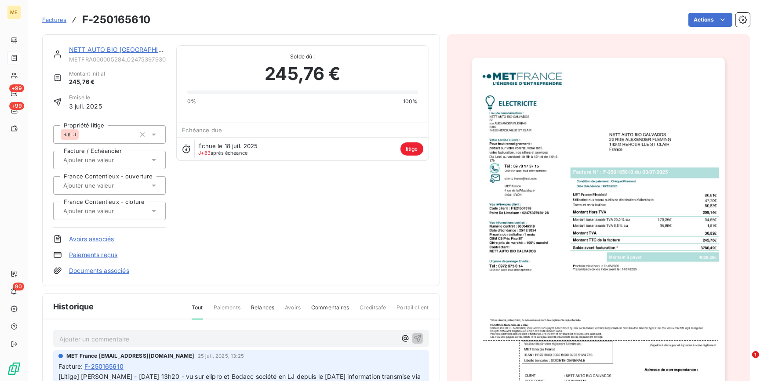
click at [642, 181] on img "button" at bounding box center [598, 237] width 253 height 358
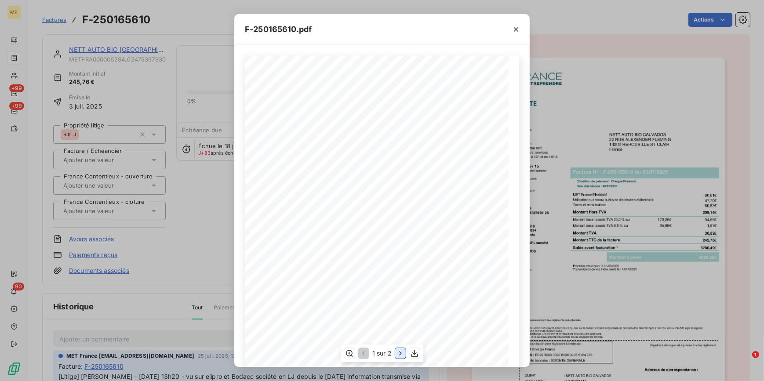
click at [396, 356] on icon "button" at bounding box center [400, 353] width 9 height 9
click at [218, 204] on div "F-250165610.pdf Détail de votre facture : Document à conserver 10 ans 2/2 Numér…" at bounding box center [382, 190] width 764 height 381
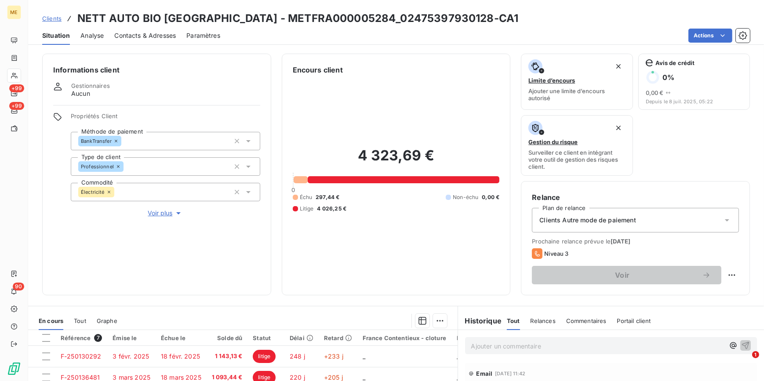
click at [54, 18] on span "Clients" at bounding box center [51, 18] width 19 height 7
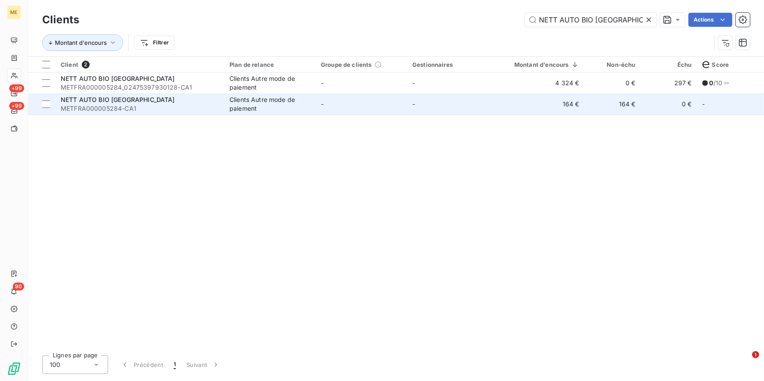
click at [311, 108] on td "Clients Autre mode de paiement" at bounding box center [269, 104] width 91 height 21
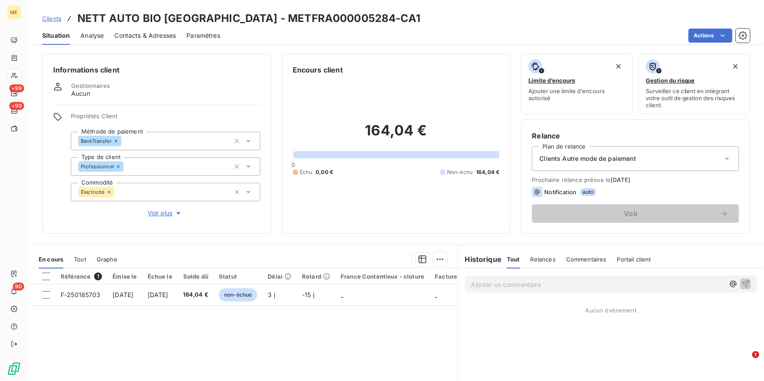
click at [173, 214] on span "Voir plus" at bounding box center [165, 213] width 35 height 9
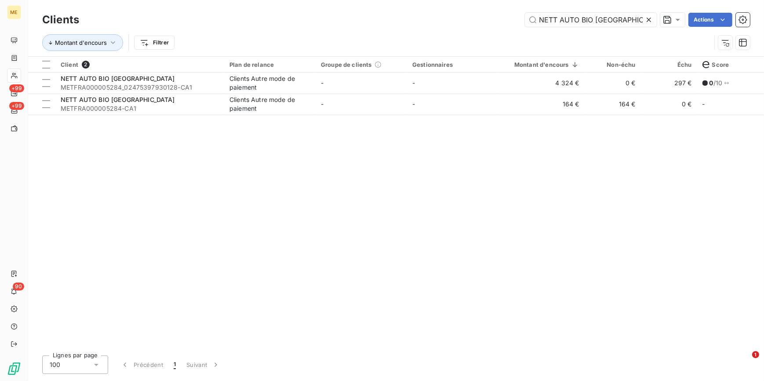
click at [650, 22] on icon at bounding box center [648, 19] width 9 height 9
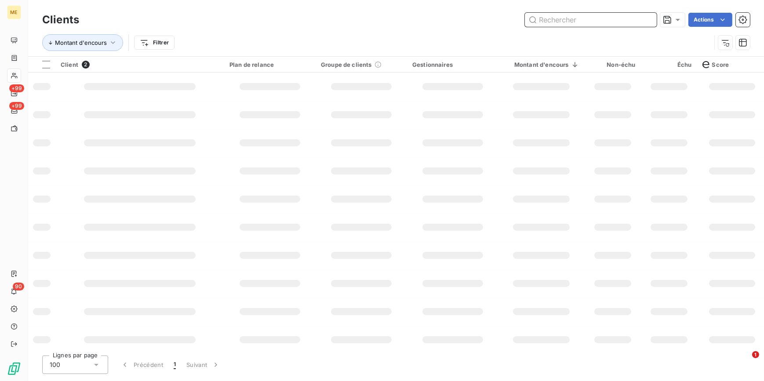
click at [639, 22] on input "text" at bounding box center [591, 20] width 132 height 14
paste input "JUMP AROUND"
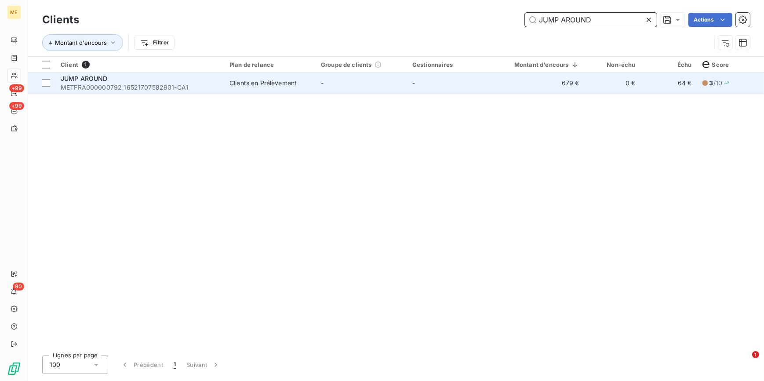
type input "JUMP AROUND"
click at [334, 88] on td "-" at bounding box center [361, 83] width 91 height 21
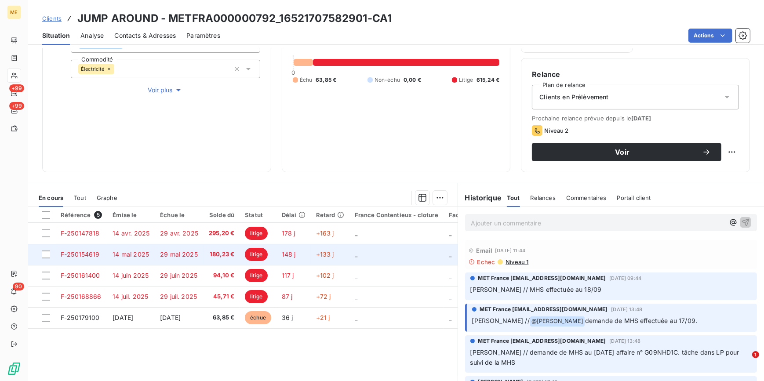
scroll to position [144, 0]
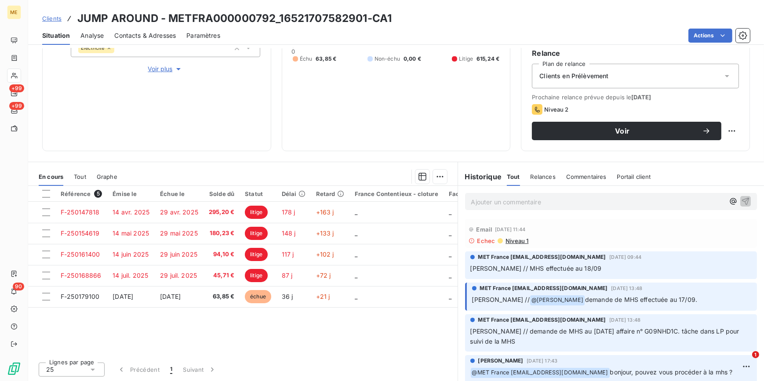
click at [172, 63] on div "Propriétés Client Méthode de paiement DirectDebit Type de client Professionnel …" at bounding box center [165, 20] width 189 height 105
click at [171, 67] on span "Voir plus" at bounding box center [165, 69] width 35 height 9
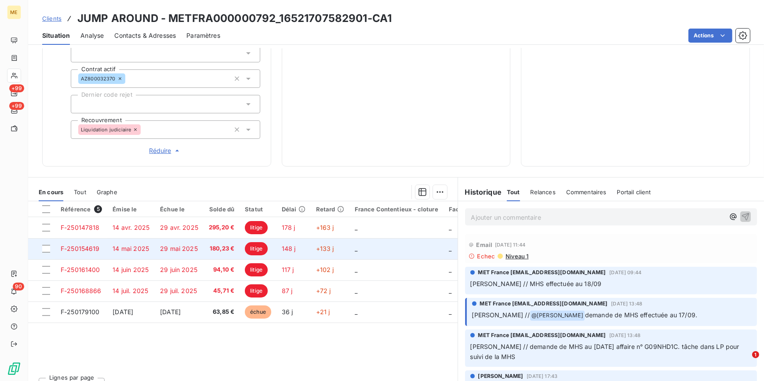
scroll to position [307, 0]
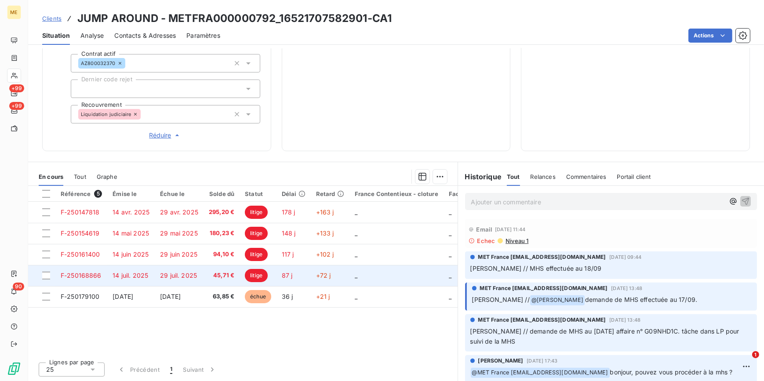
click at [182, 269] on td "29 juil. 2025" at bounding box center [179, 275] width 49 height 21
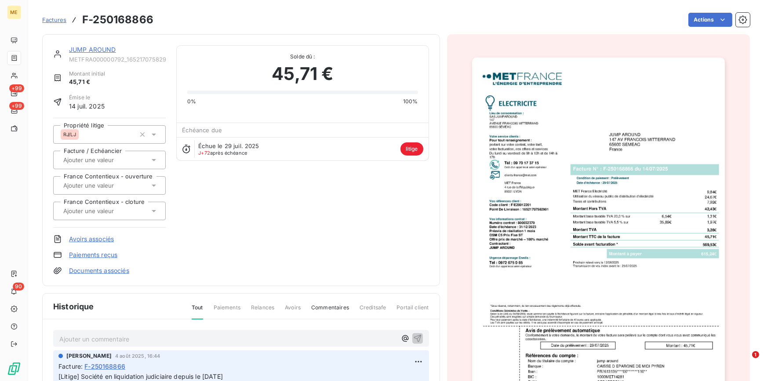
click at [545, 211] on img "button" at bounding box center [598, 237] width 253 height 358
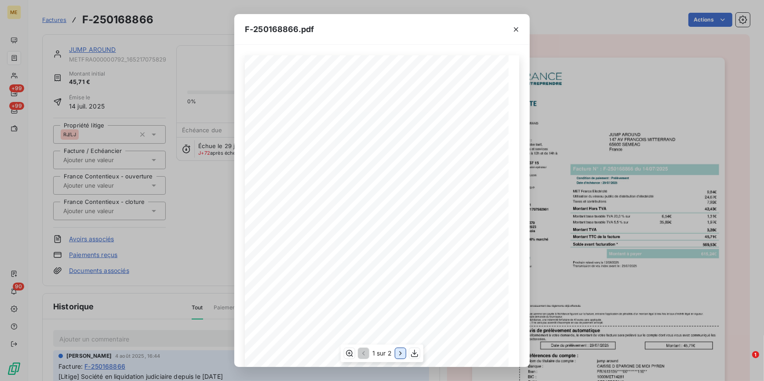
click at [403, 352] on icon "button" at bounding box center [400, 353] width 9 height 9
click at [195, 246] on div "F-250168866.pdf Détail de votre facture : Document à conserver 10 ans 2/2 Numér…" at bounding box center [382, 190] width 764 height 381
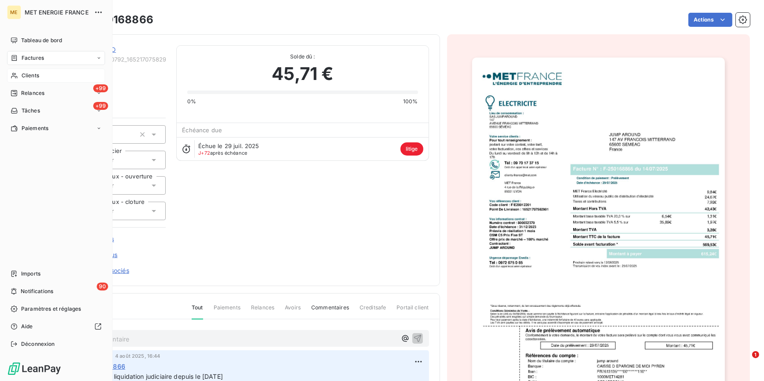
click at [29, 73] on span "Clients" at bounding box center [31, 76] width 18 height 8
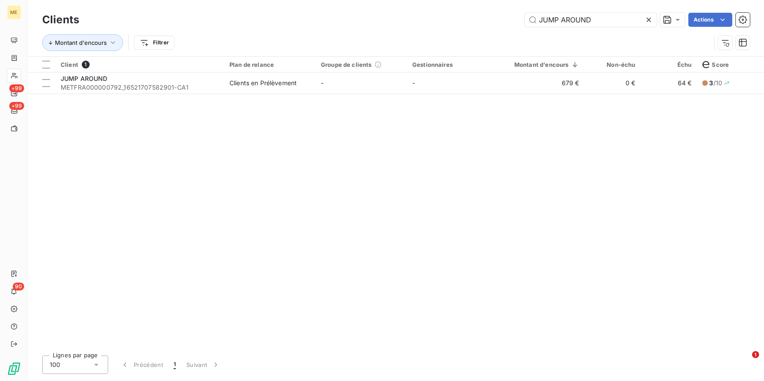
click at [647, 19] on icon at bounding box center [648, 20] width 4 height 4
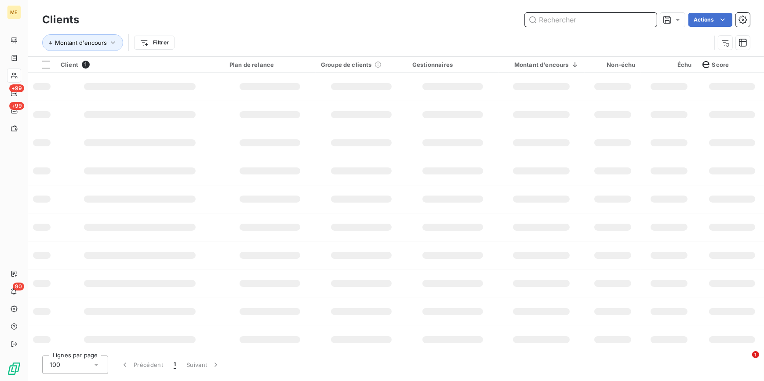
click at [646, 18] on input "text" at bounding box center [591, 20] width 132 height 14
paste input "BRASSERIE [GEOGRAPHIC_DATA]"
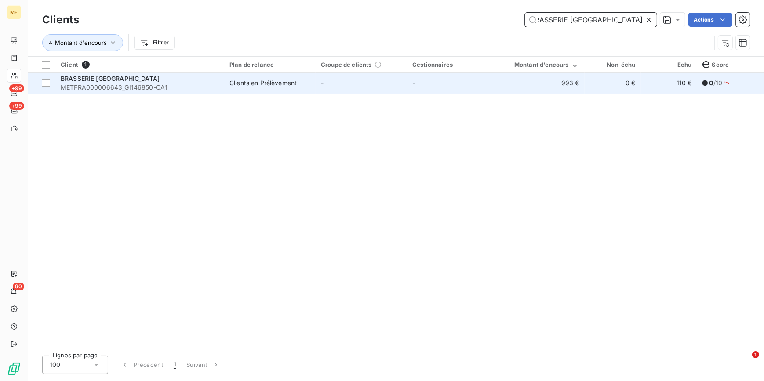
type input "BRASSERIE [GEOGRAPHIC_DATA]"
click at [503, 80] on td "993 €" at bounding box center [541, 83] width 86 height 21
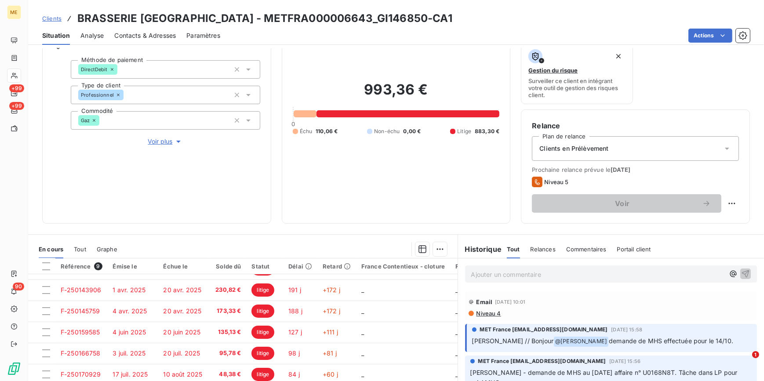
scroll to position [64, 0]
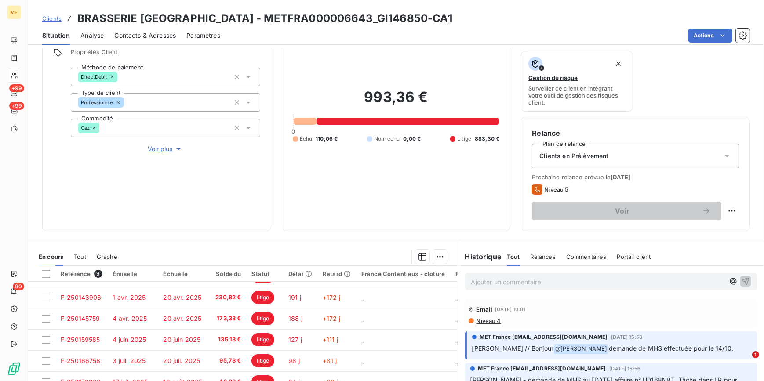
click at [167, 152] on span "Voir plus" at bounding box center [165, 149] width 35 height 9
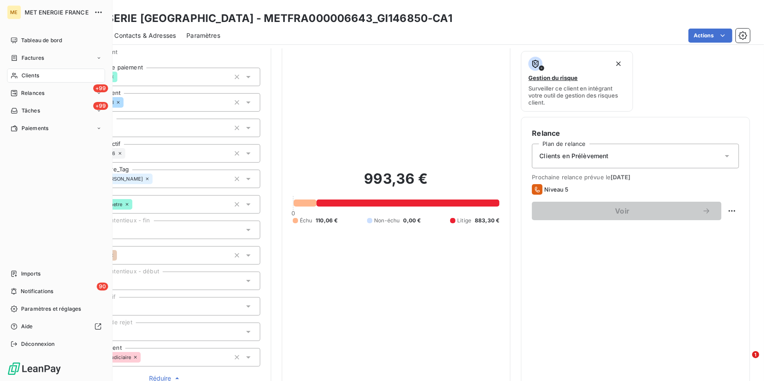
click at [45, 75] on div "Clients" at bounding box center [56, 76] width 98 height 14
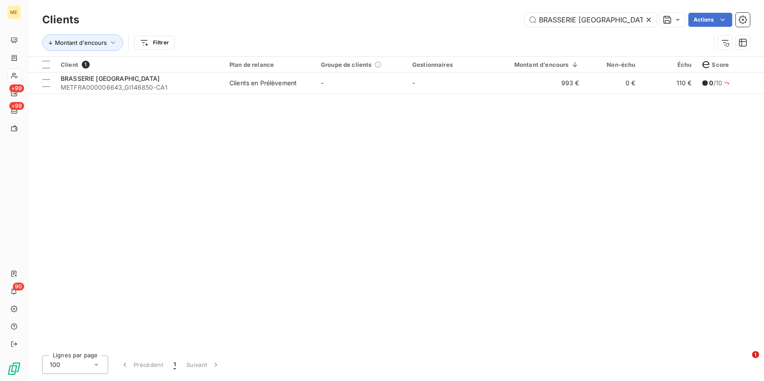
click at [646, 21] on icon at bounding box center [648, 20] width 4 height 4
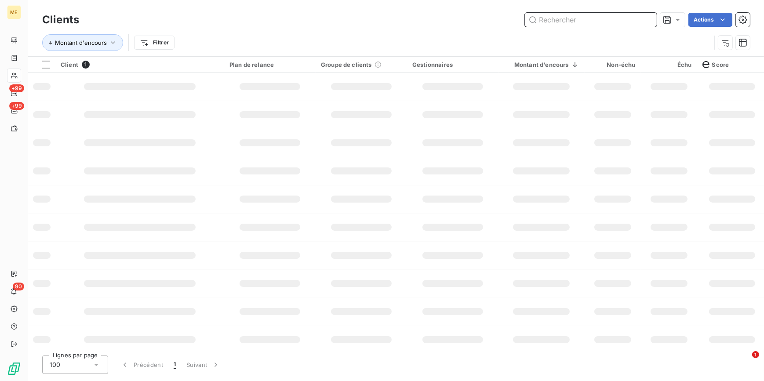
drag, startPoint x: 646, startPoint y: 21, endPoint x: 640, endPoint y: 22, distance: 5.8
click at [646, 22] on input "text" at bounding box center [591, 20] width 132 height 14
paste input "DEPRESLE [PERSON_NAME]"
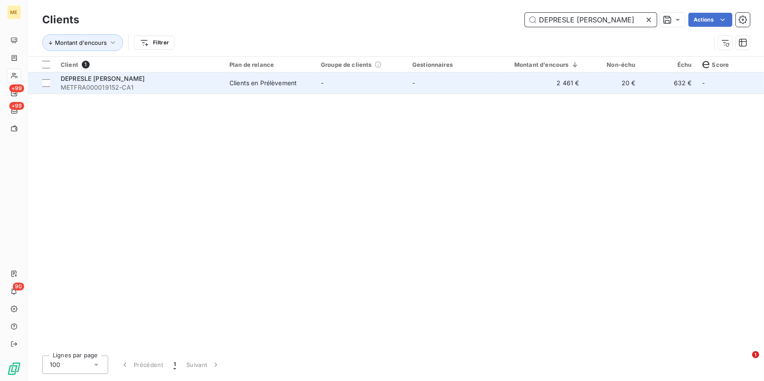
type input "DEPRESLE [PERSON_NAME]"
click at [330, 84] on td "-" at bounding box center [361, 83] width 91 height 21
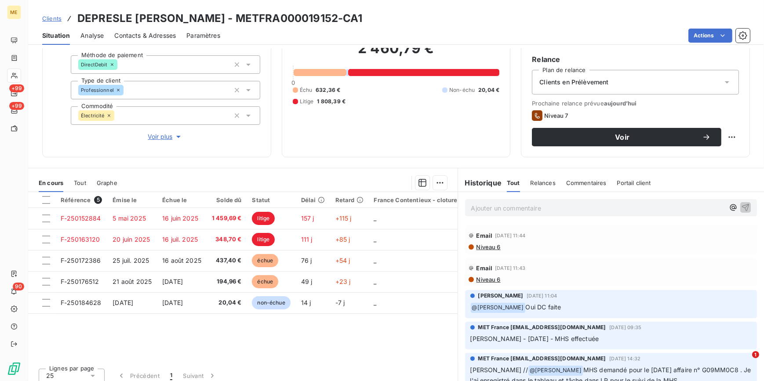
scroll to position [80, 0]
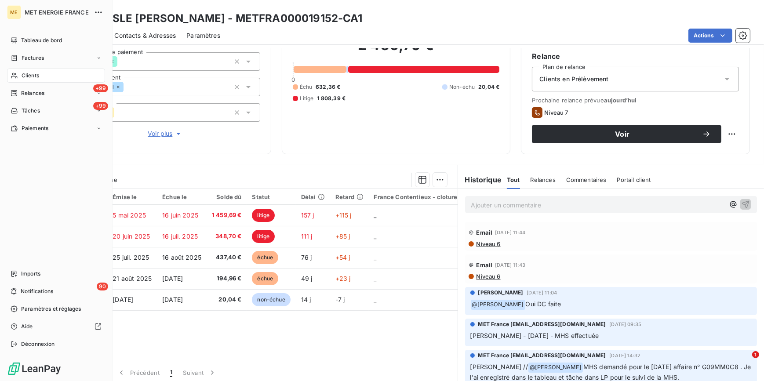
click at [35, 76] on span "Clients" at bounding box center [31, 76] width 18 height 8
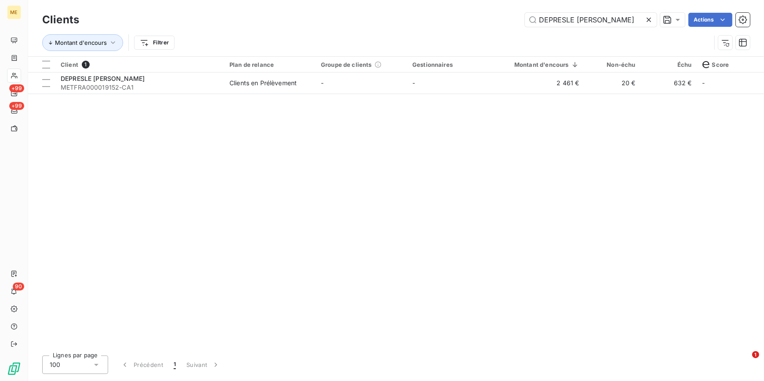
click at [649, 20] on icon at bounding box center [648, 20] width 4 height 4
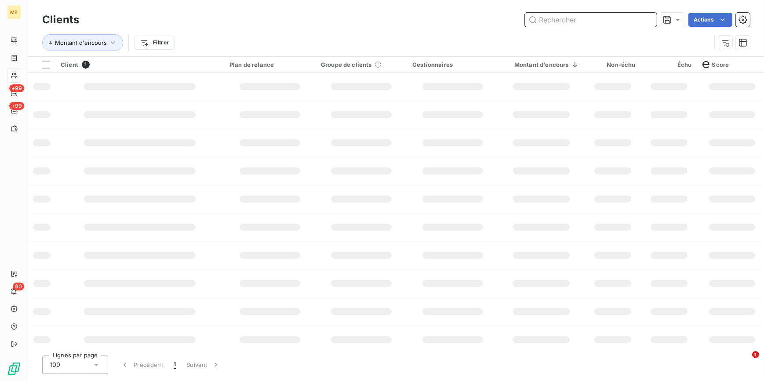
click at [649, 20] on input "text" at bounding box center [591, 20] width 132 height 14
paste input "[PERSON_NAME]"
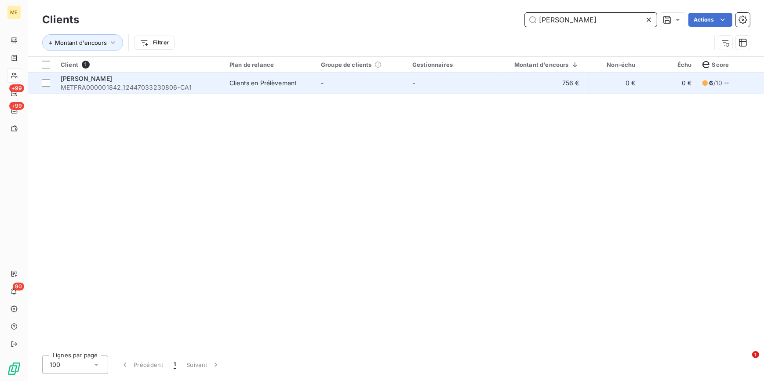
type input "[PERSON_NAME]"
click at [536, 80] on td "756 €" at bounding box center [541, 83] width 86 height 21
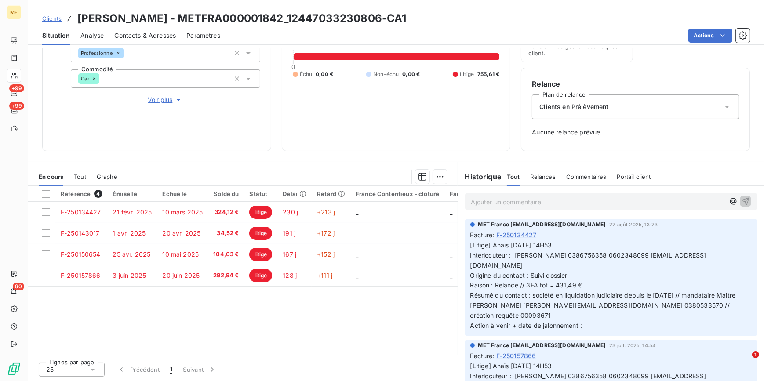
click at [160, 95] on span "Voir plus" at bounding box center [165, 99] width 35 height 9
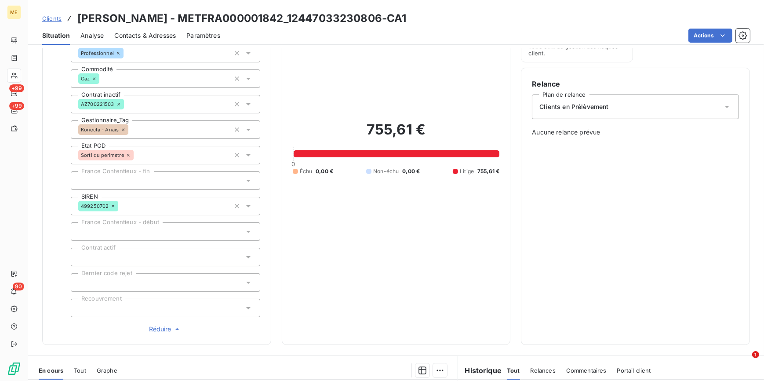
click at [159, 304] on div at bounding box center [165, 308] width 189 height 18
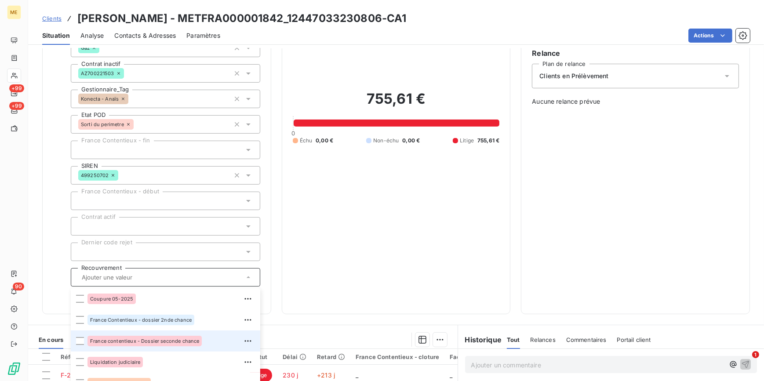
scroll to position [193, 0]
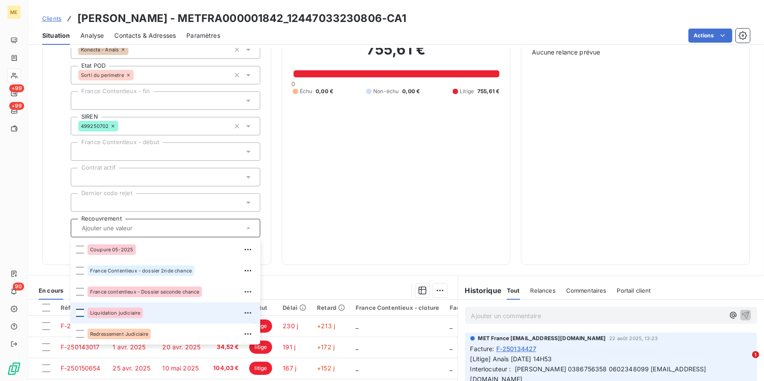
click at [82, 310] on div at bounding box center [80, 313] width 8 height 8
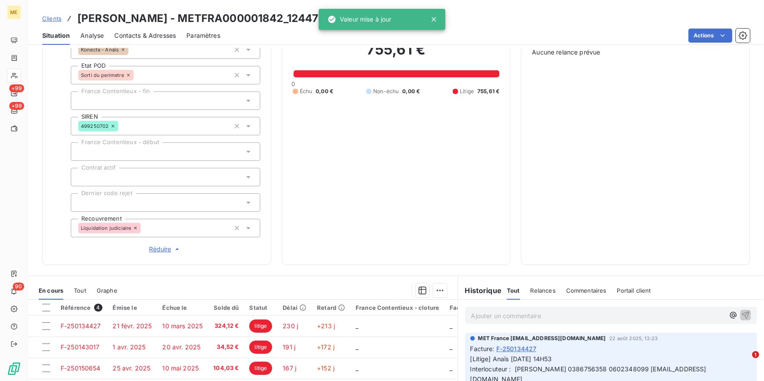
click at [375, 142] on div "755,61 € 0 Échu 0,00 € Non-échu 0,00 € Litige 755,61 €" at bounding box center [396, 68] width 207 height 372
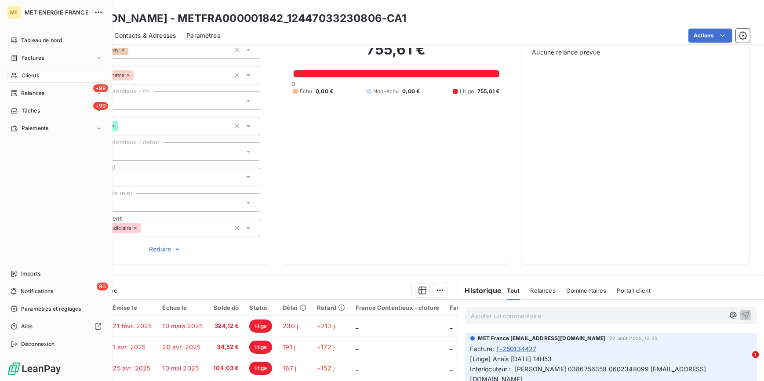
click at [24, 75] on span "Clients" at bounding box center [31, 76] width 18 height 8
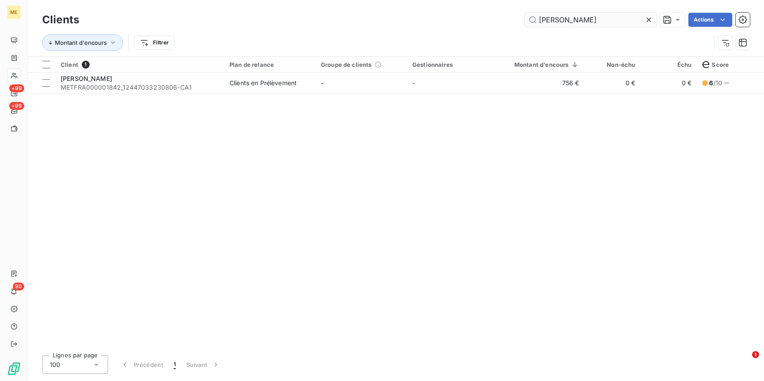
click at [649, 22] on icon at bounding box center [648, 19] width 9 height 9
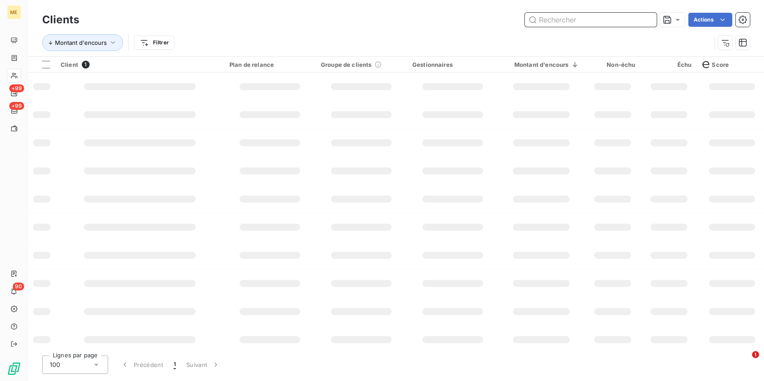
click at [649, 20] on input "text" at bounding box center [591, 20] width 132 height 14
paste input "SARL PARCHARD"
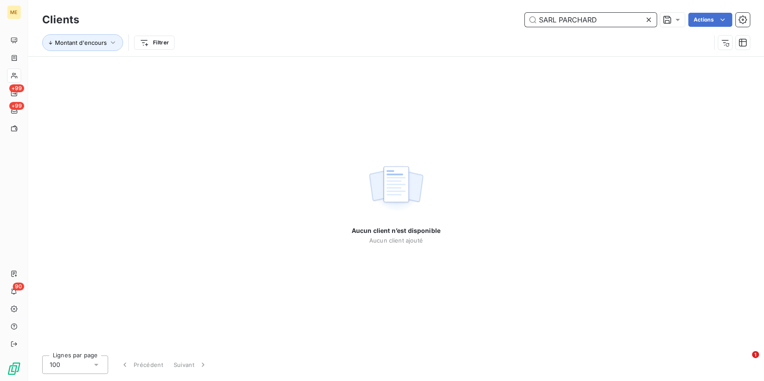
drag, startPoint x: 559, startPoint y: 21, endPoint x: 448, endPoint y: 18, distance: 110.8
click at [448, 18] on div "SARL PARCHARD Actions" at bounding box center [420, 20] width 660 height 14
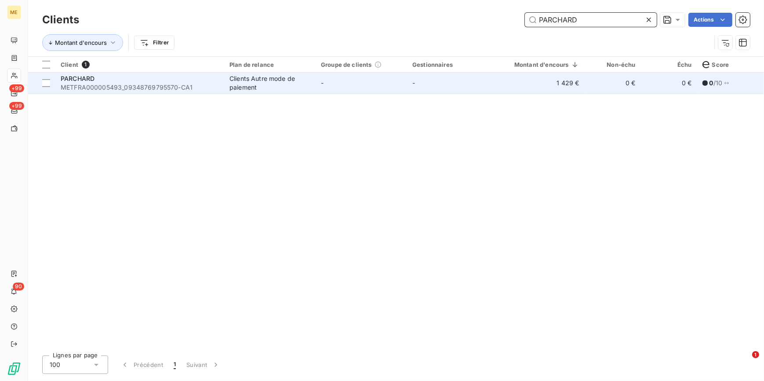
type input "PARCHARD"
click at [388, 87] on td "-" at bounding box center [361, 83] width 91 height 21
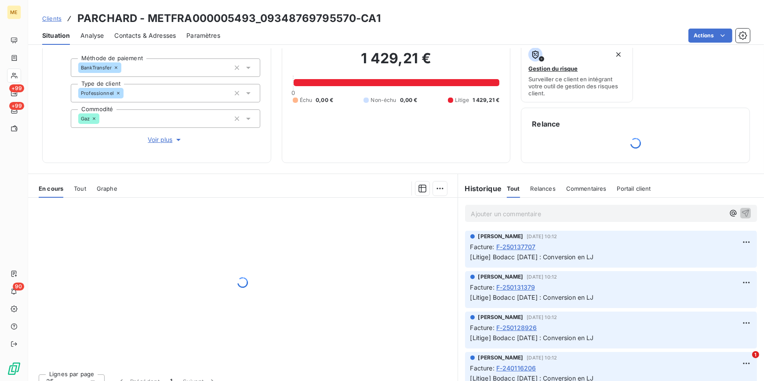
scroll to position [85, 0]
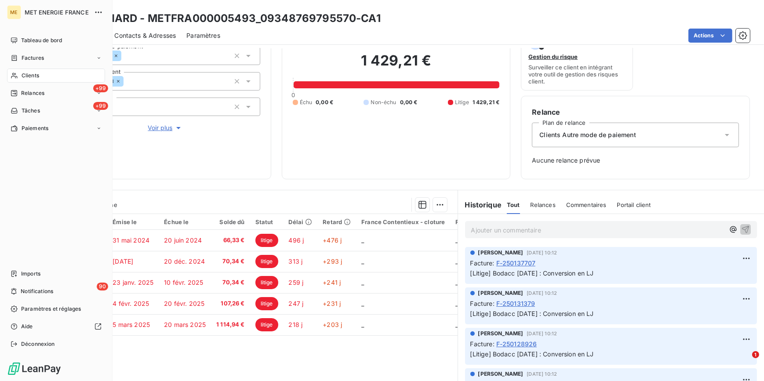
drag, startPoint x: 39, startPoint y: 72, endPoint x: 96, endPoint y: 70, distance: 57.2
click at [39, 72] on span "Clients" at bounding box center [31, 76] width 18 height 8
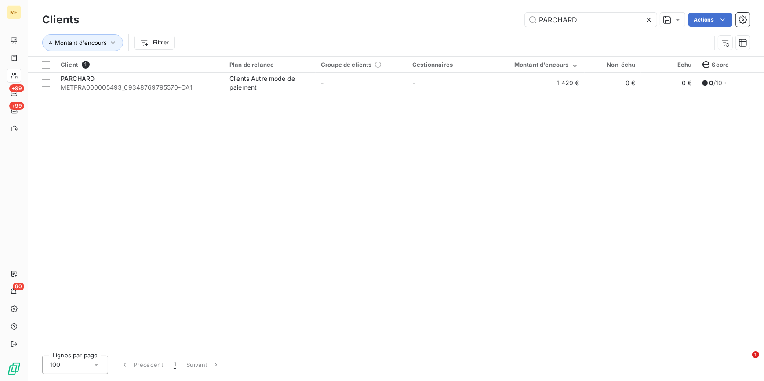
click at [653, 19] on div at bounding box center [650, 20] width 12 height 14
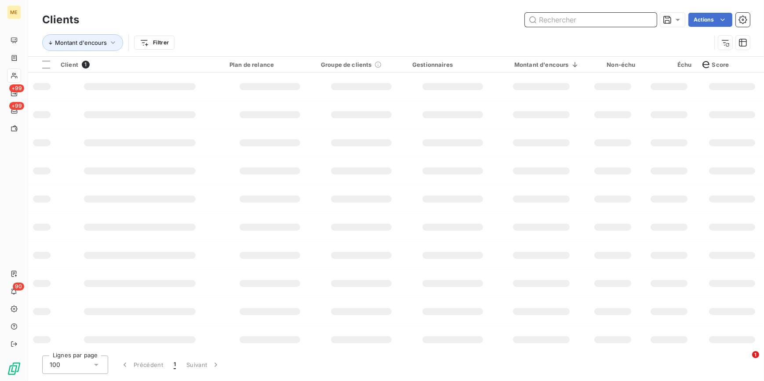
click at [646, 19] on input "text" at bounding box center [591, 20] width 132 height 14
paste input "AZUR"
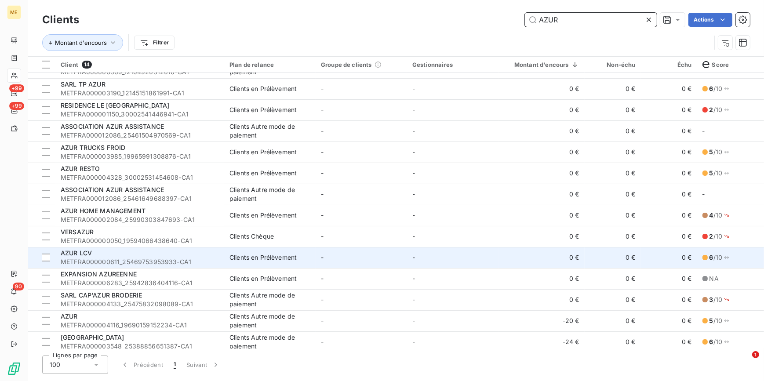
scroll to position [22, 0]
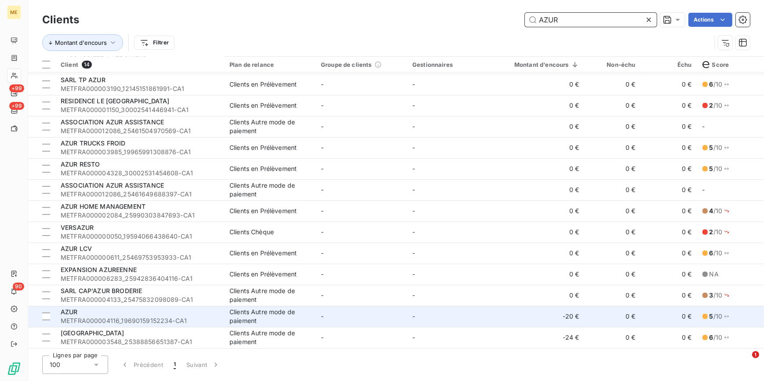
type input "AZUR"
click at [232, 308] on div "Clients Autre mode de paiement" at bounding box center [269, 317] width 81 height 18
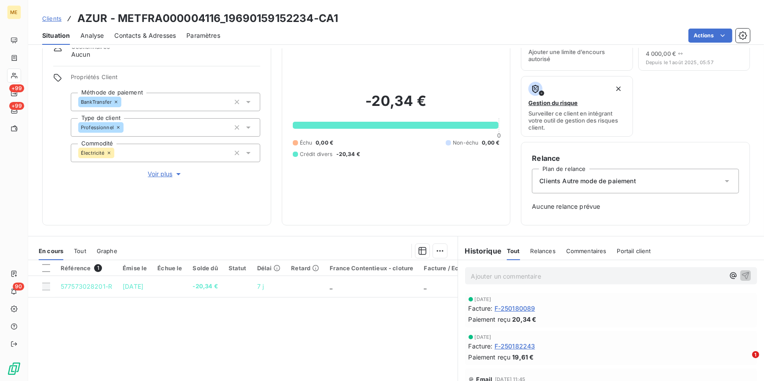
scroll to position [33, 0]
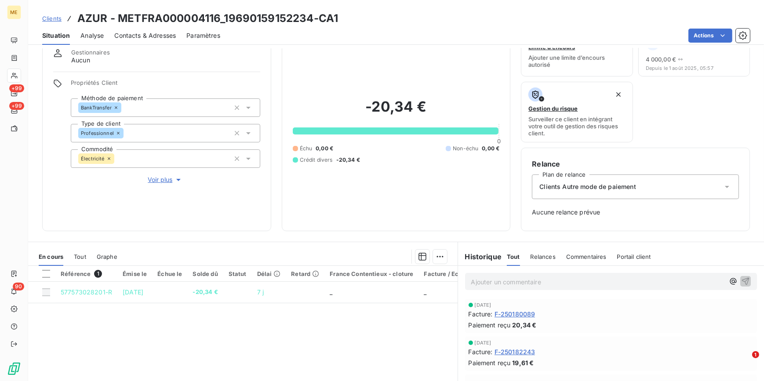
click at [164, 180] on span "Voir plus" at bounding box center [165, 179] width 35 height 9
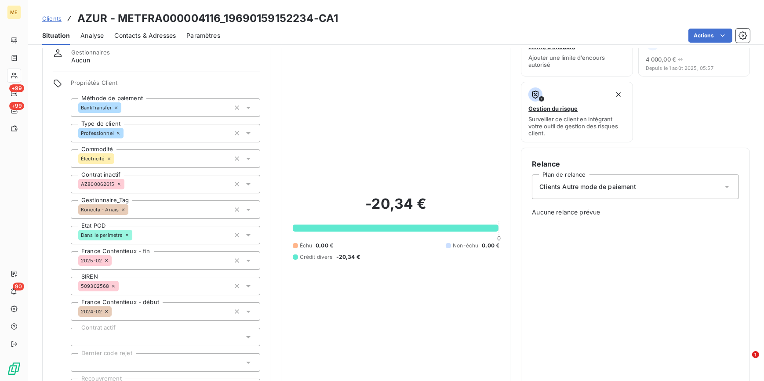
click at [142, 37] on span "Contacts & Adresses" at bounding box center [145, 35] width 62 height 9
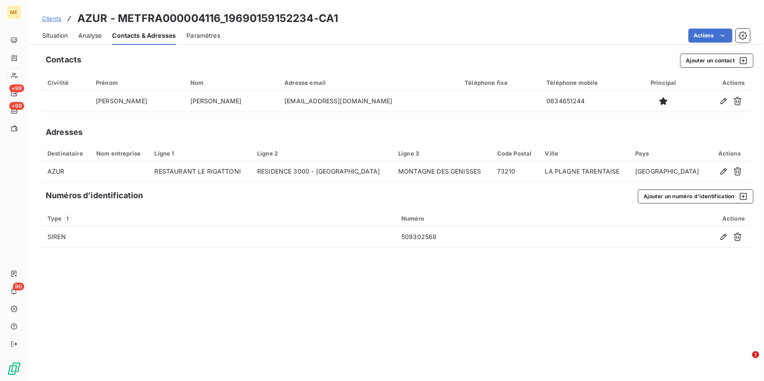
click at [58, 32] on span "Situation" at bounding box center [54, 35] width 25 height 9
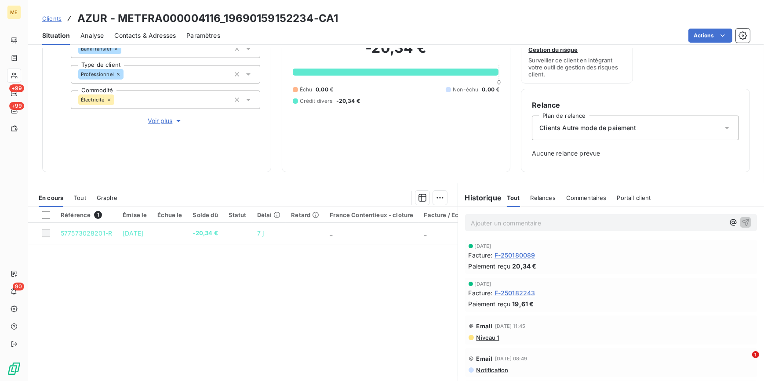
scroll to position [73, 0]
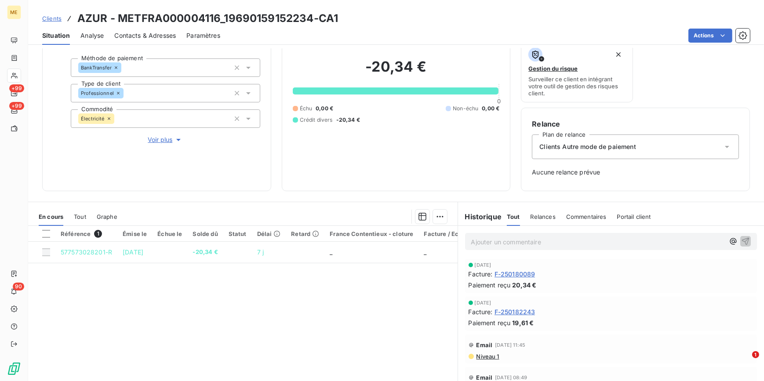
click at [162, 138] on span "Voir plus" at bounding box center [165, 139] width 35 height 9
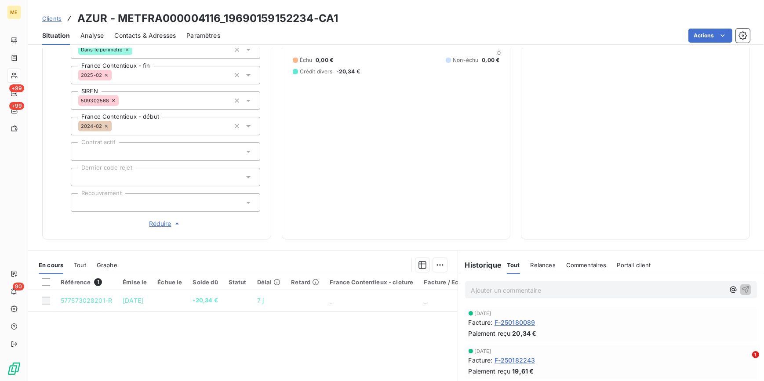
scroll to position [233, 0]
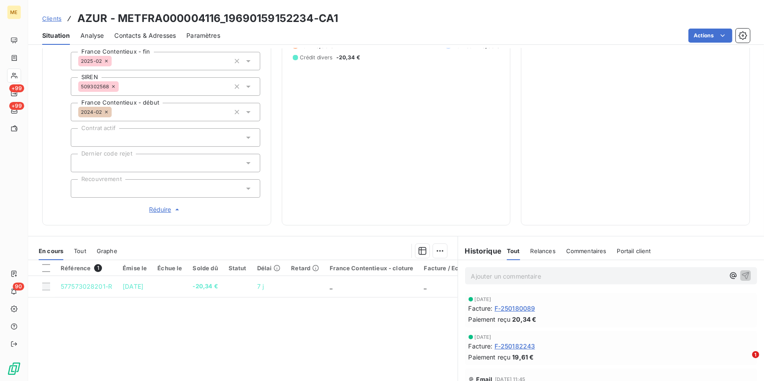
click at [173, 190] on div at bounding box center [165, 188] width 189 height 18
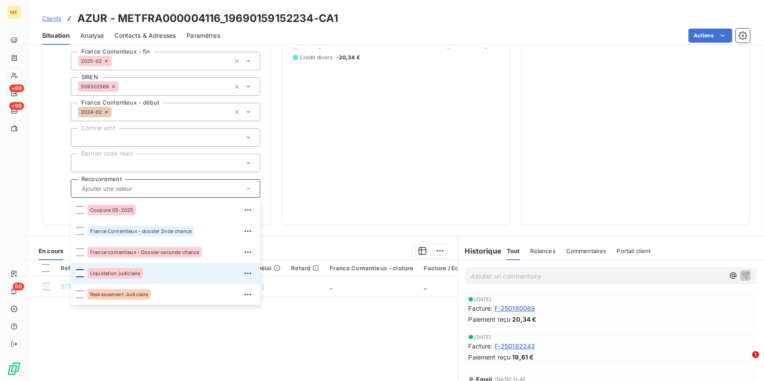
click at [77, 273] on div at bounding box center [80, 273] width 8 height 8
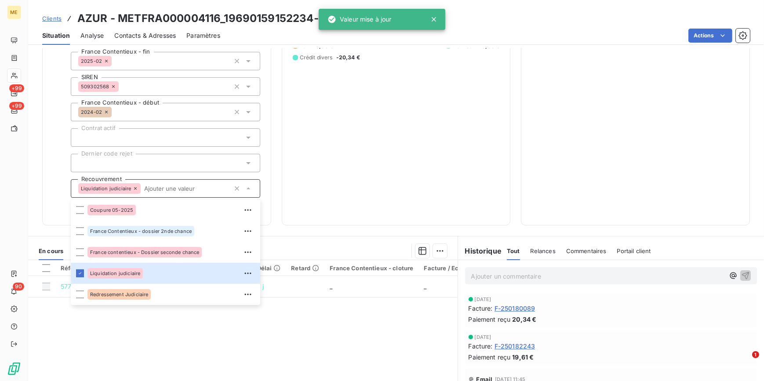
click at [392, 170] on div "-20,34 € 0 Échu 0,00 € Non-échu 0,00 € Crédit divers -20,34 €" at bounding box center [396, 28] width 207 height 372
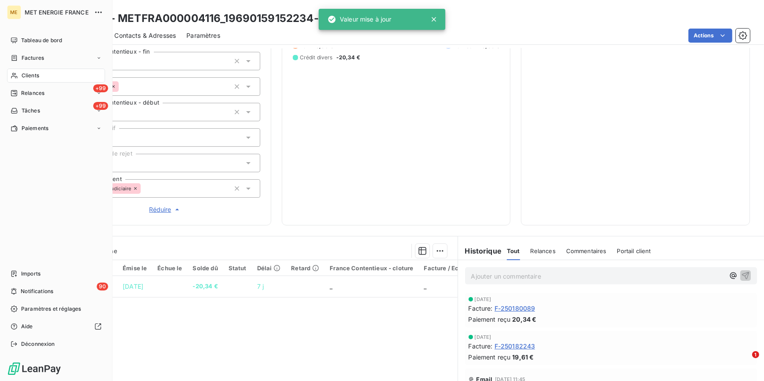
click at [36, 74] on span "Clients" at bounding box center [31, 76] width 18 height 8
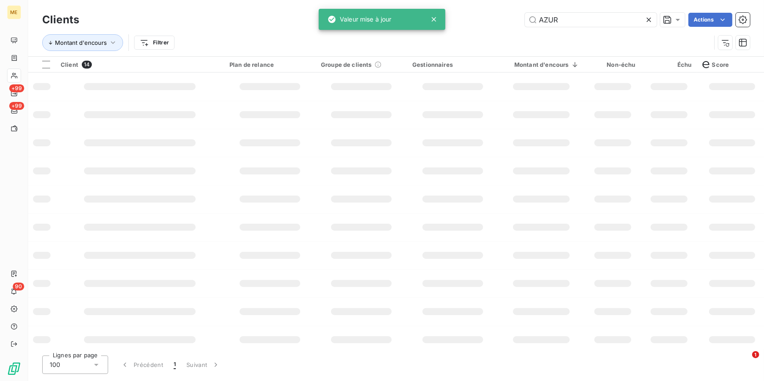
click at [652, 20] on icon at bounding box center [648, 19] width 9 height 9
click at [644, 18] on input "text" at bounding box center [591, 20] width 132 height 14
paste input "WUB"
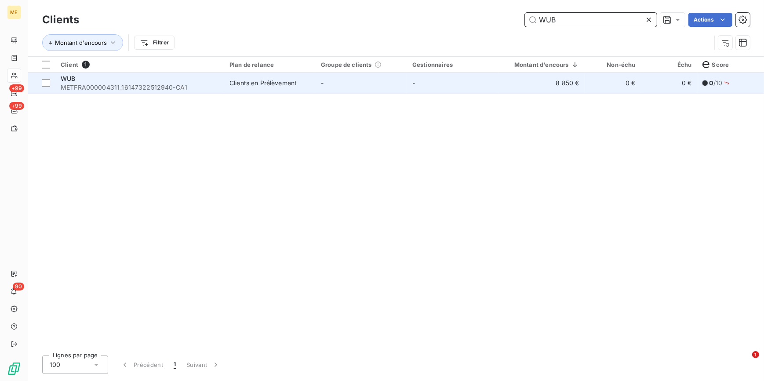
type input "WUB"
click at [382, 83] on td "-" at bounding box center [361, 83] width 91 height 21
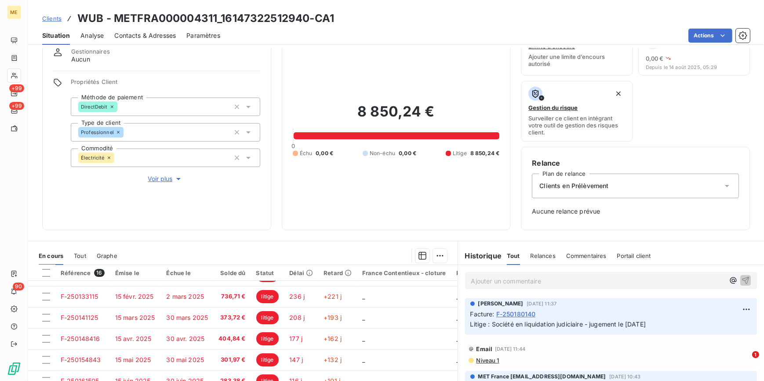
scroll to position [33, 0]
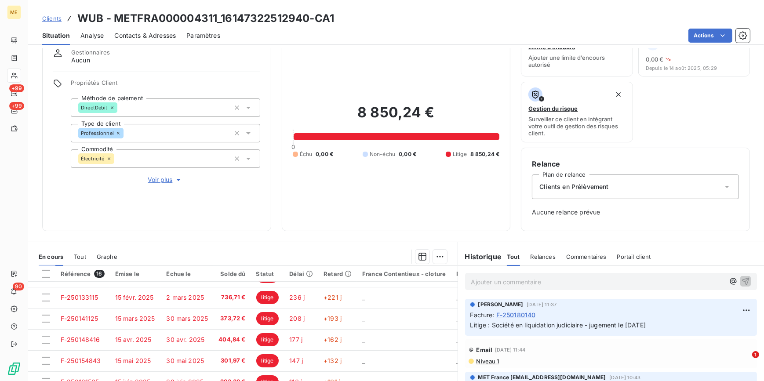
click at [163, 175] on button "Voir plus" at bounding box center [165, 180] width 189 height 10
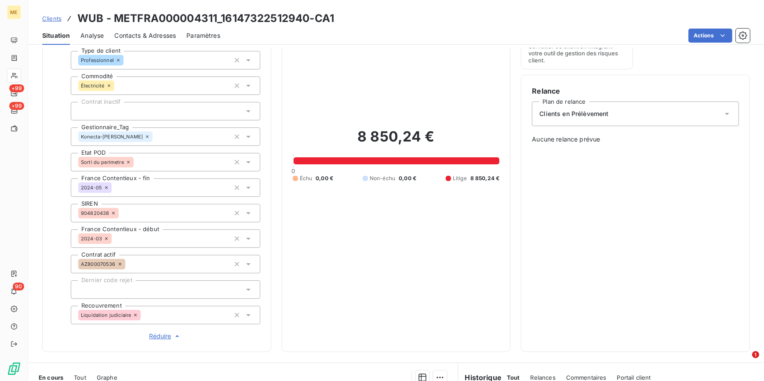
scroll to position [113, 0]
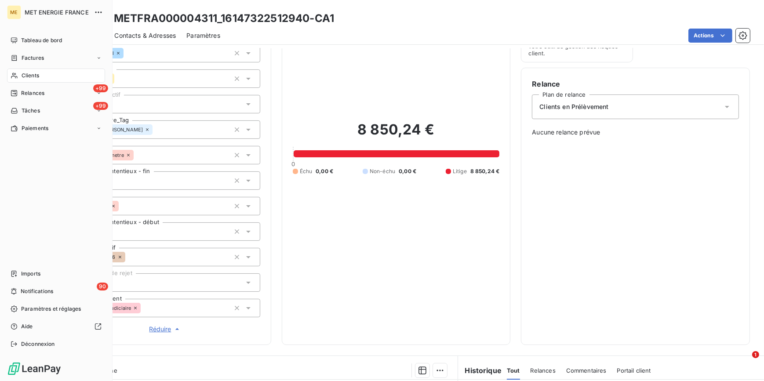
click at [36, 75] on span "Clients" at bounding box center [31, 76] width 18 height 8
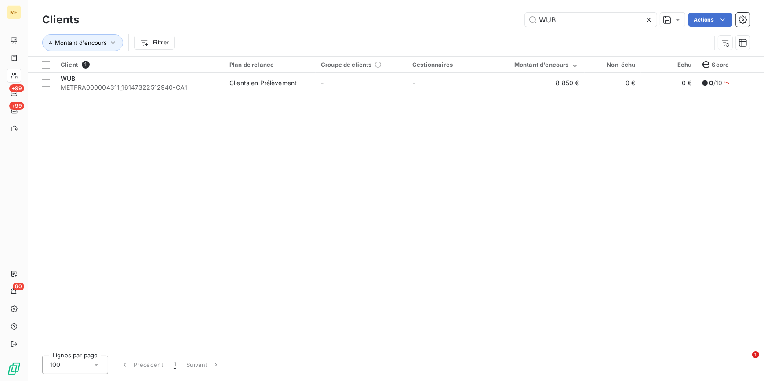
click at [648, 18] on icon at bounding box center [648, 19] width 9 height 9
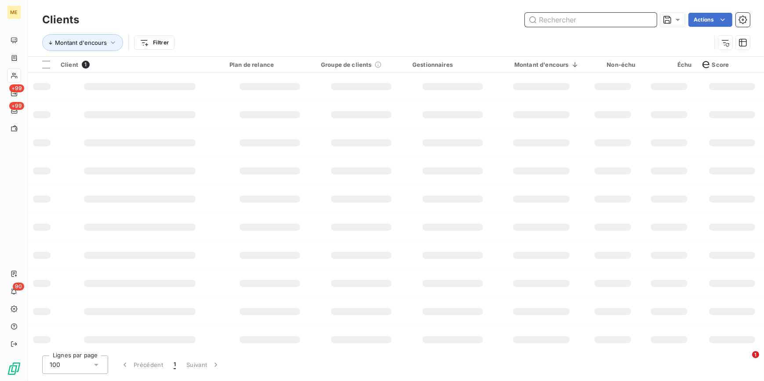
click at [646, 17] on input "text" at bounding box center [591, 20] width 132 height 14
paste input "CONCEPT OUTILLAGES"
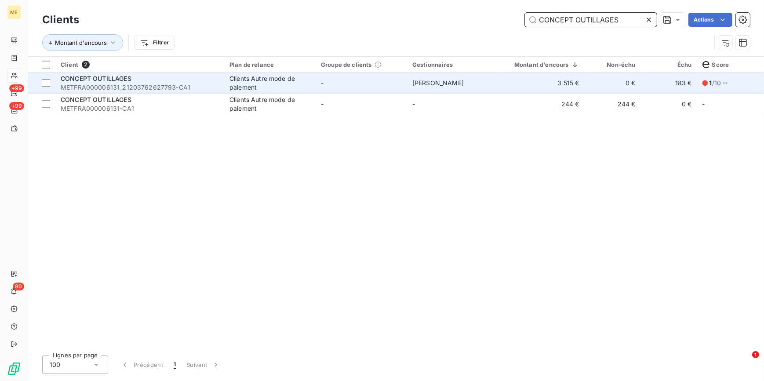
type input "CONCEPT OUTILLAGES"
click at [481, 90] on td "[PERSON_NAME]" at bounding box center [452, 83] width 91 height 21
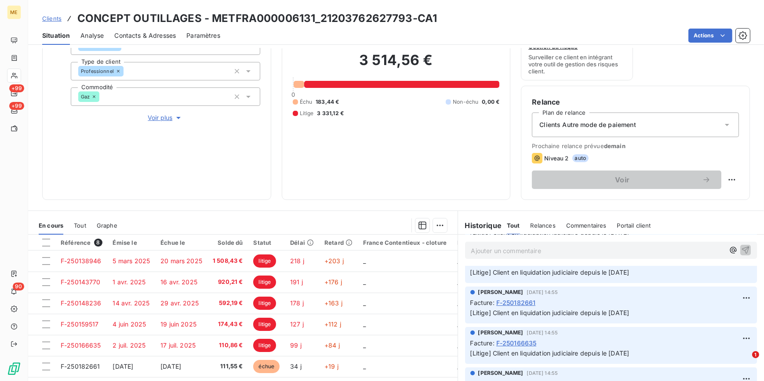
scroll to position [24, 0]
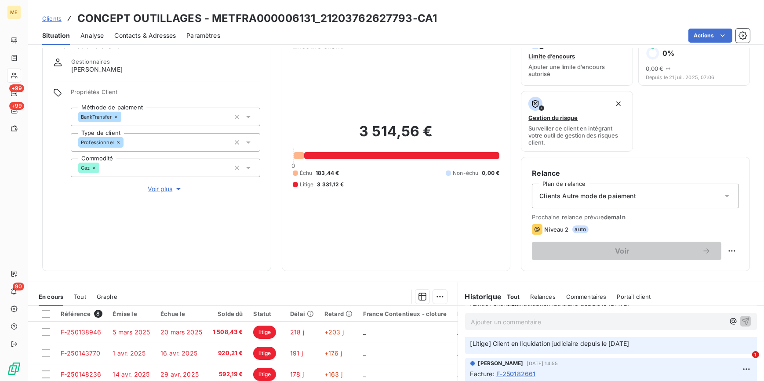
click at [169, 186] on span "Voir plus" at bounding box center [165, 189] width 35 height 9
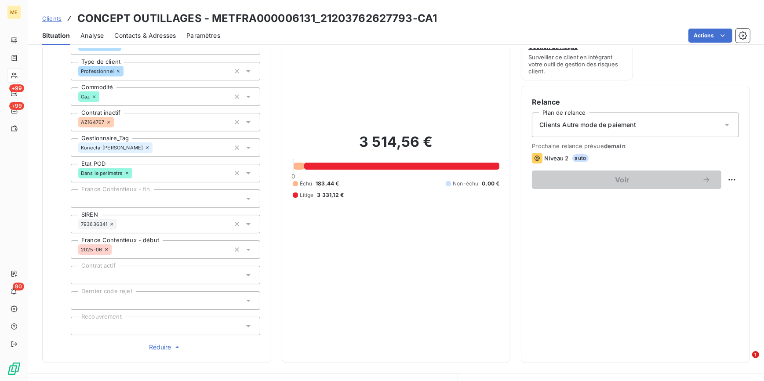
scroll to position [224, 0]
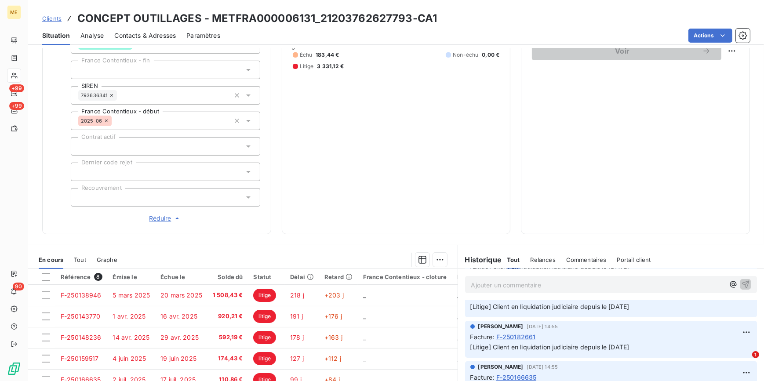
click at [157, 199] on div at bounding box center [165, 197] width 189 height 18
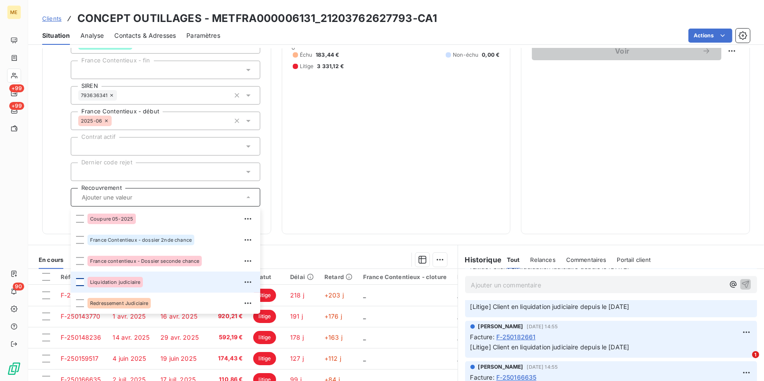
click at [77, 281] on div at bounding box center [80, 282] width 8 height 8
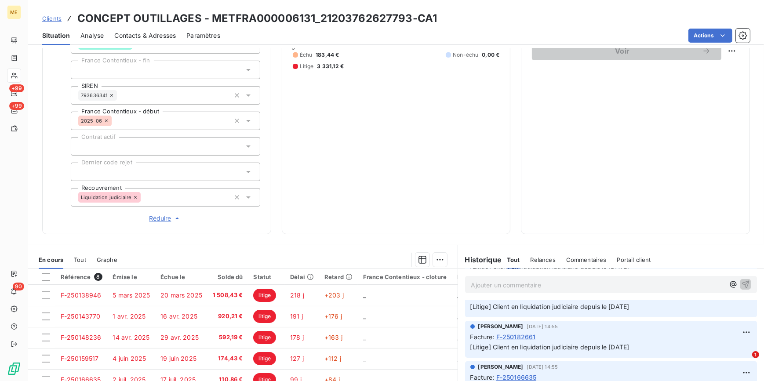
click at [50, 219] on div "Informations client Gestionnaires [PERSON_NAME] Propriétés Client Méthode de pa…" at bounding box center [156, 31] width 229 height 405
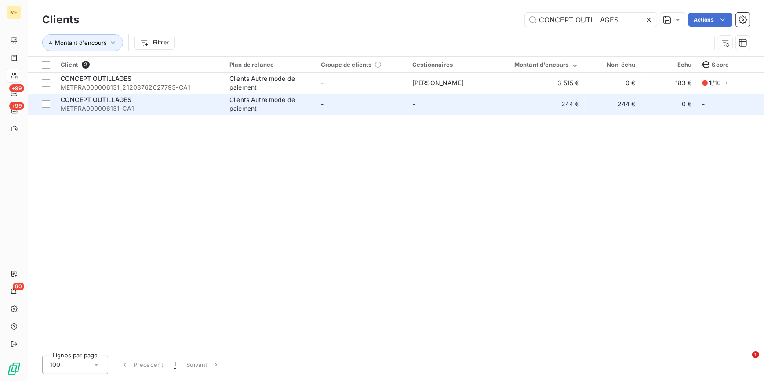
click at [202, 109] on span "METFRA000006131-CA1" at bounding box center [140, 108] width 158 height 9
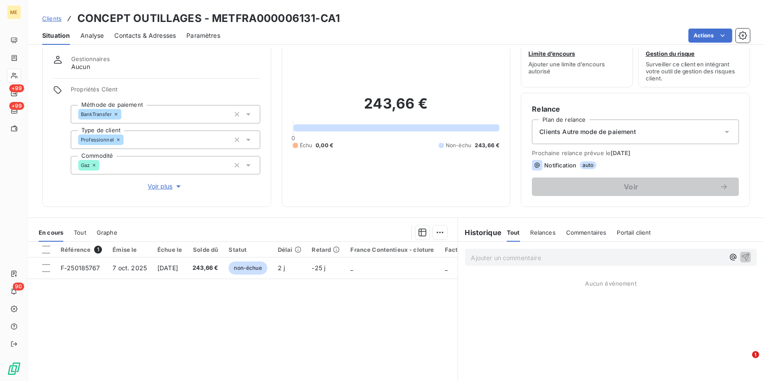
scroll to position [40, 0]
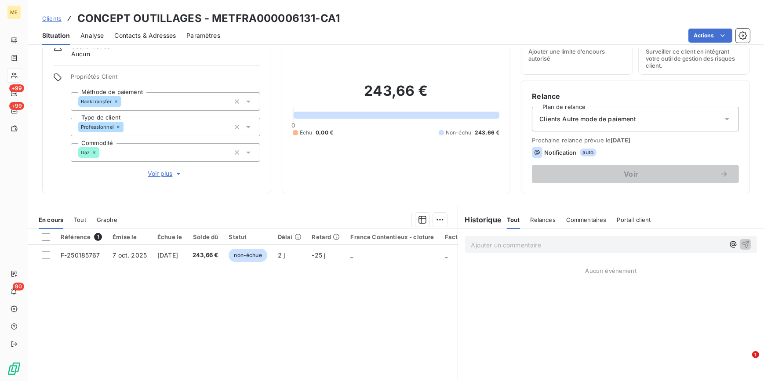
click at [135, 31] on span "Contacts & Adresses" at bounding box center [145, 35] width 62 height 9
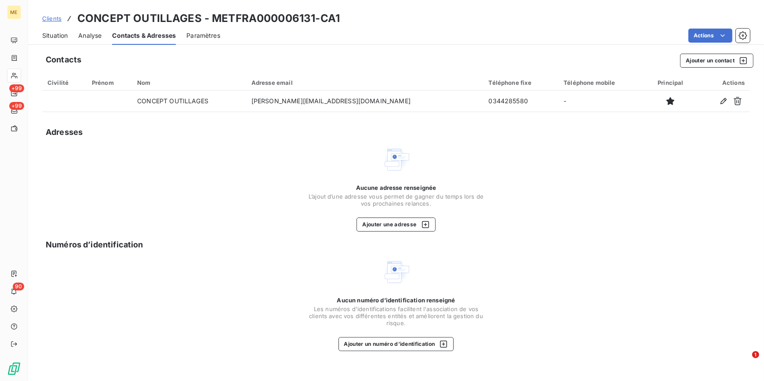
click at [44, 34] on span "Situation" at bounding box center [54, 35] width 25 height 9
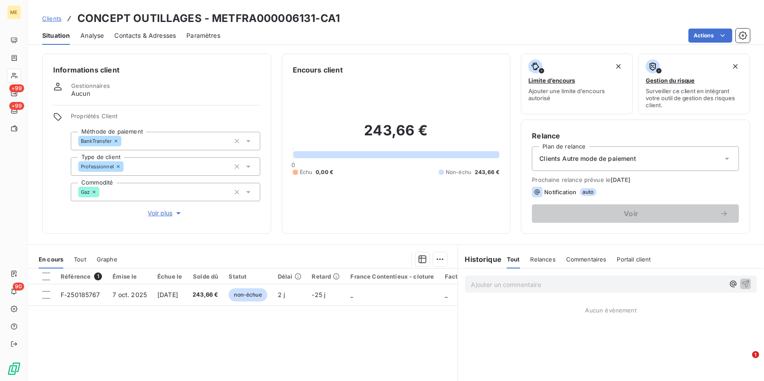
click at [160, 215] on span "Voir plus" at bounding box center [165, 213] width 35 height 9
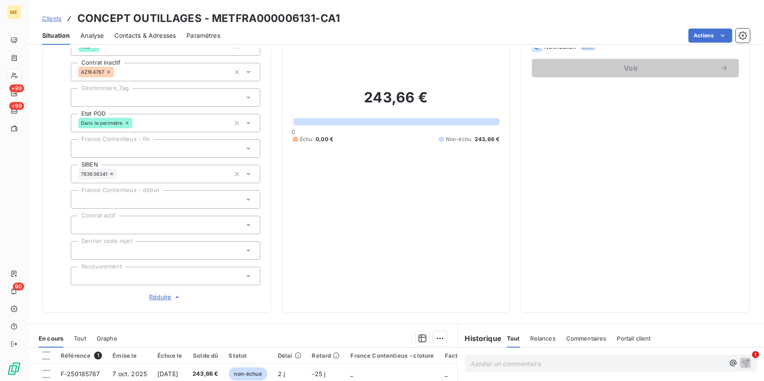
scroll to position [160, 0]
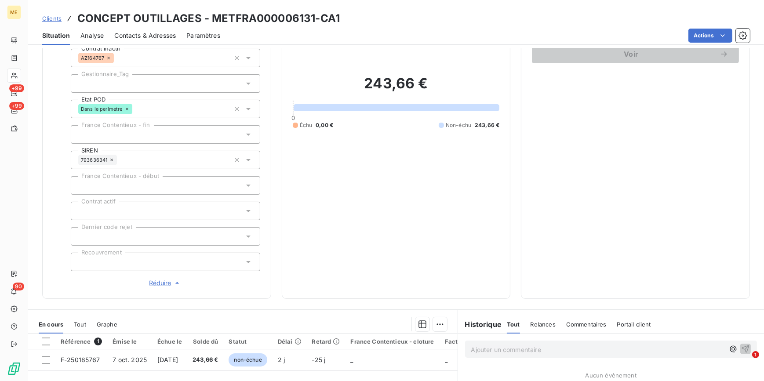
click at [108, 263] on div at bounding box center [165, 262] width 189 height 18
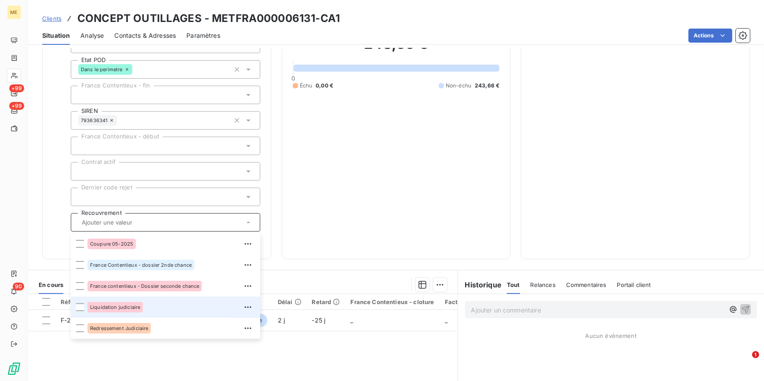
scroll to position [200, 0]
drag, startPoint x: 79, startPoint y: 307, endPoint x: 55, endPoint y: 233, distance: 78.1
click at [79, 307] on div at bounding box center [80, 307] width 8 height 8
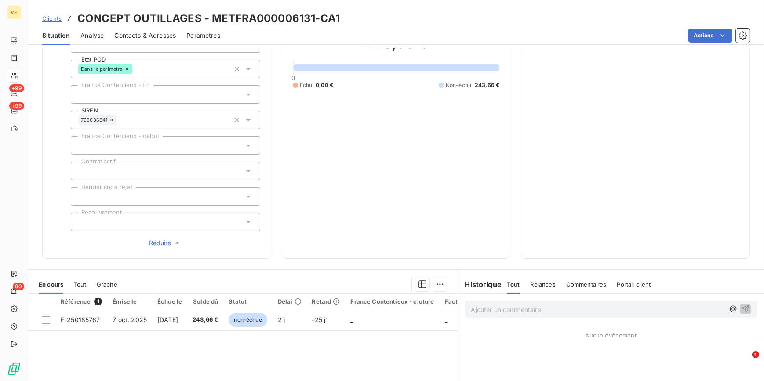
click at [55, 233] on div "Propriétés Client Méthode de paiement BankTransfer Type de client Professionnel…" at bounding box center [156, 80] width 207 height 335
click at [26, 77] on div "ME +99 +99 90" at bounding box center [14, 190] width 28 height 381
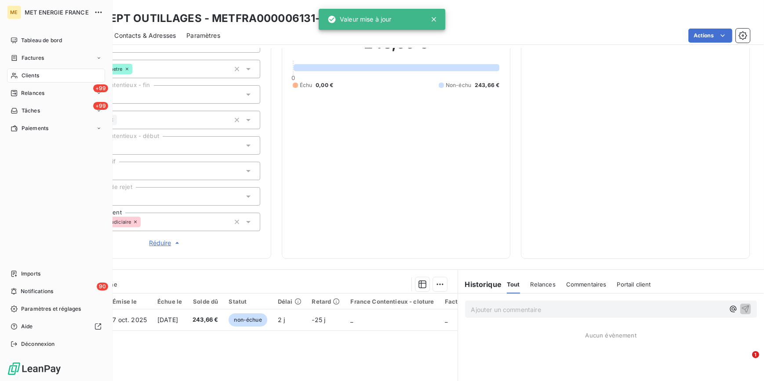
click at [32, 72] on span "Clients" at bounding box center [31, 76] width 18 height 8
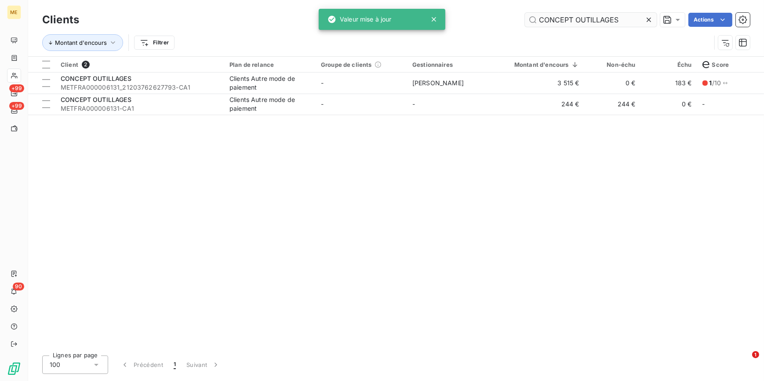
click at [647, 19] on icon at bounding box center [648, 20] width 4 height 4
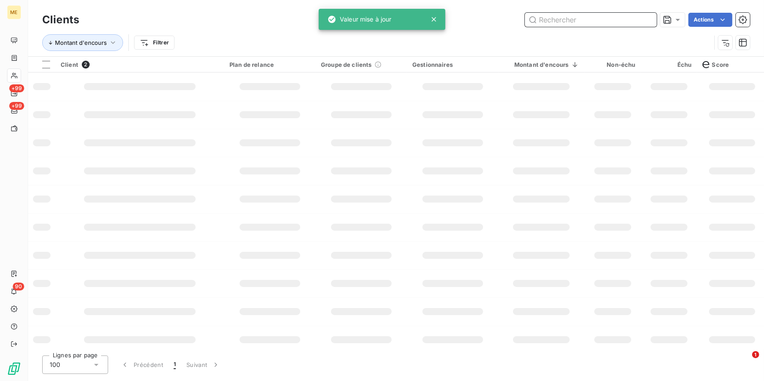
click at [645, 20] on input "text" at bounding box center [591, 20] width 132 height 14
paste input "BOULANGERIE L & A [PERSON_NAME]"
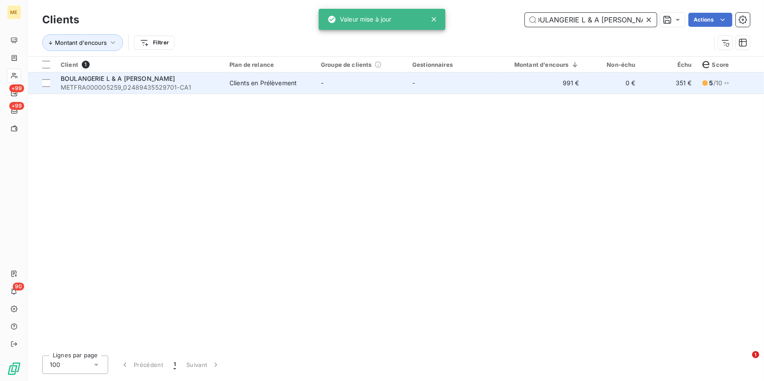
type input "BOULANGERIE L & A [PERSON_NAME]"
click at [408, 77] on td "-" at bounding box center [452, 83] width 91 height 21
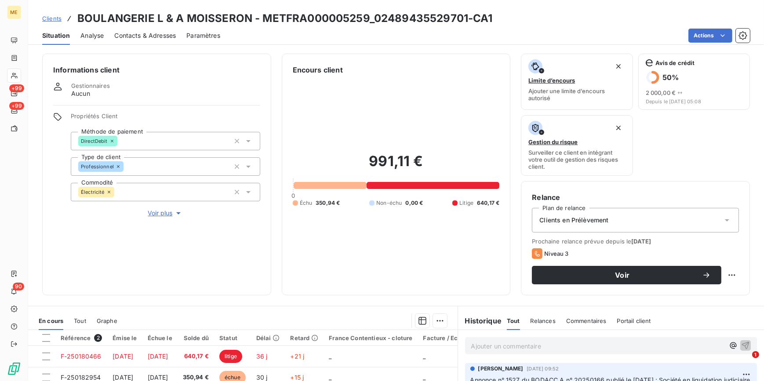
click at [165, 210] on span "Voir plus" at bounding box center [165, 213] width 35 height 9
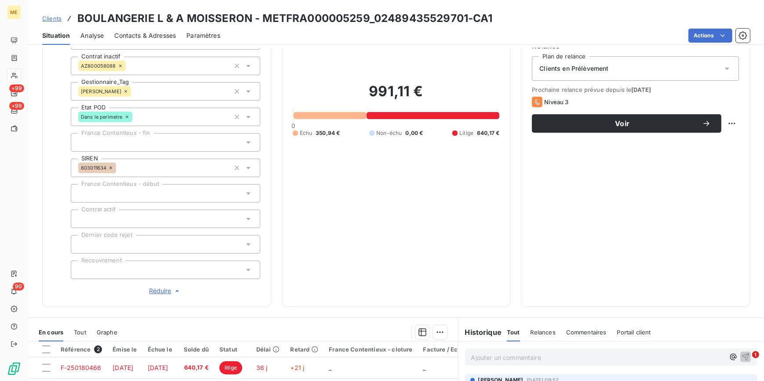
scroll to position [160, 0]
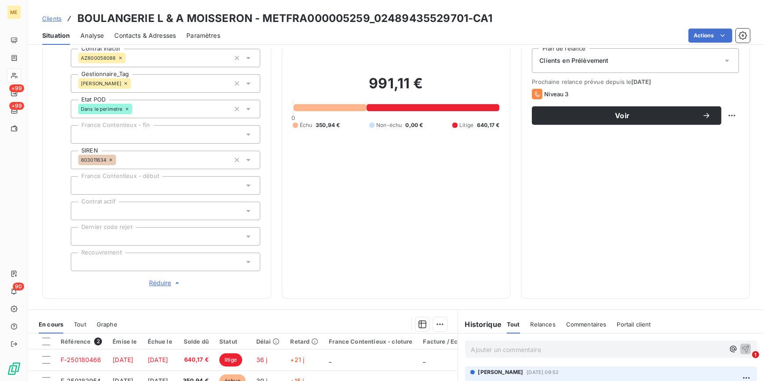
click at [144, 262] on div at bounding box center [165, 262] width 189 height 18
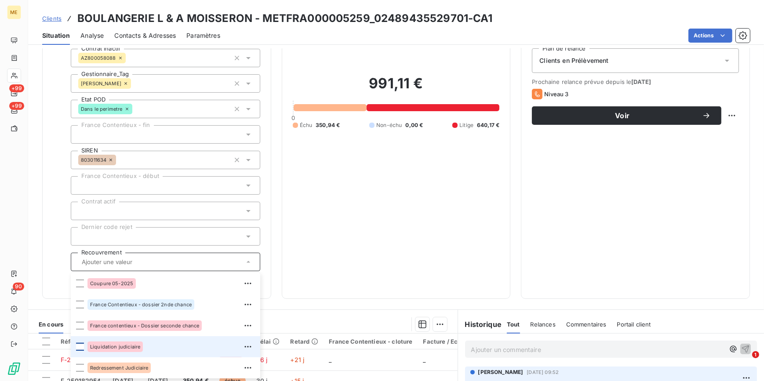
click at [79, 345] on div at bounding box center [80, 347] width 8 height 8
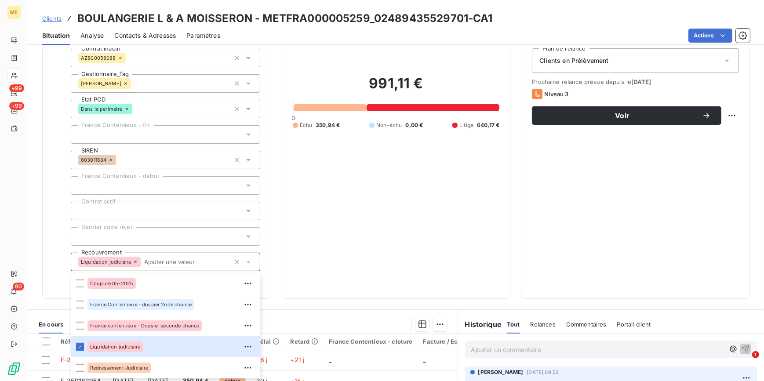
click at [377, 224] on div "991,11 € 0 Échu 350,94 € Non-échu 0,00 € Litige 640,17 €" at bounding box center [396, 102] width 207 height 372
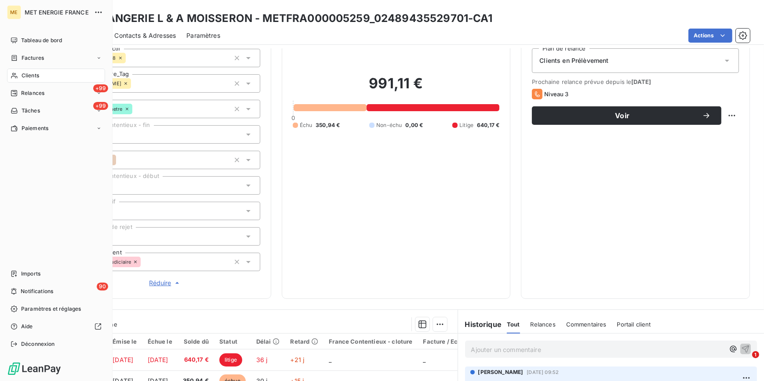
click at [38, 75] on span "Clients" at bounding box center [31, 76] width 18 height 8
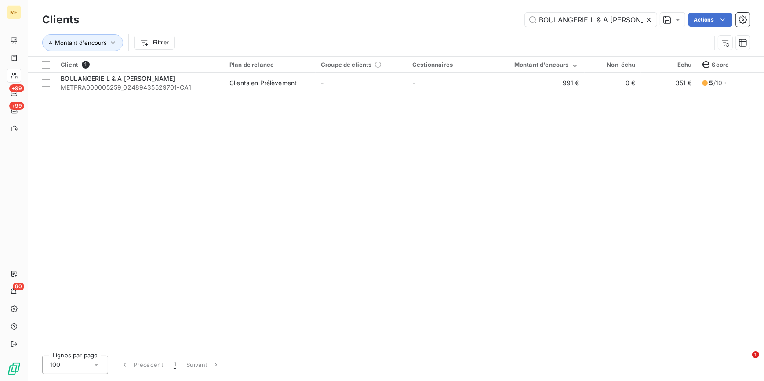
click at [649, 18] on icon at bounding box center [648, 19] width 9 height 9
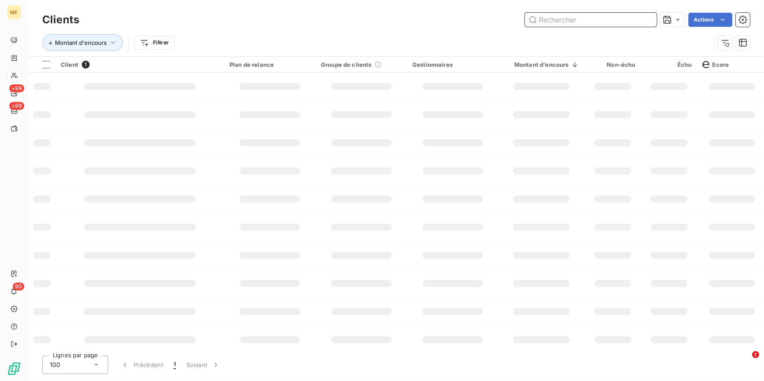
click at [646, 18] on input "text" at bounding box center [591, 20] width 132 height 14
paste input "LE HANGAR"
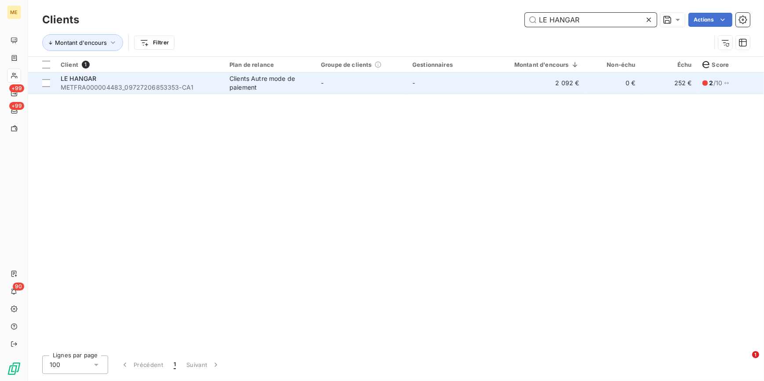
type input "LE HANGAR"
click at [337, 88] on td "-" at bounding box center [361, 83] width 91 height 21
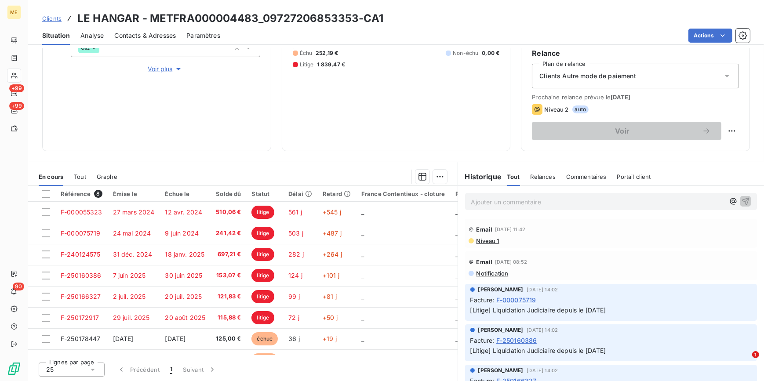
scroll to position [104, 0]
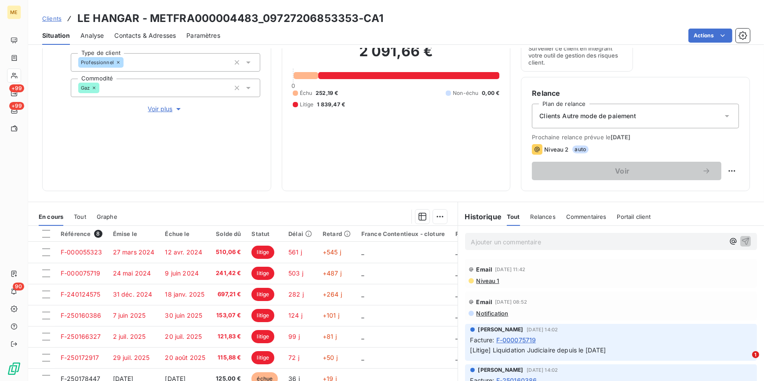
click at [164, 111] on span "Voir plus" at bounding box center [165, 109] width 35 height 9
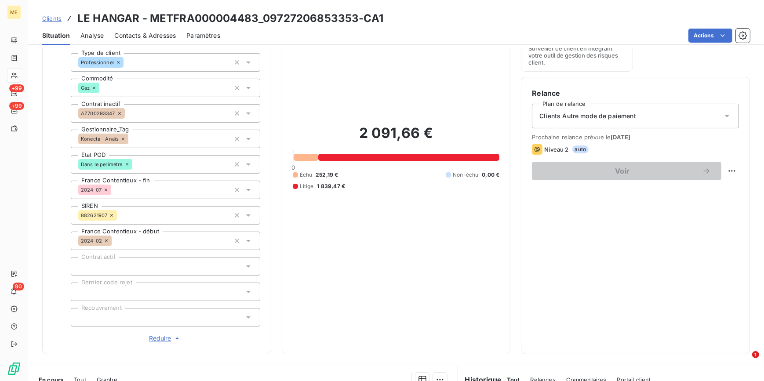
click at [135, 316] on div at bounding box center [165, 317] width 189 height 18
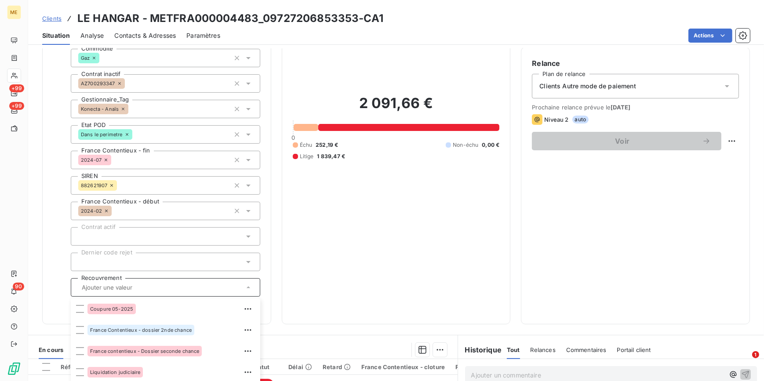
scroll to position [184, 0]
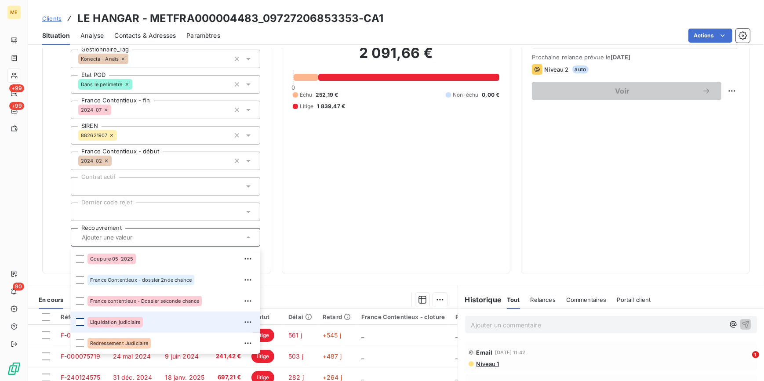
click at [81, 321] on div at bounding box center [80, 322] width 8 height 8
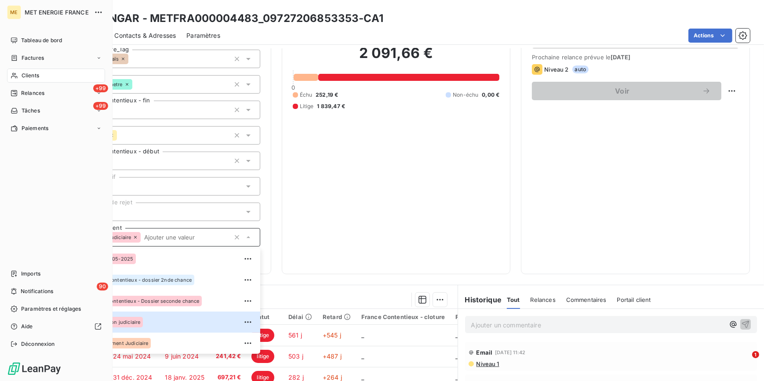
drag, startPoint x: 34, startPoint y: 73, endPoint x: 93, endPoint y: 68, distance: 59.1
click at [34, 73] on span "Clients" at bounding box center [31, 76] width 18 height 8
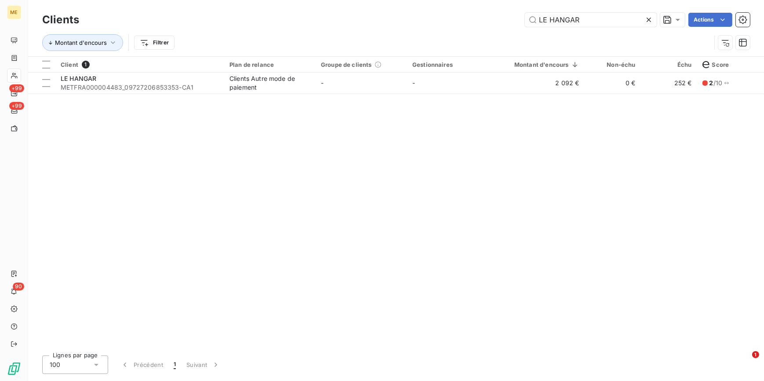
click at [650, 16] on icon at bounding box center [648, 19] width 9 height 9
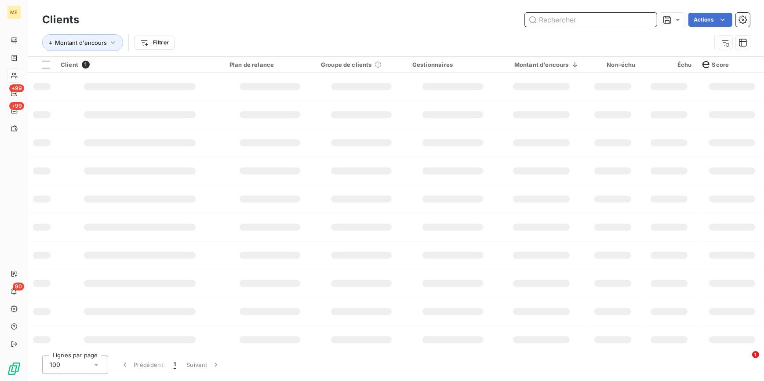
click at [650, 16] on input "text" at bounding box center [591, 20] width 132 height 14
paste input "LAUXIME"
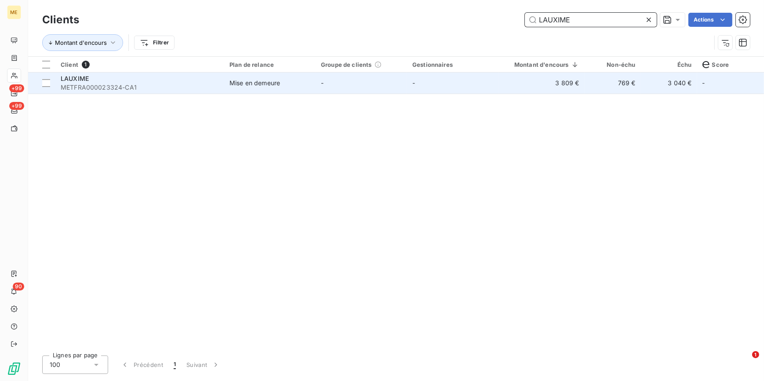
type input "LAUXIME"
click at [418, 91] on td "-" at bounding box center [452, 83] width 91 height 21
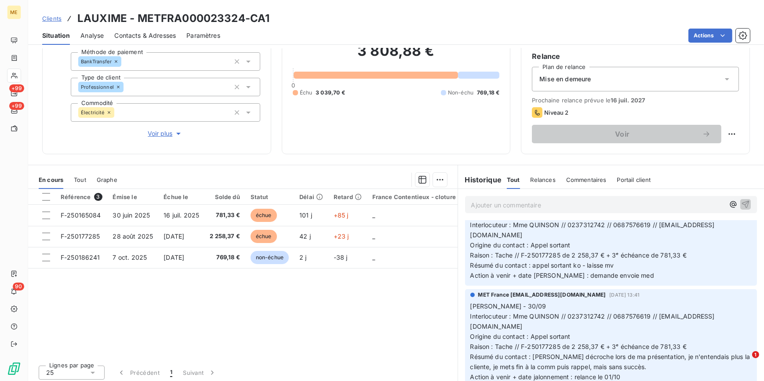
scroll to position [359, 0]
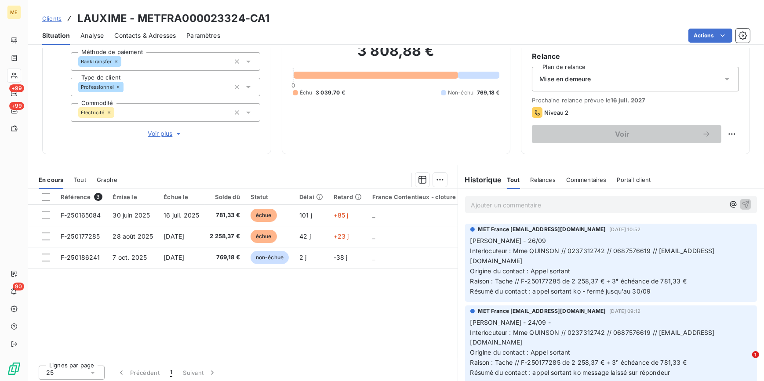
click at [136, 35] on span "Contacts & Adresses" at bounding box center [145, 35] width 62 height 9
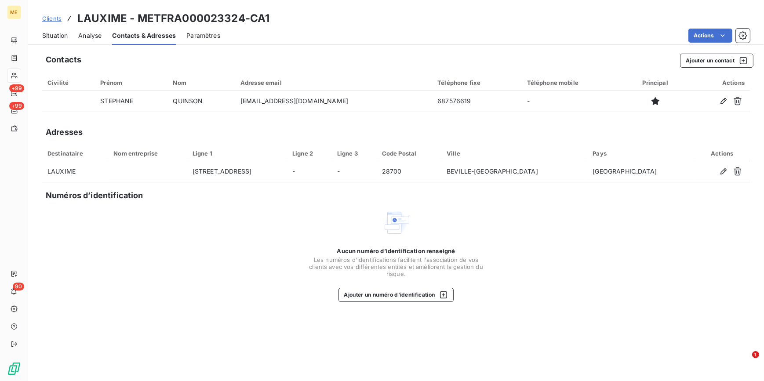
click at [52, 34] on span "Situation" at bounding box center [54, 35] width 25 height 9
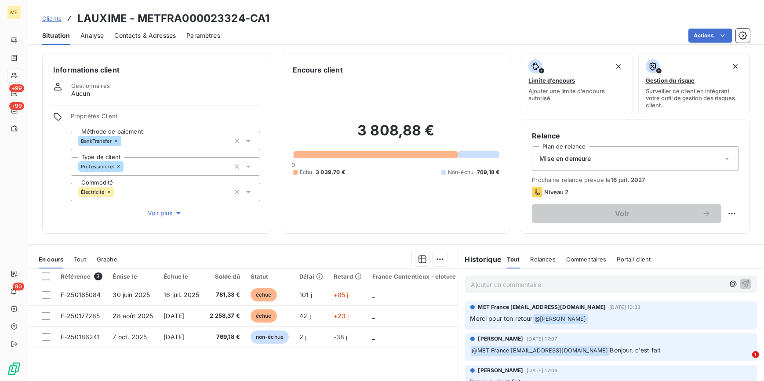
click at [161, 210] on span "Voir plus" at bounding box center [165, 213] width 35 height 9
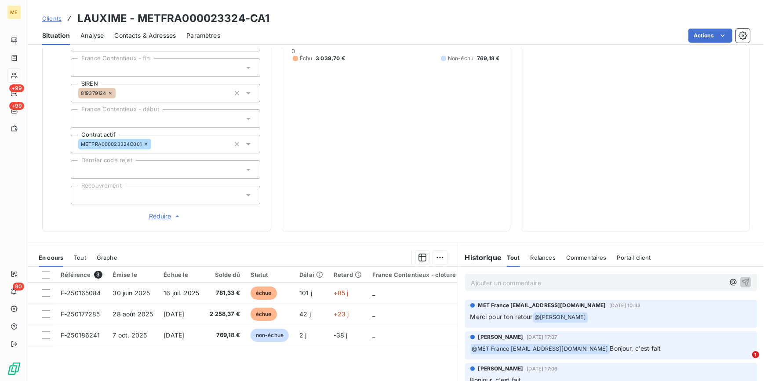
scroll to position [239, 0]
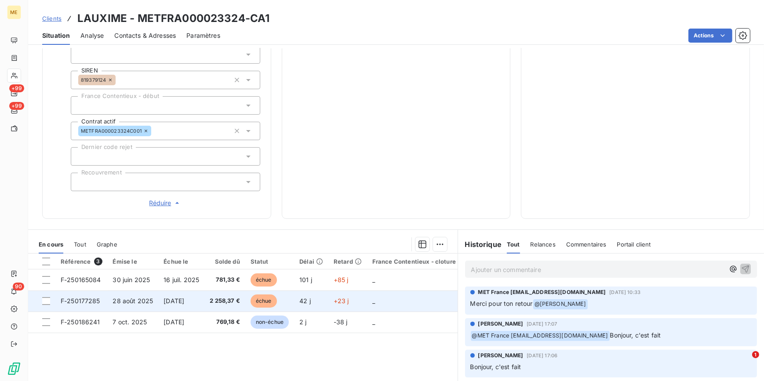
click at [250, 301] on td "échue" at bounding box center [269, 300] width 49 height 21
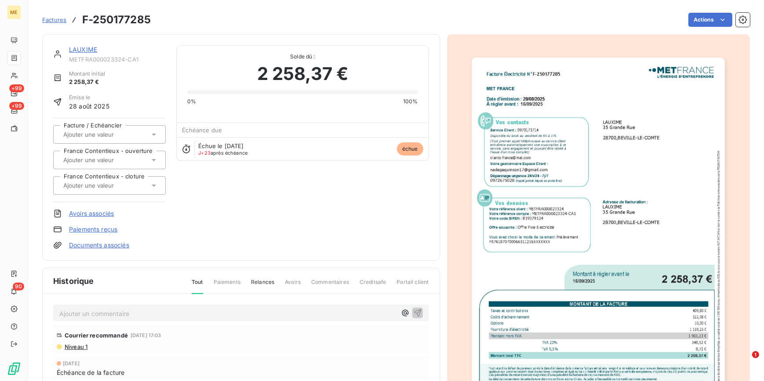
click at [673, 202] on img "button" at bounding box center [598, 237] width 253 height 358
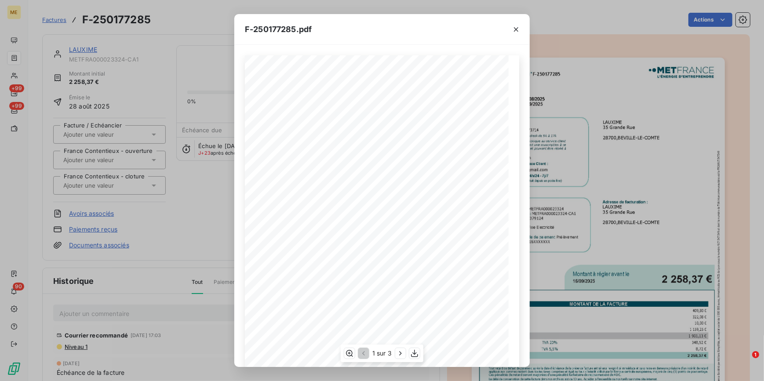
scroll to position [83, 0]
click at [401, 351] on icon "button" at bounding box center [400, 353] width 9 height 9
click at [175, 73] on div "F-250177285.pdf Facture Électricité N° F-250177285 MET Energie France [STREET_A…" at bounding box center [382, 190] width 764 height 381
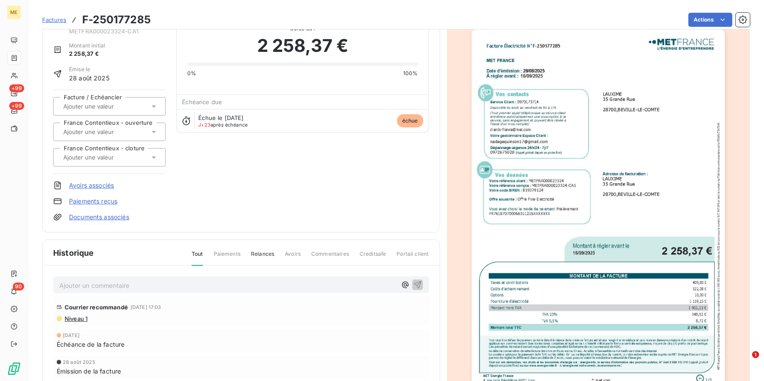
scroll to position [0, 0]
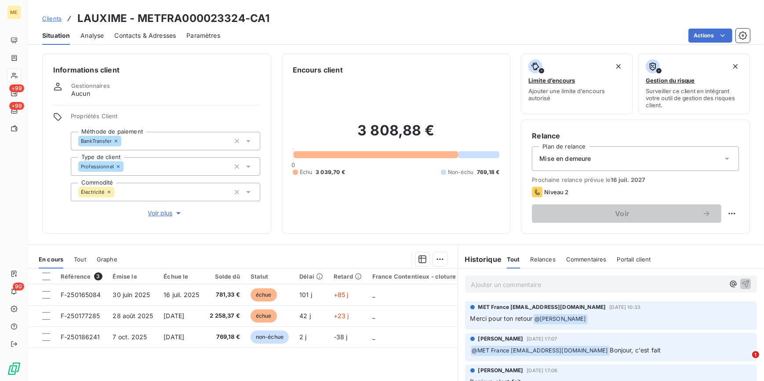
click at [174, 210] on icon "button" at bounding box center [178, 213] width 9 height 9
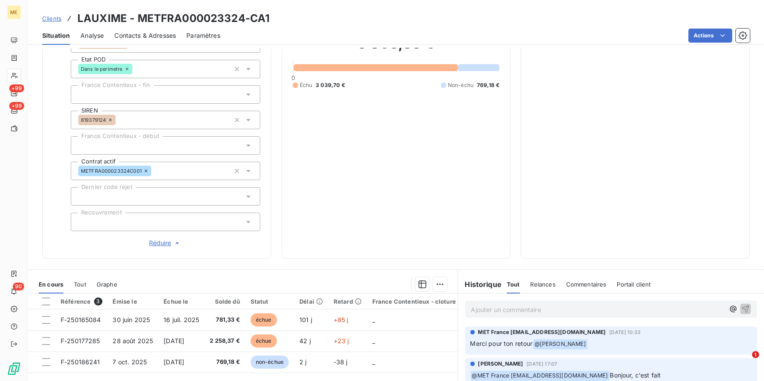
scroll to position [239, 0]
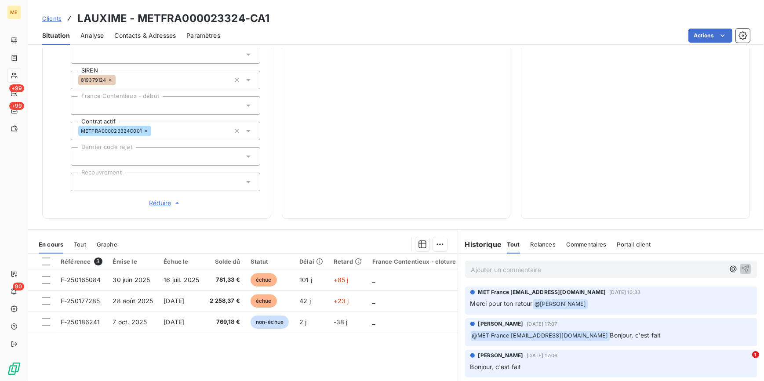
click at [169, 175] on div at bounding box center [165, 182] width 189 height 18
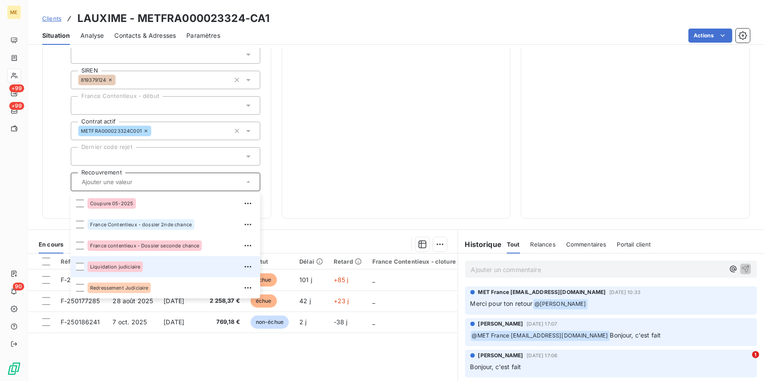
drag, startPoint x: 83, startPoint y: 264, endPoint x: 451, endPoint y: 160, distance: 382.3
click at [83, 264] on div at bounding box center [80, 267] width 8 height 8
click at [475, 165] on div "3 808,88 € 0 Échu 3 039,70 € Non-échu 769,18 €" at bounding box center [396, 22] width 207 height 372
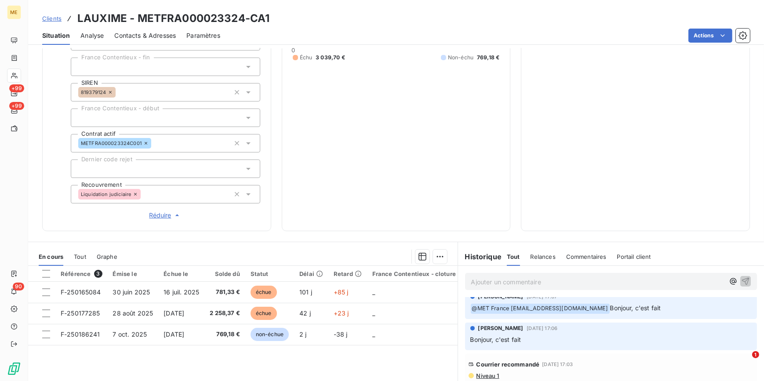
scroll to position [0, 0]
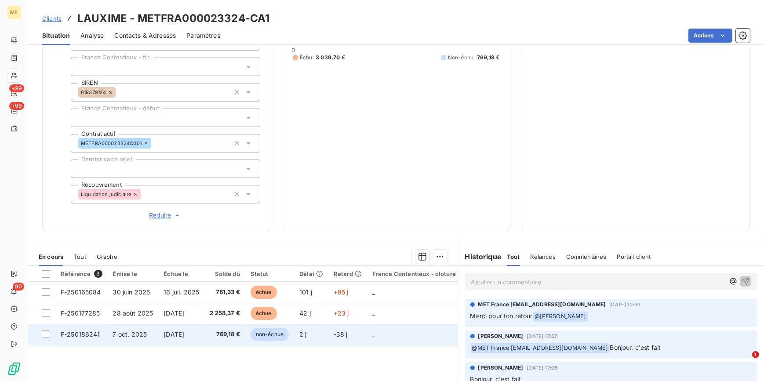
click at [214, 339] on td "769,18 €" at bounding box center [224, 334] width 41 height 21
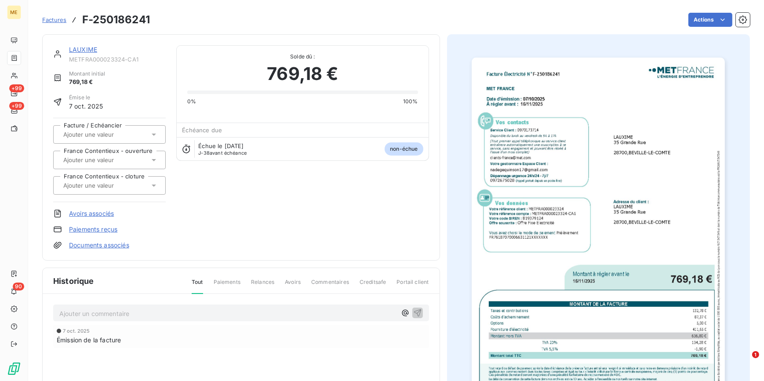
click at [560, 178] on img "button" at bounding box center [598, 237] width 253 height 358
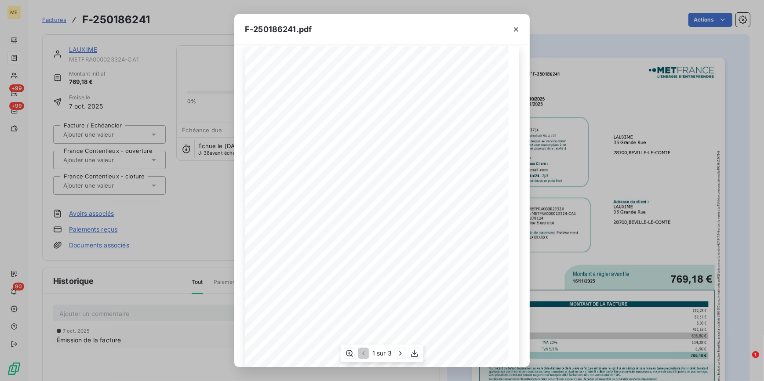
scroll to position [3, 0]
click at [398, 356] on icon "button" at bounding box center [400, 353] width 9 height 9
click at [216, 211] on div "F-250186241.pdf Facture Électricité N° F-250186241 MET Energie France 4, rue de…" at bounding box center [382, 190] width 764 height 381
click at [515, 27] on icon "button" at bounding box center [516, 29] width 9 height 9
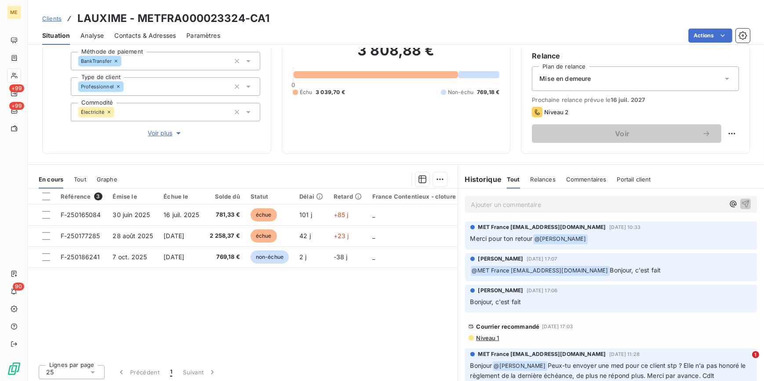
scroll to position [83, 0]
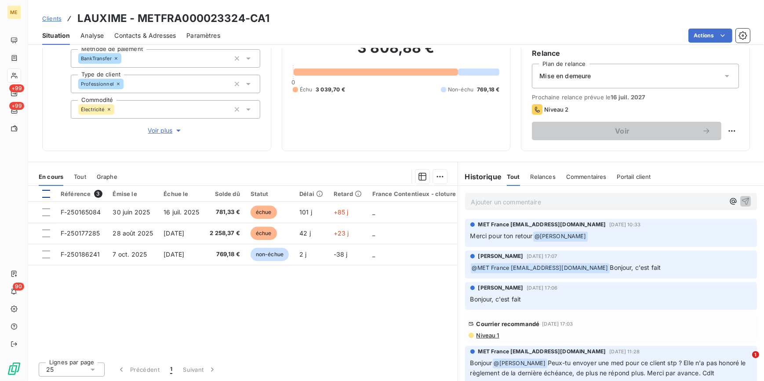
click at [47, 193] on div at bounding box center [46, 194] width 8 height 8
click at [433, 176] on html "ME +99 +99 90 Clients LAUXIME - METFRA000023324-CA1 Situation Analyse Contacts …" at bounding box center [382, 190] width 764 height 381
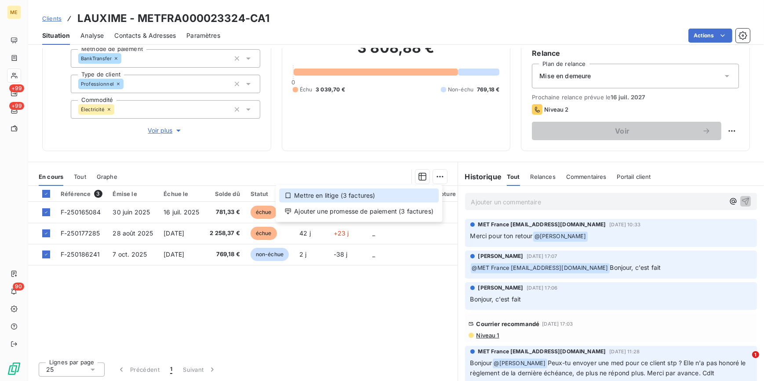
click at [365, 195] on div "Mettre en litige (3 factures)" at bounding box center [359, 196] width 160 height 14
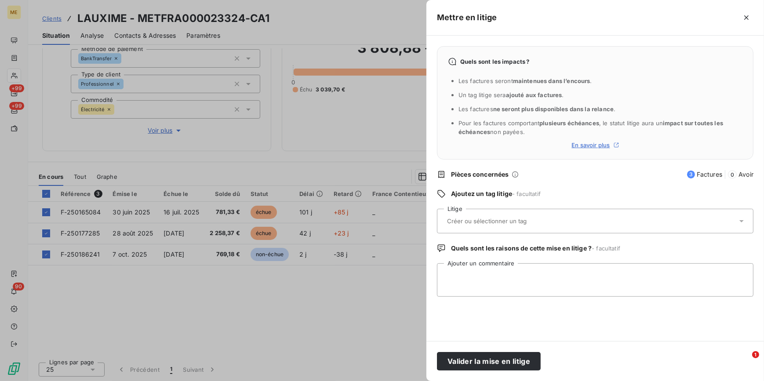
click at [524, 211] on div at bounding box center [595, 221] width 316 height 25
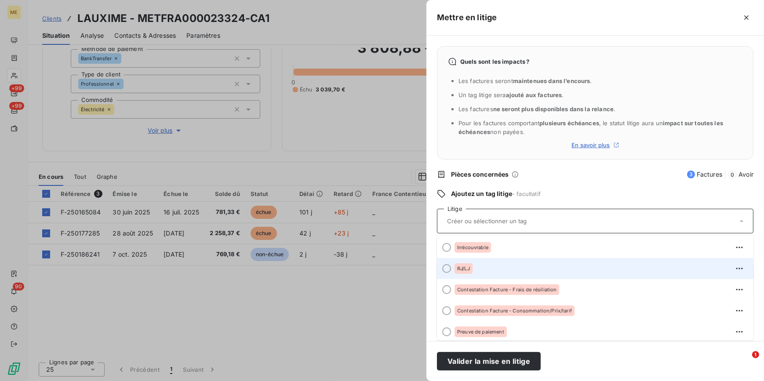
click at [466, 272] on div "RJ/LJ" at bounding box center [463, 268] width 18 height 11
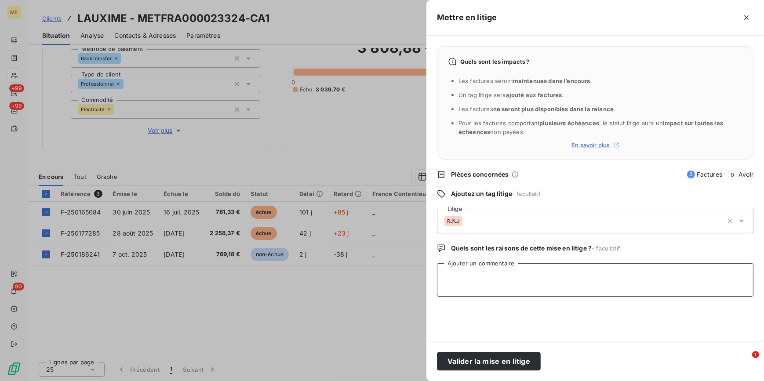
click at [486, 272] on textarea "Ajouter un commentaire" at bounding box center [595, 279] width 316 height 33
click at [497, 280] on textarea "Ajouter un commentaire" at bounding box center [595, 279] width 316 height 33
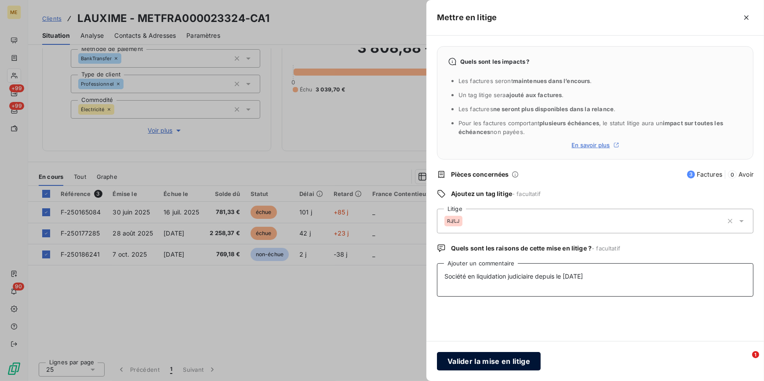
type textarea "Société en liquidation judiciaire depuis le 11/09/2025"
click at [508, 361] on button "Valider la mise en litige" at bounding box center [489, 361] width 104 height 18
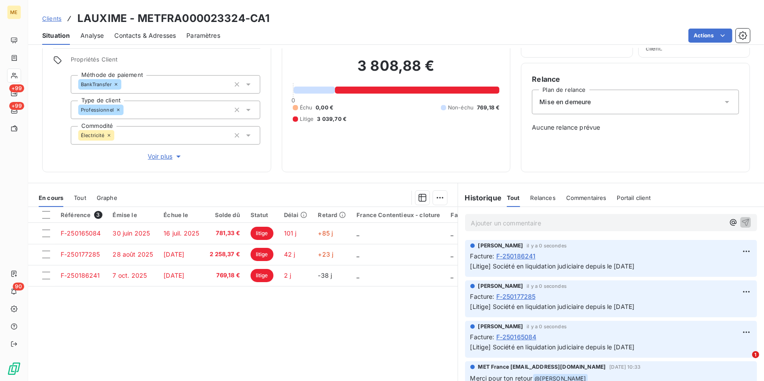
scroll to position [38, 0]
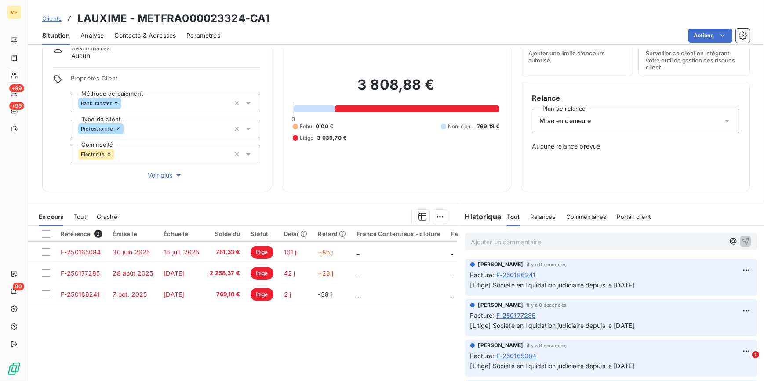
click at [166, 174] on span "Voir plus" at bounding box center [165, 175] width 35 height 9
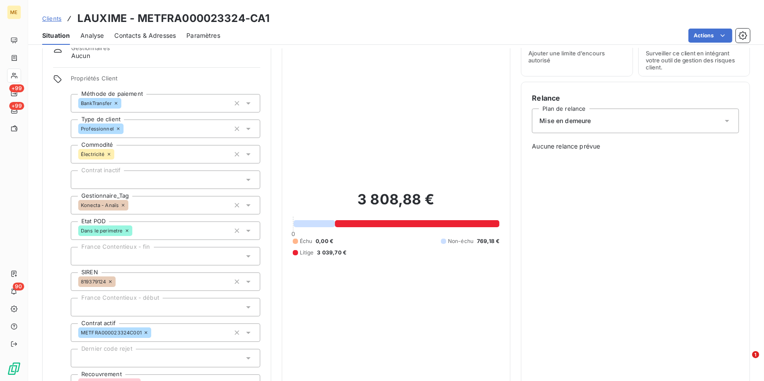
click at [49, 16] on span "Clients" at bounding box center [51, 18] width 19 height 7
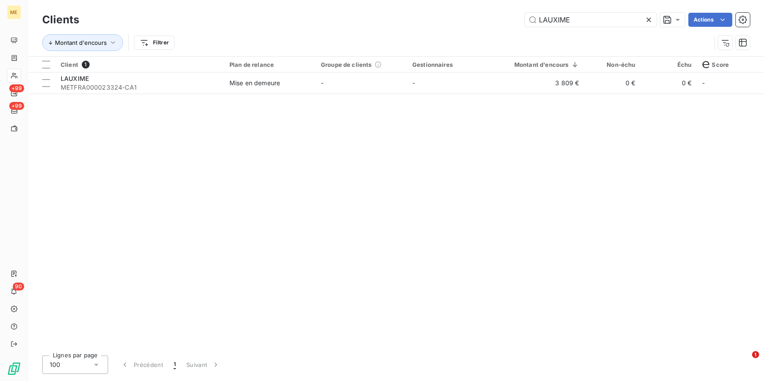
click at [645, 19] on icon at bounding box center [648, 19] width 9 height 9
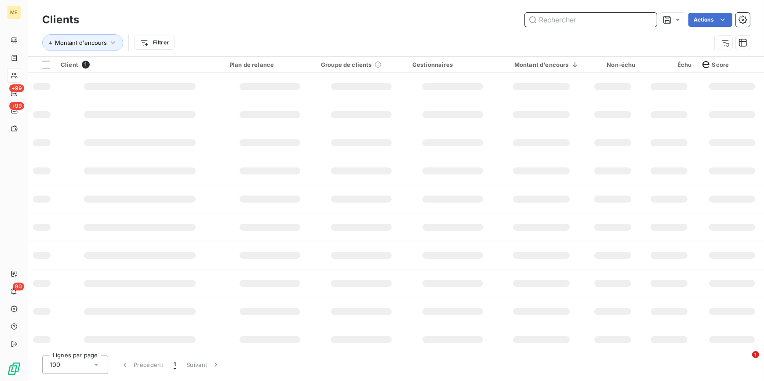
click at [645, 19] on input "text" at bounding box center [591, 20] width 132 height 14
paste input "ES-CAR"
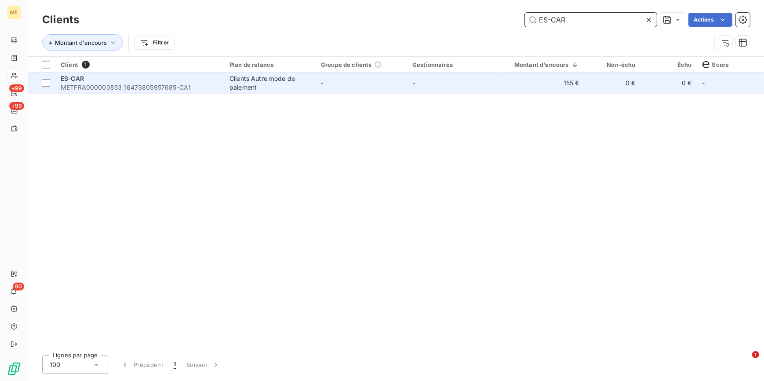
type input "ES-CAR"
click at [395, 88] on td "-" at bounding box center [361, 83] width 91 height 21
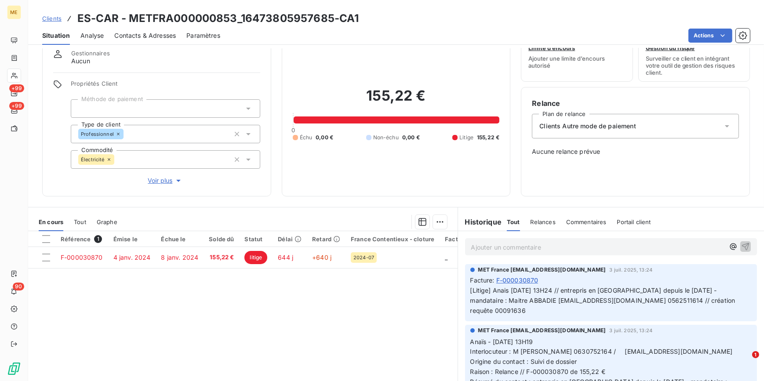
scroll to position [78, 0]
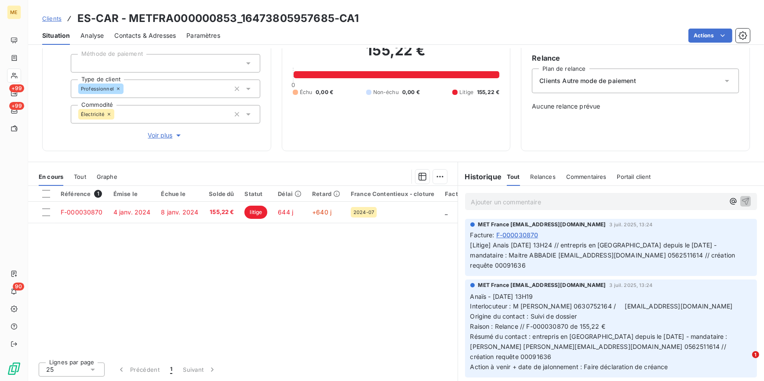
click at [172, 133] on span "Voir plus" at bounding box center [165, 135] width 35 height 9
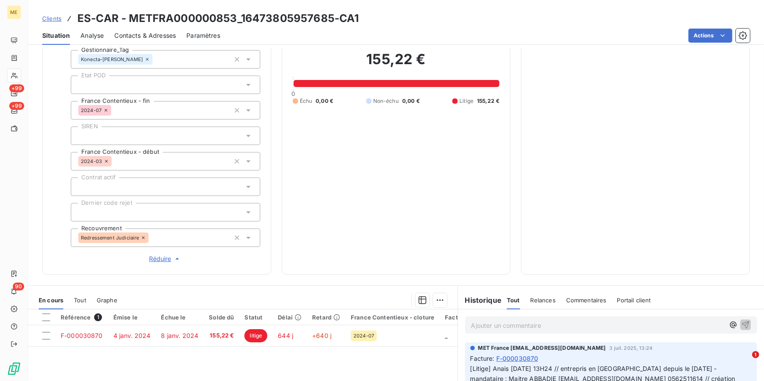
scroll to position [237, 0]
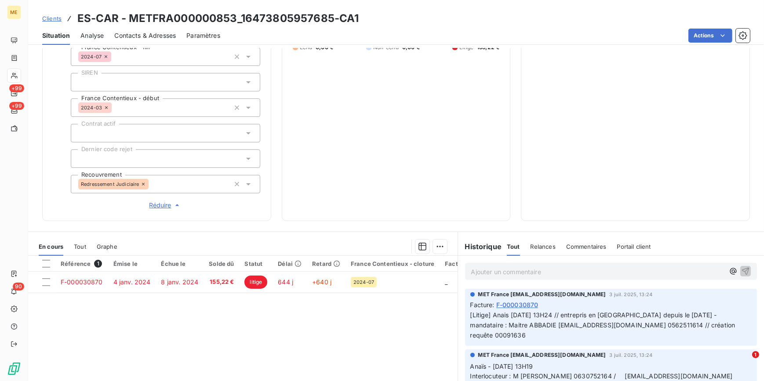
click at [181, 179] on div "Redressement Judiciaire" at bounding box center [165, 184] width 189 height 18
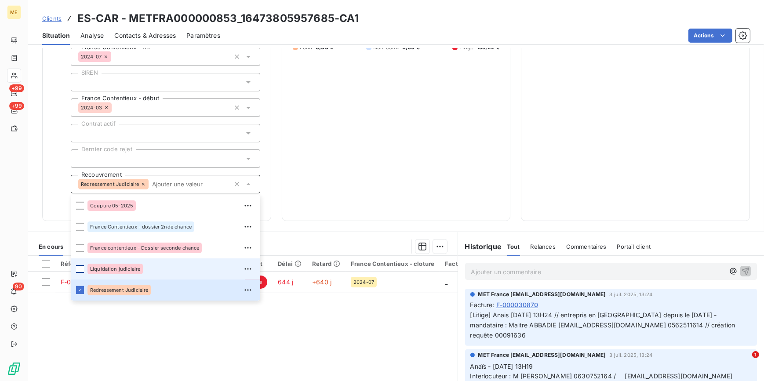
click at [78, 269] on div at bounding box center [80, 269] width 8 height 8
click at [431, 152] on div "155,22 € 0 Échu 0,00 € Non-échu 0,00 € Litige 155,22 €" at bounding box center [396, 24] width 207 height 372
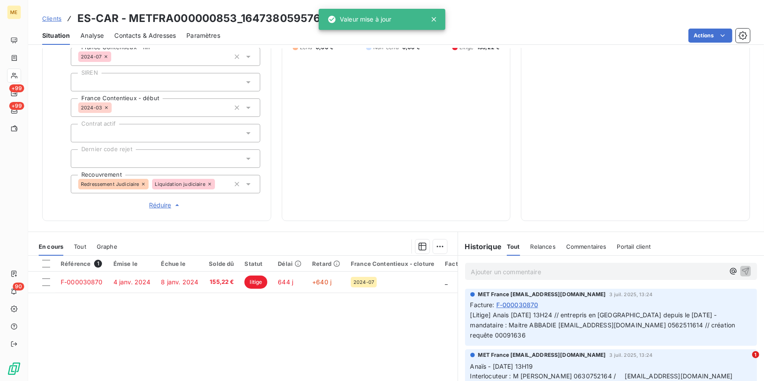
click at [523, 276] on p "Ajouter un commentaire ﻿" at bounding box center [598, 271] width 254 height 11
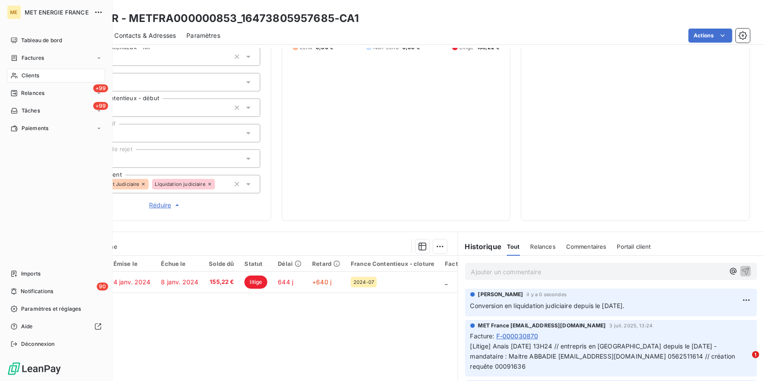
click at [39, 74] on span "Clients" at bounding box center [31, 76] width 18 height 8
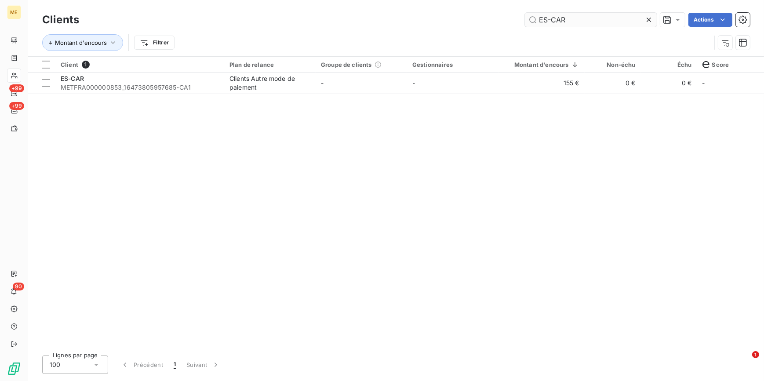
click at [650, 22] on icon at bounding box center [648, 19] width 9 height 9
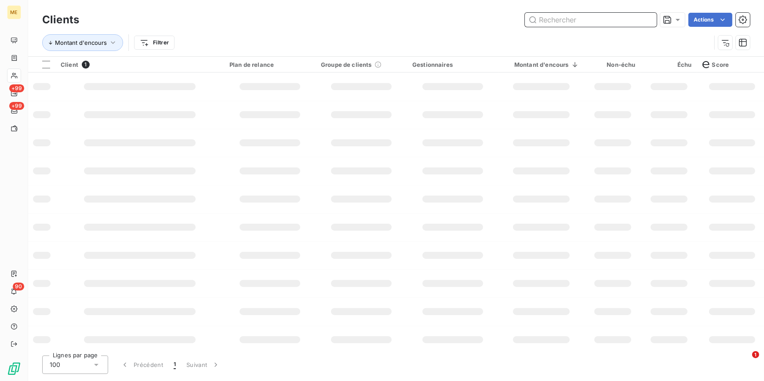
click at [650, 21] on input "text" at bounding box center [591, 20] width 132 height 14
paste input "GOUTS ET DECOUVERTES"
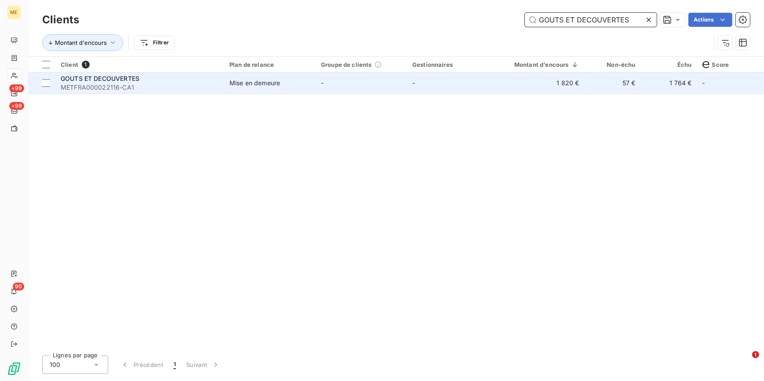
type input "GOUTS ET DECOUVERTES"
click at [403, 89] on td "-" at bounding box center [361, 83] width 91 height 21
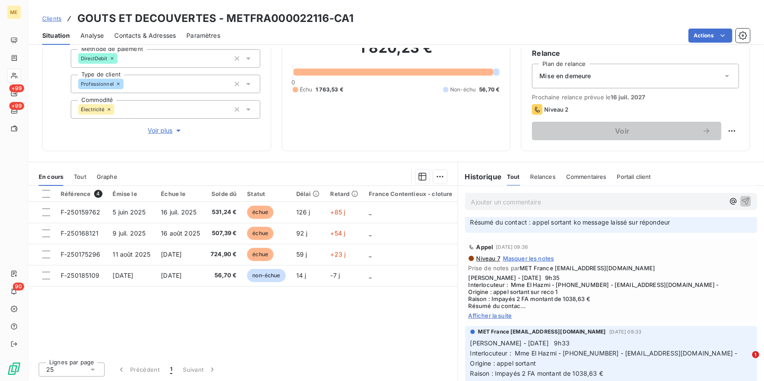
scroll to position [120, 0]
click at [502, 313] on span "Afficher la suite" at bounding box center [610, 314] width 285 height 7
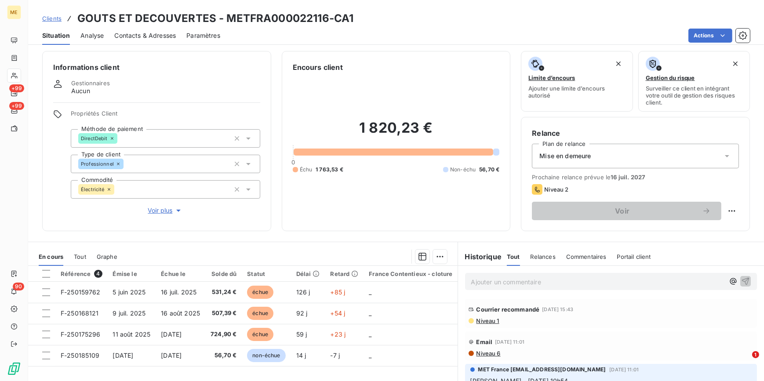
scroll to position [0, 0]
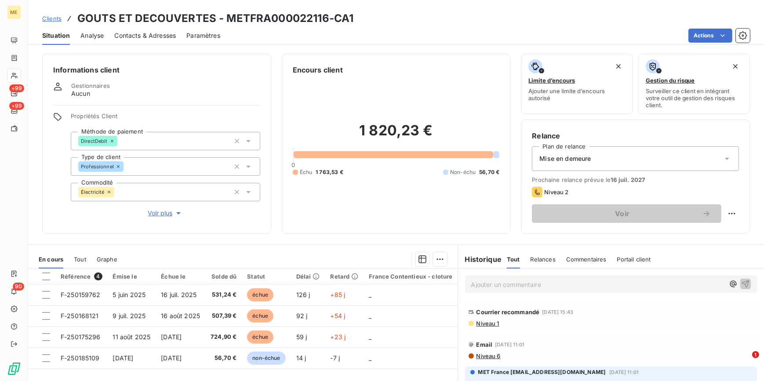
click at [149, 33] on span "Contacts & Adresses" at bounding box center [145, 35] width 62 height 9
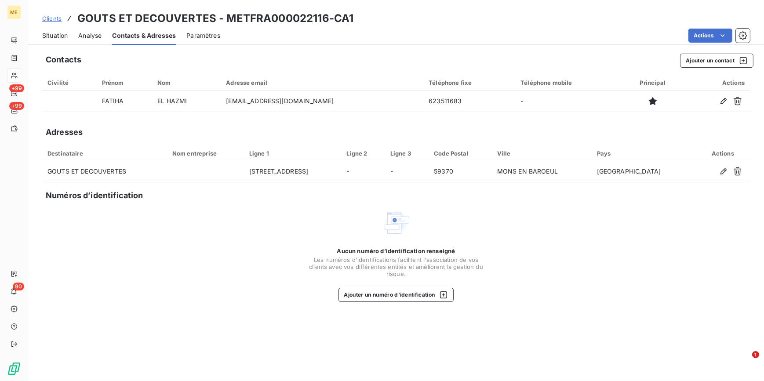
click at [51, 39] on span "Situation" at bounding box center [54, 35] width 25 height 9
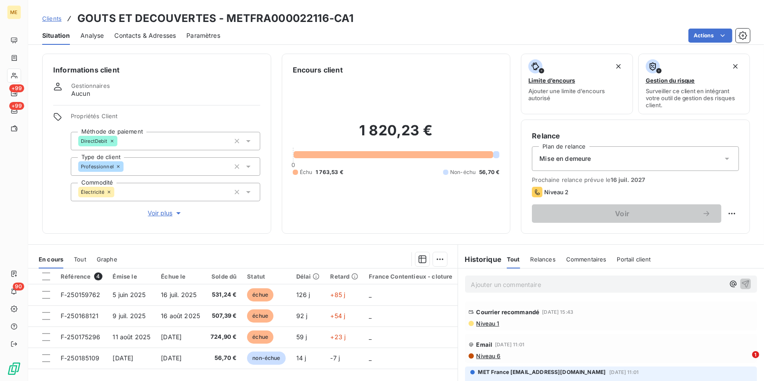
click at [168, 212] on span "Voir plus" at bounding box center [165, 213] width 35 height 9
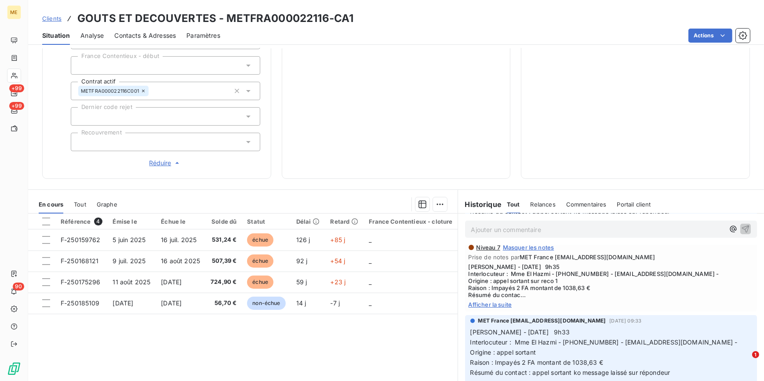
scroll to position [160, 0]
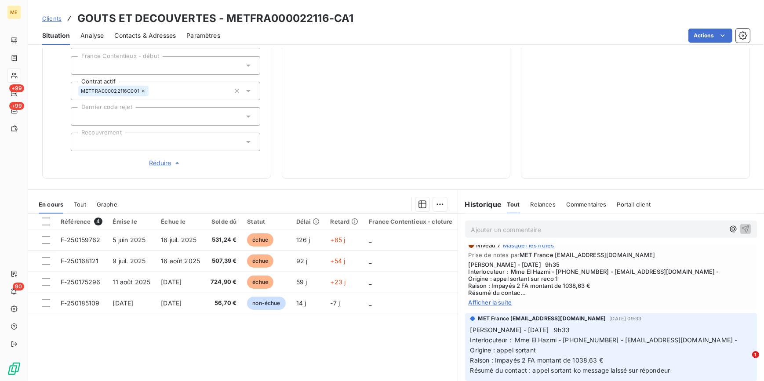
click at [130, 315] on div "Référence 4 Émise le Échue le Solde dû Statut Délai Retard France Contentieux -…" at bounding box center [242, 298] width 429 height 169
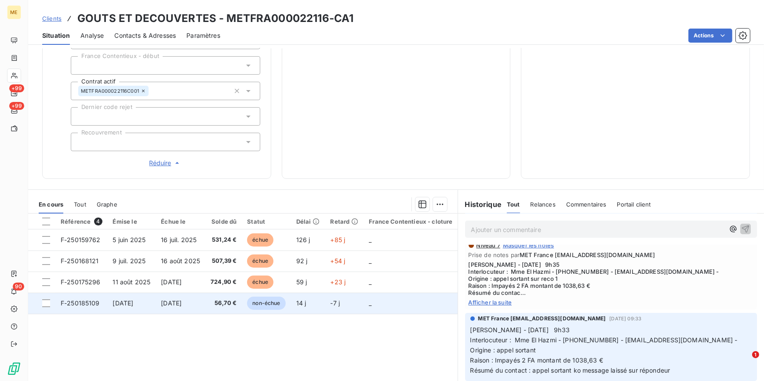
click at [134, 301] on span "[DATE]" at bounding box center [123, 302] width 21 height 7
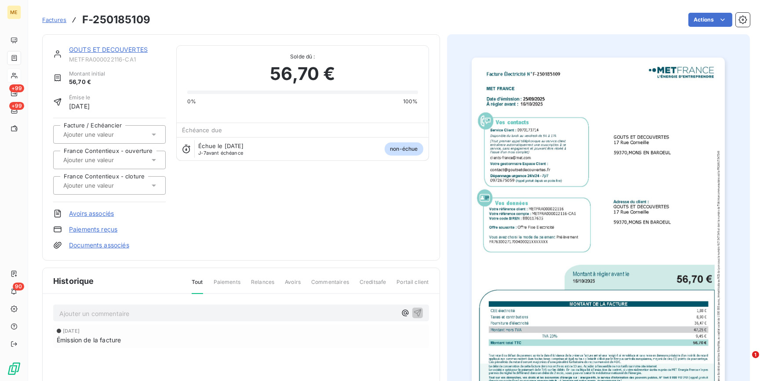
click at [624, 235] on div at bounding box center [598, 236] width 303 height 404
click at [605, 251] on img "button" at bounding box center [598, 237] width 253 height 358
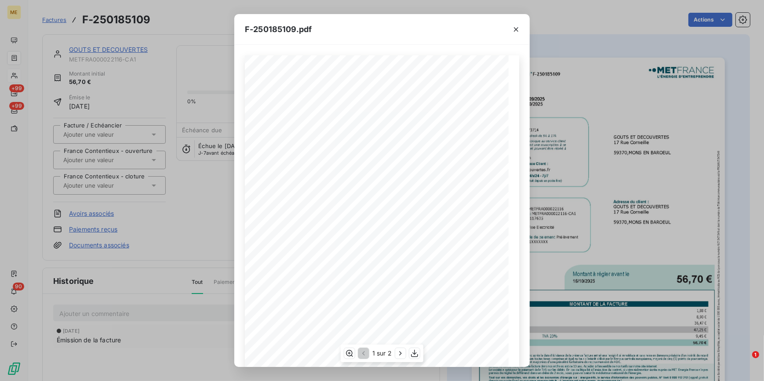
scroll to position [83, 0]
click at [399, 355] on icon "button" at bounding box center [400, 353] width 9 height 9
click at [199, 209] on div "F-250185109.pdf Facture Électricité N° F-250185109 MET Energie France 4, rue de…" at bounding box center [382, 190] width 764 height 381
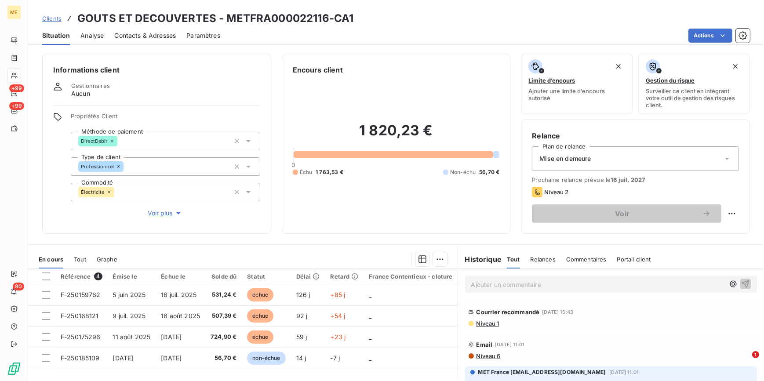
scroll to position [80, 0]
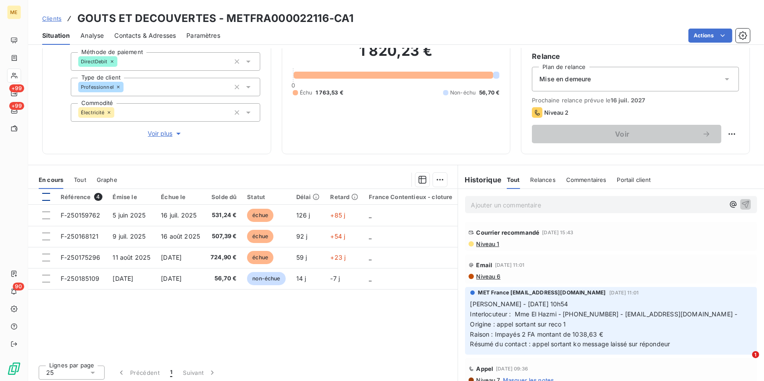
click at [43, 199] on div at bounding box center [46, 197] width 8 height 8
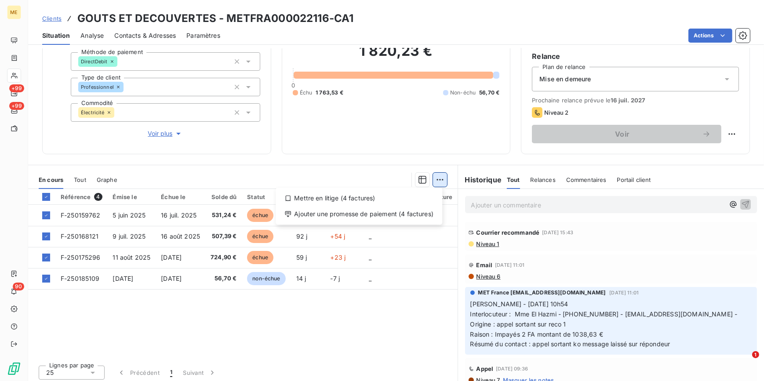
click at [432, 181] on html "ME +99 +99 90 Clients GOUTS ET DECOUVERTES - METFRA000022116-CA1 Situation Anal…" at bounding box center [382, 190] width 764 height 381
click at [346, 200] on div "Mettre en litige (4 factures)" at bounding box center [359, 198] width 160 height 14
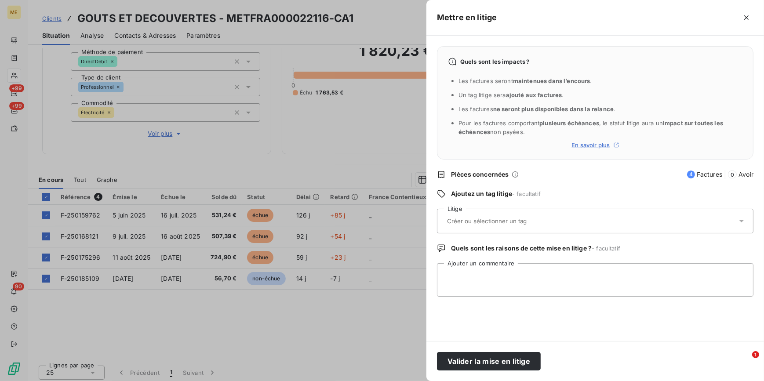
click at [560, 221] on div at bounding box center [590, 221] width 293 height 18
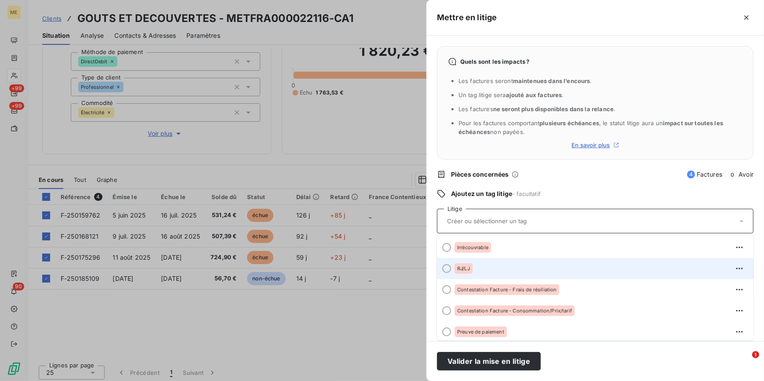
click at [446, 270] on div at bounding box center [446, 268] width 9 height 9
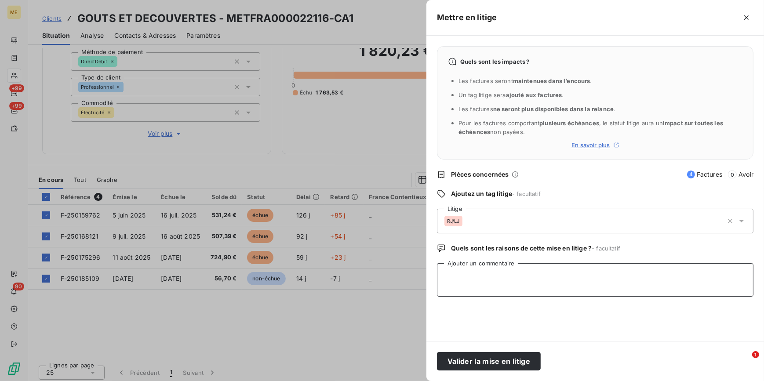
click at [490, 277] on textarea "Ajouter un commentaire" at bounding box center [595, 279] width 316 height 33
type textarea "C"
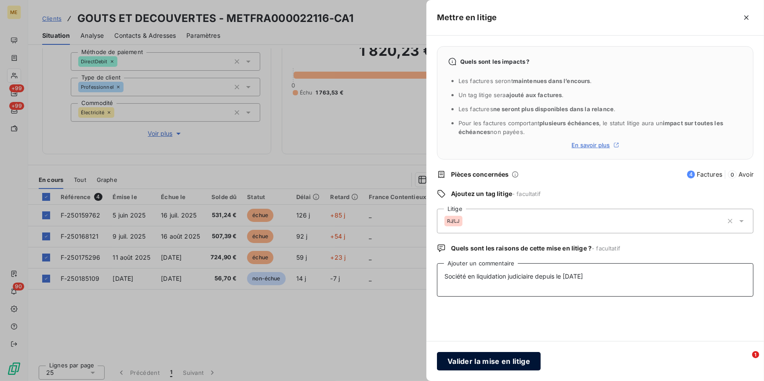
type textarea "Société en liquidation judiciaire depuis le [DATE]"
click at [468, 355] on button "Valider la mise en litige" at bounding box center [489, 361] width 104 height 18
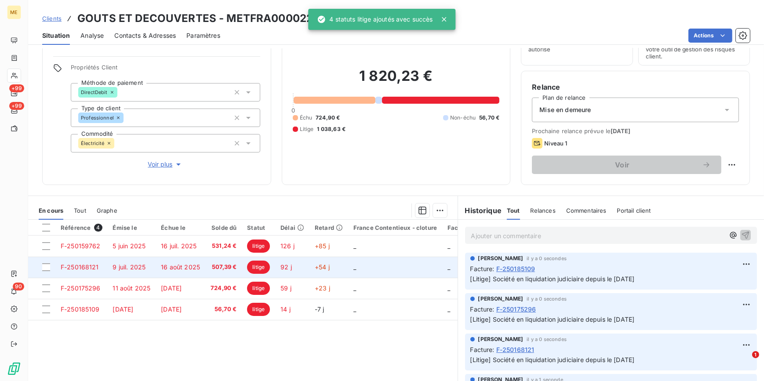
scroll to position [0, 0]
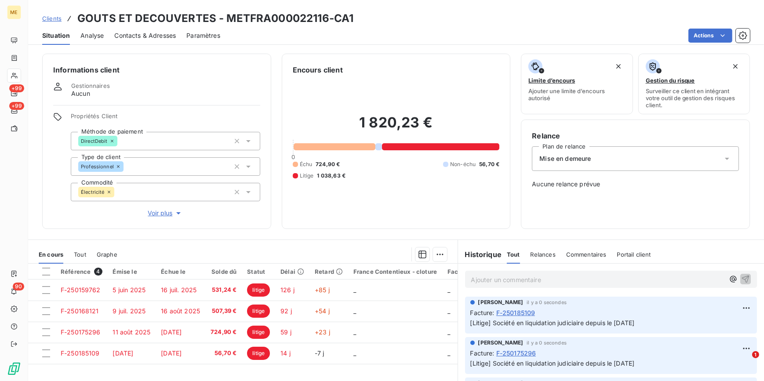
click at [167, 216] on span "Voir plus" at bounding box center [165, 213] width 35 height 9
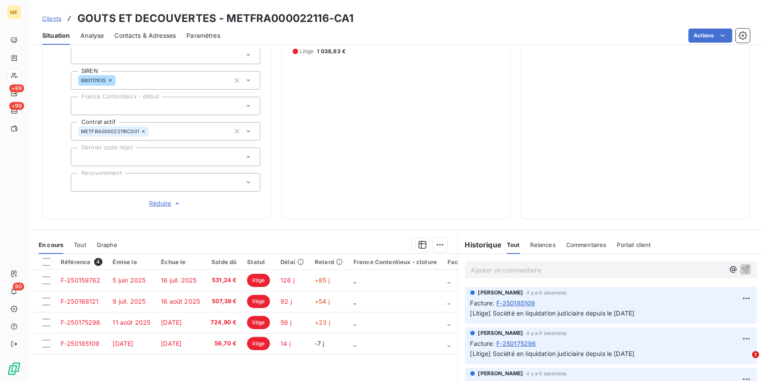
scroll to position [239, 0]
click at [152, 189] on div at bounding box center [165, 182] width 189 height 18
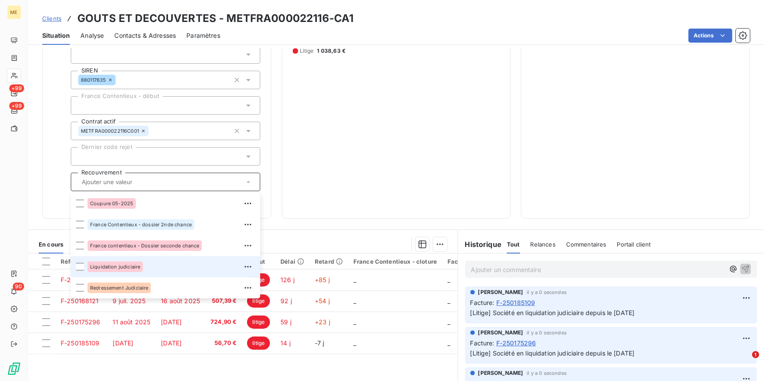
click at [75, 267] on li "Liquidation judiciaire" at bounding box center [165, 266] width 189 height 21
click at [330, 195] on div "1 820,23 € 0 Échu 0,00 € Non-échu 0,00 € Litige 1 820,23 €" at bounding box center [396, 22] width 207 height 372
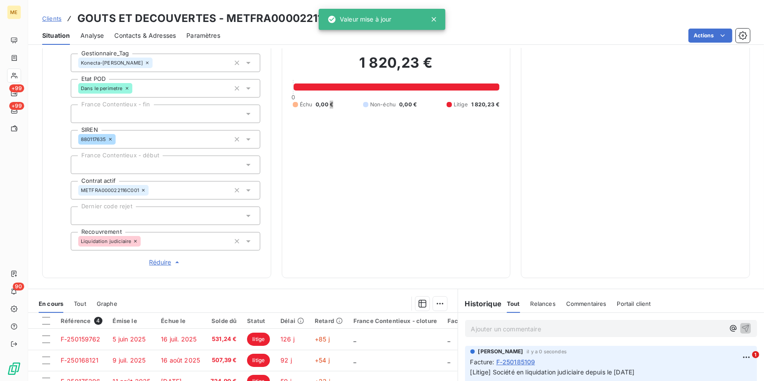
scroll to position [80, 0]
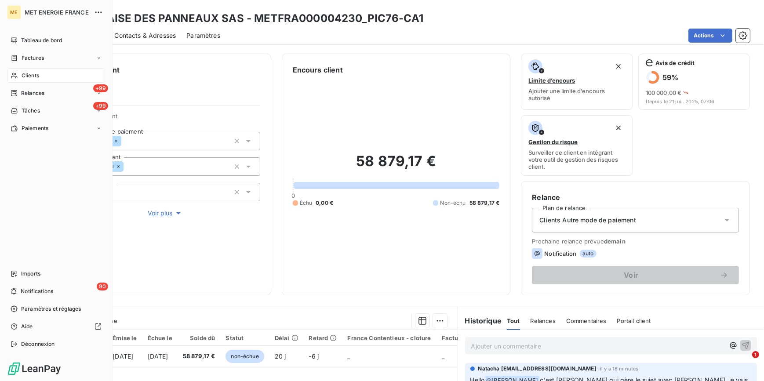
scroll to position [40, 0]
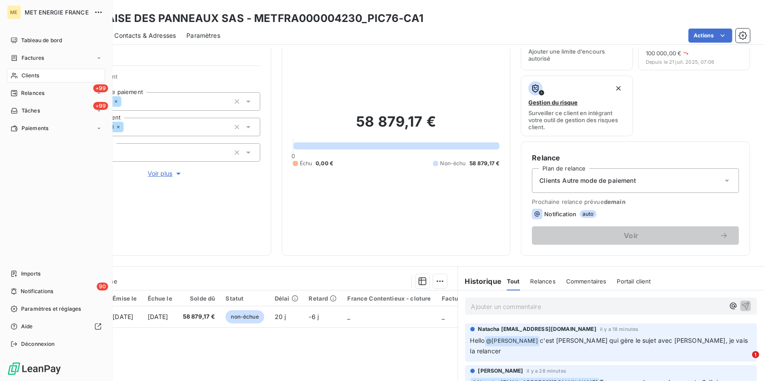
click at [27, 76] on span "Clients" at bounding box center [31, 76] width 18 height 8
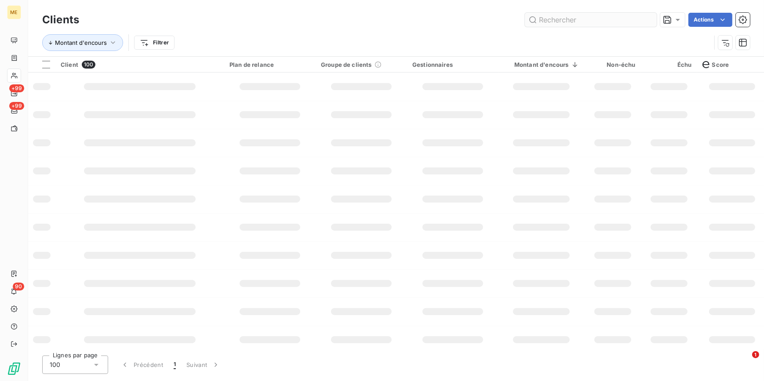
click at [586, 23] on input "text" at bounding box center [591, 20] width 132 height 14
type input "b"
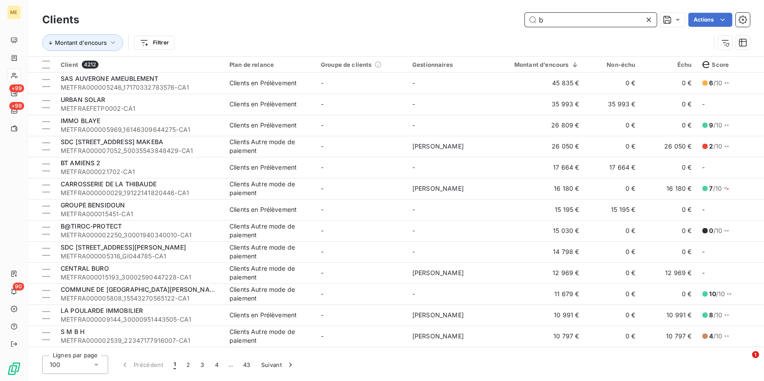
click at [593, 22] on input "b" at bounding box center [591, 20] width 132 height 14
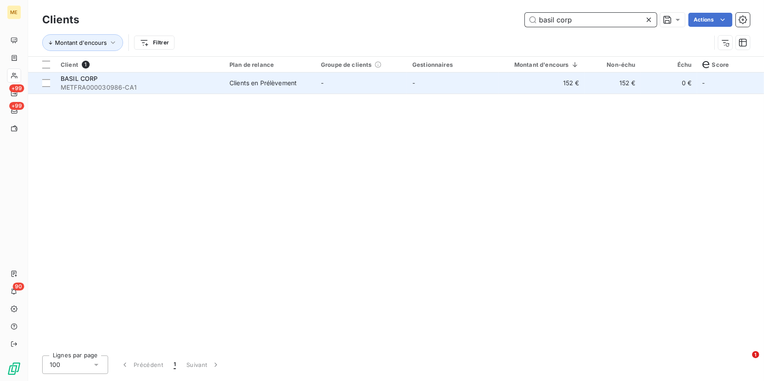
type input "basil corp"
click at [370, 93] on td "-" at bounding box center [361, 83] width 91 height 21
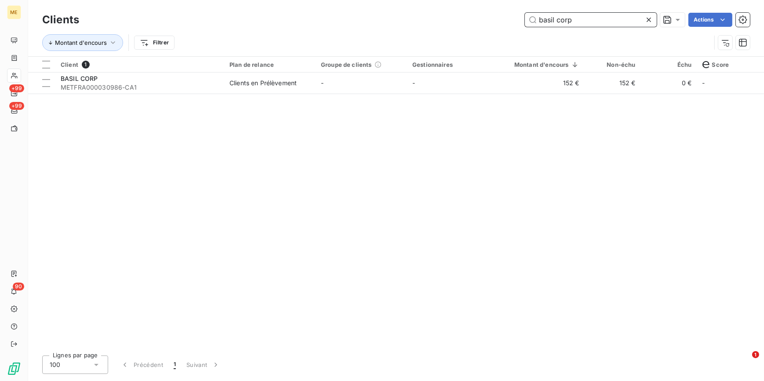
click at [628, 17] on input "basil corp" at bounding box center [591, 20] width 132 height 14
click at [652, 18] on icon at bounding box center [648, 19] width 9 height 9
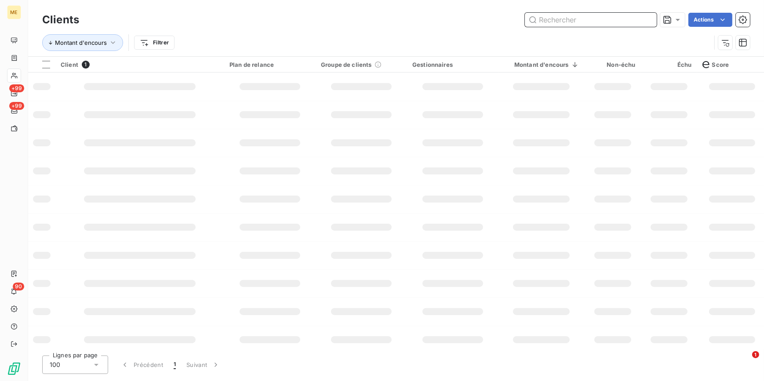
click at [646, 20] on input "text" at bounding box center [591, 20] width 132 height 14
paste input "METFRA000002371."
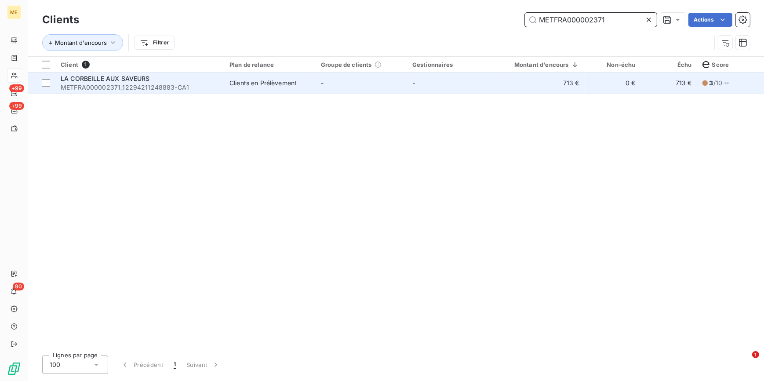
type input "METFRA000002371"
click at [578, 90] on td "713 €" at bounding box center [541, 83] width 86 height 21
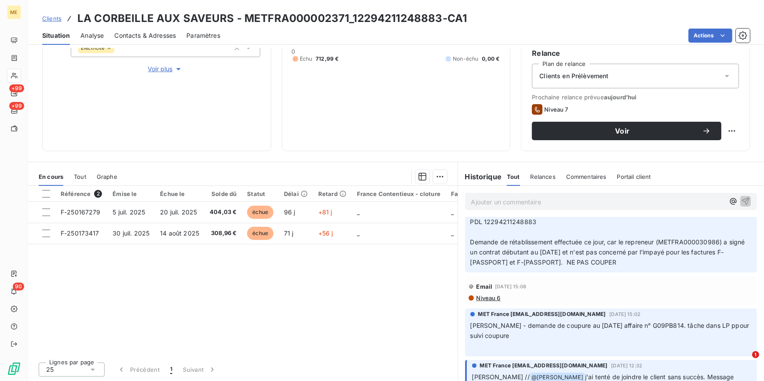
scroll to position [279, 0]
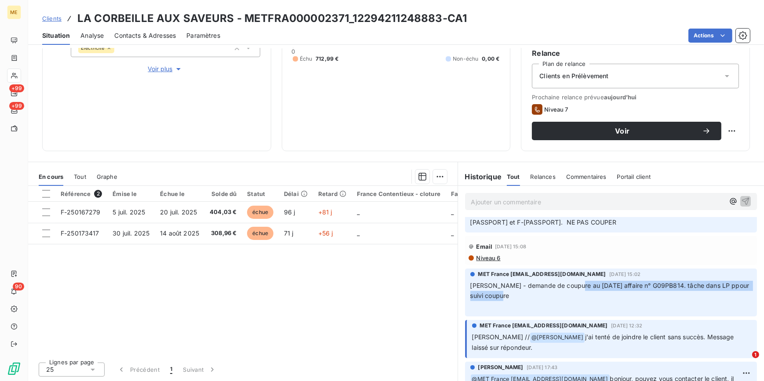
drag, startPoint x: 568, startPoint y: 285, endPoint x: 586, endPoint y: 292, distance: 19.8
click at [586, 292] on p "[PERSON_NAME] - demande de coupure au [DATE] affaire n° G09PB814. tâche dans LP…" at bounding box center [611, 296] width 282 height 30
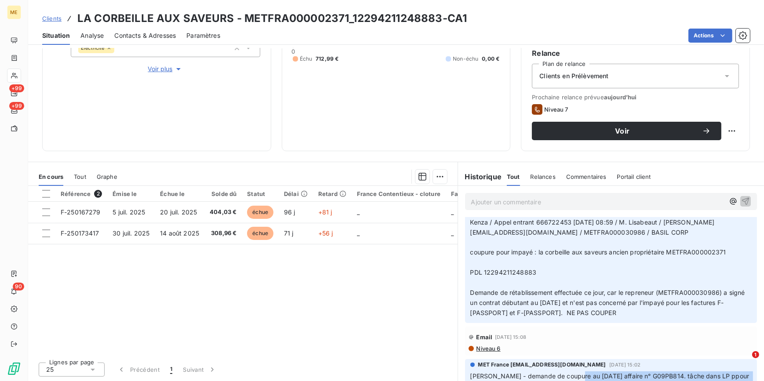
scroll to position [200, 0]
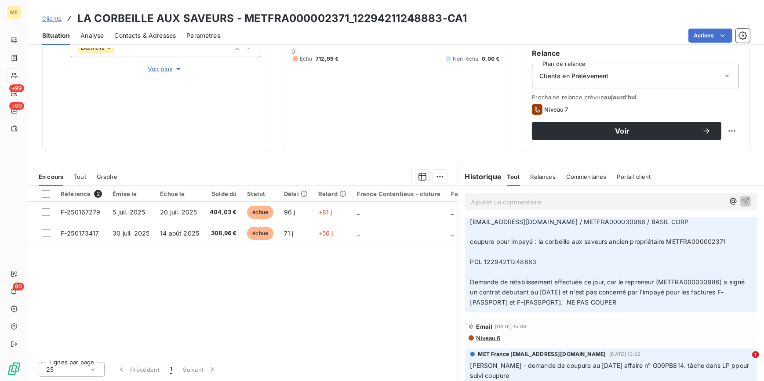
click at [679, 299] on p "Kenza / Appel entrant 666722453 [DATE] 08:59 / M. Lisabeaut / [PERSON_NAME][EMA…" at bounding box center [611, 257] width 282 height 101
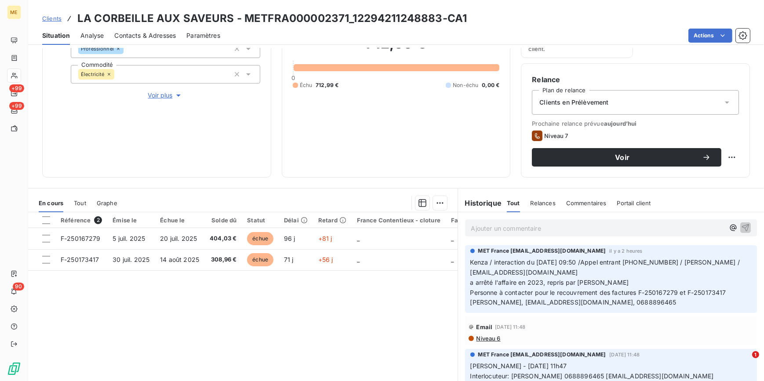
scroll to position [104, 0]
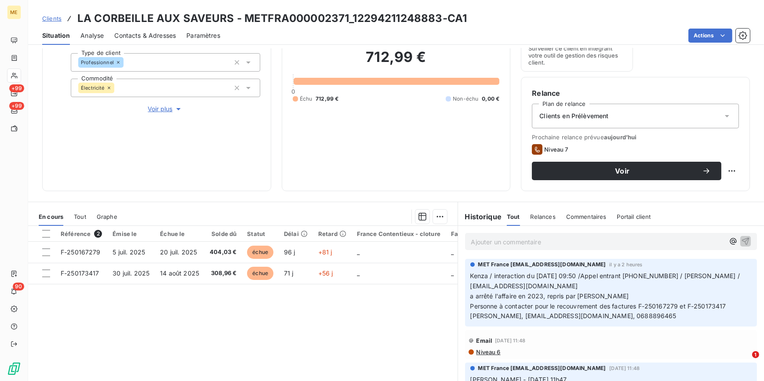
drag, startPoint x: 270, startPoint y: 342, endPoint x: 266, endPoint y: 339, distance: 5.3
click at [267, 339] on div "Référence 2 Émise le Échue le Solde dû Statut Délai Retard France Contentieux -…" at bounding box center [242, 310] width 429 height 169
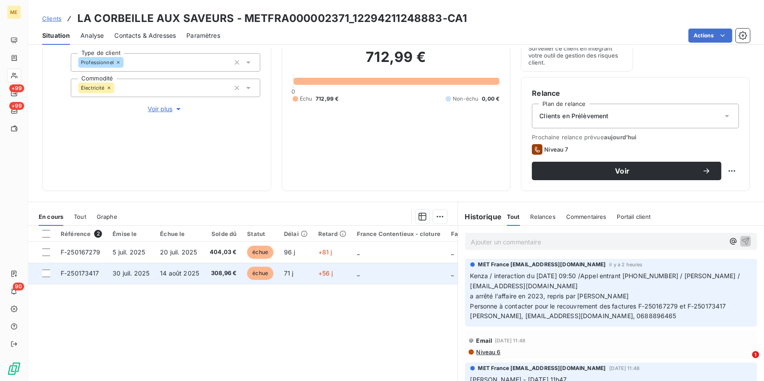
click at [207, 273] on td "308,96 €" at bounding box center [222, 273] width 37 height 21
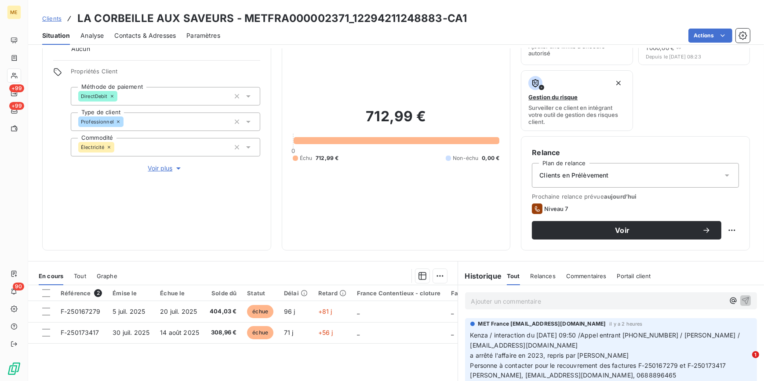
scroll to position [64, 0]
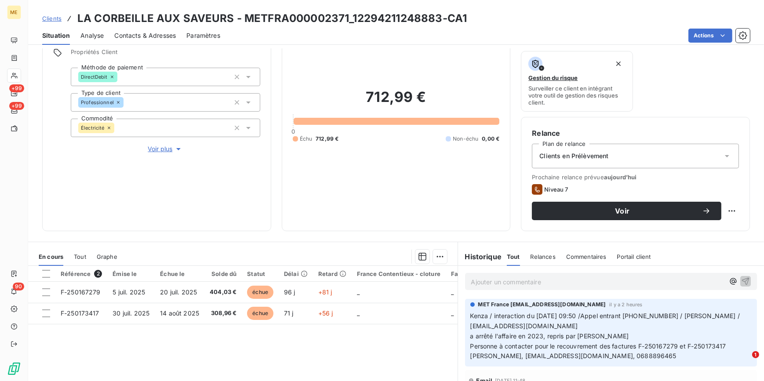
click at [54, 18] on span "Clients" at bounding box center [51, 18] width 19 height 7
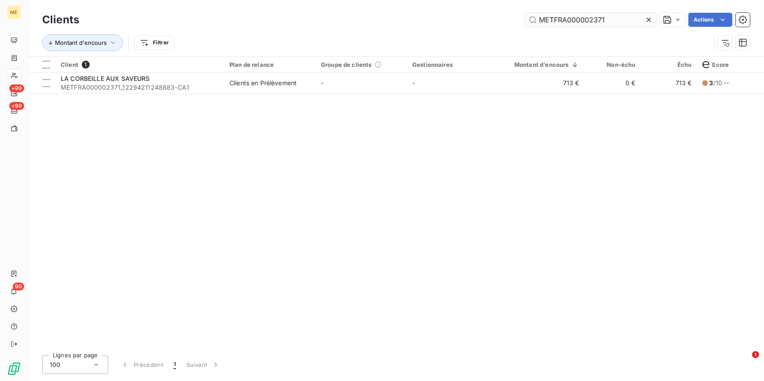
click at [651, 18] on div at bounding box center [650, 20] width 12 height 14
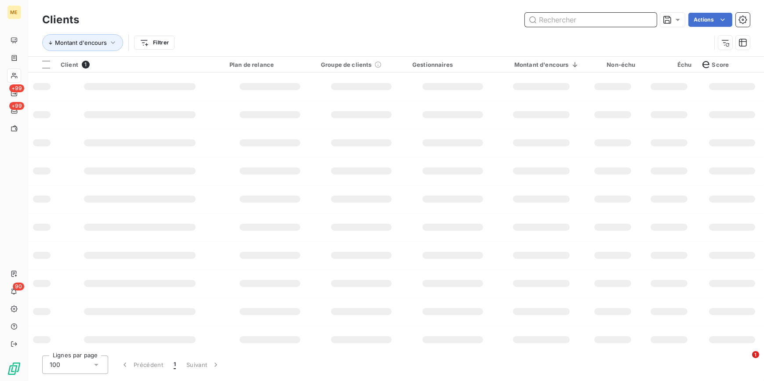
click at [647, 19] on input "text" at bounding box center [591, 20] width 132 height 14
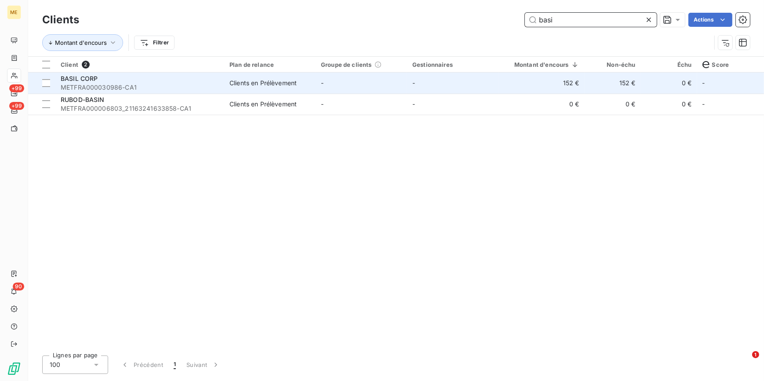
type input "basi"
click at [148, 78] on div "BASIL CORP" at bounding box center [140, 78] width 158 height 9
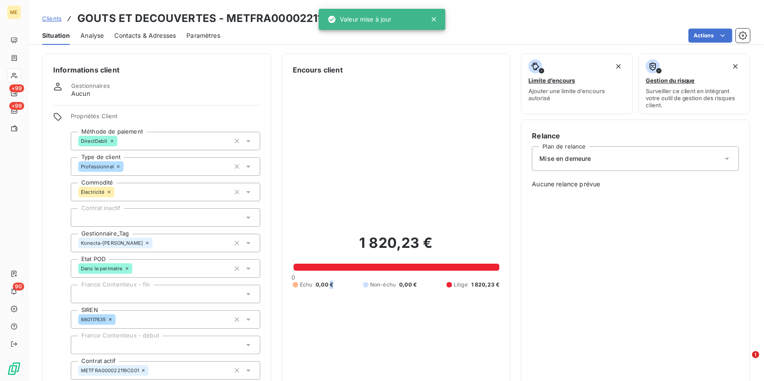
drag, startPoint x: 0, startPoint y: 0, endPoint x: 54, endPoint y: 19, distance: 57.7
click at [54, 19] on span "Clients" at bounding box center [51, 18] width 19 height 7
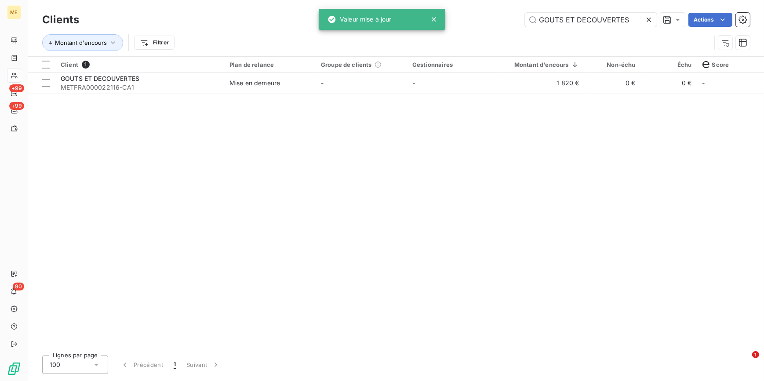
click at [646, 18] on icon at bounding box center [648, 20] width 4 height 4
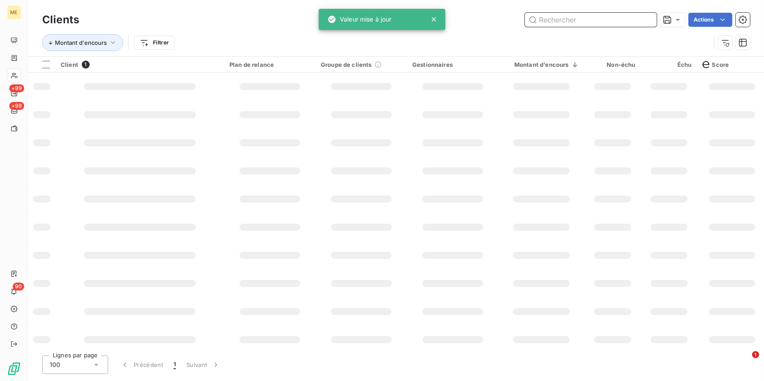
click at [646, 18] on input "text" at bounding box center [591, 20] width 132 height 14
paste input "JEPA"
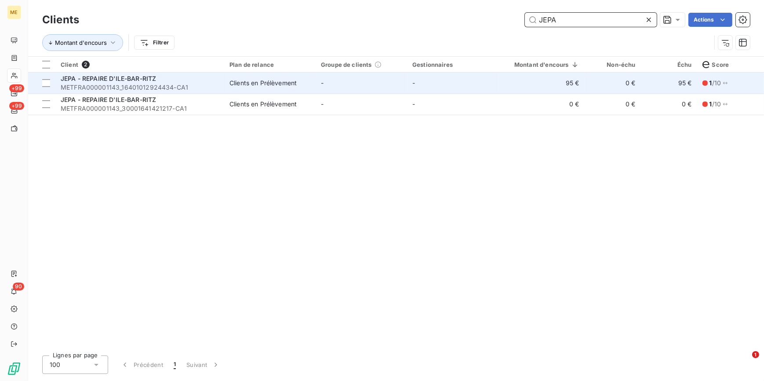
type input "JEPA"
click at [288, 80] on div "Clients en Prélèvement" at bounding box center [262, 83] width 67 height 9
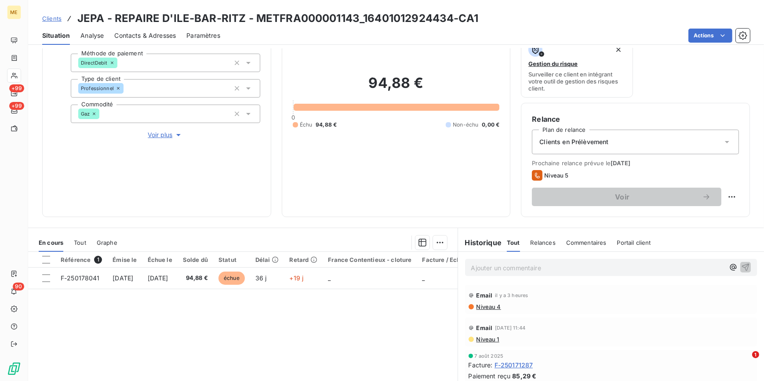
scroll to position [80, 0]
click at [169, 131] on span "Voir plus" at bounding box center [165, 133] width 35 height 9
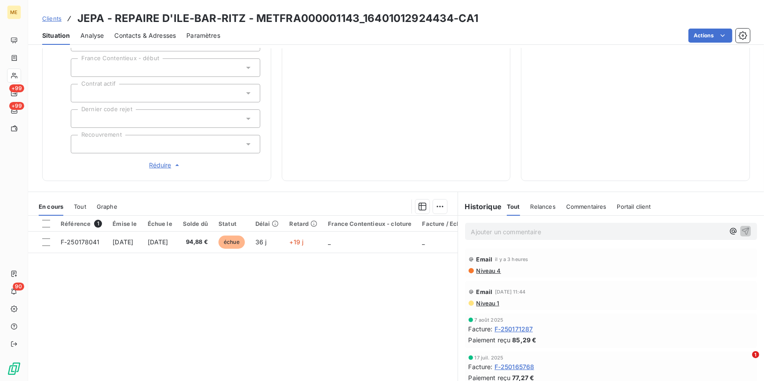
scroll to position [279, 0]
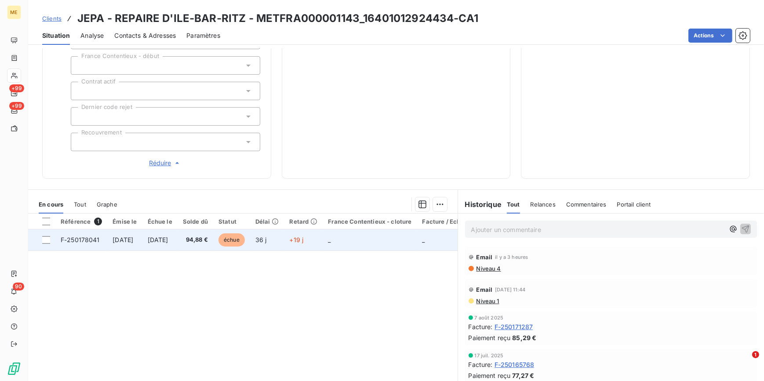
click at [168, 243] on span "[DATE]" at bounding box center [158, 239] width 21 height 7
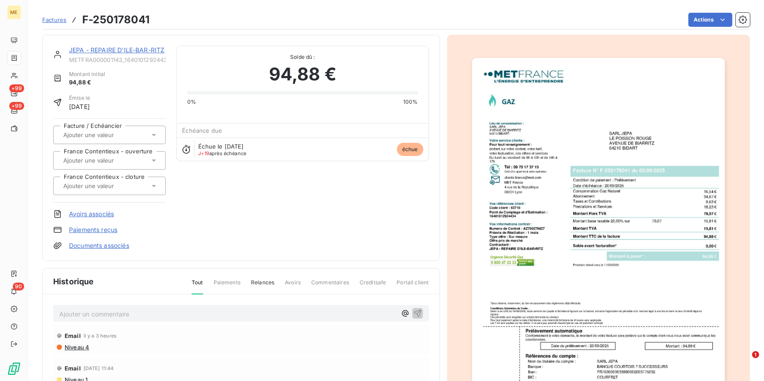
click at [592, 209] on img "button" at bounding box center [598, 237] width 253 height 358
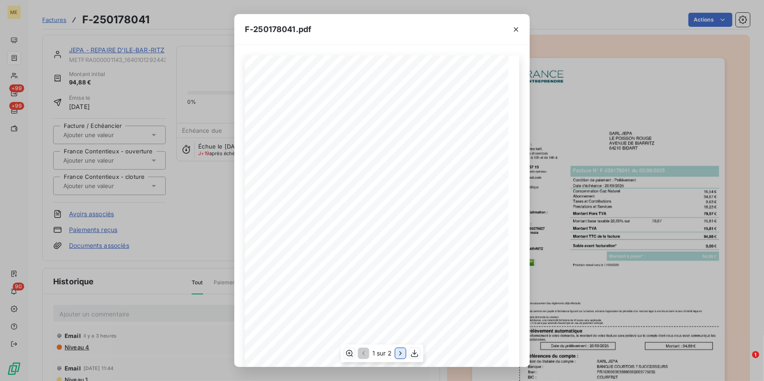
click at [402, 355] on icon "button" at bounding box center [400, 353] width 9 height 9
click at [202, 210] on div "F-250178041.pdf Détail de votre facture : Document à conserver 10 ans Numéro F-…" at bounding box center [382, 190] width 764 height 381
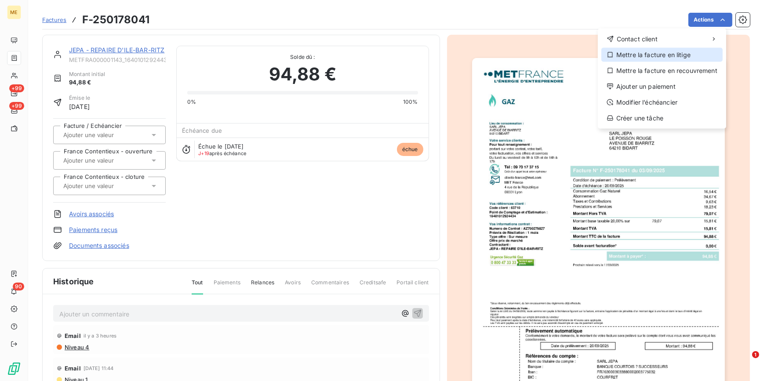
click at [630, 54] on div "Mettre la facture en litige" at bounding box center [661, 55] width 121 height 14
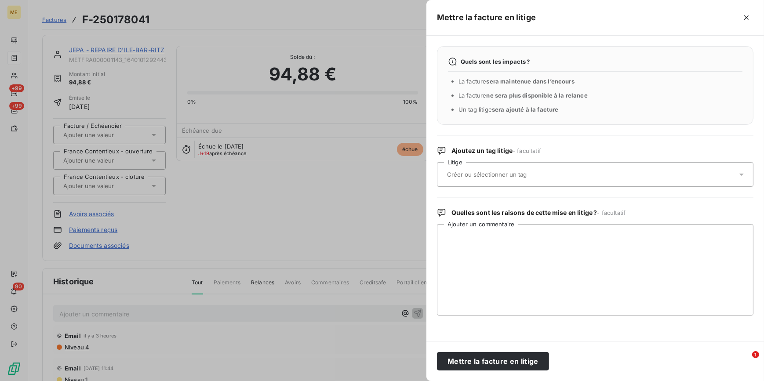
click at [560, 177] on div at bounding box center [590, 174] width 293 height 18
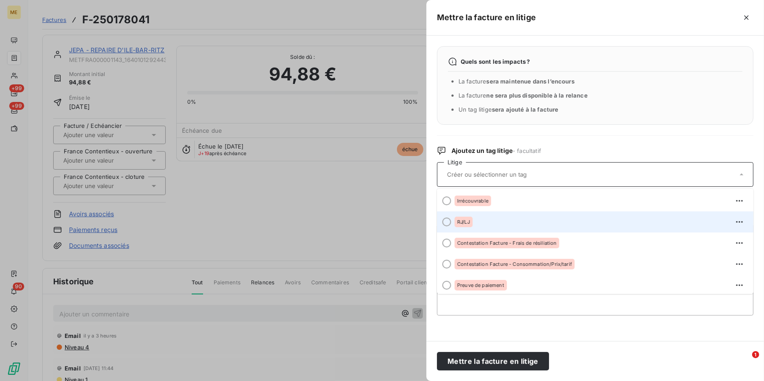
click at [473, 224] on div "RJ/LJ" at bounding box center [600, 222] width 292 height 14
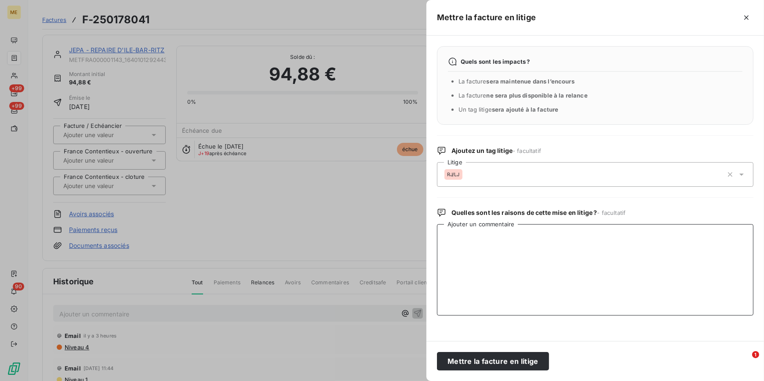
click at [483, 258] on textarea "Ajouter un commentaire" at bounding box center [595, 269] width 316 height 91
type textarea "C"
type textarea "Société en liquidation judiciaire depuis le 22/09/2025"
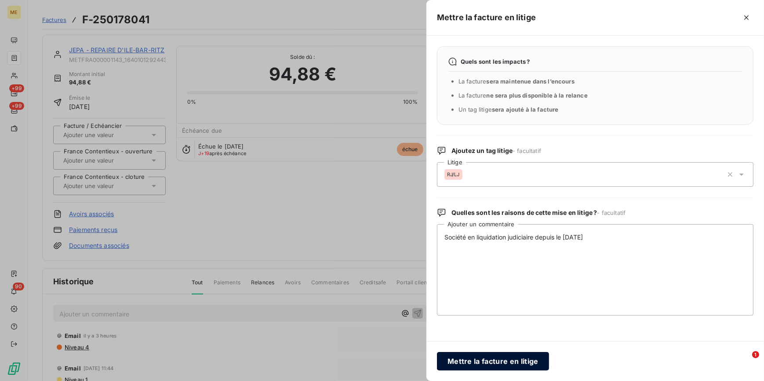
click at [493, 363] on button "Mettre la facture en litige" at bounding box center [493, 361] width 112 height 18
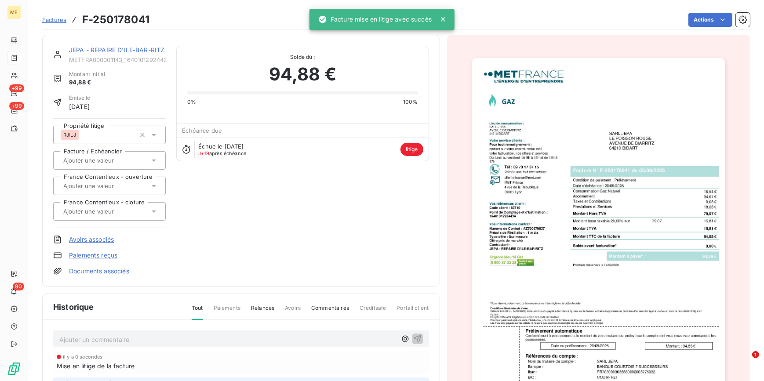
click at [218, 174] on div "JEPA - REPAIRE D'ILE-BAR-RITZ METFRA000001143_16401012924434-CA1 Montant initia…" at bounding box center [241, 161] width 376 height 230
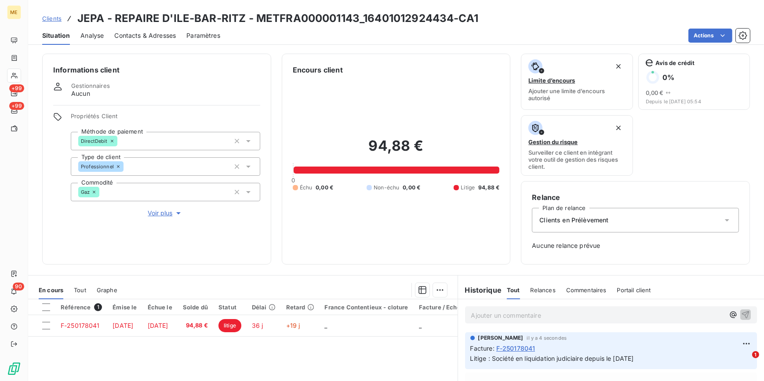
click at [144, 212] on button "Voir plus" at bounding box center [165, 213] width 189 height 10
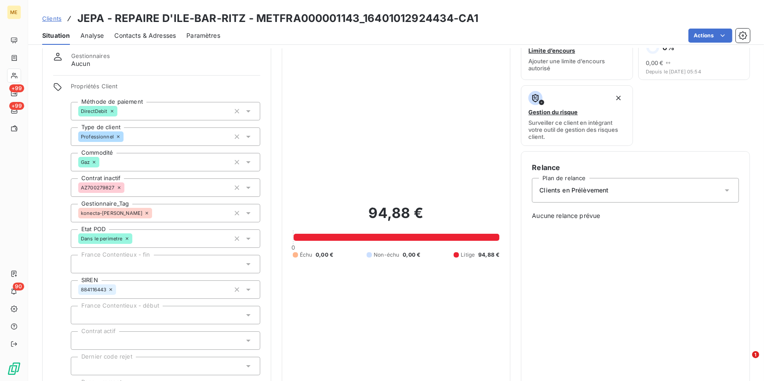
scroll to position [80, 0]
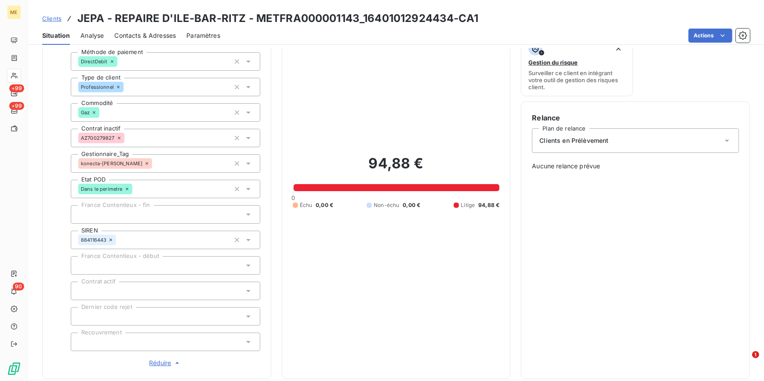
click at [124, 341] on div at bounding box center [165, 342] width 189 height 18
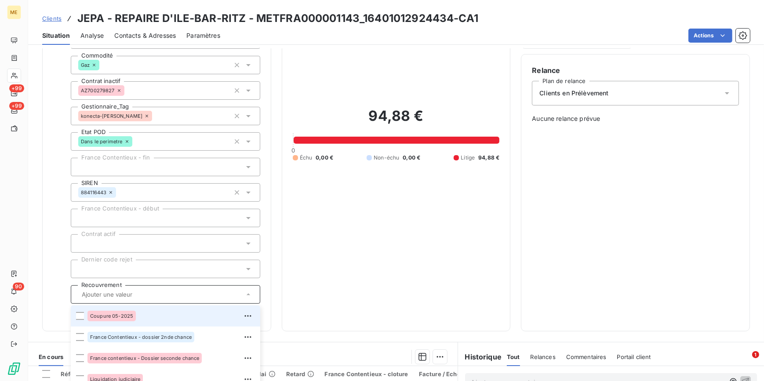
scroll to position [200, 0]
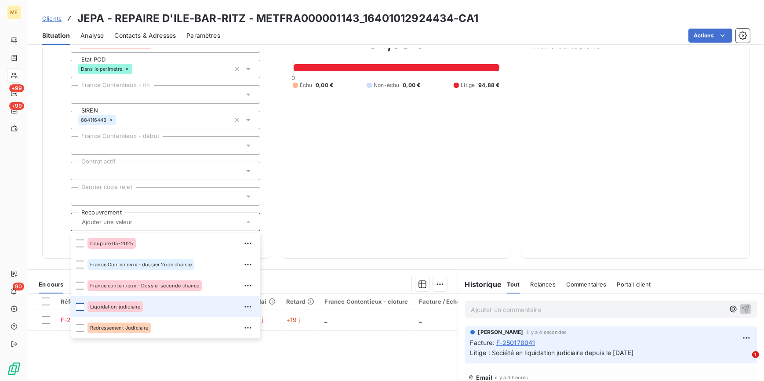
click at [83, 307] on div at bounding box center [80, 307] width 8 height 8
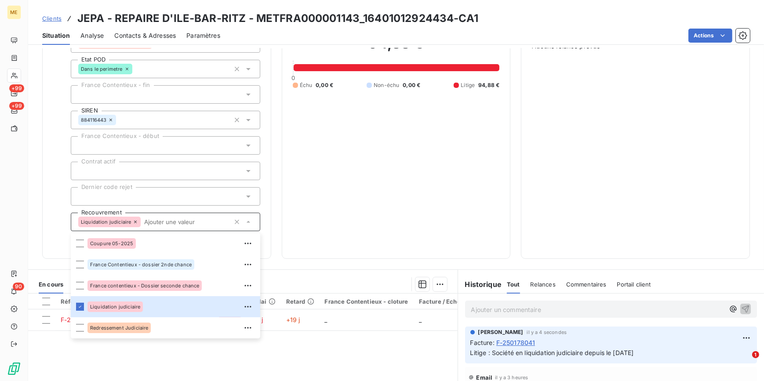
click at [513, 242] on div "Informations client Gestionnaires Aucun Propriétés Client Méthode de paiement D…" at bounding box center [396, 56] width 736 height 405
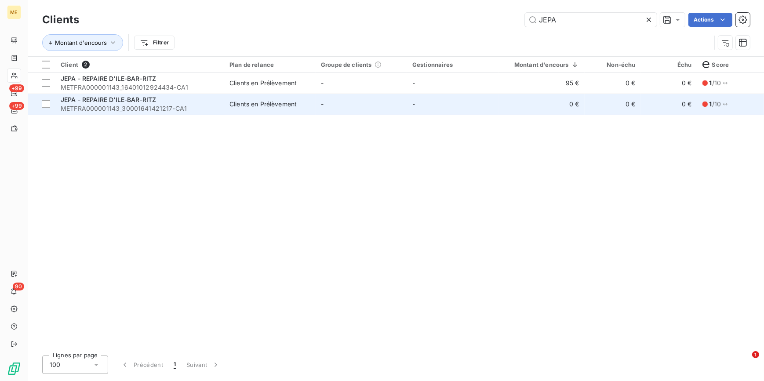
click at [254, 112] on td "Clients en Prélèvement" at bounding box center [269, 104] width 91 height 21
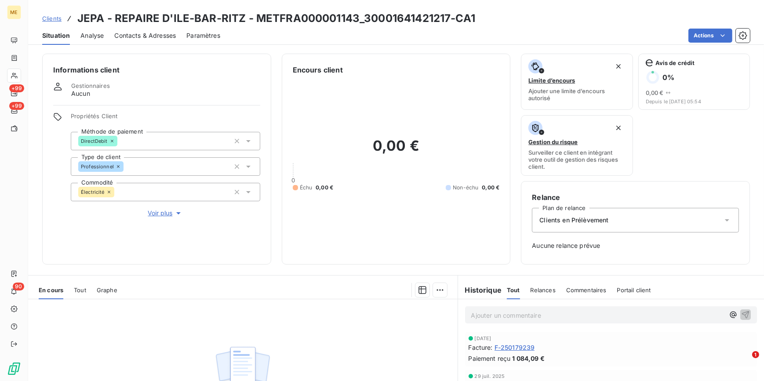
click at [169, 218] on button "Voir plus" at bounding box center [165, 213] width 189 height 10
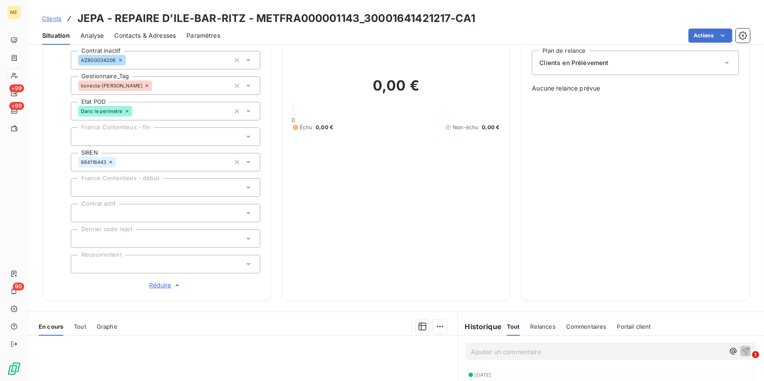
scroll to position [160, 0]
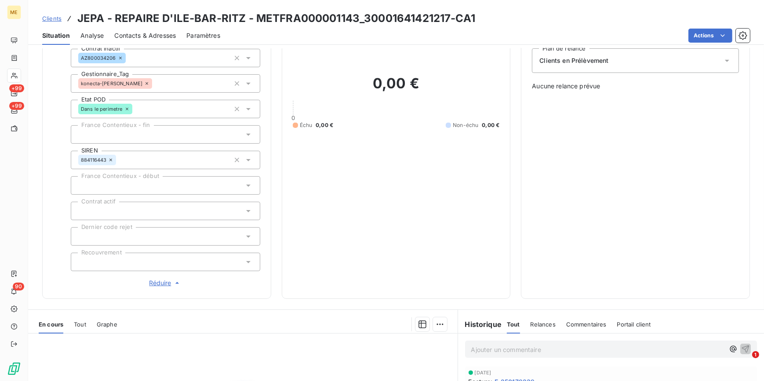
click at [155, 260] on div at bounding box center [165, 262] width 189 height 18
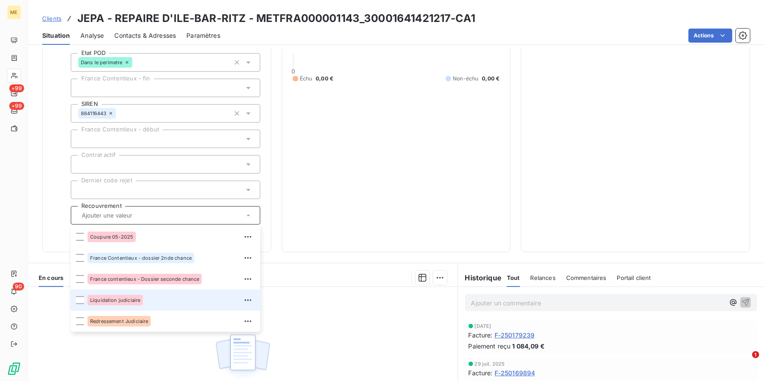
scroll to position [239, 0]
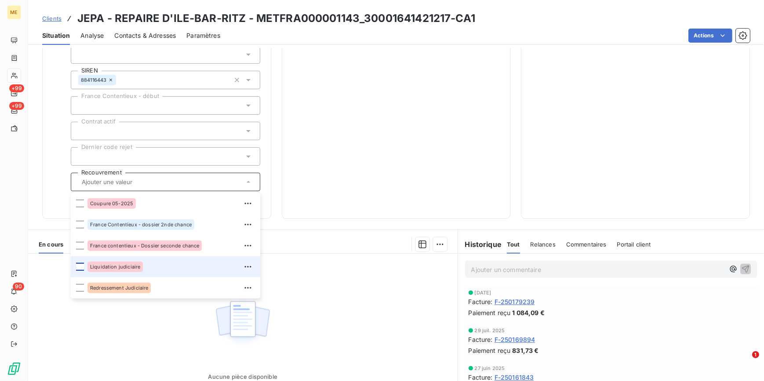
click at [78, 267] on div at bounding box center [80, 267] width 8 height 8
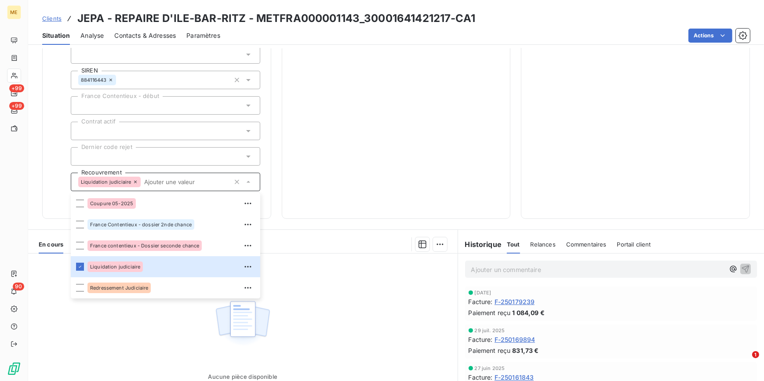
click at [411, 193] on div "0,00 € 0 Échu 0,00 € Non-échu 0,00 €" at bounding box center [396, 22] width 207 height 372
click at [316, 250] on div at bounding box center [287, 244] width 319 height 14
click at [314, 334] on div "Aucune pièce disponible" at bounding box center [242, 338] width 429 height 169
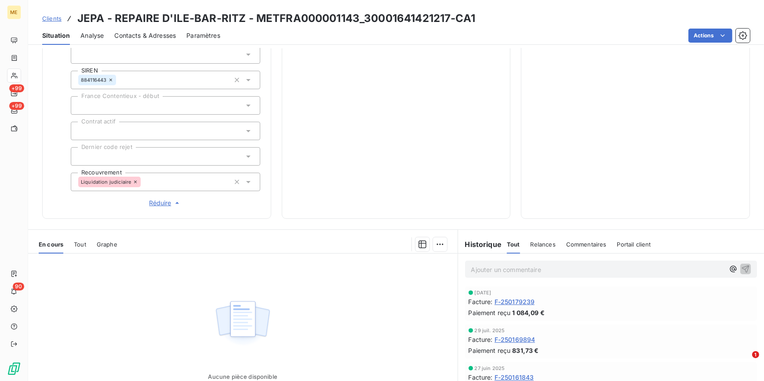
scroll to position [0, 0]
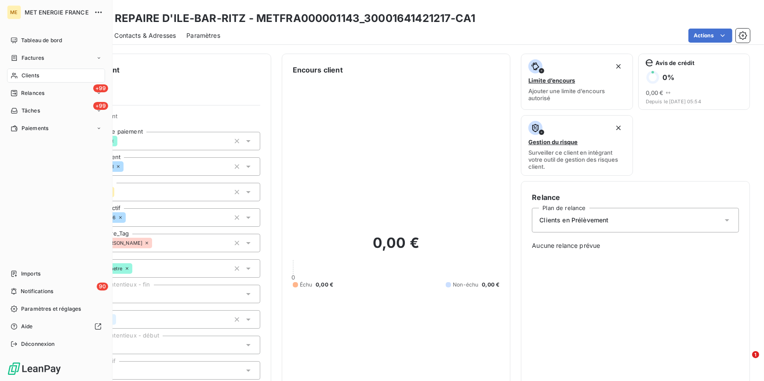
click at [34, 76] on span "Clients" at bounding box center [31, 76] width 18 height 8
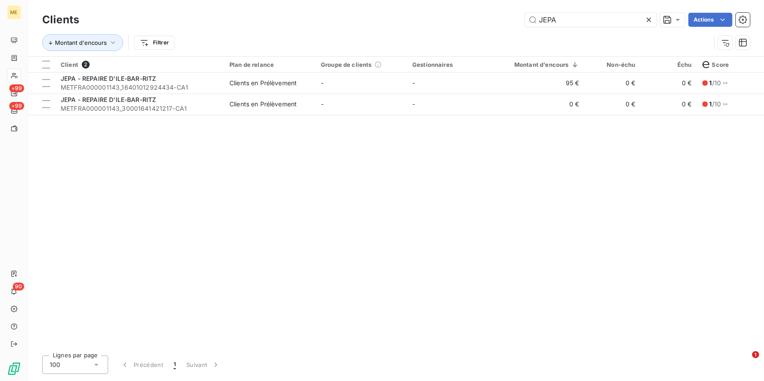
click at [648, 19] on icon at bounding box center [648, 20] width 4 height 4
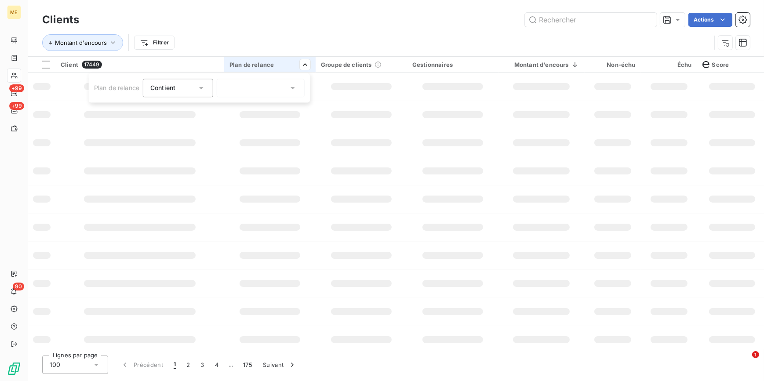
click at [267, 88] on div at bounding box center [261, 88] width 88 height 18
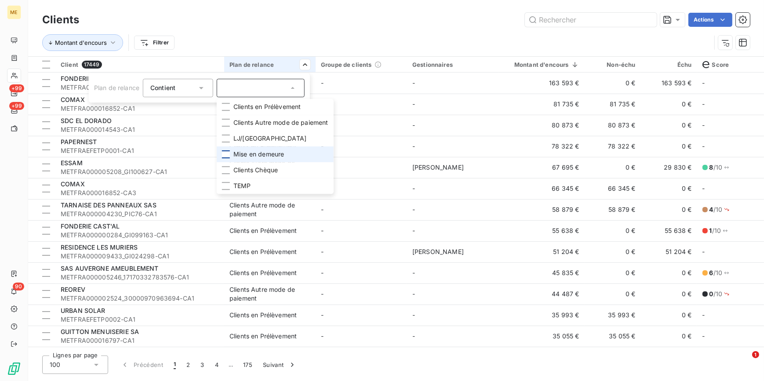
click at [229, 154] on div at bounding box center [226, 154] width 8 height 8
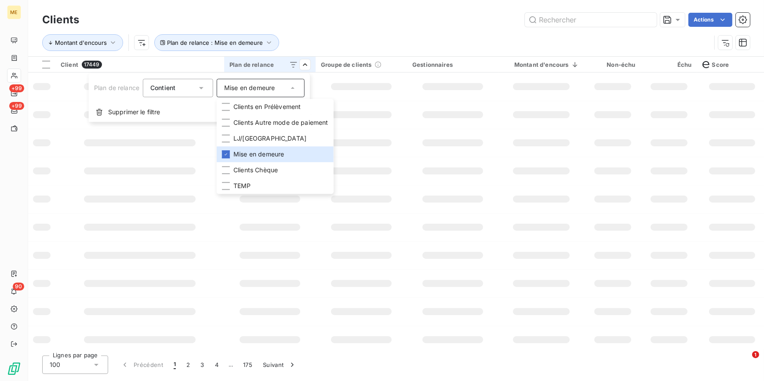
click at [449, 20] on html "ME +99 +99 90 Clients Actions Montant d'encours Plan de relance : Mise en demeu…" at bounding box center [382, 190] width 764 height 381
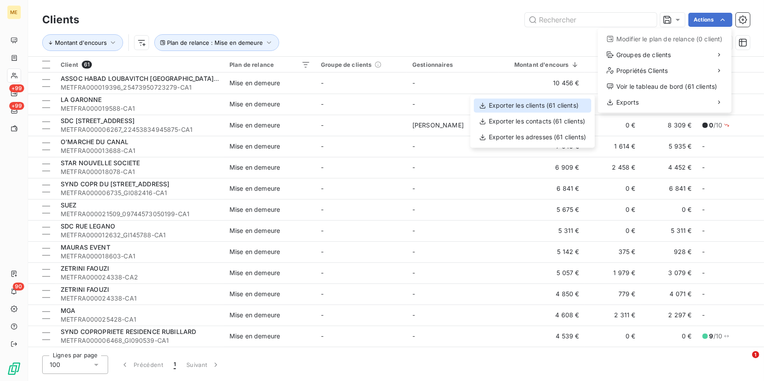
click div "Exporter les clients (61 clients)"
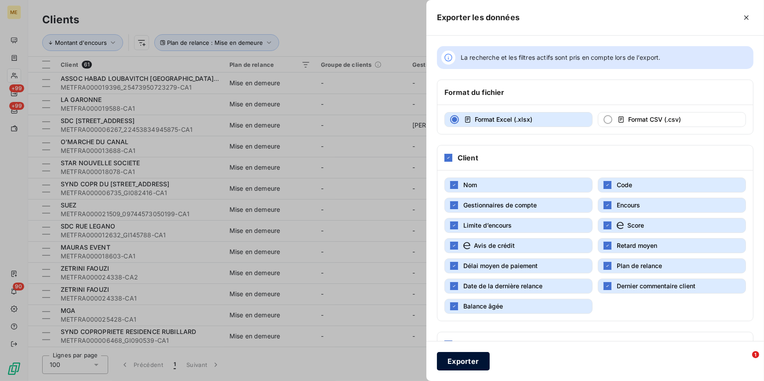
click button "Exporter"
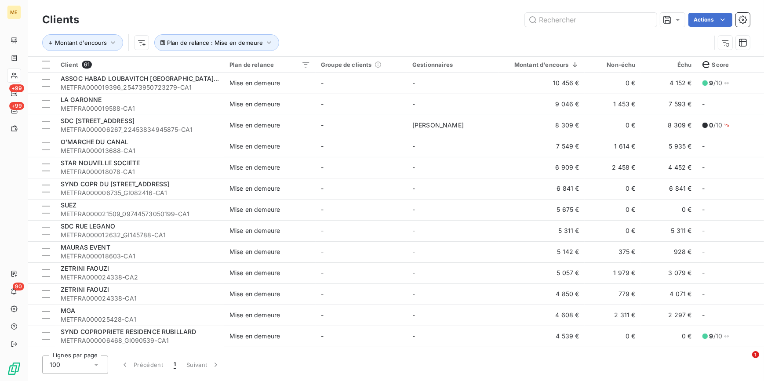
click div "Actions"
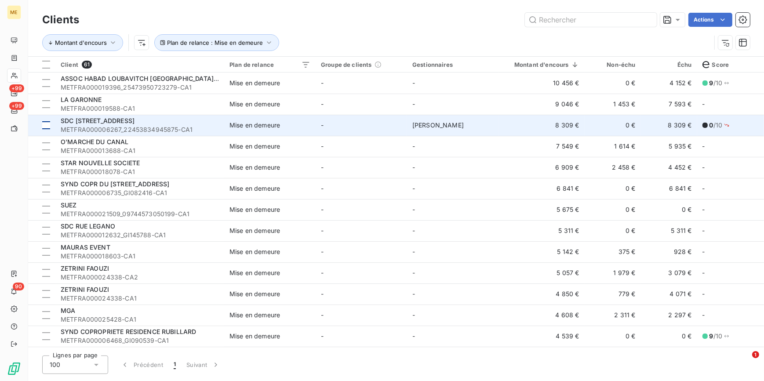
click div
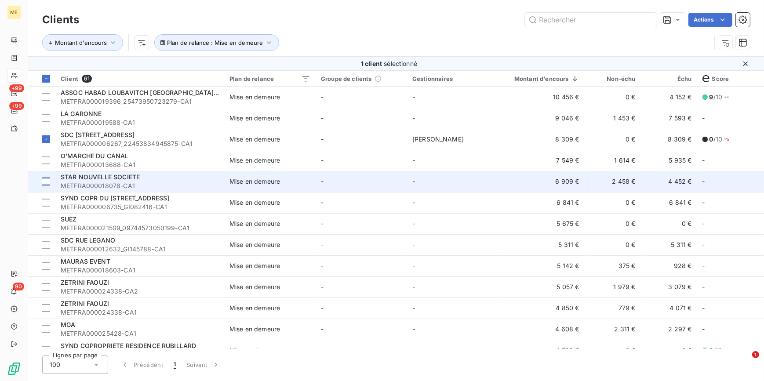
click div
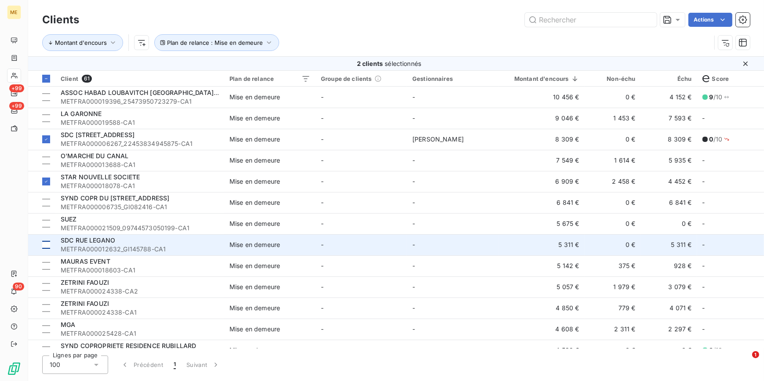
click td
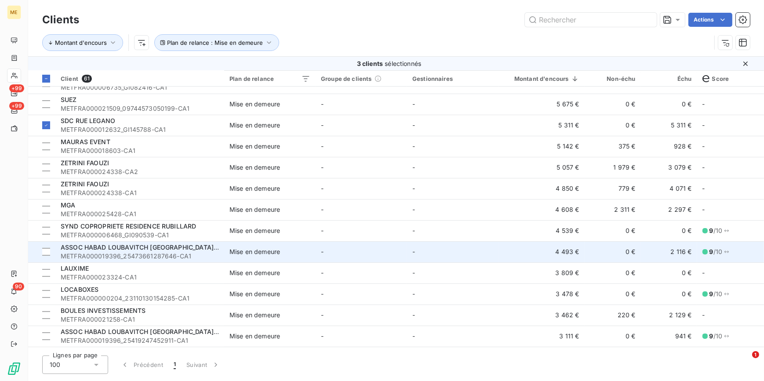
scroll to position [160, 0]
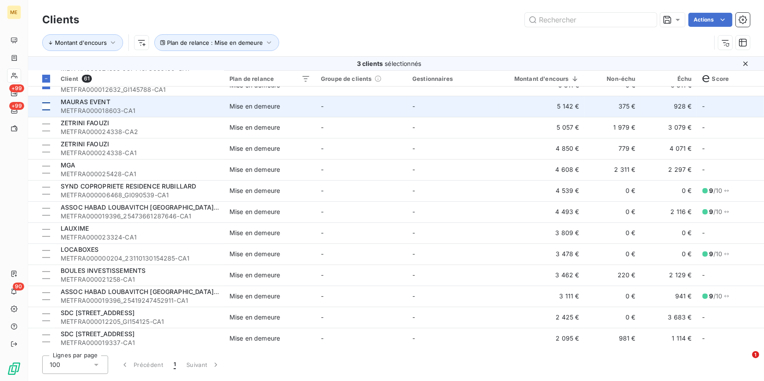
click div
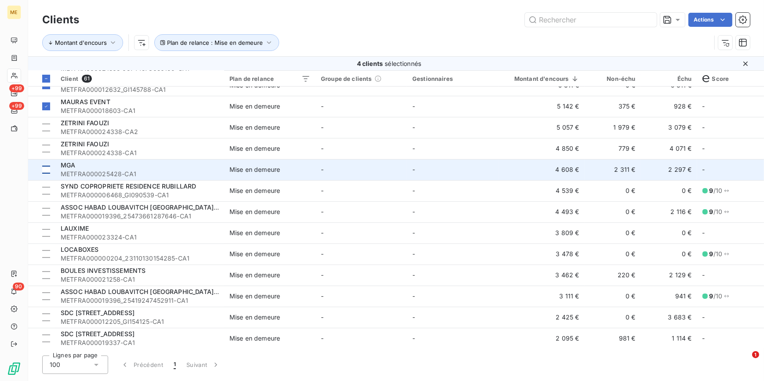
click div
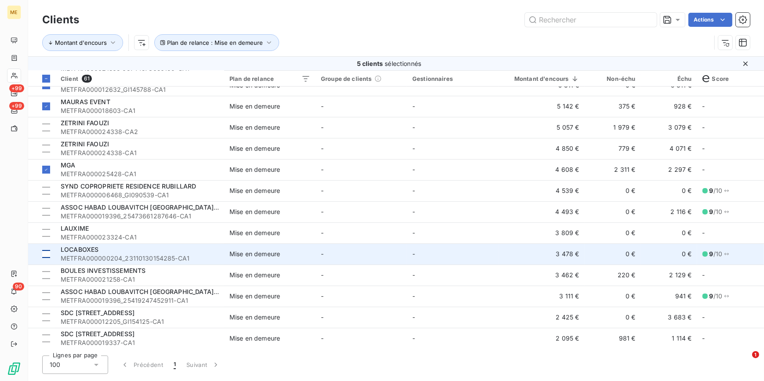
click div
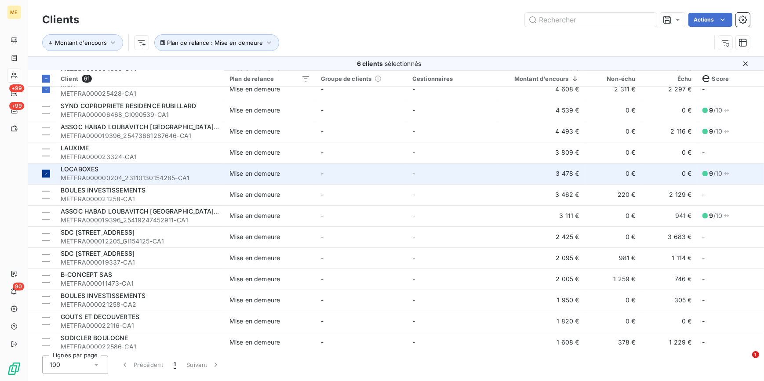
scroll to position [319, 0]
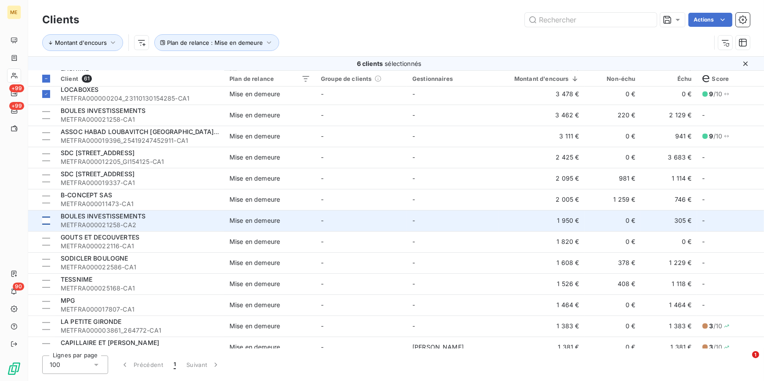
click td
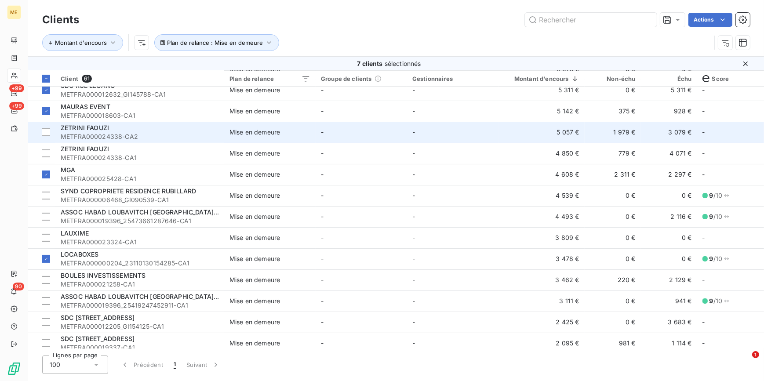
scroll to position [160, 0]
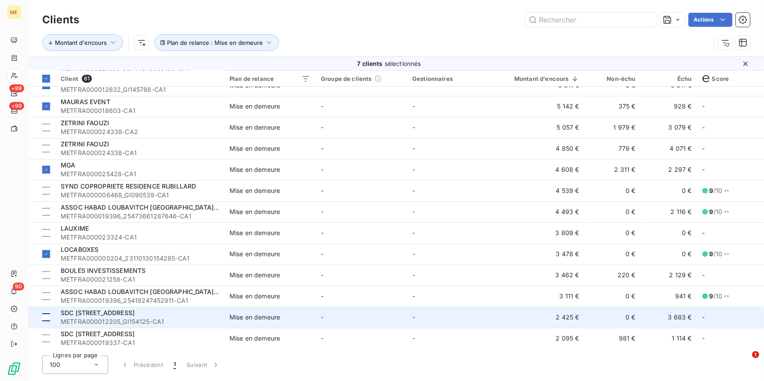
click div
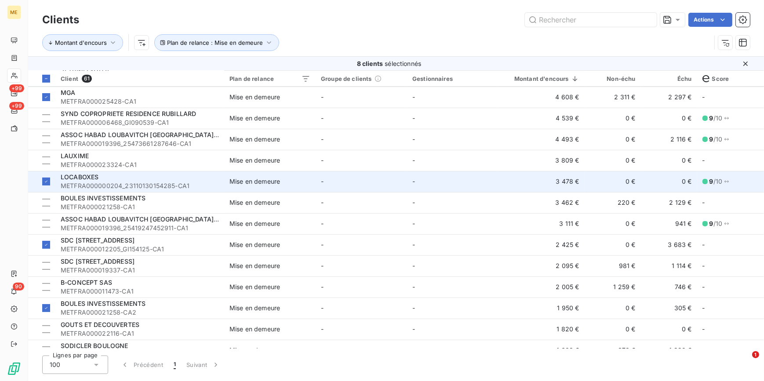
scroll to position [279, 0]
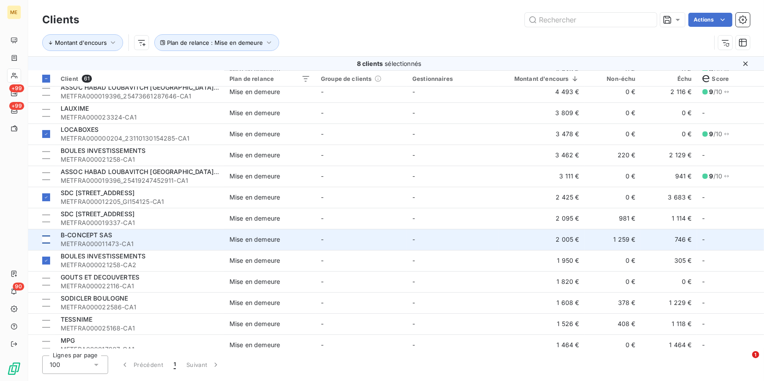
click div
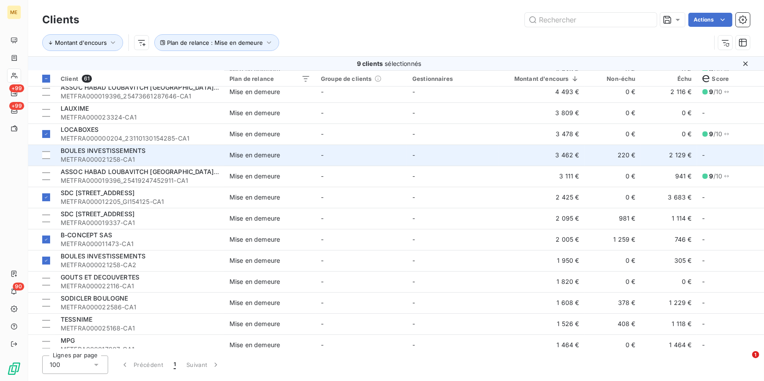
click td "BOULES INVESTISSEMENTS METFRA000021258-CA1"
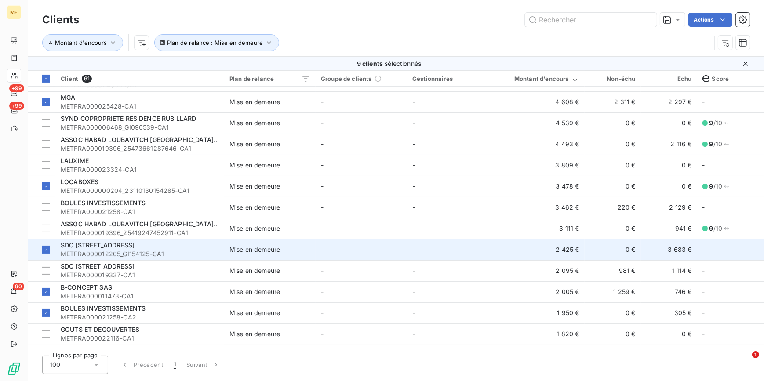
scroll to position [239, 0]
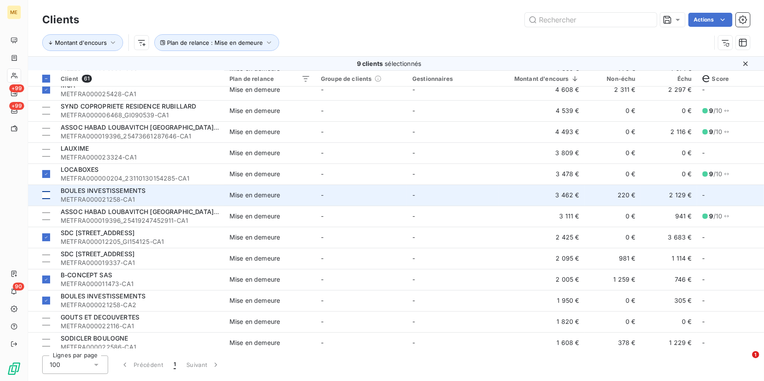
click div
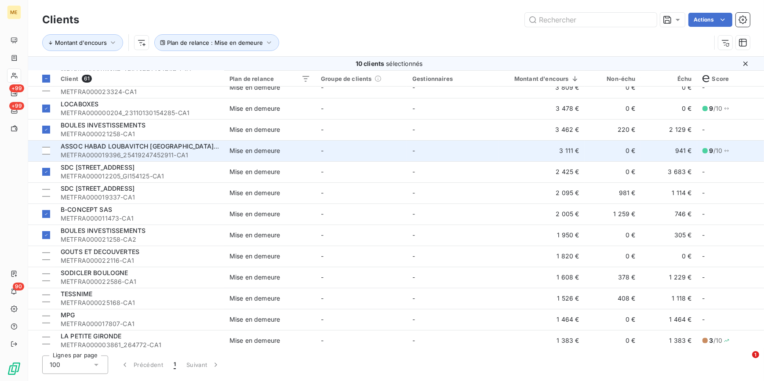
scroll to position [319, 0]
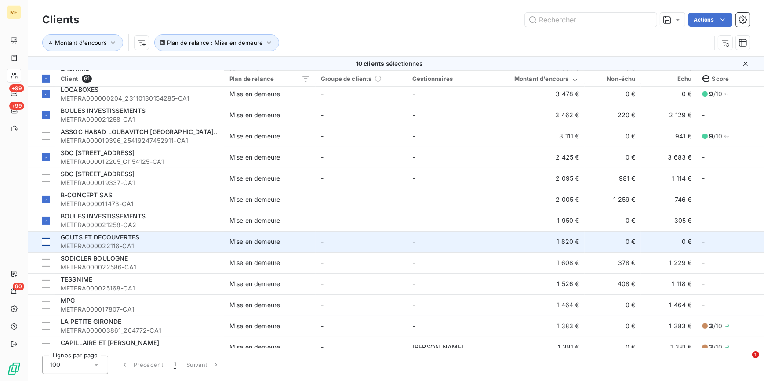
click div
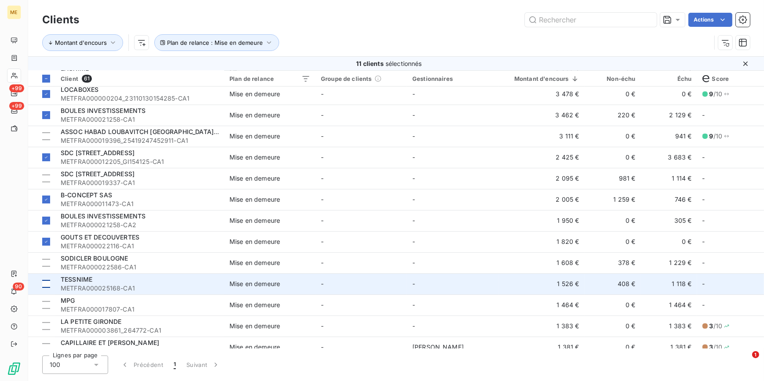
click td
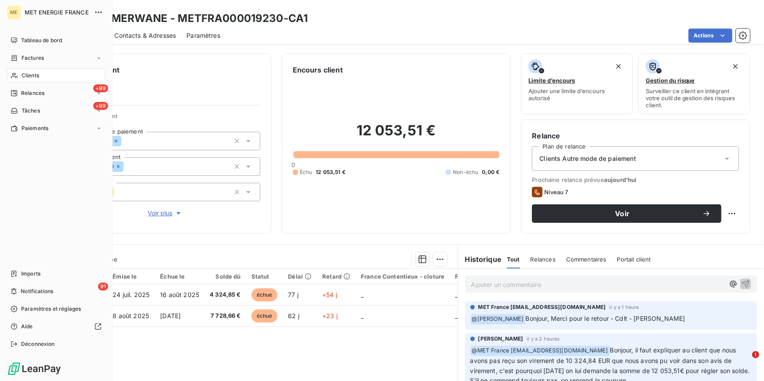
scroll to position [496, 0]
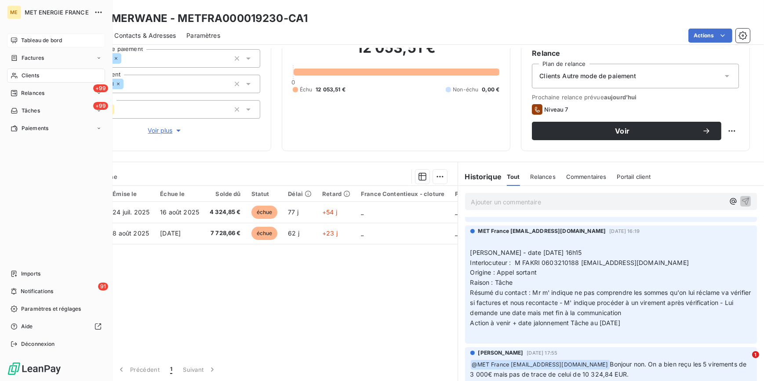
click at [43, 43] on span "Tableau de bord" at bounding box center [41, 40] width 41 height 8
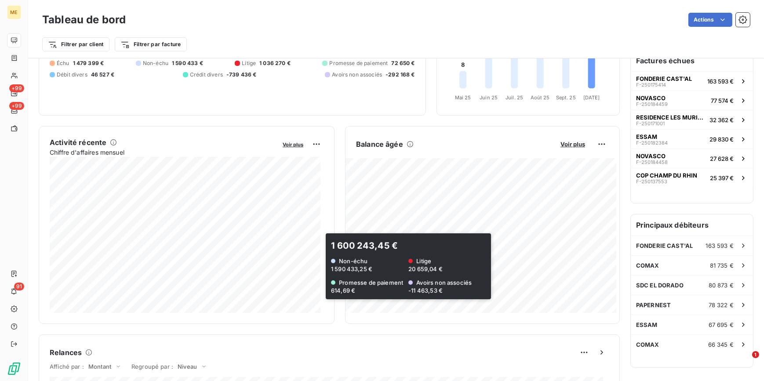
scroll to position [120, 0]
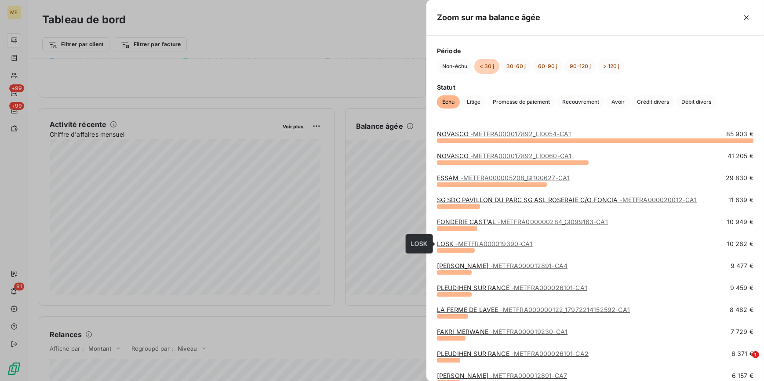
click at [466, 242] on span "- METFRA000019390-CA1" at bounding box center [493, 243] width 77 height 7
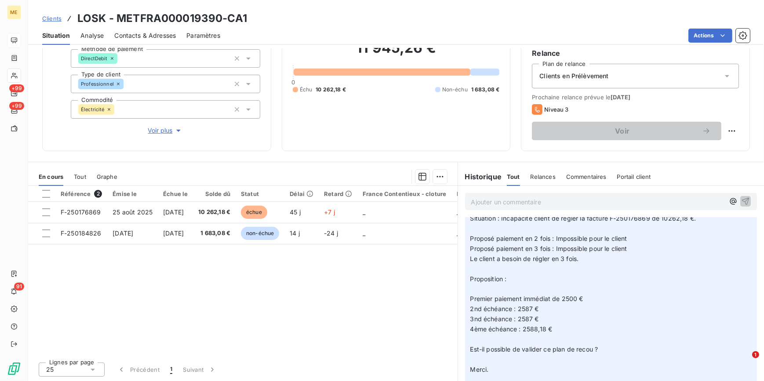
scroll to position [200, 0]
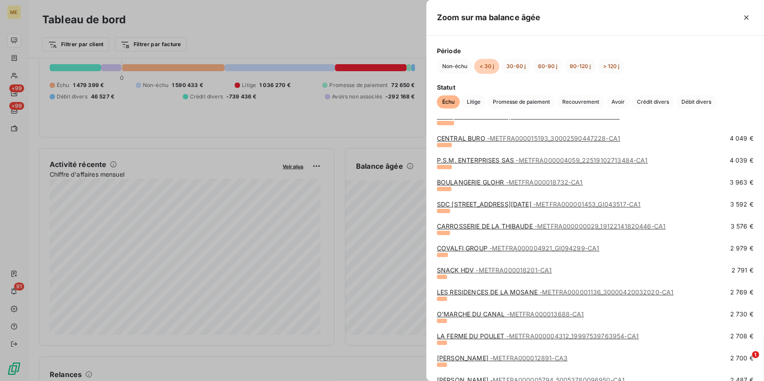
scroll to position [359, 0]
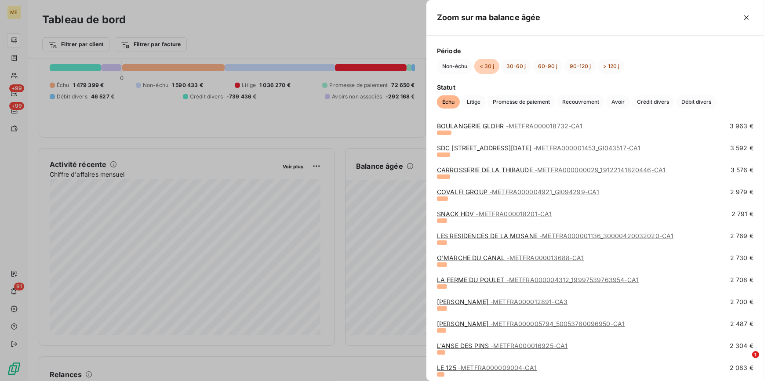
click at [326, 231] on div at bounding box center [382, 190] width 764 height 381
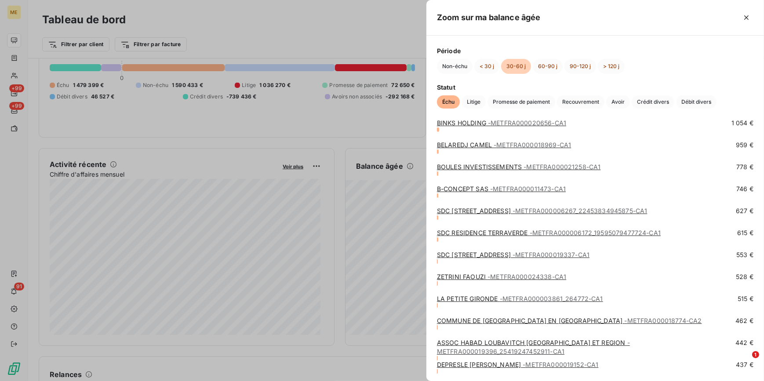
scroll to position [479, 0]
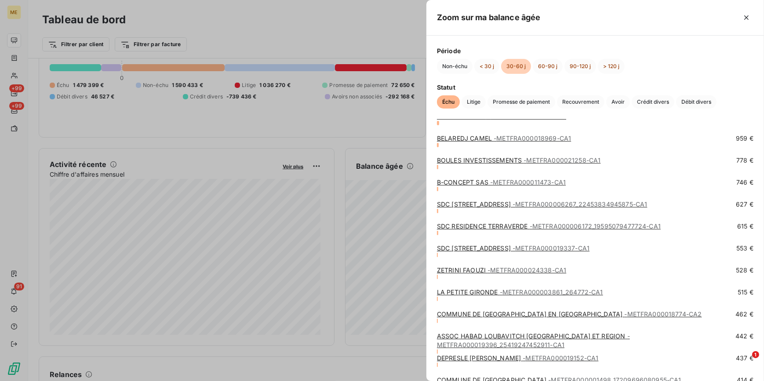
click at [308, 165] on div at bounding box center [382, 190] width 764 height 381
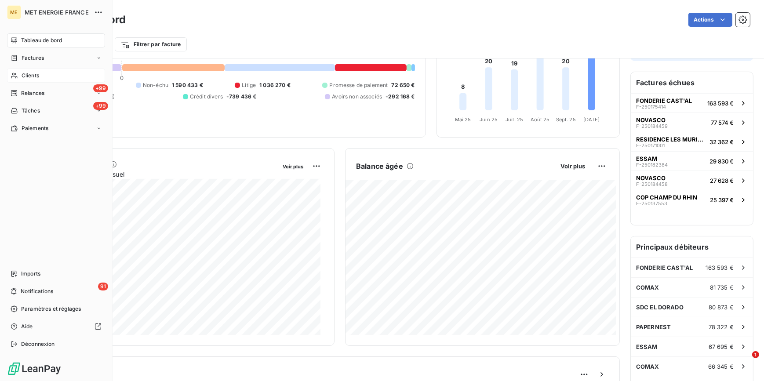
click at [32, 73] on span "Clients" at bounding box center [31, 76] width 18 height 8
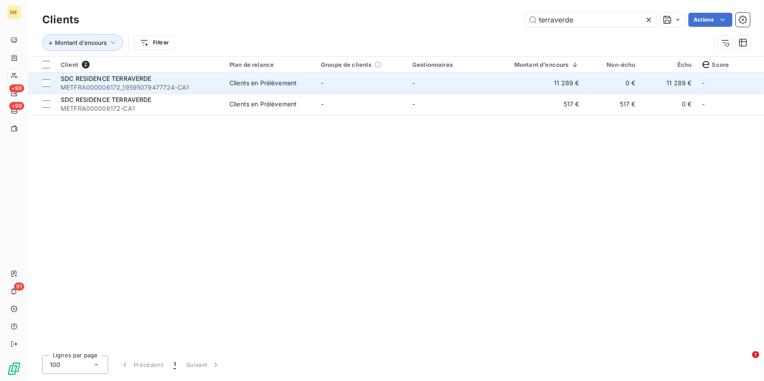
type input "terraverde"
click at [552, 89] on td "11 289 €" at bounding box center [541, 83] width 86 height 21
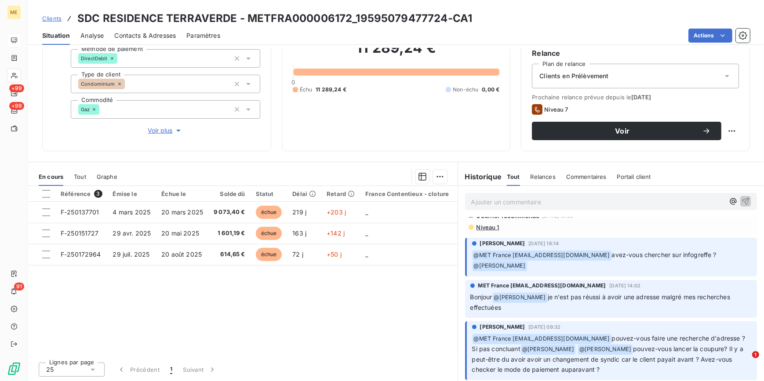
scroll to position [160, 0]
click at [147, 32] on span "Contacts & Adresses" at bounding box center [145, 35] width 62 height 9
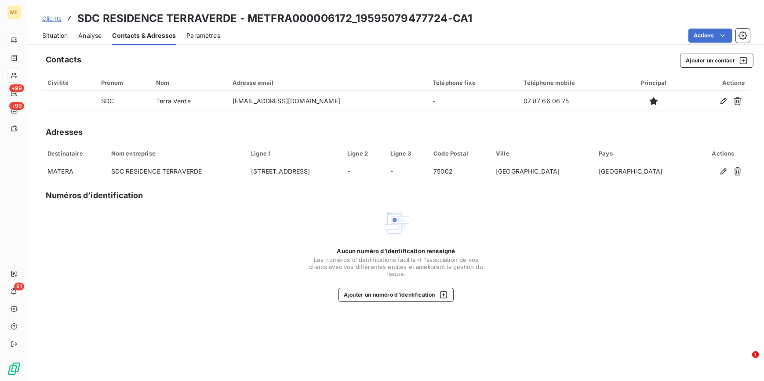
click at [52, 33] on span "Situation" at bounding box center [54, 35] width 25 height 9
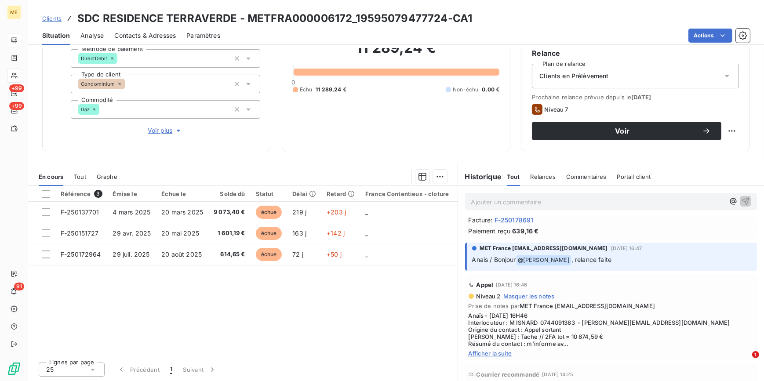
scroll to position [439, 0]
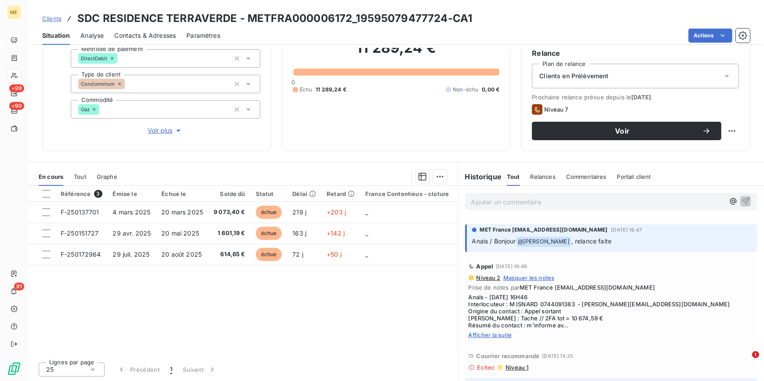
click at [508, 338] on span "Afficher la suite" at bounding box center [610, 334] width 285 height 7
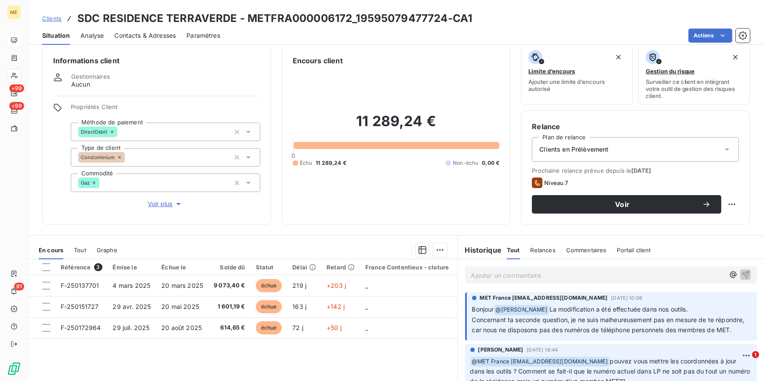
scroll to position [0, 0]
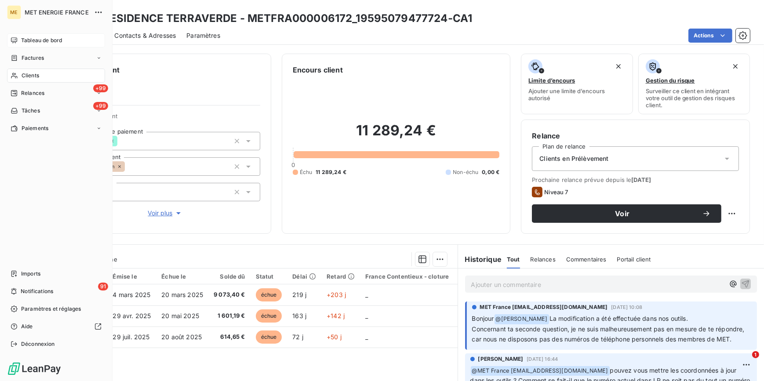
click at [20, 79] on div "Clients" at bounding box center [56, 76] width 98 height 14
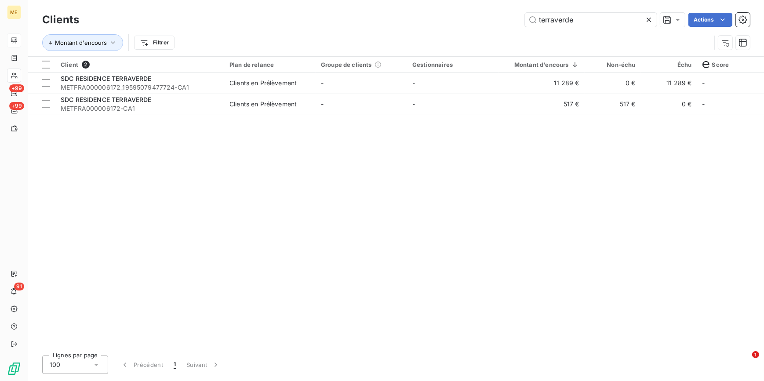
click at [649, 18] on icon at bounding box center [648, 19] width 9 height 9
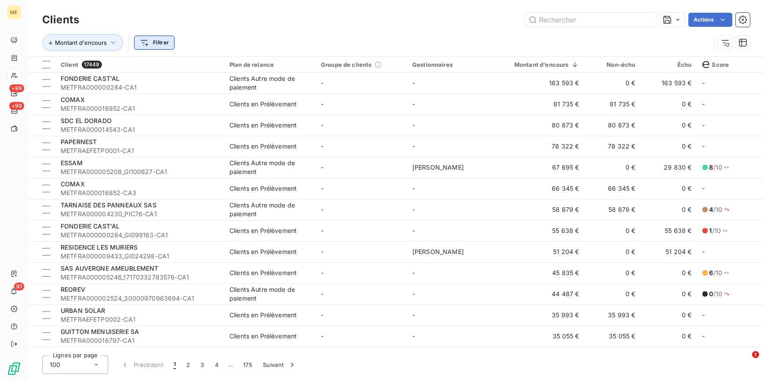
click at [142, 48] on html "ME +99 +99 91 Clients Actions Montant d'encours Filtrer Client 17449 Plan de re…" at bounding box center [382, 190] width 764 height 381
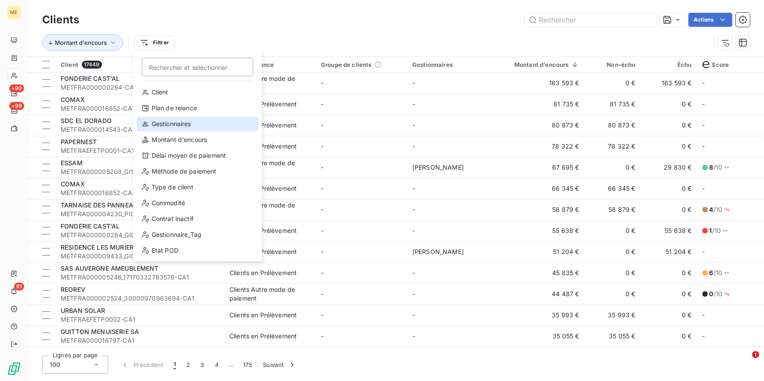
click at [187, 126] on div "Gestionnaires" at bounding box center [198, 124] width 122 height 14
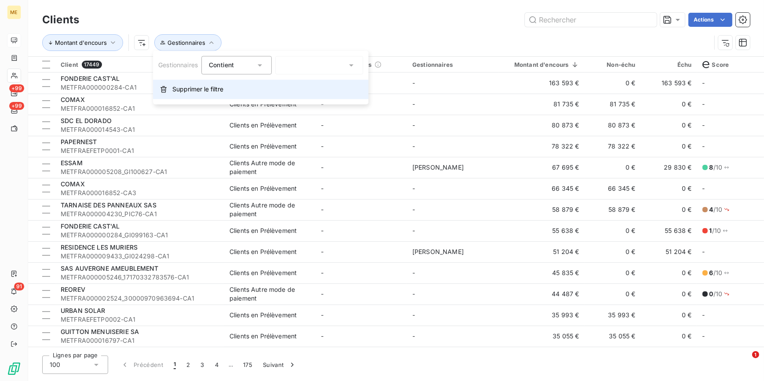
click at [241, 85] on button "Supprimer le filtre" at bounding box center [260, 89] width 215 height 19
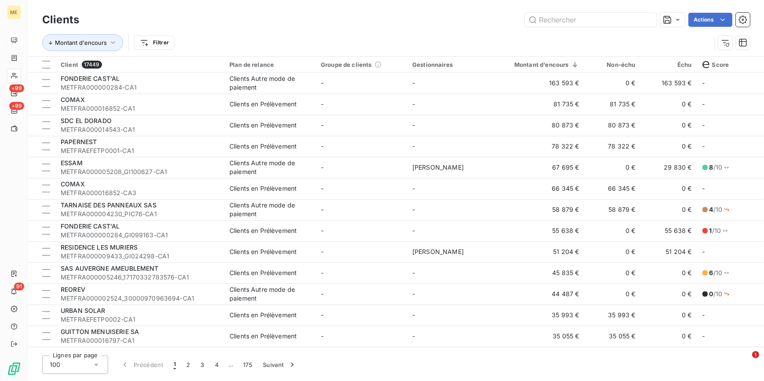
click at [166, 42] on html "ME +99 +99 91 Clients Actions Montant d'encours Filtrer Client 17449 Plan de re…" at bounding box center [382, 190] width 764 height 381
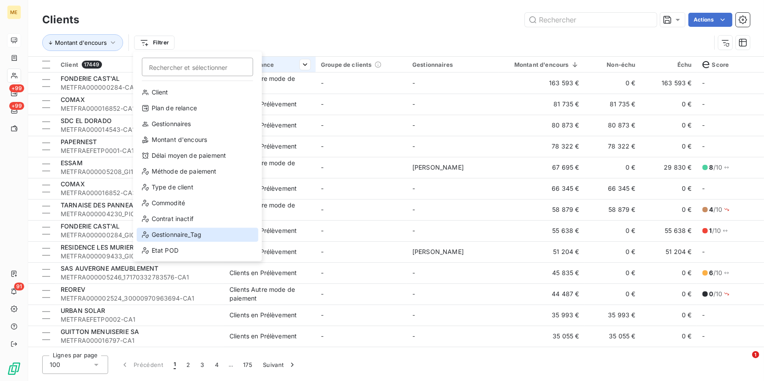
click at [196, 232] on div "Gestionnaire_Tag" at bounding box center [198, 235] width 122 height 14
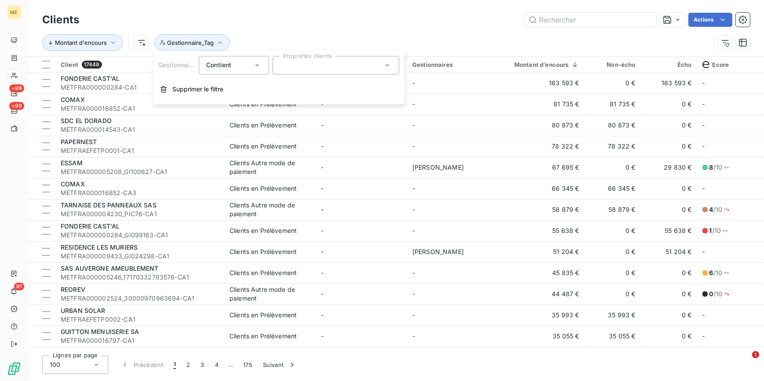
click at [299, 67] on div at bounding box center [335, 65] width 127 height 18
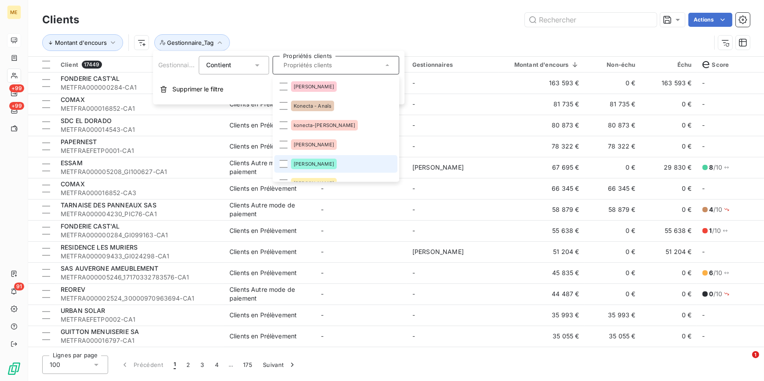
scroll to position [40, 0]
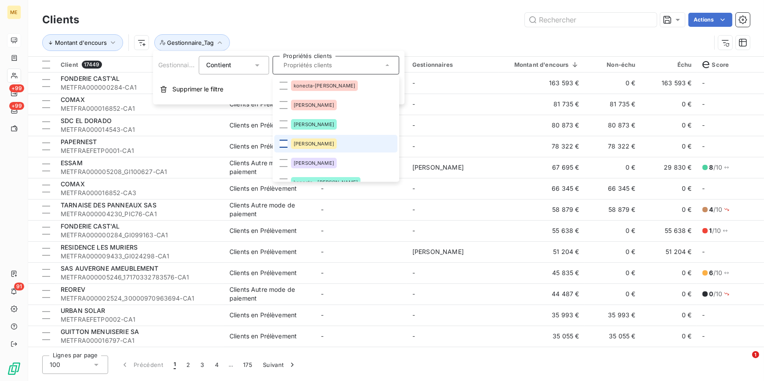
click at [279, 145] on div at bounding box center [283, 144] width 8 height 8
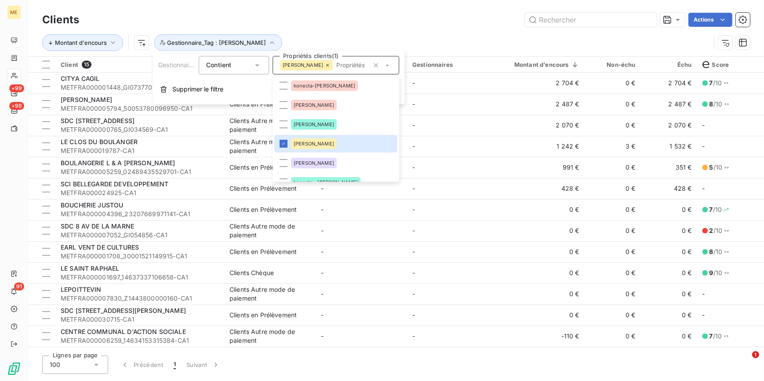
click at [462, 29] on div "Montant d'encours Gestionnaire_Tag : [PERSON_NAME]" at bounding box center [396, 42] width 708 height 27
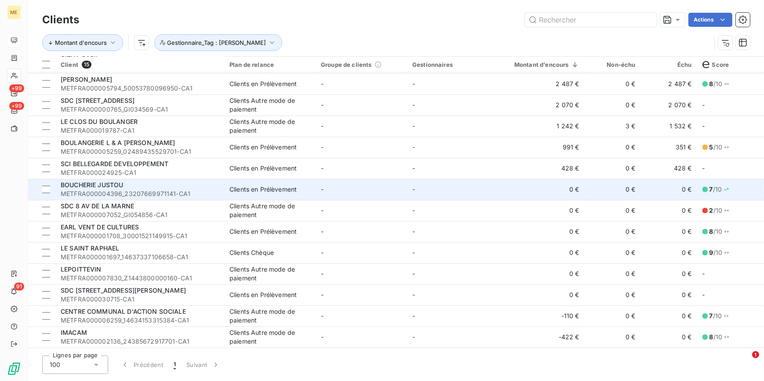
scroll to position [0, 0]
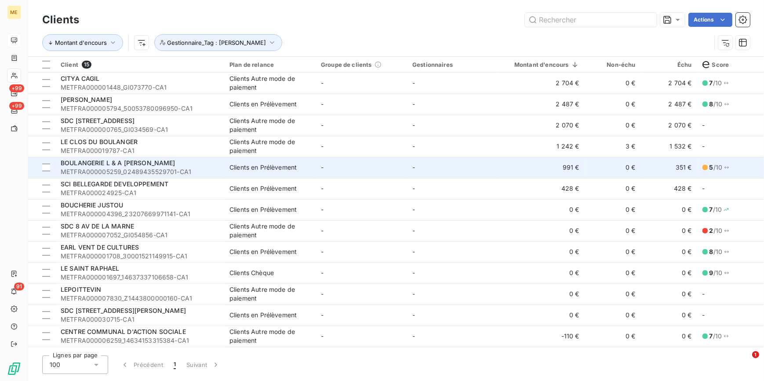
click at [220, 167] on td "BOULANGERIE L & A MOISSERON METFRA000005259_02489435529701-CA1" at bounding box center [139, 167] width 169 height 21
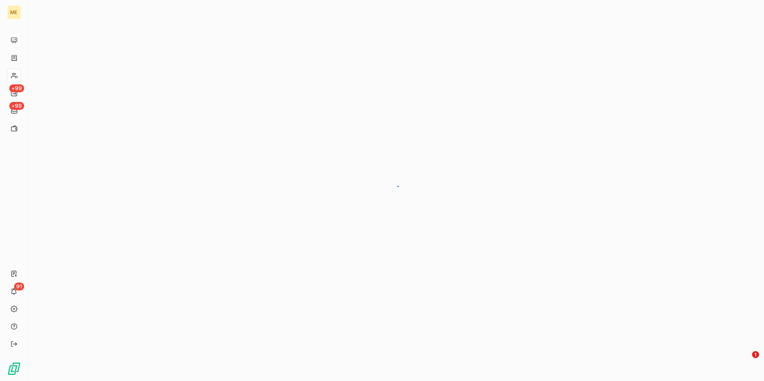
click at [350, 223] on div at bounding box center [396, 190] width 736 height 381
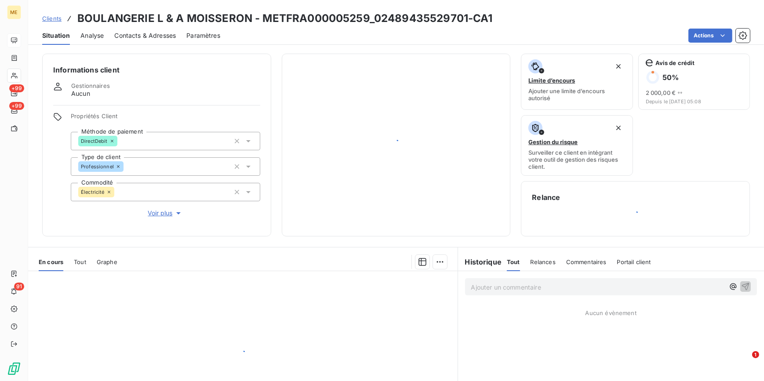
click at [483, 197] on div at bounding box center [396, 145] width 207 height 161
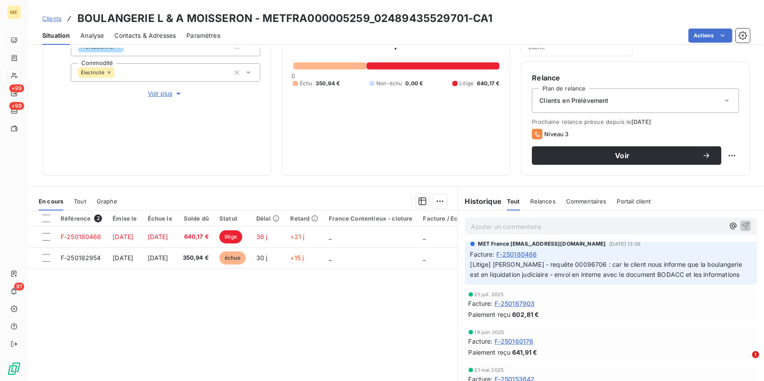
scroll to position [80, 0]
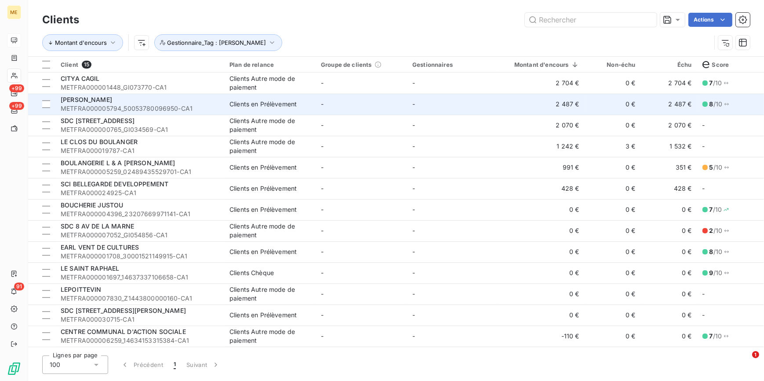
click at [252, 105] on div "Clients en Prélèvement" at bounding box center [262, 104] width 67 height 9
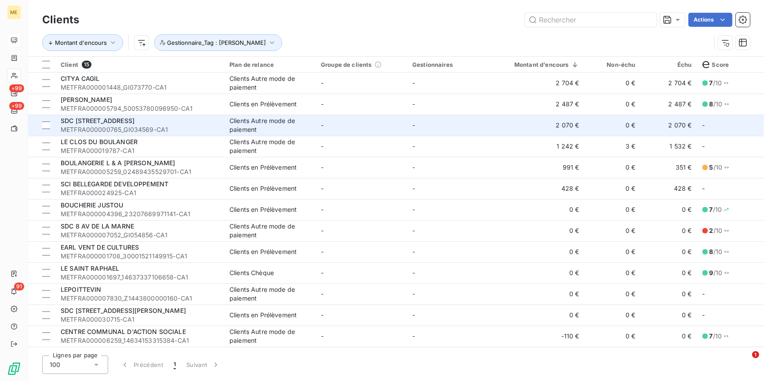
click at [298, 123] on div "Clients Autre mode de paiement" at bounding box center [269, 125] width 81 height 18
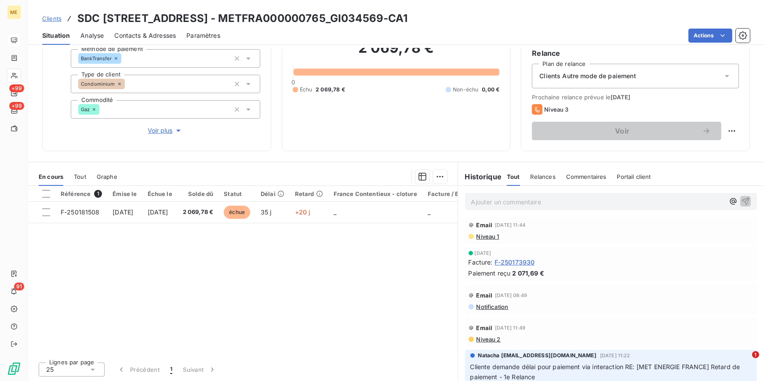
scroll to position [160, 0]
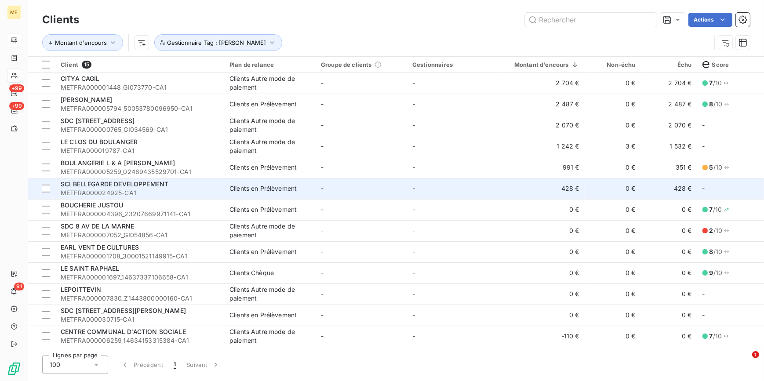
click at [341, 183] on td "-" at bounding box center [361, 188] width 91 height 21
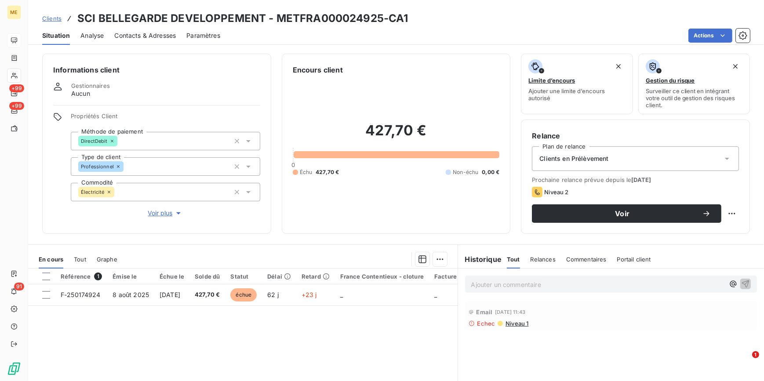
click at [150, 32] on span "Contacts & Adresses" at bounding box center [145, 35] width 62 height 9
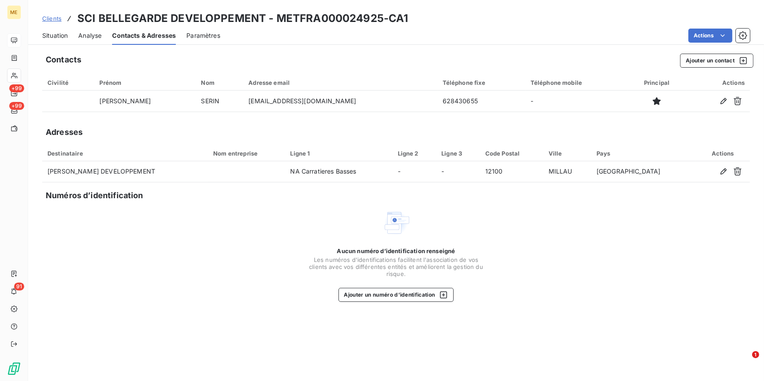
click at [65, 31] on span "Situation" at bounding box center [54, 35] width 25 height 9
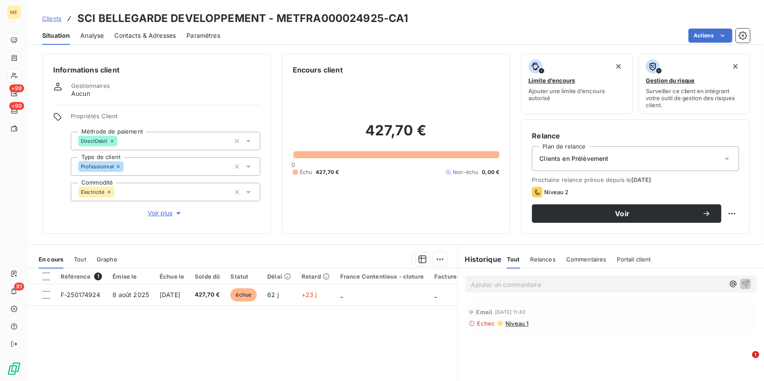
click at [121, 33] on span "Contacts & Adresses" at bounding box center [145, 35] width 62 height 9
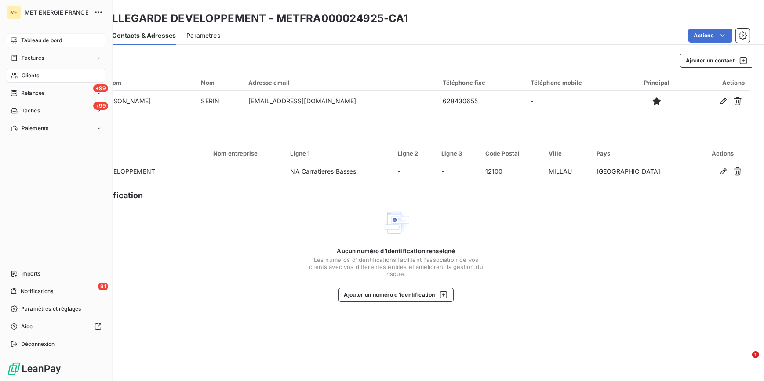
click at [42, 76] on div "Clients" at bounding box center [56, 76] width 98 height 14
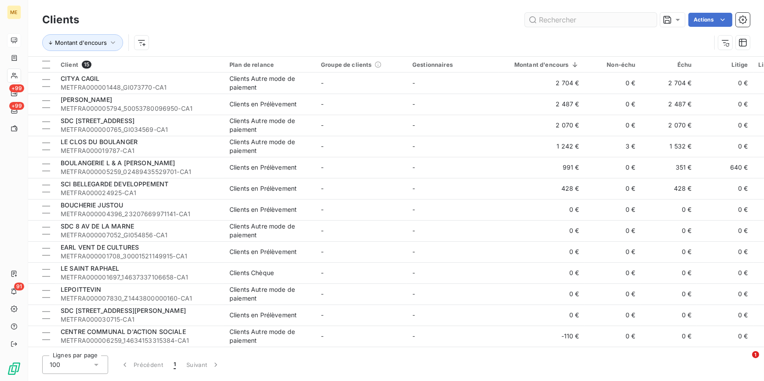
click at [600, 24] on input "text" at bounding box center [591, 20] width 132 height 14
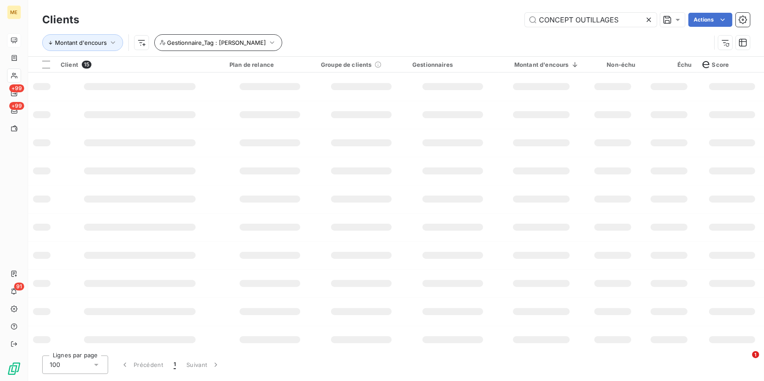
type input "CONCEPT OUTILLAGES"
click at [268, 42] on icon "button" at bounding box center [272, 42] width 9 height 9
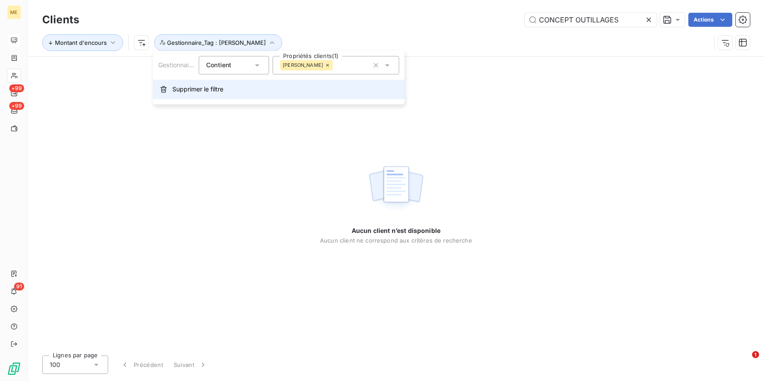
click at [232, 92] on button "Supprimer le filtre" at bounding box center [278, 89] width 251 height 19
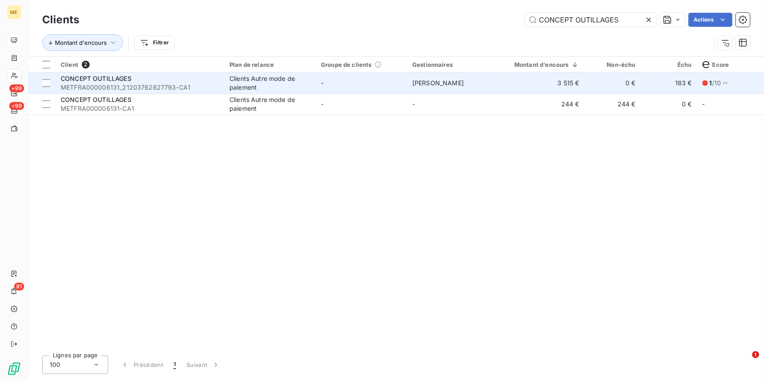
click at [282, 85] on div "Clients Autre mode de paiement" at bounding box center [269, 83] width 81 height 18
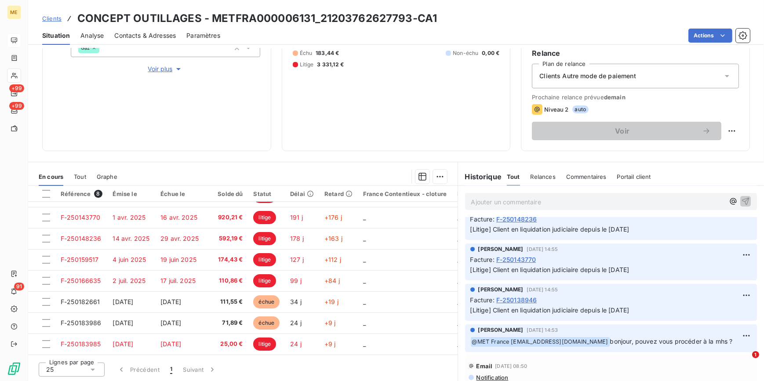
scroll to position [399, 0]
